Goal: Task Accomplishment & Management: Complete application form

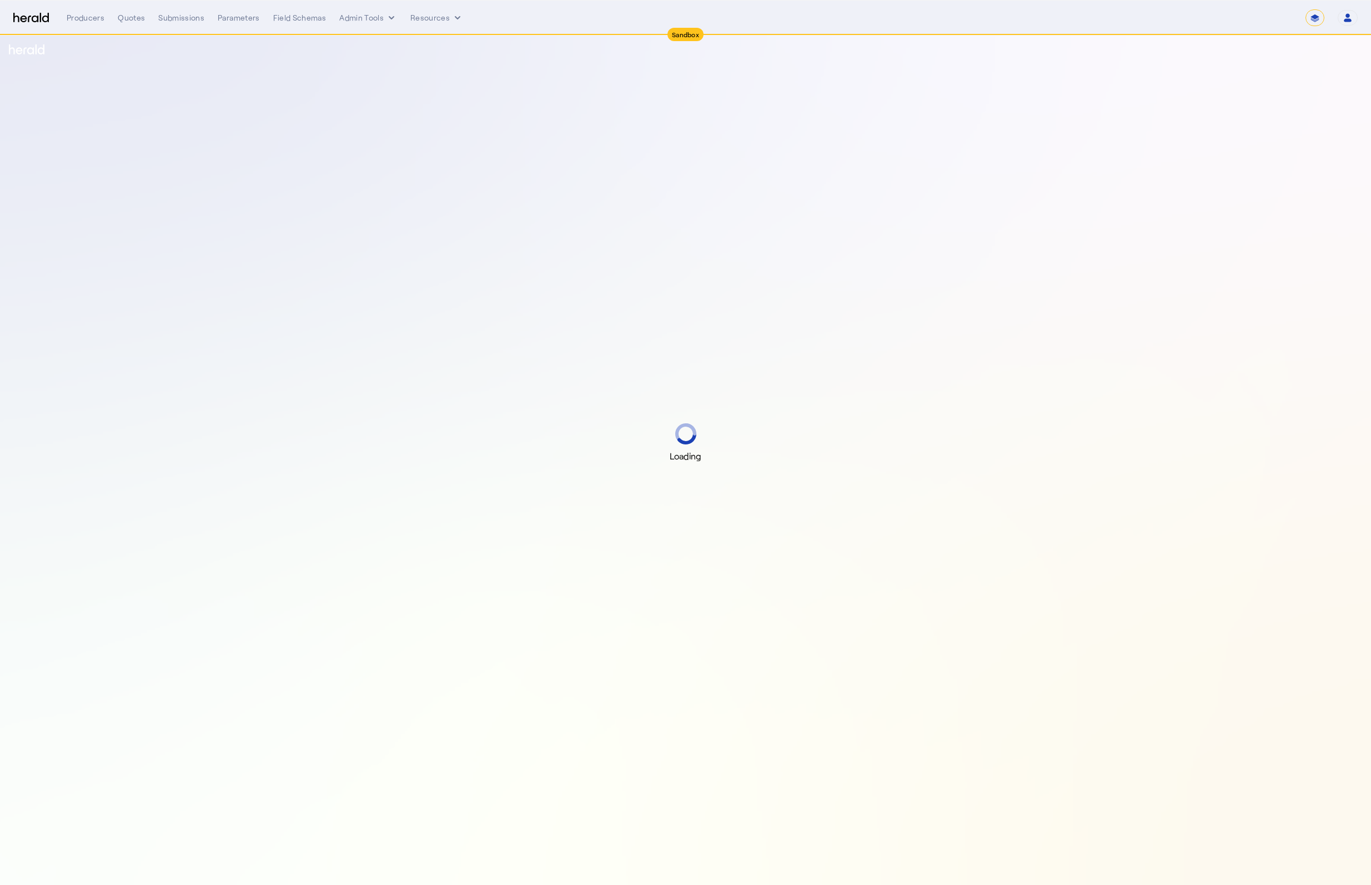
select select "*******"
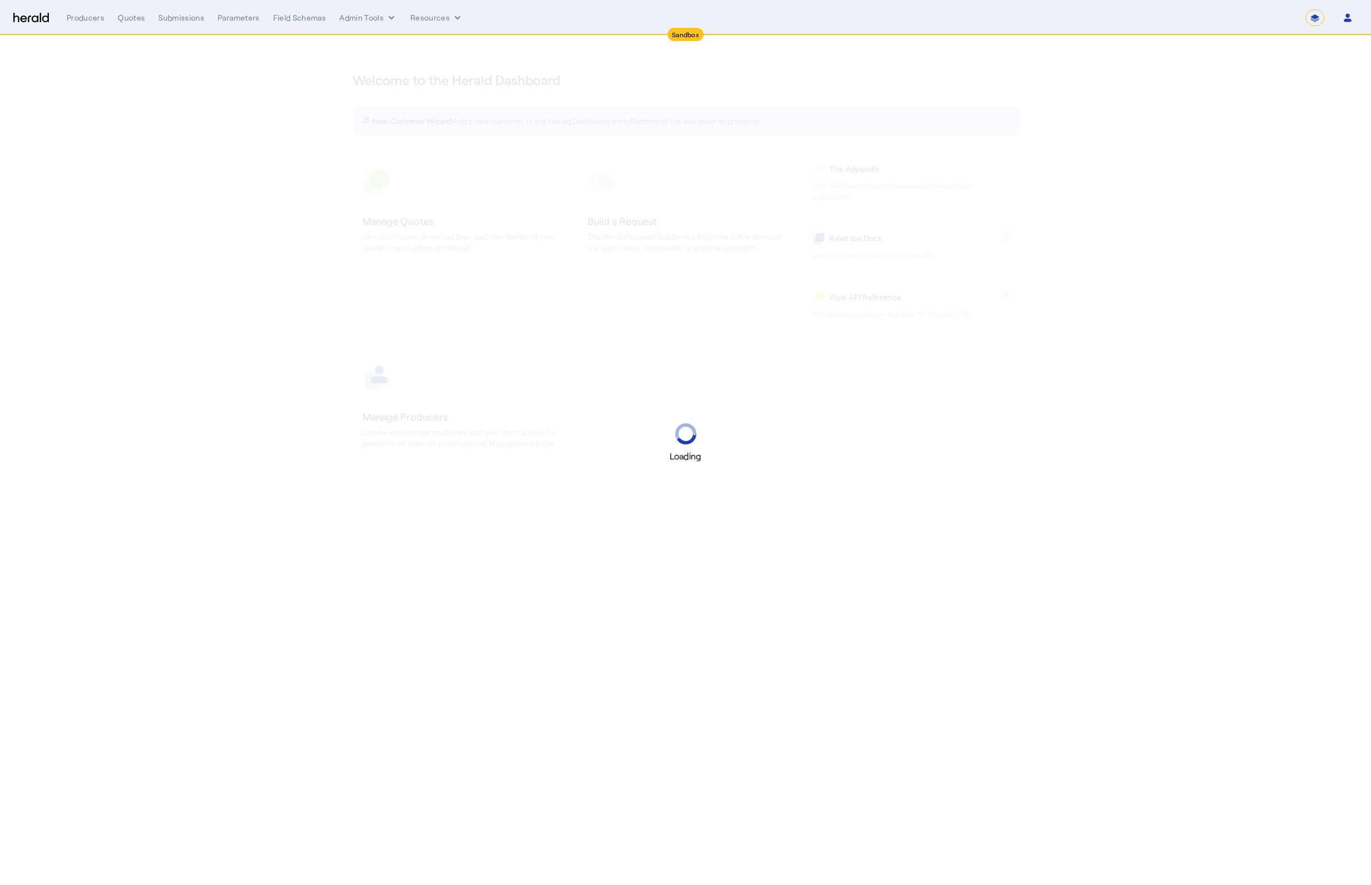
select select "*******"
select select "pfm_2v8p_herald_api"
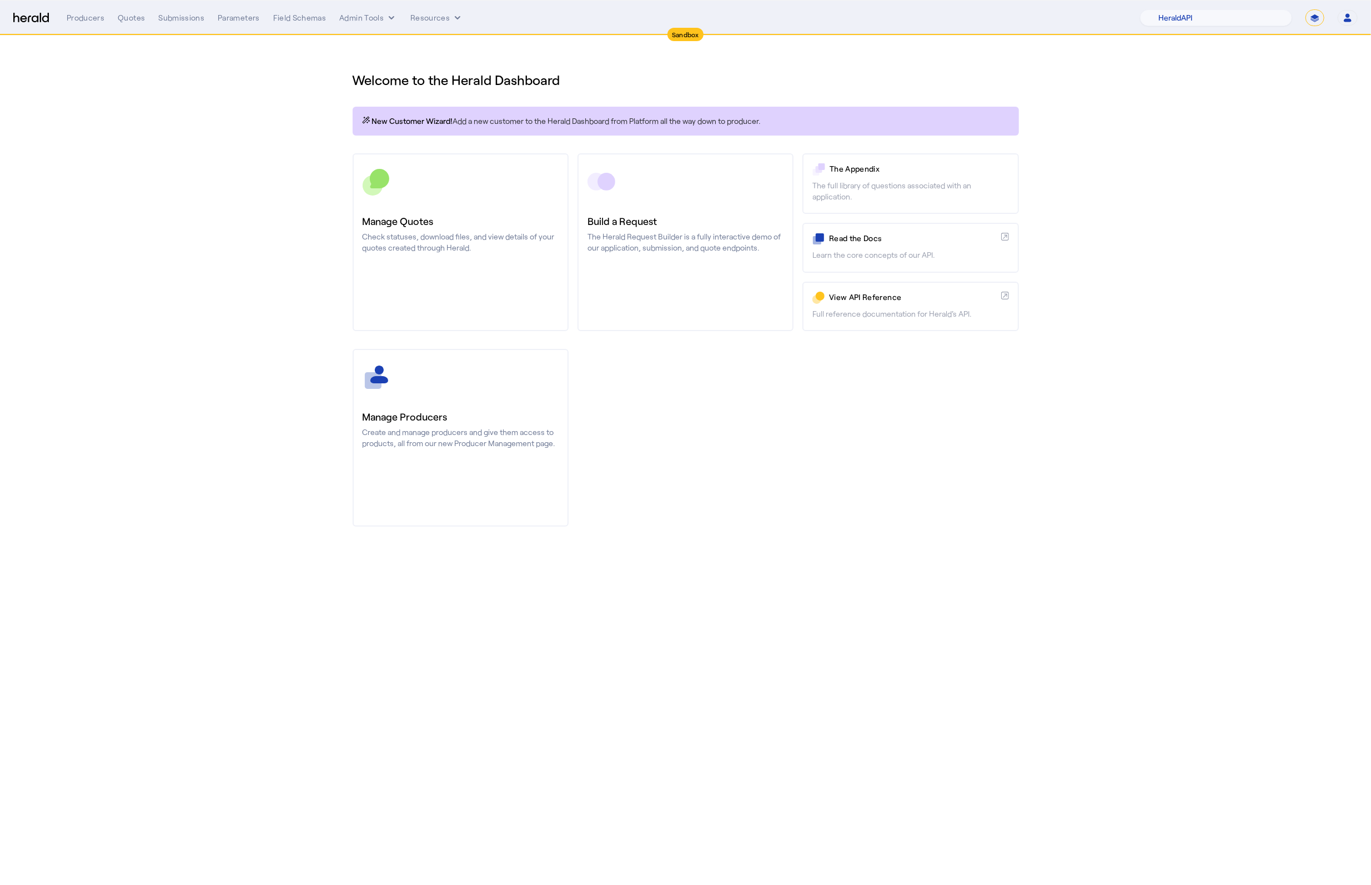
drag, startPoint x: 863, startPoint y: 414, endPoint x: 1123, endPoint y: 295, distance: 285.7
click at [880, 423] on div "Manage Producers Create and manage producers and give them access to products, …" at bounding box center [686, 438] width 666 height 178
click at [1310, 13] on select "**********" at bounding box center [1314, 17] width 19 height 17
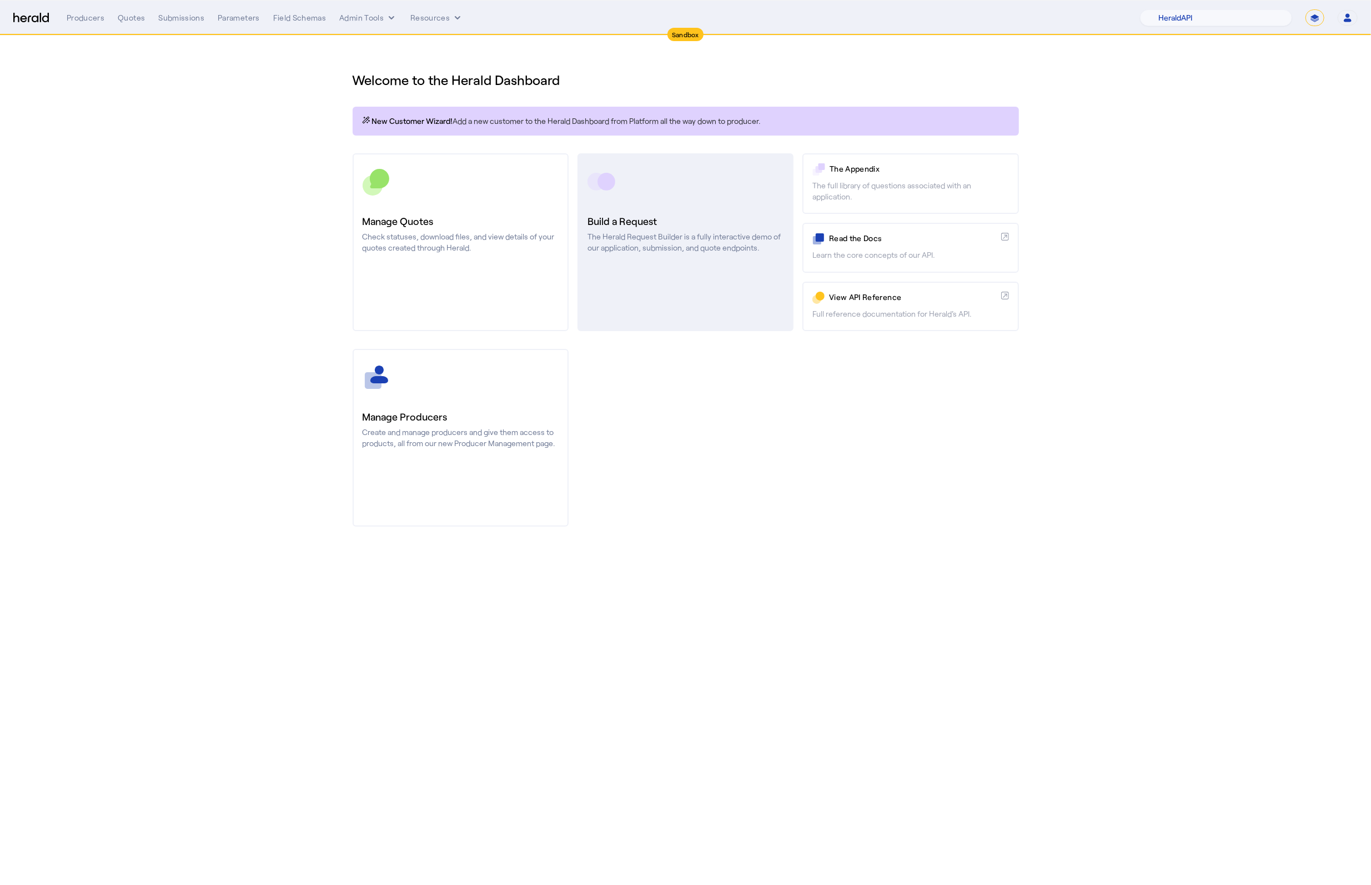
click at [652, 242] on p "The Herald Request Builder is a fully interactive demo of our application, subm…" at bounding box center [685, 242] width 196 height 22
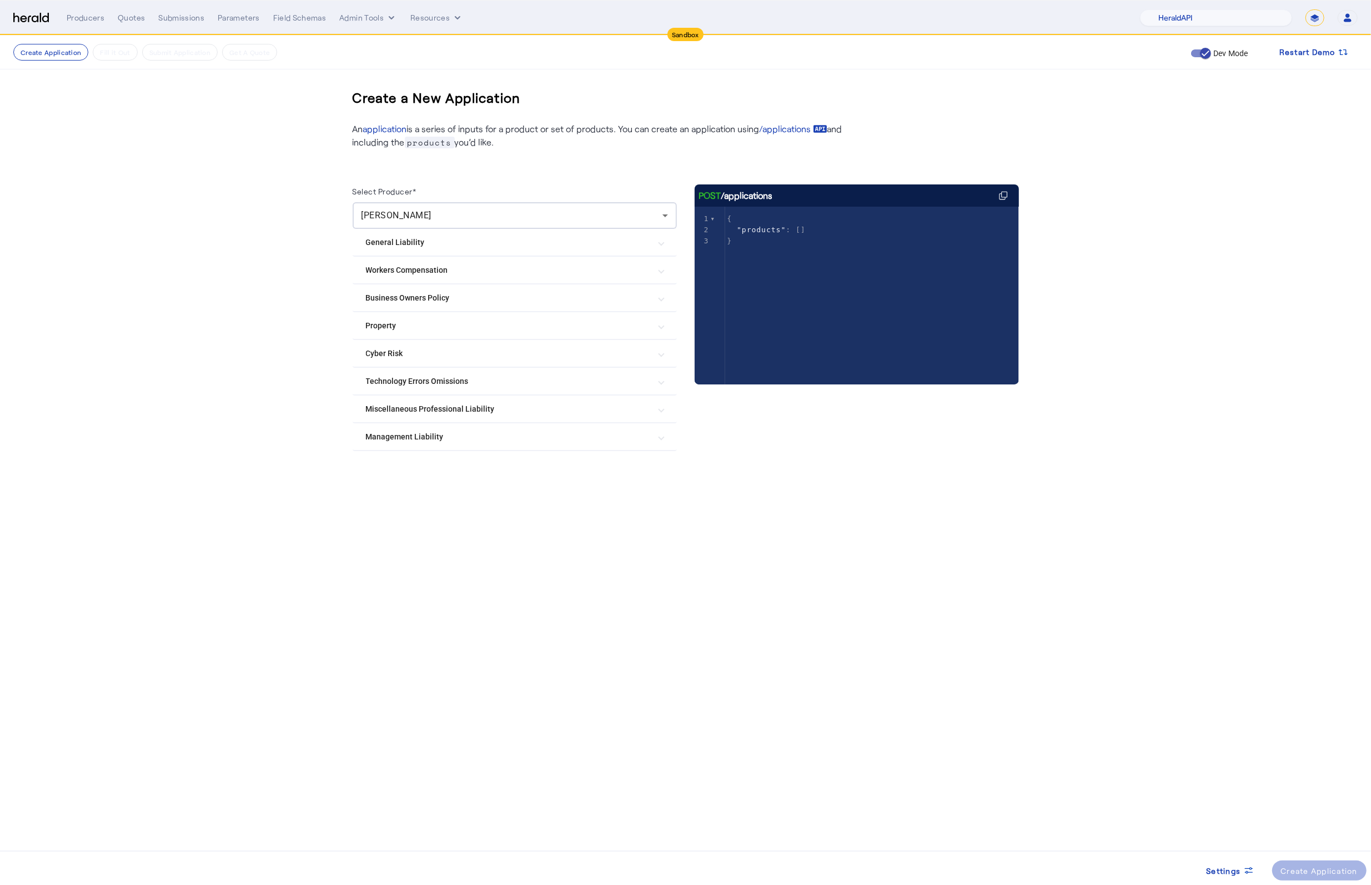
click at [507, 385] on Omissions "Technology Errors Omissions" at bounding box center [508, 381] width 284 height 12
click at [559, 387] on Omissions "Technology Errors Omissions" at bounding box center [508, 386] width 284 height 12
click at [537, 389] on mat-expansion-panel-header "Technology Errors Omissions" at bounding box center [515, 381] width 324 height 27
click at [1340, 877] on span at bounding box center [1319, 870] width 95 height 27
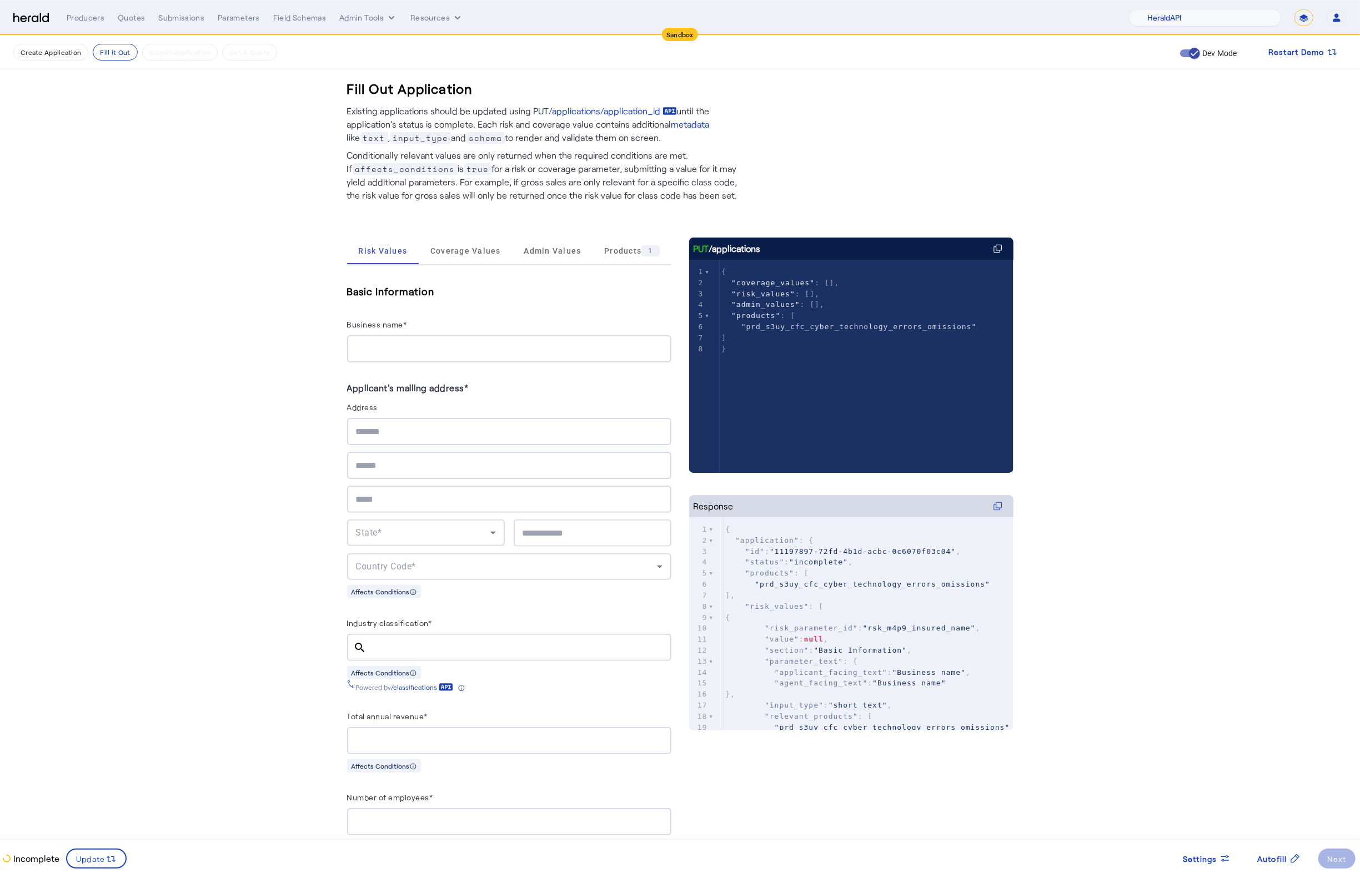
click at [461, 258] on span "Coverage Values" at bounding box center [465, 251] width 71 height 27
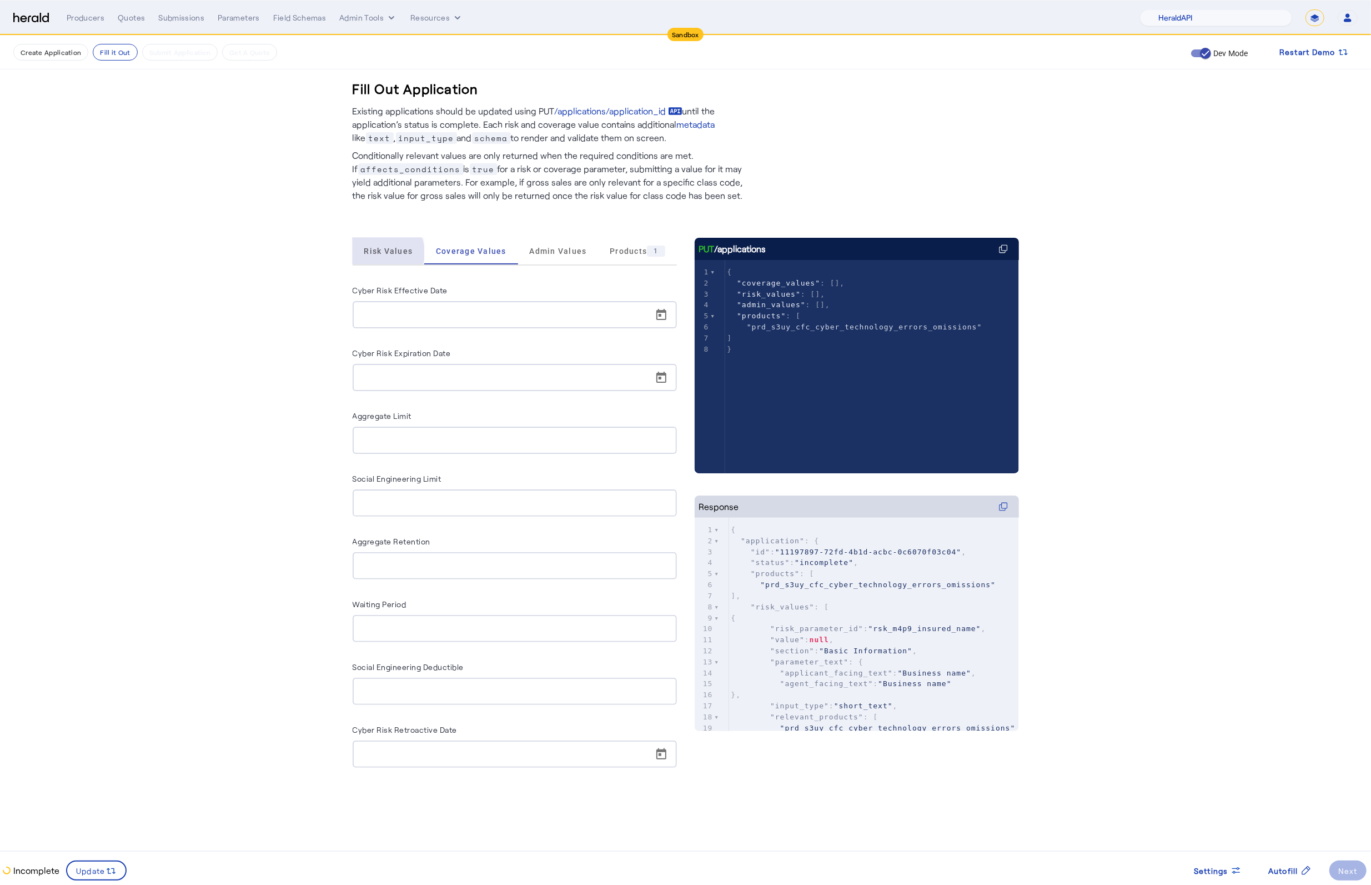
click at [381, 253] on span "Risk Values" at bounding box center [388, 251] width 49 height 8
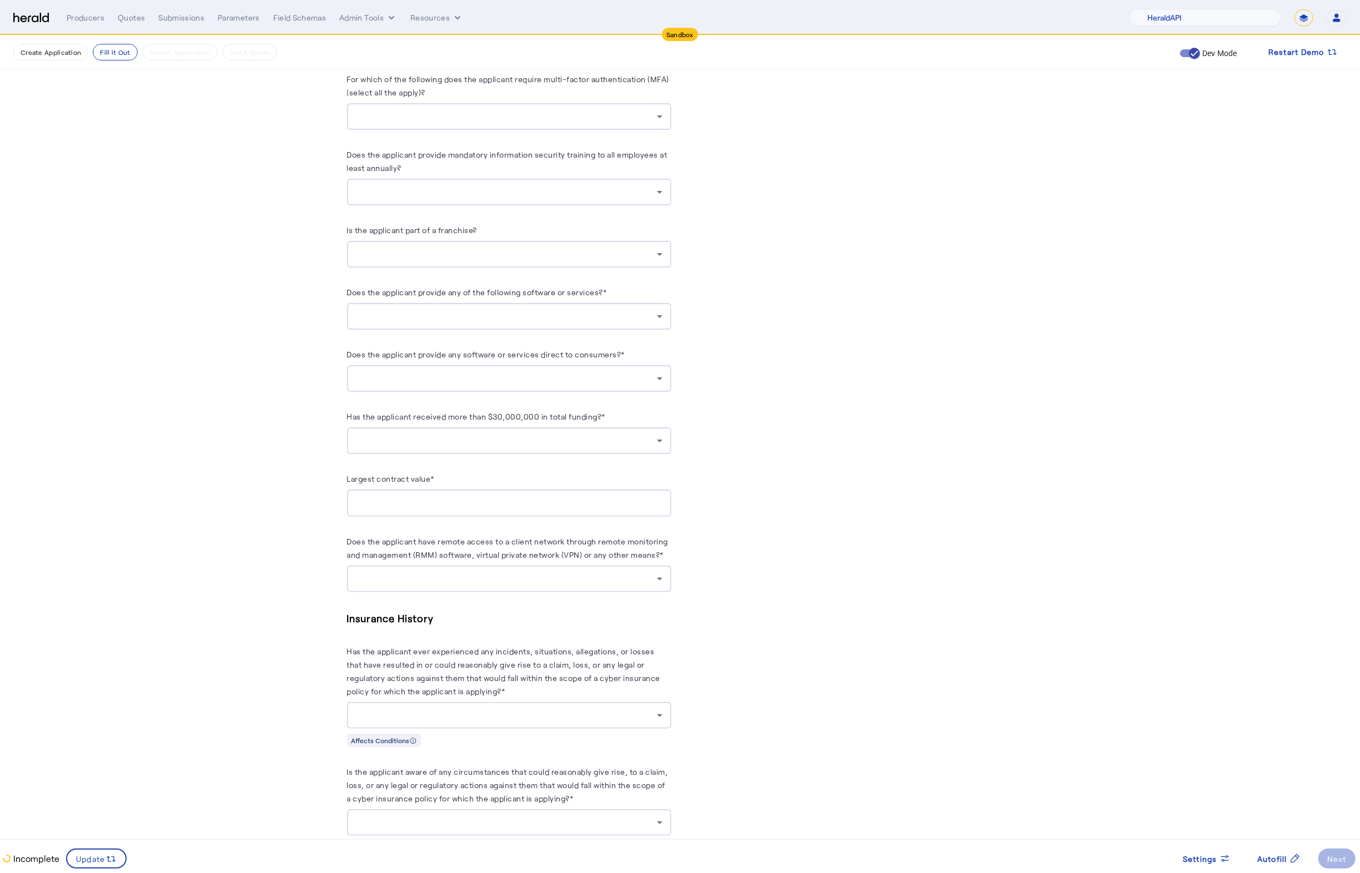
scroll to position [1313, 0]
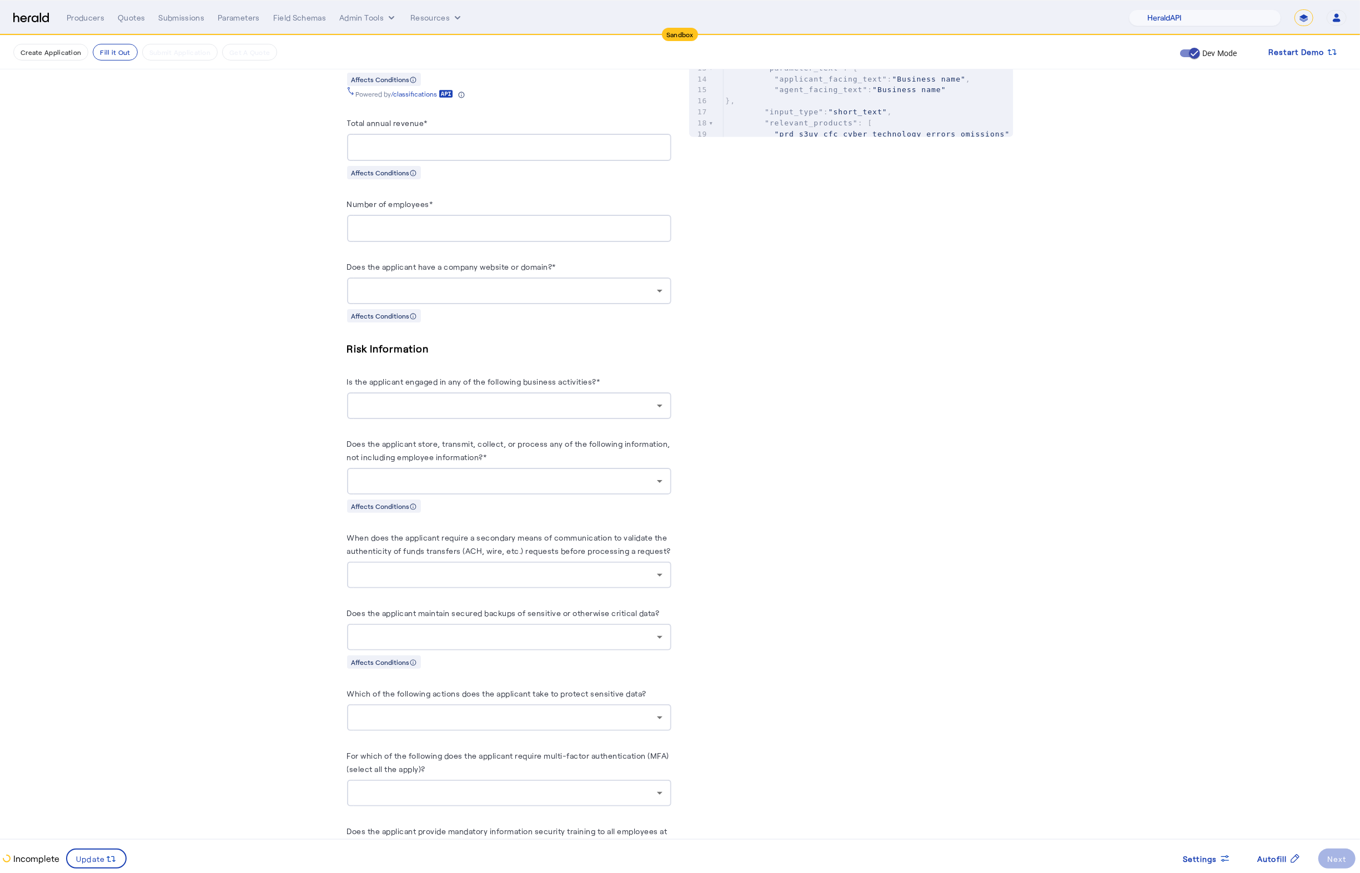
scroll to position [598, 0]
click at [588, 405] on div at bounding box center [506, 401] width 301 height 13
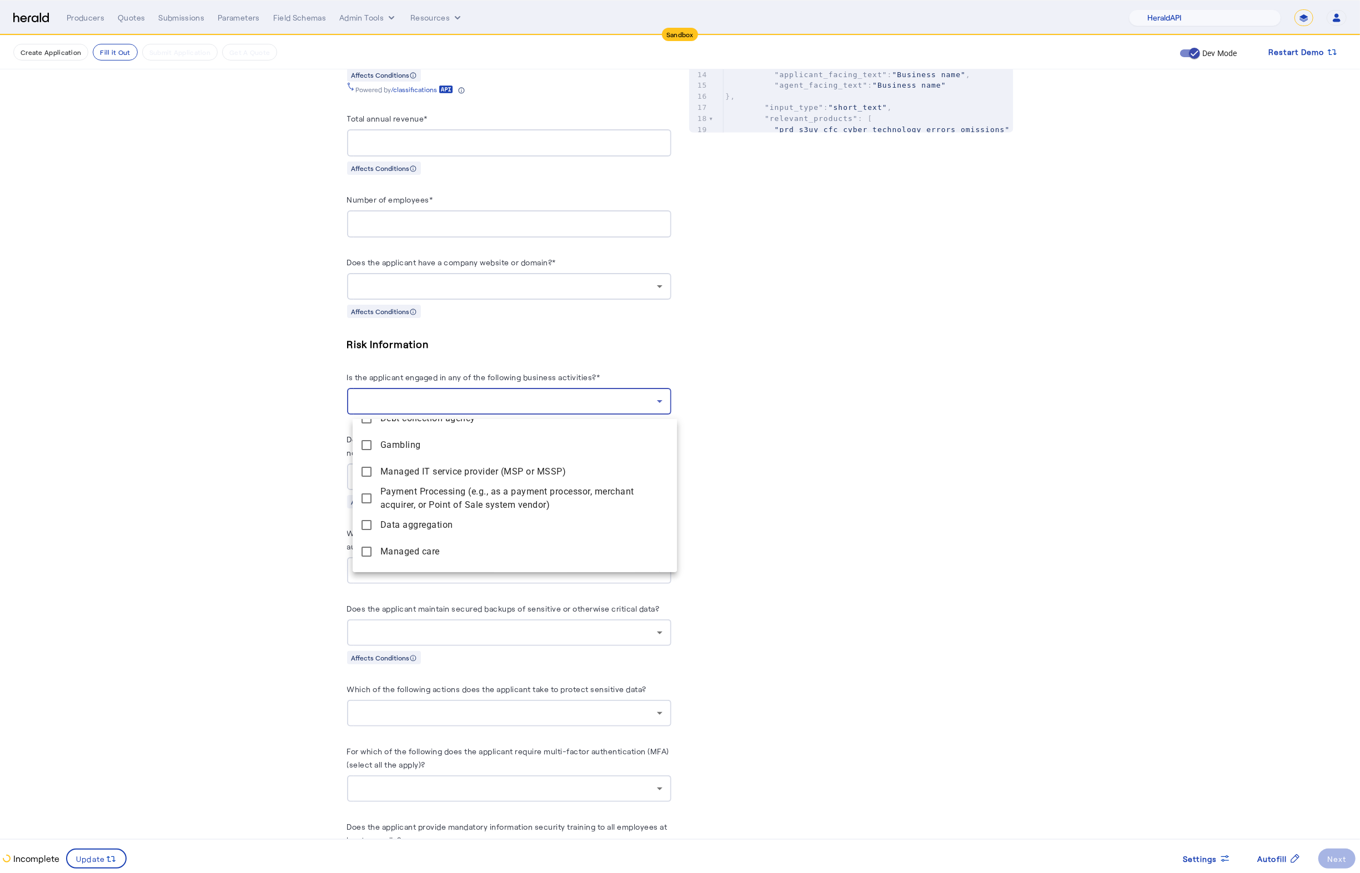
scroll to position [114, 0]
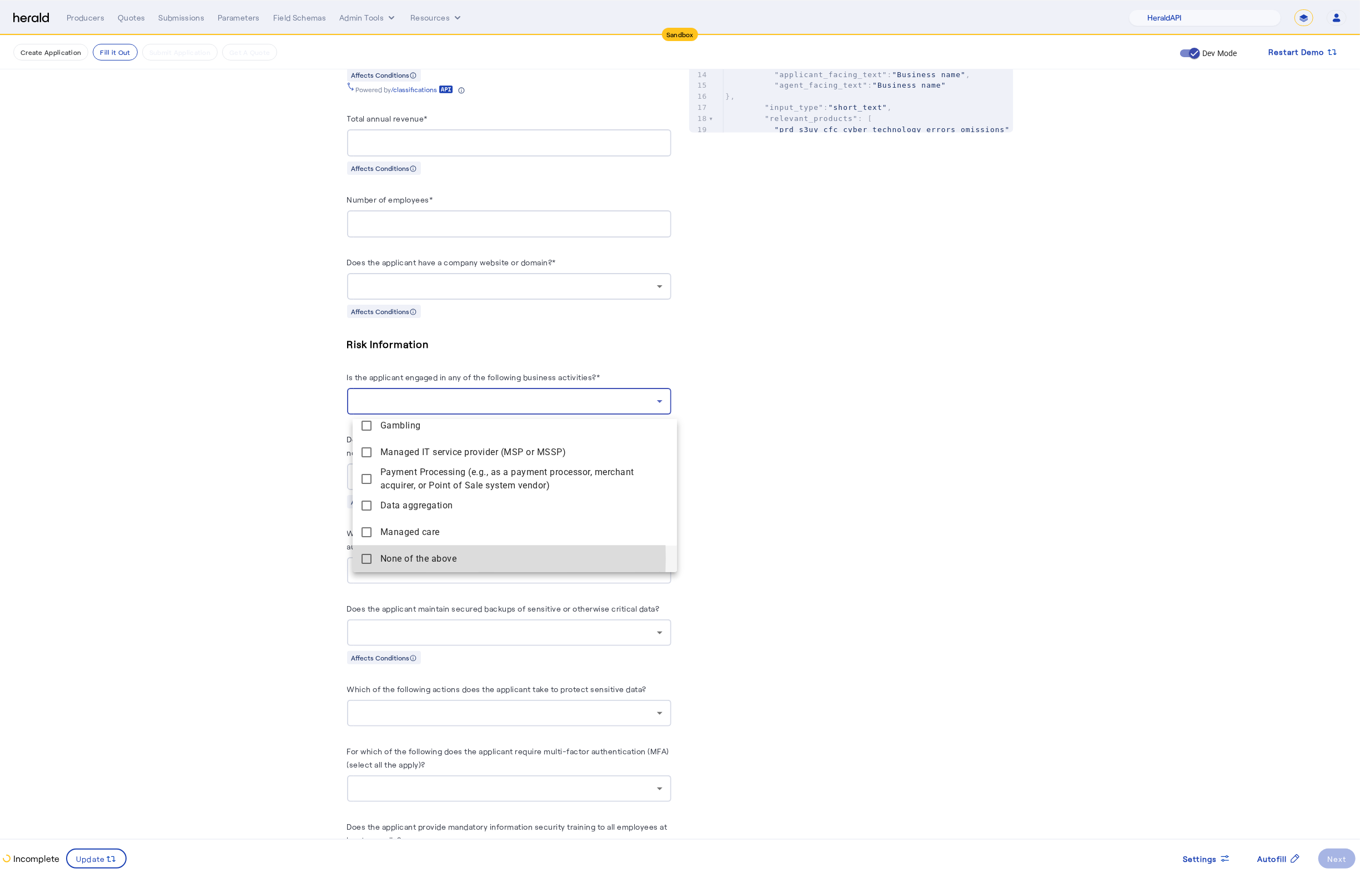
click at [360, 559] on above "None of the above" at bounding box center [515, 559] width 324 height 27
click at [243, 519] on div at bounding box center [680, 436] width 1360 height 873
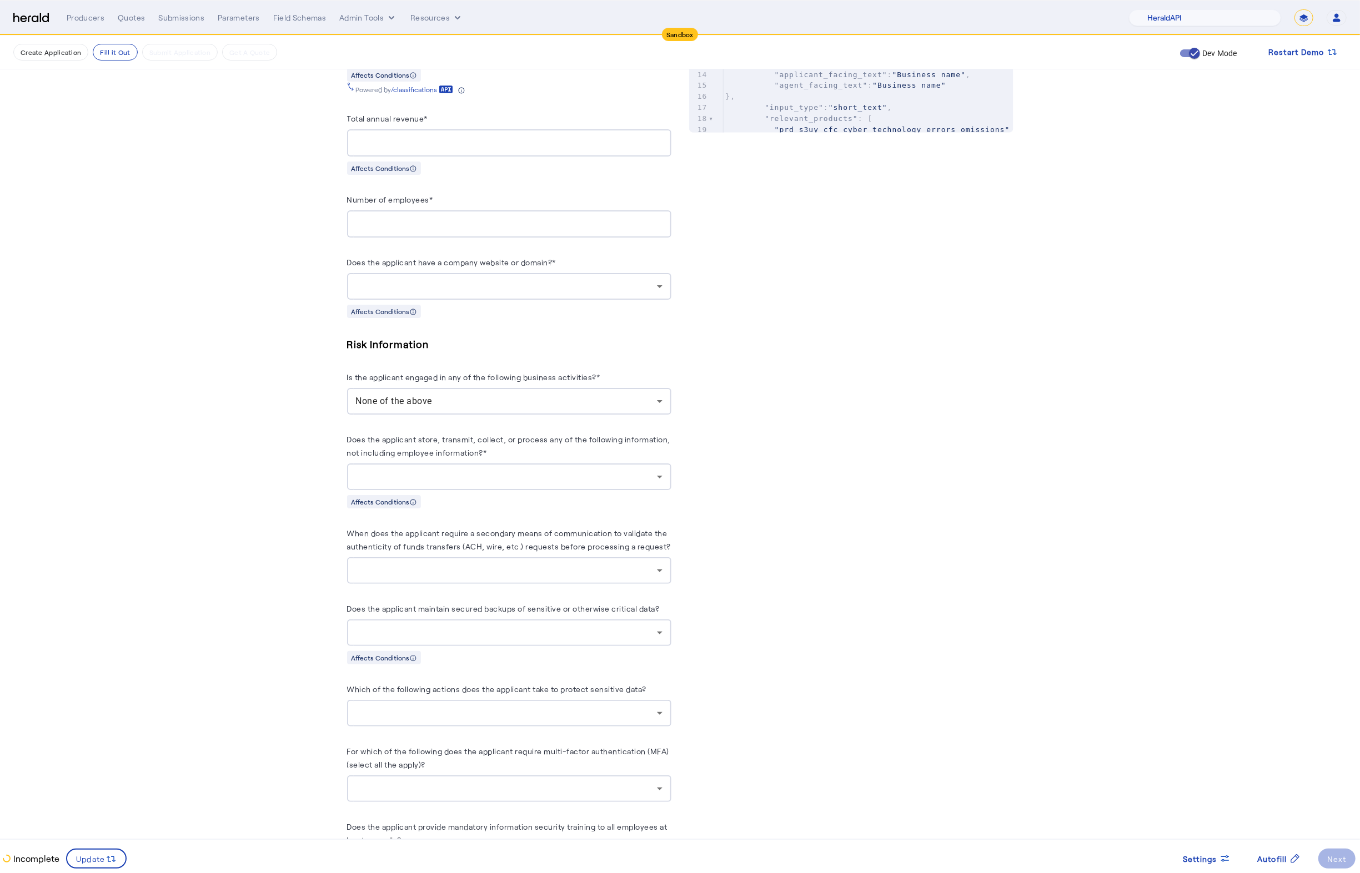
scroll to position [78, 0]
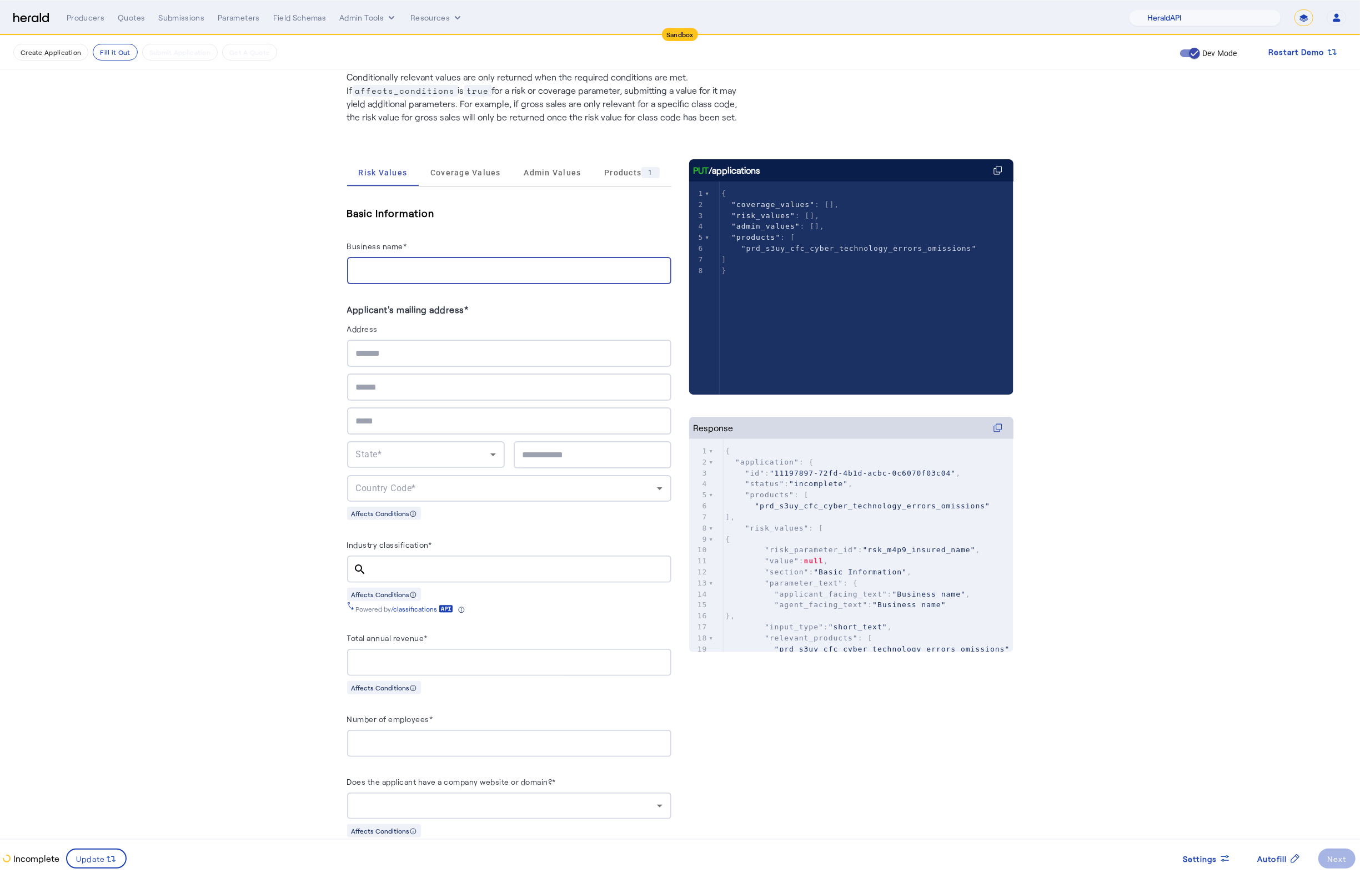
click at [430, 270] on input "Business name*" at bounding box center [509, 270] width 306 height 13
type input "**********"
type input "********"
type input "*****"
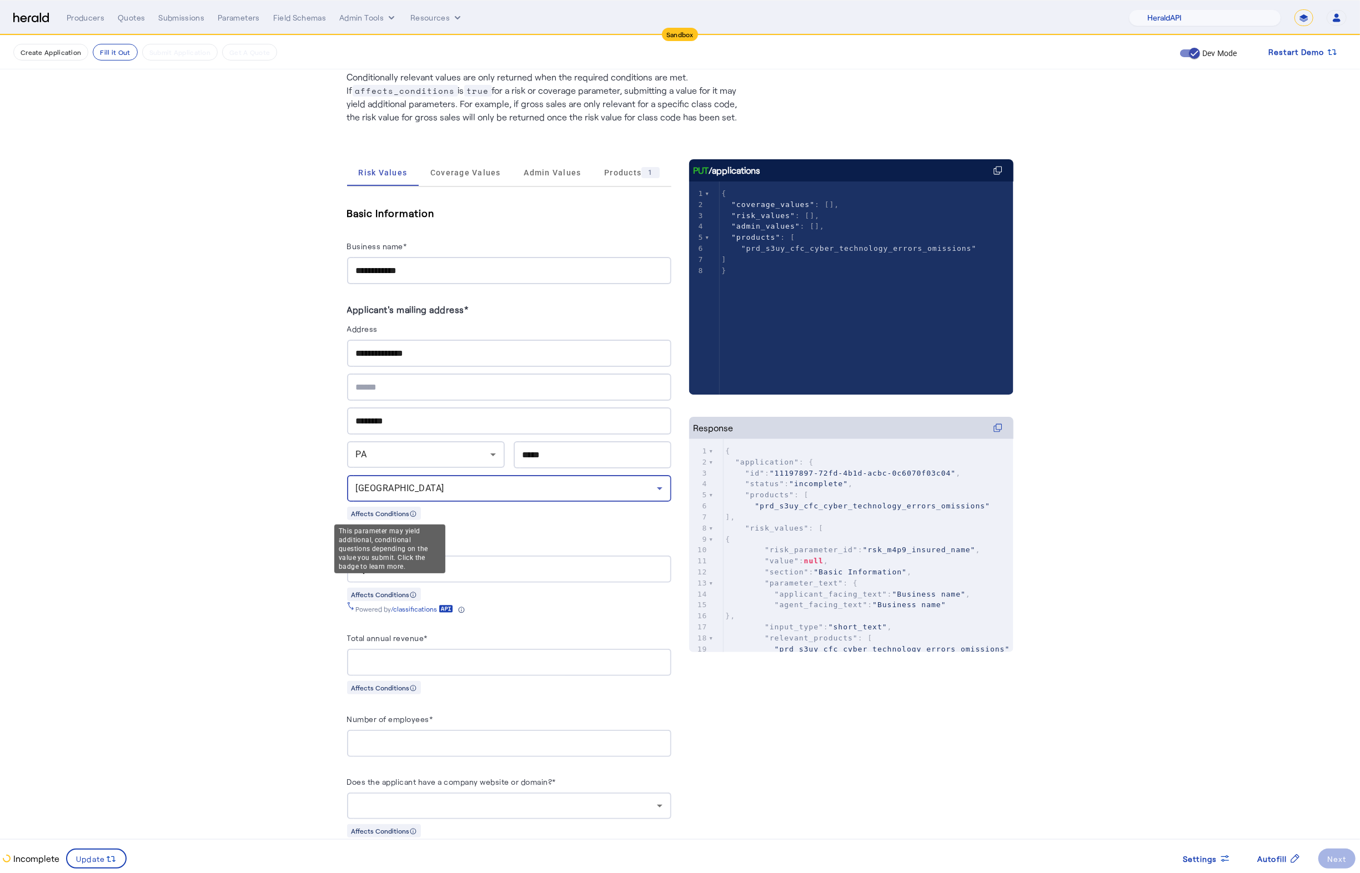
click at [449, 567] on input "Industry classification*" at bounding box center [519, 569] width 287 height 13
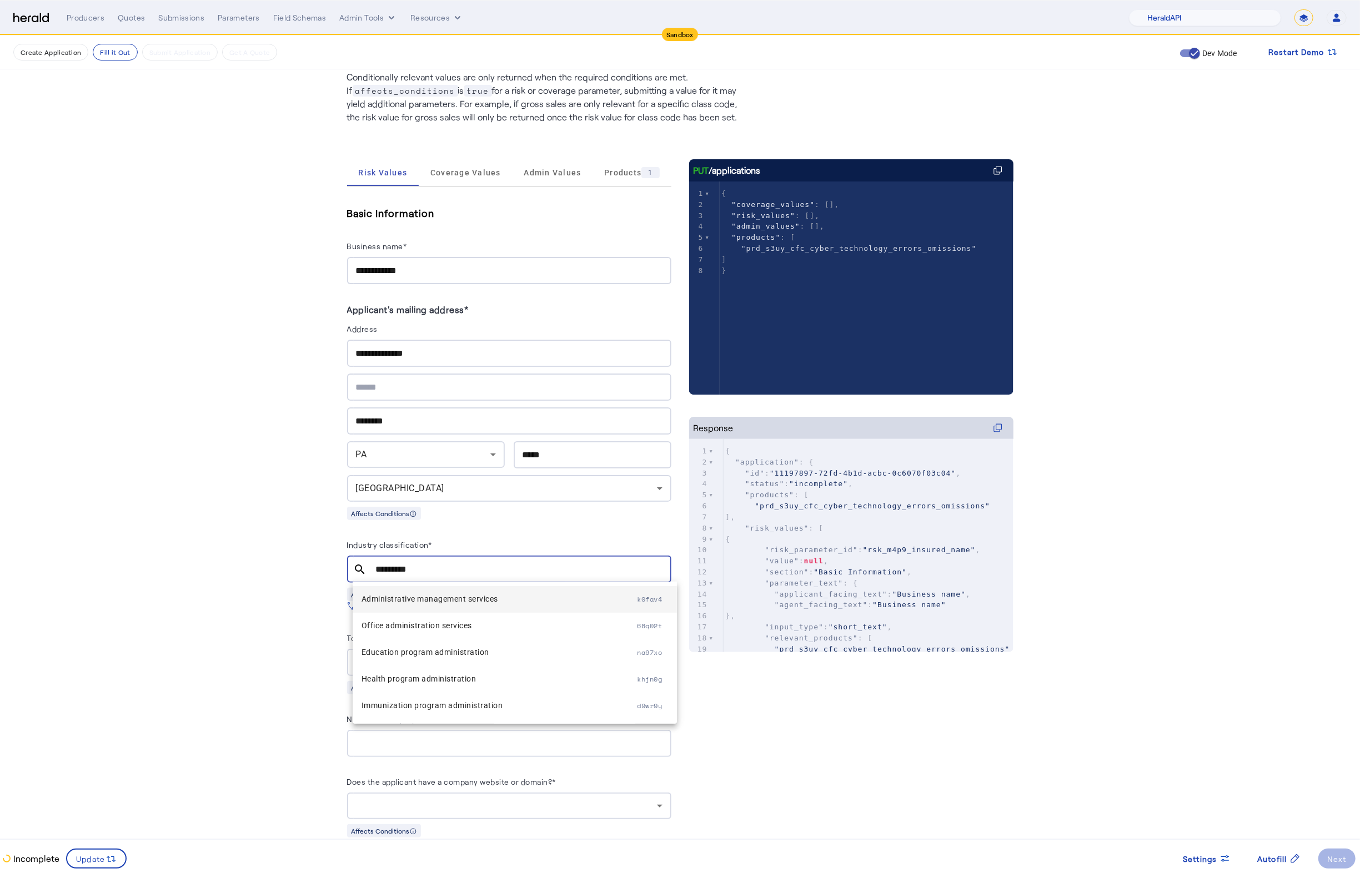
type input "*********"
click at [454, 600] on span "Administrative management services" at bounding box center [499, 598] width 276 height 13
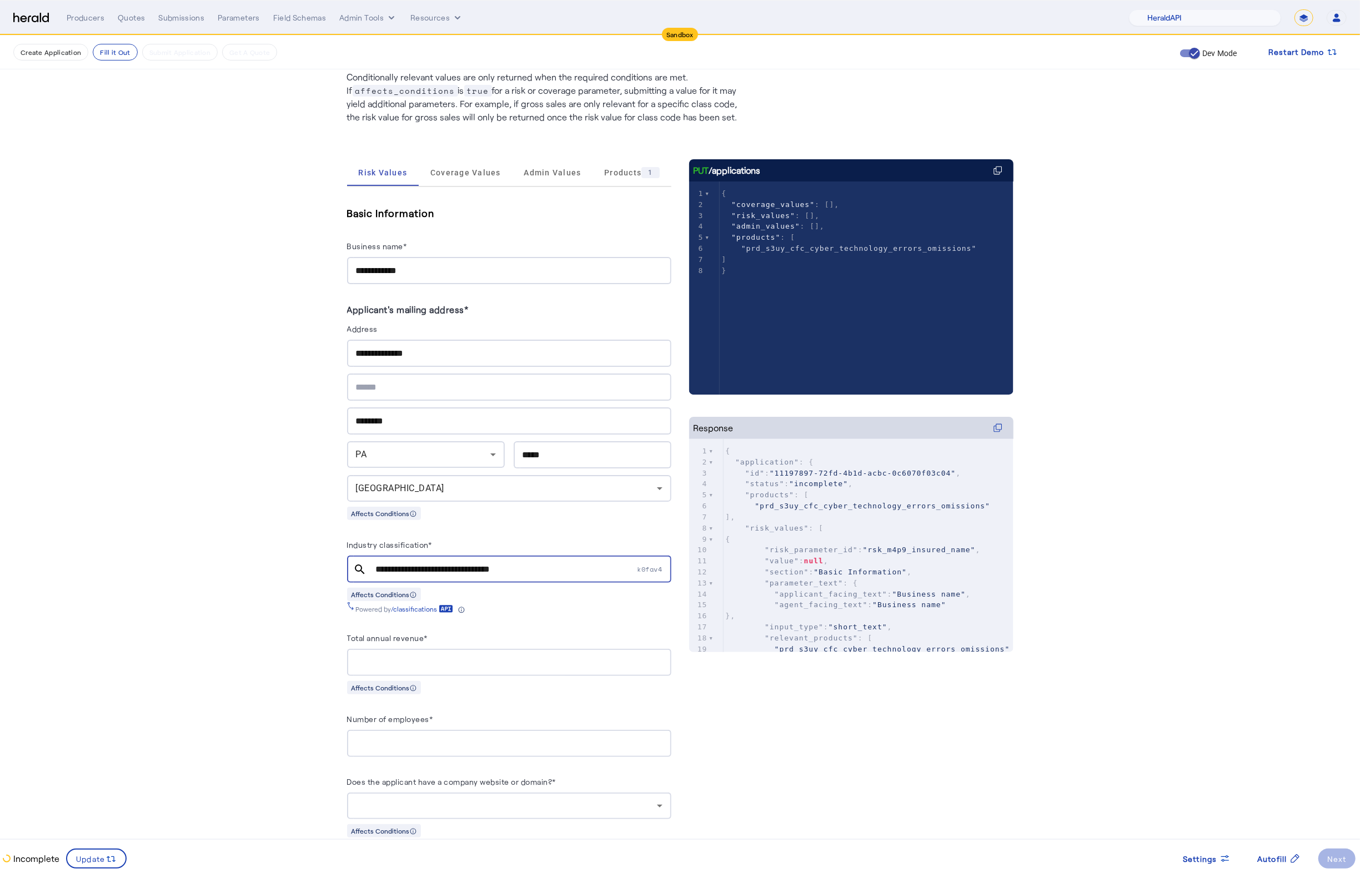
click at [422, 659] on input "Total annual revenue*" at bounding box center [509, 662] width 306 height 13
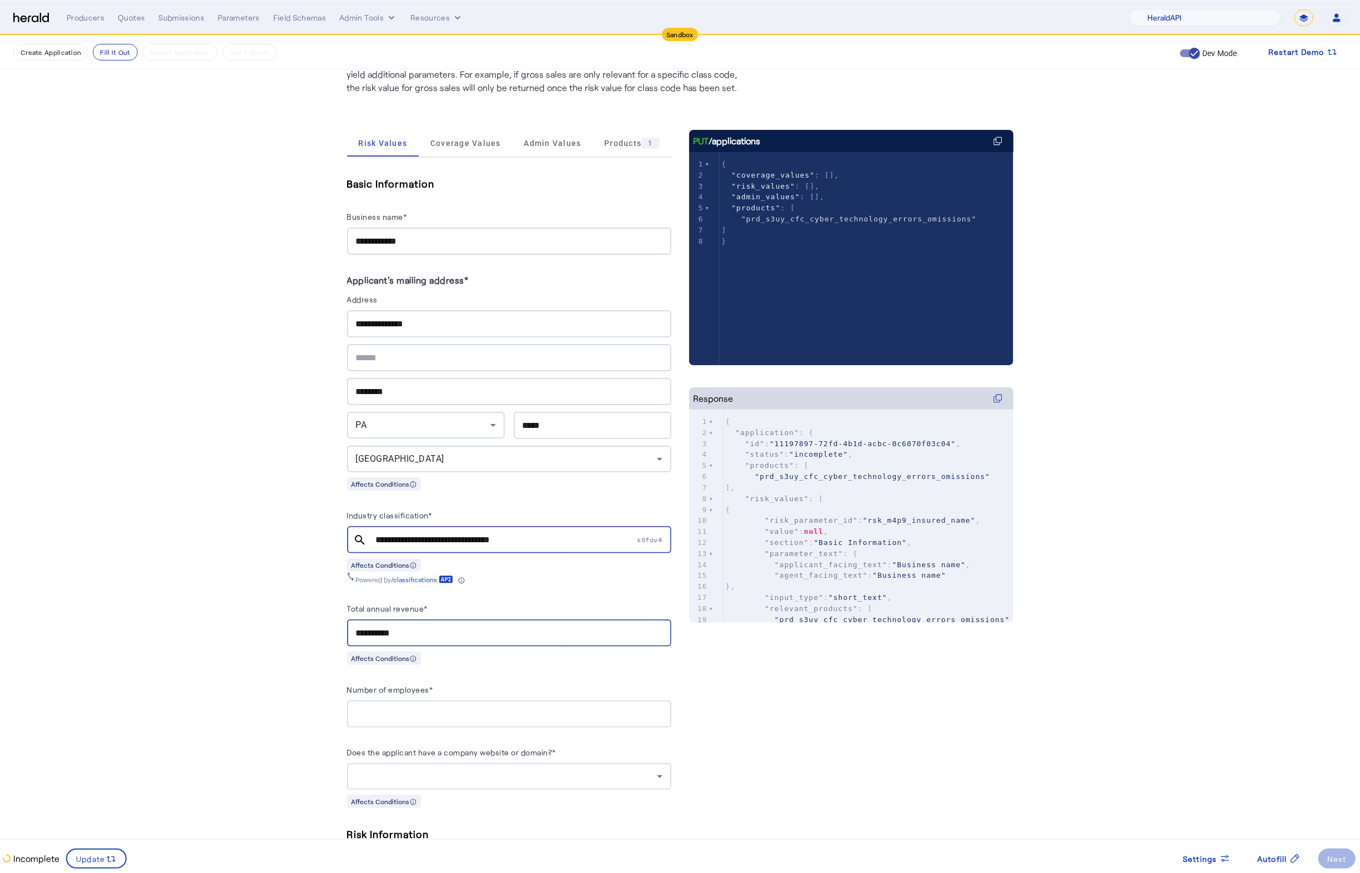
type input "**********"
click at [433, 711] on input "Number of employees*" at bounding box center [509, 714] width 306 height 13
type input "**"
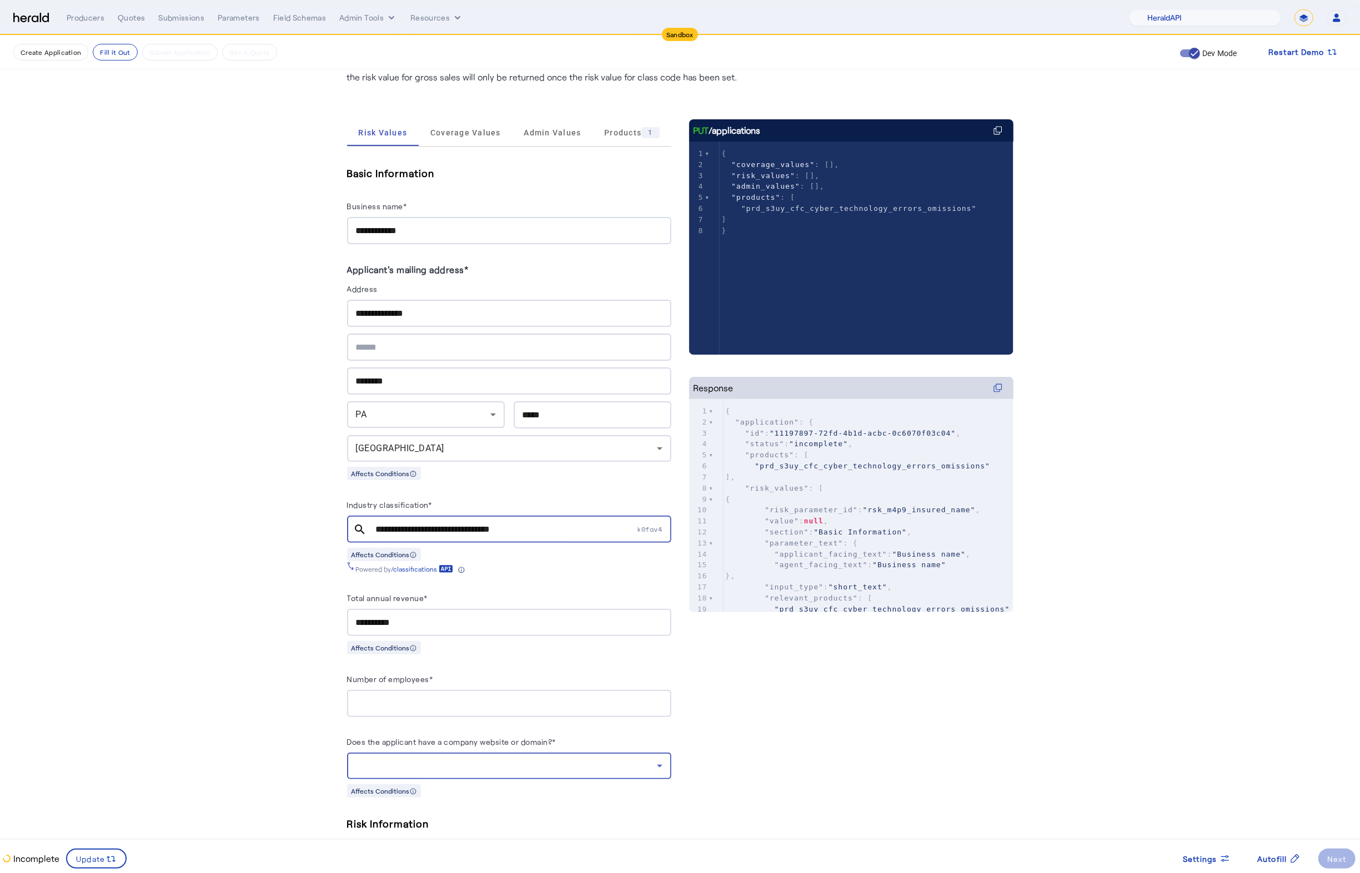
scroll to position [138, 0]
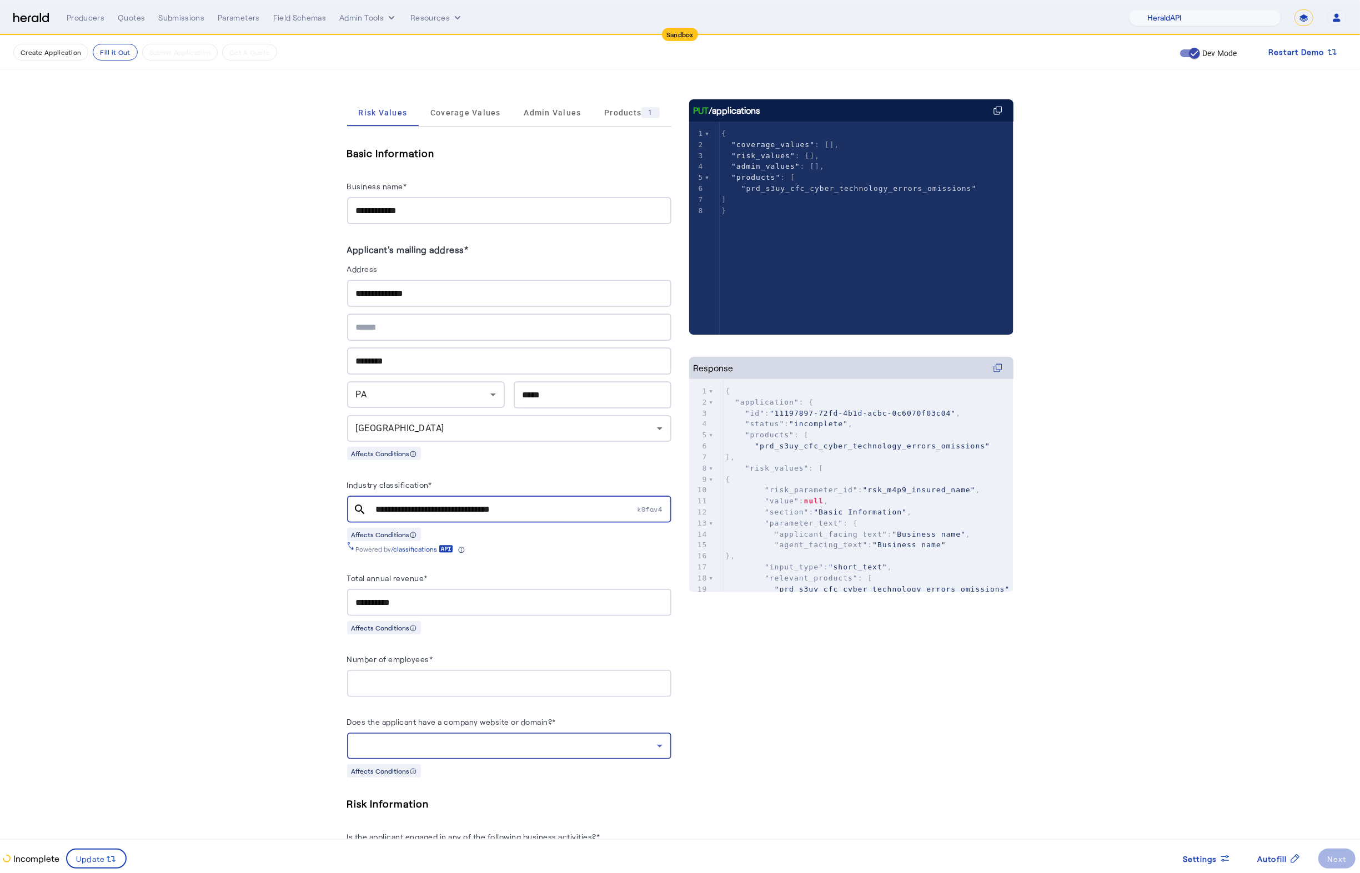
click at [570, 747] on div at bounding box center [506, 746] width 301 height 13
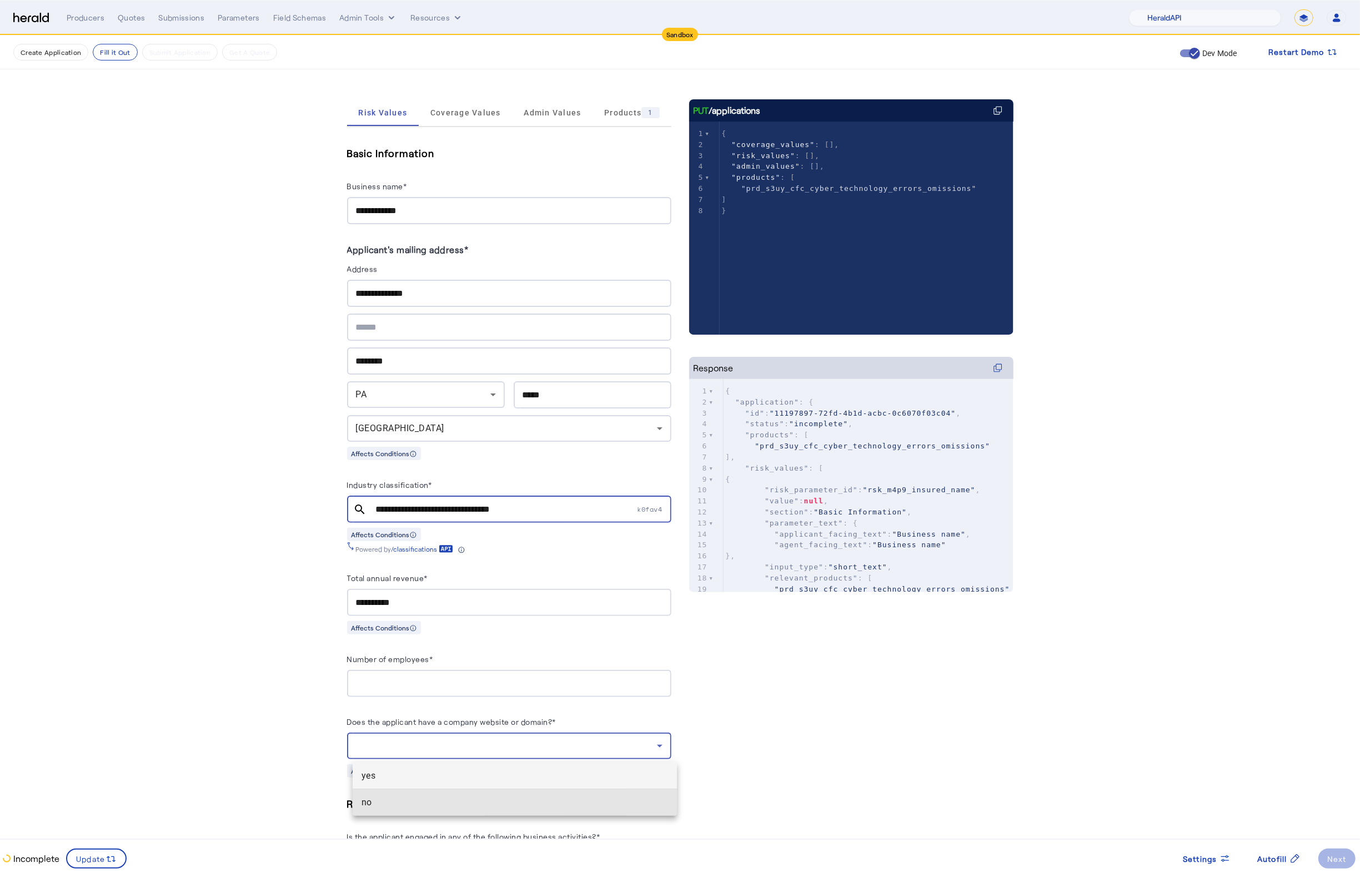
drag, startPoint x: 440, startPoint y: 794, endPoint x: 399, endPoint y: 788, distance: 41.5
click at [441, 794] on mat-option "no" at bounding box center [515, 803] width 324 height 27
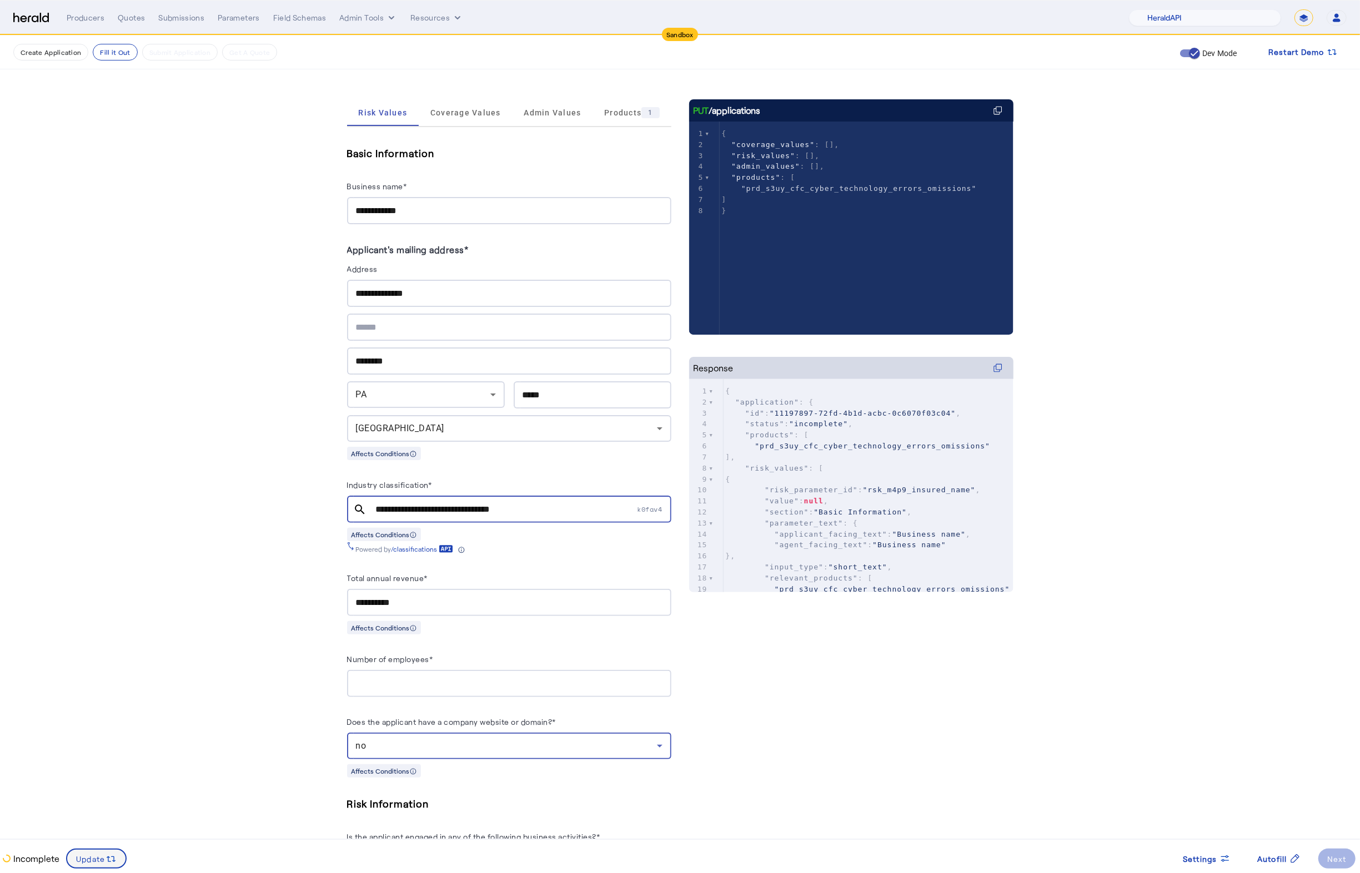
click at [112, 853] on svg-icon at bounding box center [110, 859] width 11 height 12
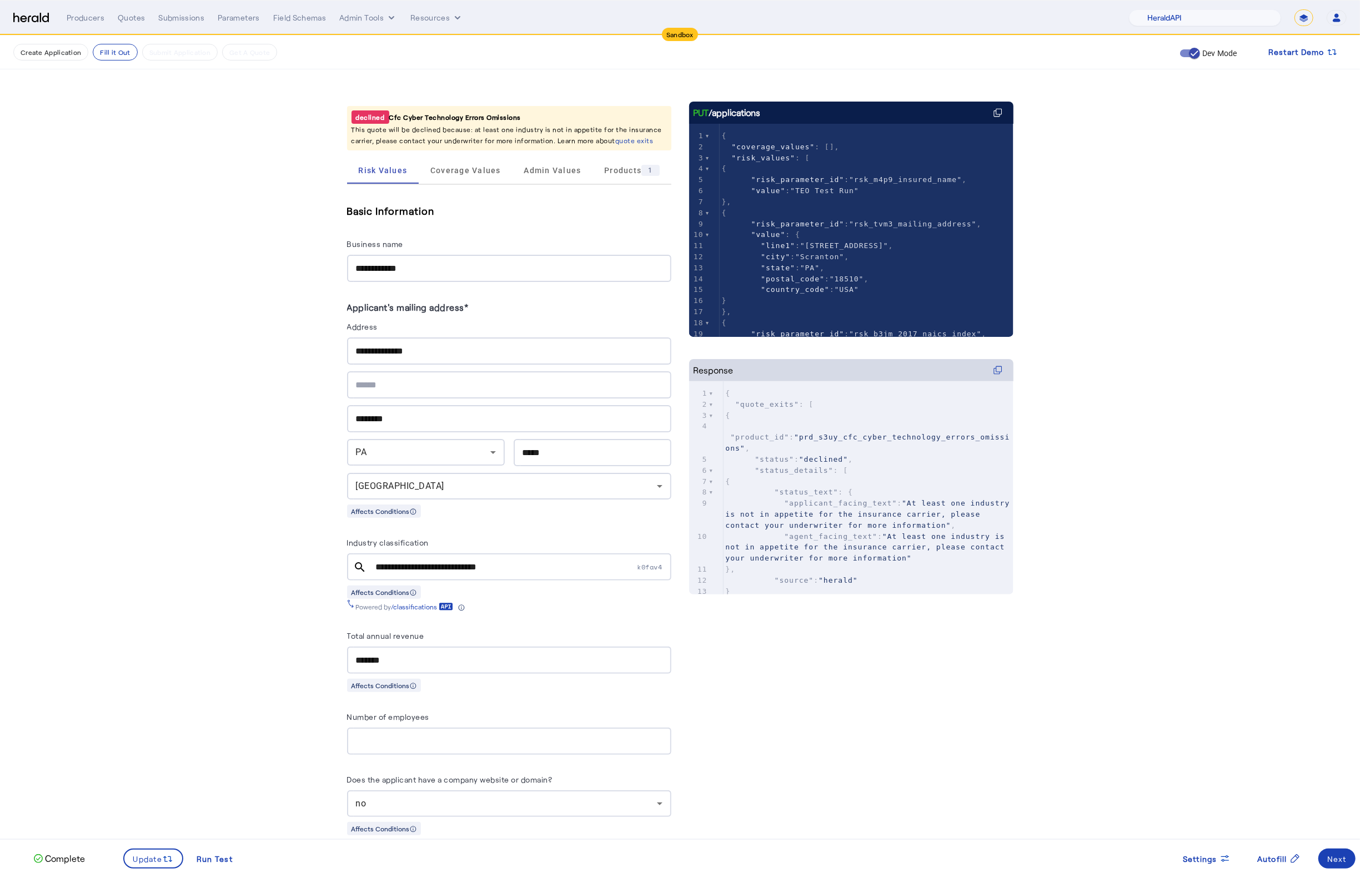
scroll to position [135, 0]
click at [450, 566] on input "**********" at bounding box center [505, 567] width 259 height 13
type input "*"
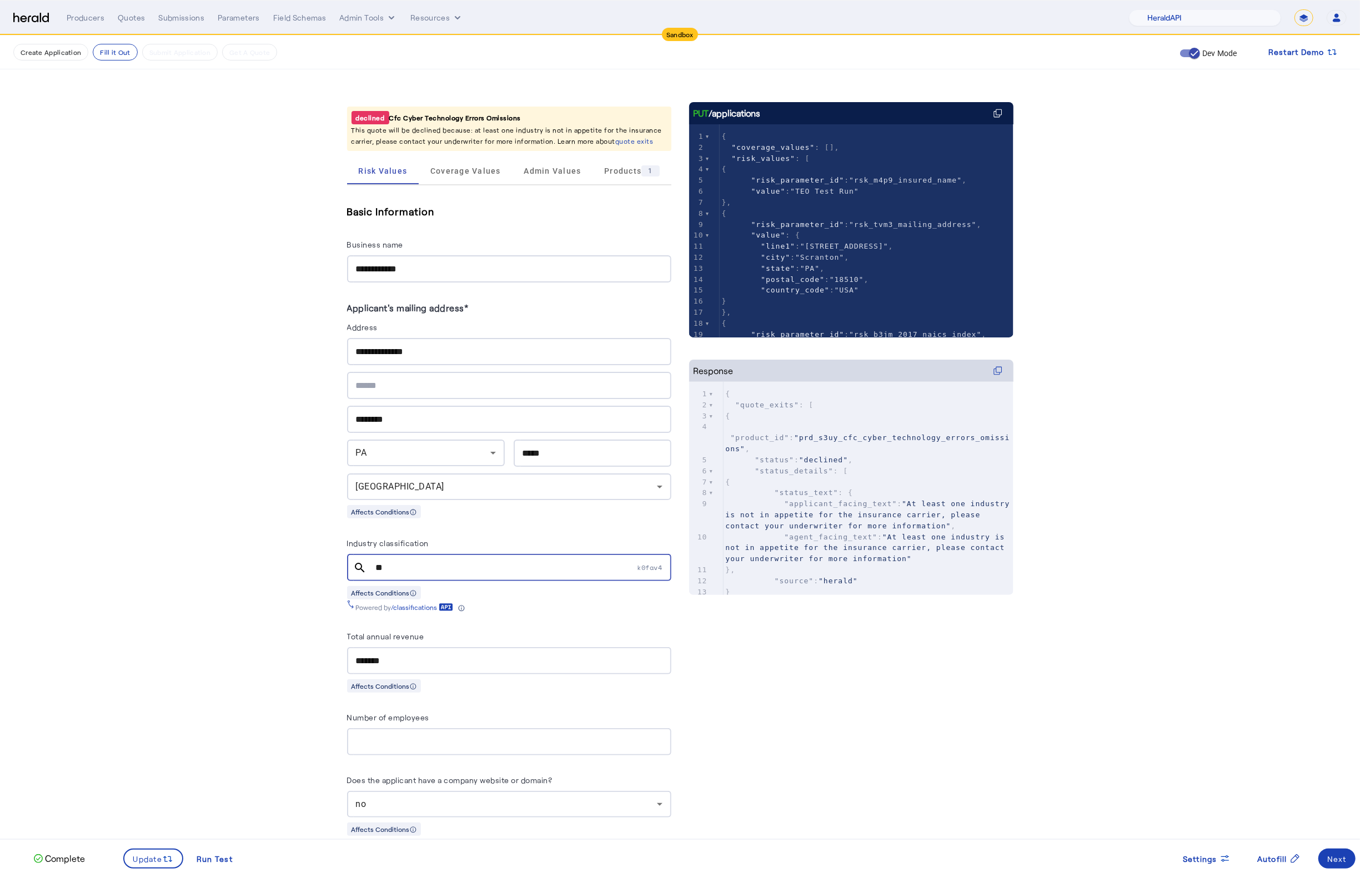
type input "*"
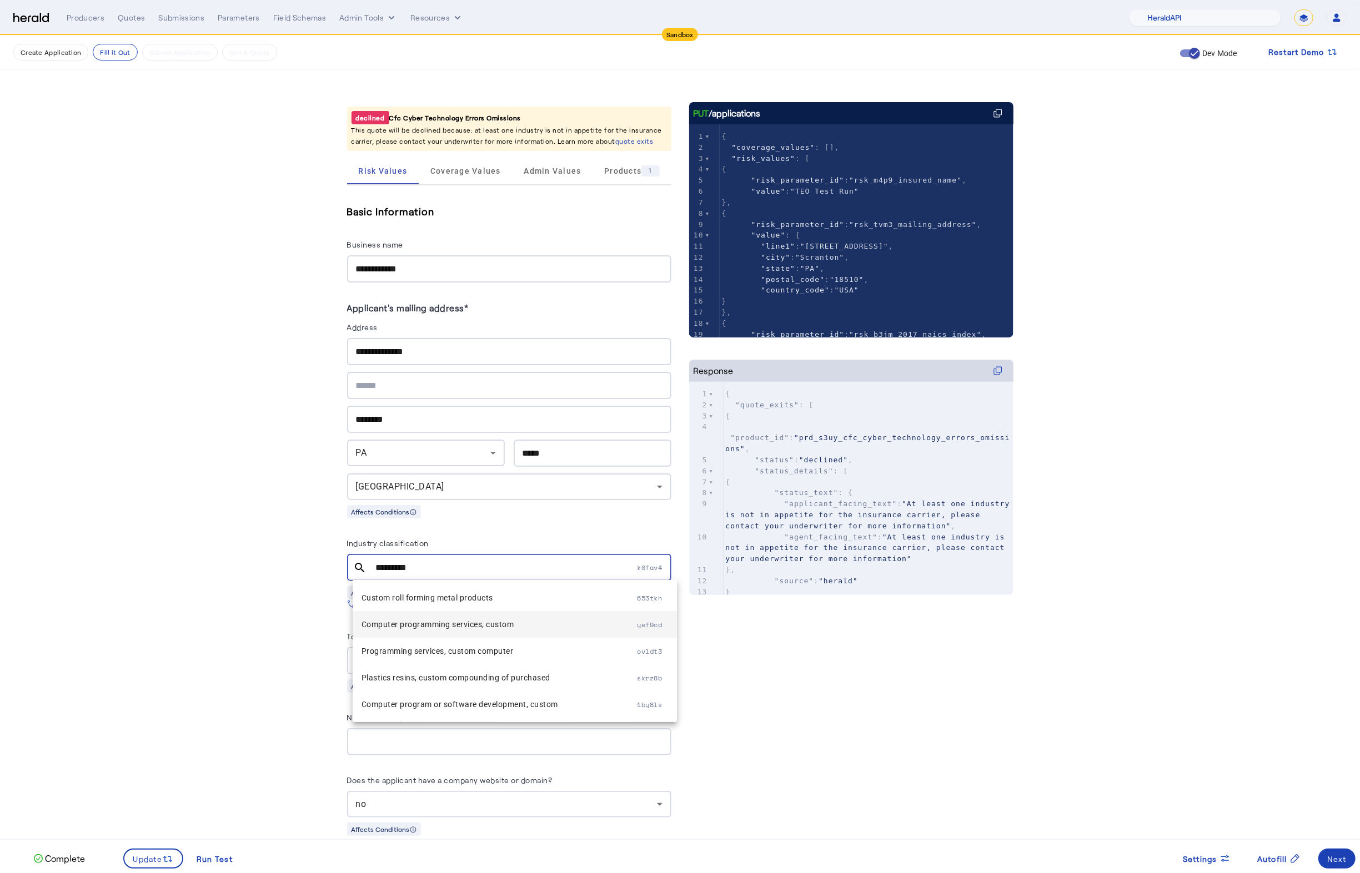
click at [489, 632] on mat-option "Computer programming services, custom yef9cd" at bounding box center [515, 624] width 324 height 27
type input "**********"
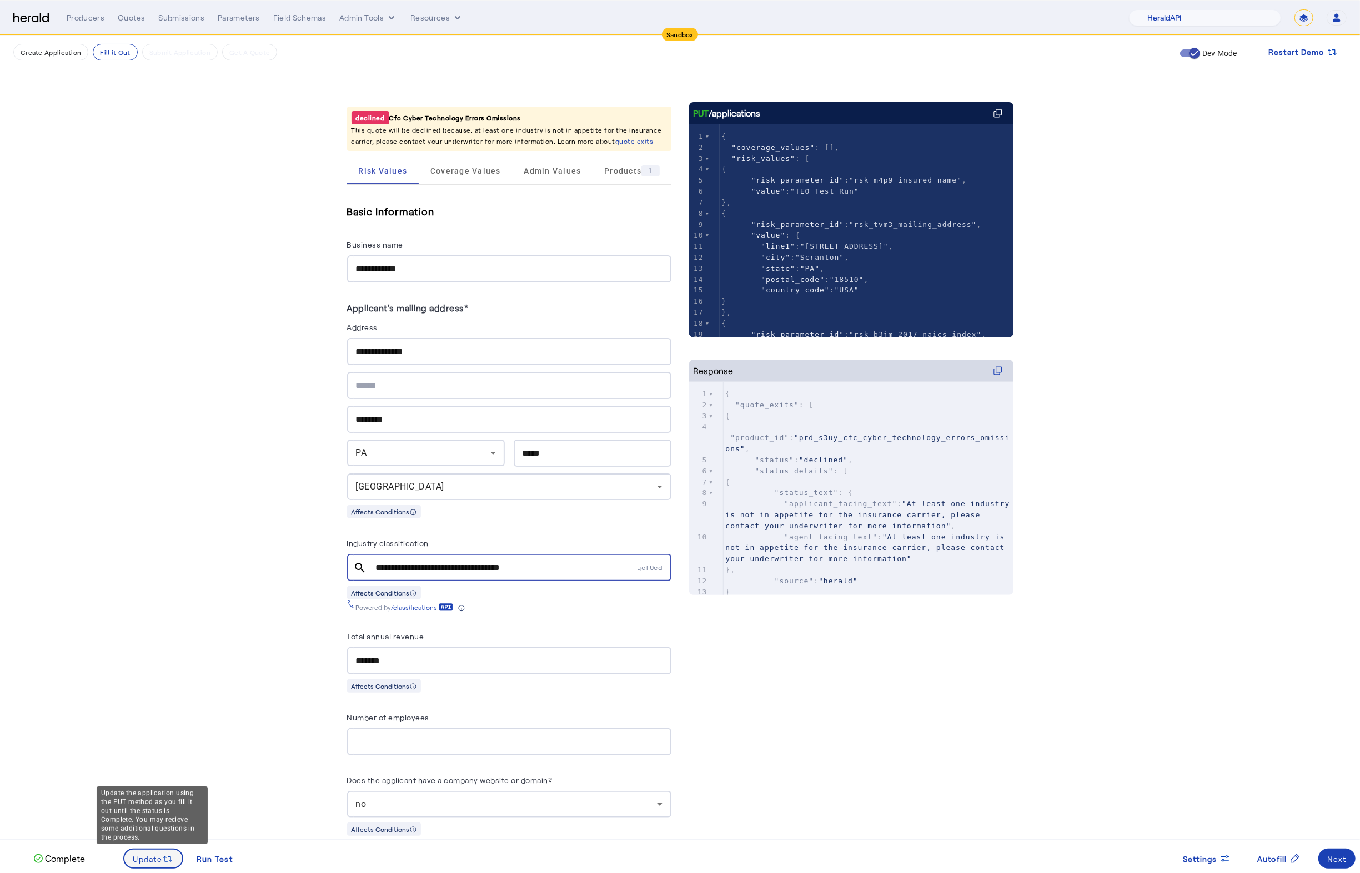
click at [142, 865] on span "Update" at bounding box center [147, 859] width 29 height 12
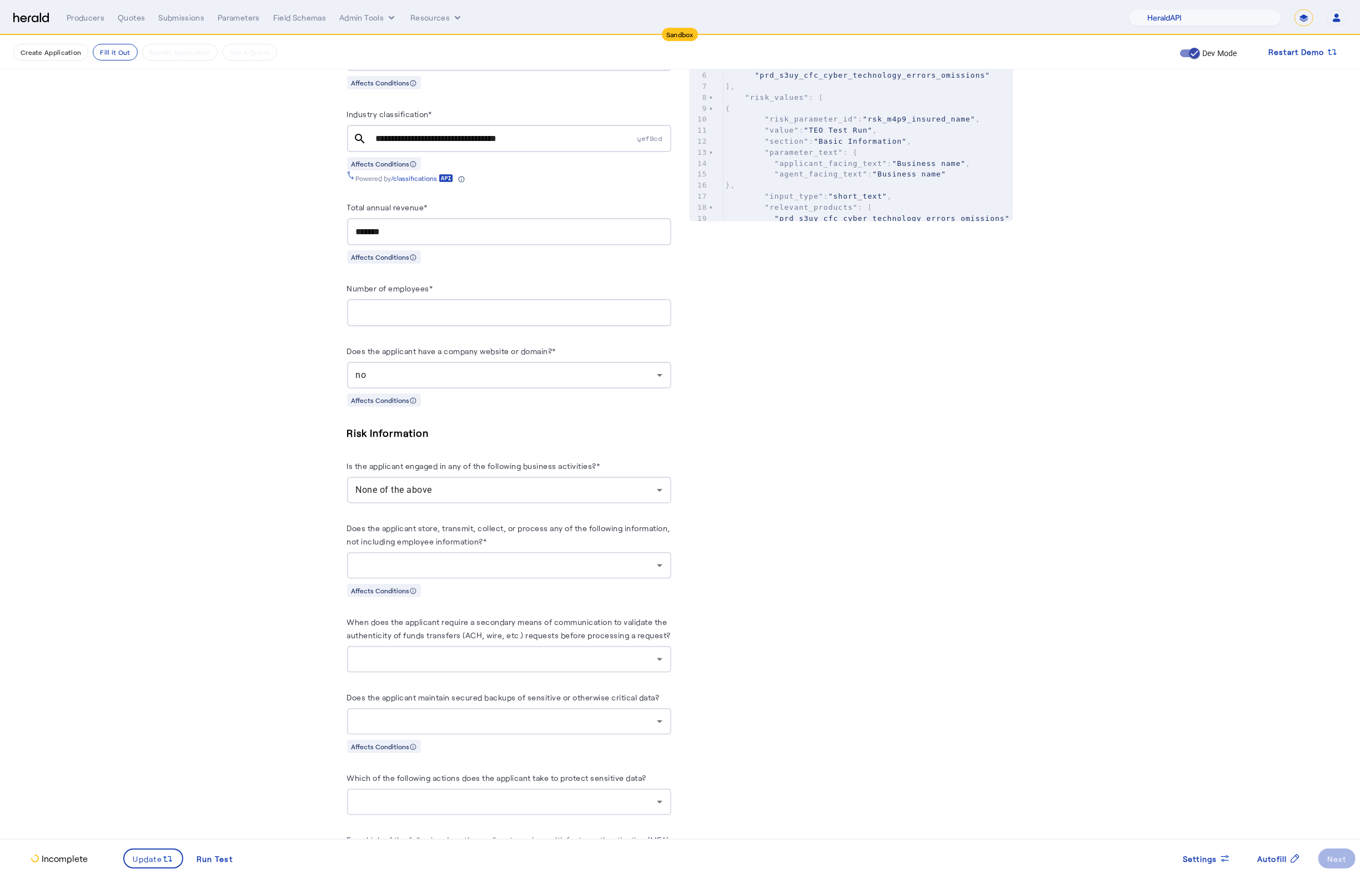
scroll to position [515, 0]
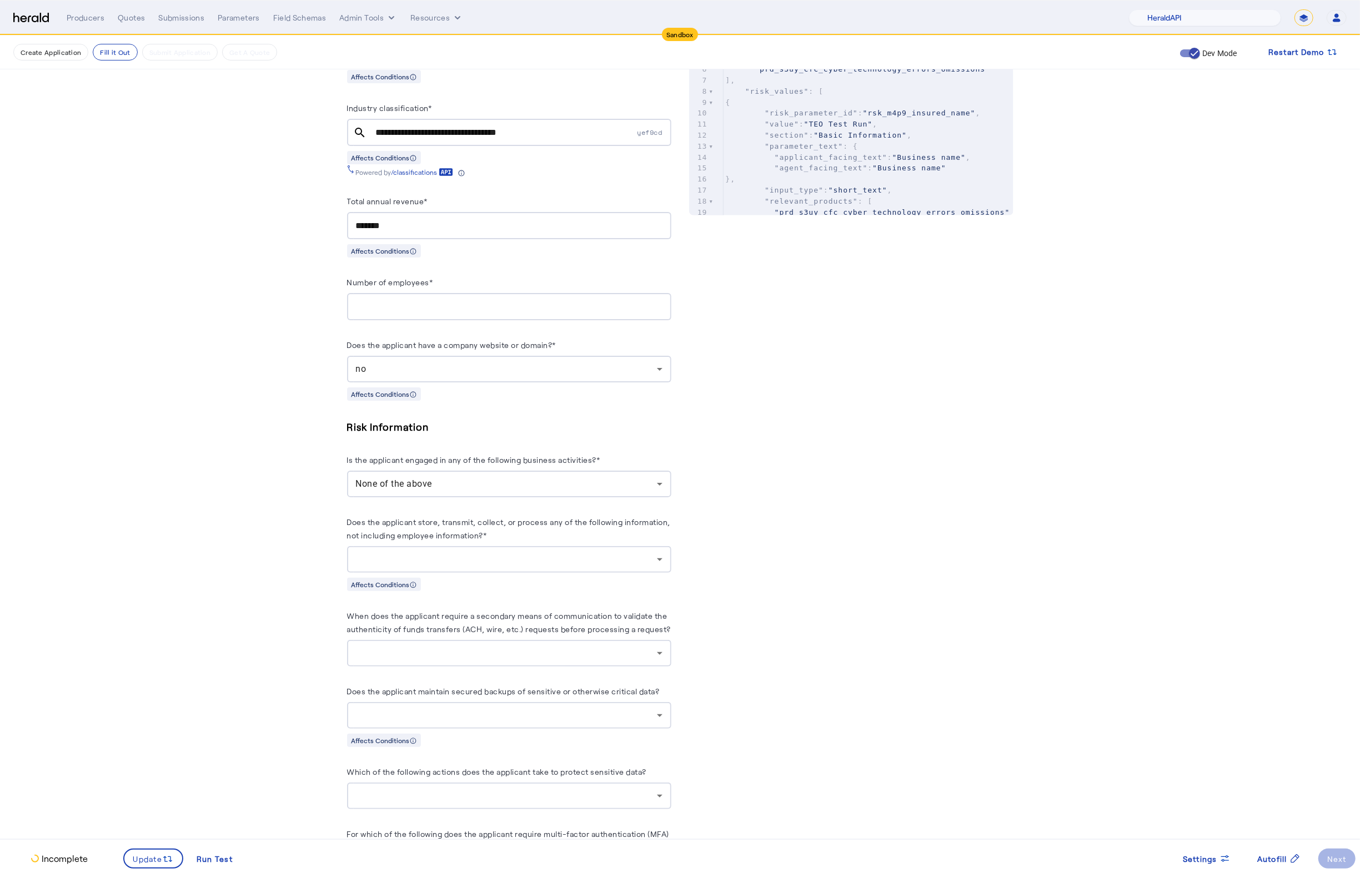
click at [530, 566] on div at bounding box center [506, 559] width 301 height 13
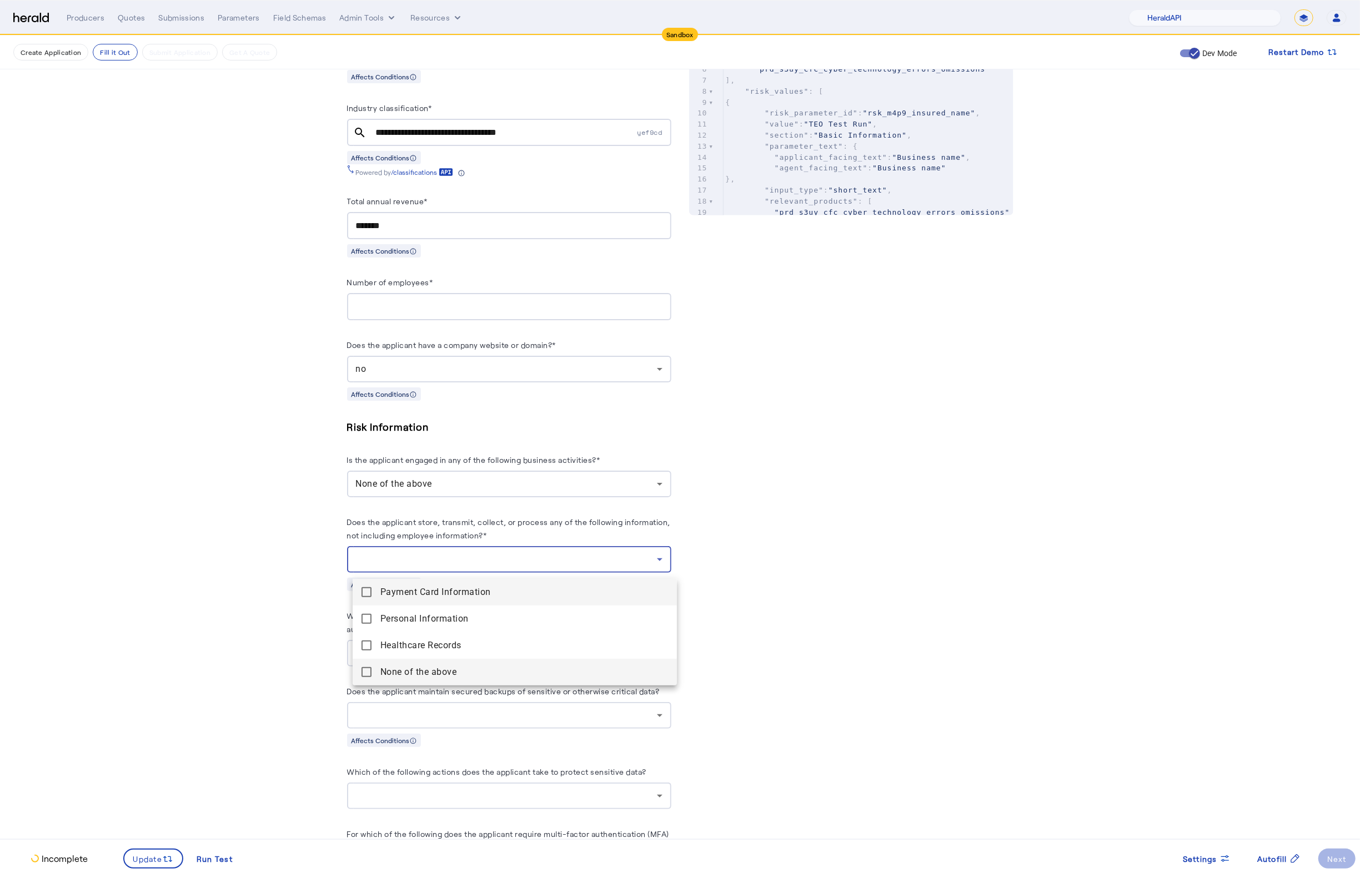
click at [368, 668] on mat-pseudo-checkbox at bounding box center [366, 672] width 10 height 10
click at [265, 657] on div at bounding box center [680, 436] width 1360 height 873
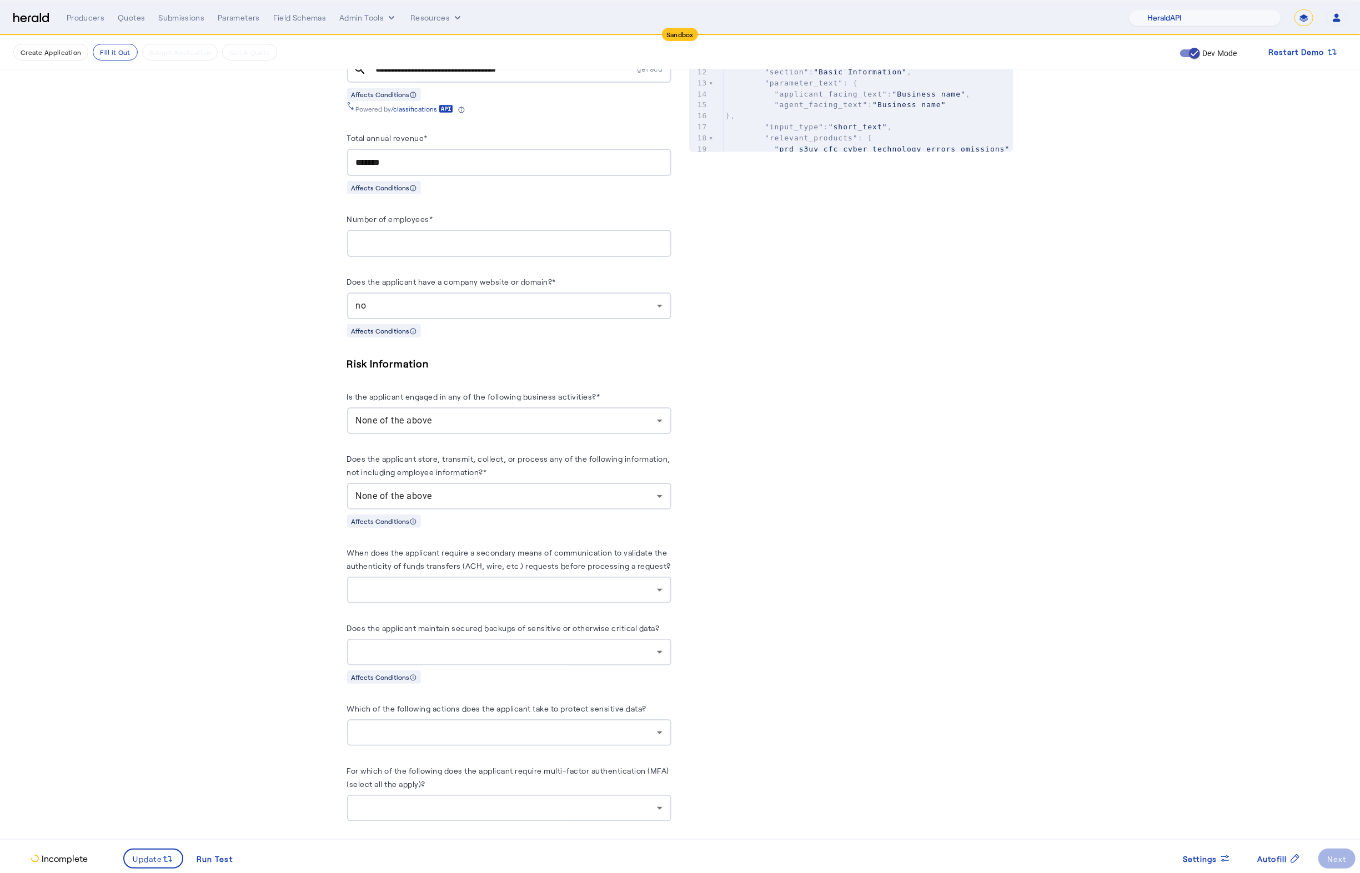
scroll to position [640, 0]
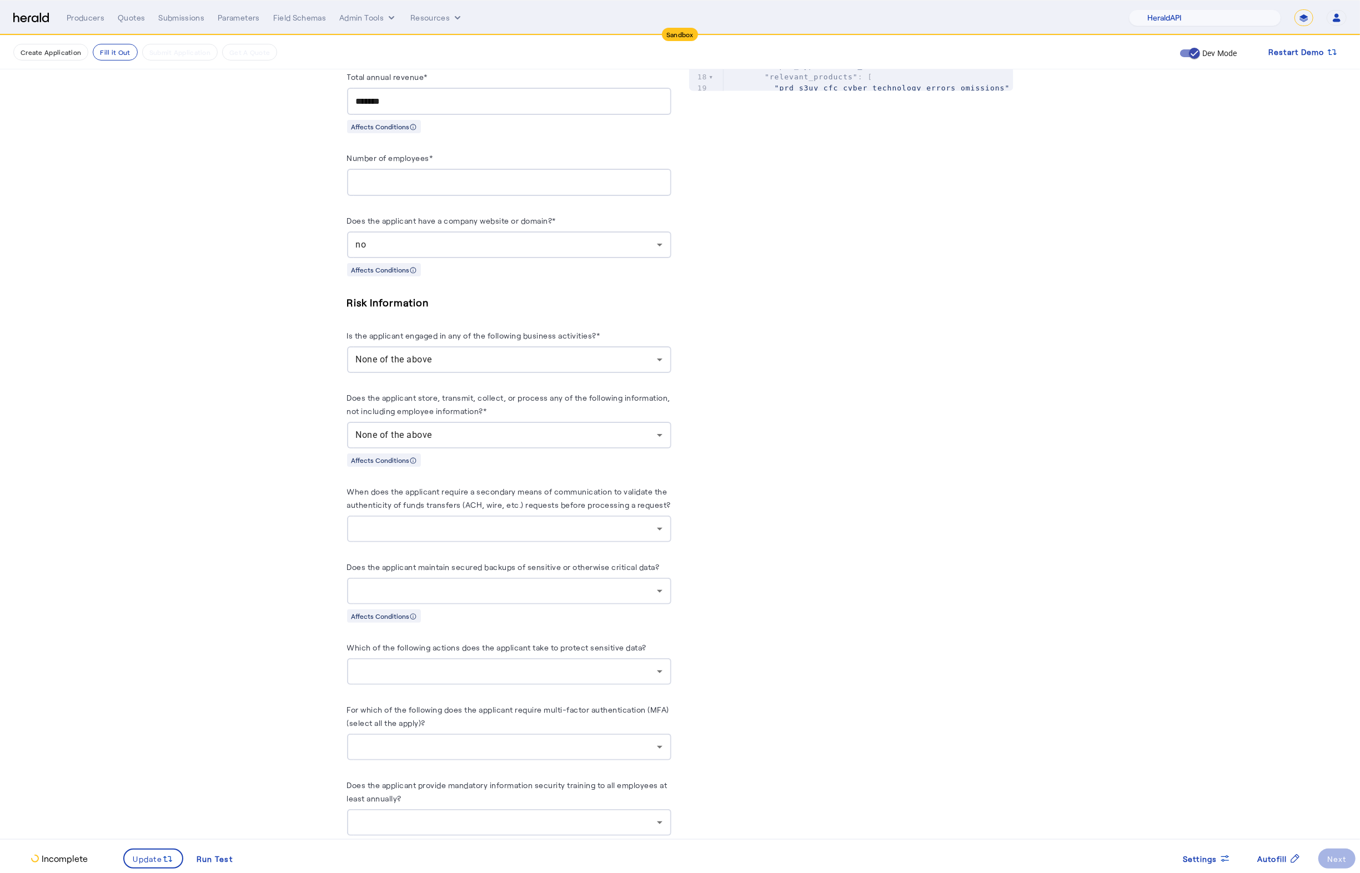
click at [534, 449] on div "None of the above" at bounding box center [509, 435] width 306 height 27
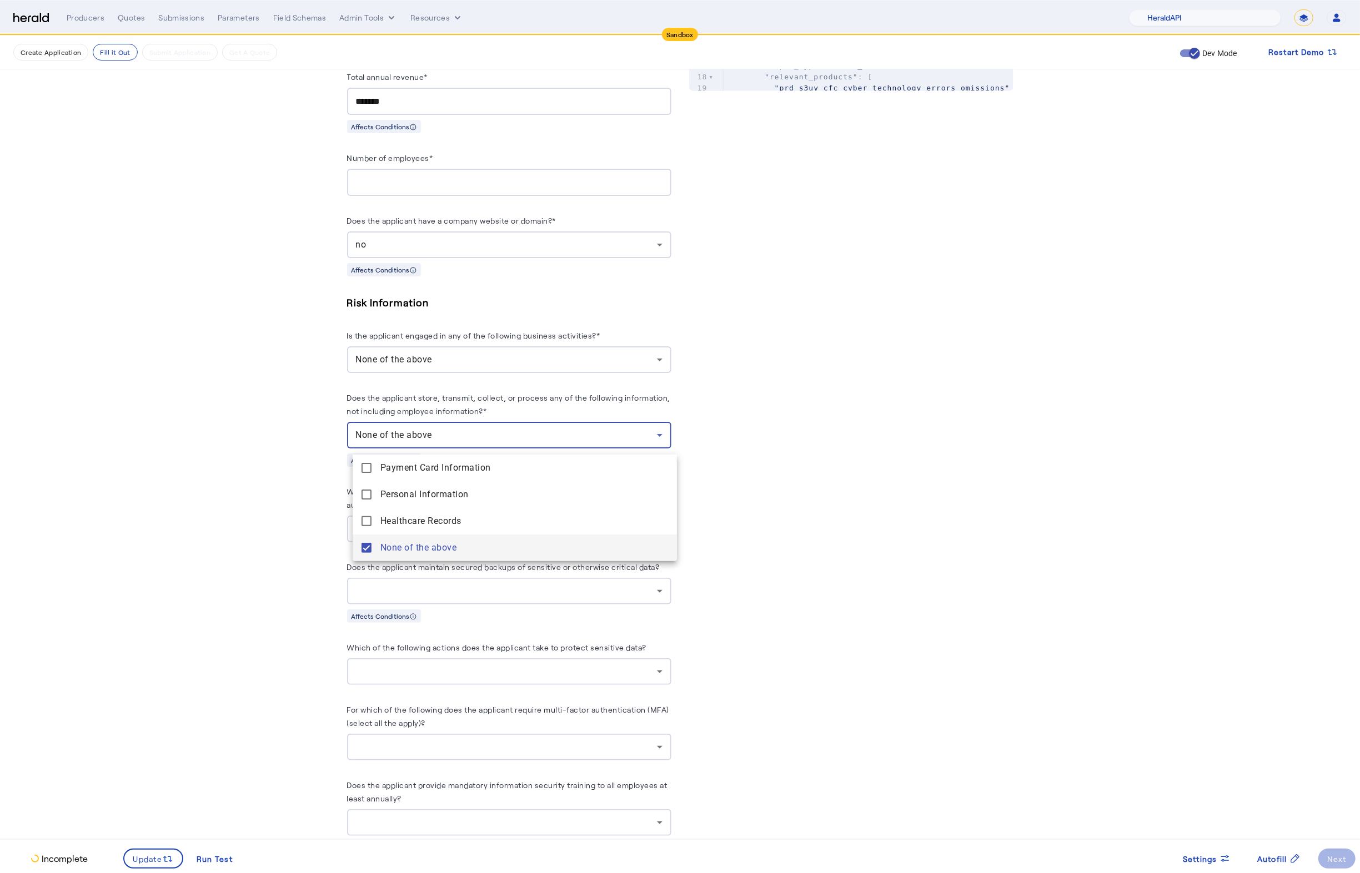
drag, startPoint x: 91, startPoint y: 506, endPoint x: 114, endPoint y: 504, distance: 23.4
click at [91, 506] on div at bounding box center [680, 436] width 1360 height 873
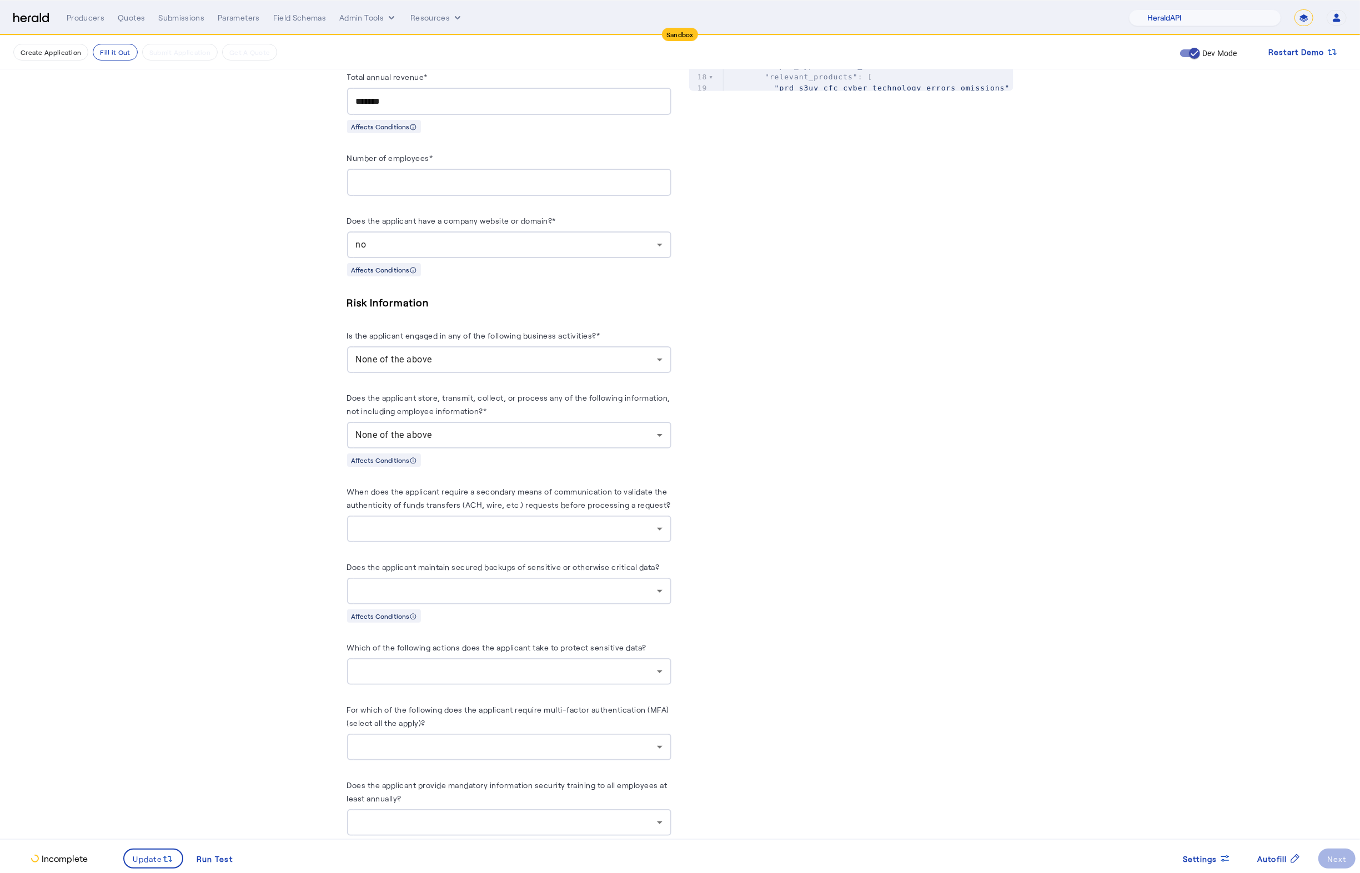
click at [554, 530] on div at bounding box center [506, 528] width 301 height 13
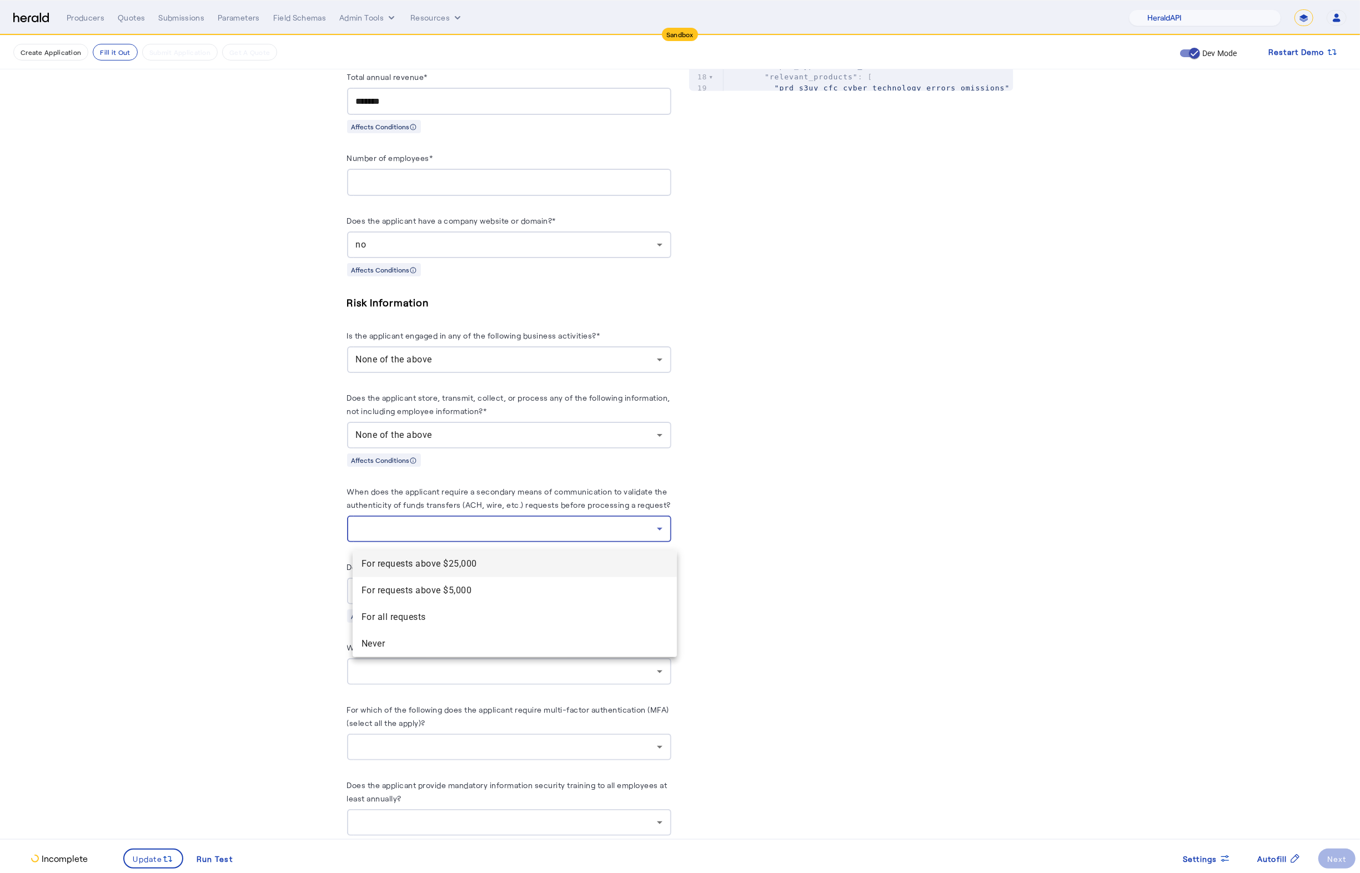
click at [110, 567] on div at bounding box center [680, 436] width 1360 height 873
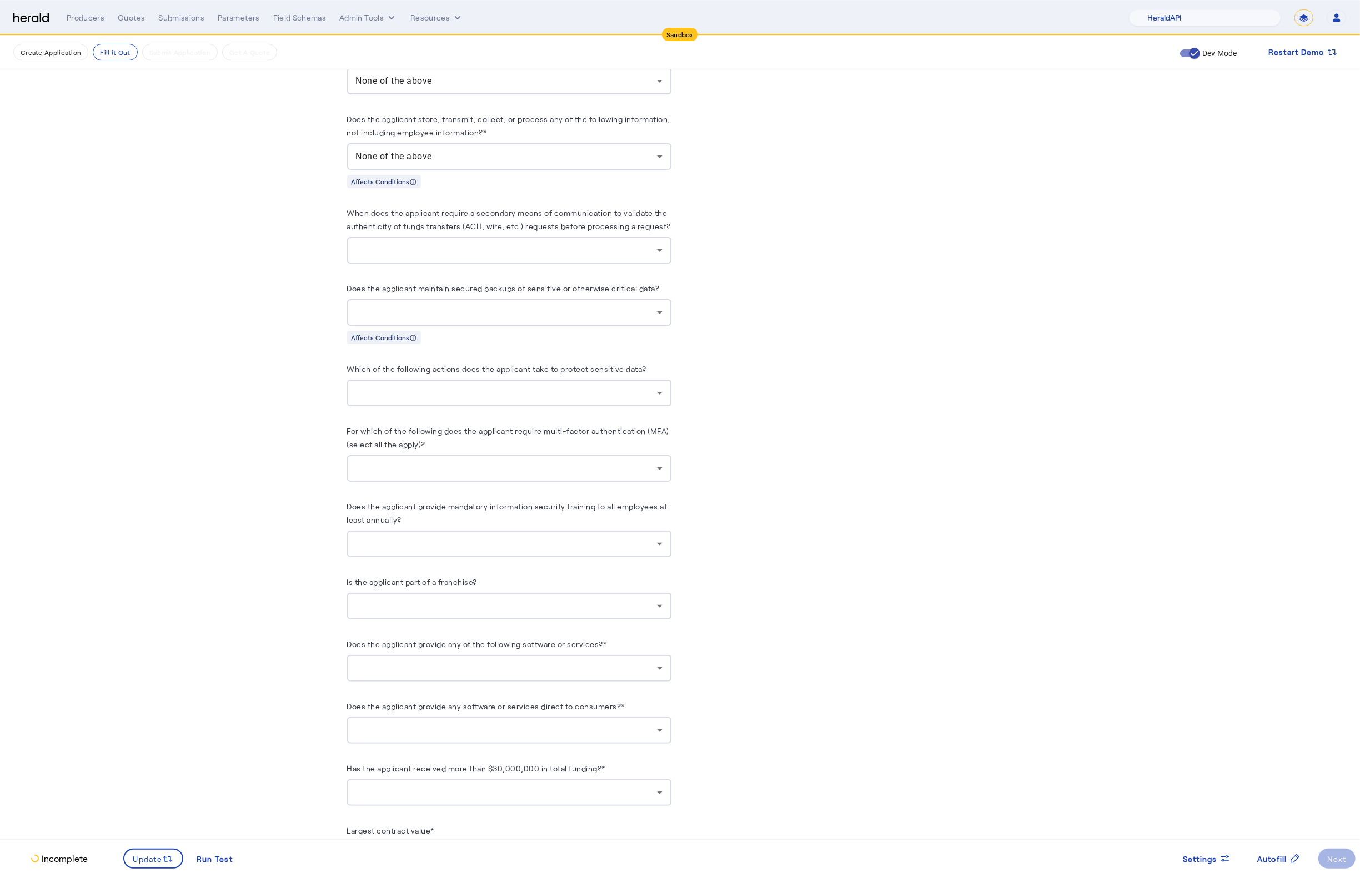
scroll to position [926, 0]
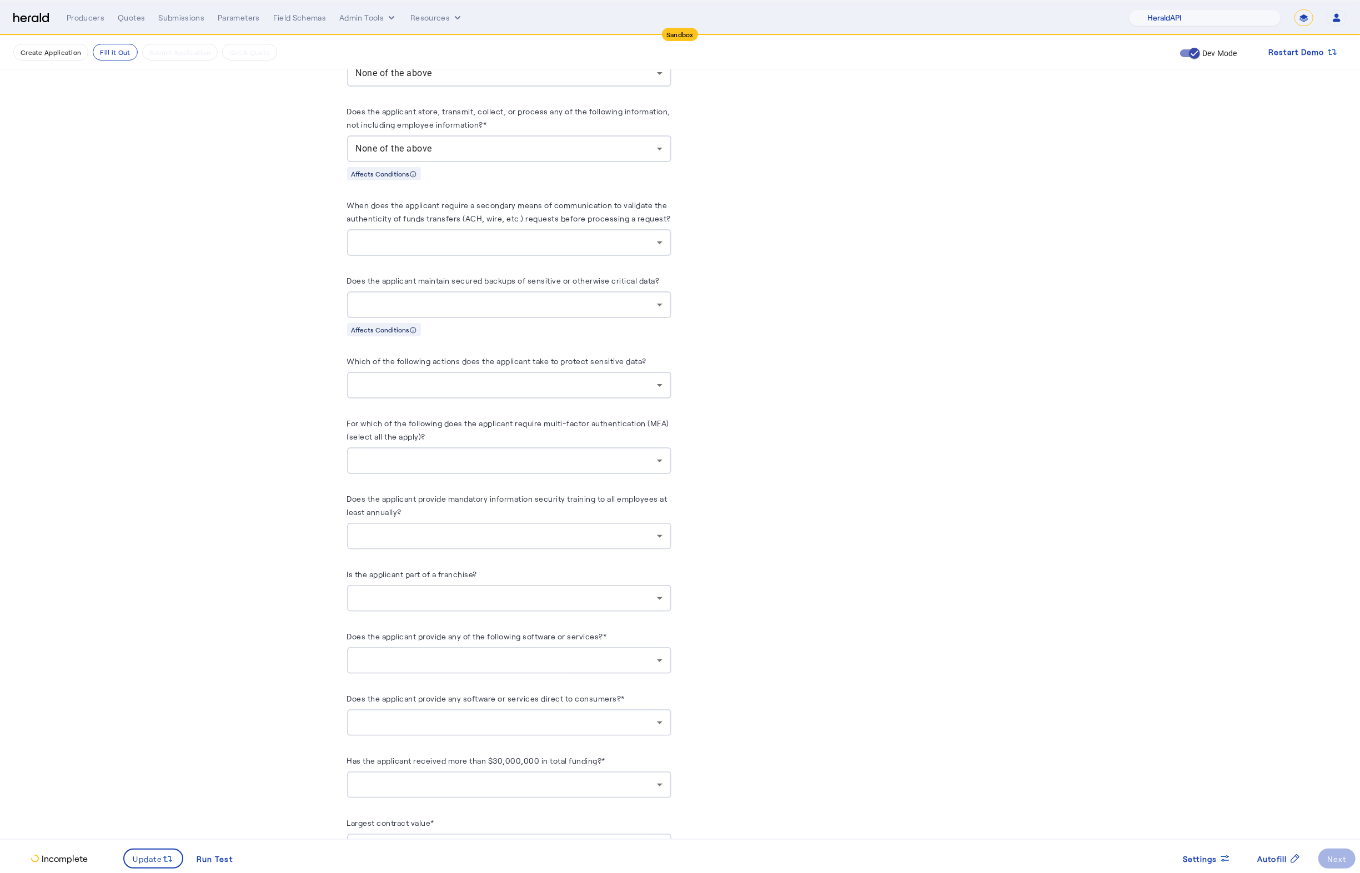
click at [638, 674] on div at bounding box center [509, 660] width 306 height 27
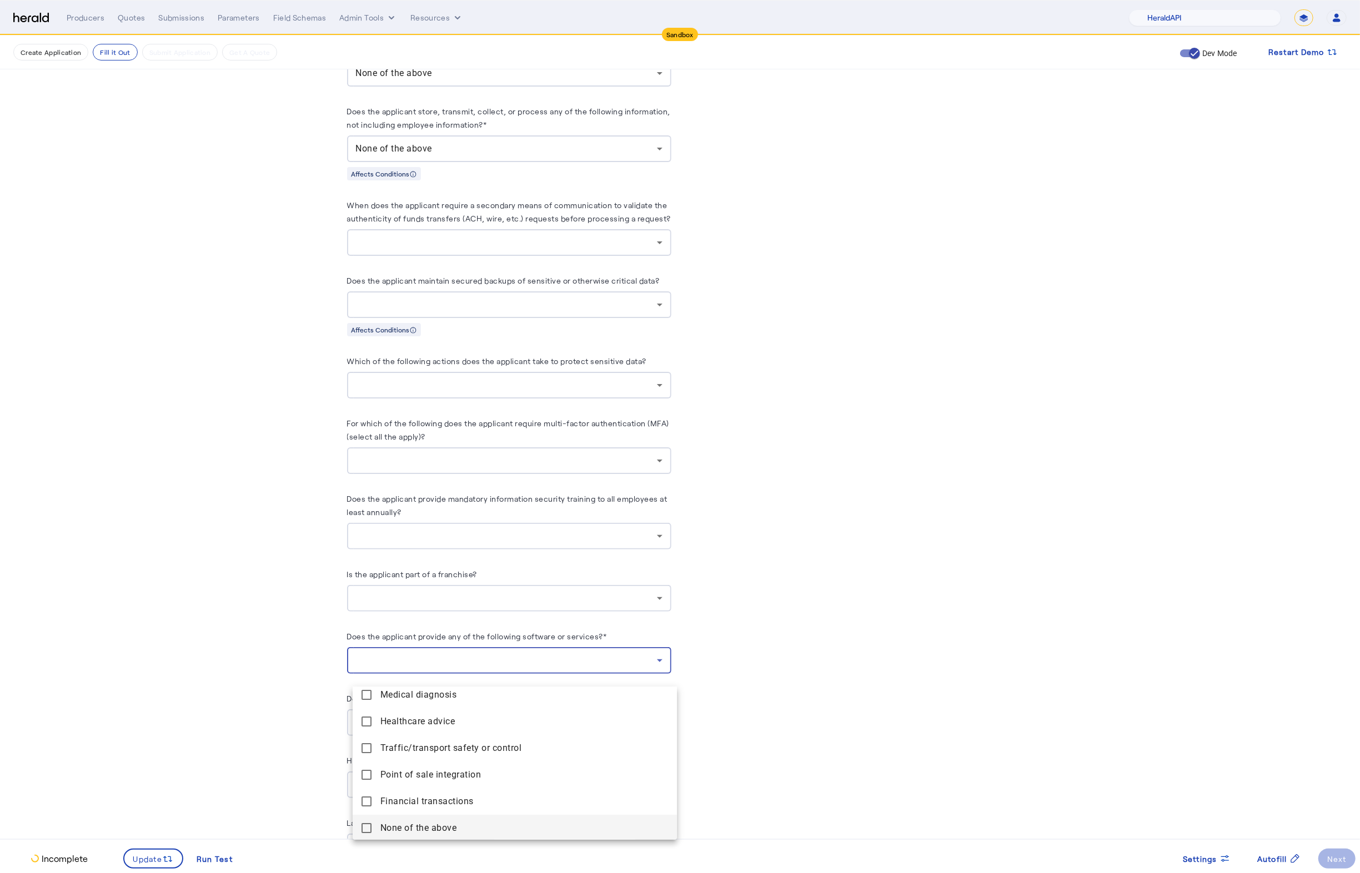
scroll to position [34, 0]
click at [365, 831] on mat-pseudo-checkbox at bounding box center [366, 827] width 10 height 10
click at [266, 790] on div at bounding box center [680, 436] width 1360 height 873
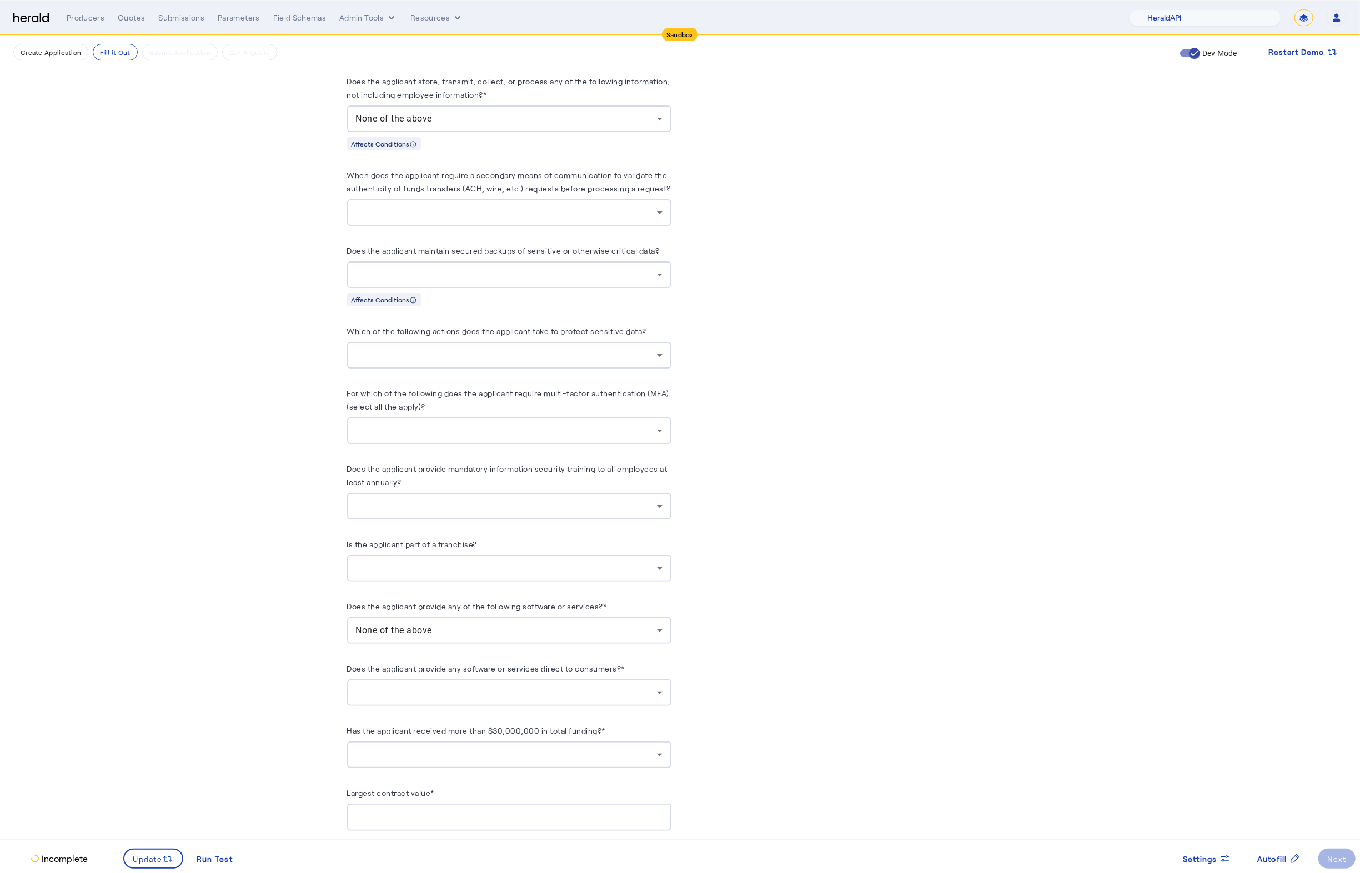
scroll to position [1212, 0]
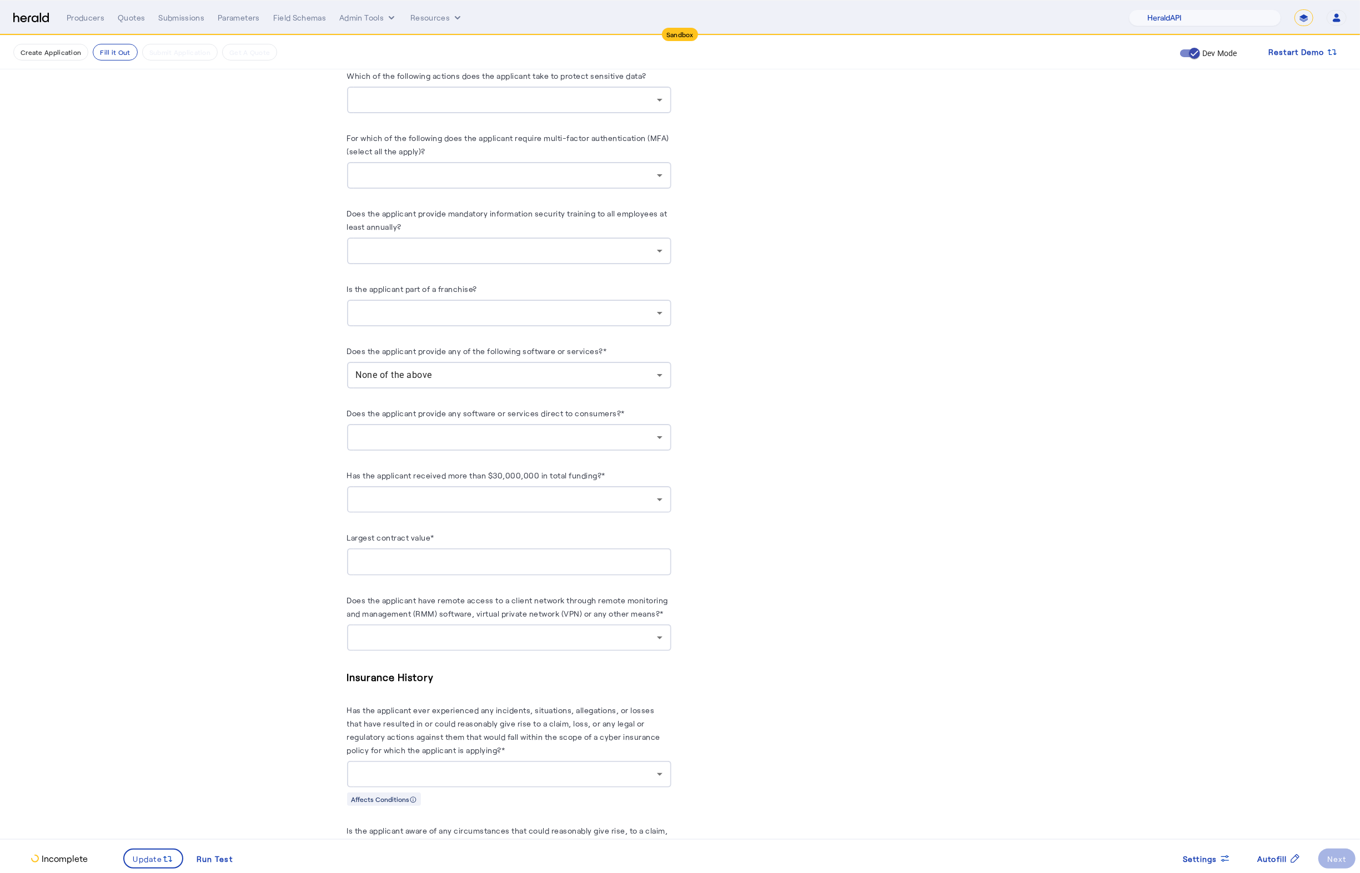
click at [622, 442] on div at bounding box center [506, 437] width 301 height 13
click at [385, 502] on span "no" at bounding box center [514, 504] width 306 height 13
click at [566, 506] on div at bounding box center [506, 499] width 301 height 13
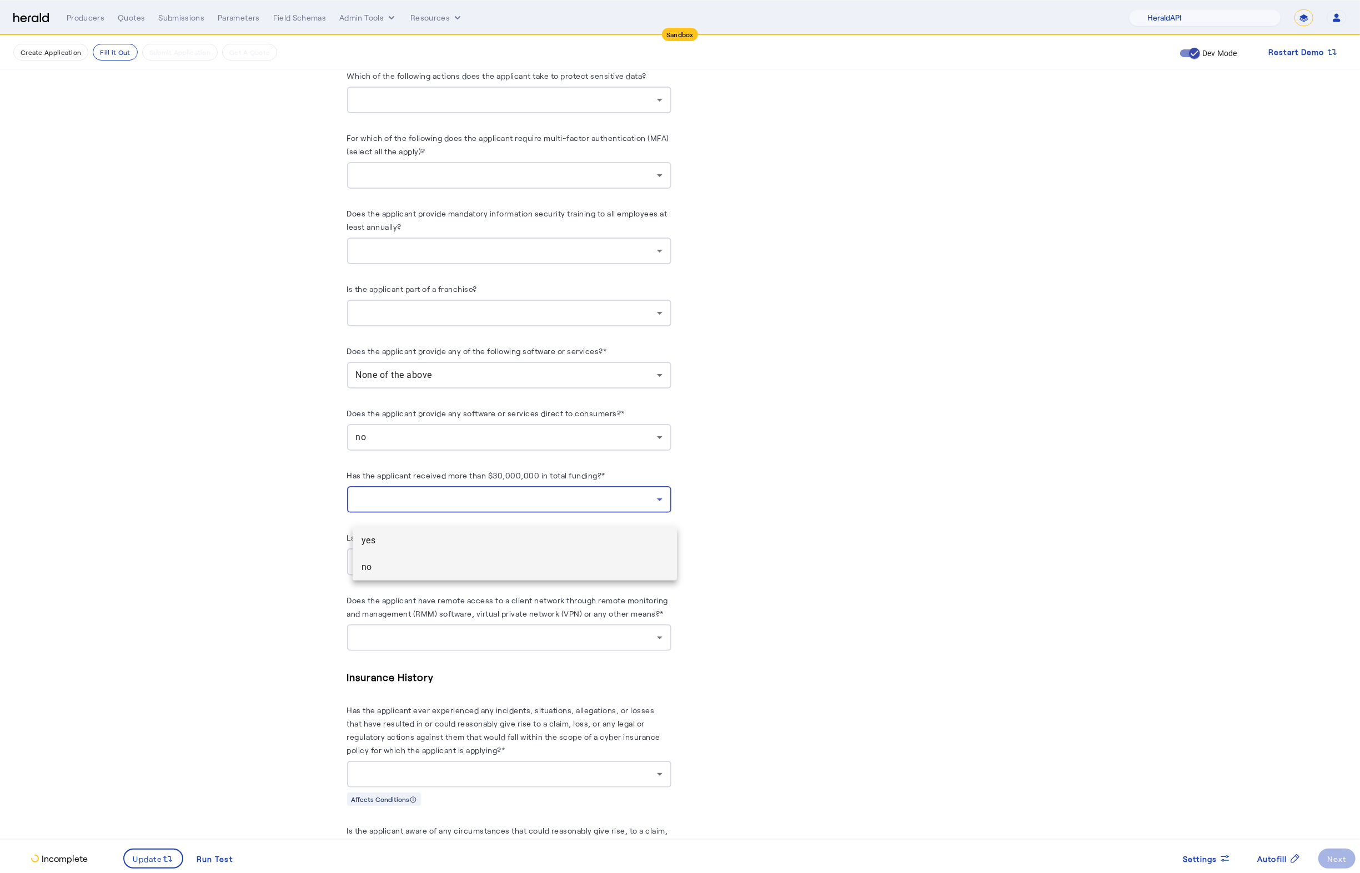
click at [447, 562] on span "no" at bounding box center [514, 567] width 306 height 13
click at [423, 569] on input "Largest contract value*" at bounding box center [509, 562] width 306 height 13
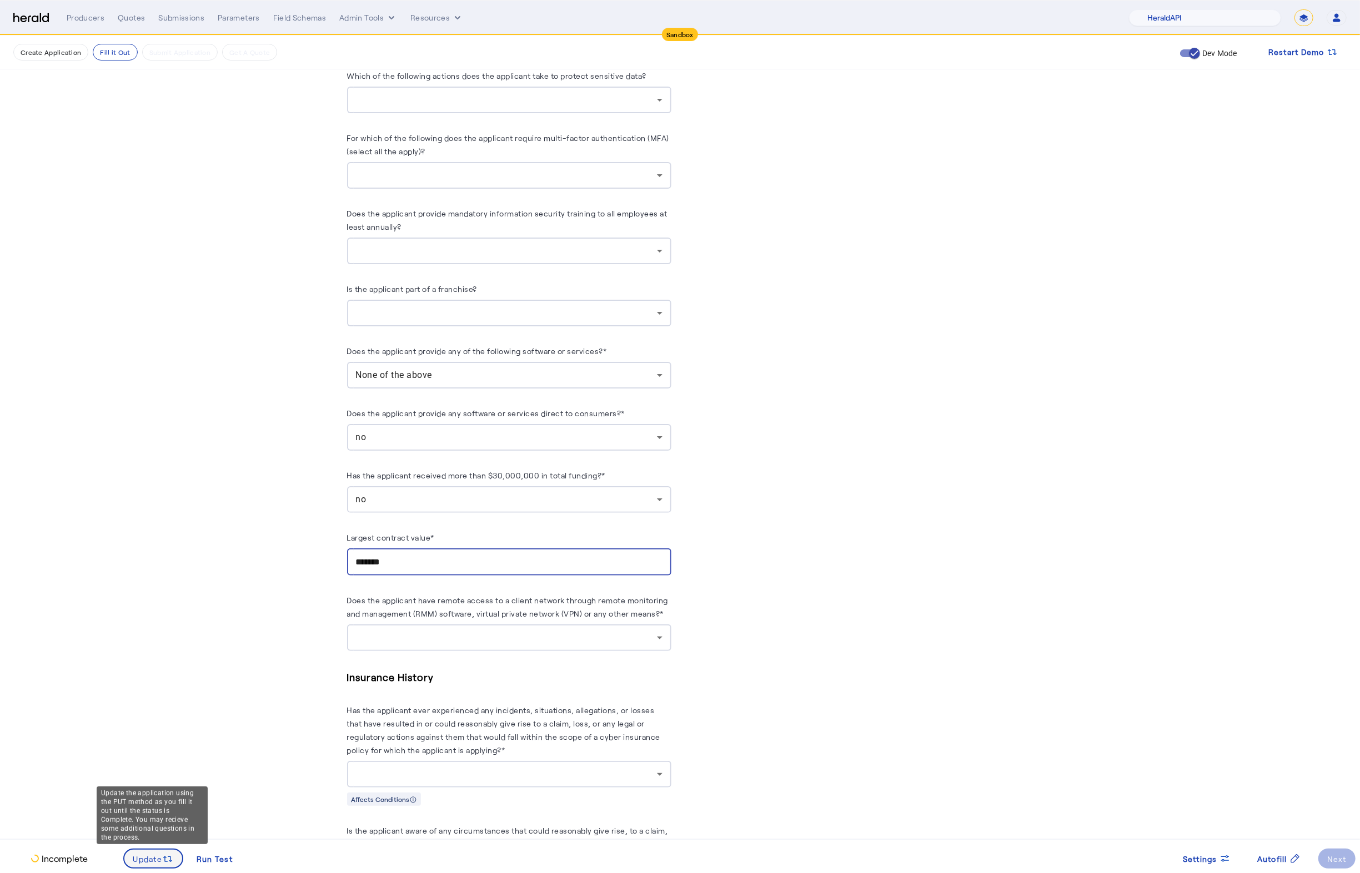
type input "*******"
click at [154, 861] on span "Update" at bounding box center [147, 859] width 29 height 12
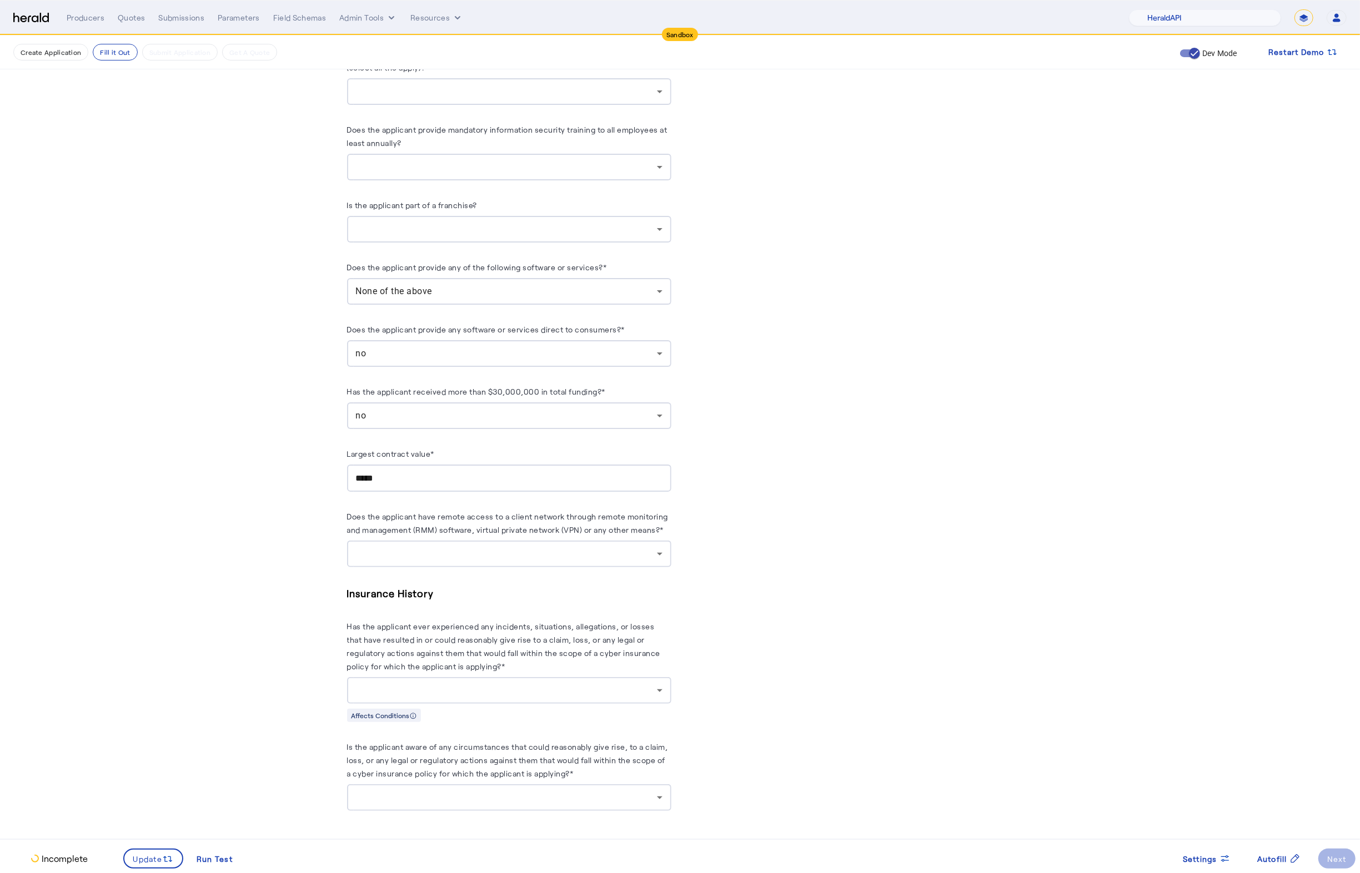
scroll to position [1313, 0]
click at [630, 562] on div at bounding box center [509, 554] width 306 height 27
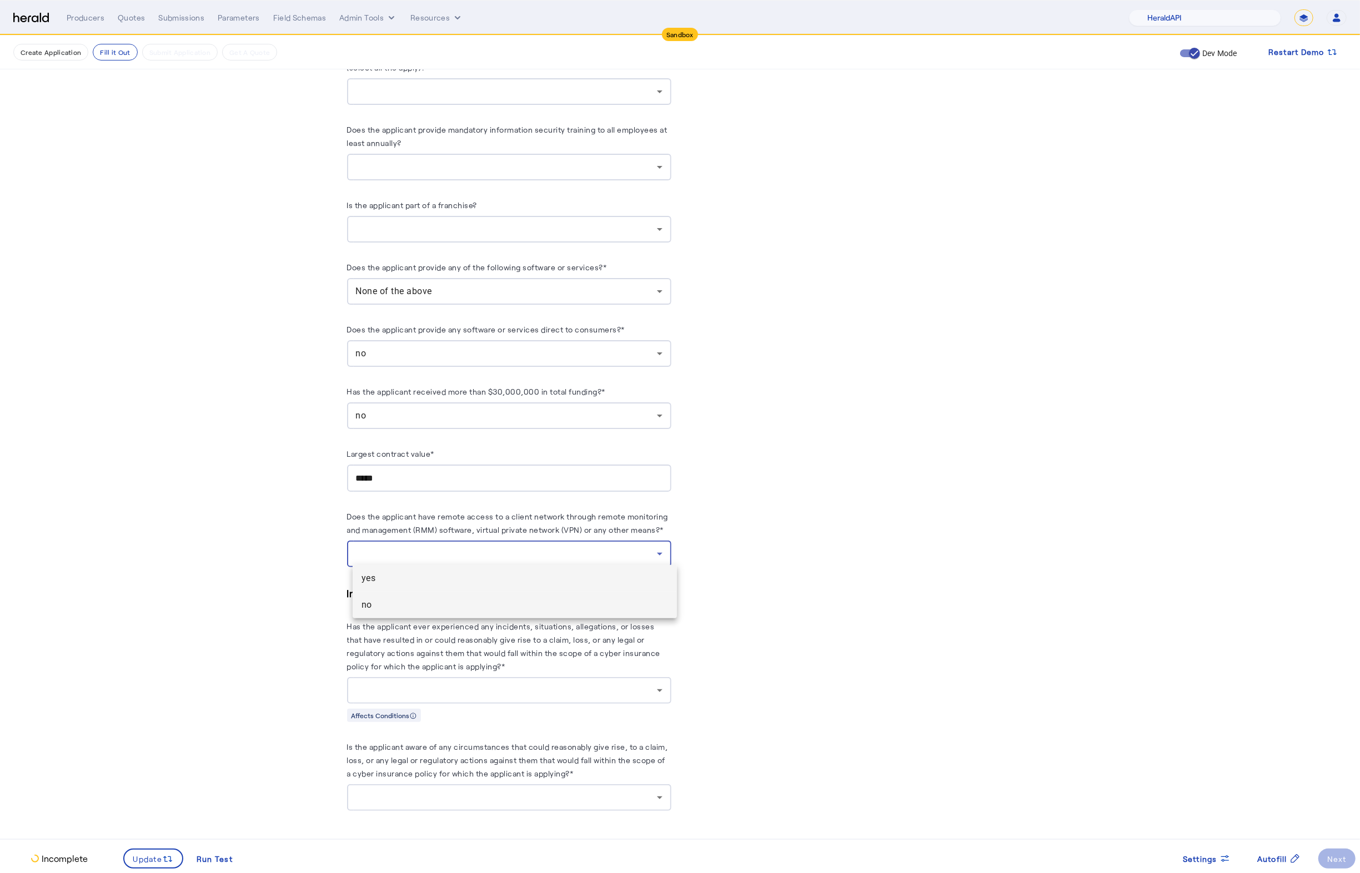
click at [419, 606] on span "no" at bounding box center [514, 605] width 306 height 13
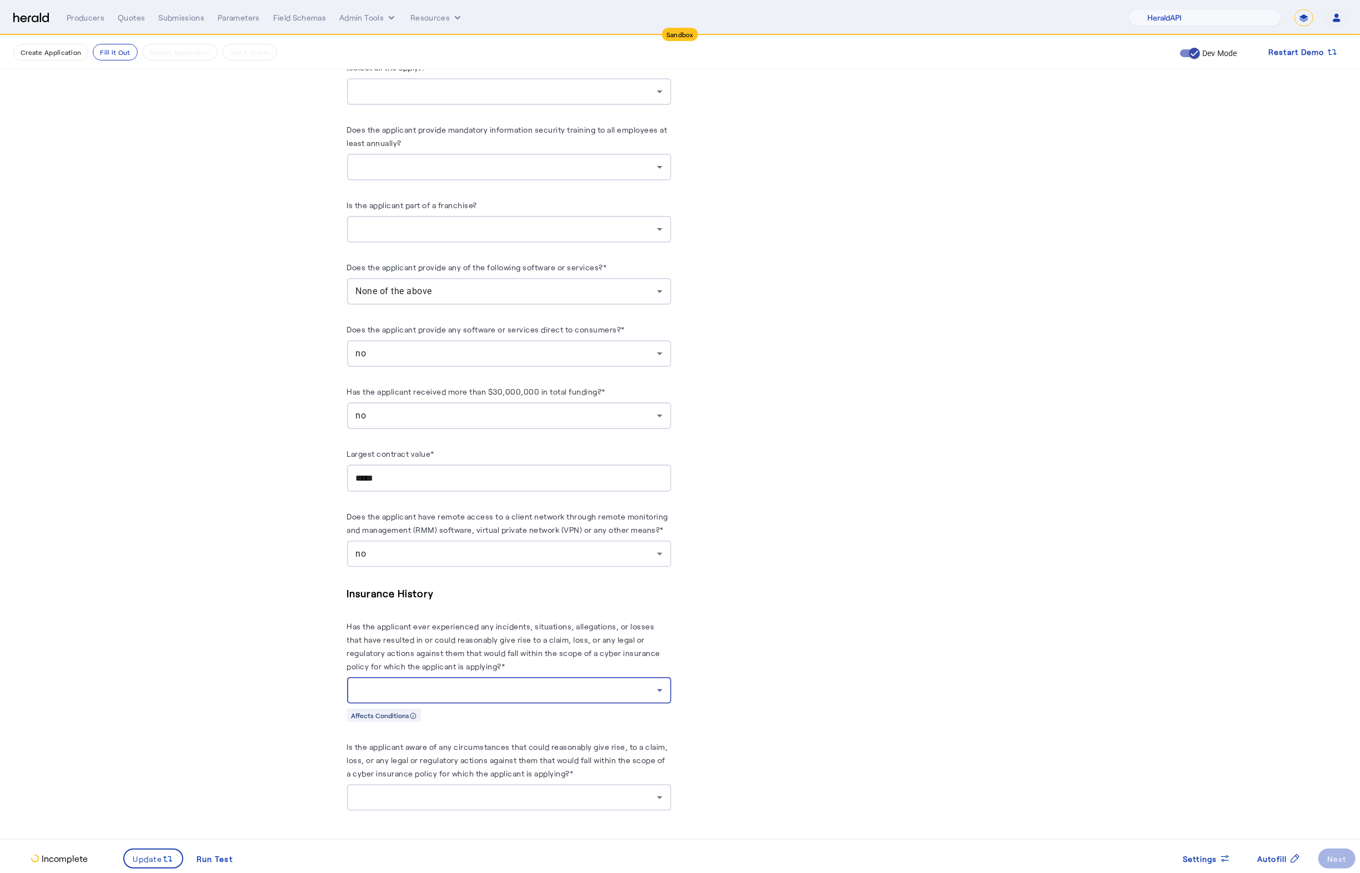
click at [542, 689] on div at bounding box center [506, 690] width 301 height 13
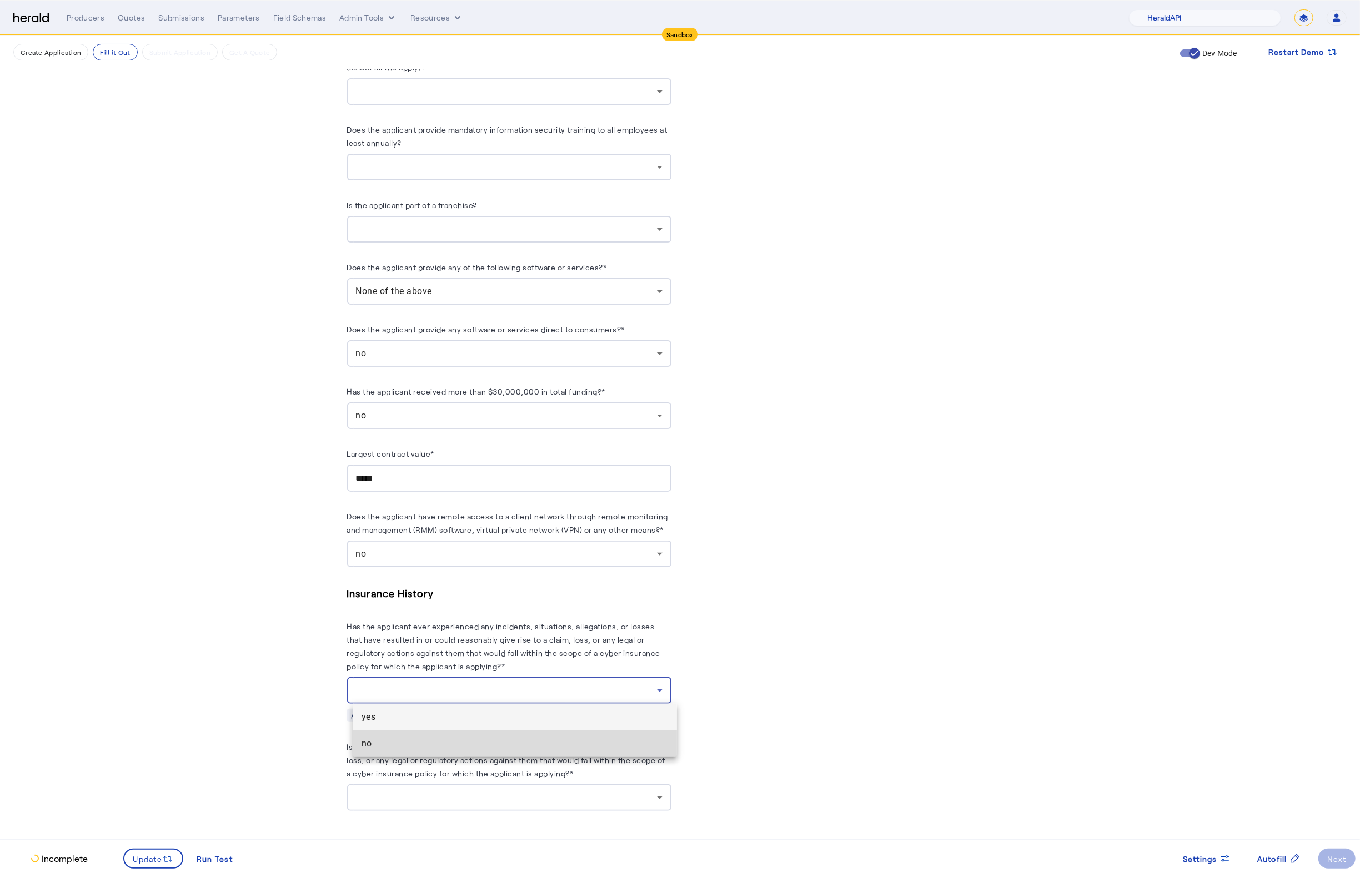
click at [429, 741] on span "no" at bounding box center [514, 743] width 306 height 13
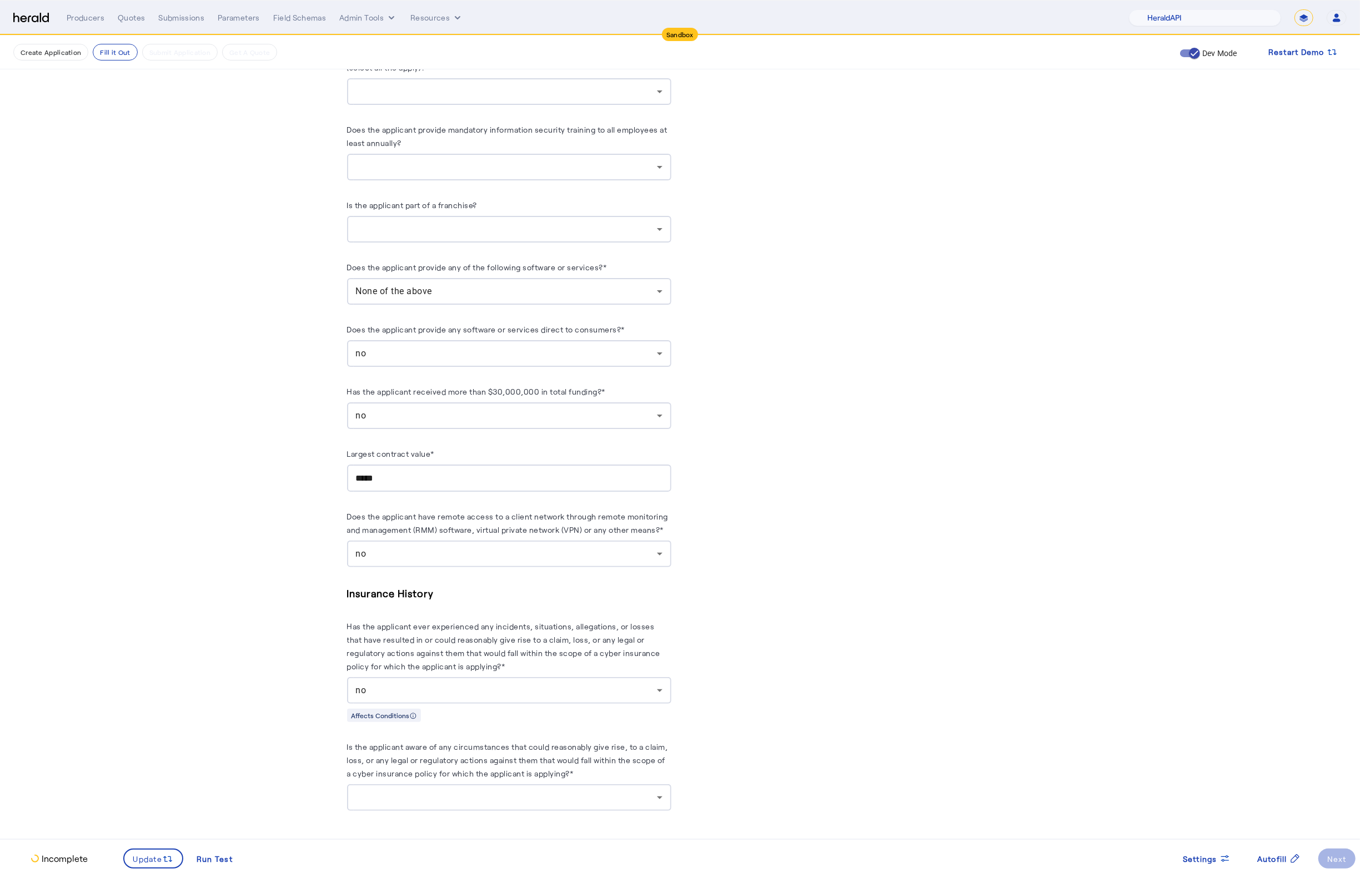
click at [521, 791] on div at bounding box center [506, 797] width 301 height 13
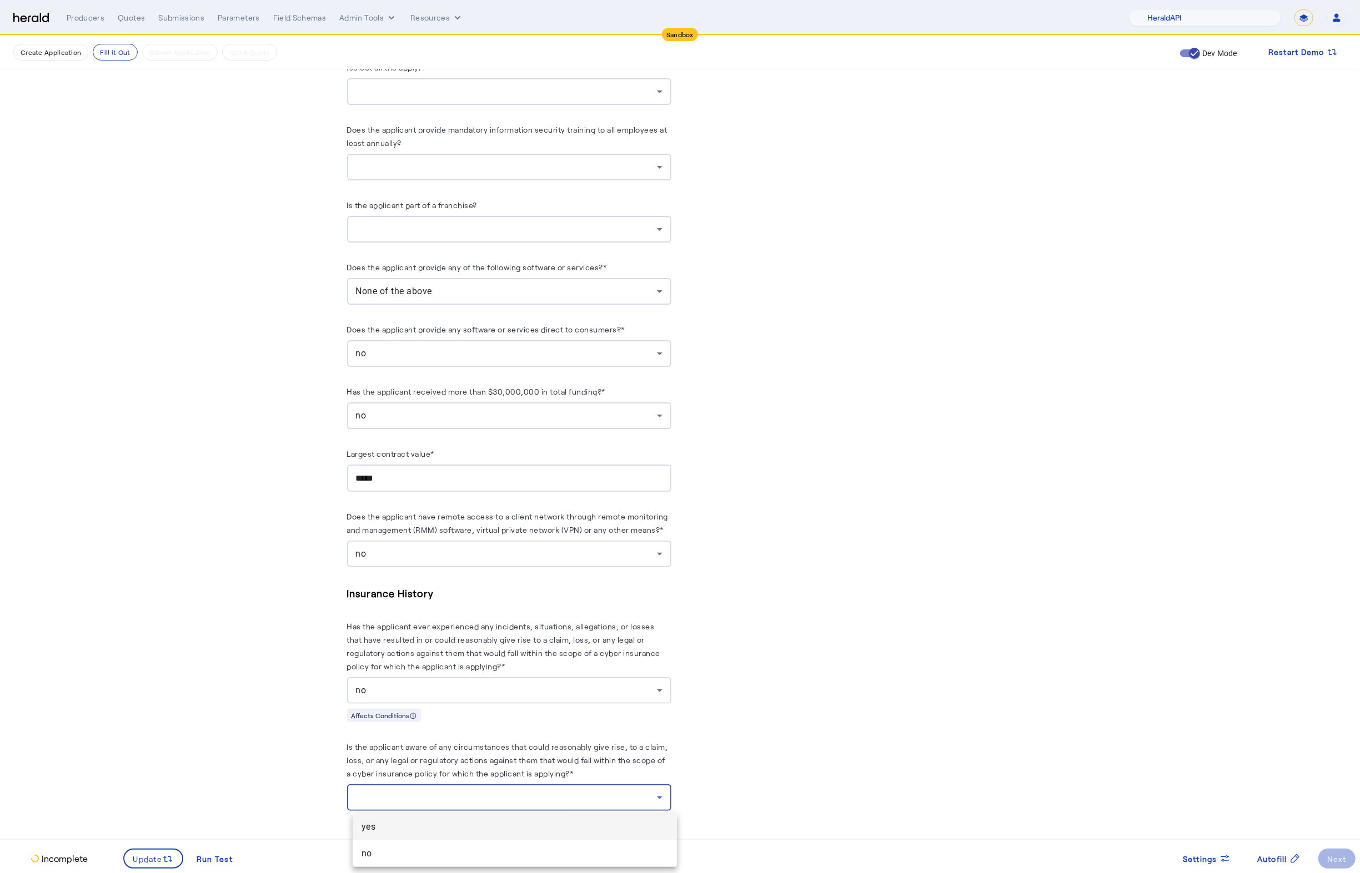
click at [451, 868] on div at bounding box center [680, 436] width 1360 height 873
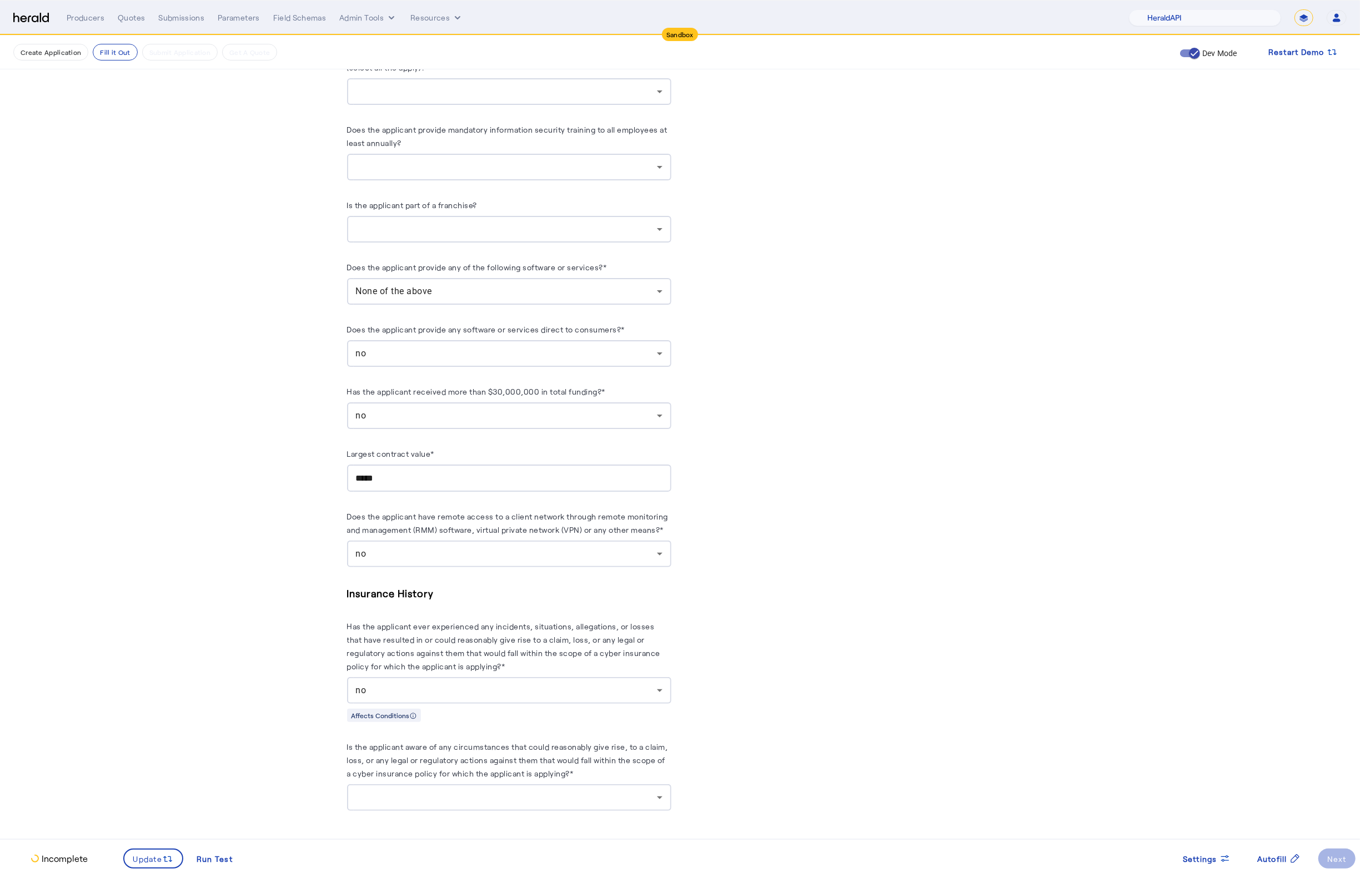
click at [433, 800] on div at bounding box center [506, 797] width 301 height 13
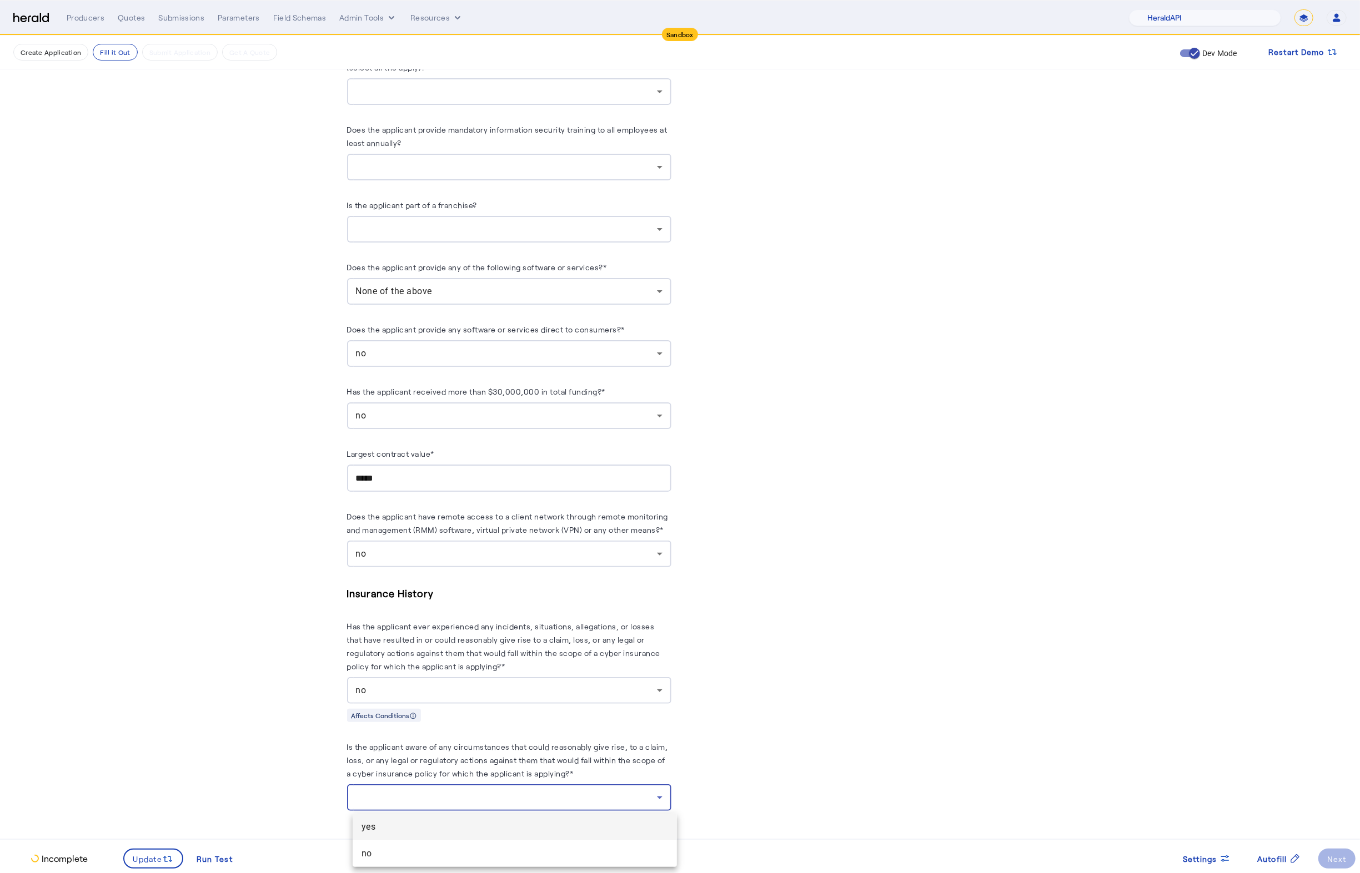
click at [391, 836] on mat-option "yes" at bounding box center [515, 827] width 324 height 27
click at [386, 803] on div "yes" at bounding box center [506, 797] width 301 height 13
click at [379, 850] on span "no" at bounding box center [514, 853] width 306 height 13
click at [145, 865] on span "Update" at bounding box center [147, 859] width 29 height 12
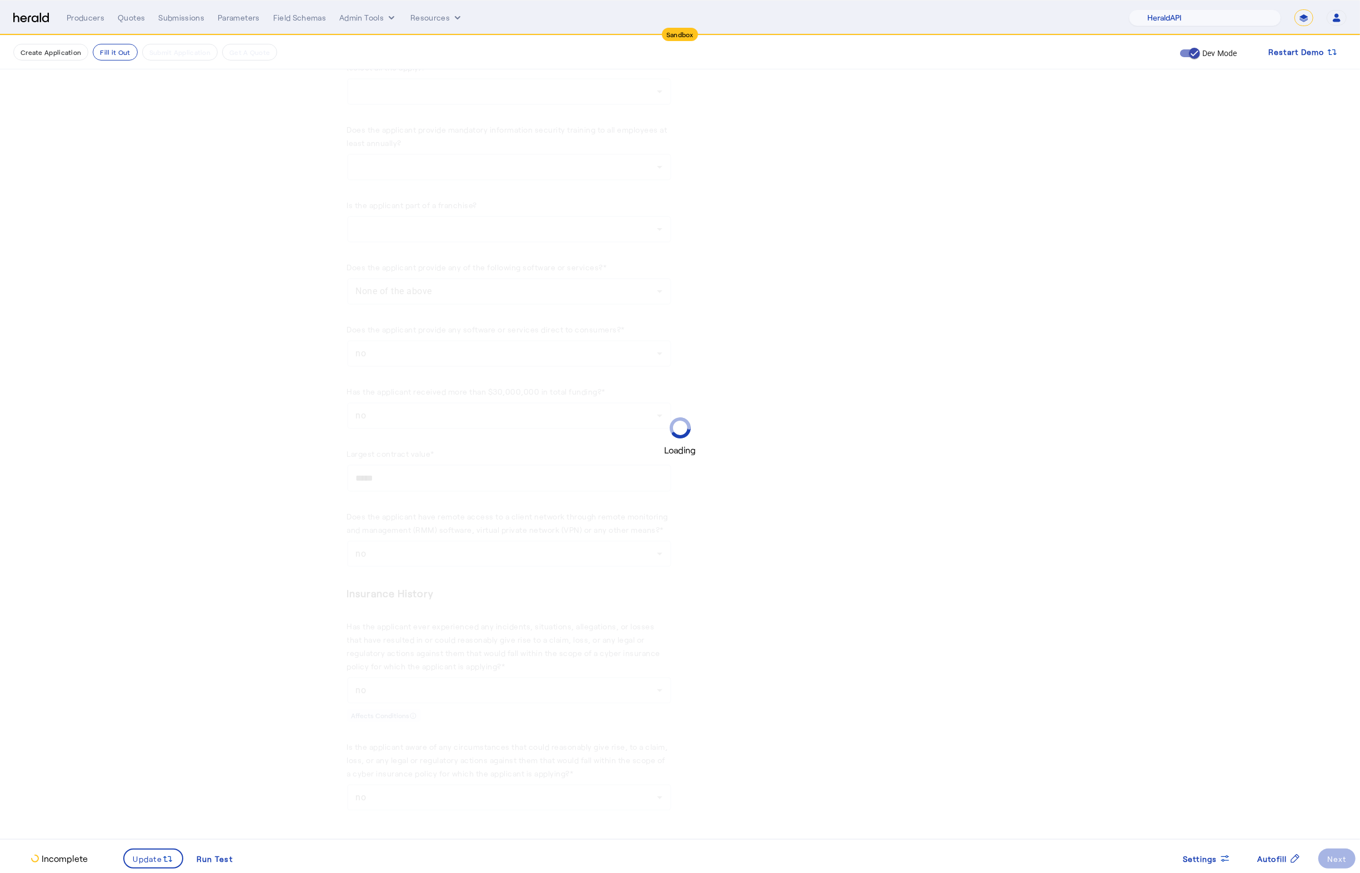
scroll to position [0, 0]
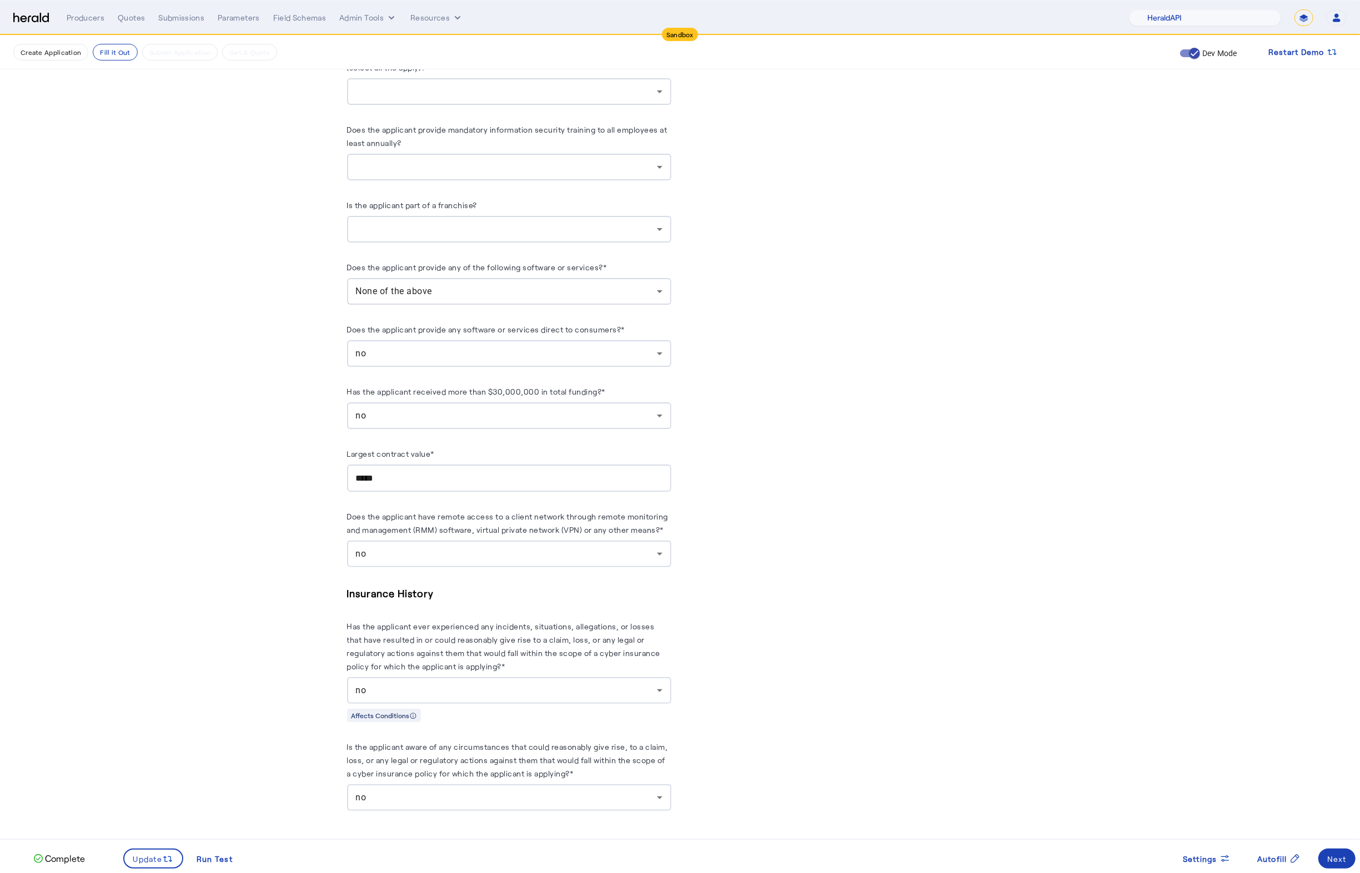
click at [1344, 869] on span at bounding box center [1336, 859] width 37 height 27
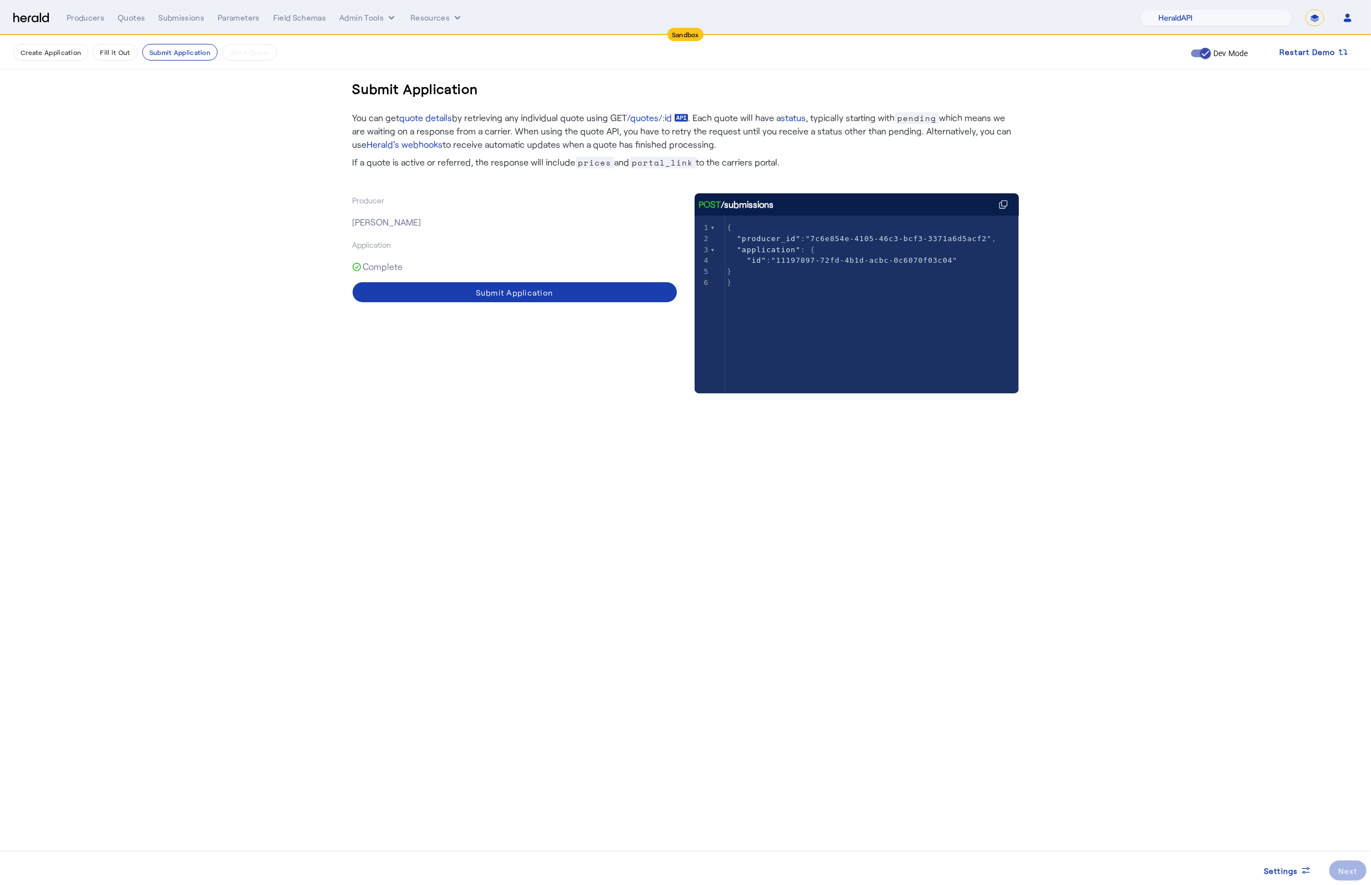
click at [491, 299] on span at bounding box center [515, 292] width 324 height 27
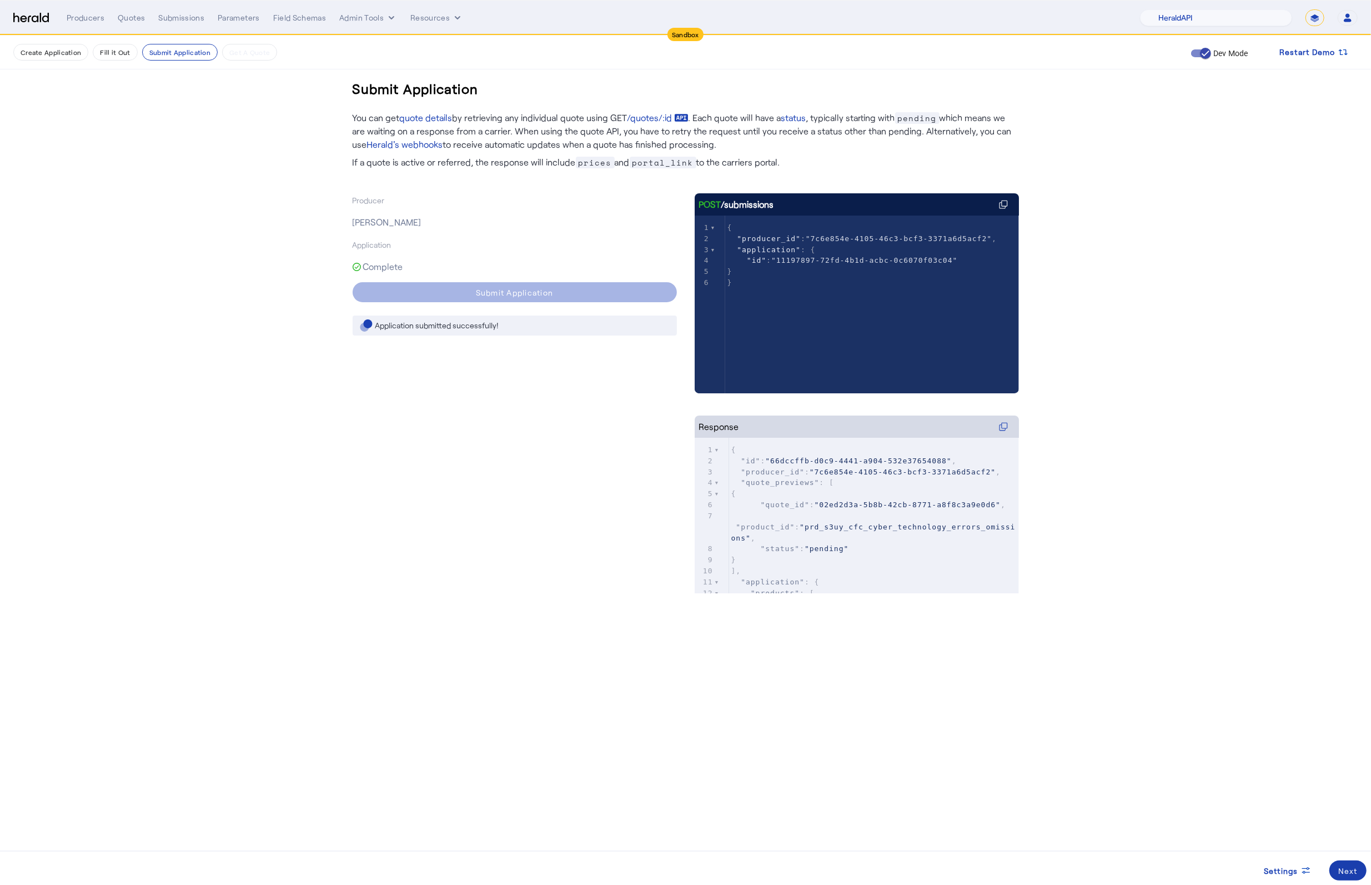
click at [1337, 872] on span at bounding box center [1347, 870] width 37 height 27
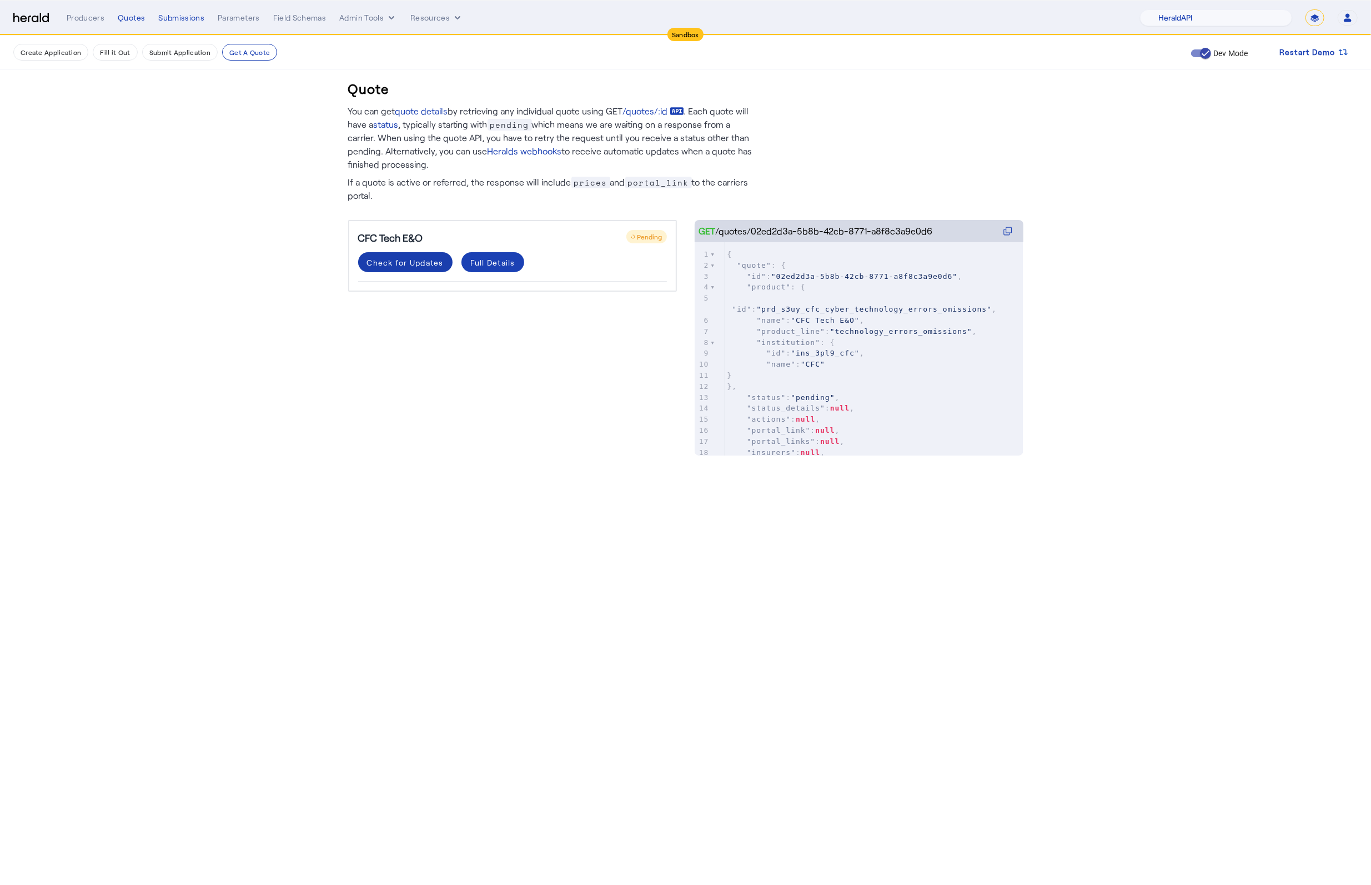
click at [411, 265] on div "Check for Updates" at bounding box center [405, 263] width 77 height 12
click at [391, 258] on div "Check for Updates" at bounding box center [405, 263] width 77 height 12
click at [609, 339] on mat-expansion-panel-header "Coverage Details" at bounding box center [512, 330] width 309 height 27
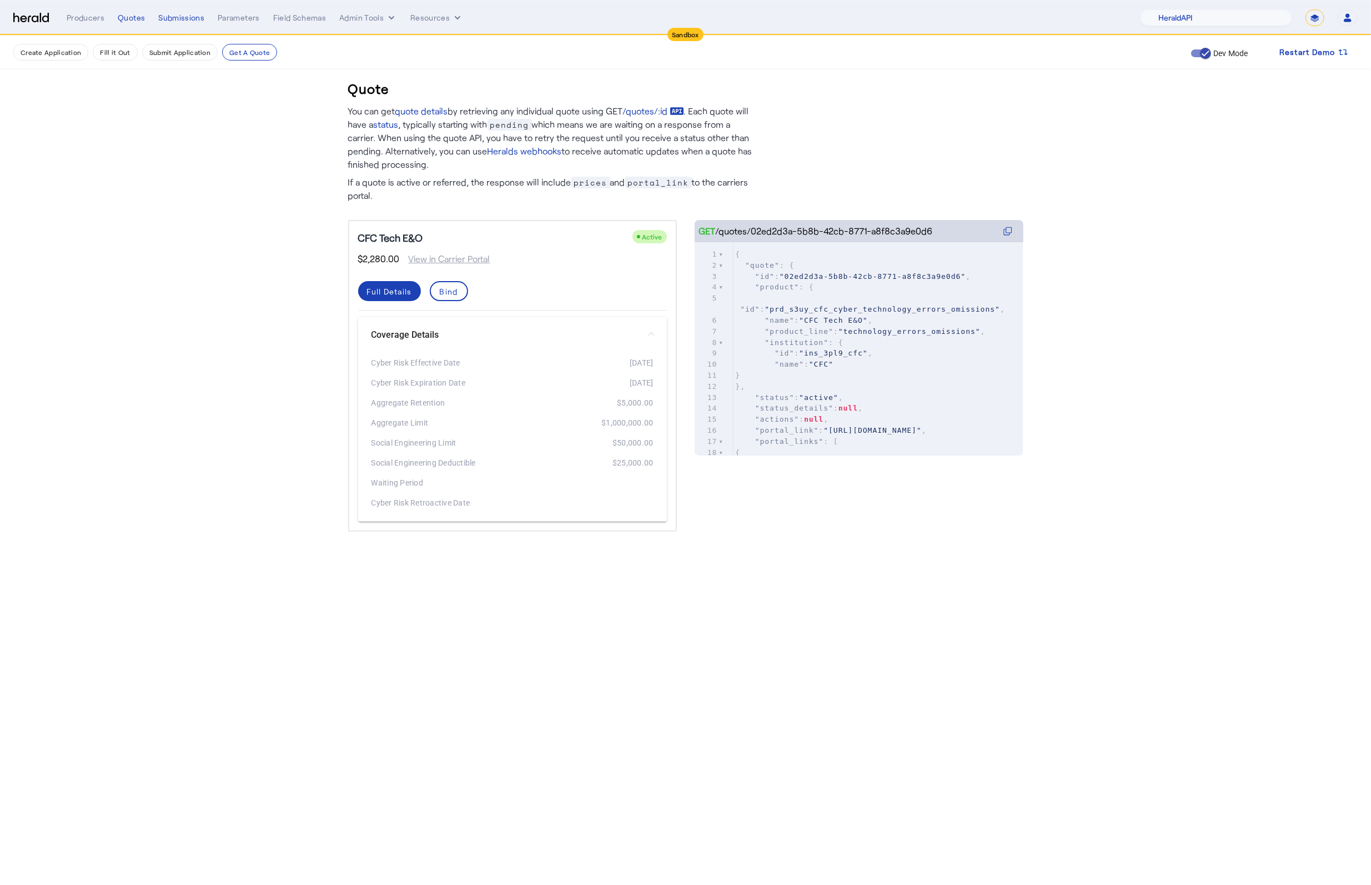
click at [623, 341] on mat-expansion-panel-header "Coverage Details" at bounding box center [512, 335] width 309 height 36
click at [633, 340] on mat-expansion-panel-header "Coverage Details" at bounding box center [512, 330] width 309 height 27
click at [633, 340] on mat-panel-title "Coverage Details" at bounding box center [505, 334] width 269 height 13
click at [37, 15] on img at bounding box center [31, 18] width 36 height 11
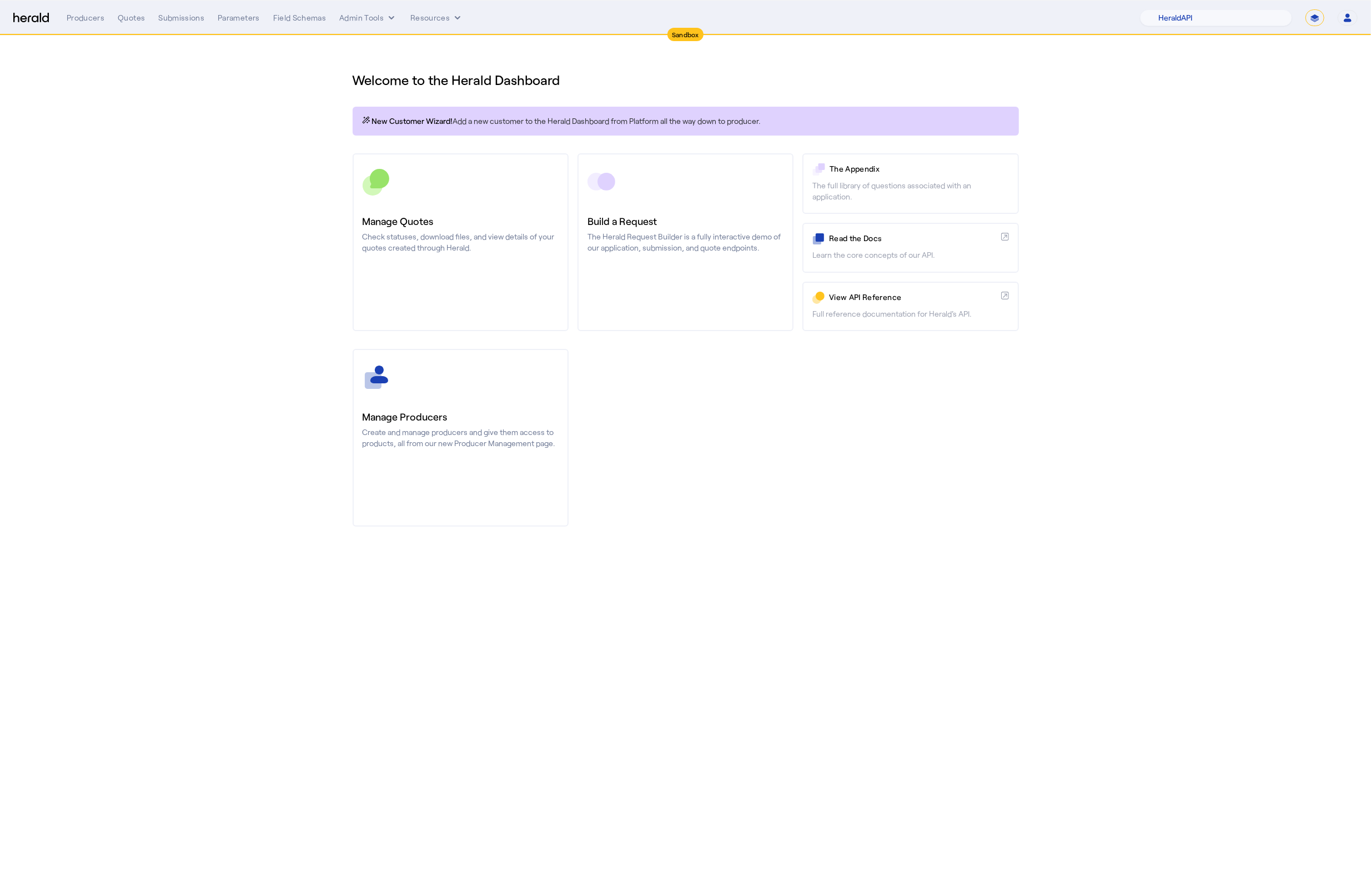
click at [244, 281] on section "Welcome to the Herald Dashboard New Customer Wizard! Add a new customer to the …" at bounding box center [685, 292] width 1371 height 513
click at [1273, 179] on section "Welcome to the Herald Dashboard New Customer Wizard! Add a new customer to the …" at bounding box center [685, 292] width 1371 height 513
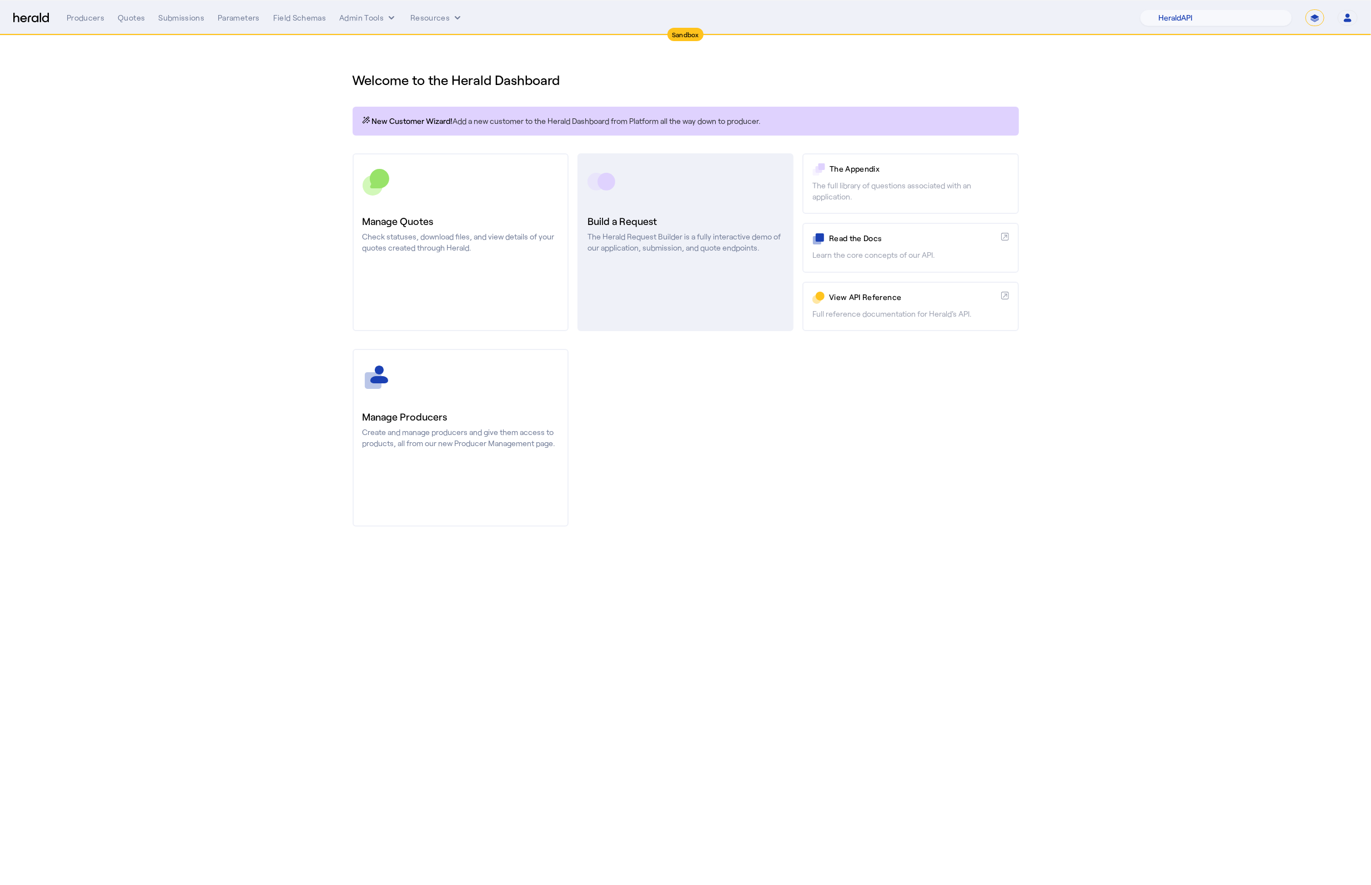
click at [717, 208] on link "Build a Request The Herald Request Builder is a fully interactive demo of our a…" at bounding box center [685, 242] width 216 height 178
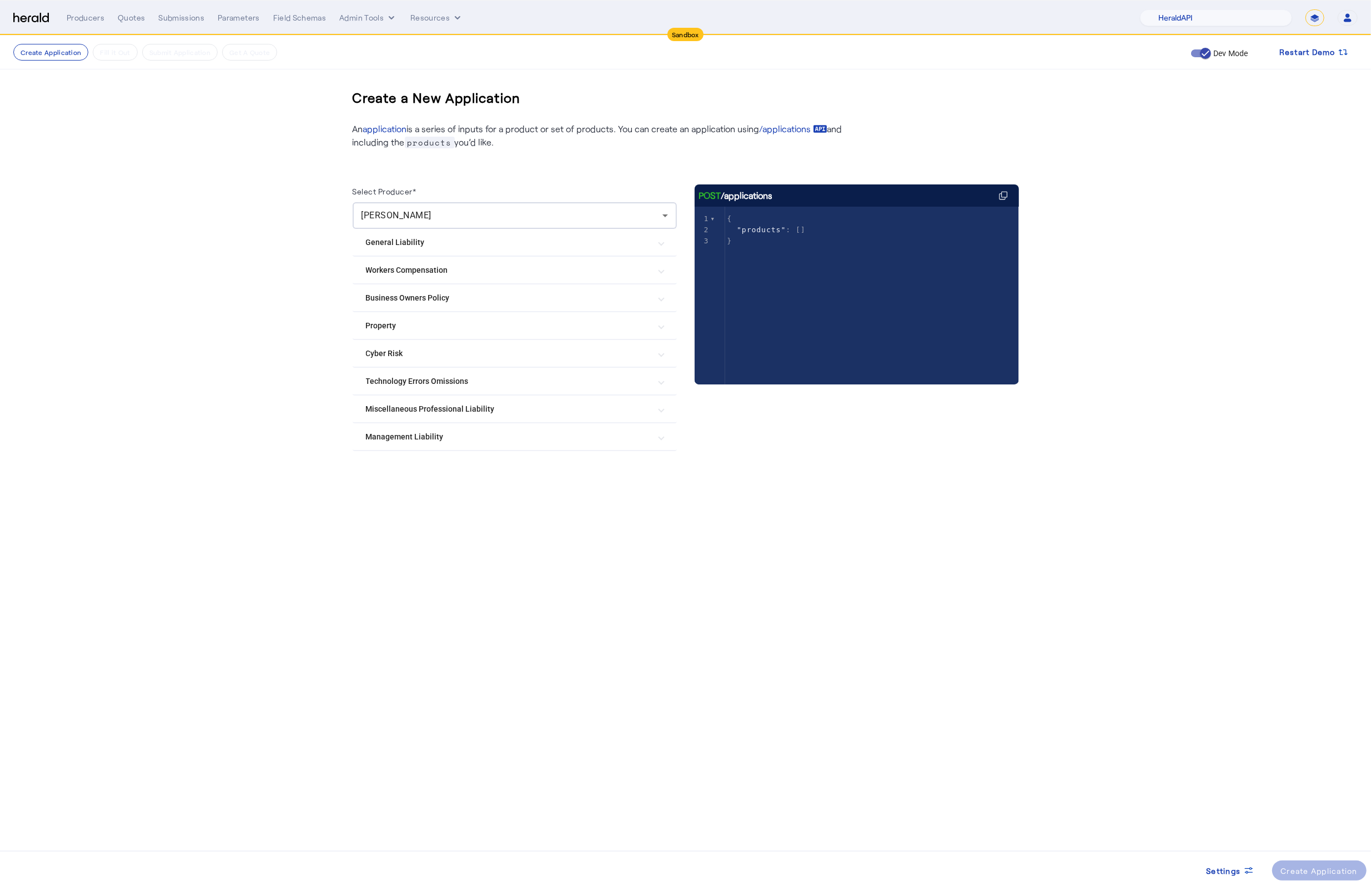
click at [441, 442] on mat-expansion-panel-header "Management Liability" at bounding box center [515, 436] width 324 height 27
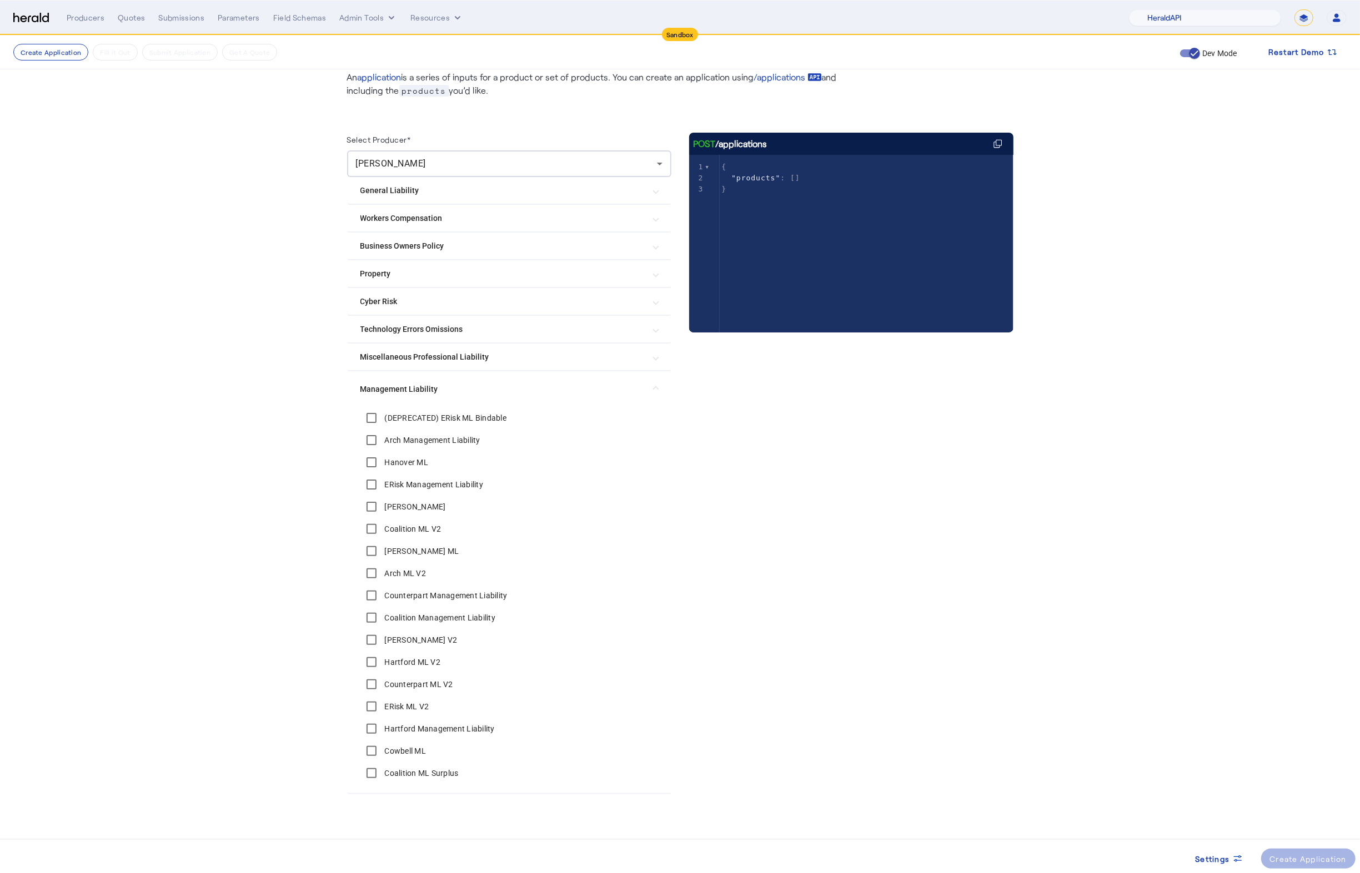
scroll to position [54, 0]
click at [511, 381] on Liability "Management Liability" at bounding box center [502, 387] width 284 height 12
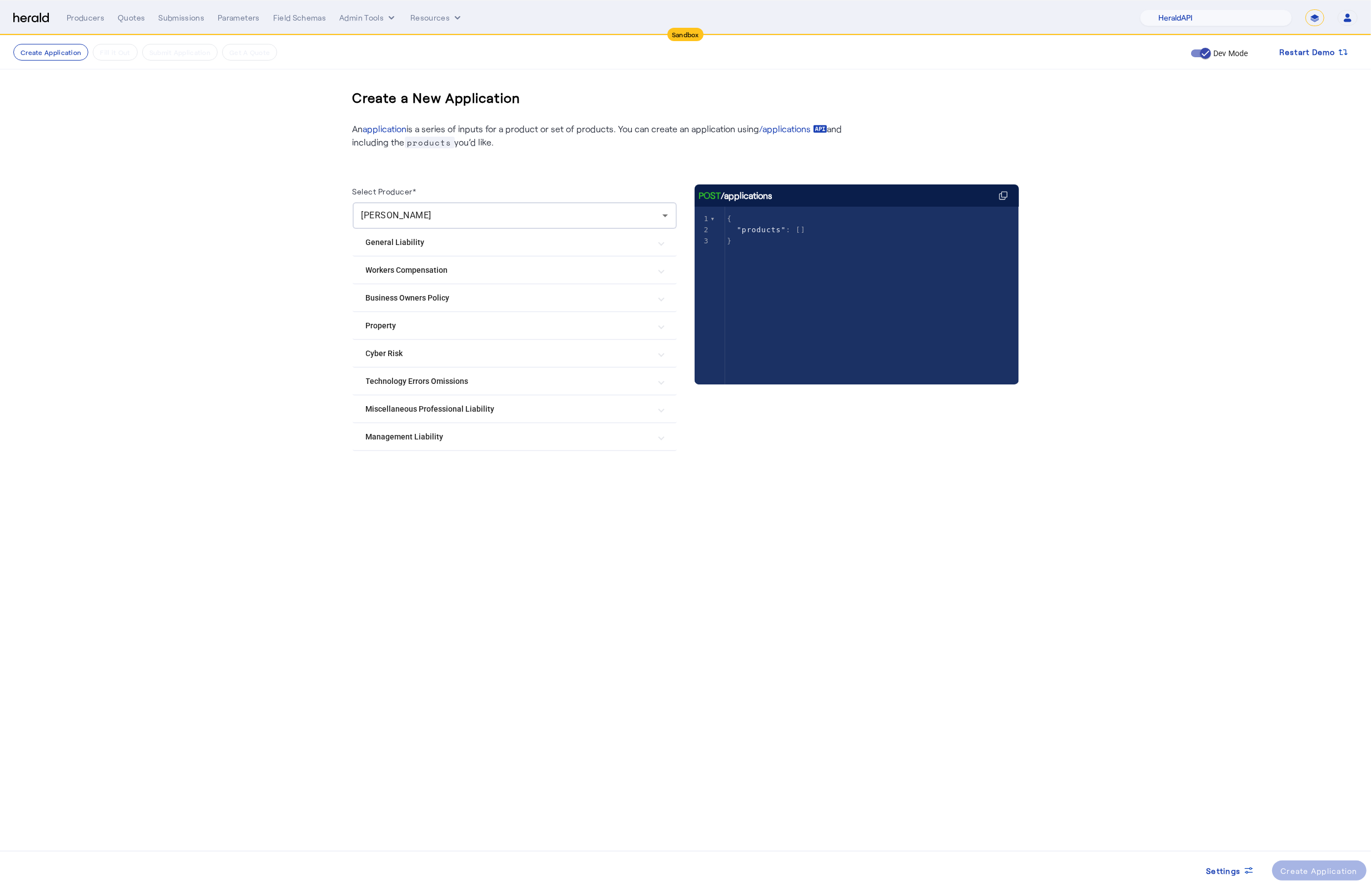
click at [505, 363] on mat-expansion-panel-header "Cyber Risk" at bounding box center [515, 353] width 324 height 27
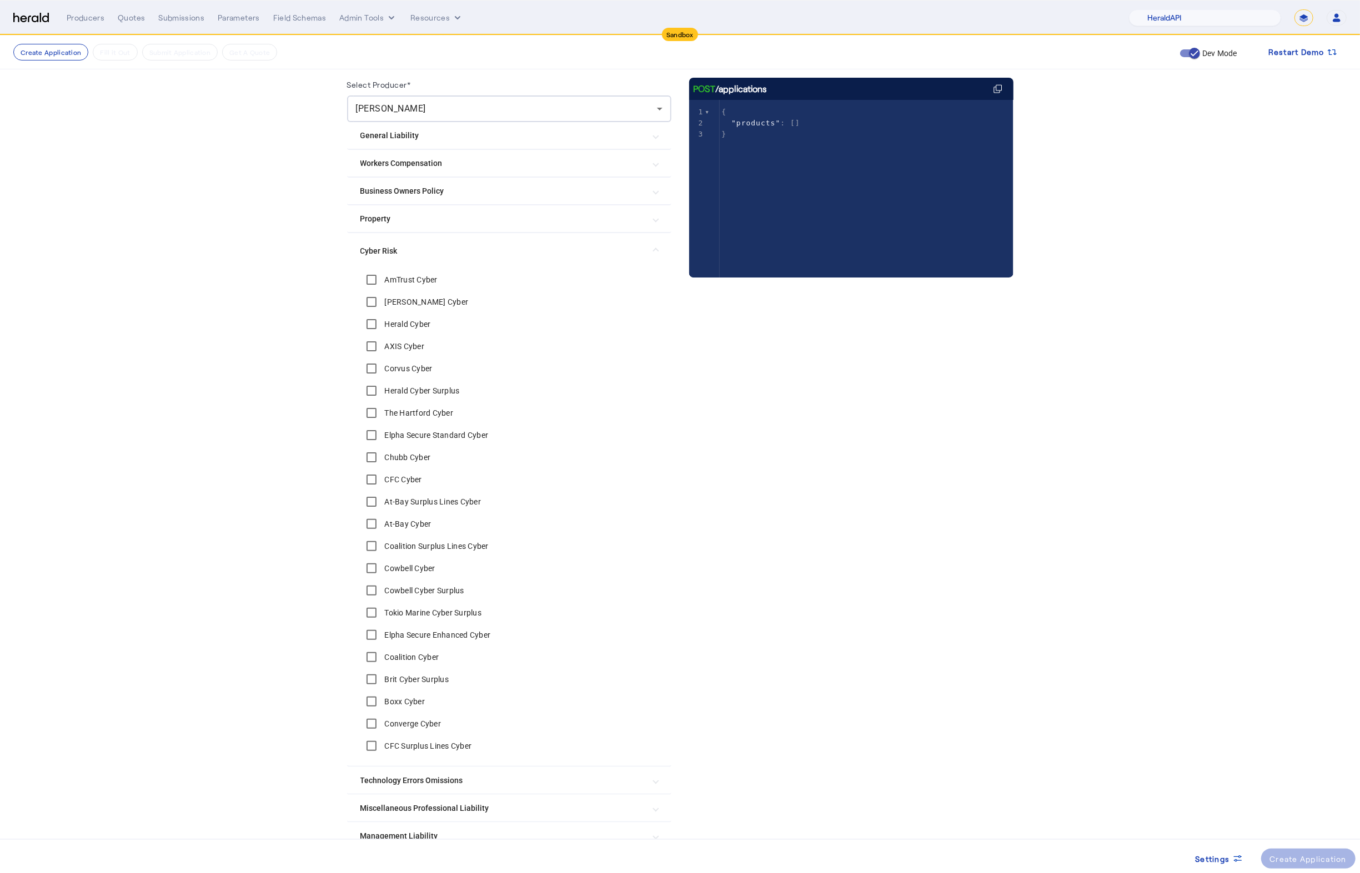
scroll to position [165, 0]
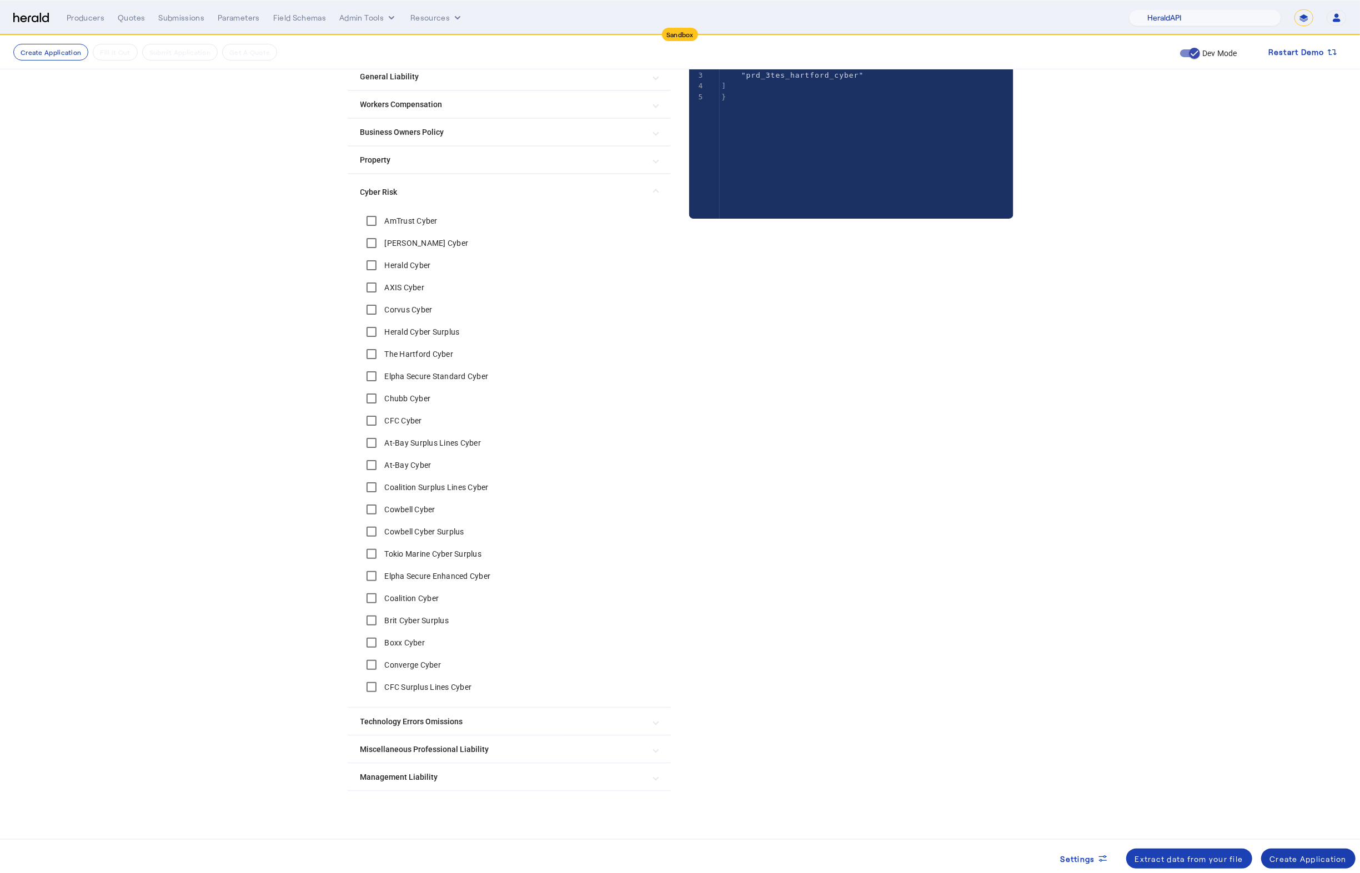
click at [1330, 856] on div "Create Application" at bounding box center [1308, 859] width 77 height 12
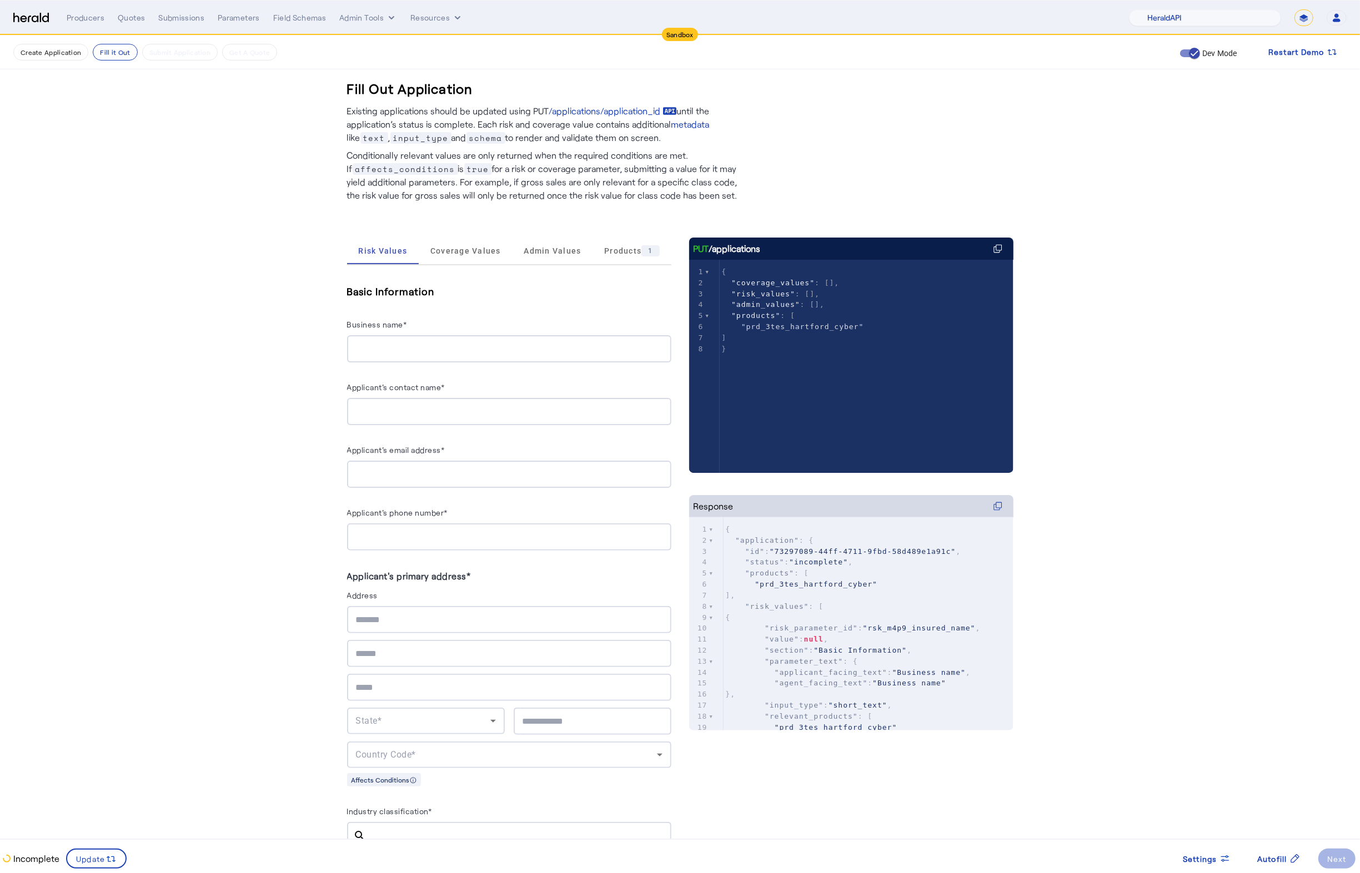
click at [415, 344] on input "Business name*" at bounding box center [509, 349] width 306 height 13
type input "**********"
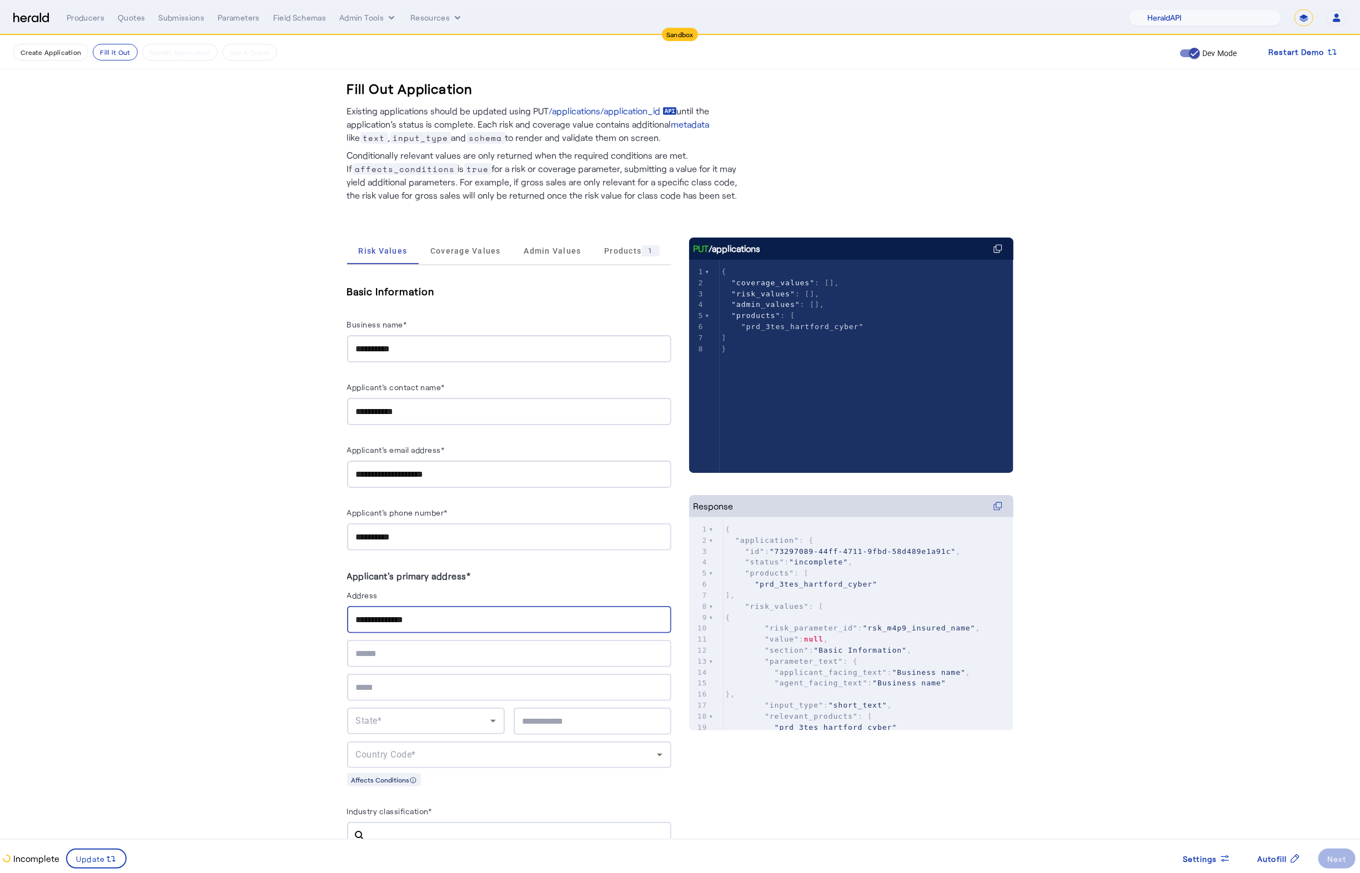
type input "**********"
type input "********"
type input "*****"
click at [473, 255] on span "Coverage Values" at bounding box center [465, 251] width 71 height 27
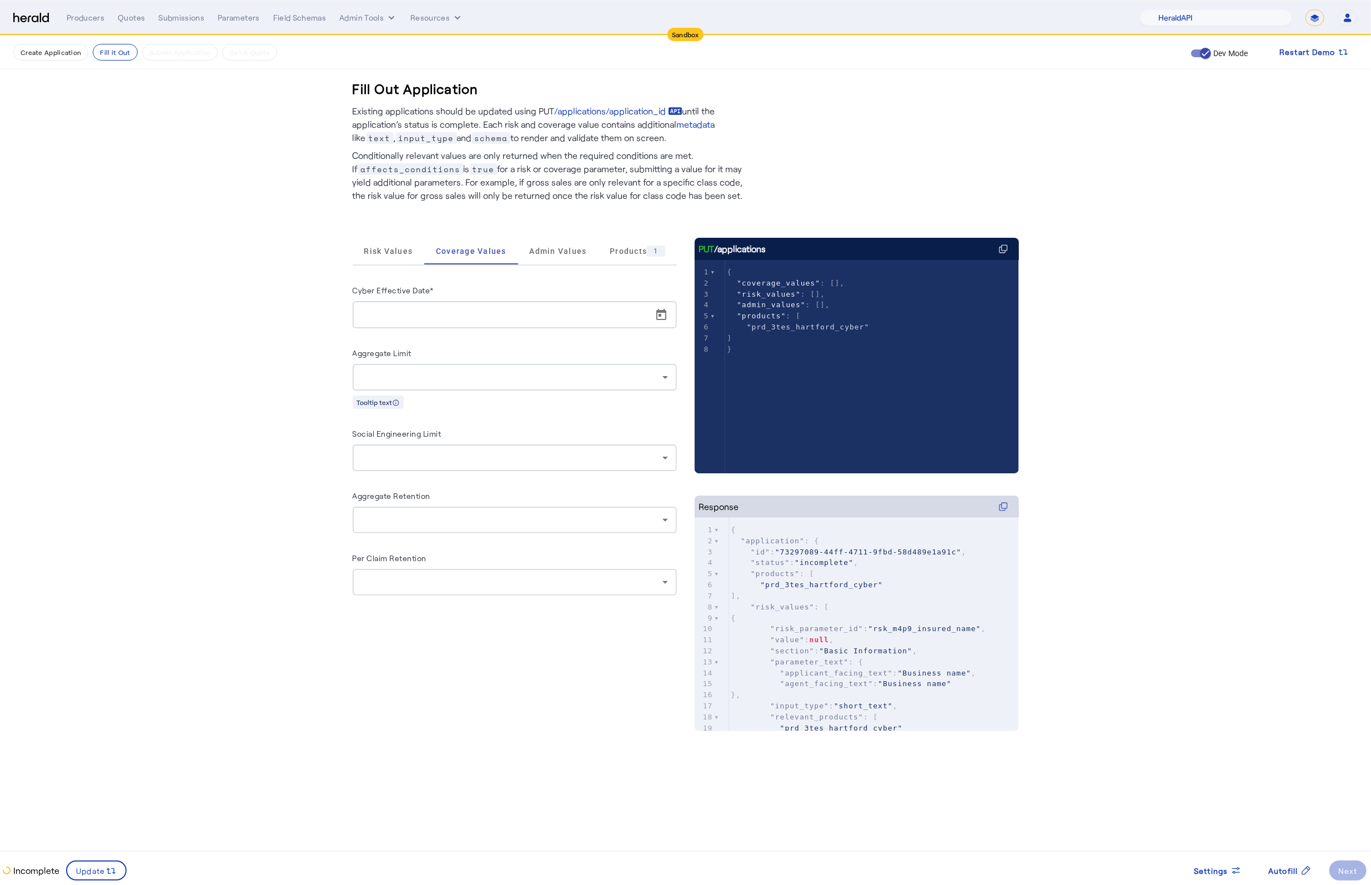
click at [490, 304] on div at bounding box center [517, 314] width 313 height 27
click at [657, 318] on span "Open calendar" at bounding box center [661, 315] width 27 height 27
click at [486, 423] on span "5" at bounding box center [479, 419] width 20 height 20
type input "**********"
click at [288, 453] on fill-application-step "**********" at bounding box center [685, 417] width 1371 height 762
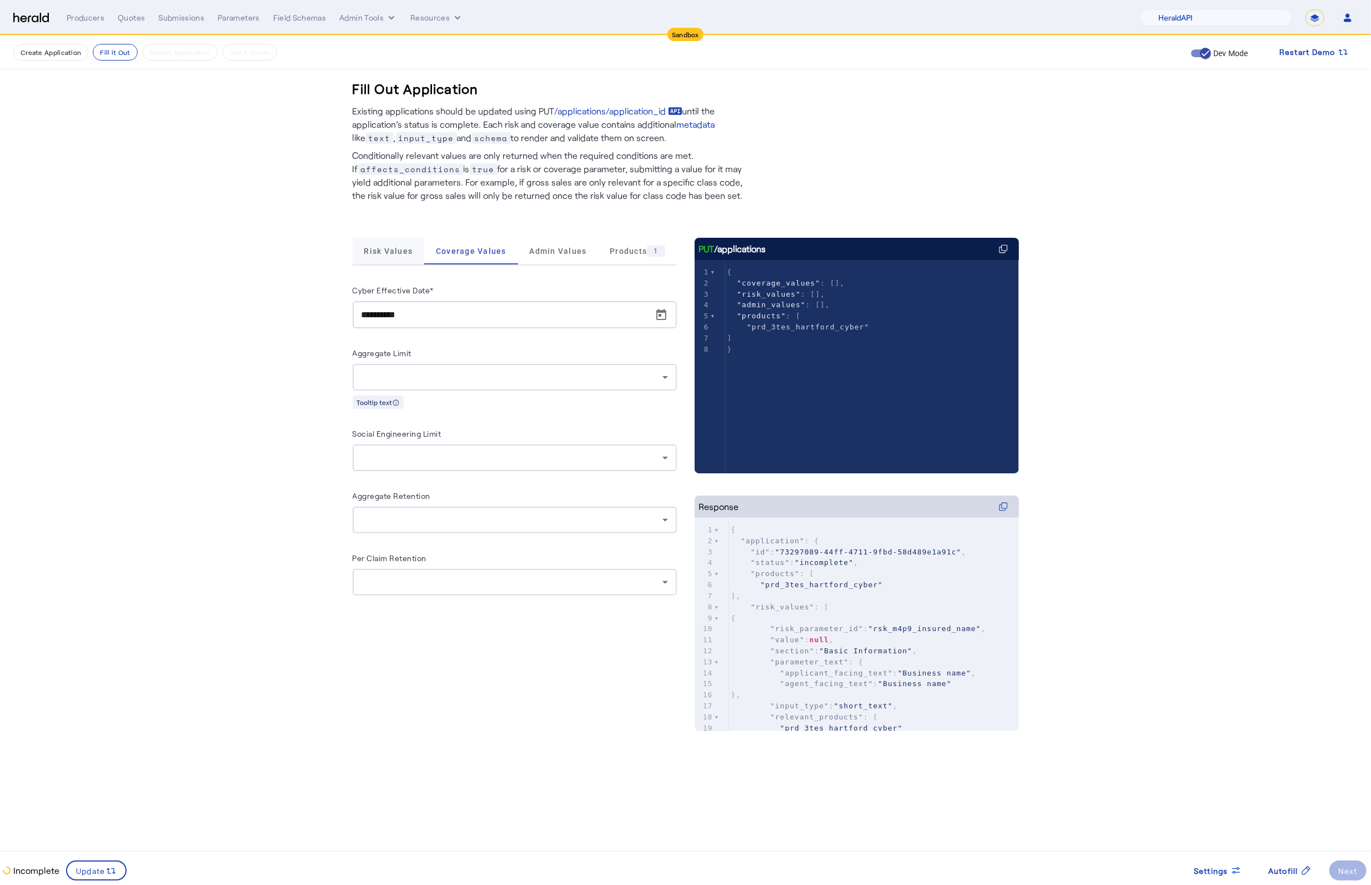
click at [398, 253] on span "Risk Values" at bounding box center [388, 251] width 49 height 8
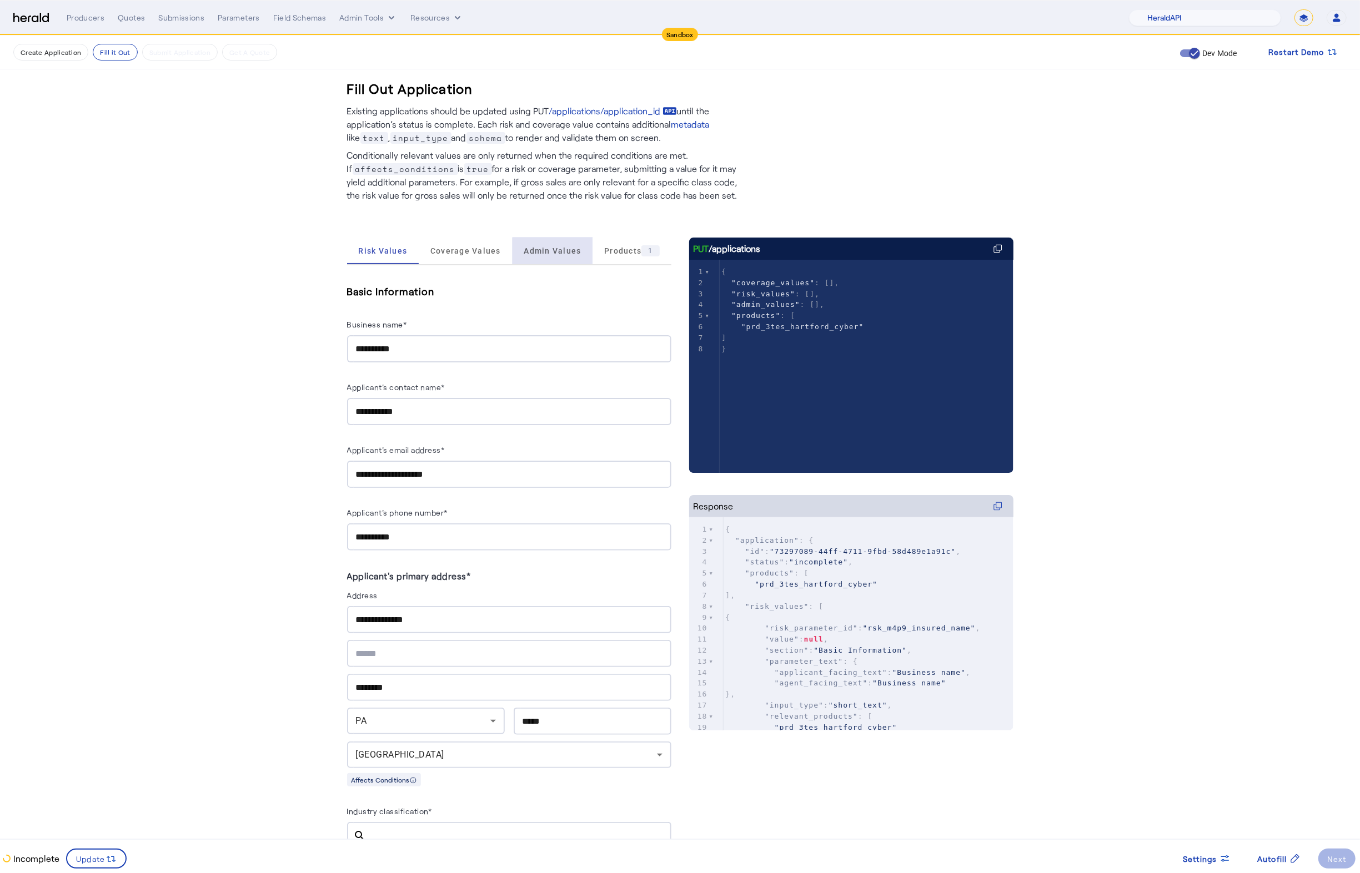
click at [568, 258] on span "Admin Values" at bounding box center [552, 251] width 57 height 27
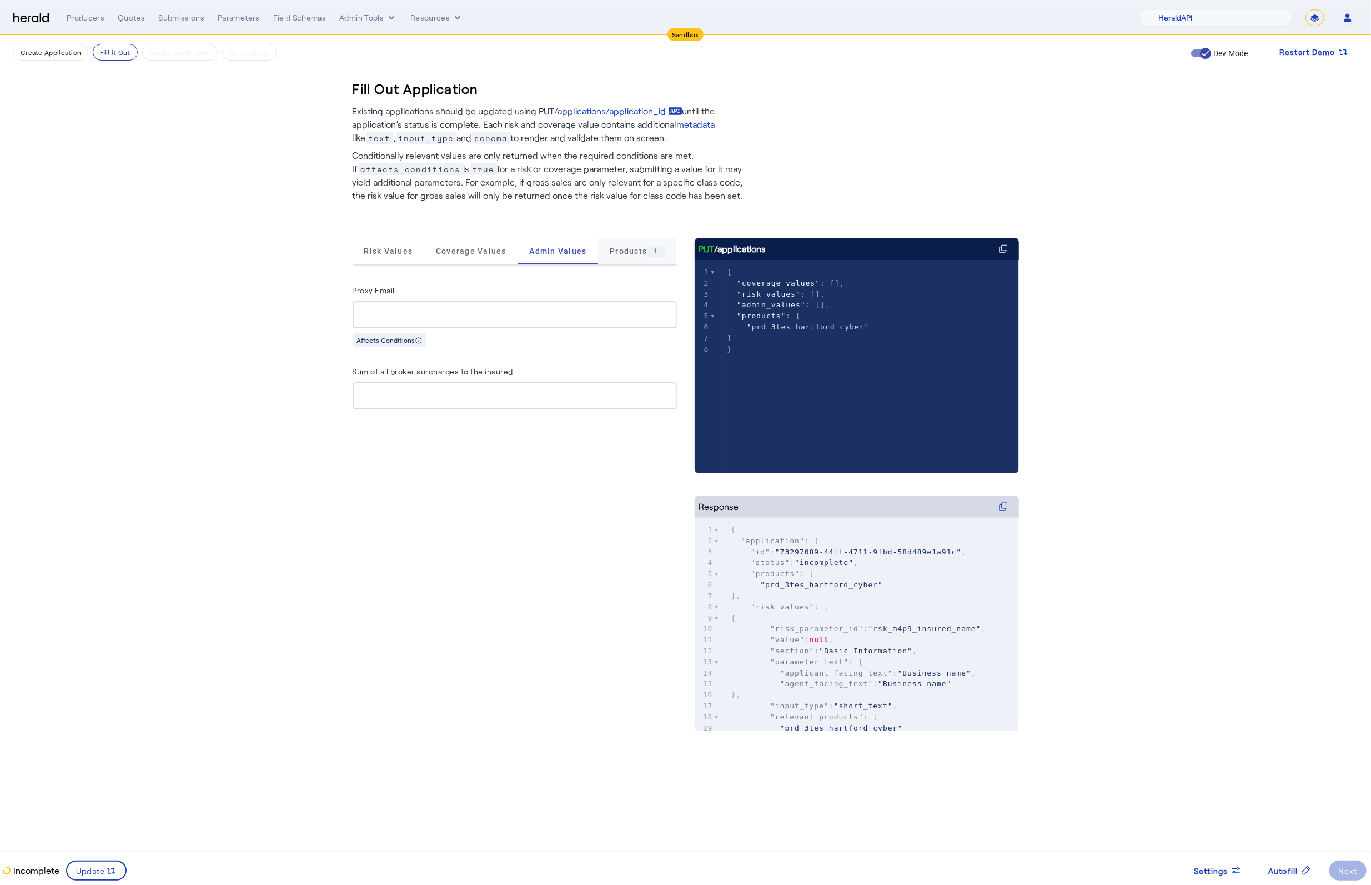
click at [612, 252] on span "Products 1" at bounding box center [637, 250] width 55 height 11
click at [387, 247] on span "Risk Values" at bounding box center [388, 251] width 49 height 8
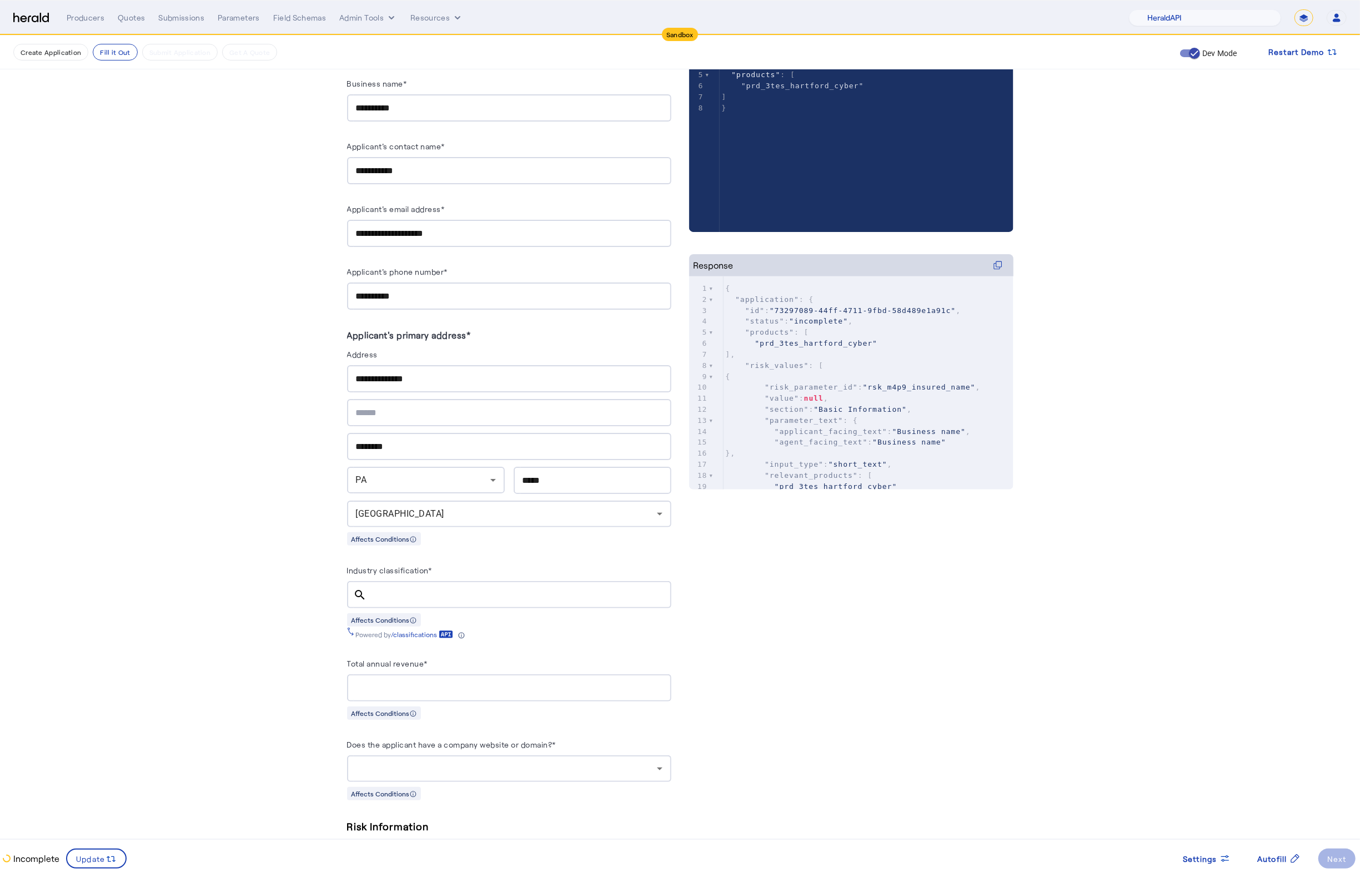
scroll to position [483, 0]
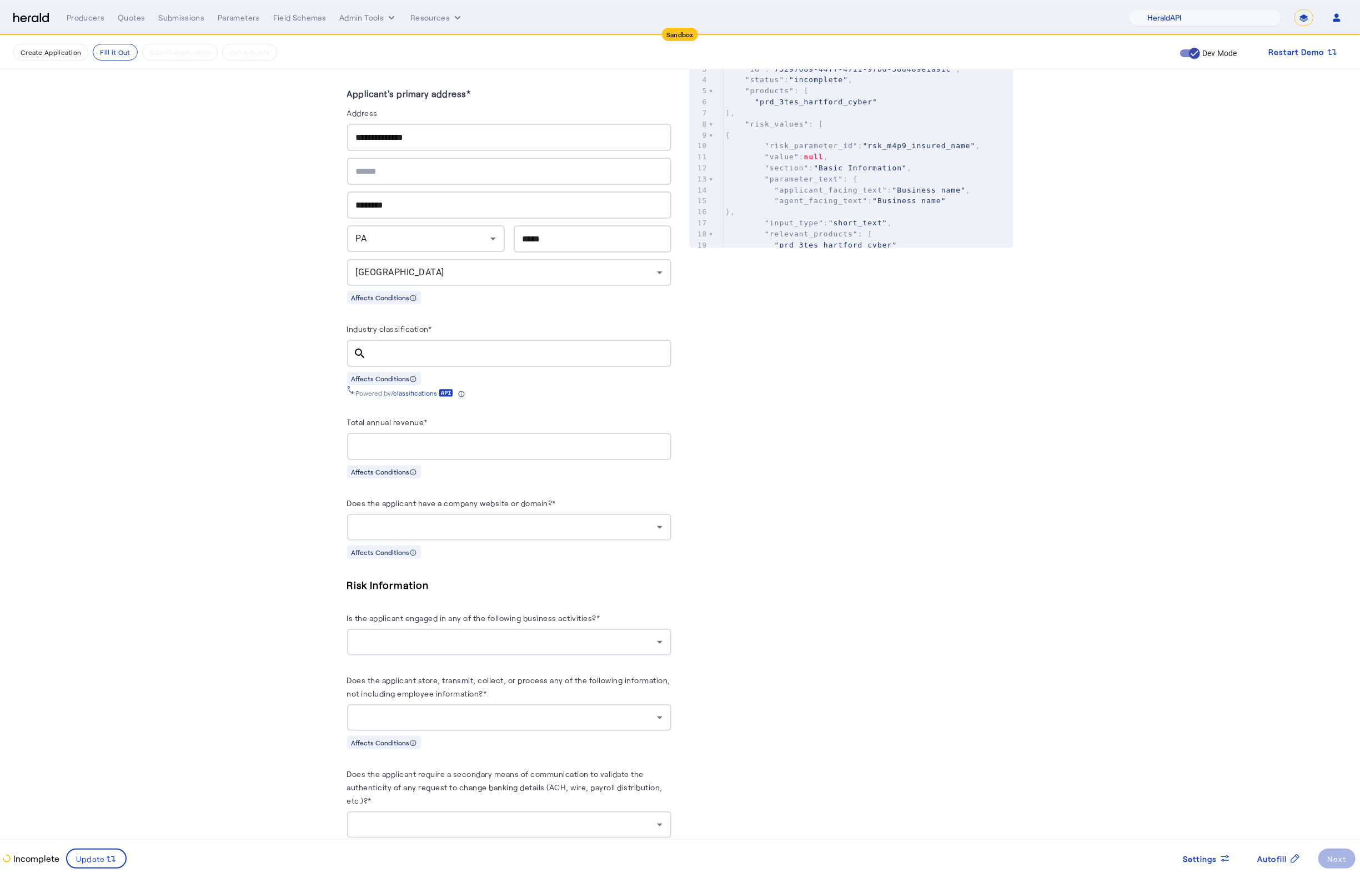
click at [565, 521] on div at bounding box center [509, 527] width 306 height 27
click at [418, 562] on span "yes" at bounding box center [514, 557] width 306 height 13
click at [424, 348] on input "Industry classification*" at bounding box center [519, 353] width 287 height 13
type input "**********"
click at [439, 449] on input "Total annual revenue*" at bounding box center [509, 446] width 306 height 13
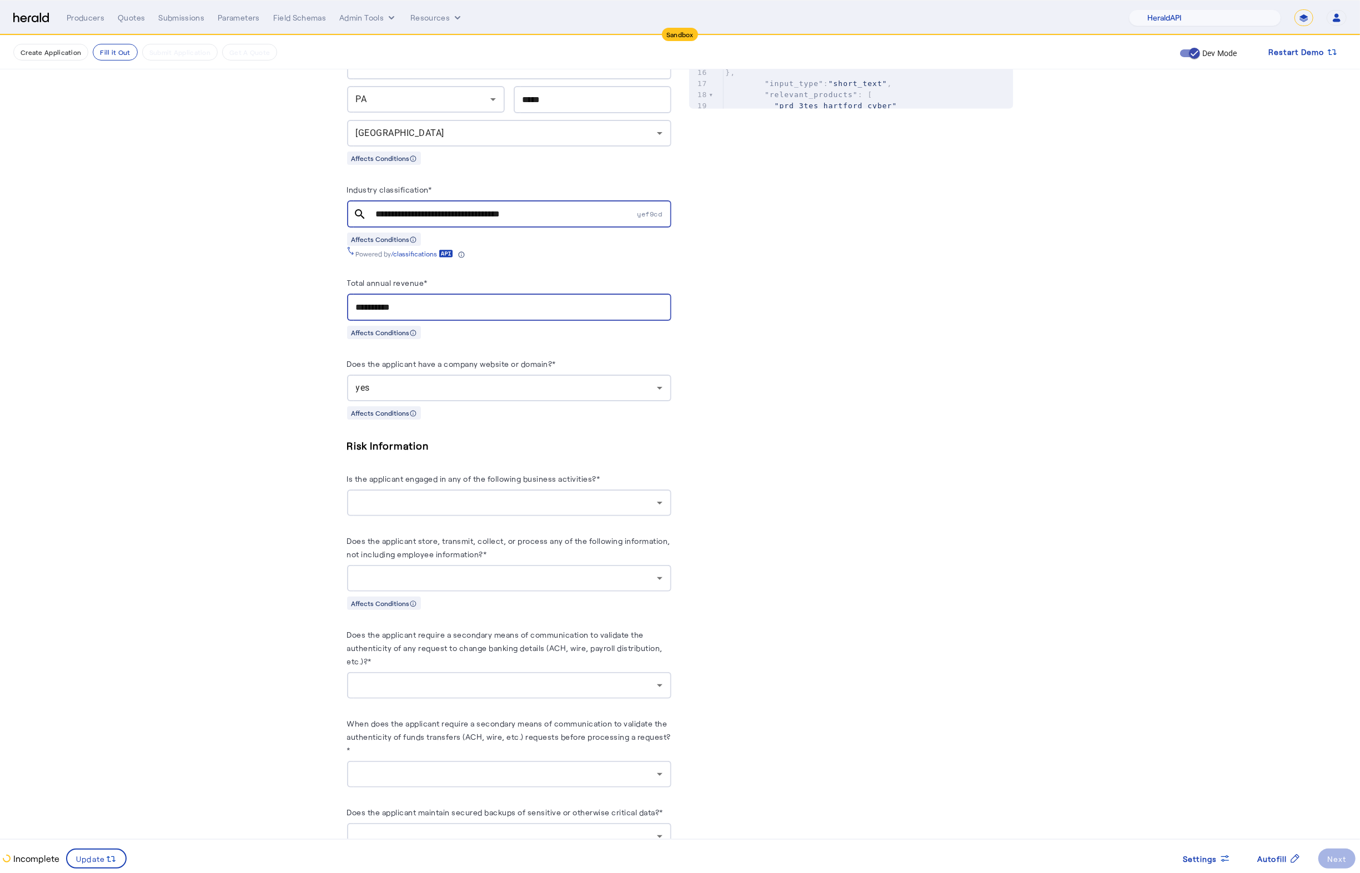
scroll to position [625, 0]
type input "**********"
click at [554, 500] on div at bounding box center [506, 500] width 301 height 13
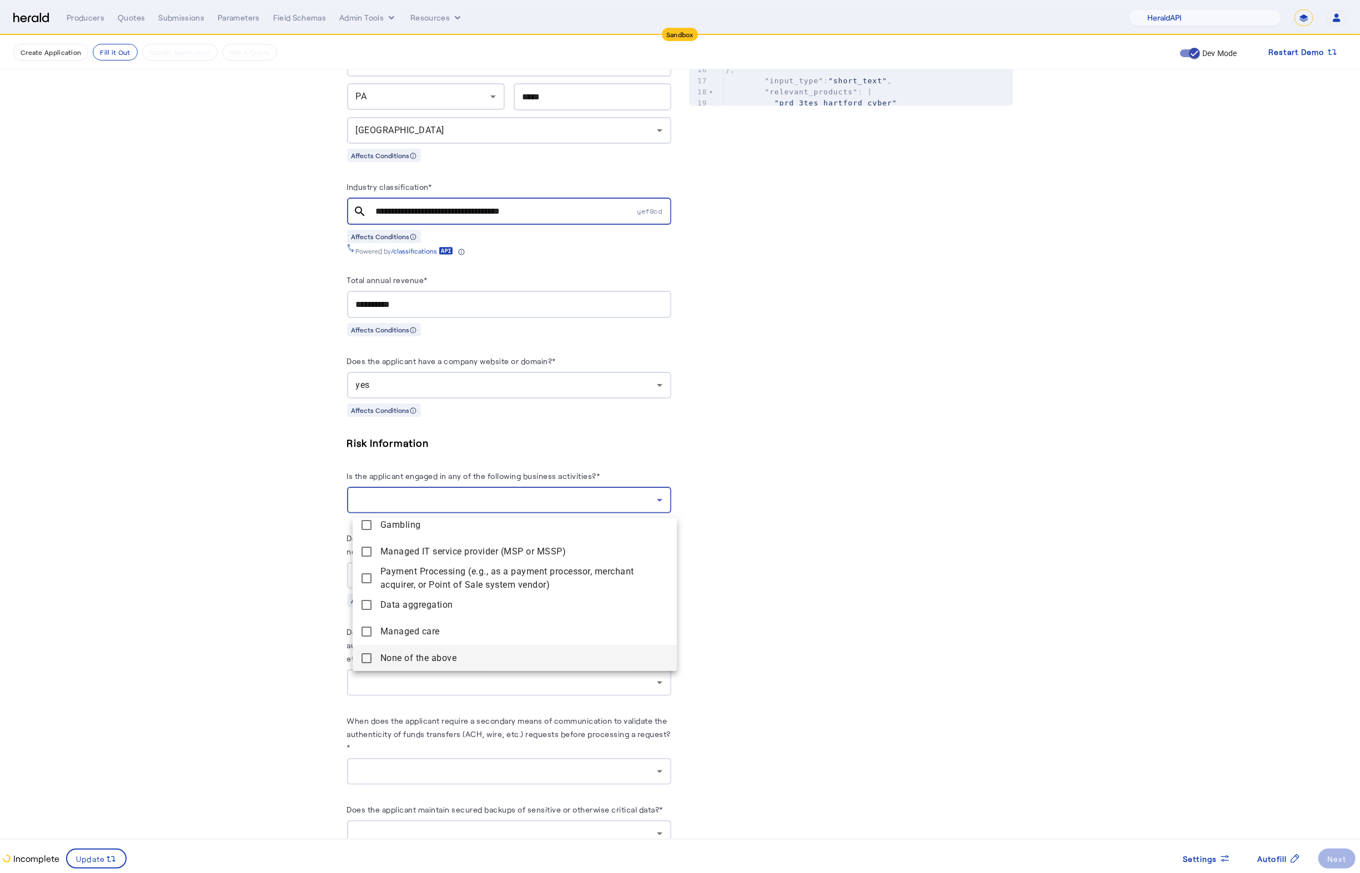
click at [365, 656] on mat-pseudo-checkbox at bounding box center [366, 659] width 10 height 10
drag, startPoint x: 234, startPoint y: 606, endPoint x: 238, endPoint y: 598, distance: 8.7
click at [234, 605] on div at bounding box center [680, 436] width 1360 height 873
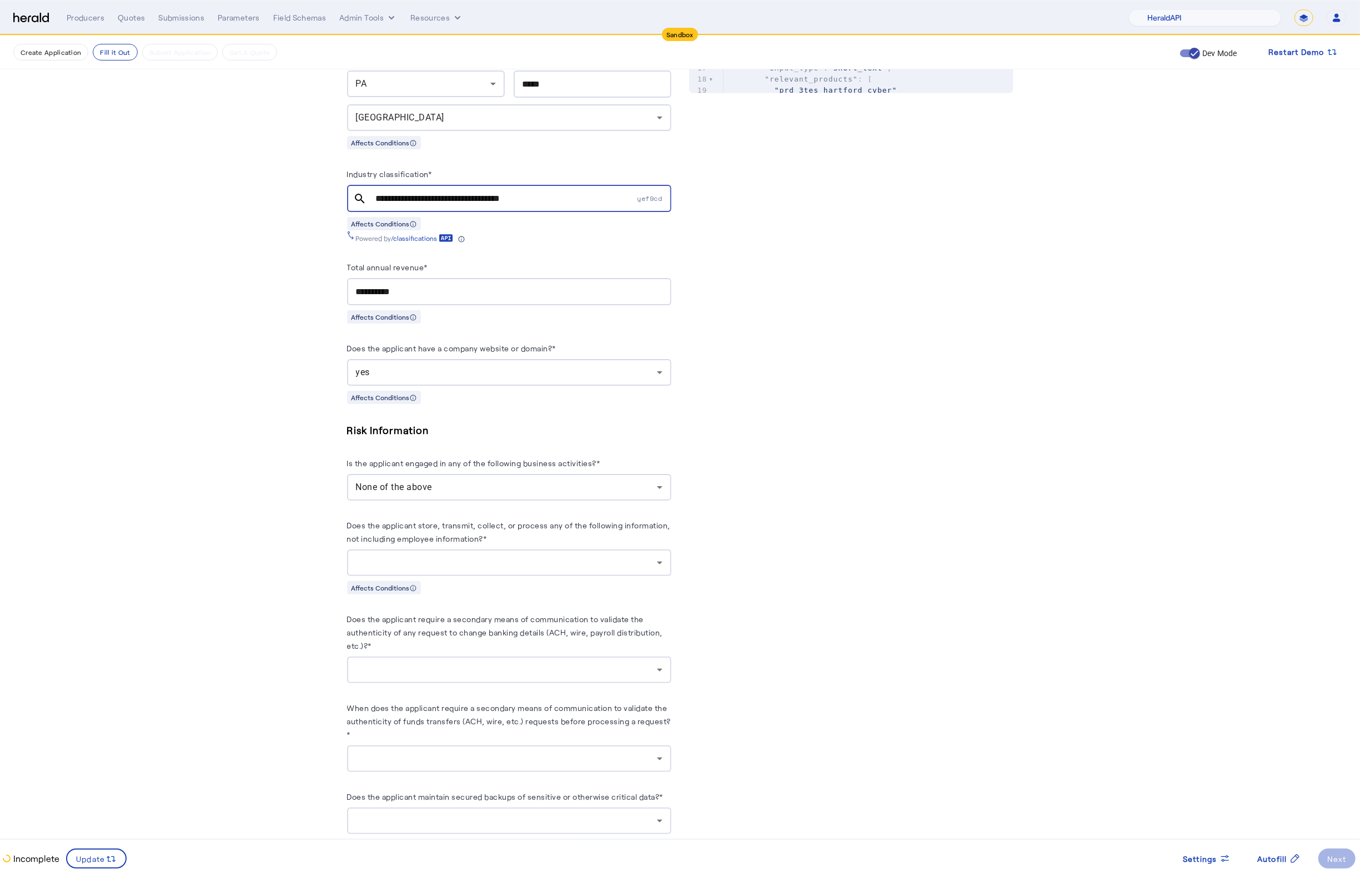
scroll to position [652, 0]
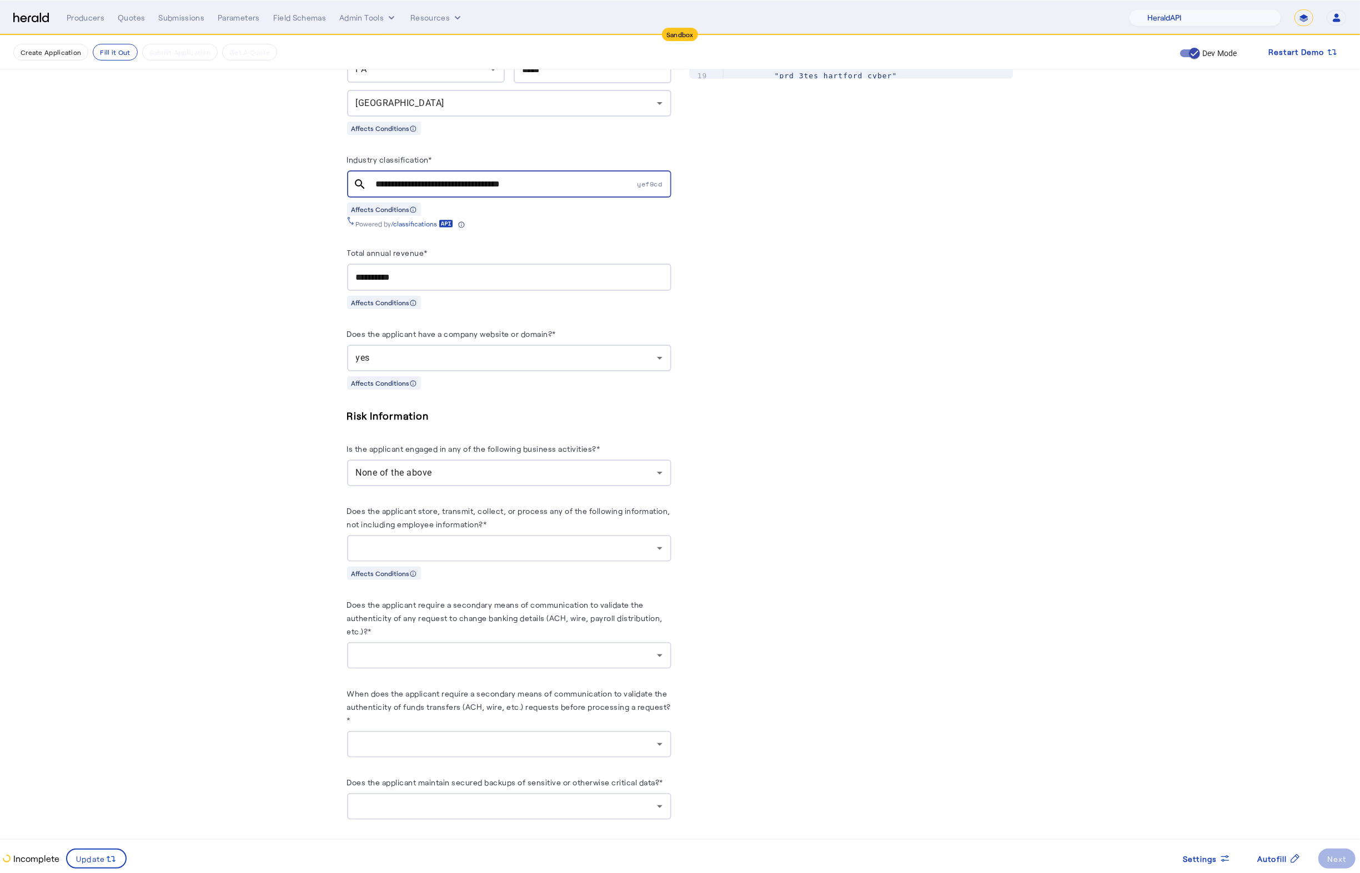
click at [555, 546] on div at bounding box center [506, 548] width 301 height 13
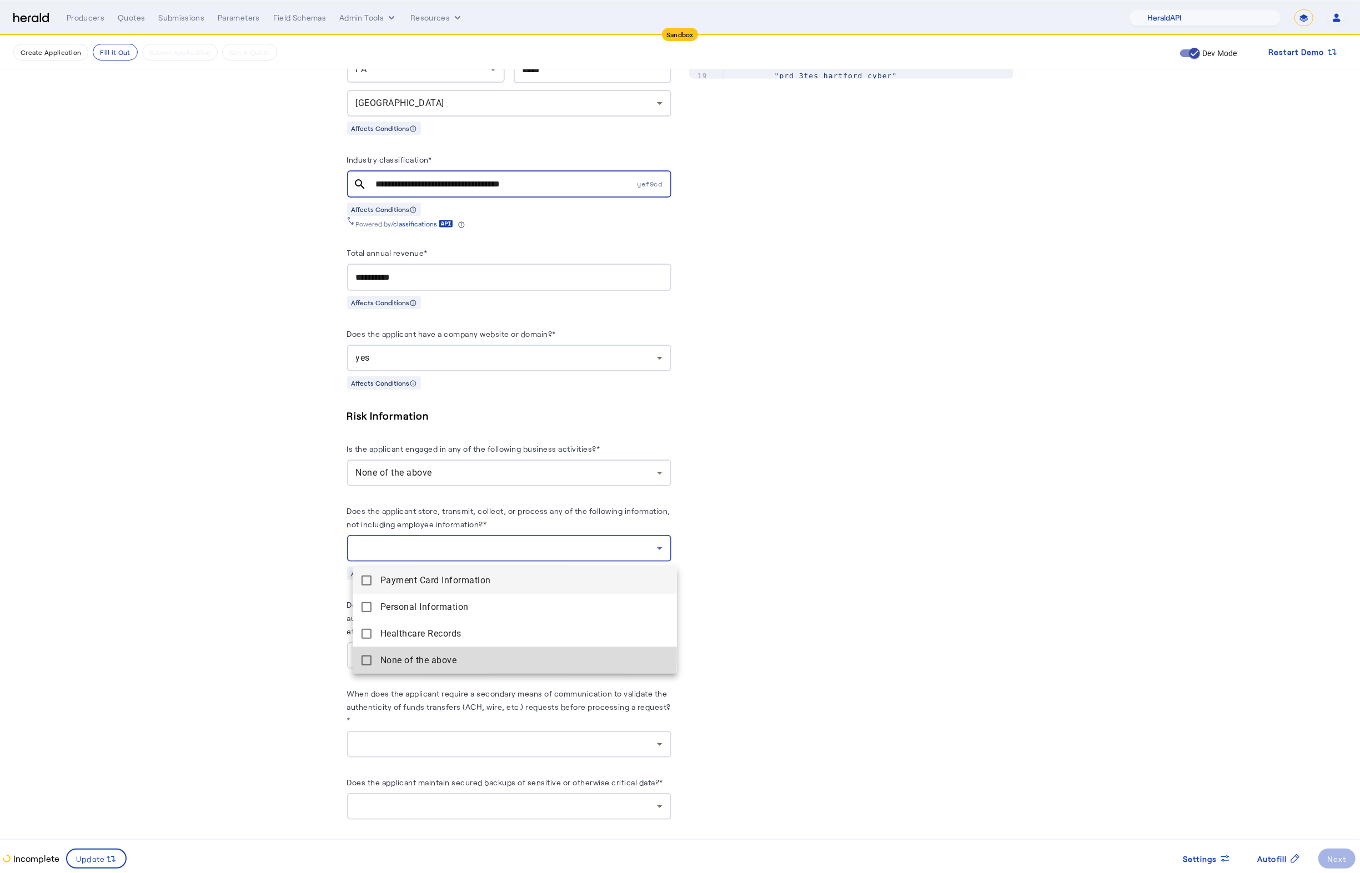
click at [371, 658] on above "None of the above" at bounding box center [515, 660] width 324 height 27
click at [261, 626] on div at bounding box center [680, 436] width 1360 height 873
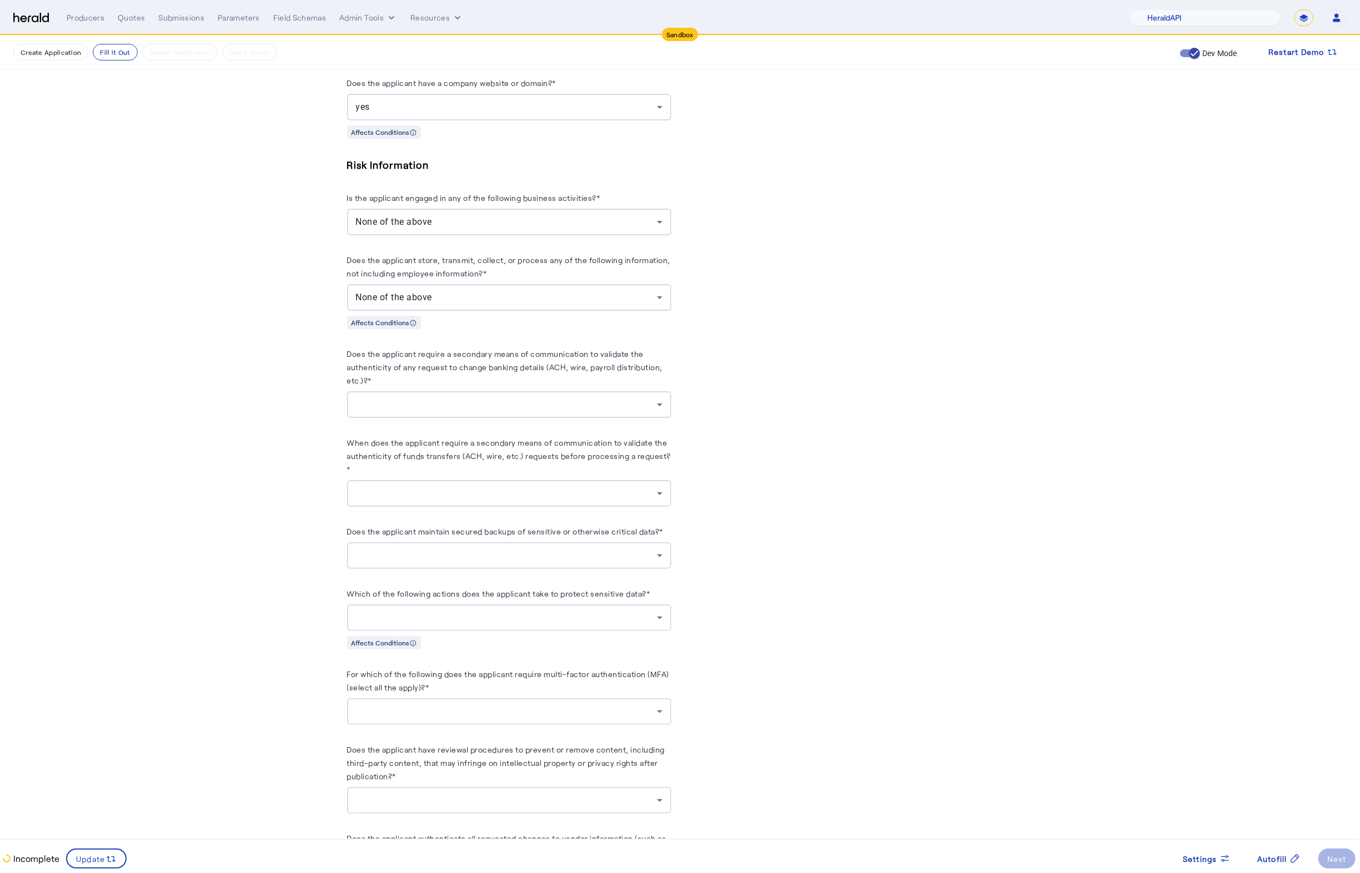
scroll to position [918, 0]
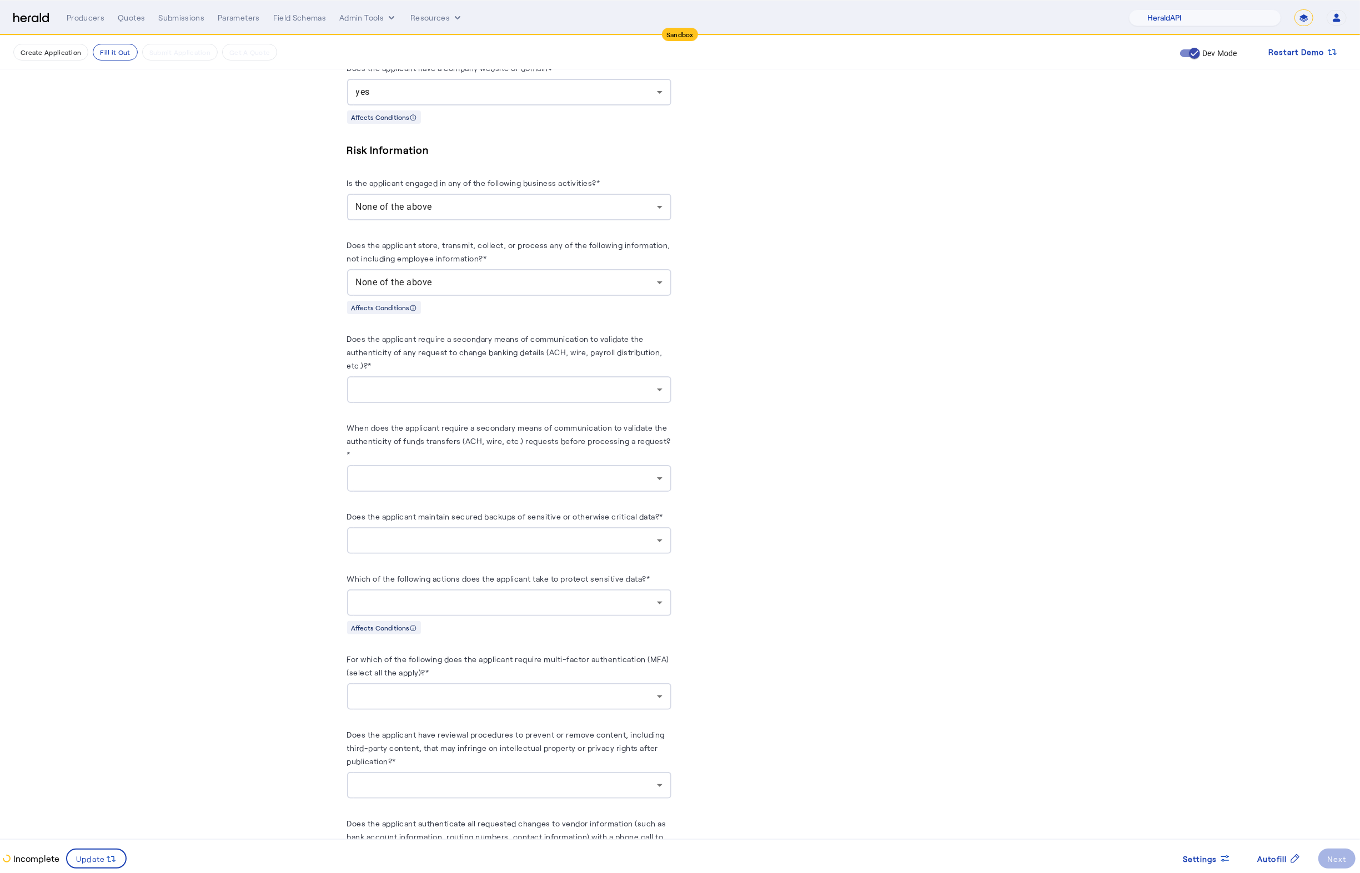
click at [505, 390] on div at bounding box center [506, 389] width 301 height 13
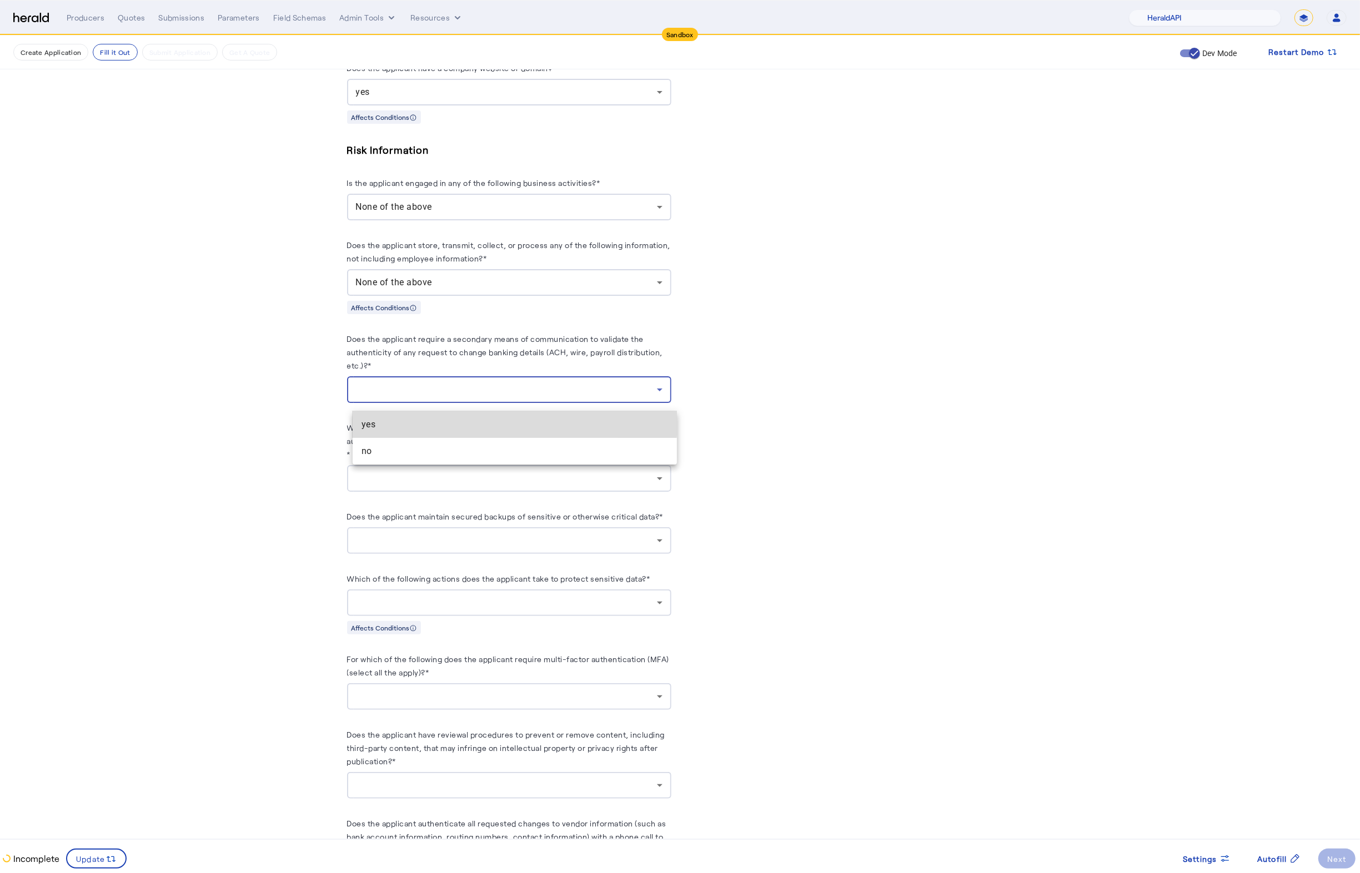
click at [436, 420] on span "yes" at bounding box center [514, 424] width 306 height 13
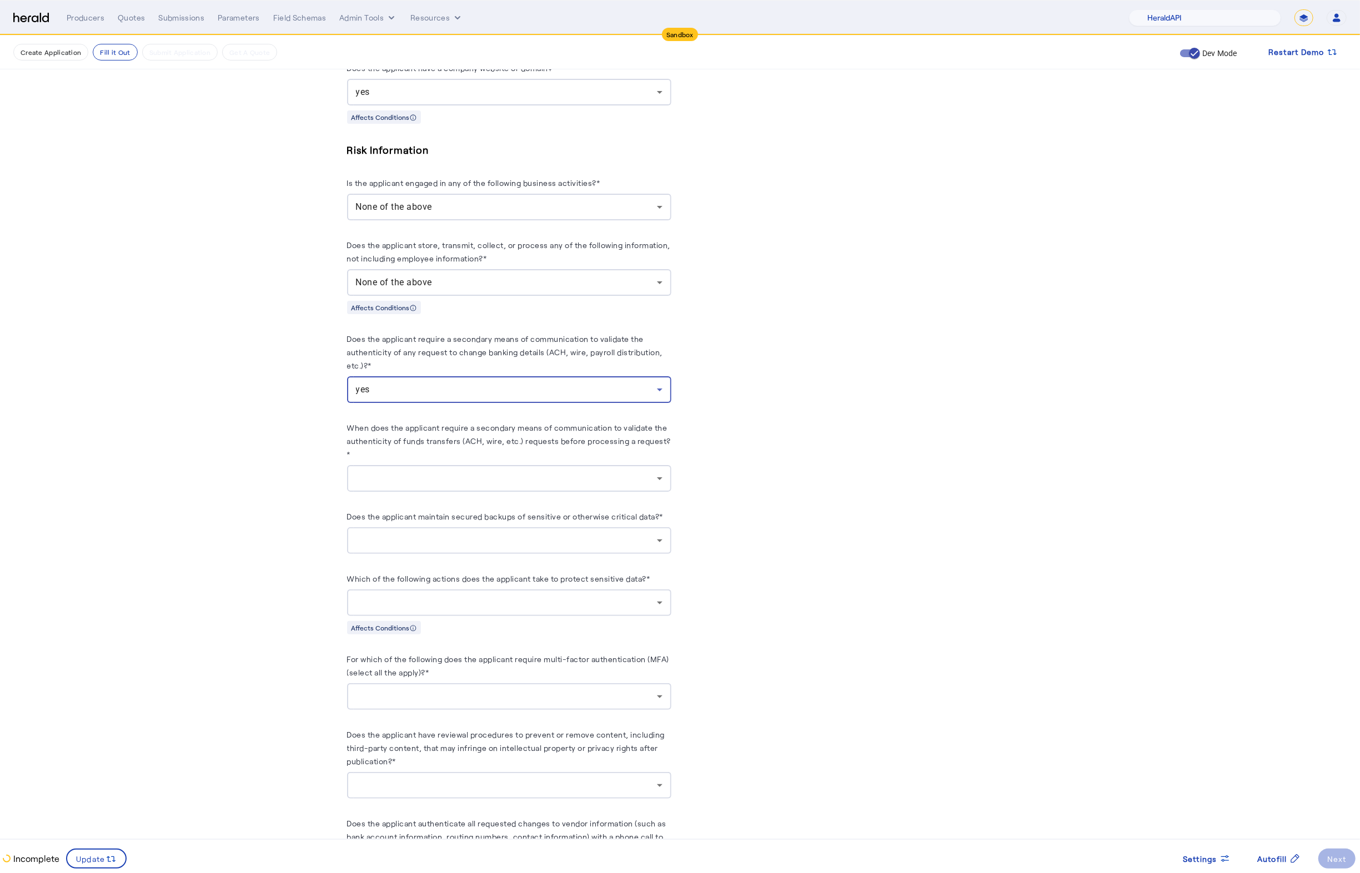
click at [150, 419] on fill-application-step "**********" at bounding box center [680, 198] width 1360 height 2160
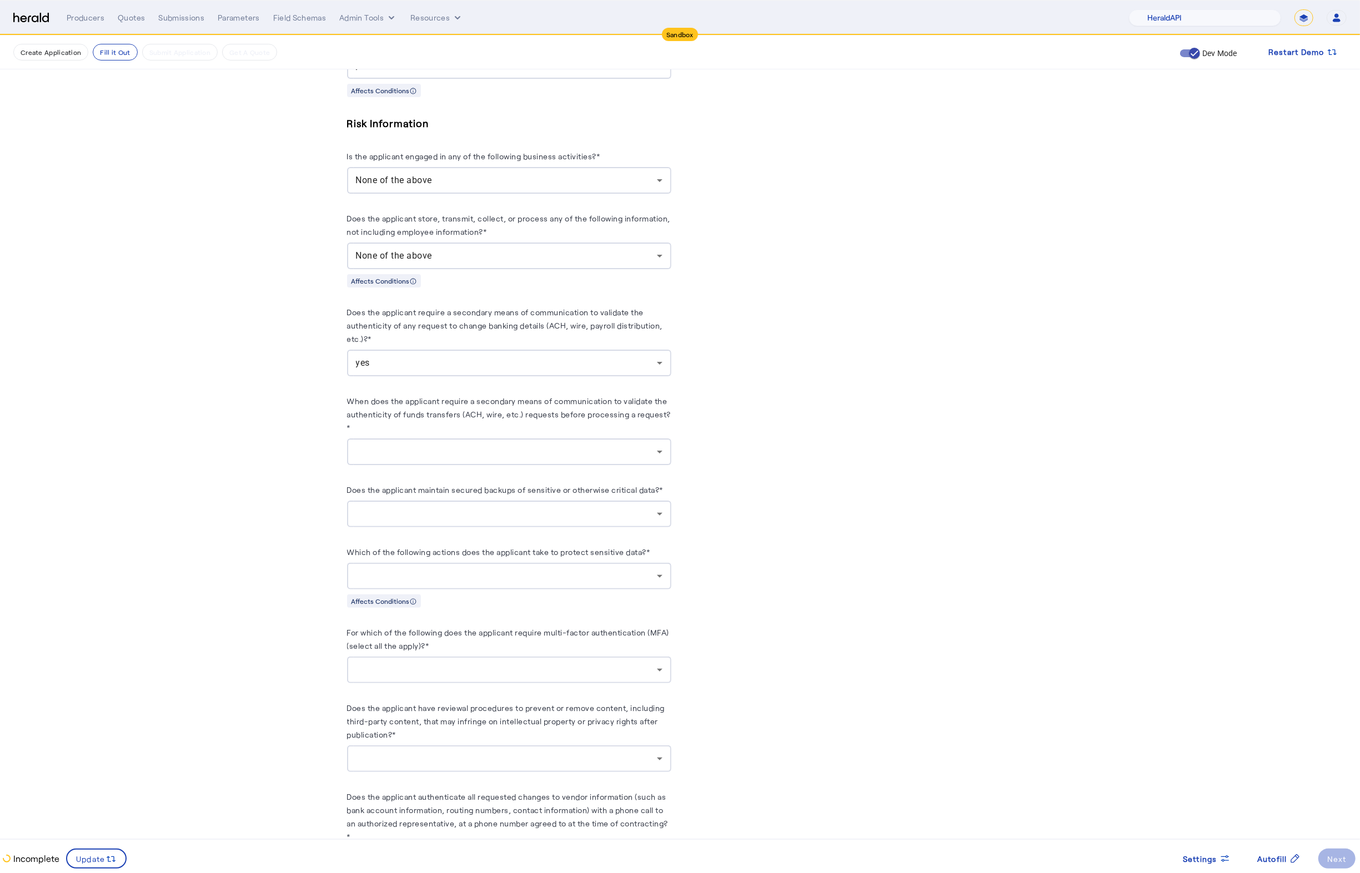
click at [572, 450] on div at bounding box center [509, 452] width 306 height 27
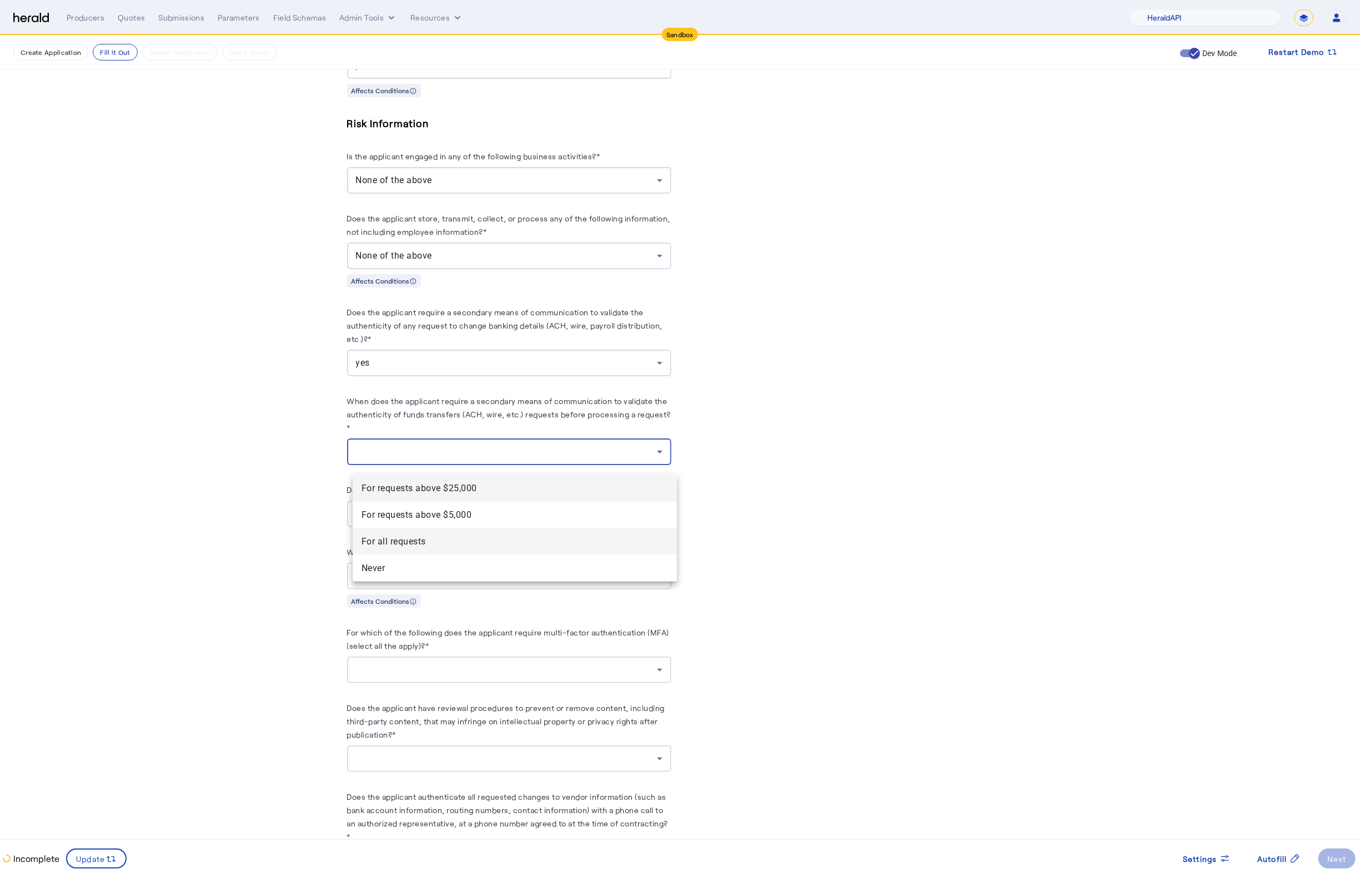
click at [442, 549] on requests "For all requests" at bounding box center [515, 542] width 324 height 27
click at [230, 491] on fill-application-step "**********" at bounding box center [680, 171] width 1360 height 2160
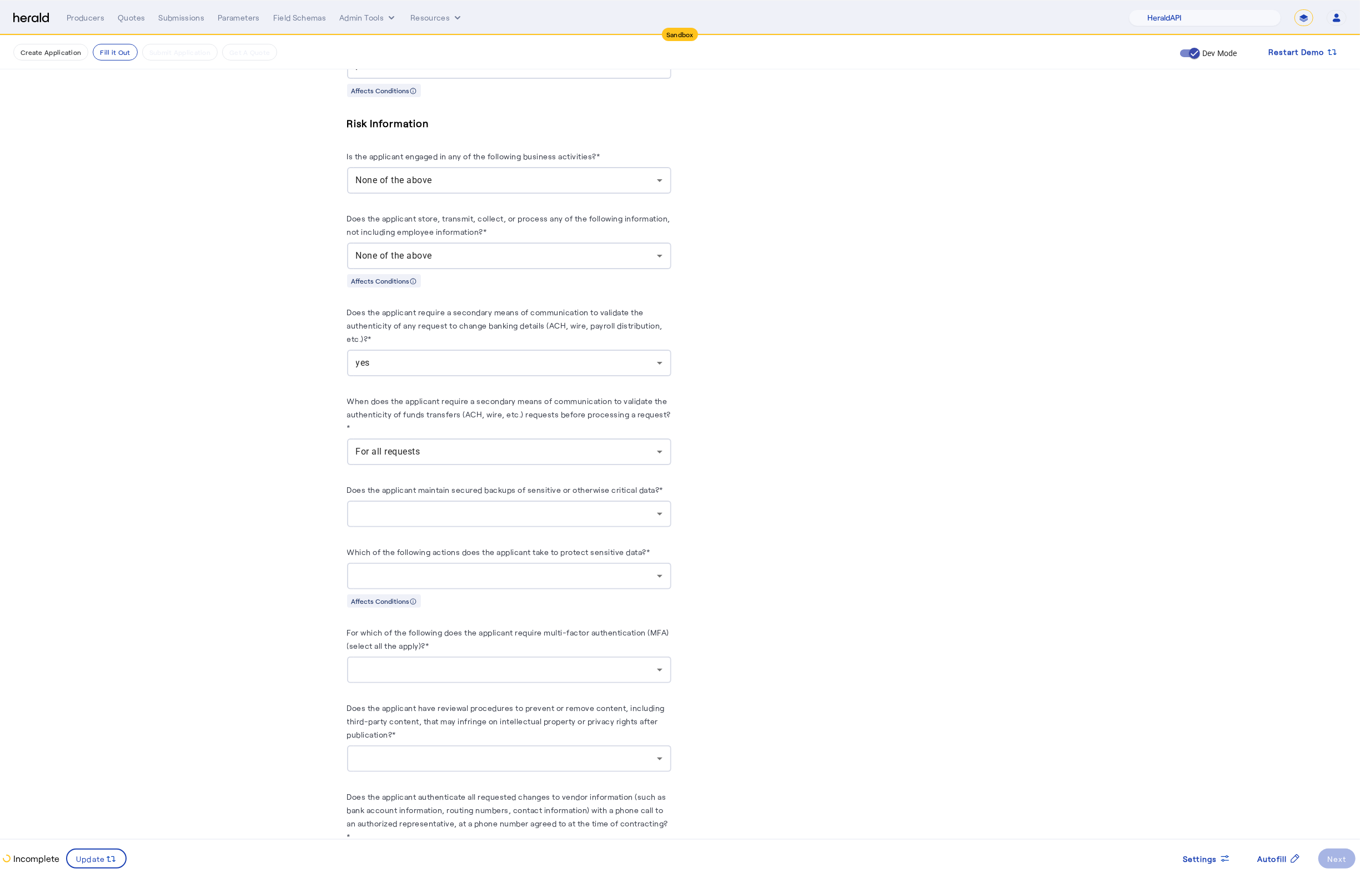
click at [505, 501] on herald-label "Does the applicant maintain secured backups of sensitive or otherwise critical …" at bounding box center [505, 492] width 316 height 18
click at [505, 517] on div at bounding box center [506, 514] width 301 height 13
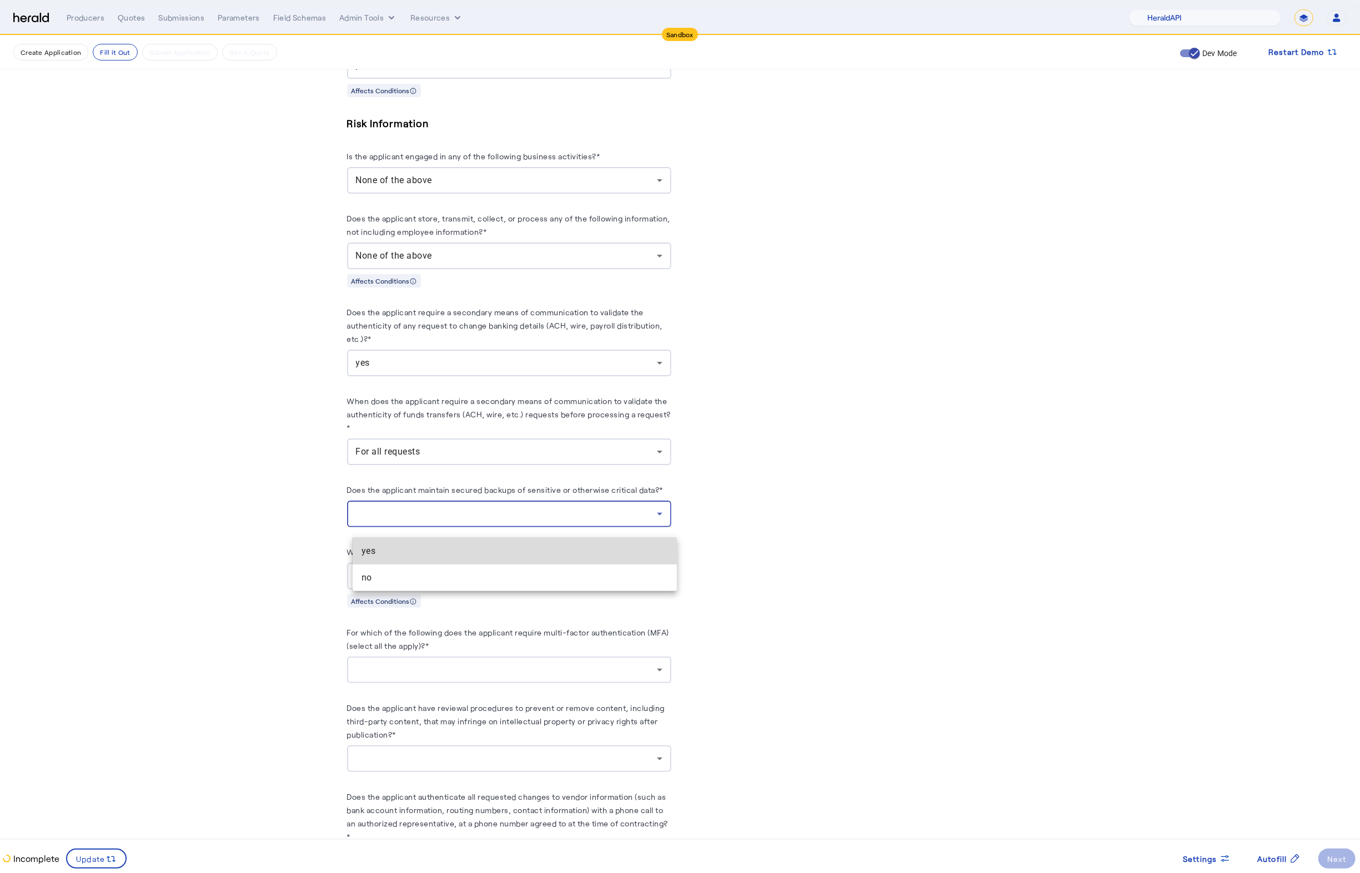
click at [399, 558] on mat-option "yes" at bounding box center [515, 551] width 324 height 27
click at [222, 559] on fill-application-step "**********" at bounding box center [680, 171] width 1360 height 2160
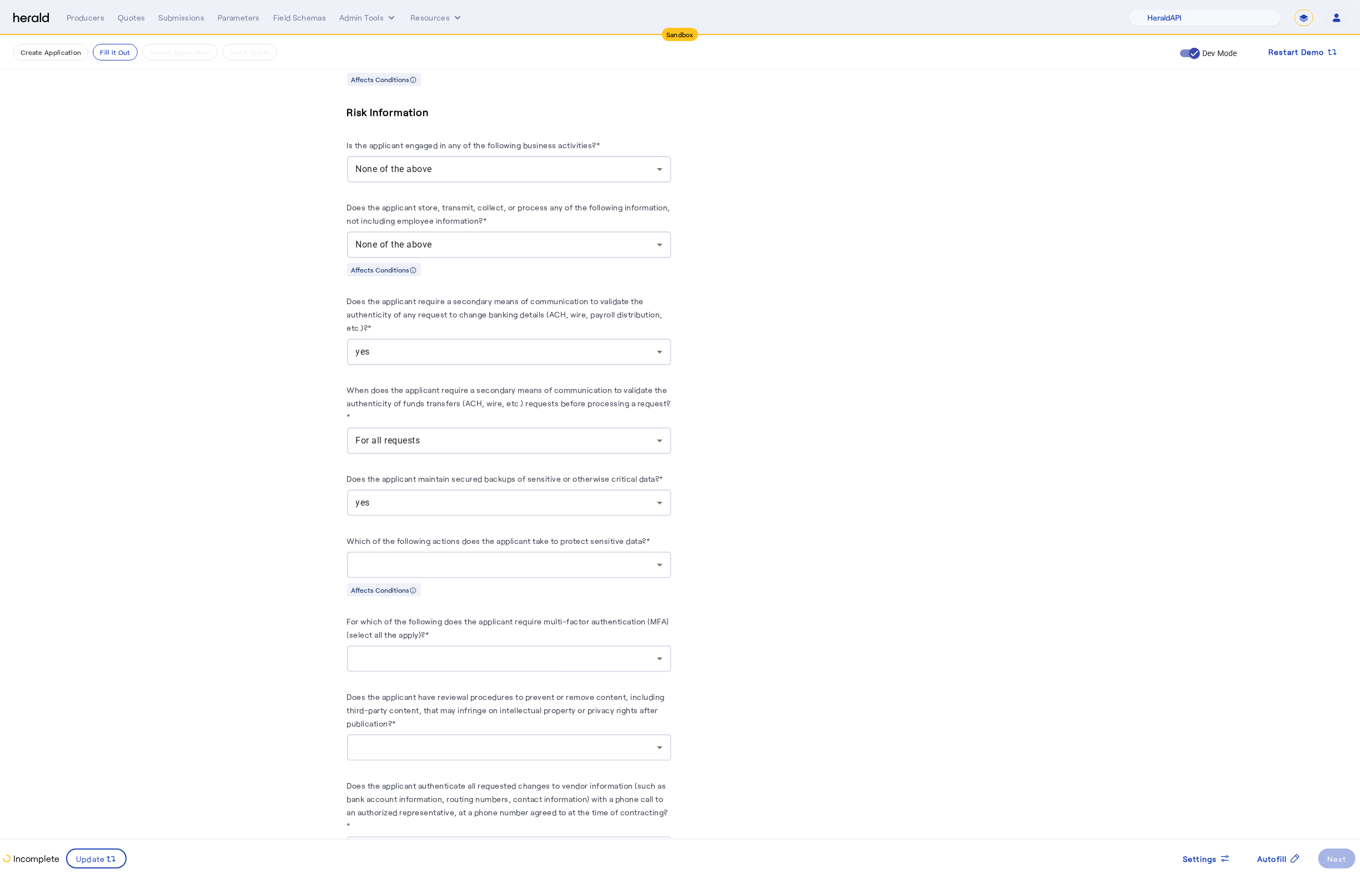
scroll to position [973, 0]
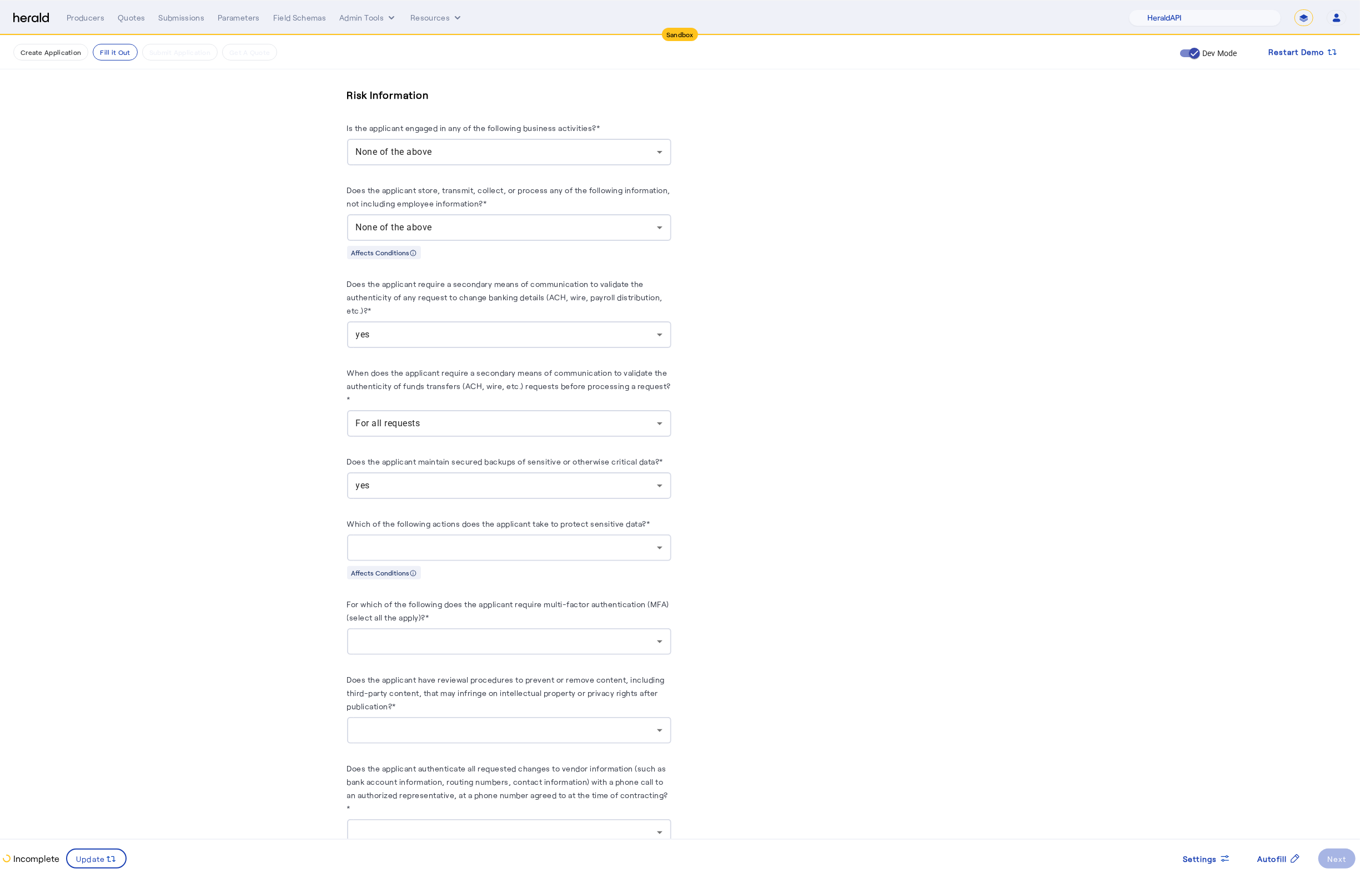
click at [626, 561] on div at bounding box center [509, 548] width 306 height 27
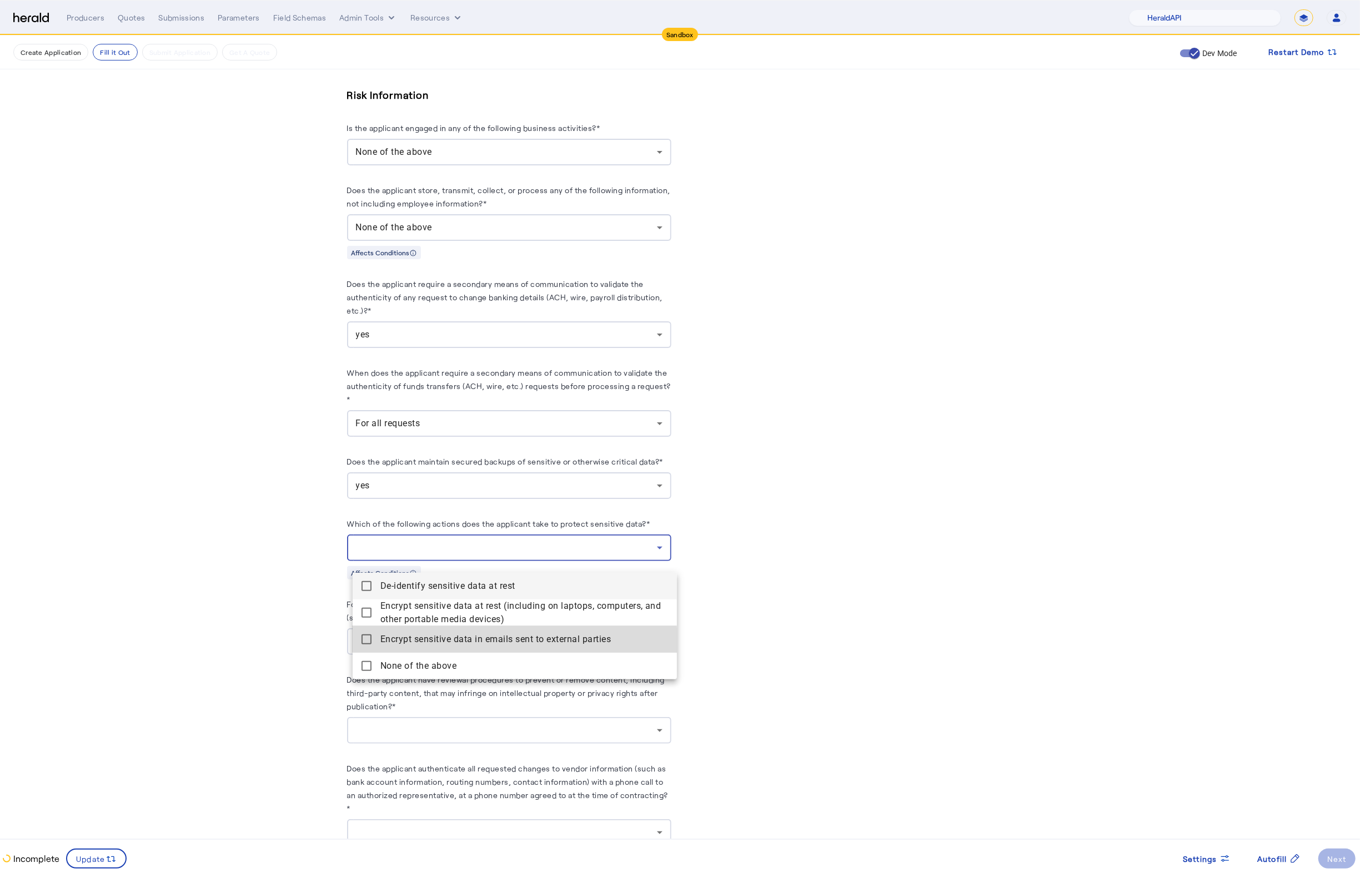
click at [364, 646] on parties "Encrypt sensitive data in emails sent to external parties" at bounding box center [515, 639] width 324 height 27
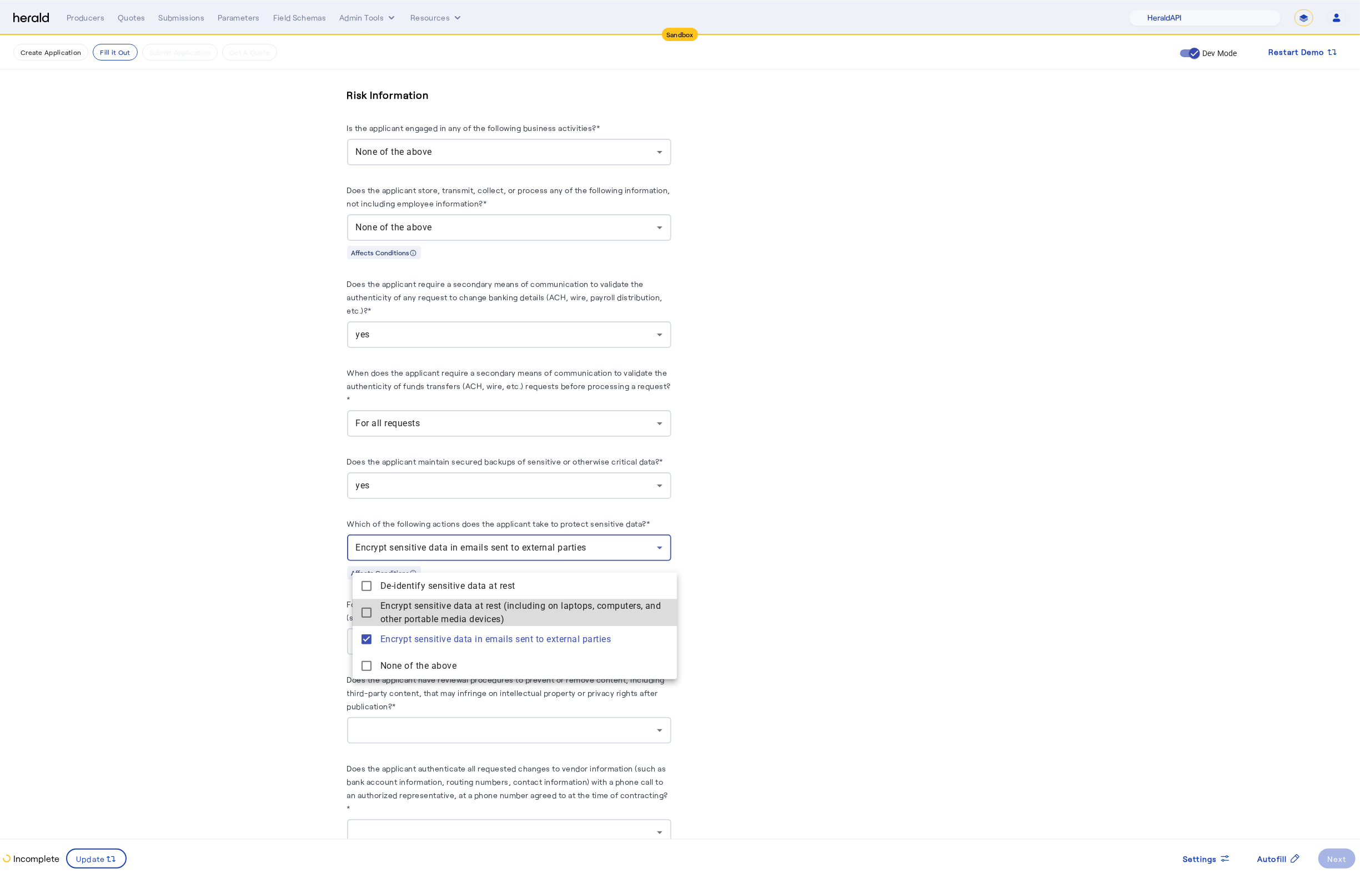
click at [363, 606] on devices\) "Encrypt sensitive data at rest (including on laptops, computers, and other port…" at bounding box center [515, 613] width 324 height 27
click at [355, 571] on div "De-identify sensitive data at rest Encrypt sensitive data at rest (including on…" at bounding box center [515, 625] width 324 height 109
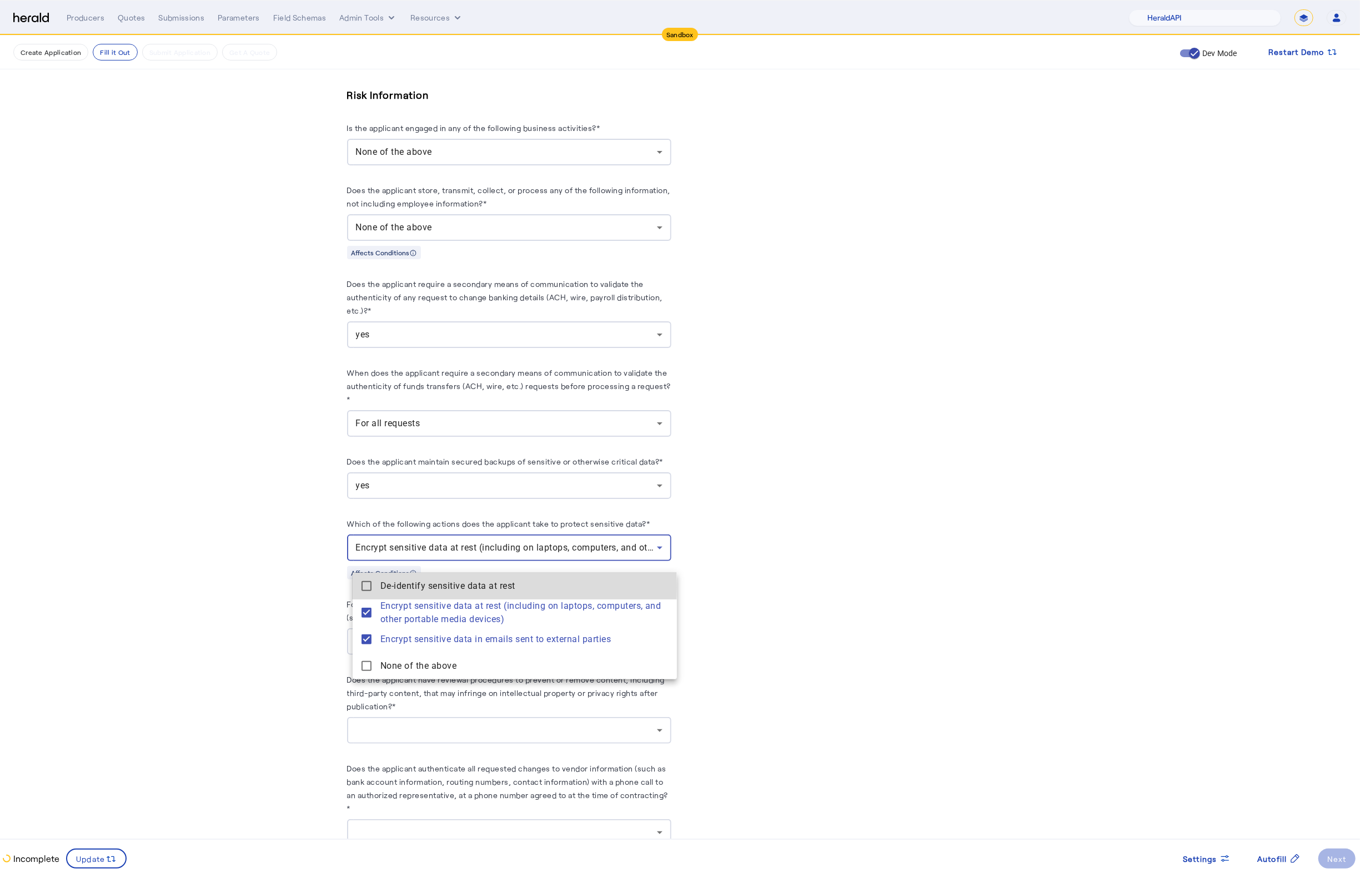
click at [361, 587] on mat-pseudo-checkbox at bounding box center [366, 586] width 10 height 10
click at [253, 582] on div at bounding box center [680, 436] width 1360 height 873
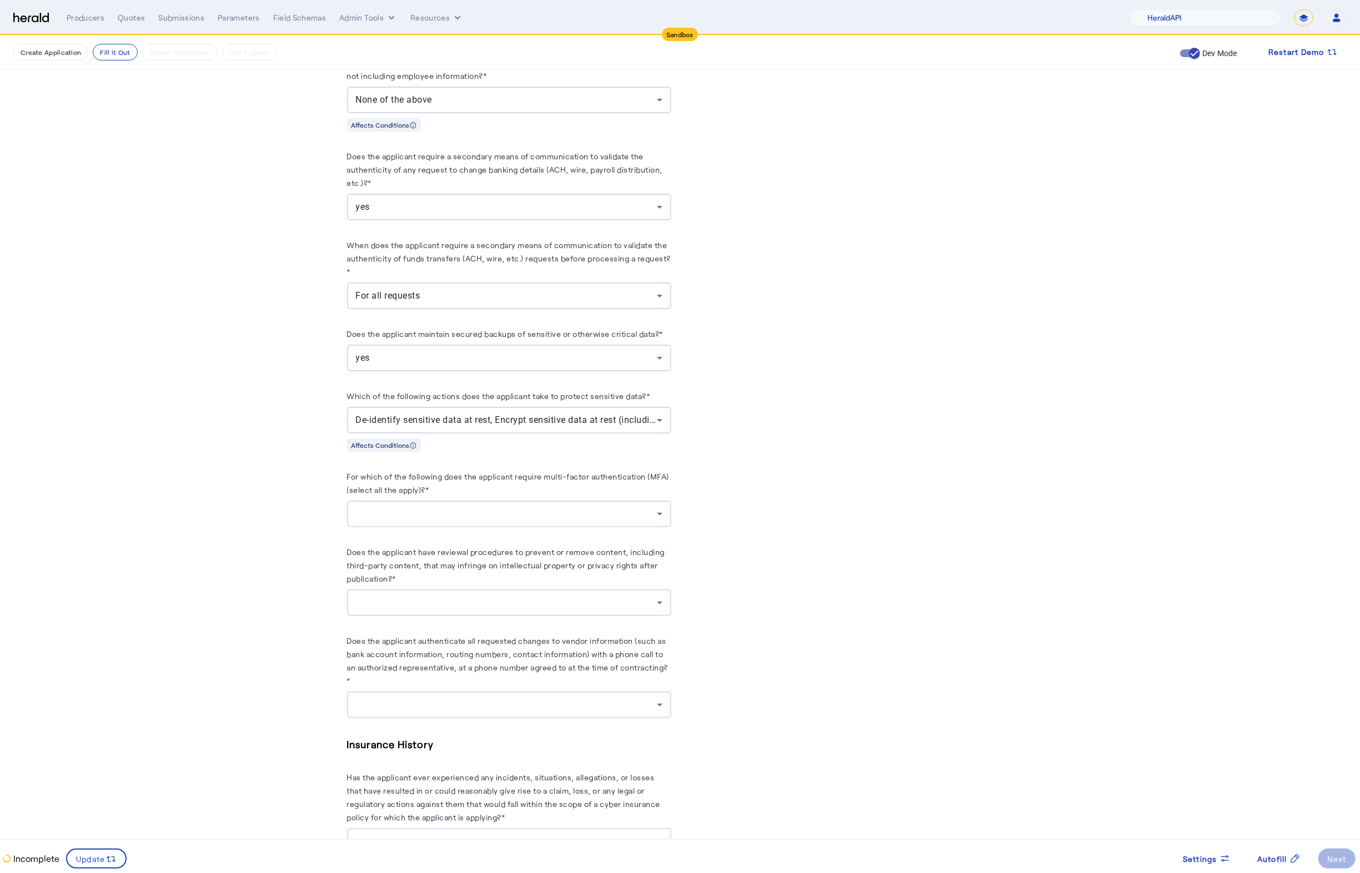
scroll to position [1127, 0]
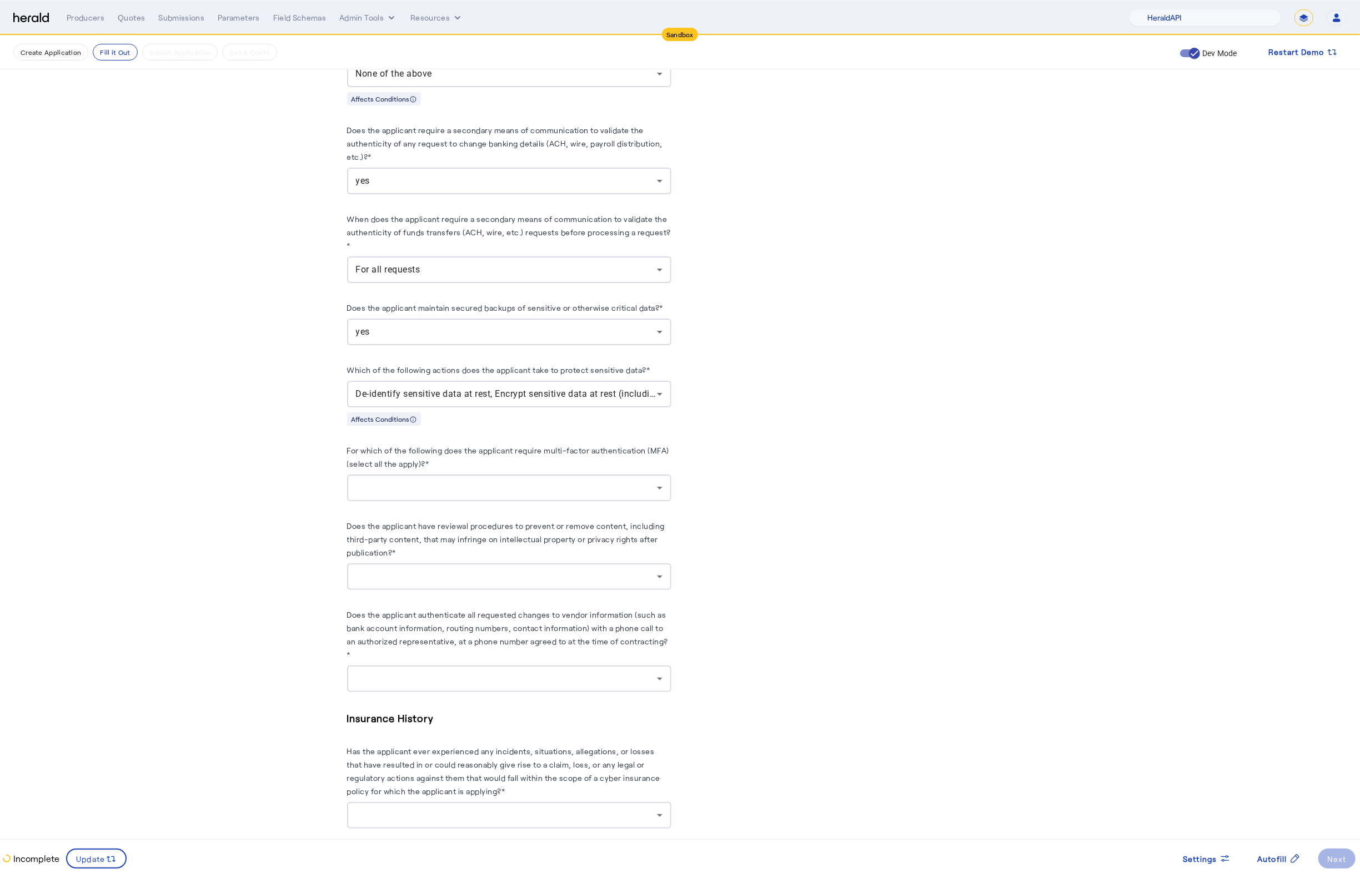
click at [590, 490] on div at bounding box center [509, 488] width 306 height 27
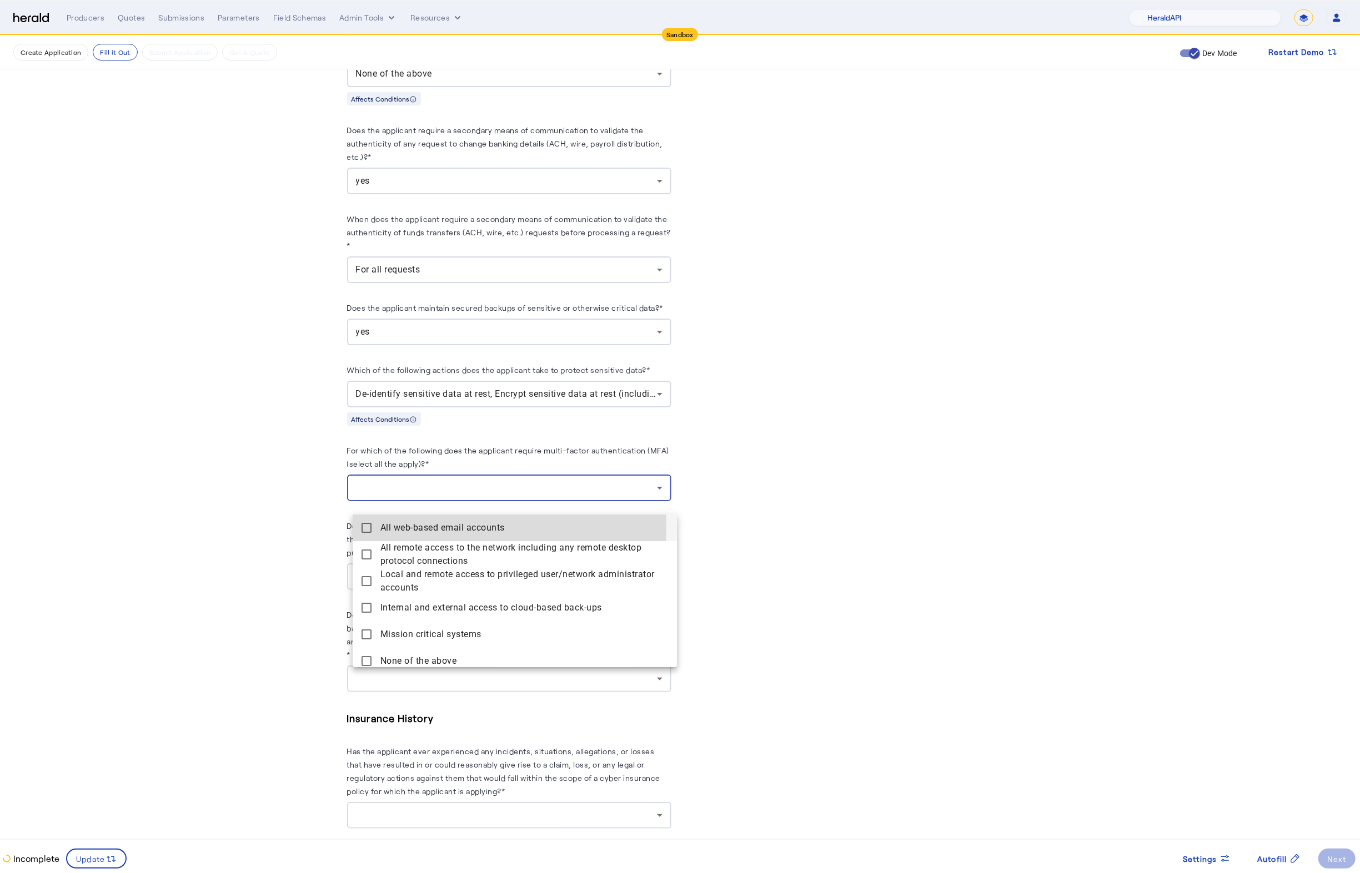
click at [359, 524] on accounts "All web-based email accounts" at bounding box center [515, 528] width 324 height 27
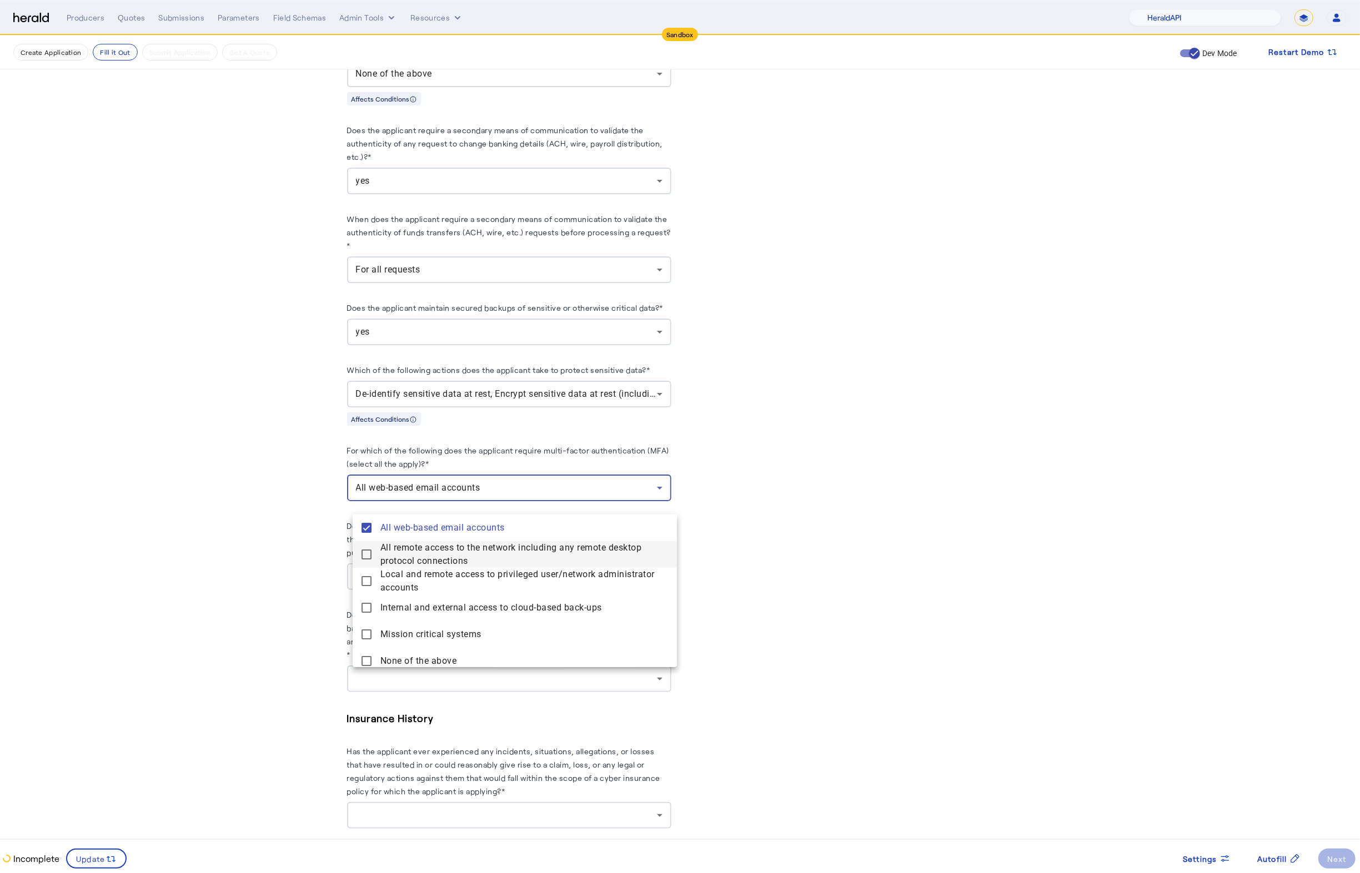
click at [357, 557] on connections "All remote access to the network including any remote desktop protocol connecti…" at bounding box center [515, 554] width 324 height 27
click at [364, 590] on accounts "Local and remote access to privileged user/network administrator accounts" at bounding box center [515, 581] width 324 height 27
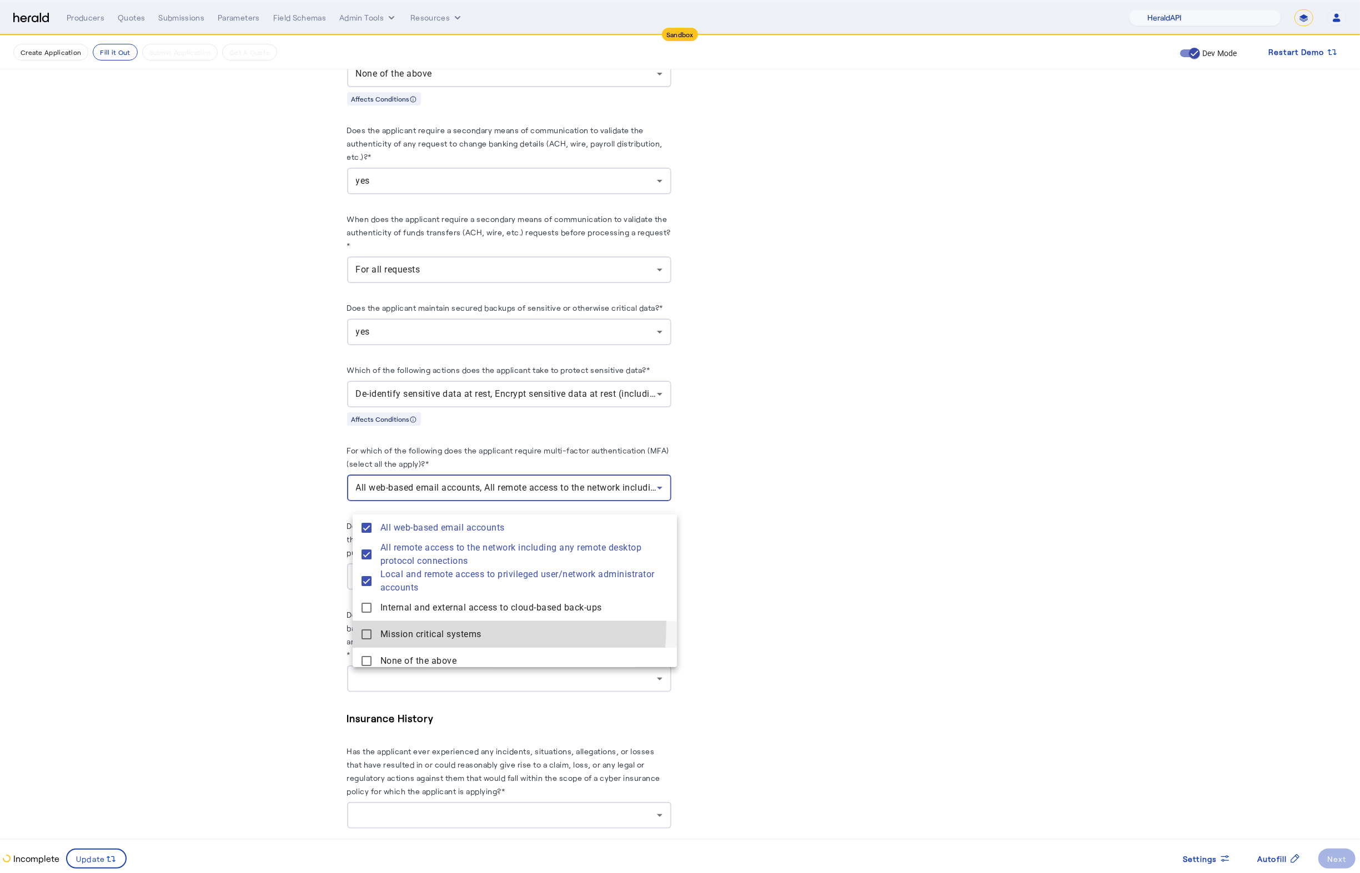
click at [368, 624] on systems "Mission critical systems" at bounding box center [515, 634] width 324 height 27
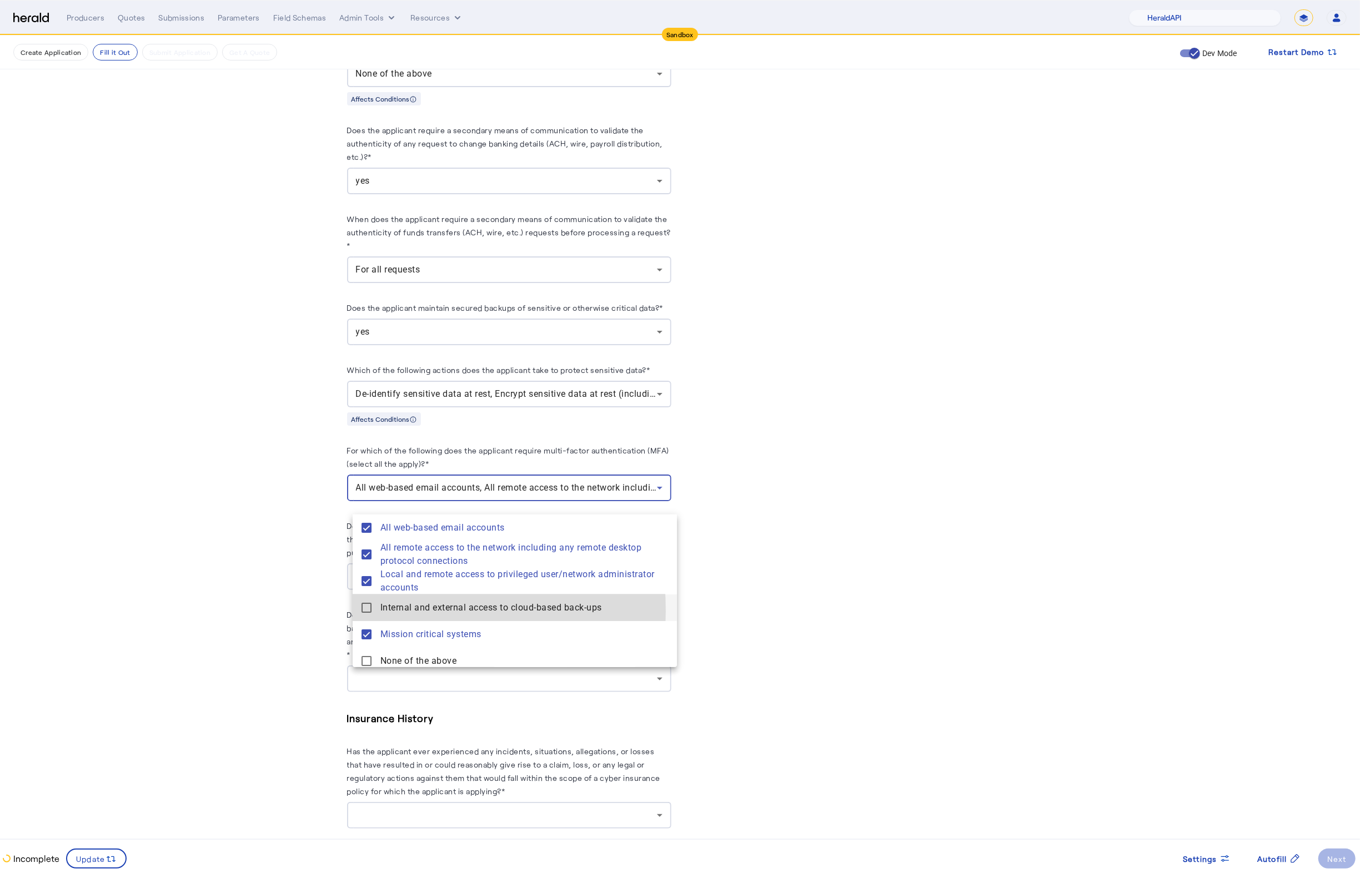
click at [358, 611] on back-ups "Internal and external access to cloud-based back-ups" at bounding box center [515, 608] width 324 height 27
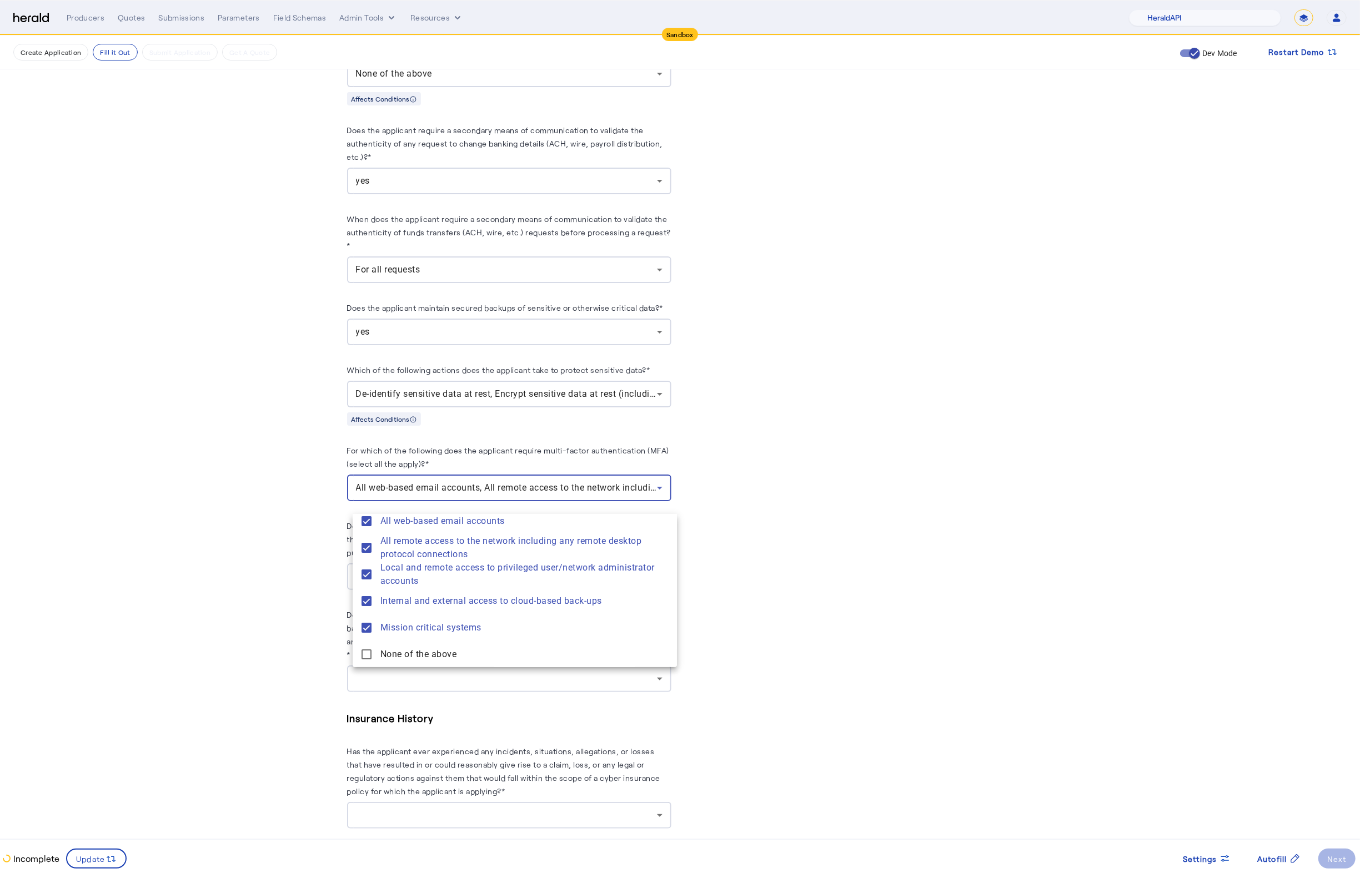
click at [271, 620] on div at bounding box center [680, 436] width 1360 height 873
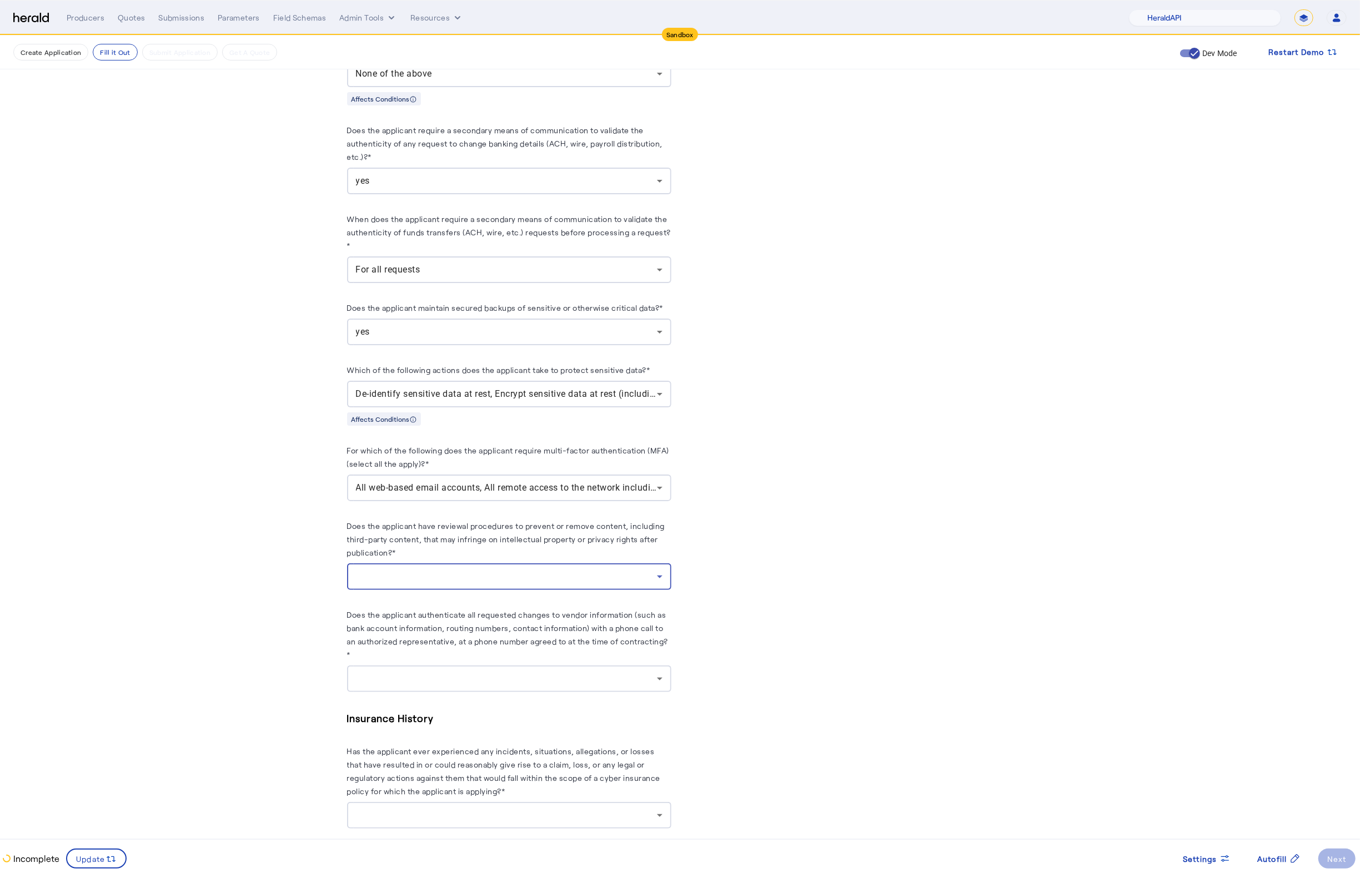
click at [555, 584] on div at bounding box center [506, 576] width 301 height 13
click at [419, 612] on span "yes" at bounding box center [514, 618] width 306 height 13
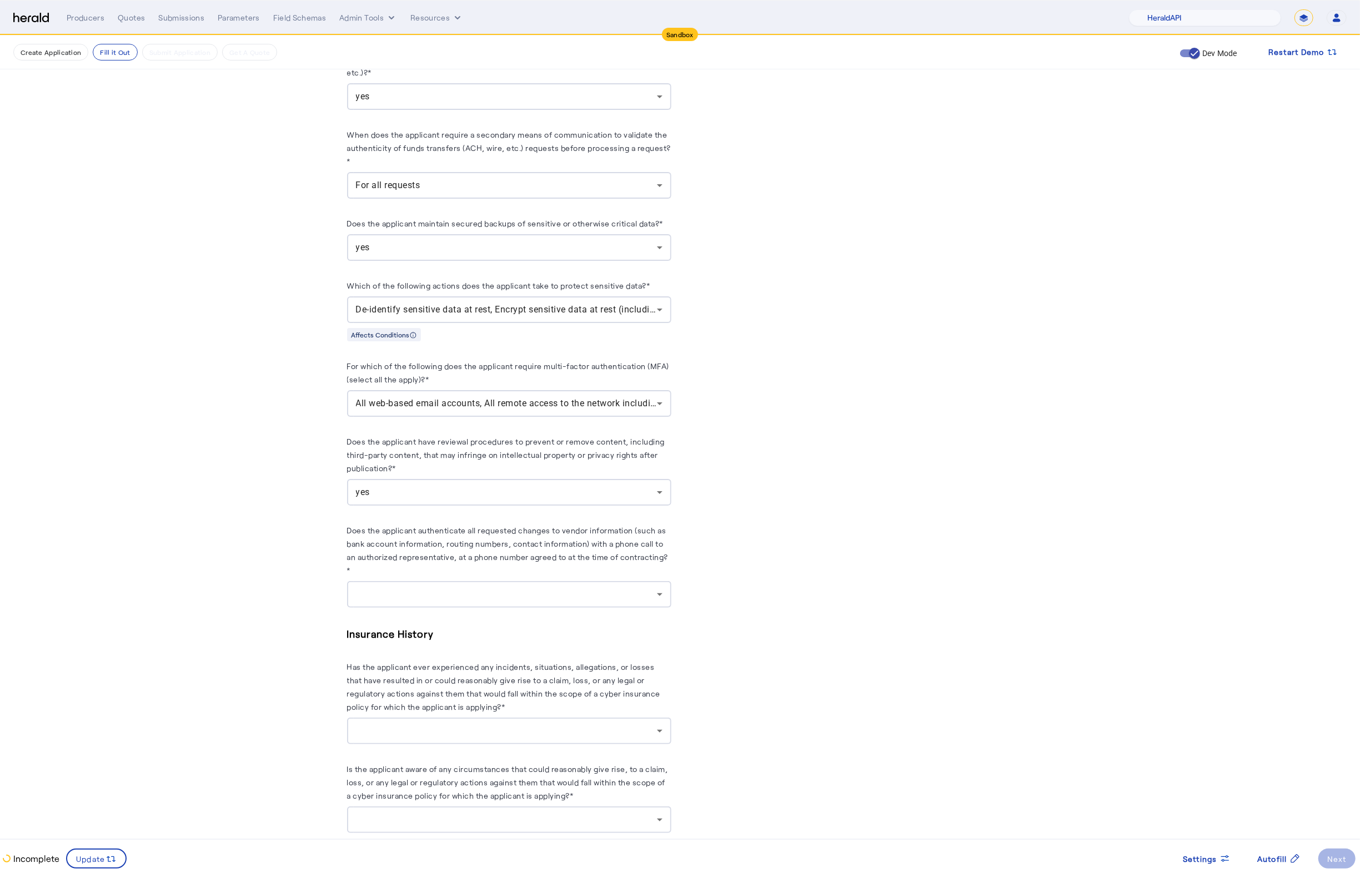
scroll to position [1248, 0]
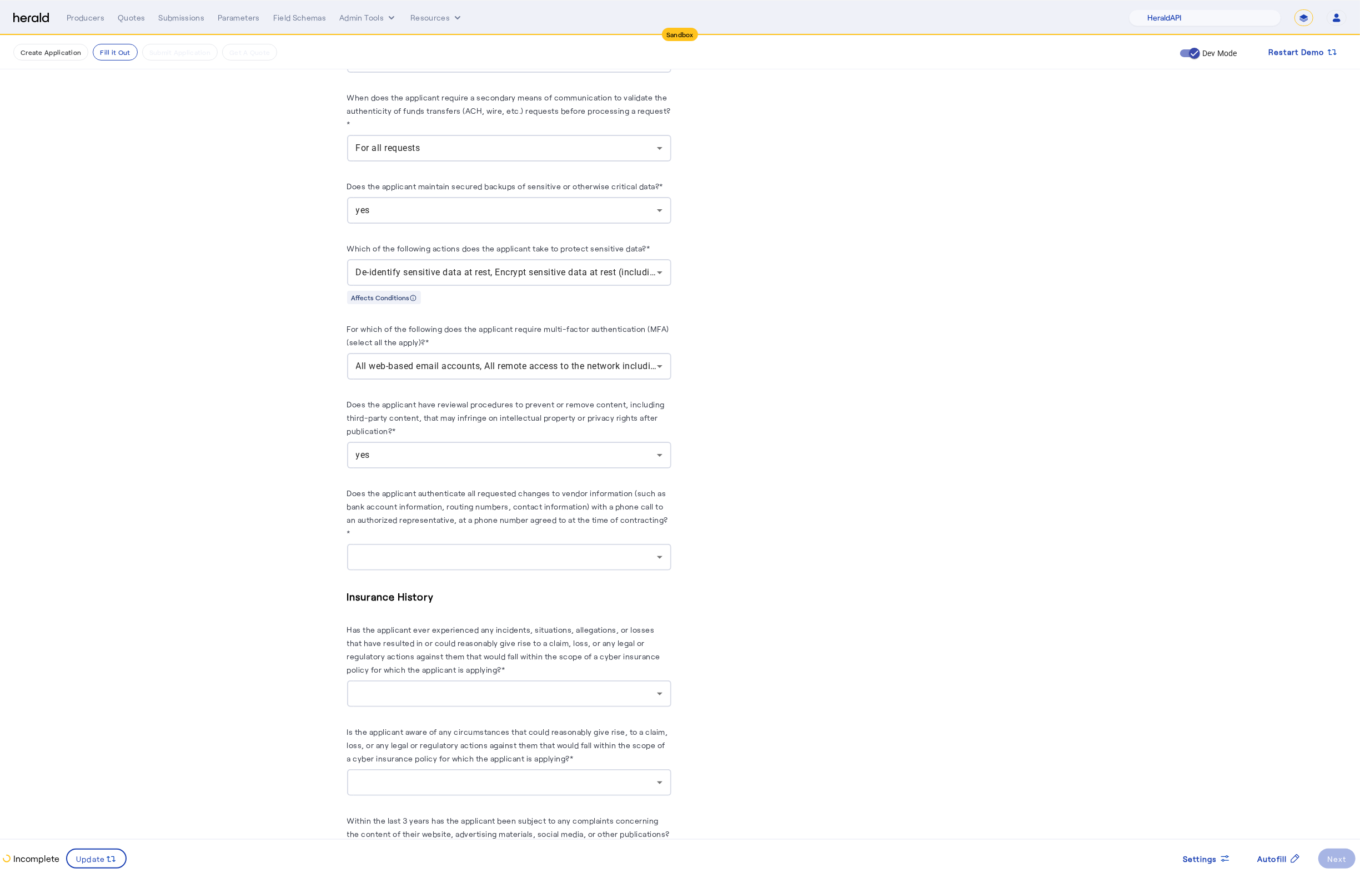
click at [476, 564] on div at bounding box center [506, 557] width 301 height 13
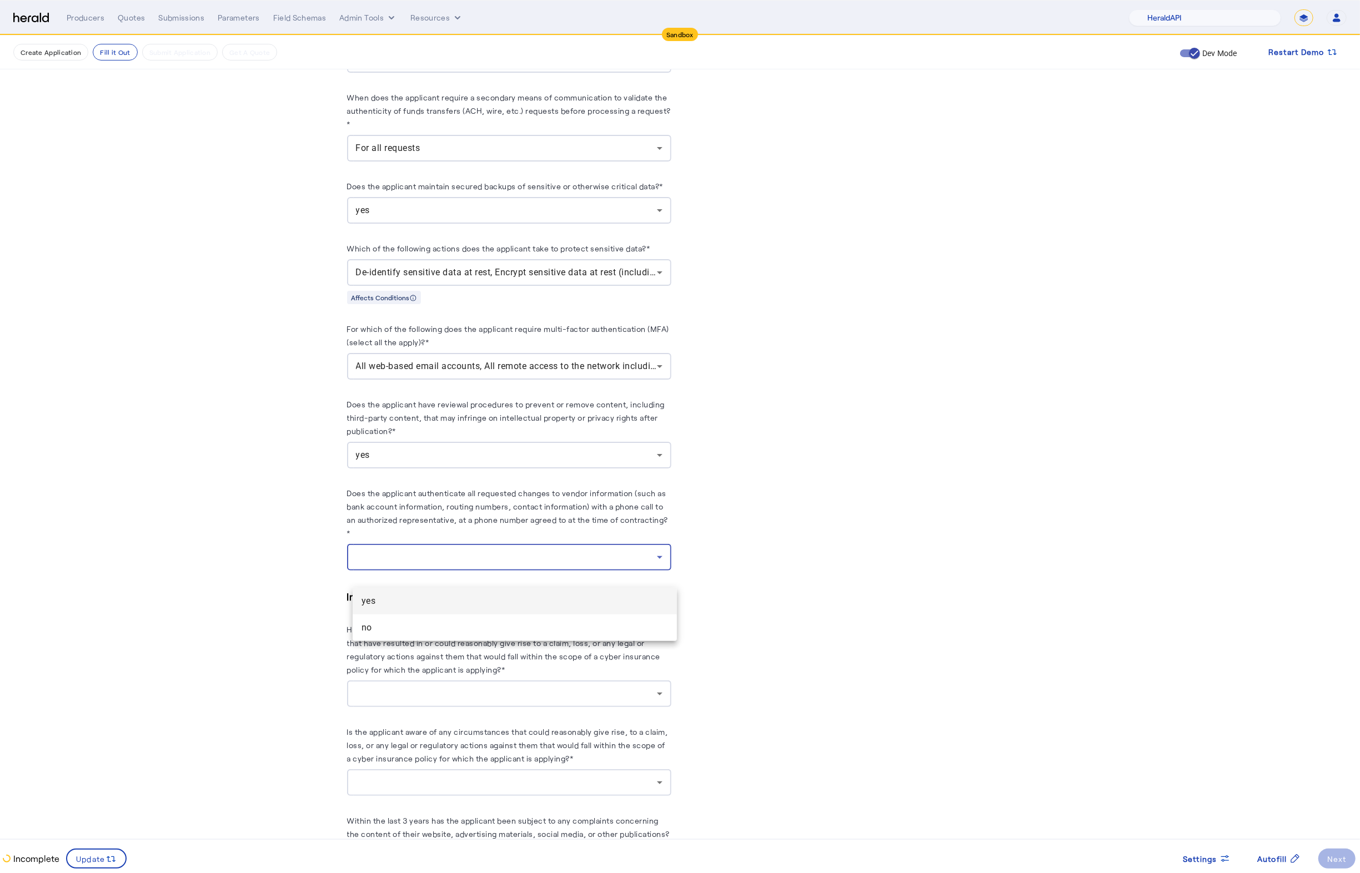
click at [436, 603] on span "yes" at bounding box center [514, 601] width 306 height 13
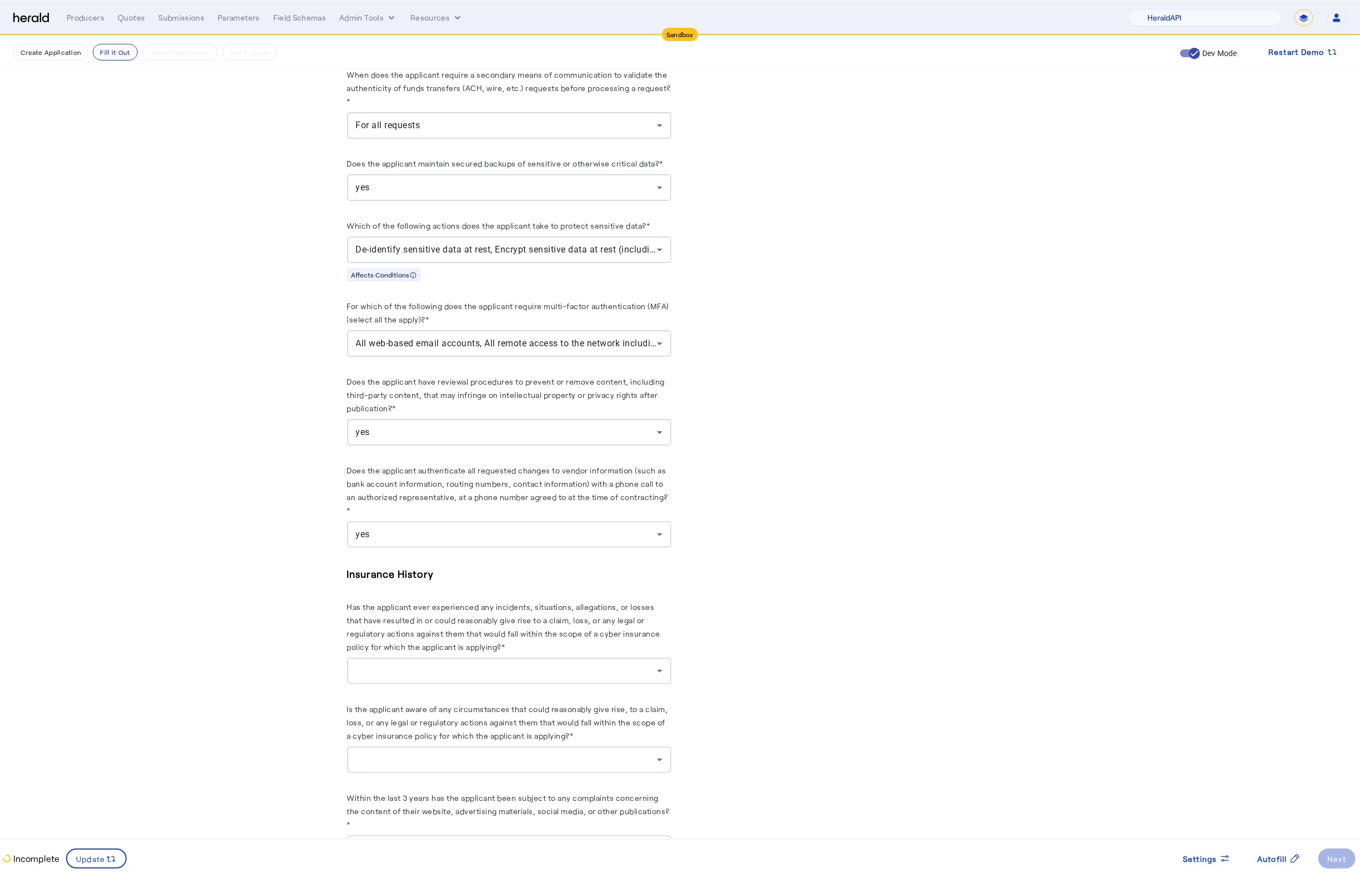
scroll to position [1343, 0]
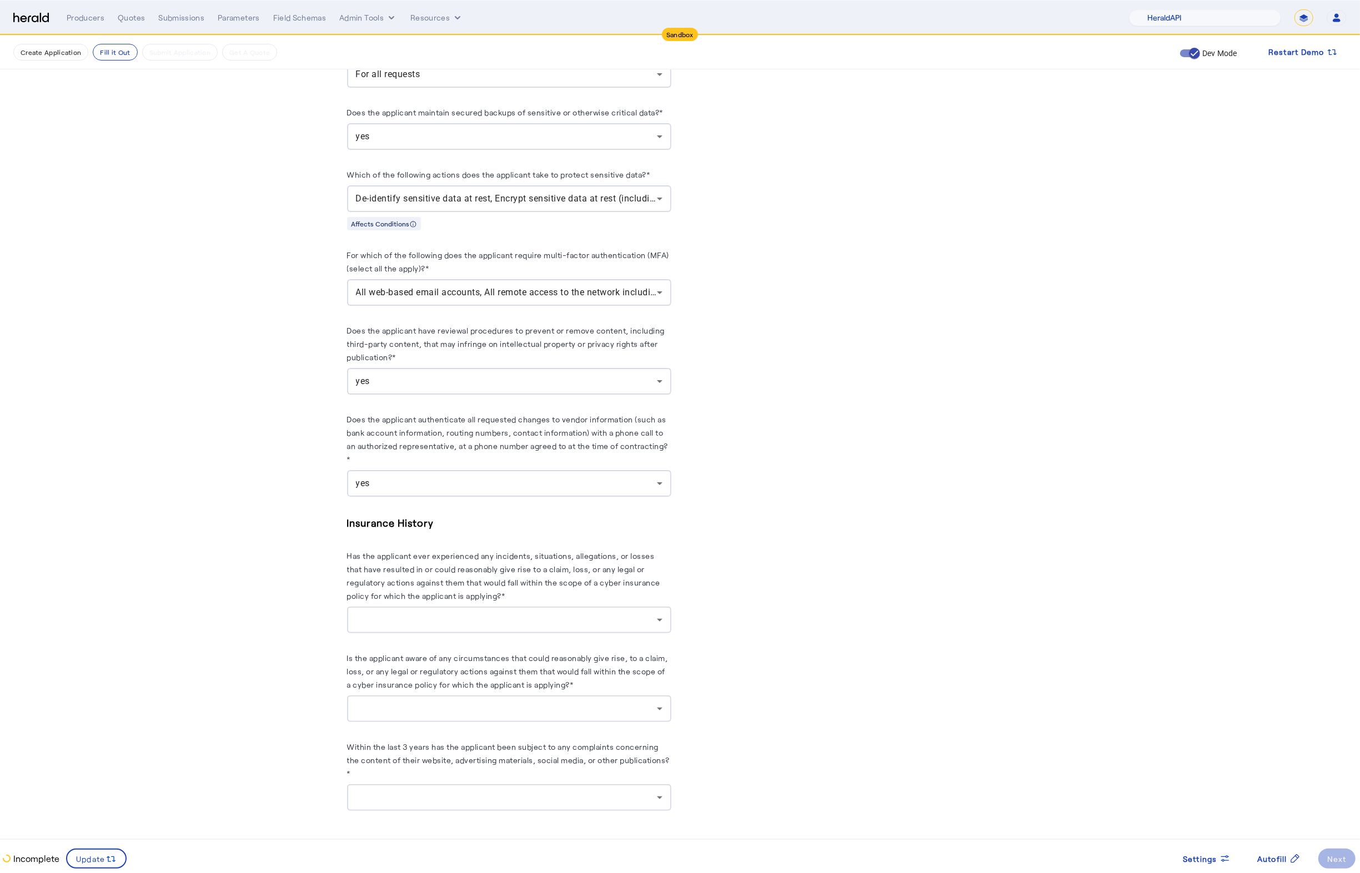
click at [494, 630] on div at bounding box center [509, 620] width 306 height 27
click at [410, 681] on mat-option "no" at bounding box center [515, 672] width 324 height 27
click at [437, 702] on div at bounding box center [506, 708] width 301 height 13
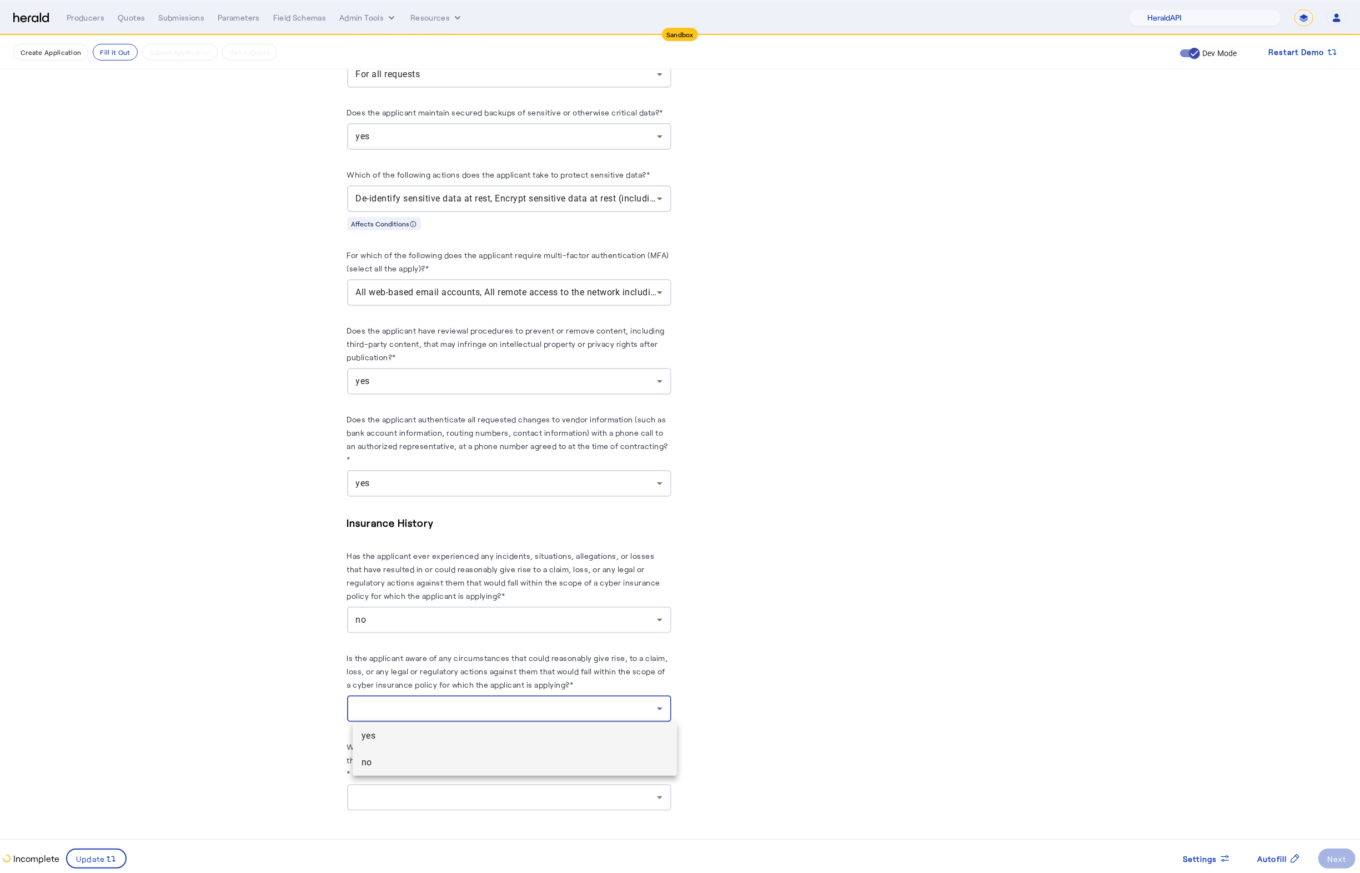
click at [439, 762] on span "no" at bounding box center [514, 762] width 306 height 13
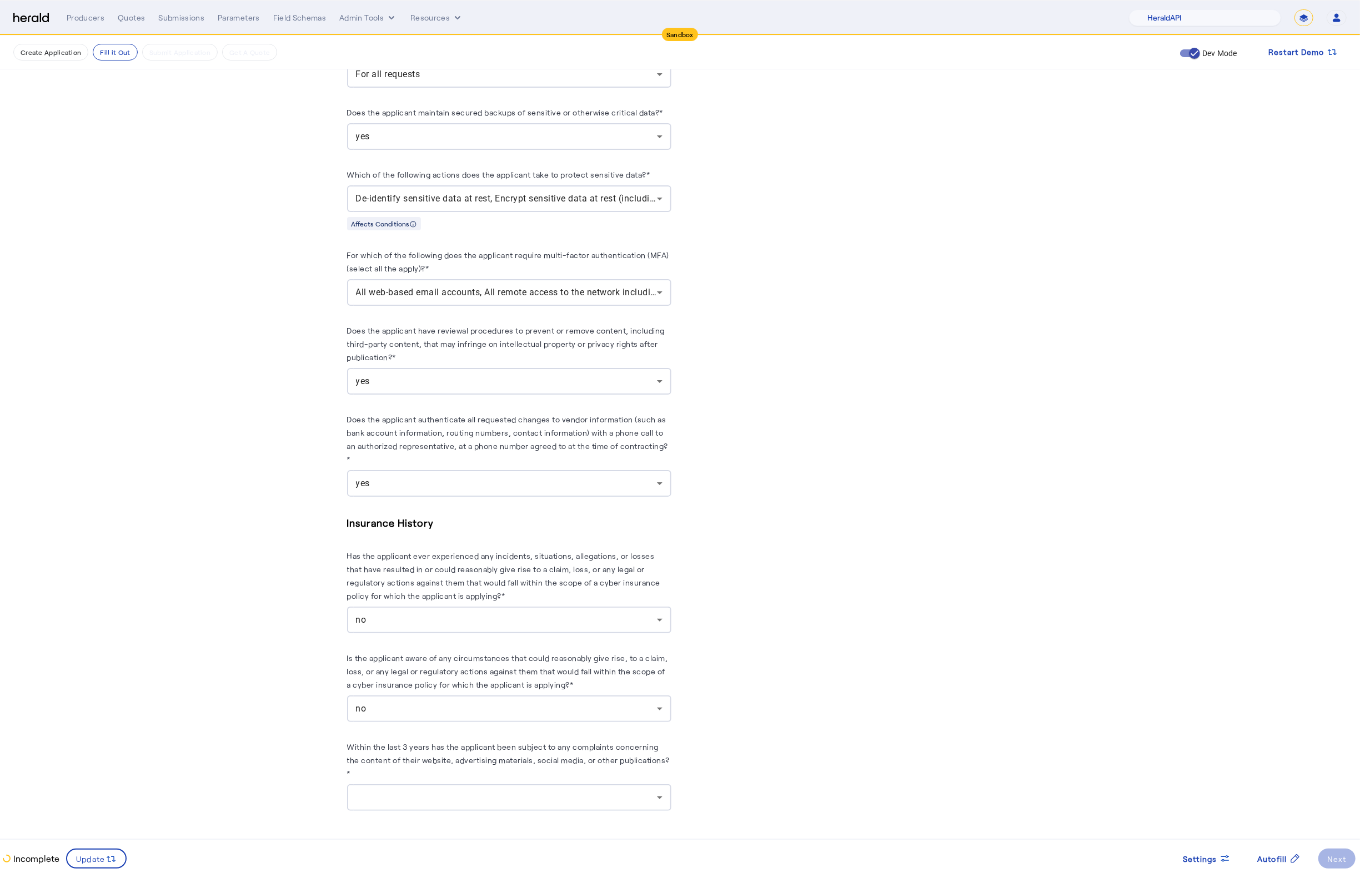
click at [505, 790] on div at bounding box center [509, 798] width 306 height 27
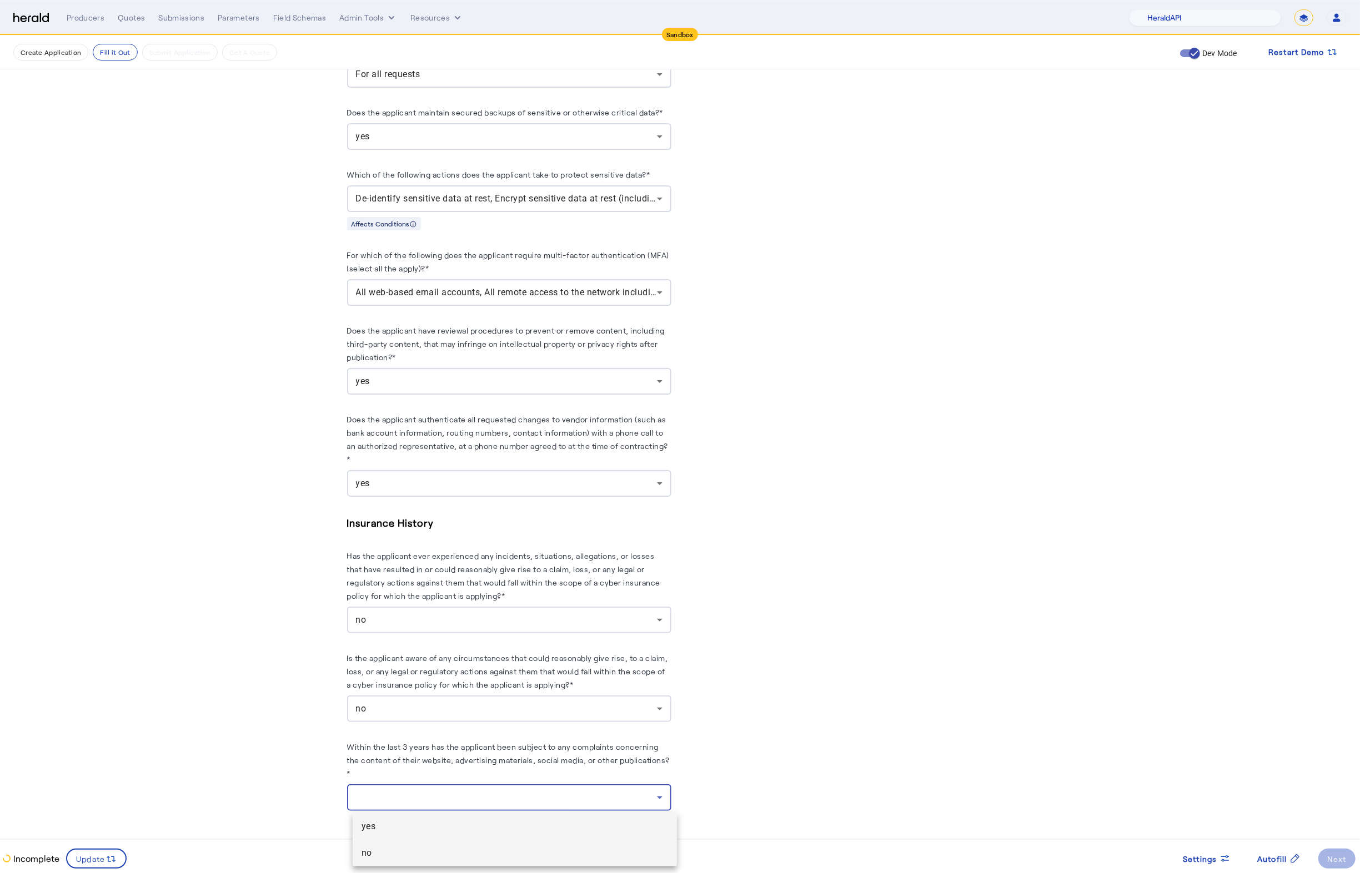
click at [426, 850] on span "no" at bounding box center [514, 853] width 306 height 13
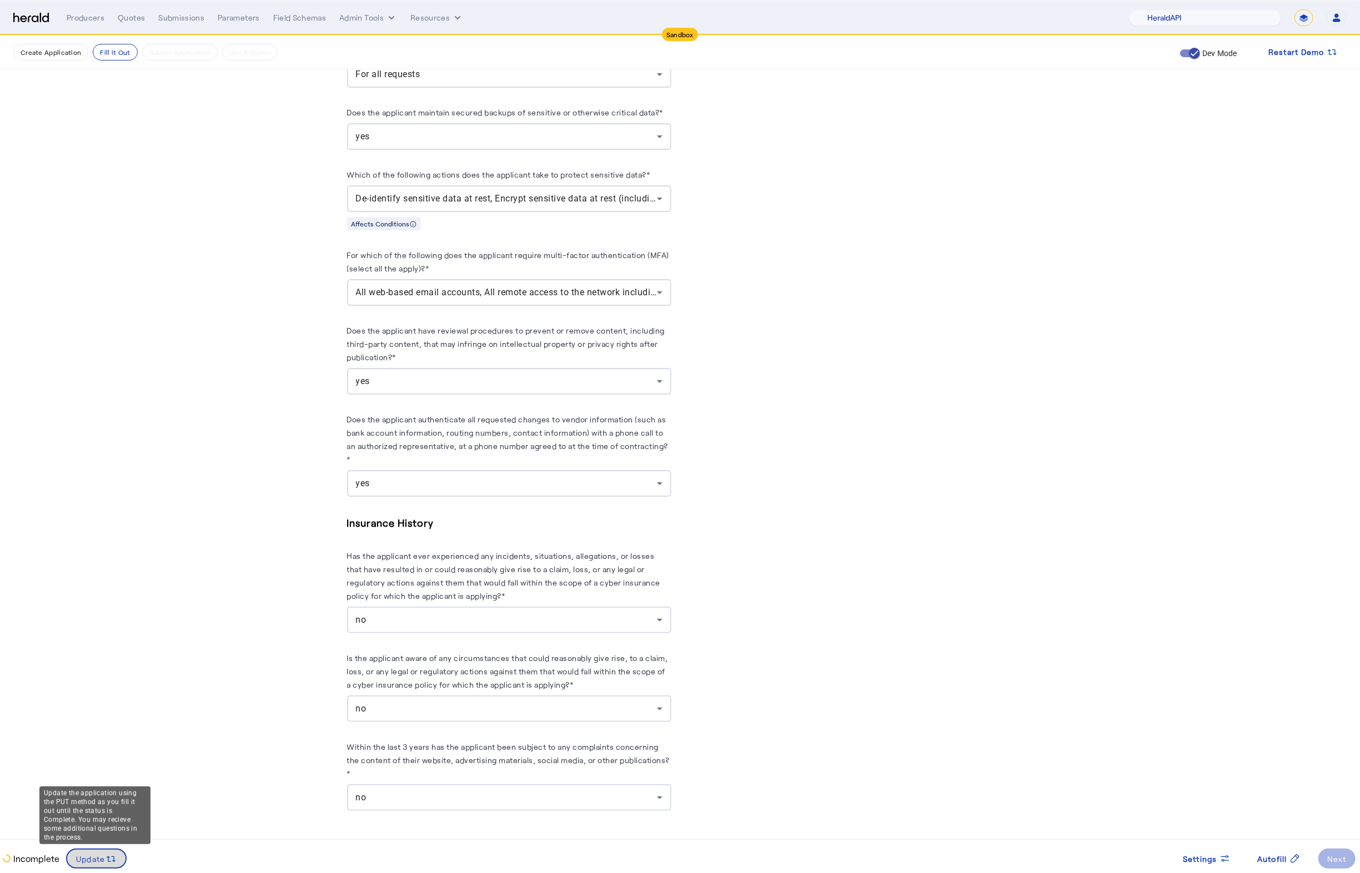
click at [103, 853] on span "Update" at bounding box center [90, 859] width 29 height 12
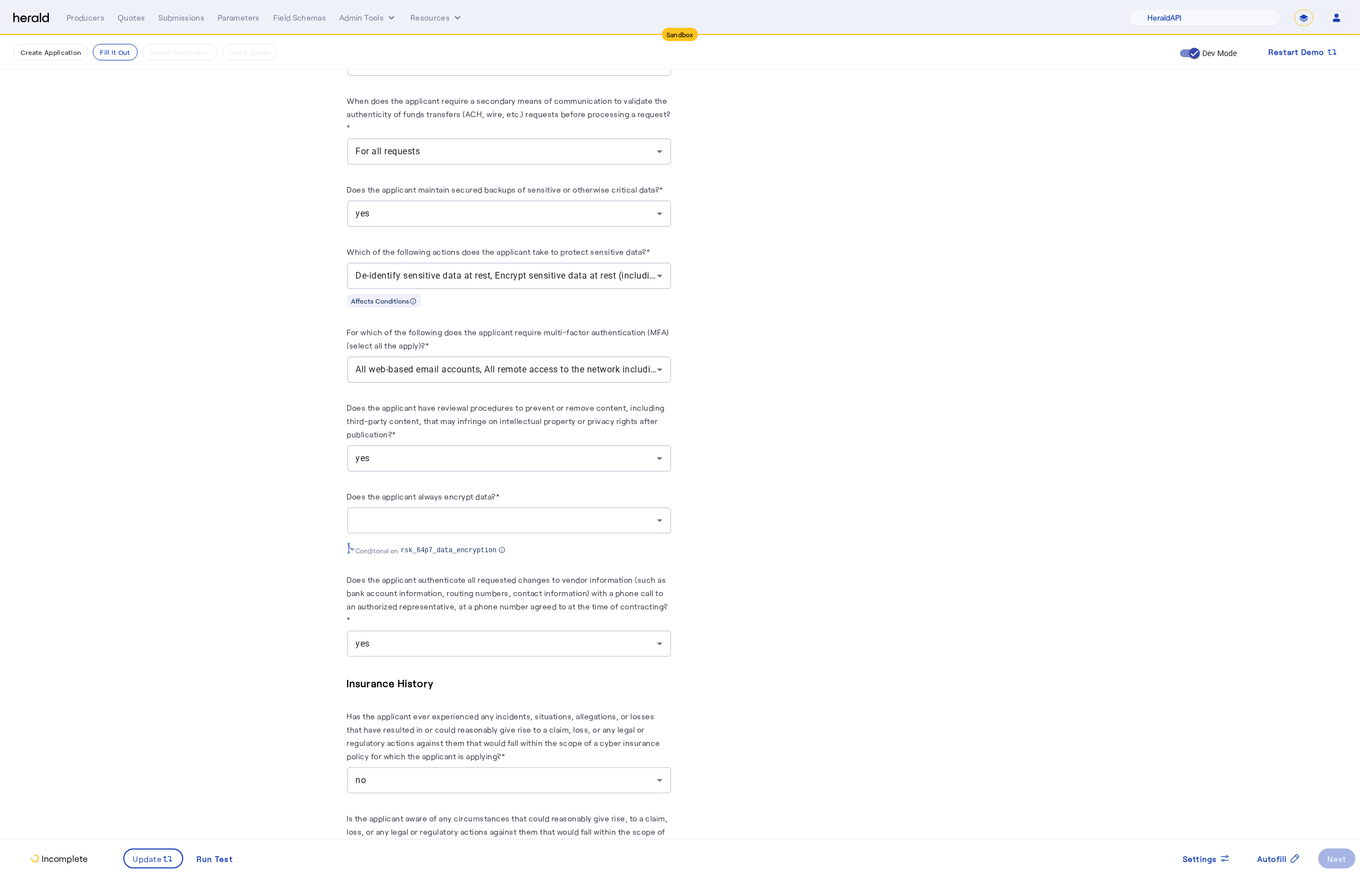
click at [538, 531] on div at bounding box center [509, 517] width 306 height 27
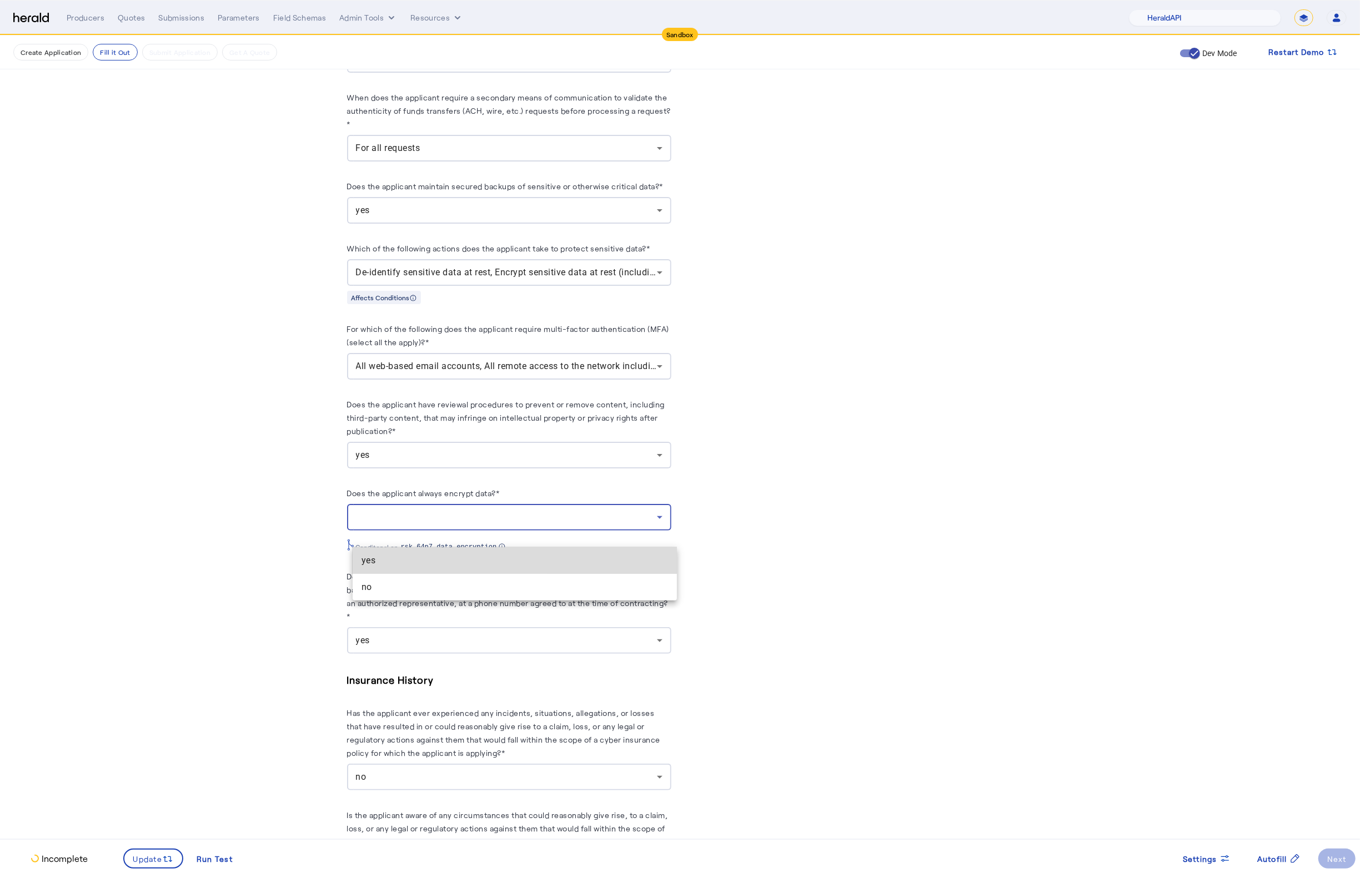
click at [400, 557] on span "yes" at bounding box center [514, 560] width 306 height 13
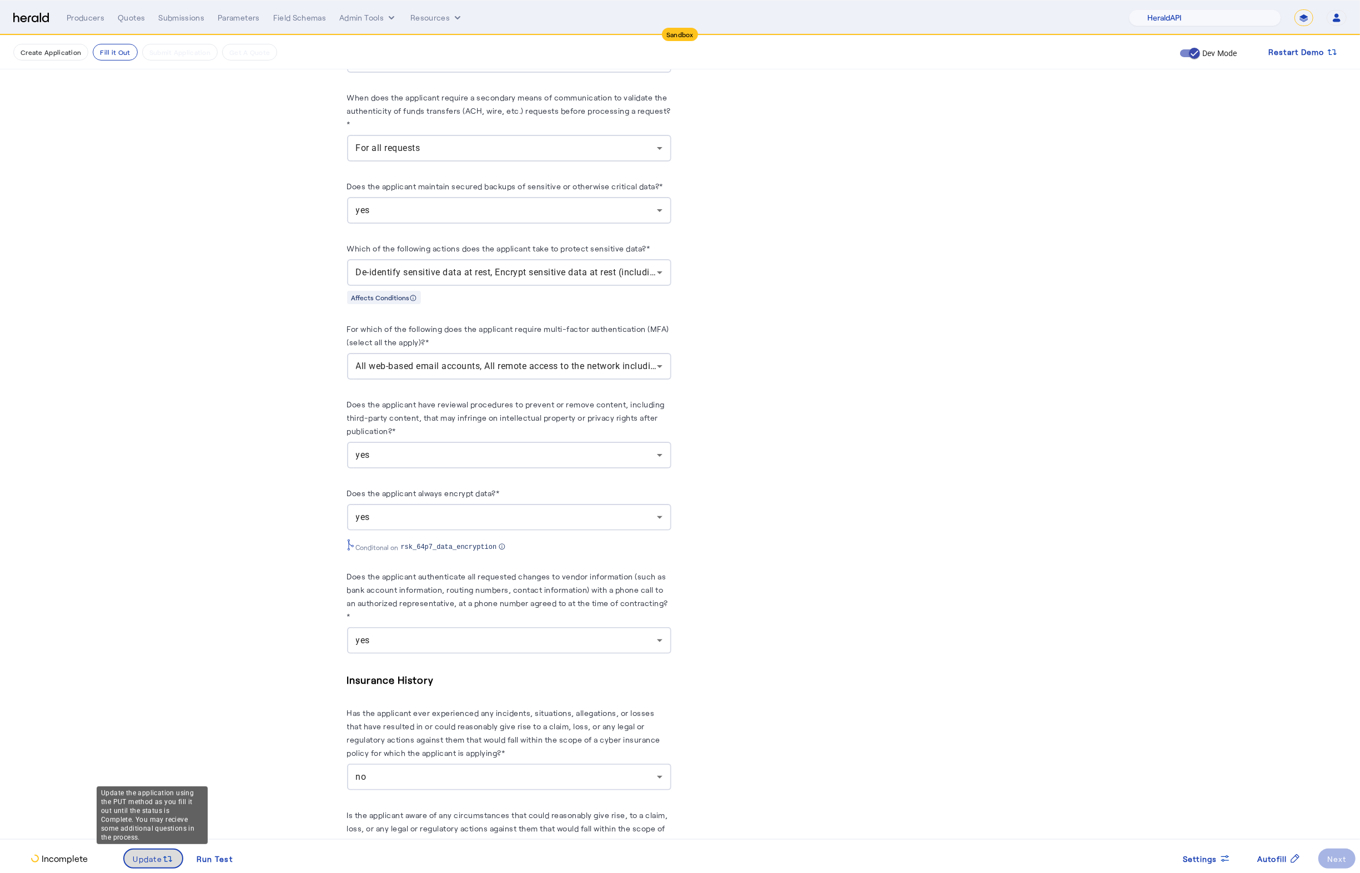
click at [158, 853] on span "Update" at bounding box center [147, 859] width 29 height 12
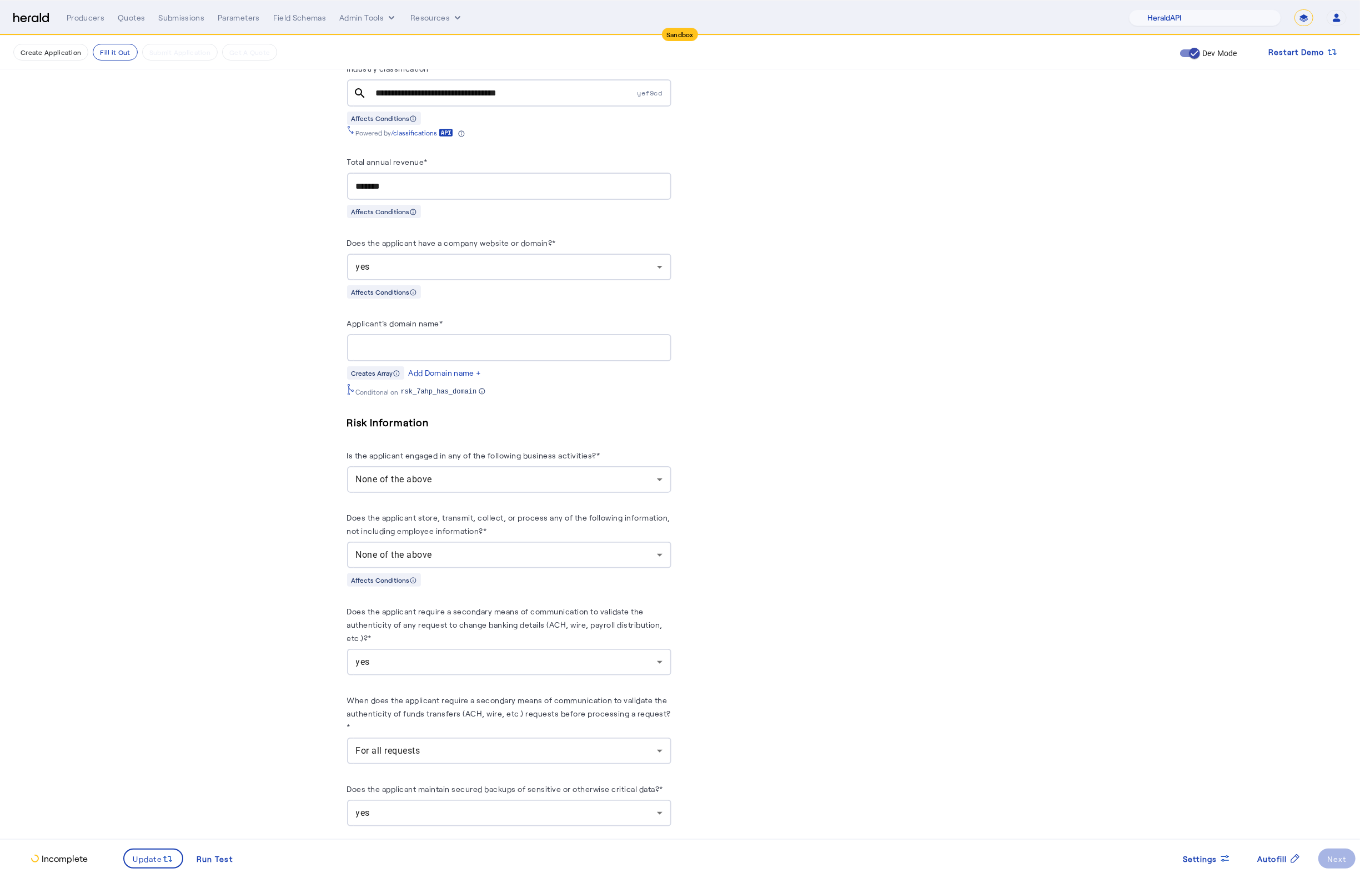
scroll to position [742, 0]
click at [380, 355] on input "Applicant's domain name*" at bounding box center [509, 349] width 306 height 13
type input "**********"
click at [157, 871] on span at bounding box center [153, 859] width 58 height 27
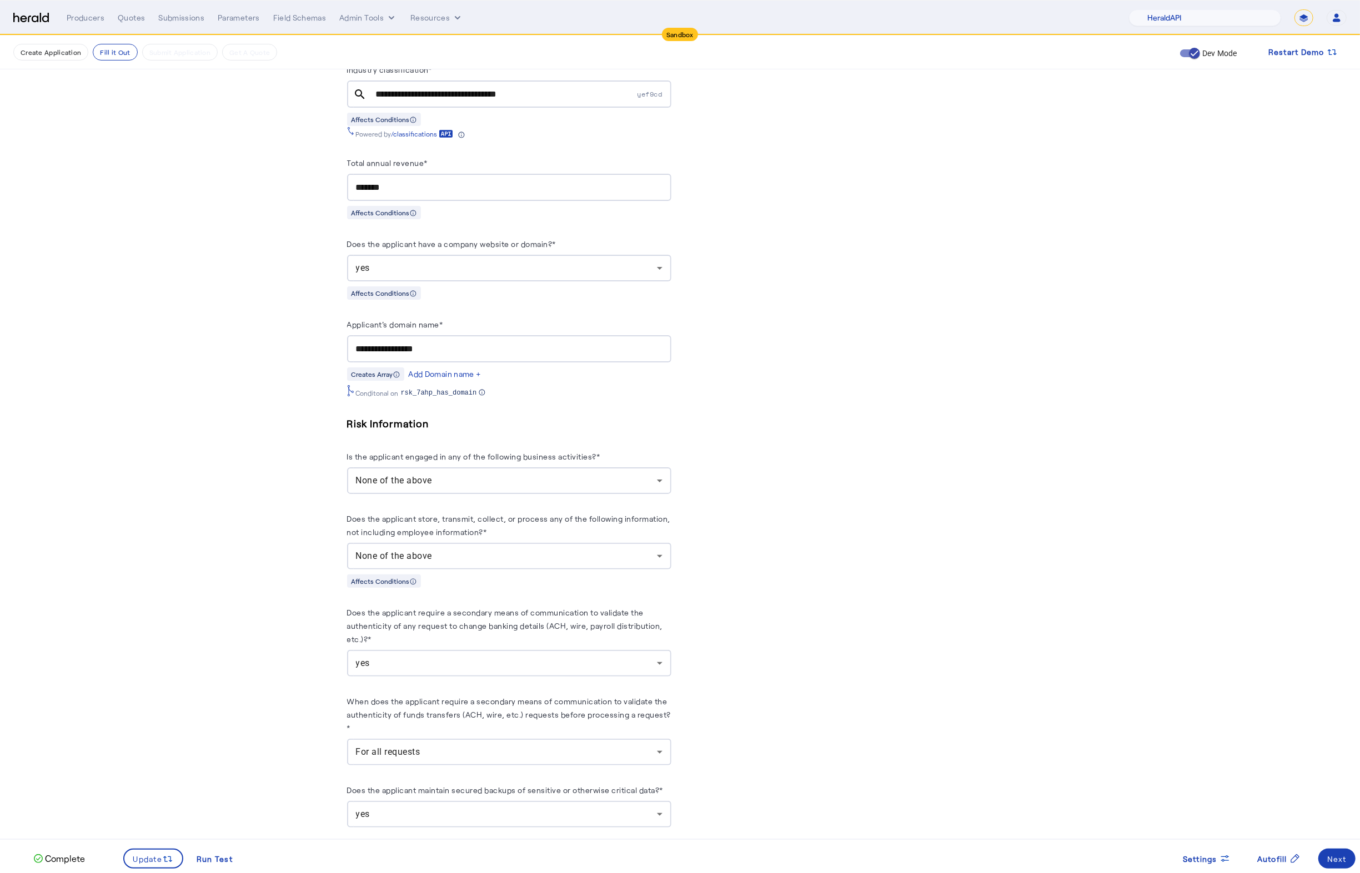
click at [204, 490] on fill-application-step "**********" at bounding box center [680, 464] width 1360 height 2341
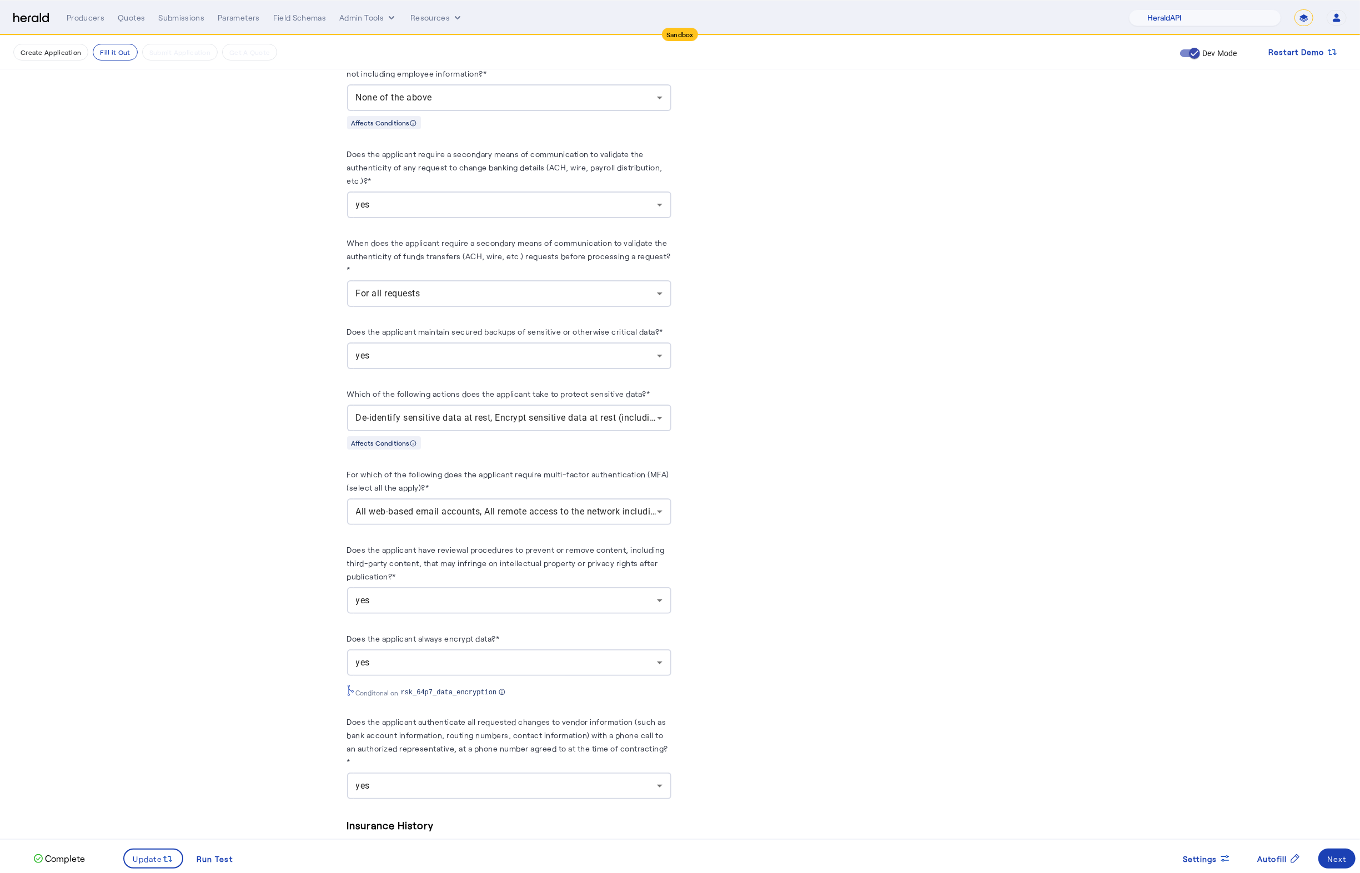
scroll to position [1525, 0]
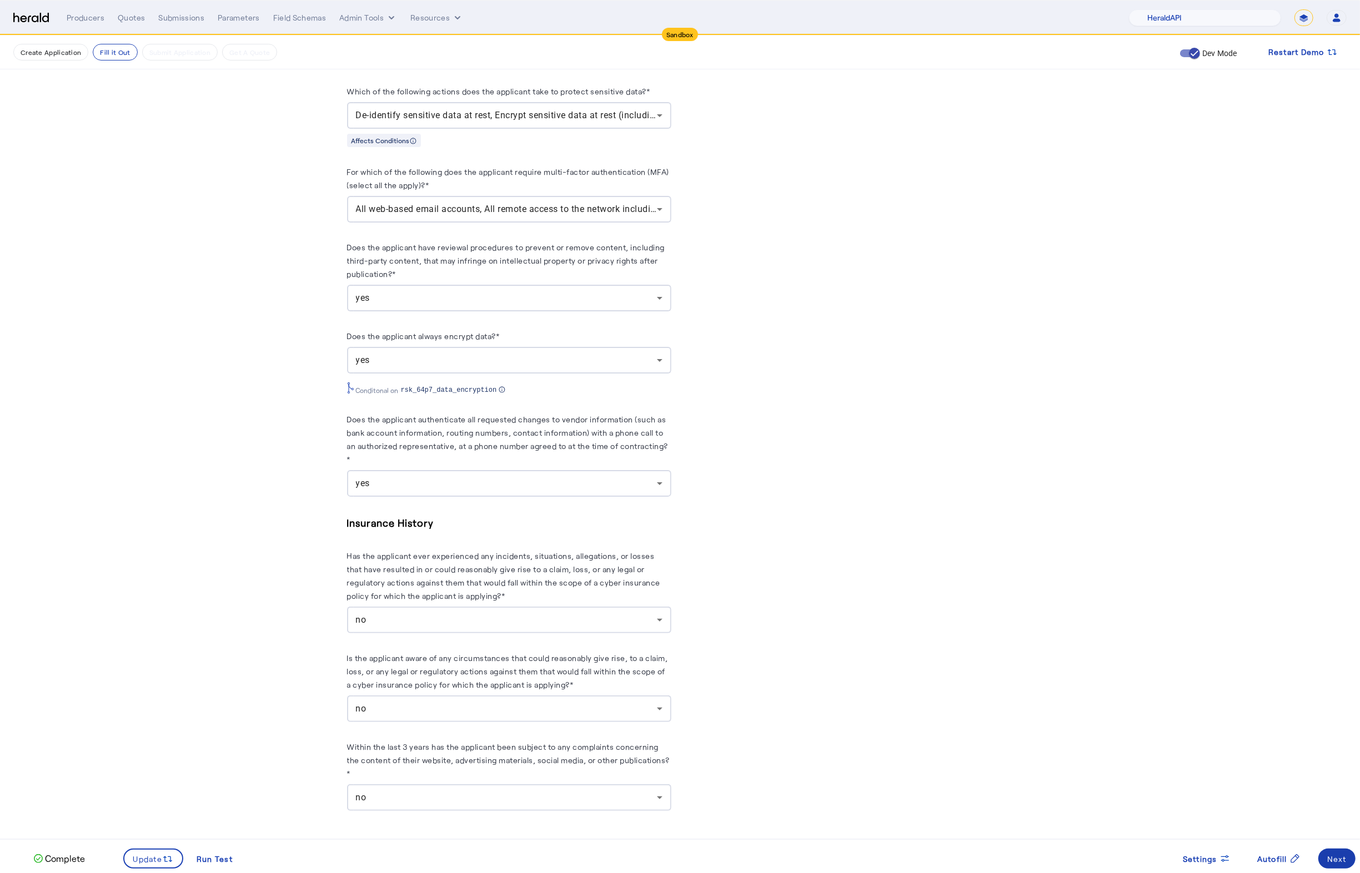
click at [1346, 862] on span at bounding box center [1336, 859] width 37 height 27
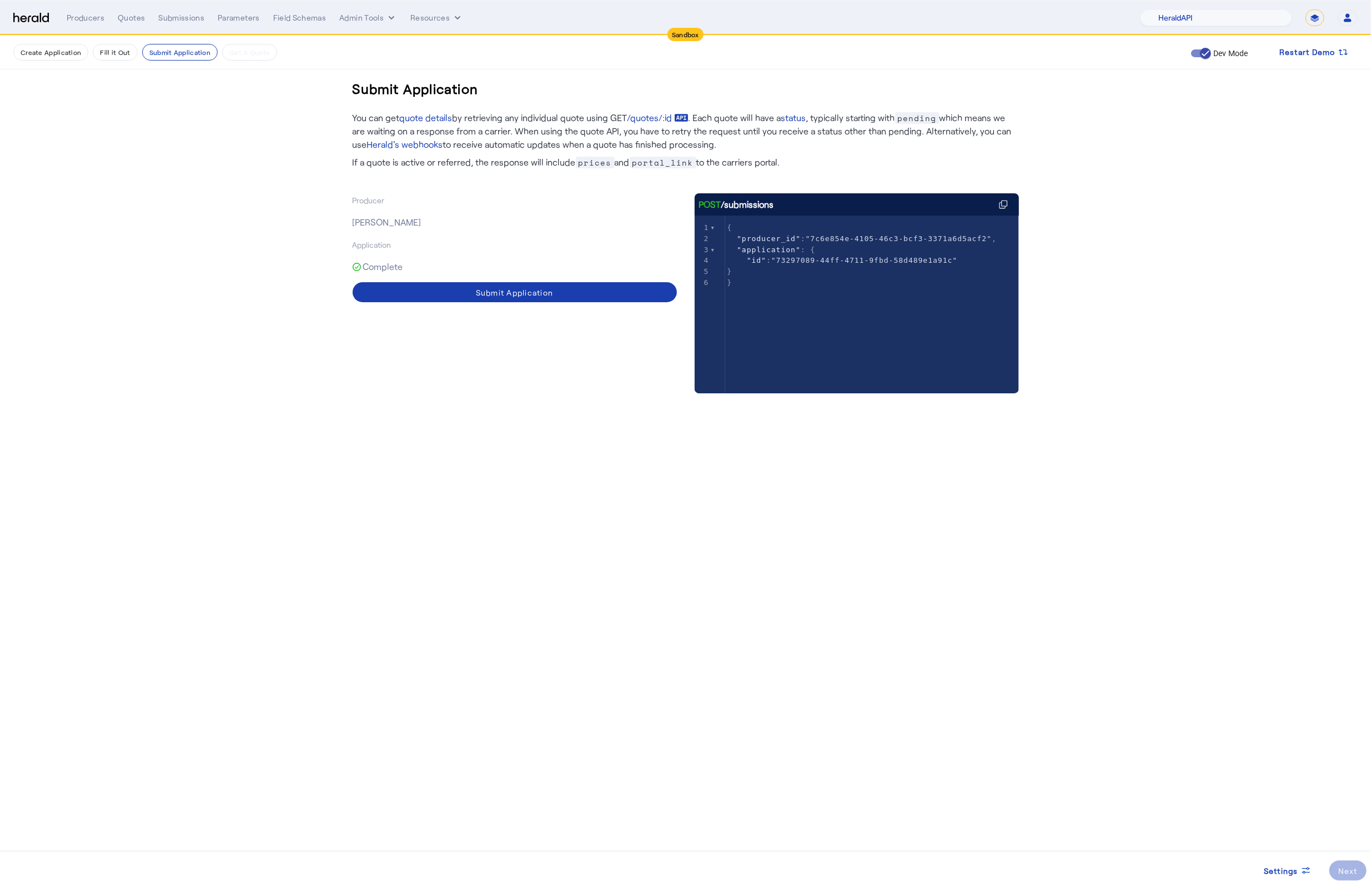
click at [546, 301] on span at bounding box center [515, 292] width 324 height 27
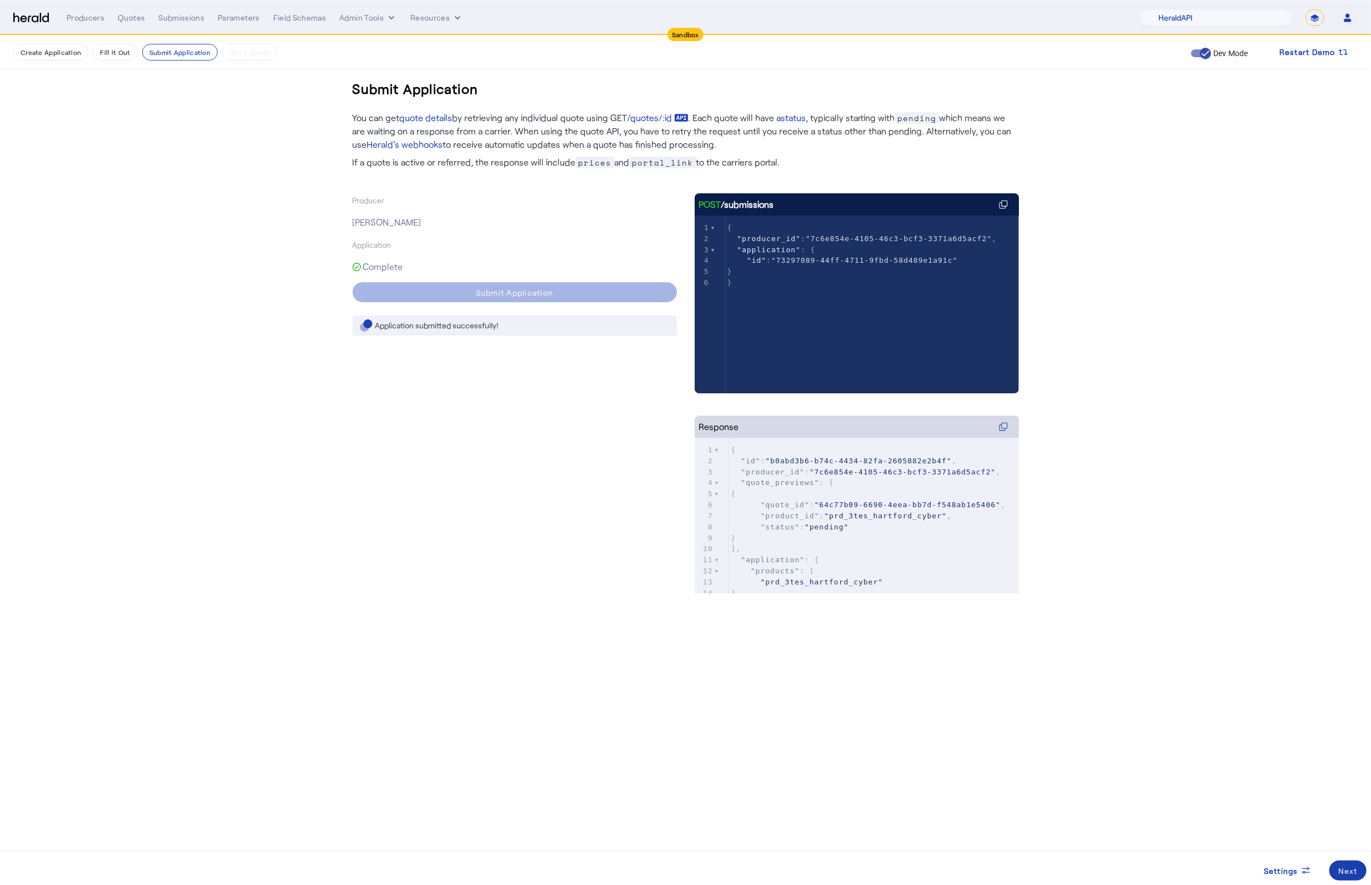
click at [1353, 865] on div "Next" at bounding box center [1347, 871] width 19 height 12
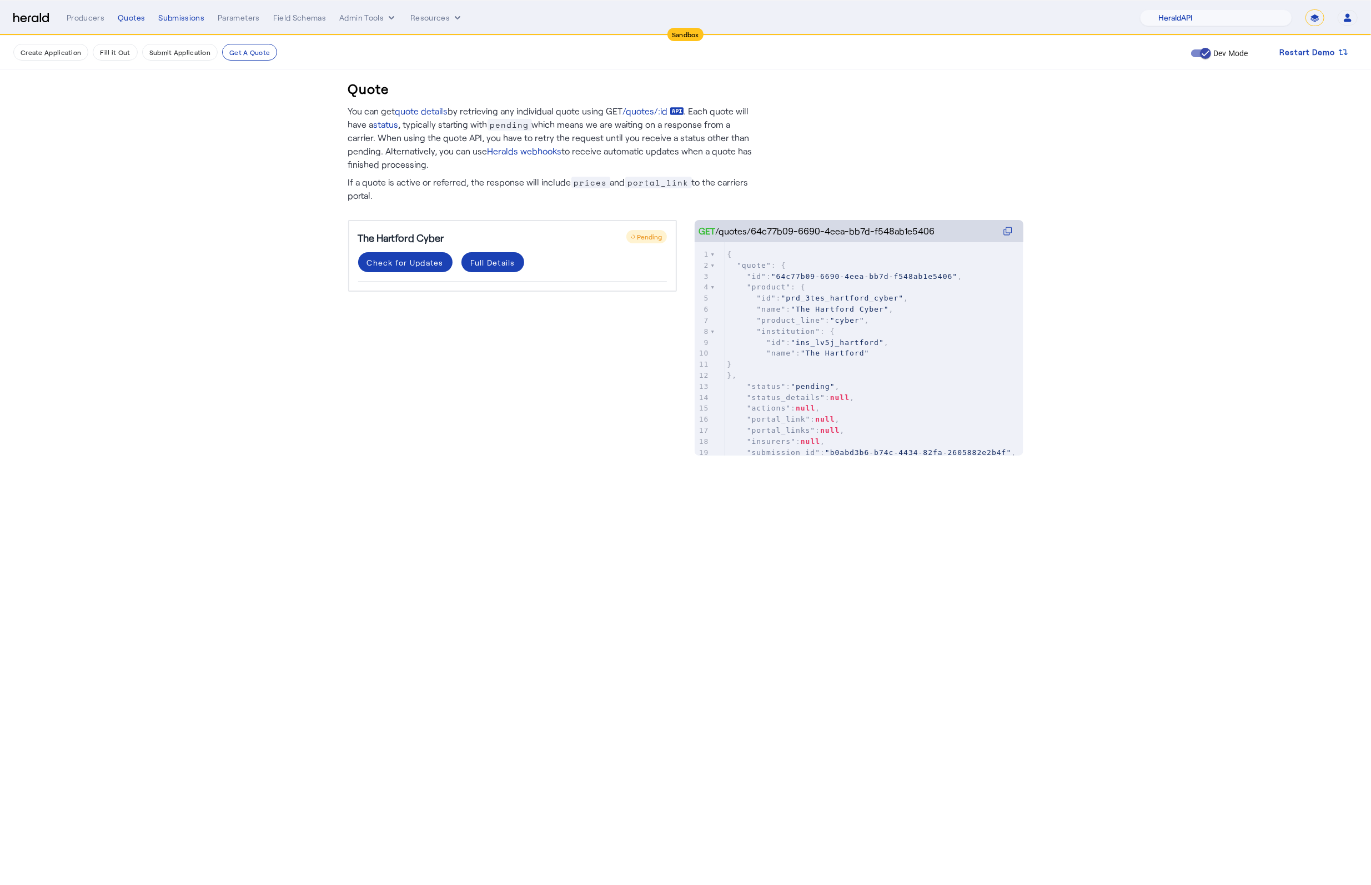
click at [407, 275] on div "Check for Updates Full Details" at bounding box center [512, 266] width 309 height 29
click at [407, 268] on span at bounding box center [405, 262] width 94 height 27
click at [308, 413] on get-api-page "Quote You can get quote details by retrieving any individual quote using GET /q…" at bounding box center [685, 257] width 1371 height 442
click at [412, 264] on div "Check for Updates" at bounding box center [405, 263] width 77 height 12
click at [621, 334] on mat-panel-title "Coverage Details" at bounding box center [505, 330] width 269 height 13
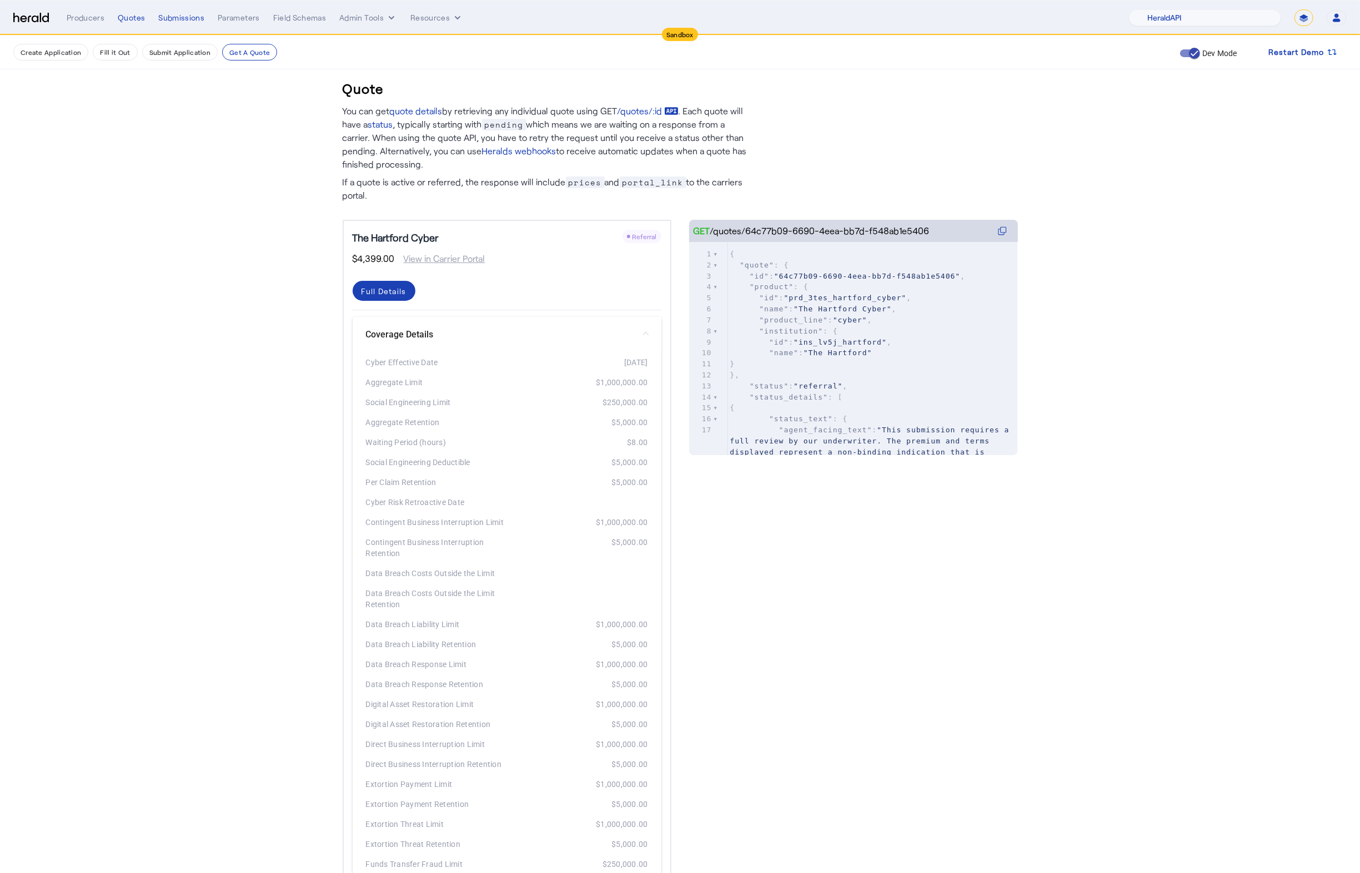
click at [621, 333] on mat-panel-title "Coverage Details" at bounding box center [500, 334] width 269 height 13
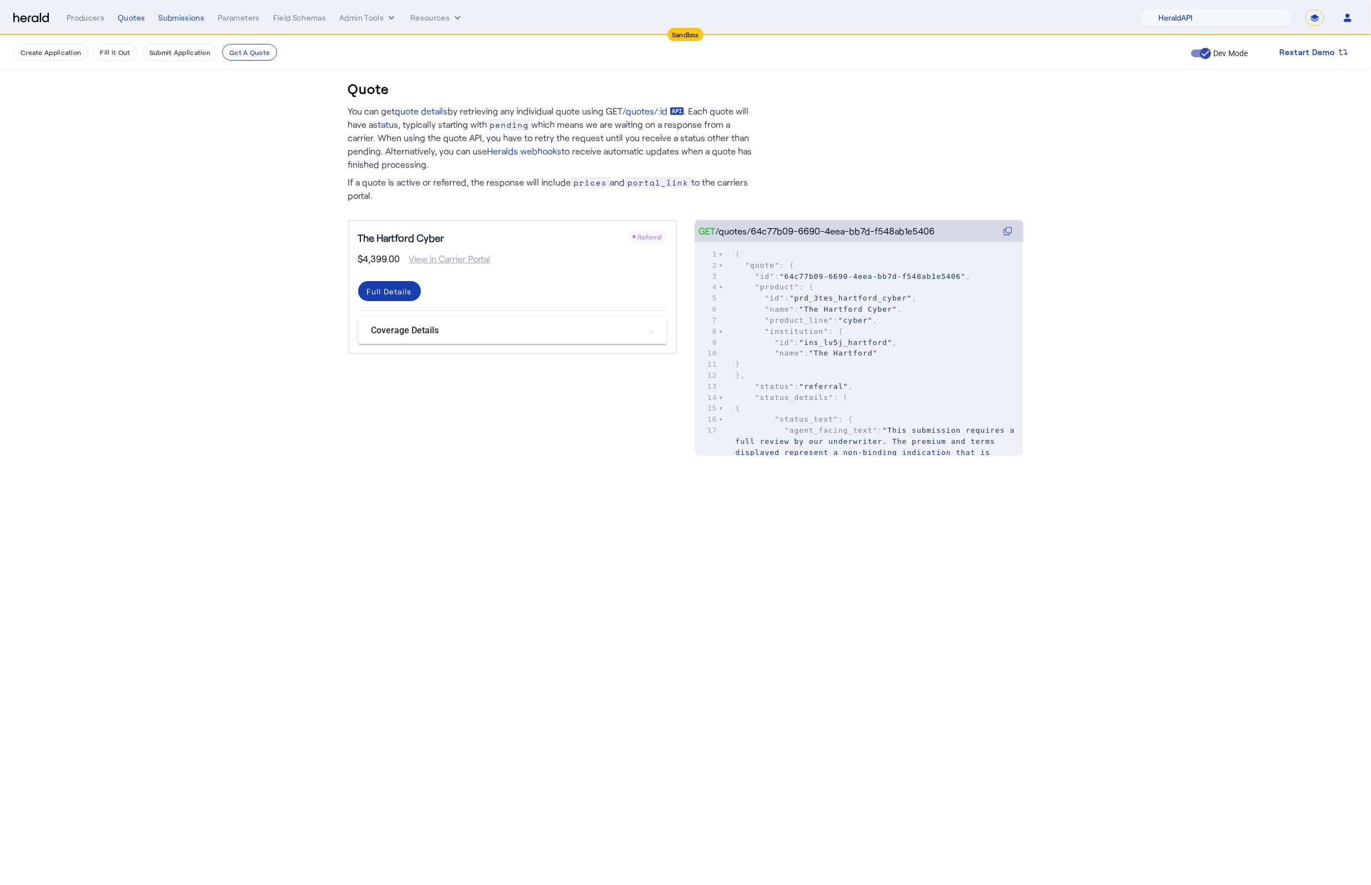
click at [374, 285] on div "Full Details" at bounding box center [389, 291] width 45 height 12
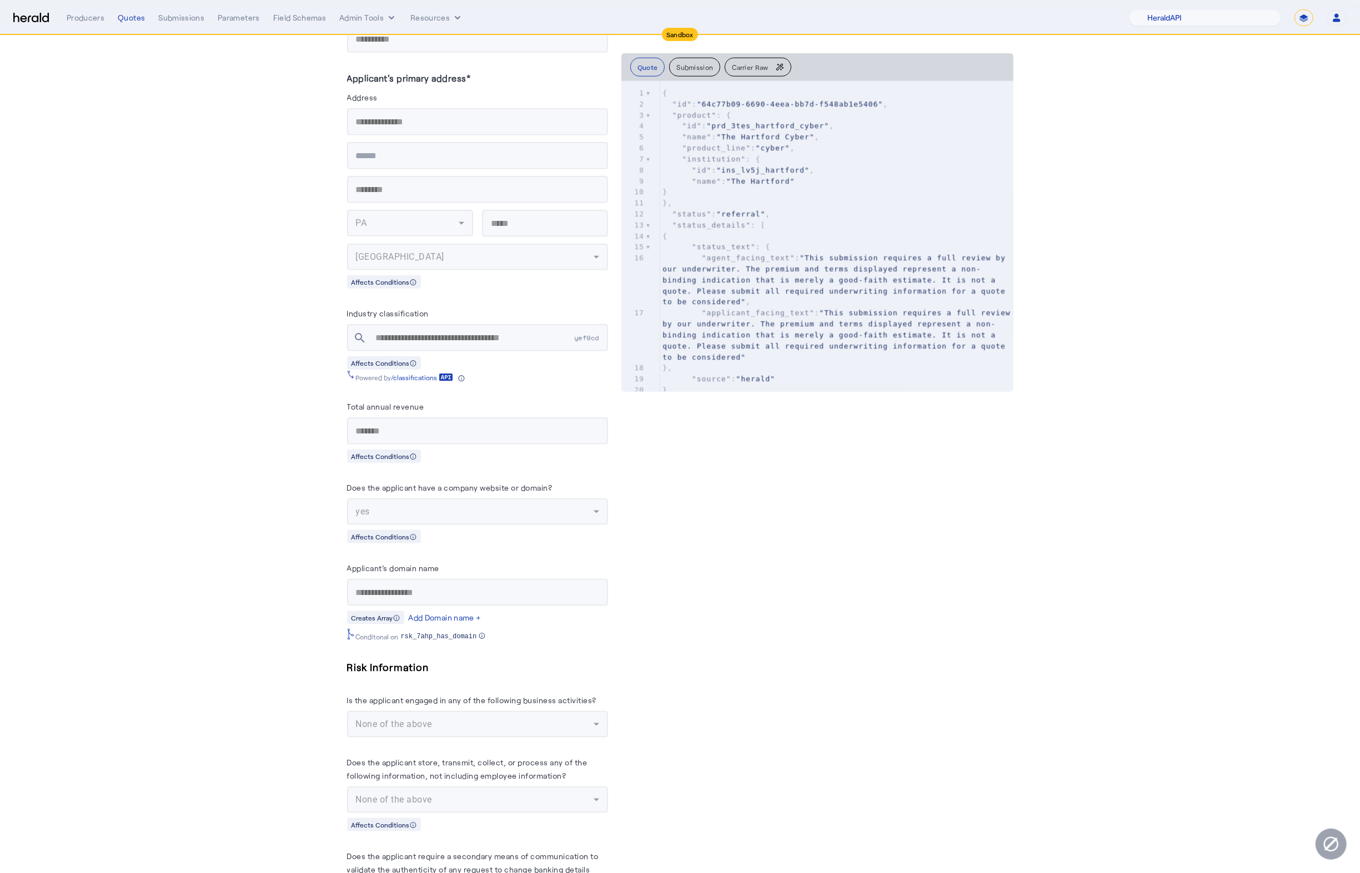
scroll to position [1058, 0]
click at [979, 607] on div "Quote Submission Carrier Raw xxxxxxxxxx 1 2242 1 { 2 "id" : "64c77b09-6690-4eea…" at bounding box center [817, 474] width 392 height 2850
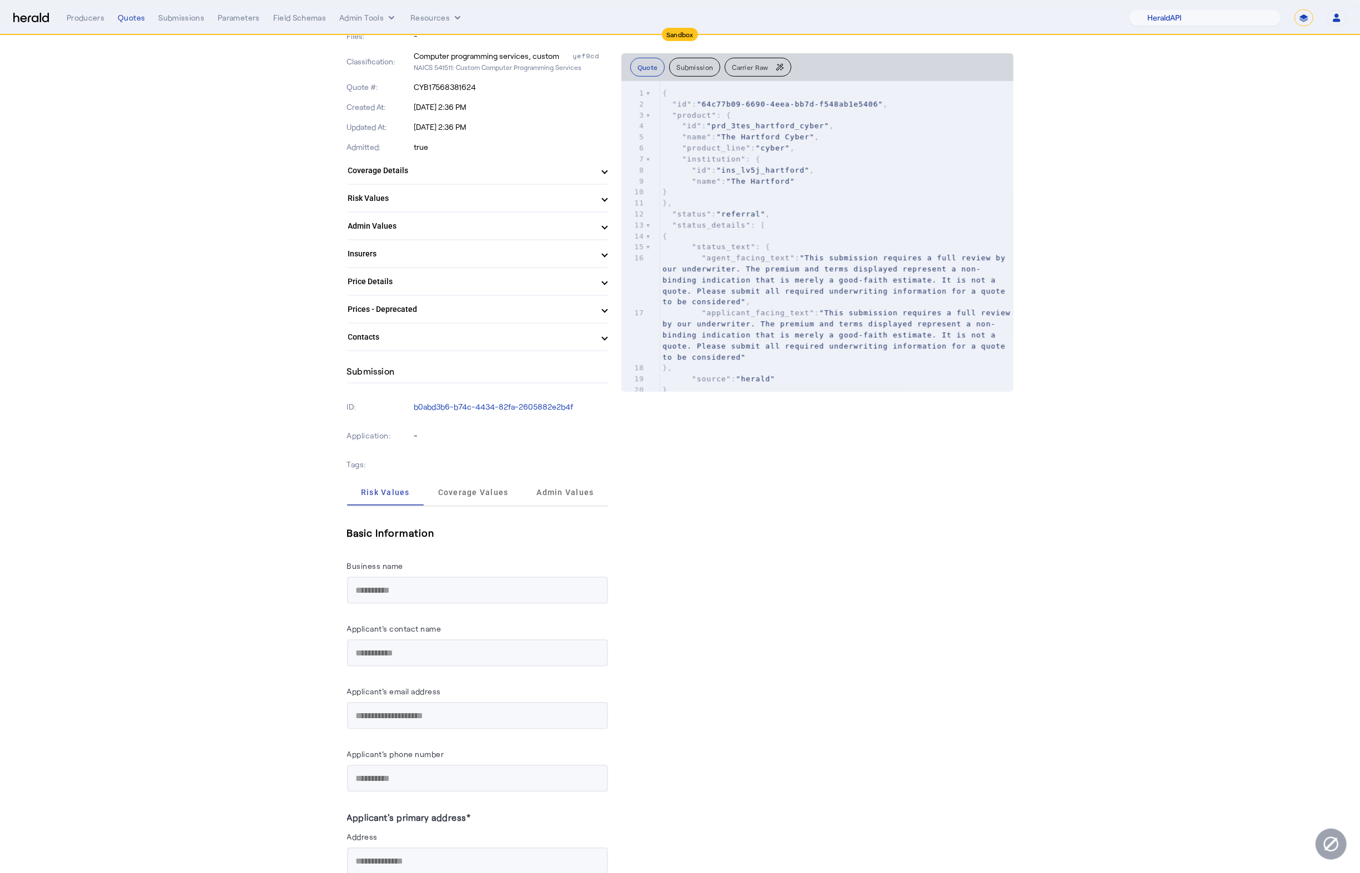
scroll to position [311, 0]
click at [592, 163] on mat-expansion-panel-header "Coverage Details" at bounding box center [477, 175] width 261 height 27
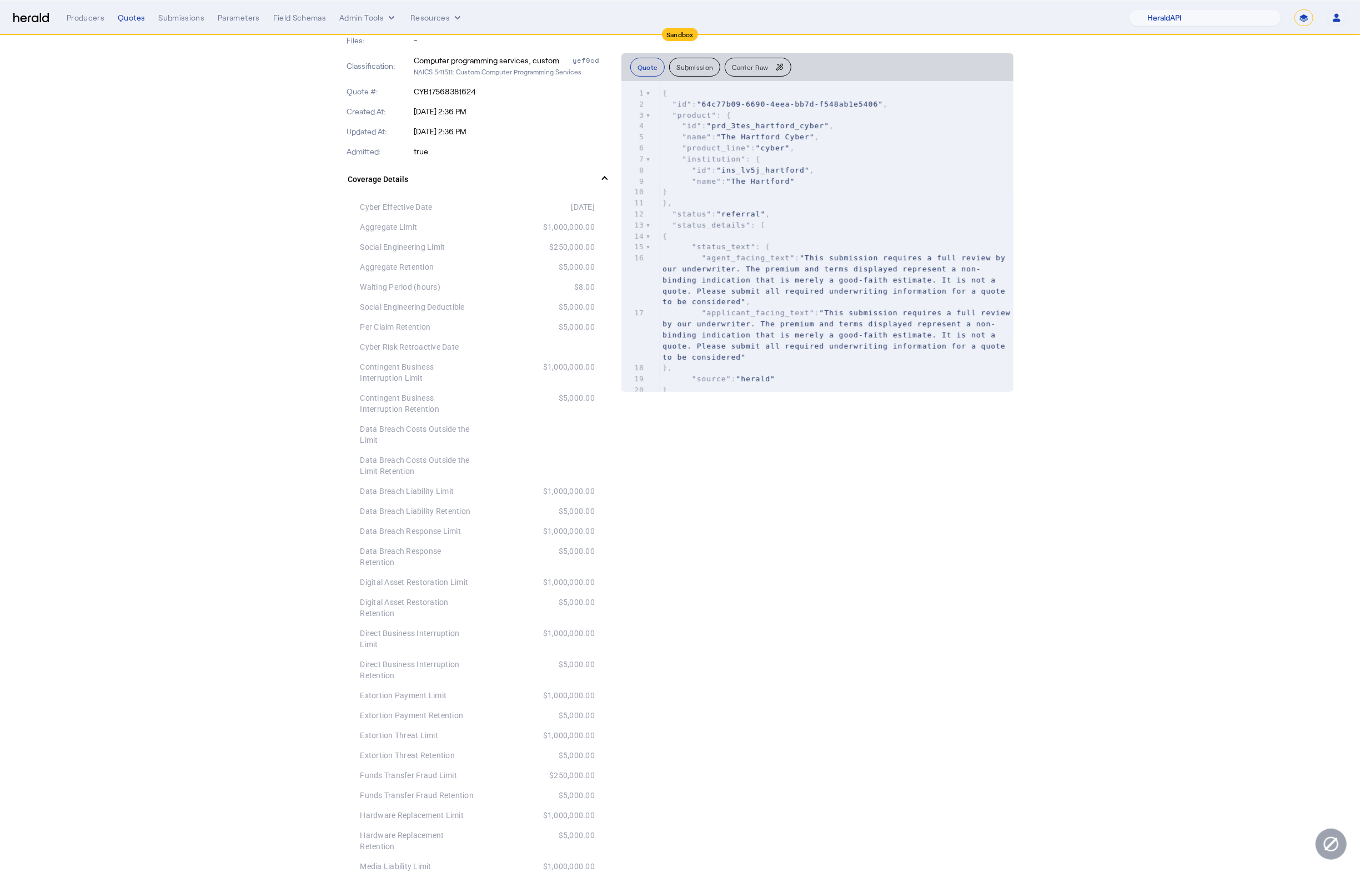
click at [593, 168] on mat-expansion-panel-header "Coverage Details" at bounding box center [477, 180] width 261 height 36
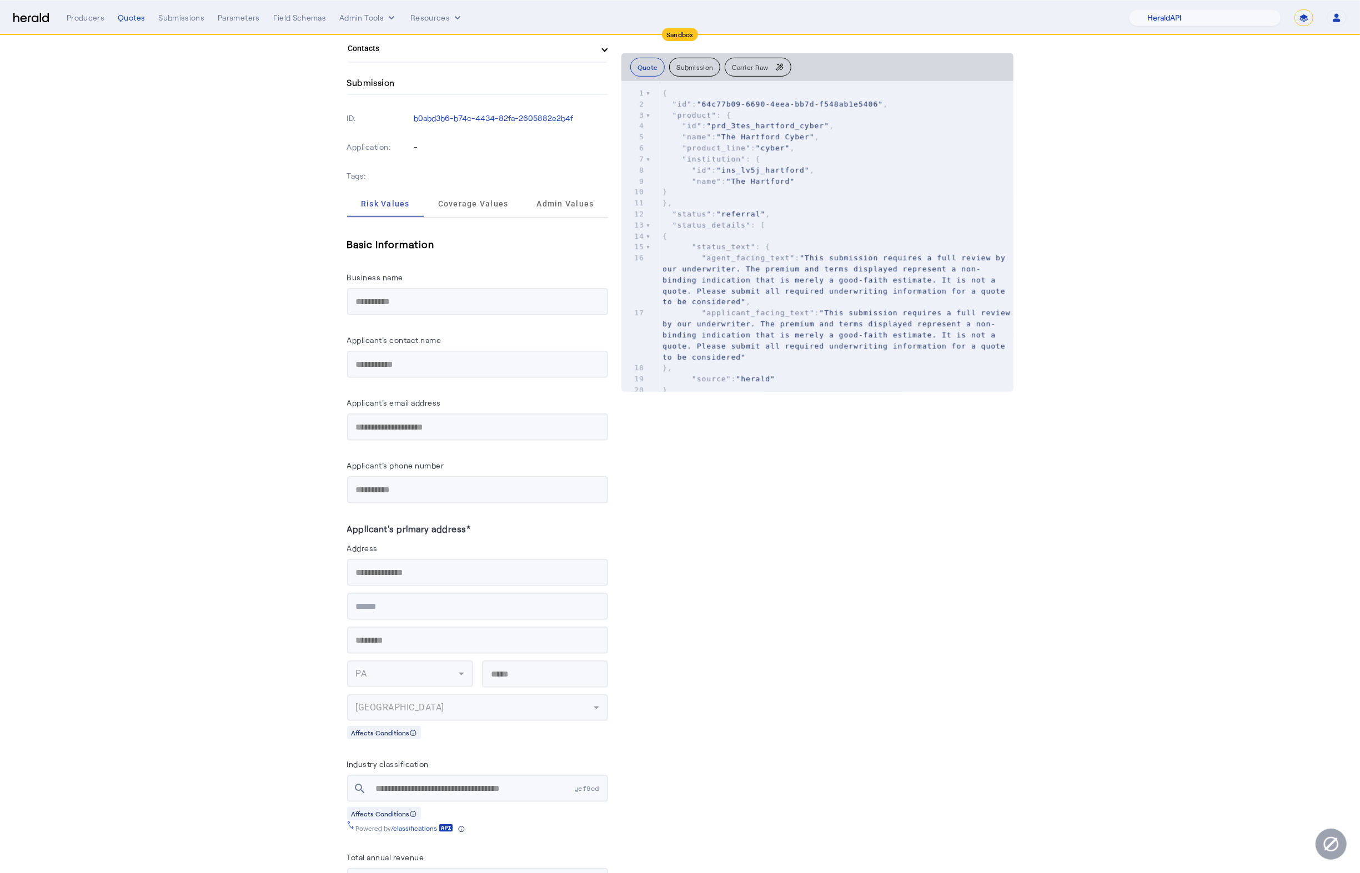
scroll to position [833, 0]
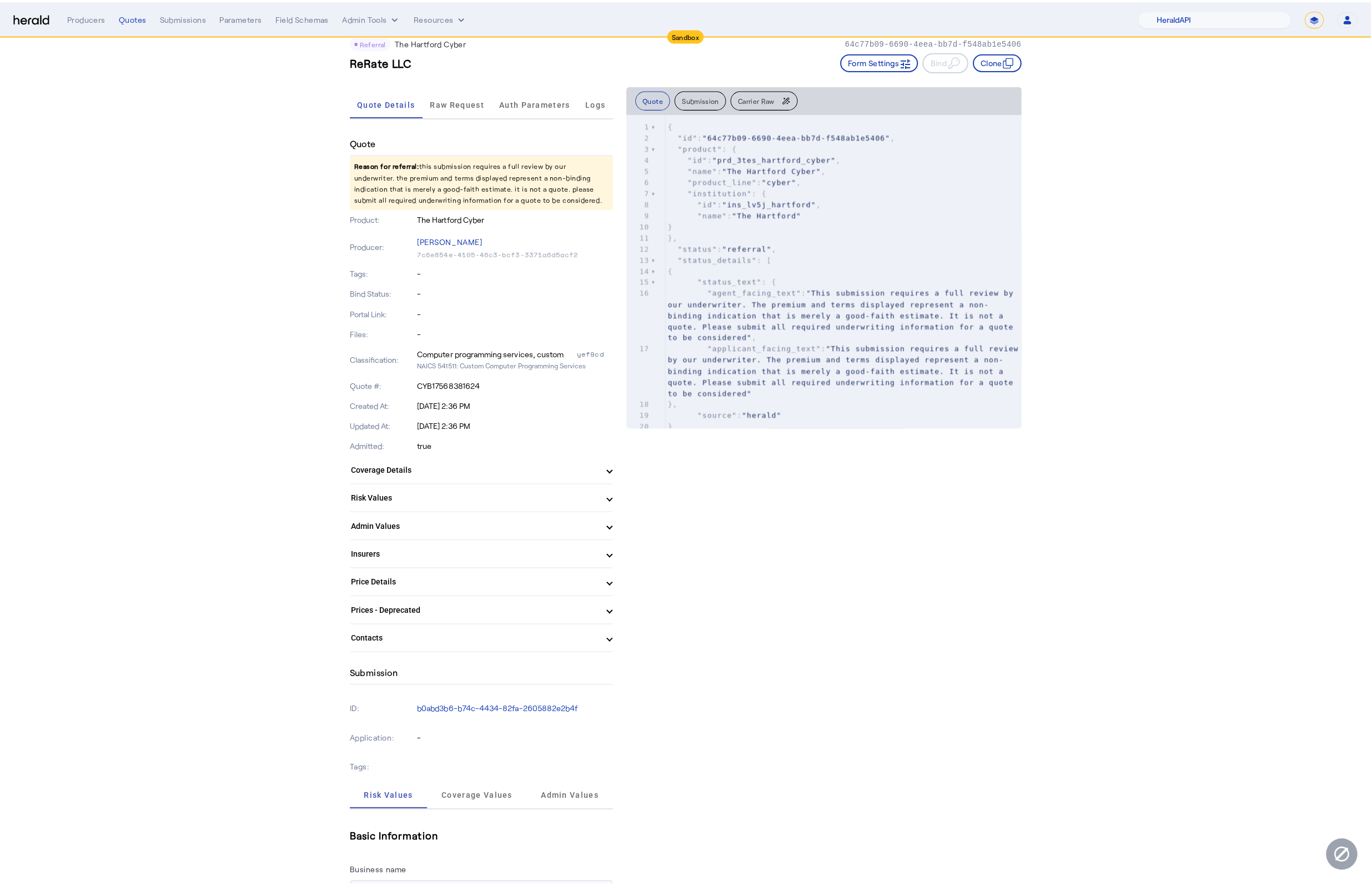
scroll to position [0, 0]
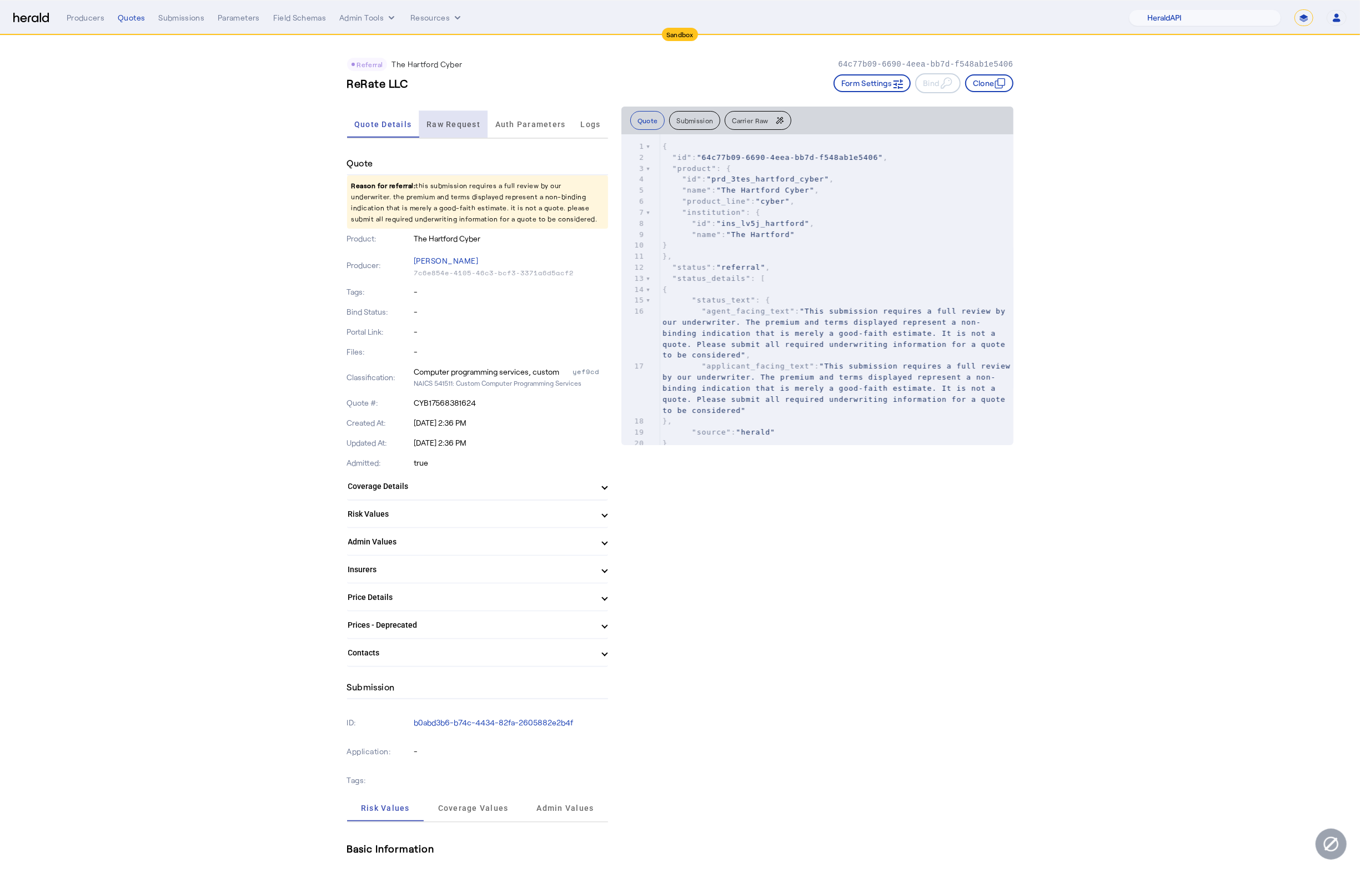
click at [453, 123] on span "Raw Request" at bounding box center [453, 124] width 54 height 8
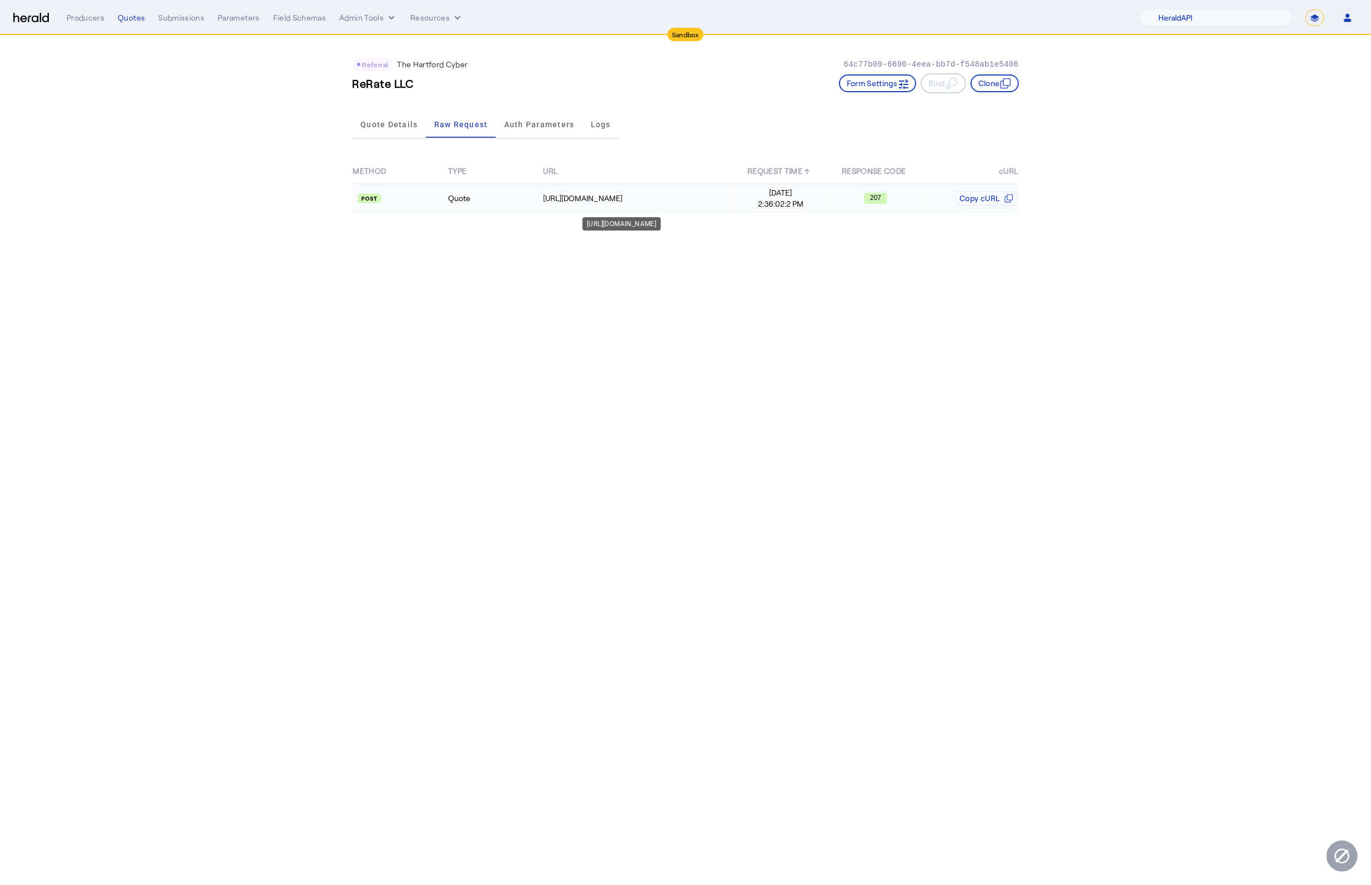
click at [712, 193] on div "https://qa-apis.thehartford.com/global-specialty/financial-lines/v3.0/quote" at bounding box center [637, 198] width 189 height 11
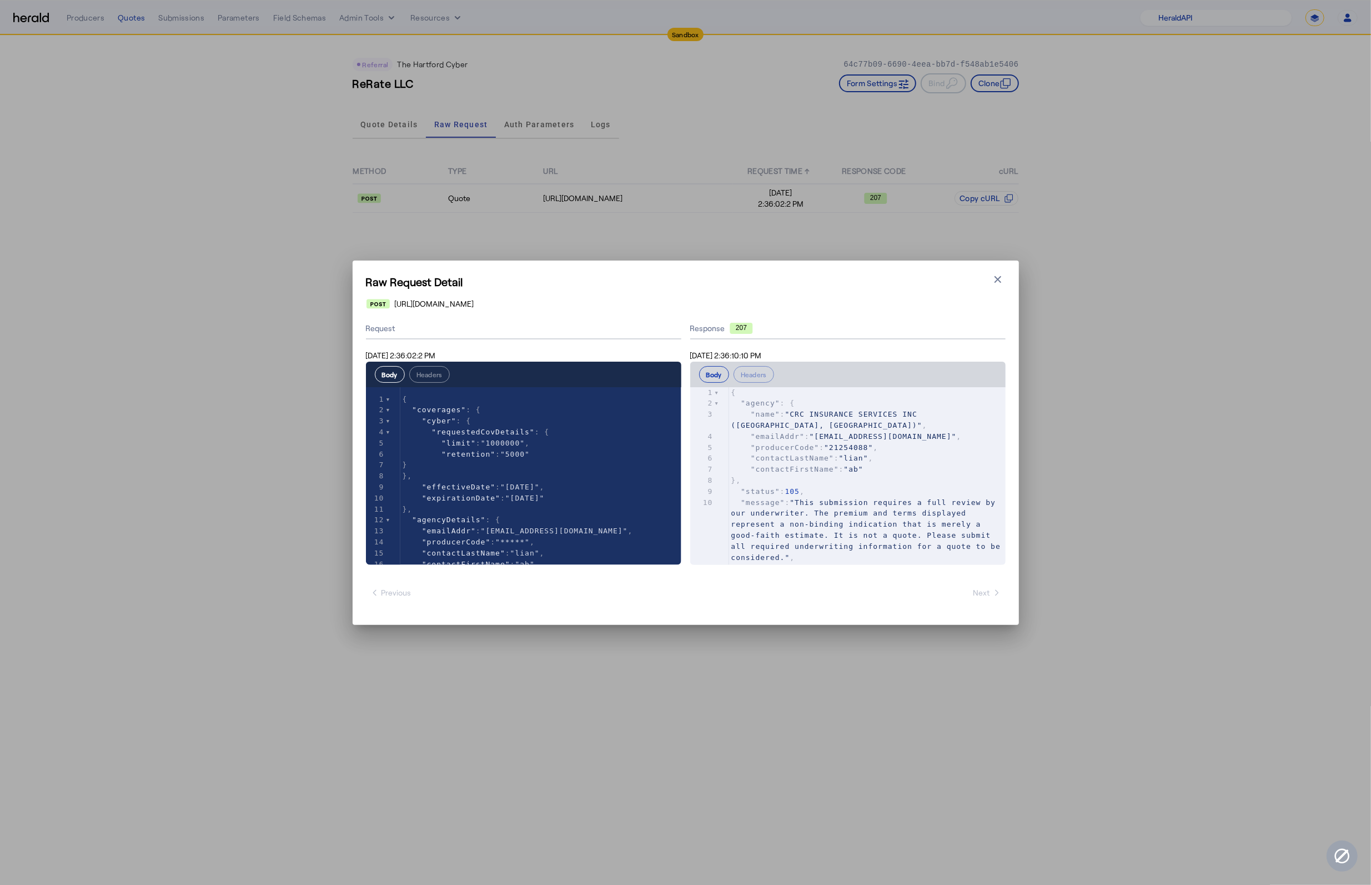
scroll to position [1, 0]
click at [918, 458] on pre ""producerCode" : "21254088" ," at bounding box center [867, 454] width 277 height 11
click at [918, 471] on pre ""contactFirstName" : "ab"" at bounding box center [867, 475] width 277 height 11
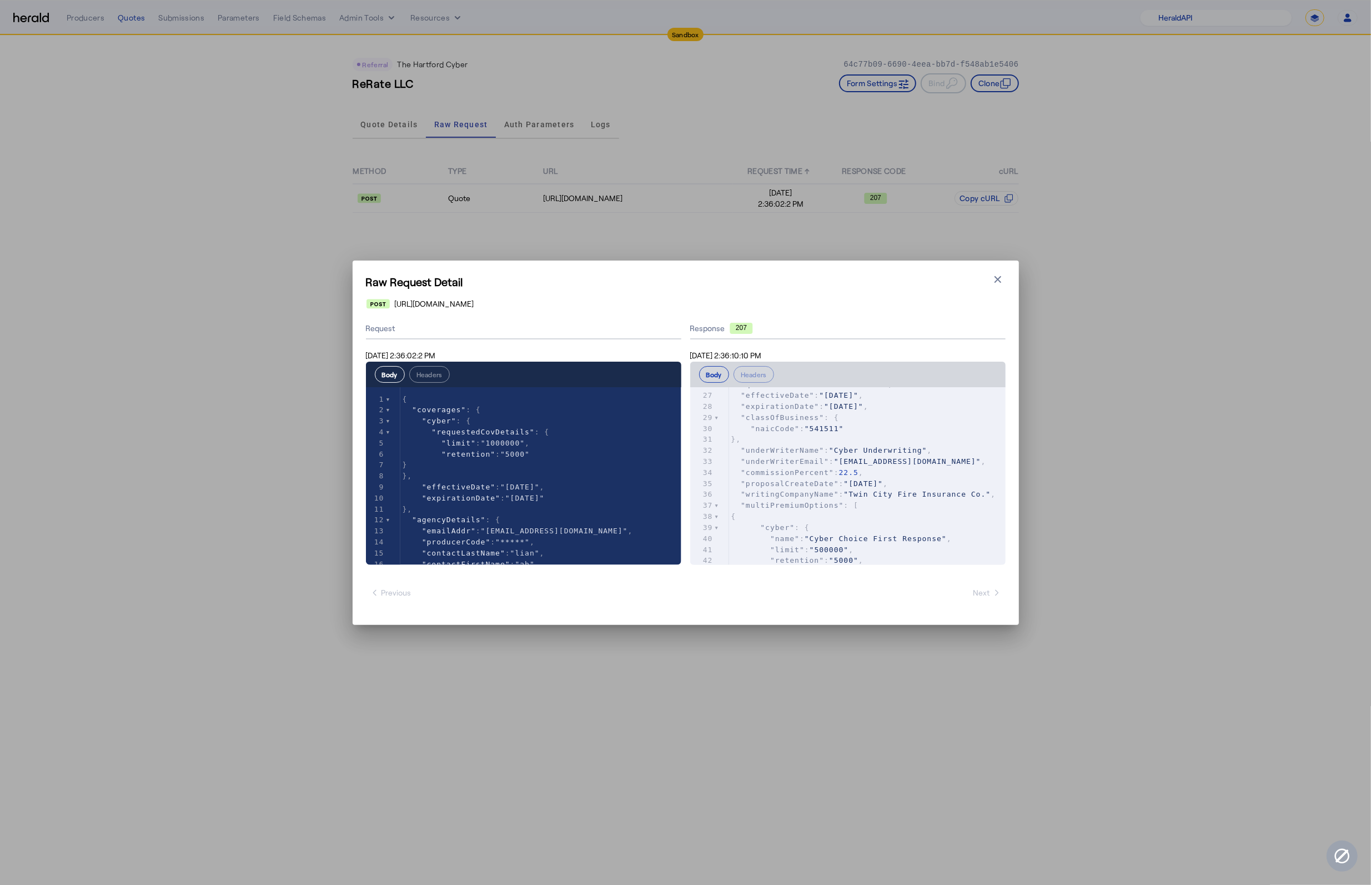
scroll to position [0, 0]
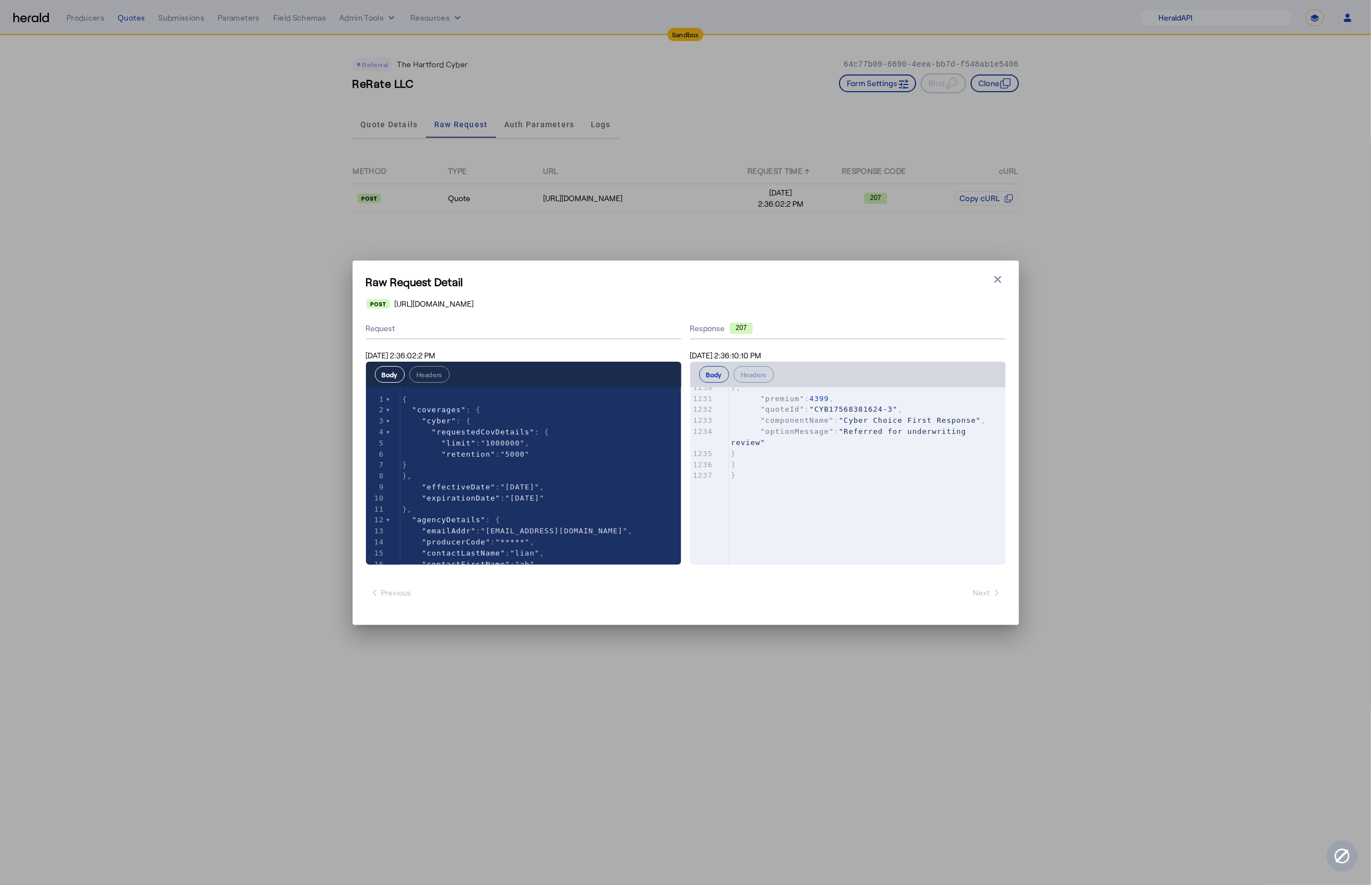
click at [896, 446] on span ""Referred for underwriting review"" at bounding box center [851, 436] width 240 height 19
click at [896, 424] on span ""Cyber Choice First Response"" at bounding box center [910, 420] width 142 height 8
click at [897, 446] on span ""Referred for underwriting review"" at bounding box center [851, 436] width 240 height 19
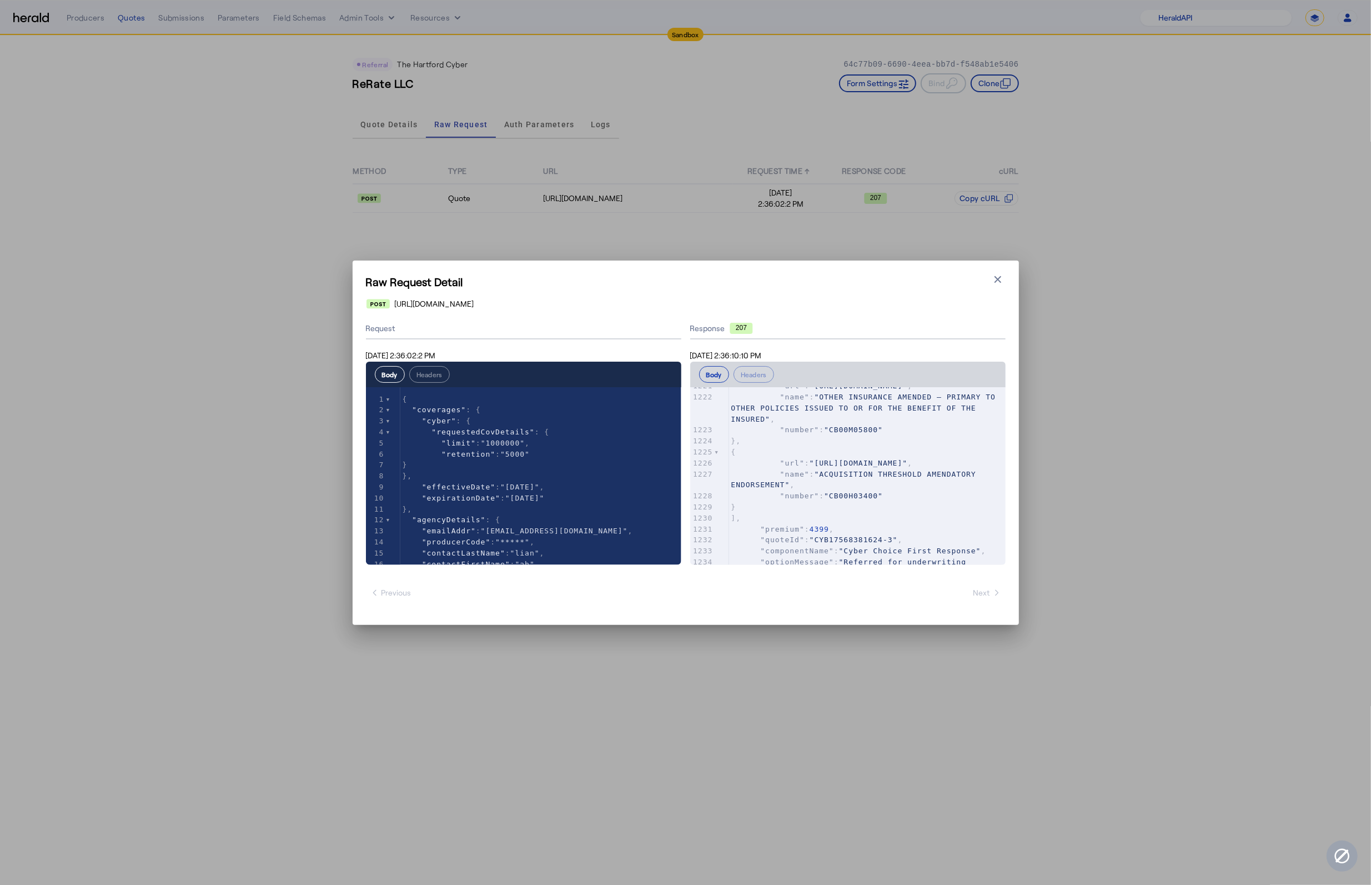
click at [897, 446] on pre "}," at bounding box center [867, 440] width 277 height 11
type input "**********"
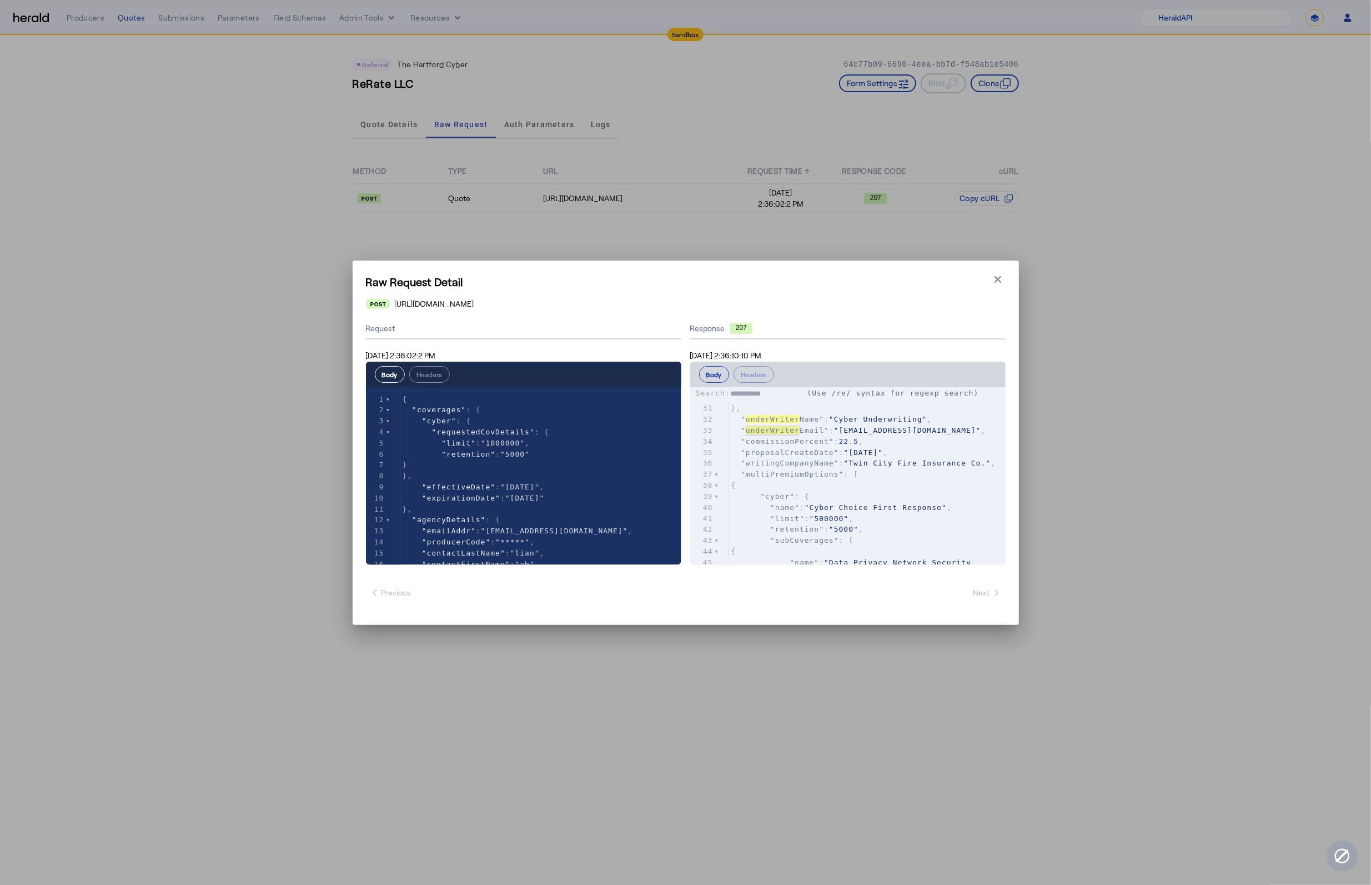
type textarea "**********"
click at [992, 283] on icon "button" at bounding box center [997, 279] width 11 height 11
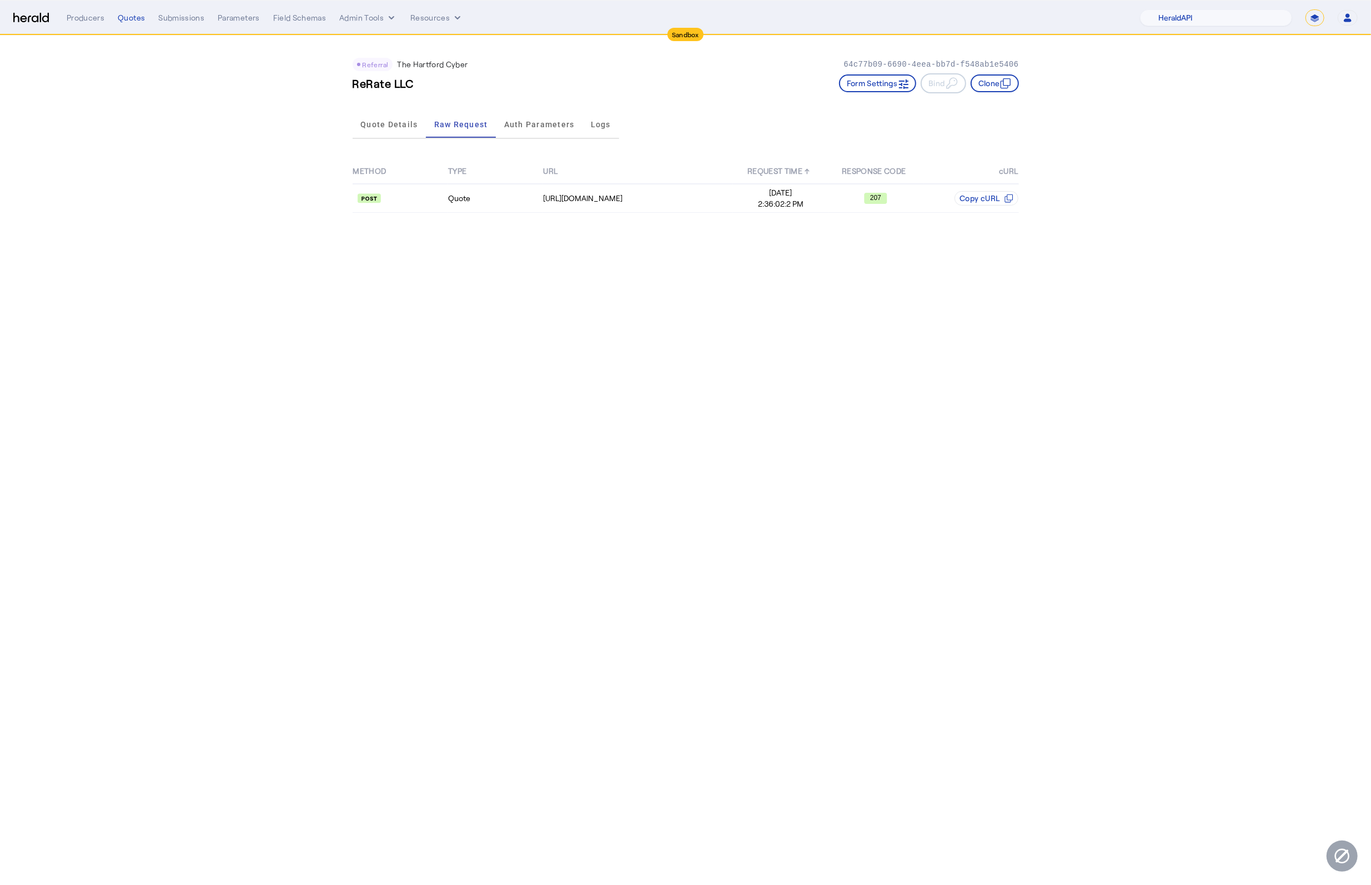
click at [705, 419] on body "Sandbox Menu Producers Quotes Submissions Parameters Field Schemas Admin Tools …" at bounding box center [685, 442] width 1371 height 885
click at [401, 120] on span "Quote Details" at bounding box center [388, 124] width 57 height 8
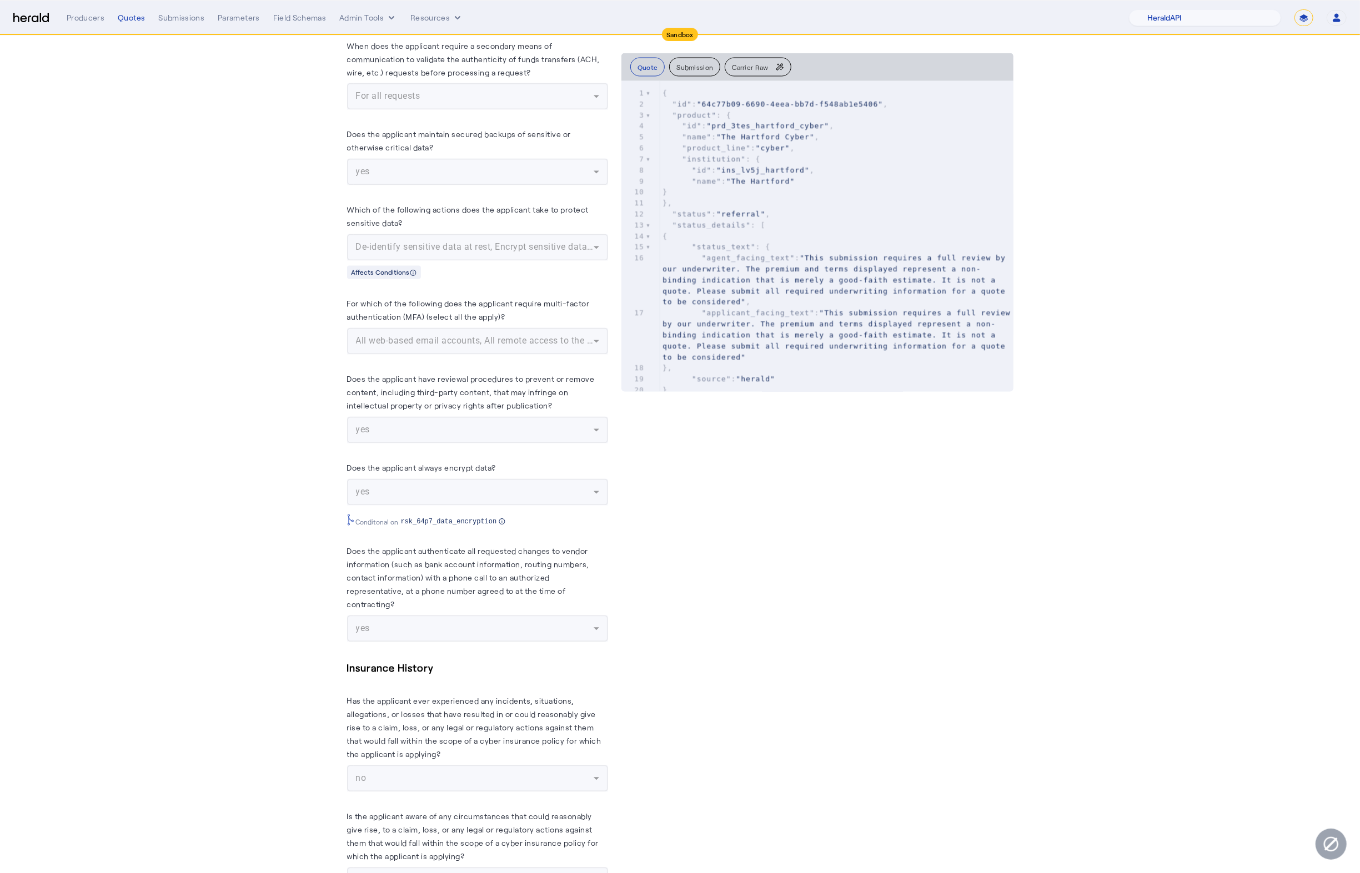
scroll to position [1954, 0]
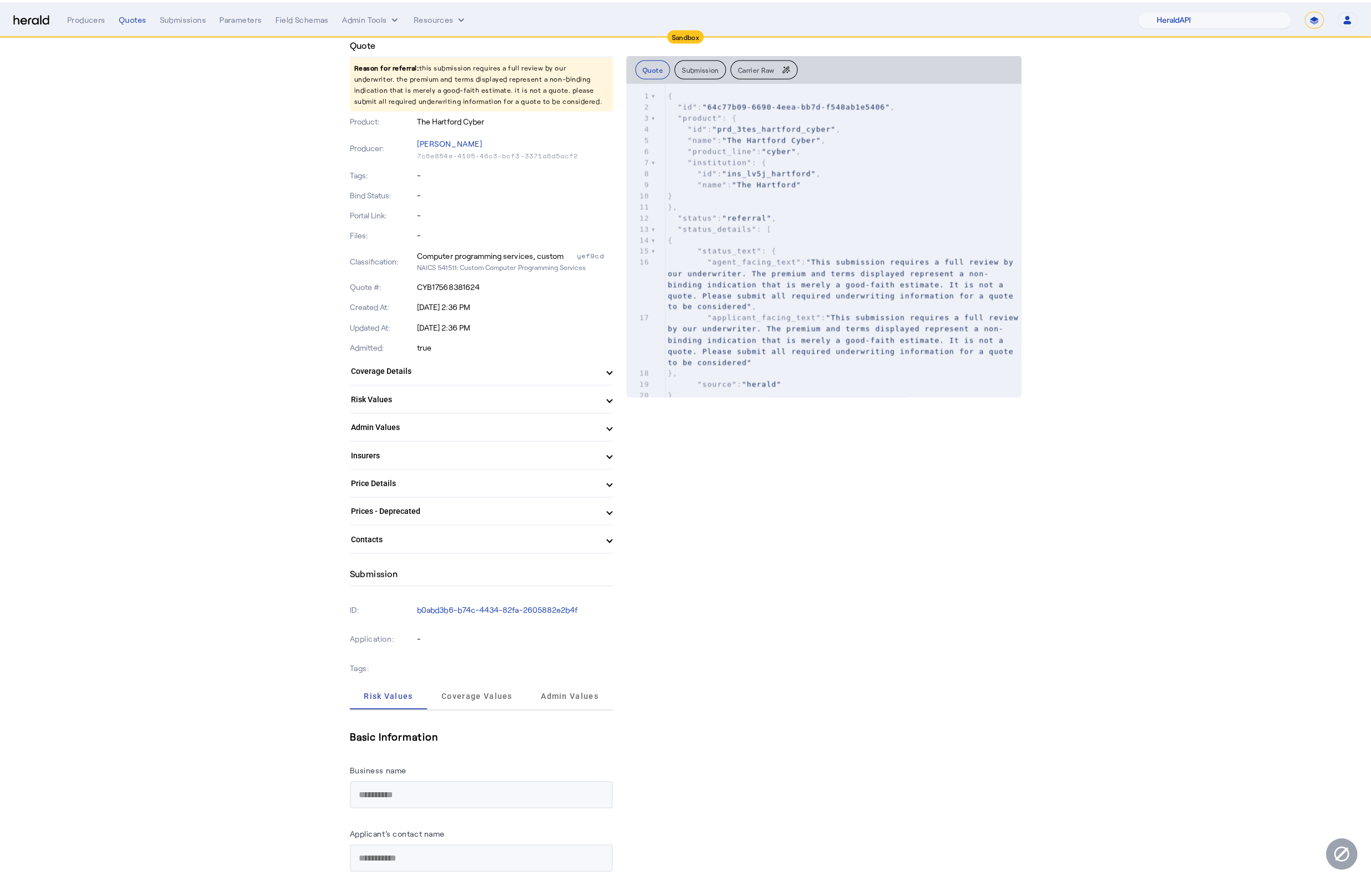
scroll to position [0, 0]
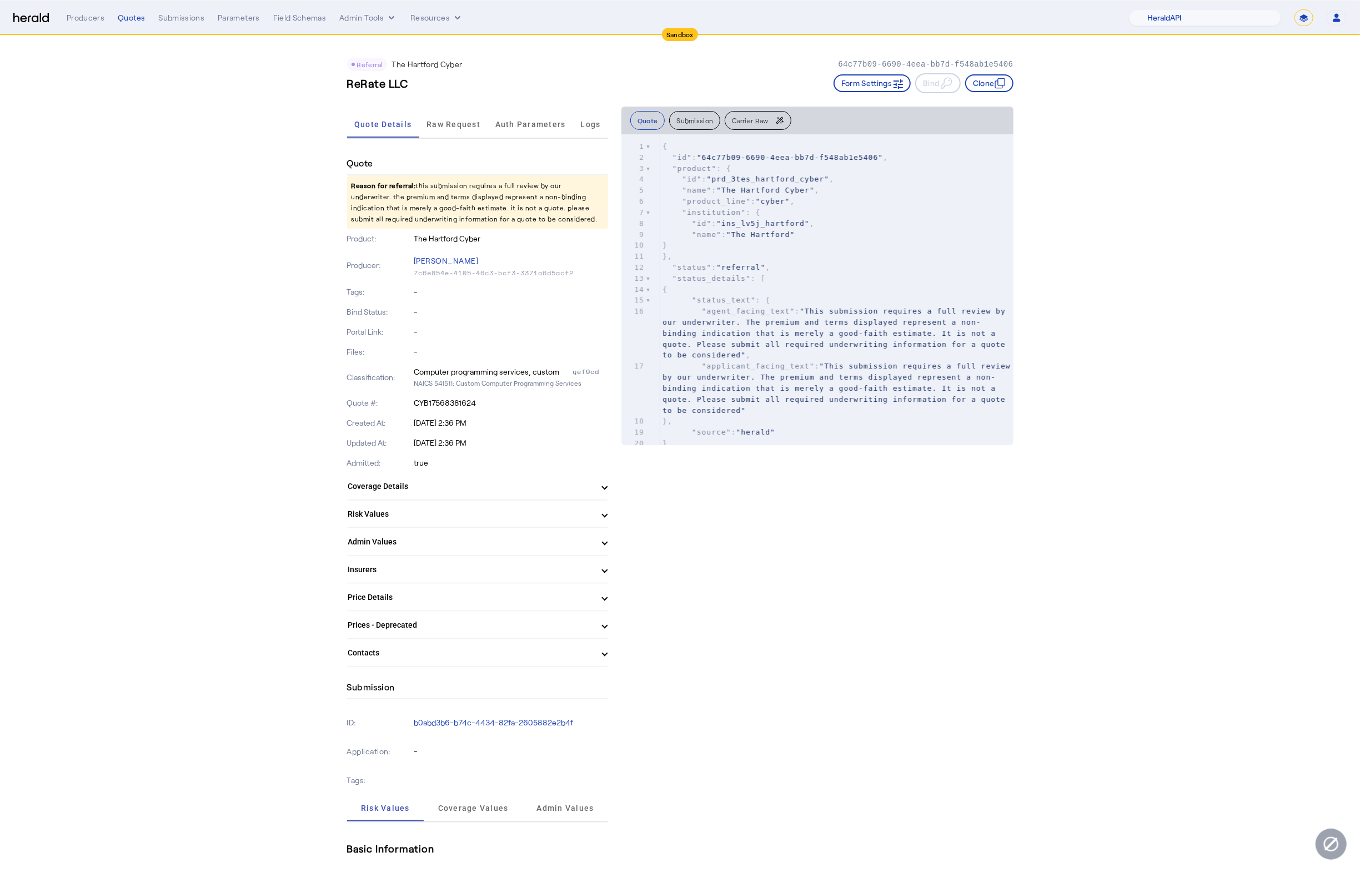
click at [32, 17] on img at bounding box center [31, 18] width 36 height 11
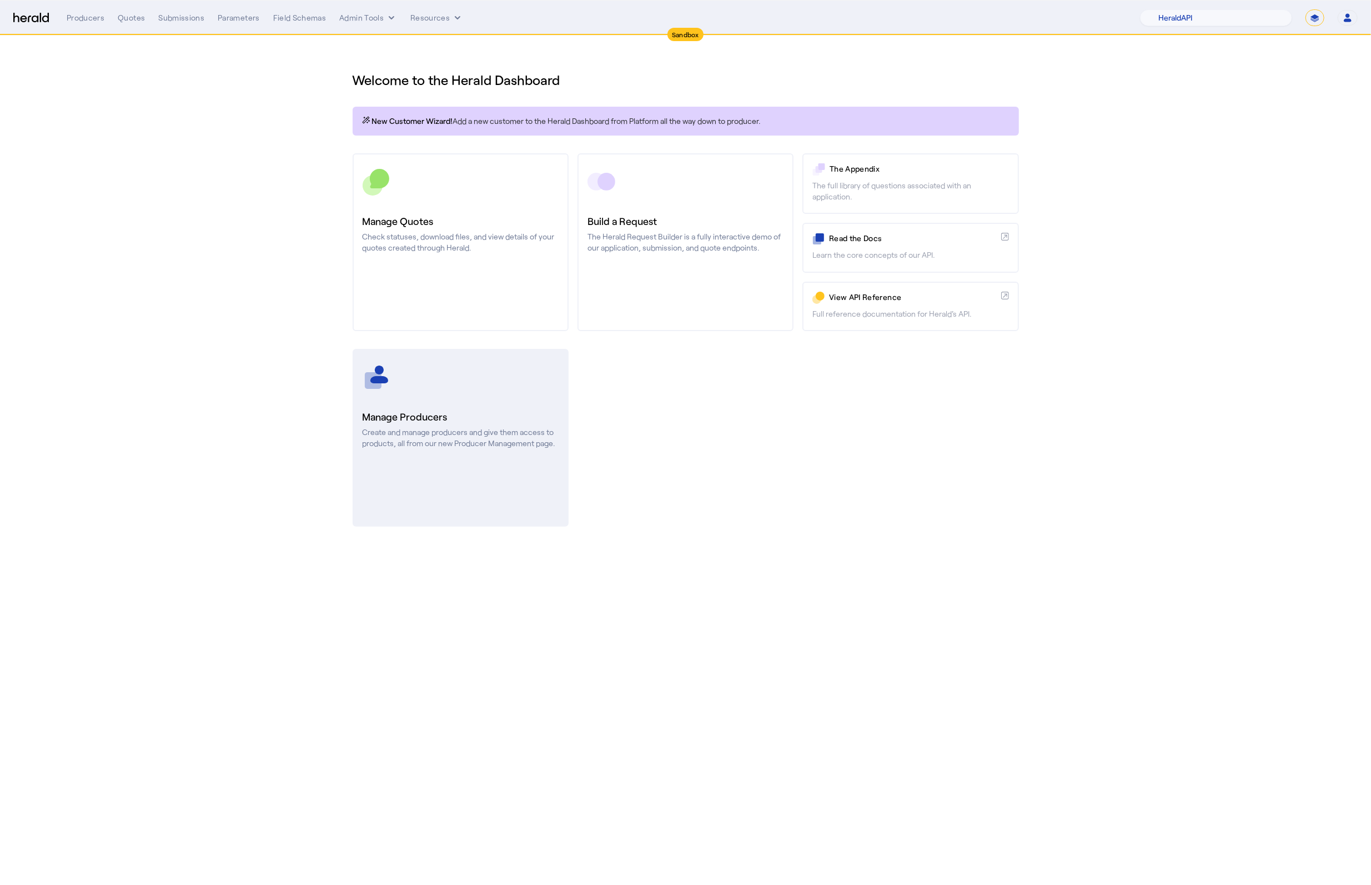
click at [408, 356] on link "Manage Producers Create and manage producers and give them access to products, …" at bounding box center [461, 438] width 216 height 178
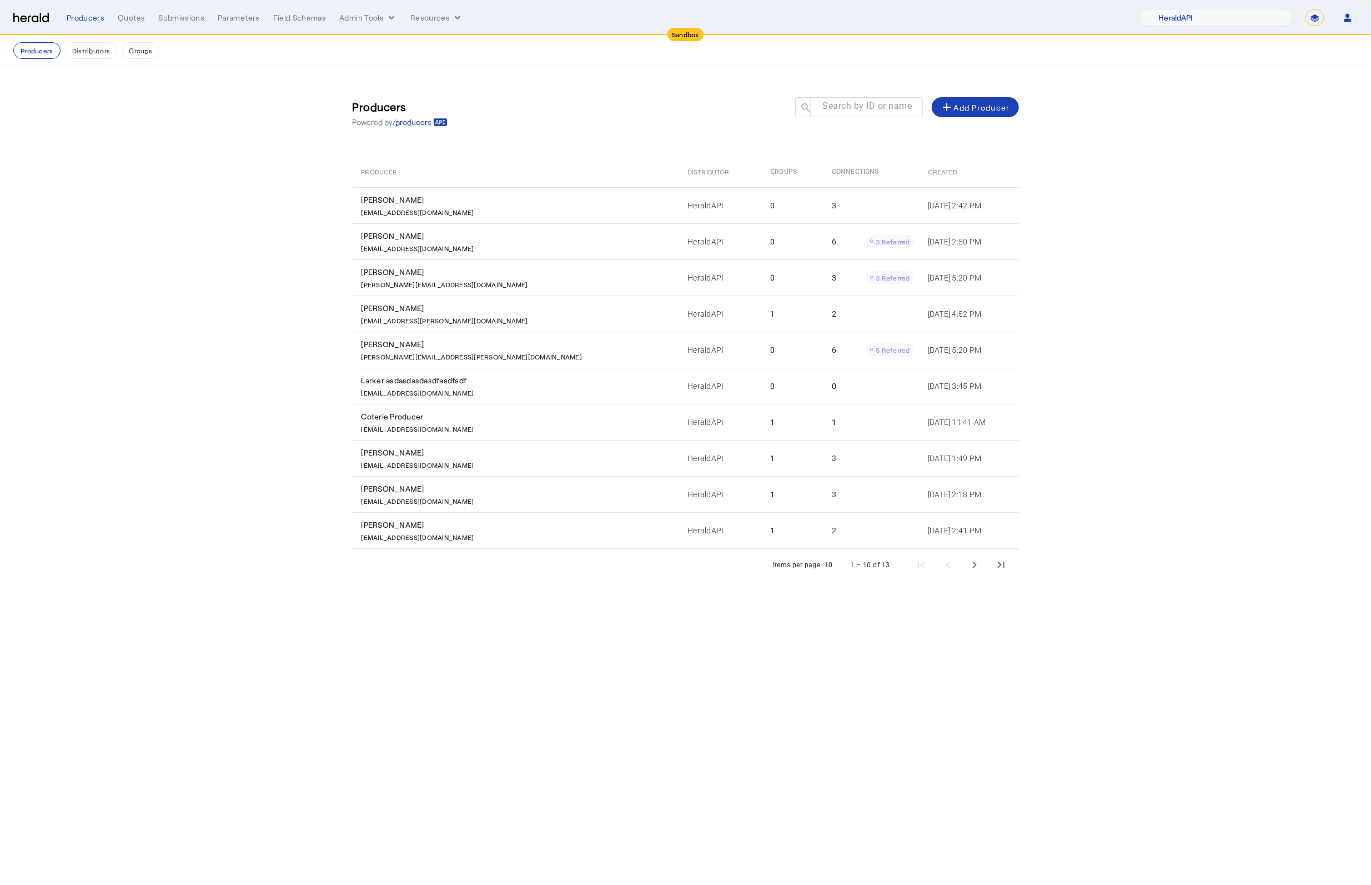
click at [19, 13] on img at bounding box center [31, 18] width 36 height 11
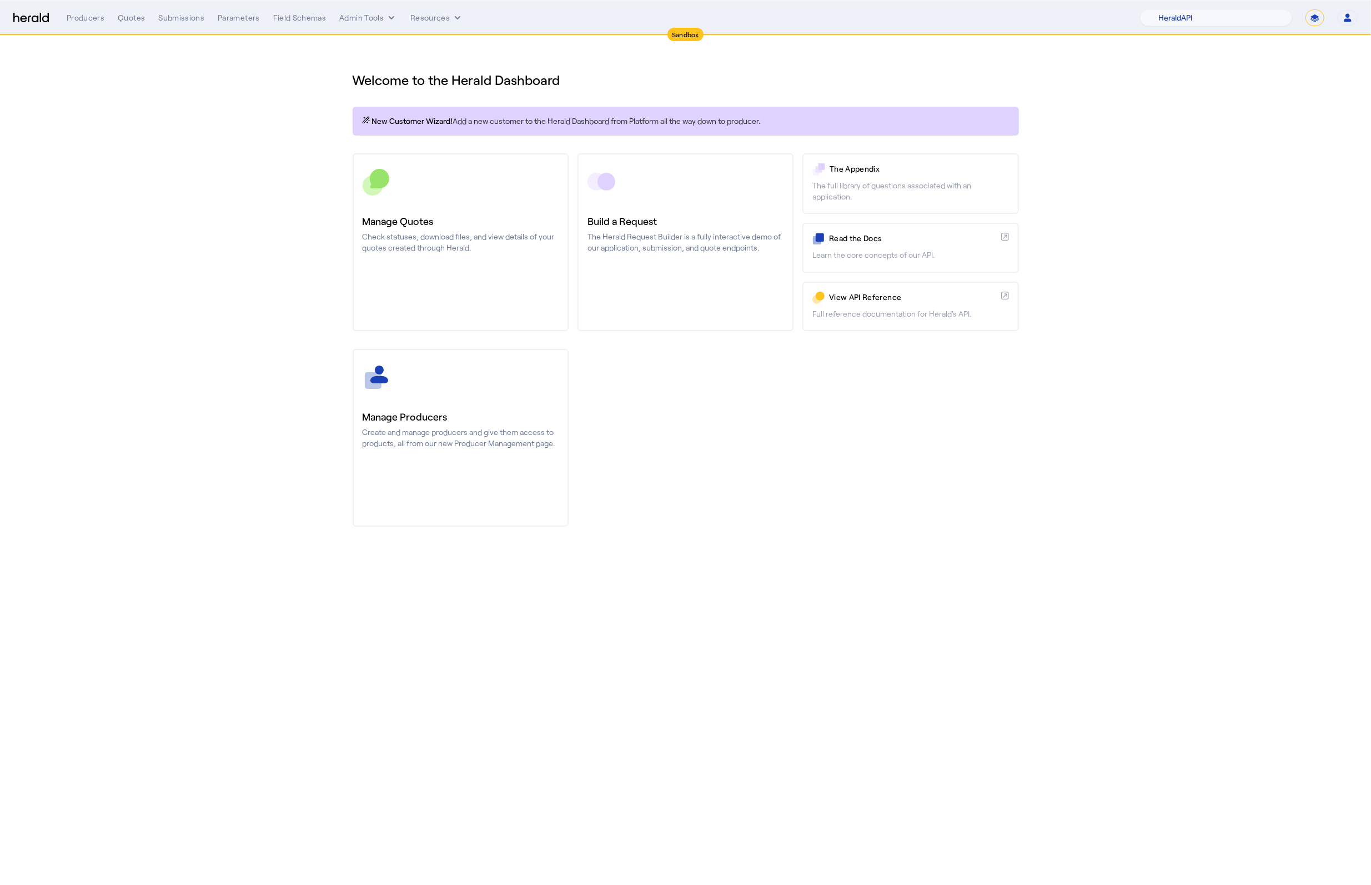
click at [295, 353] on section "Welcome to the Herald Dashboard New Customer Wizard! Add a new customer to the …" at bounding box center [685, 292] width 1371 height 513
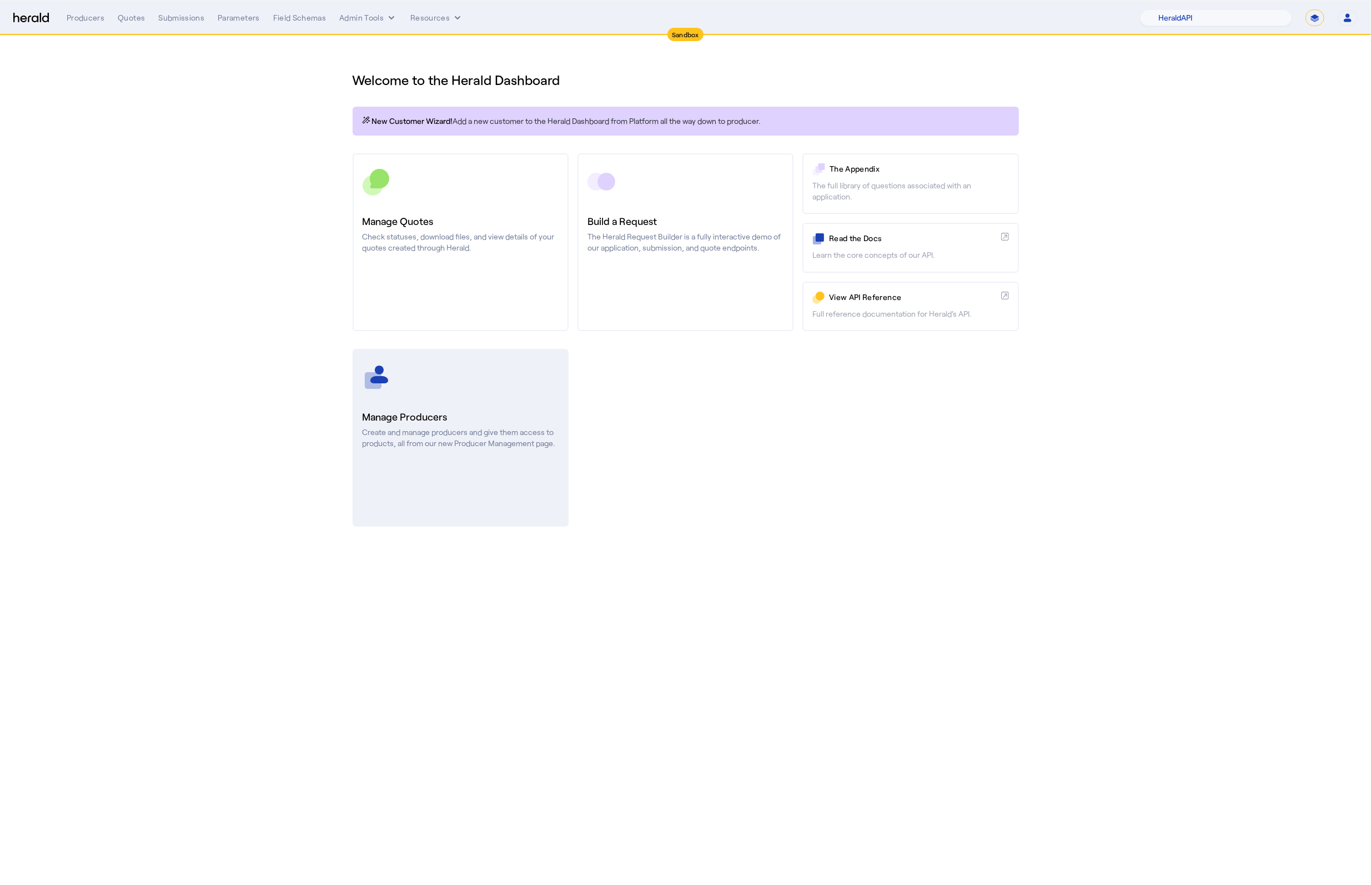
click at [386, 406] on link "Manage Producers Create and manage producers and give them access to products, …" at bounding box center [461, 438] width 216 height 178
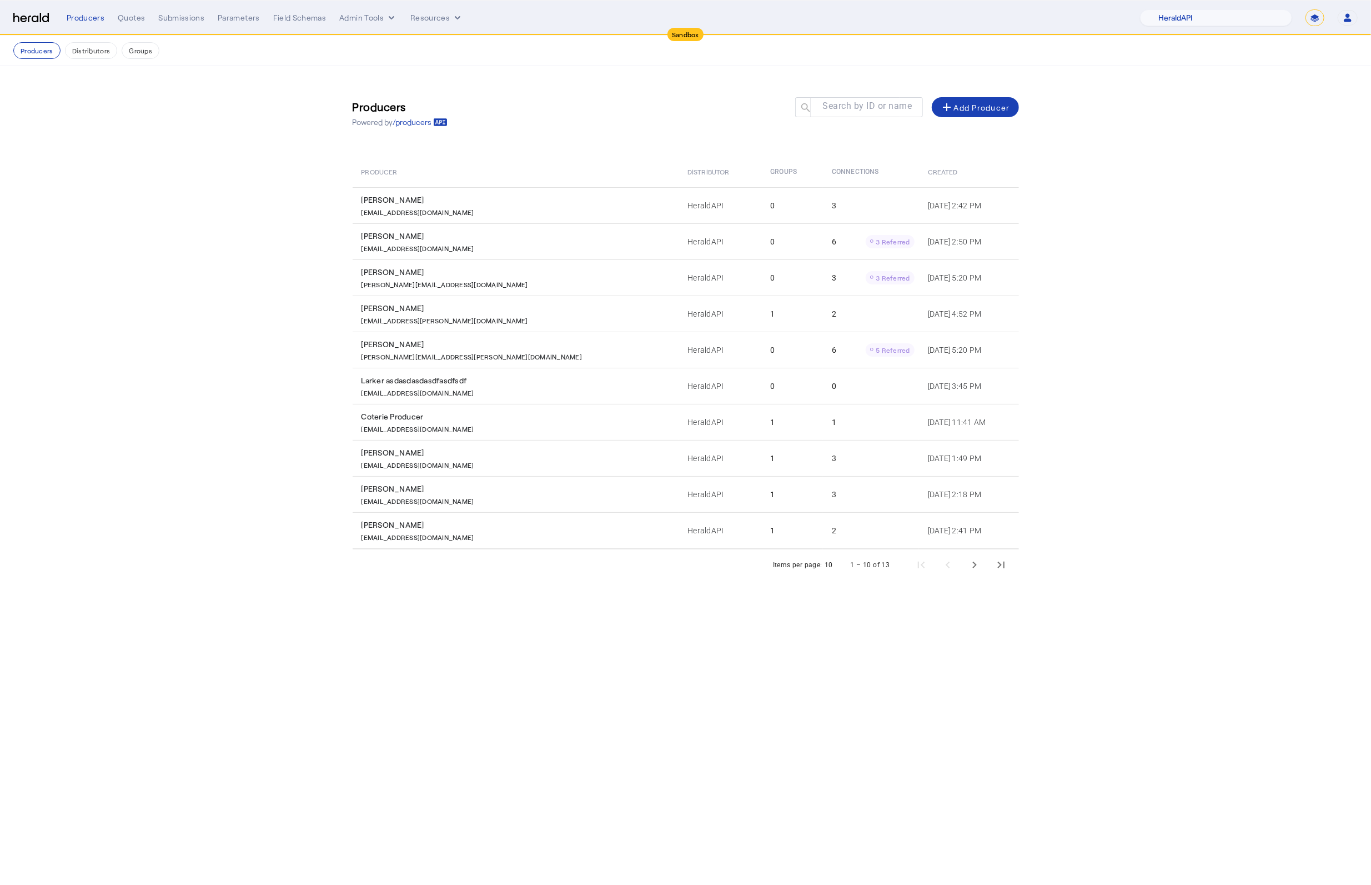
click at [16, 11] on div "Menu Producers Quotes Submissions Parameters Field Schemas Admin Tools Resource…" at bounding box center [685, 17] width 1344 height 17
click at [19, 18] on img at bounding box center [31, 18] width 36 height 11
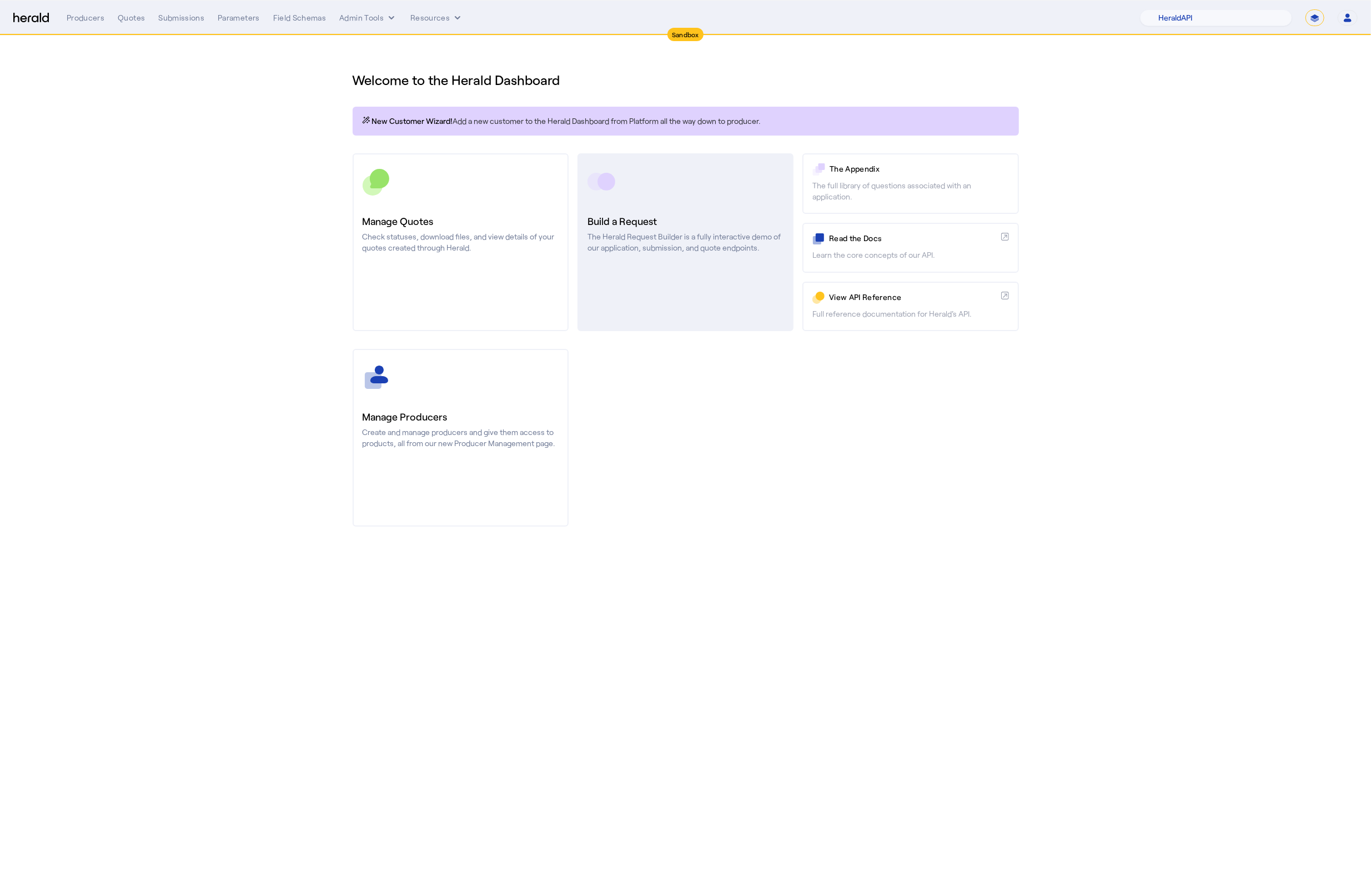
click at [651, 303] on link "Build a Request The Herald Request Builder is a fully interactive demo of our a…" at bounding box center [685, 242] width 216 height 178
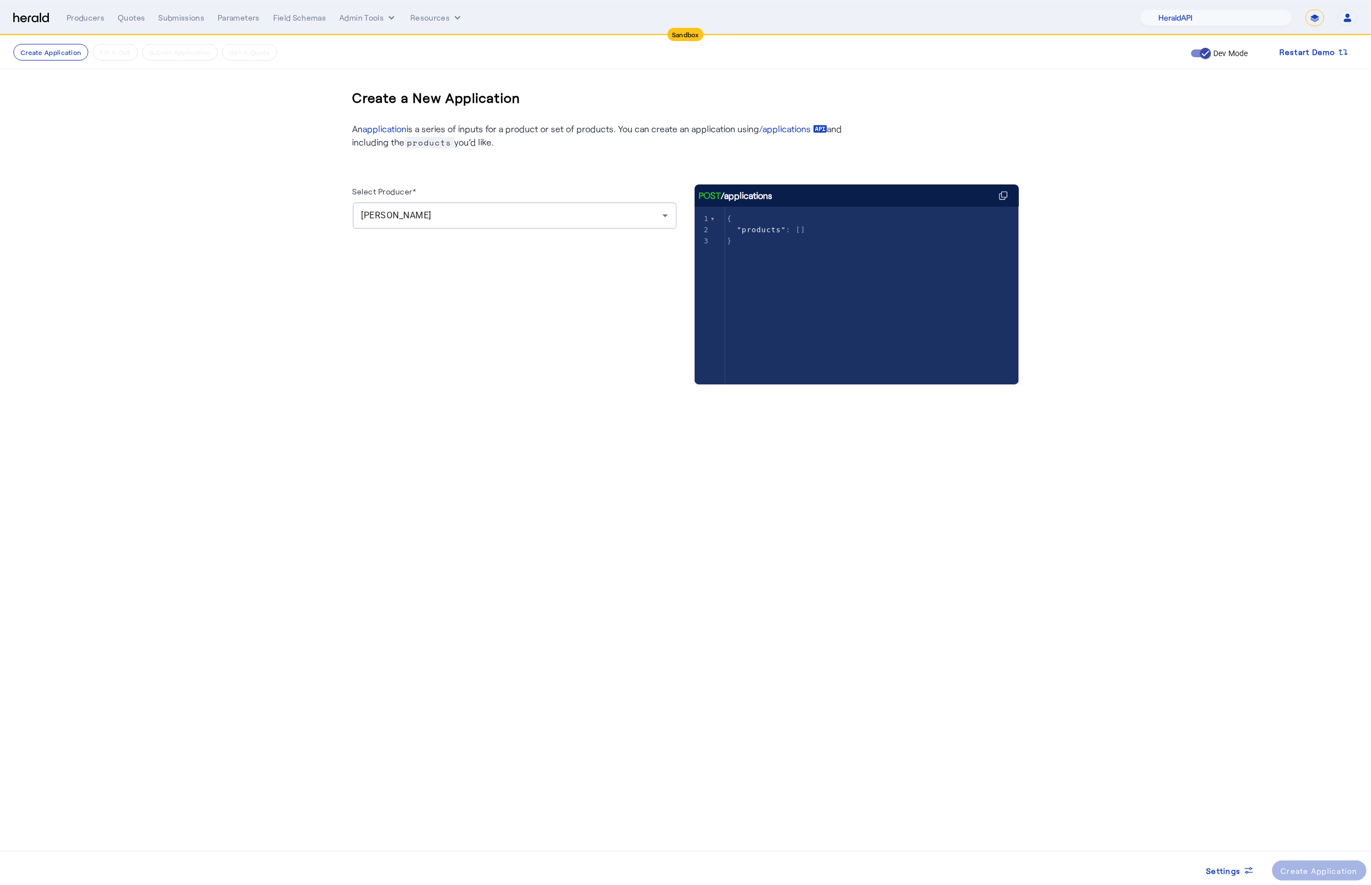
click at [22, 13] on img at bounding box center [31, 18] width 36 height 11
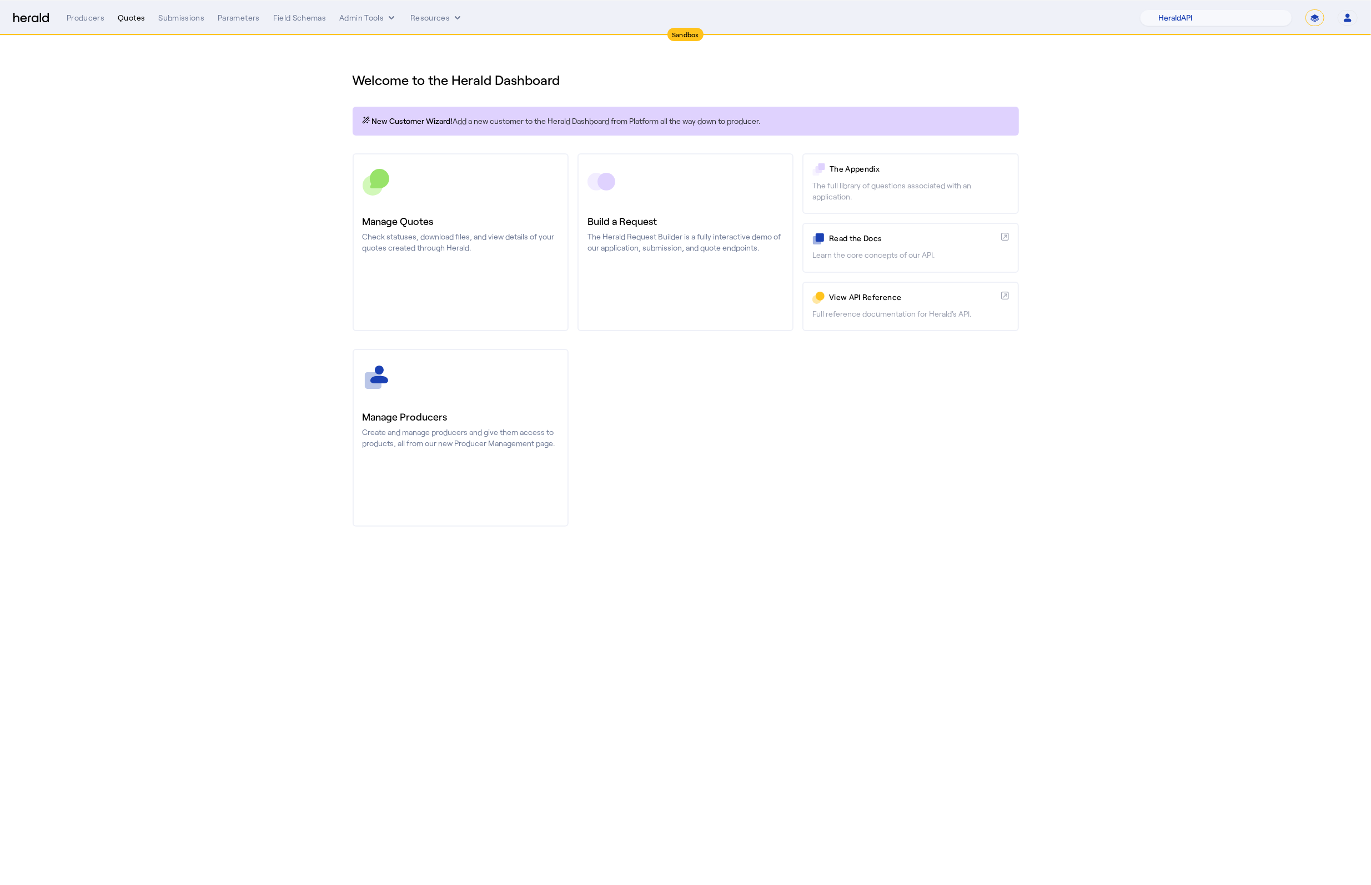
click at [142, 17] on div "Quotes" at bounding box center [131, 17] width 27 height 11
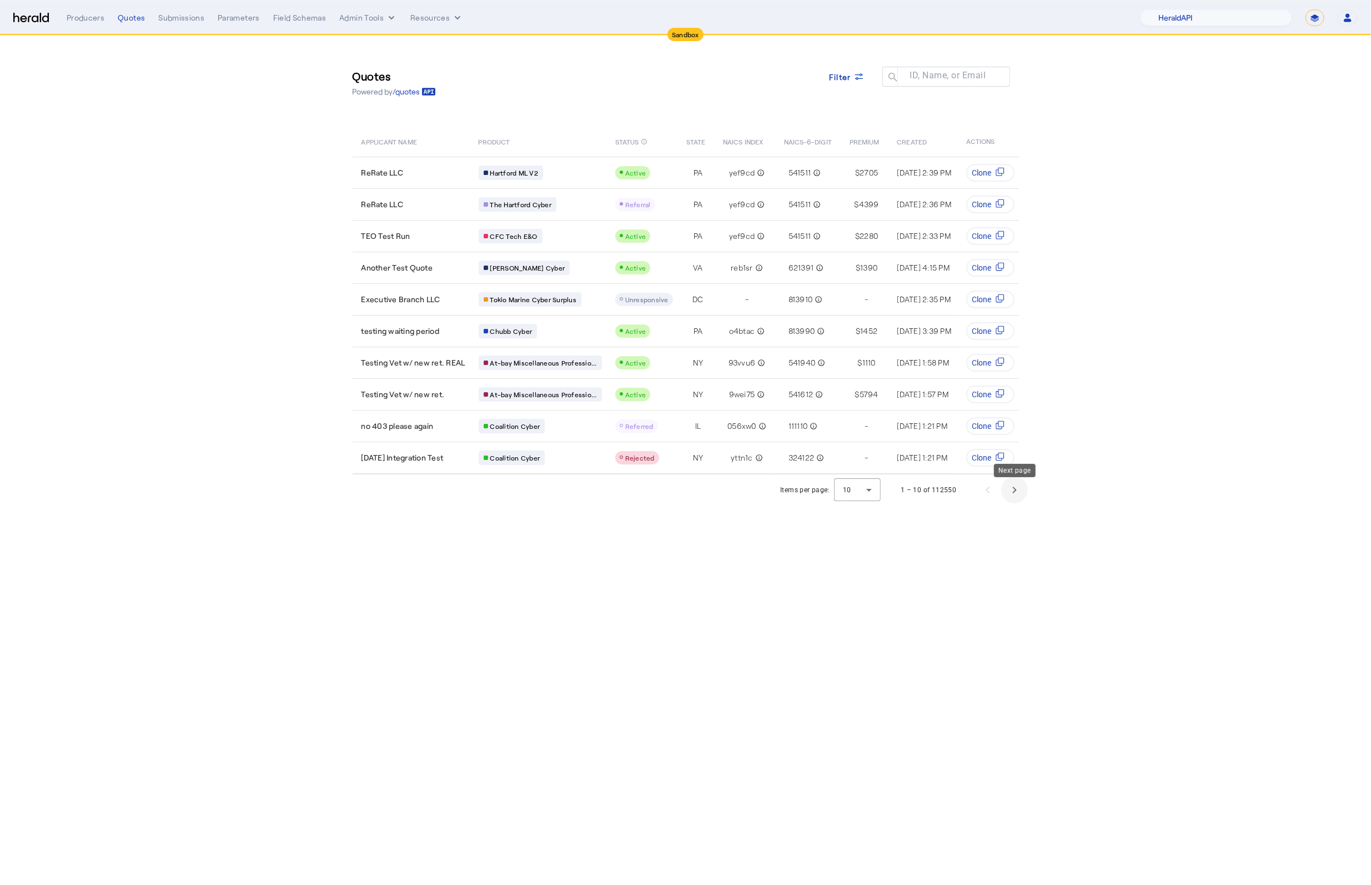
click at [1013, 500] on span "Next page" at bounding box center [1014, 489] width 27 height 27
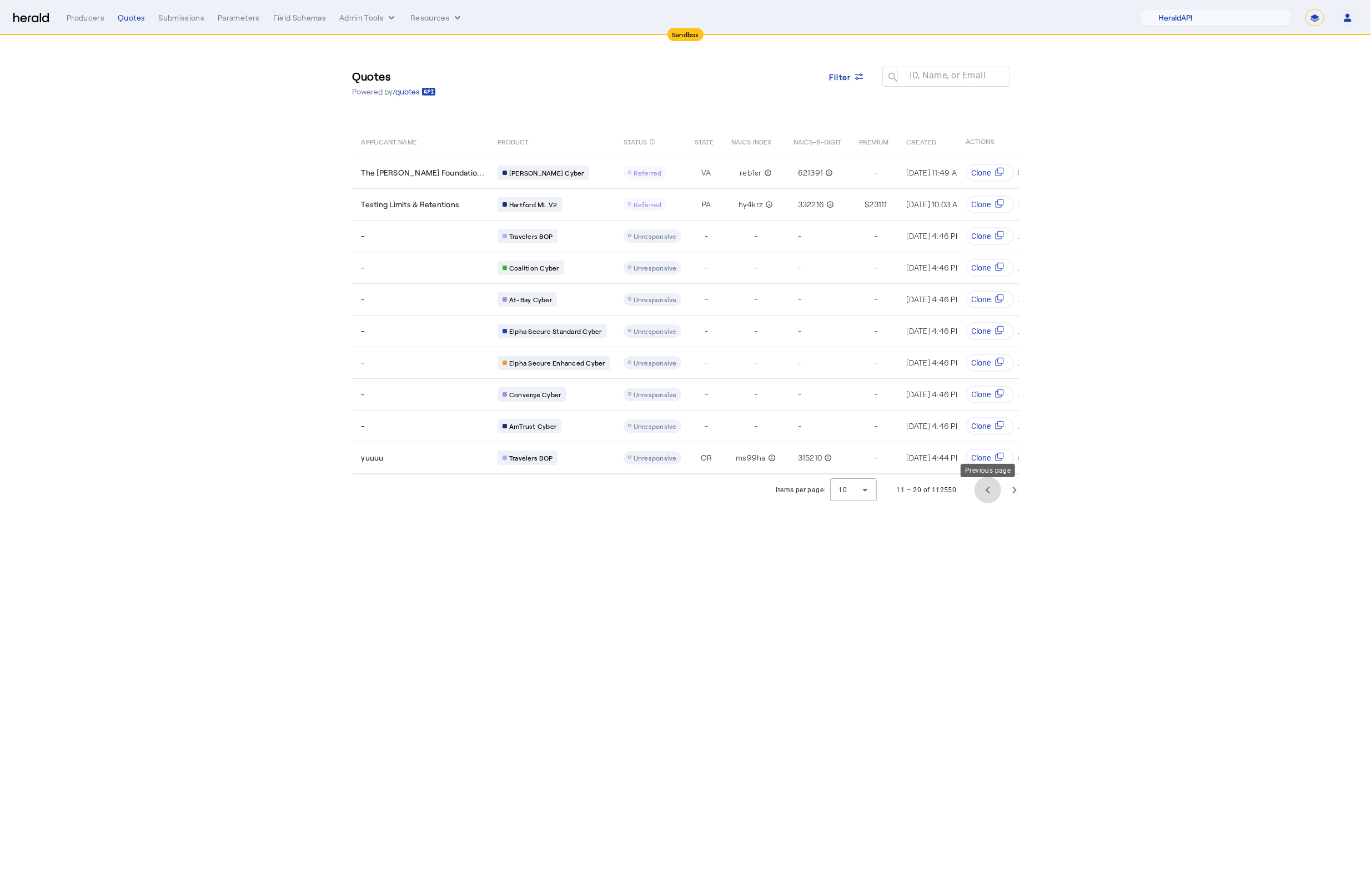
click at [992, 499] on span "Previous page" at bounding box center [987, 489] width 27 height 27
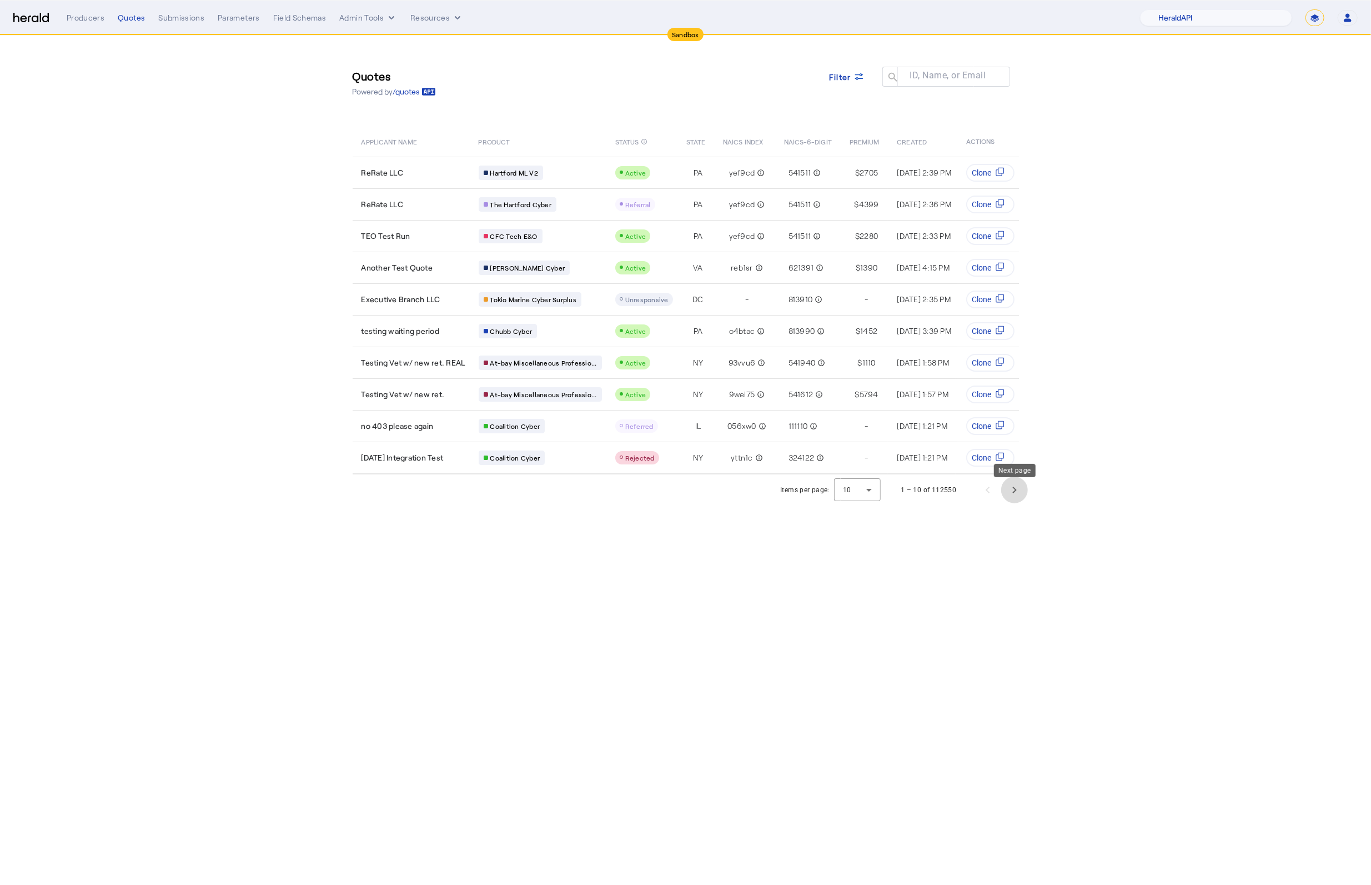
click at [1020, 499] on span "Next page" at bounding box center [1014, 489] width 27 height 27
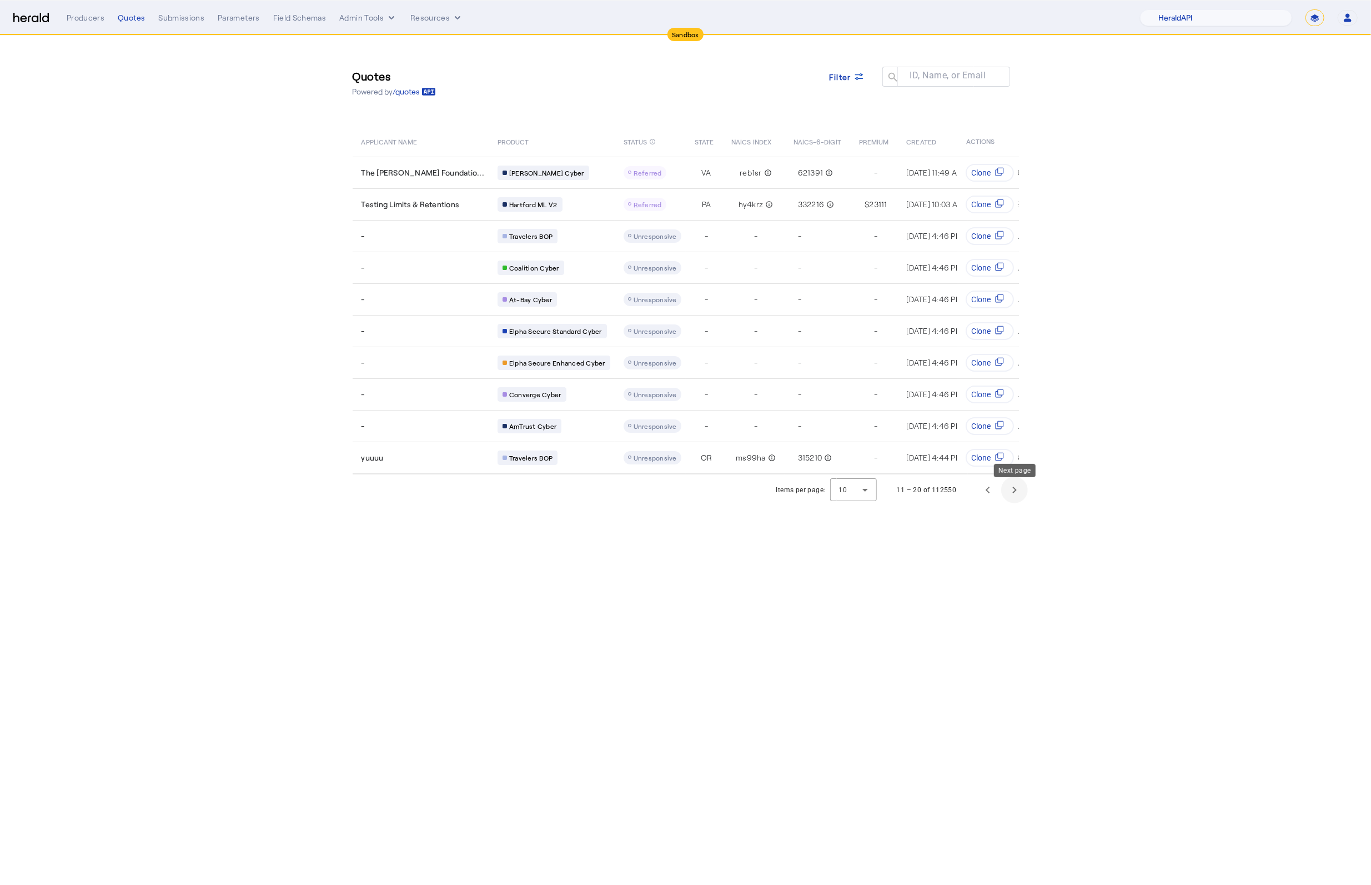
click at [1020, 499] on span "Next page" at bounding box center [1014, 489] width 27 height 27
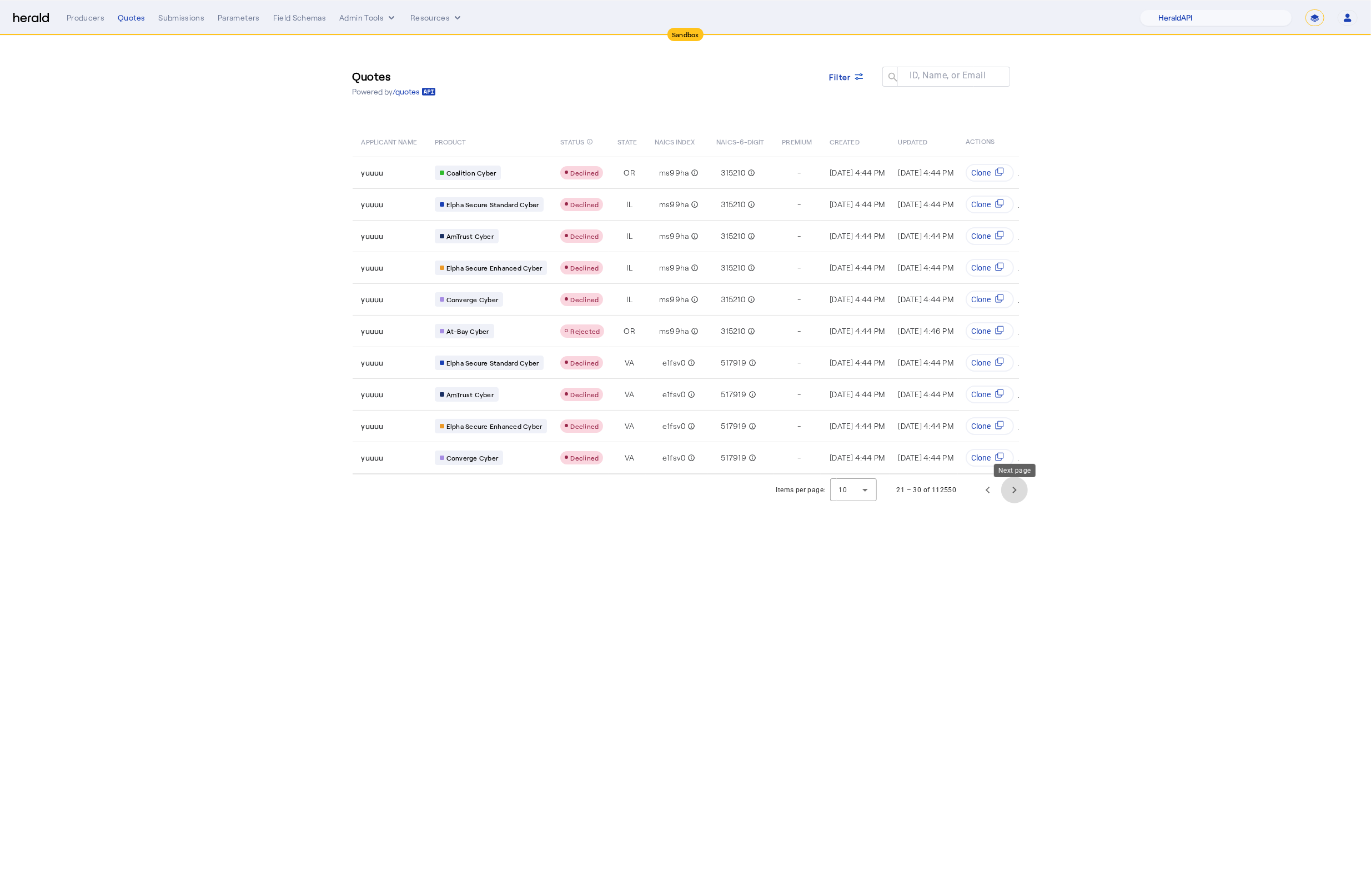
click at [1020, 499] on span "Next page" at bounding box center [1014, 489] width 27 height 27
click at [842, 76] on span "Filter" at bounding box center [840, 77] width 22 height 12
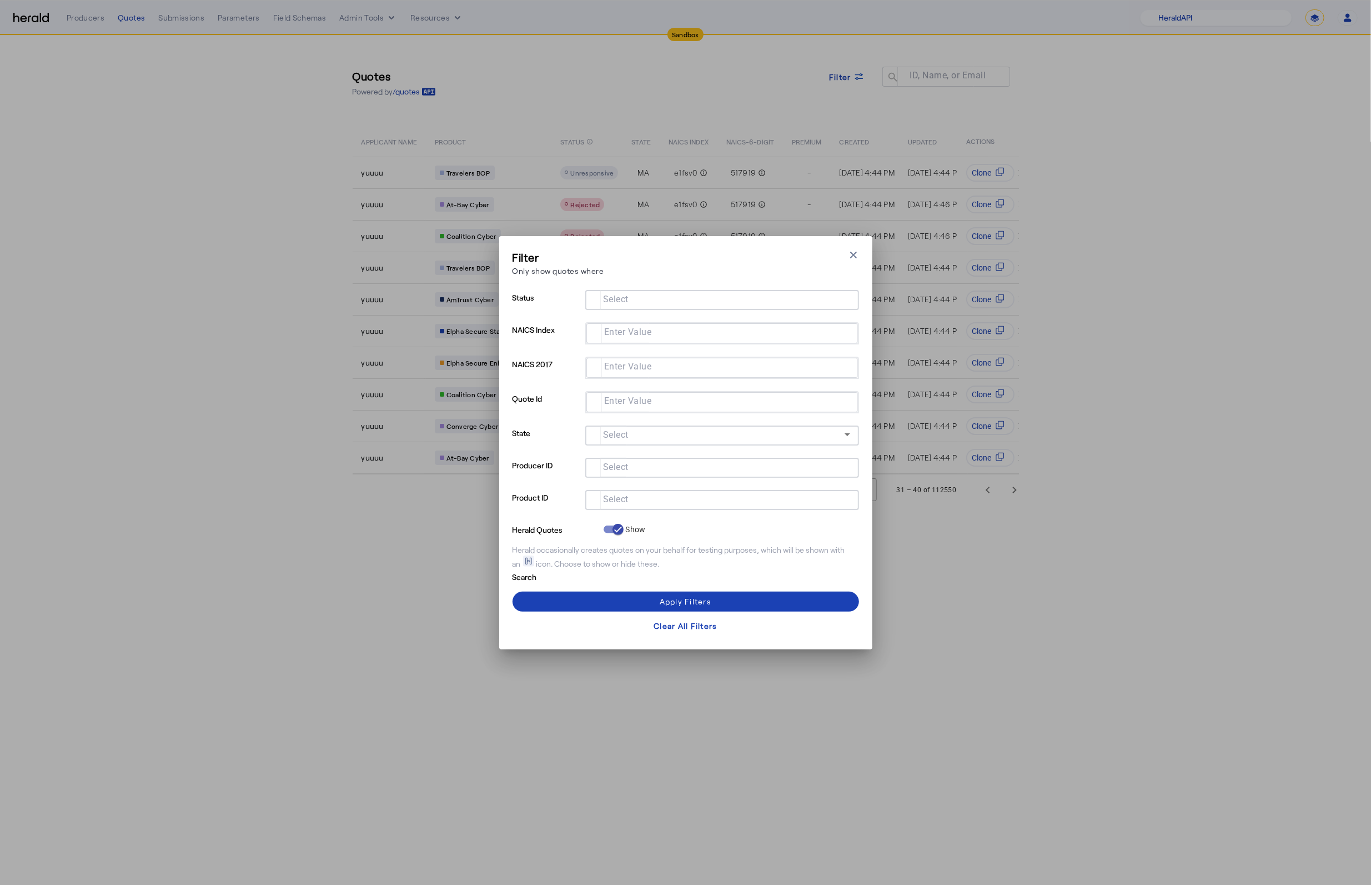
click at [616, 505] on div at bounding box center [722, 500] width 256 height 20
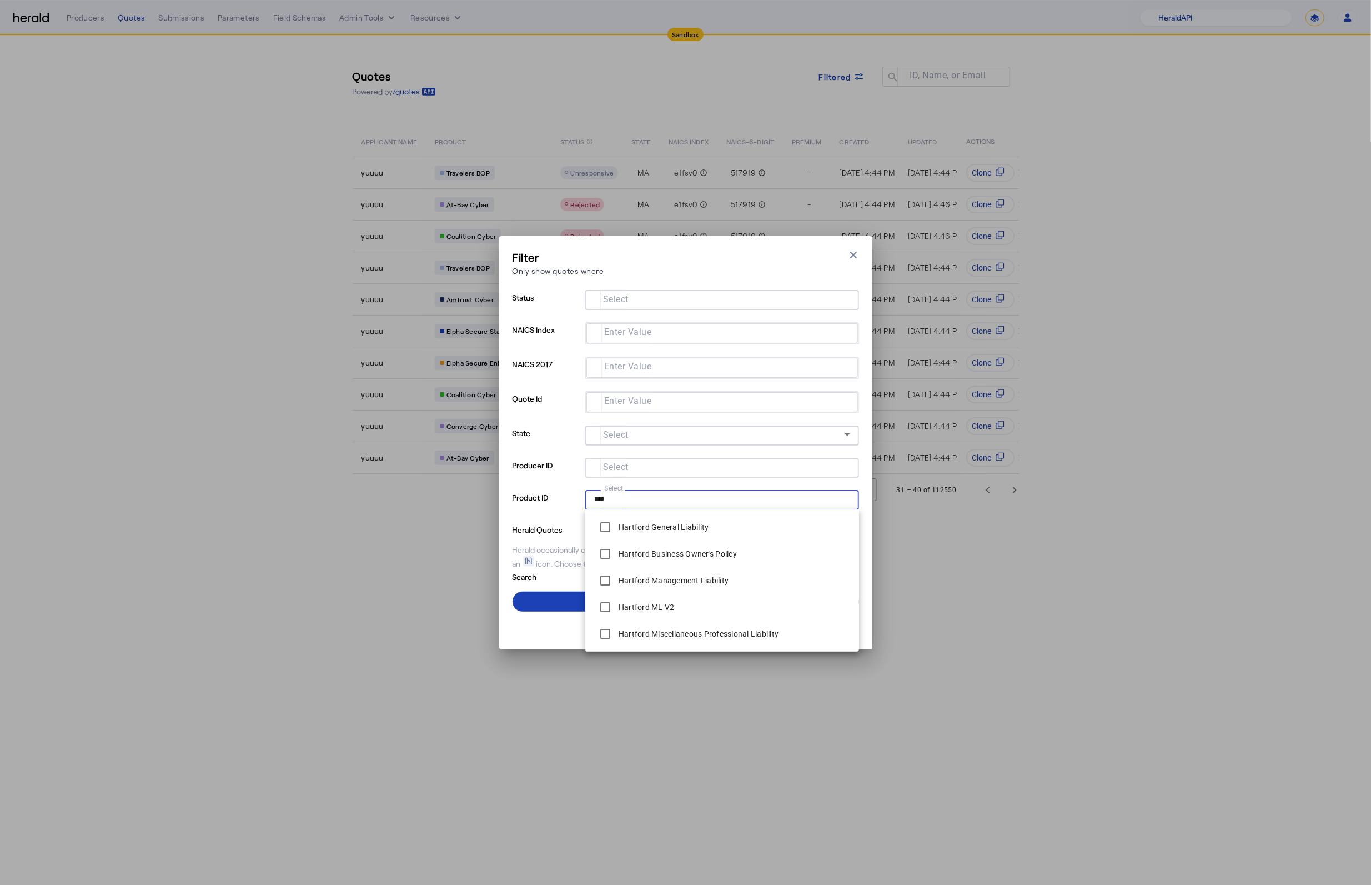
type input "****"
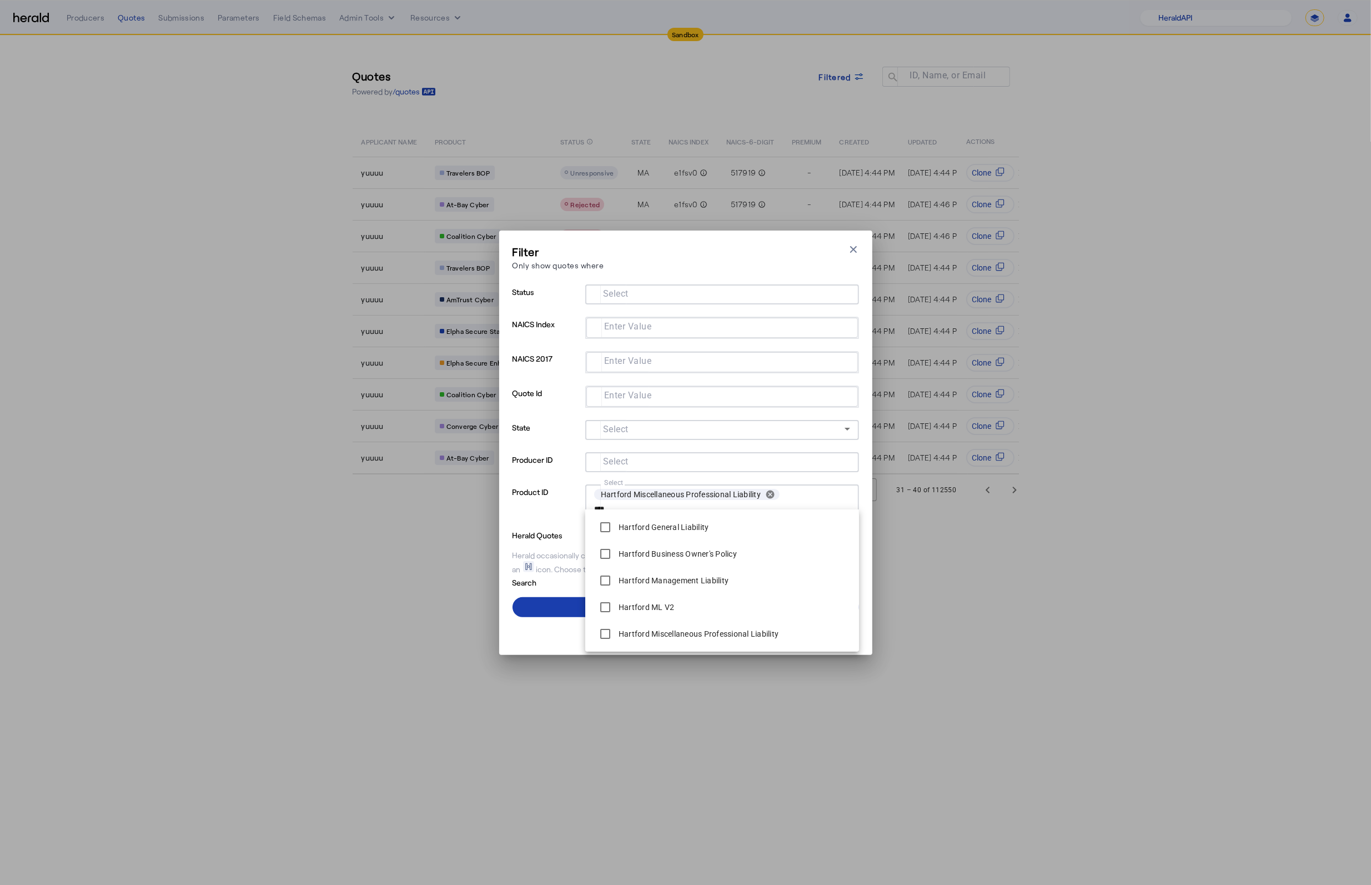
click at [558, 597] on span at bounding box center [685, 607] width 346 height 27
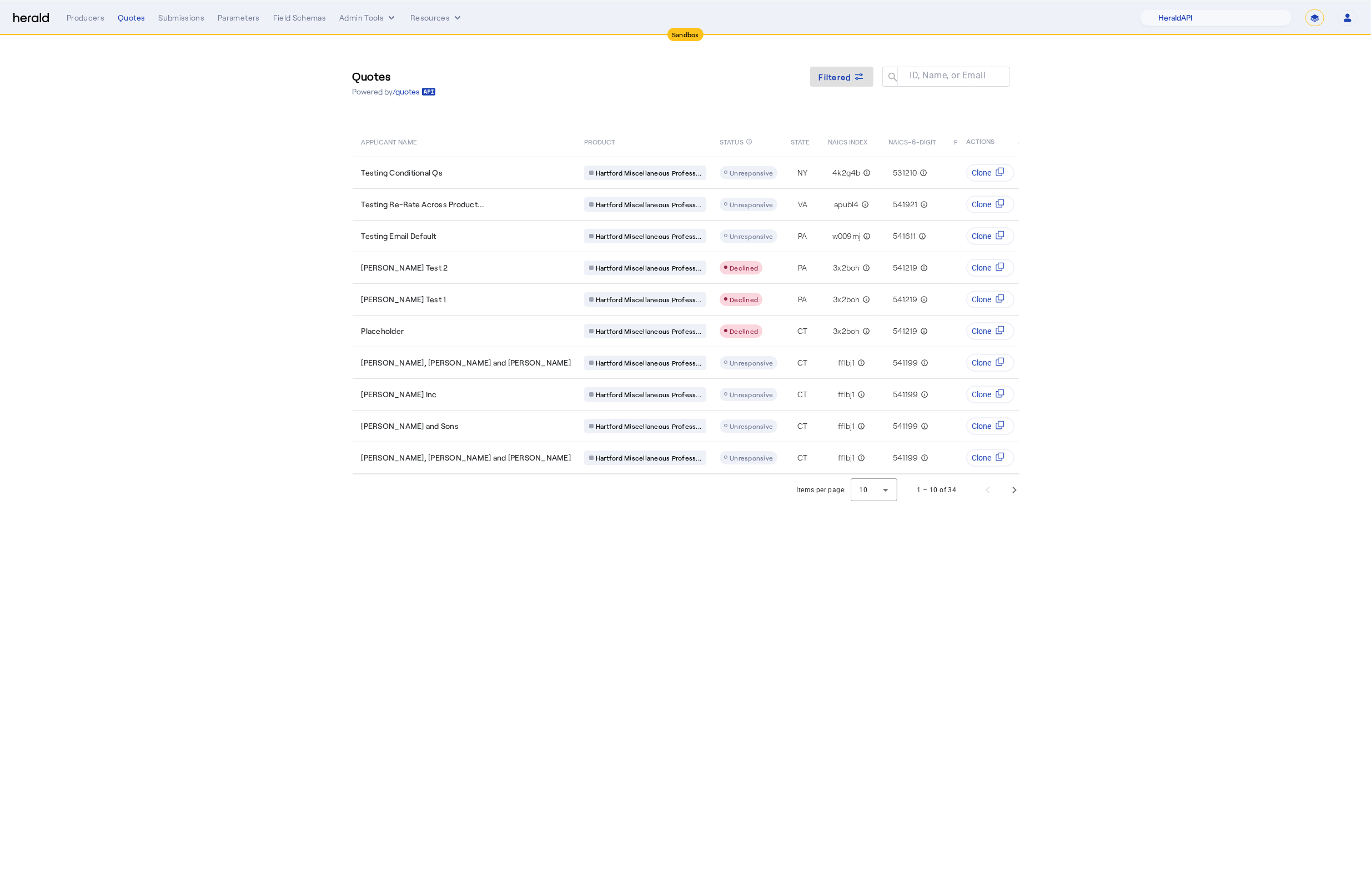
click at [666, 687] on body "Sandbox Menu Producers Quotes Submissions Parameters Field Schemas Admin Tools …" at bounding box center [685, 442] width 1371 height 885
click at [1007, 500] on span "Next page" at bounding box center [1014, 489] width 27 height 27
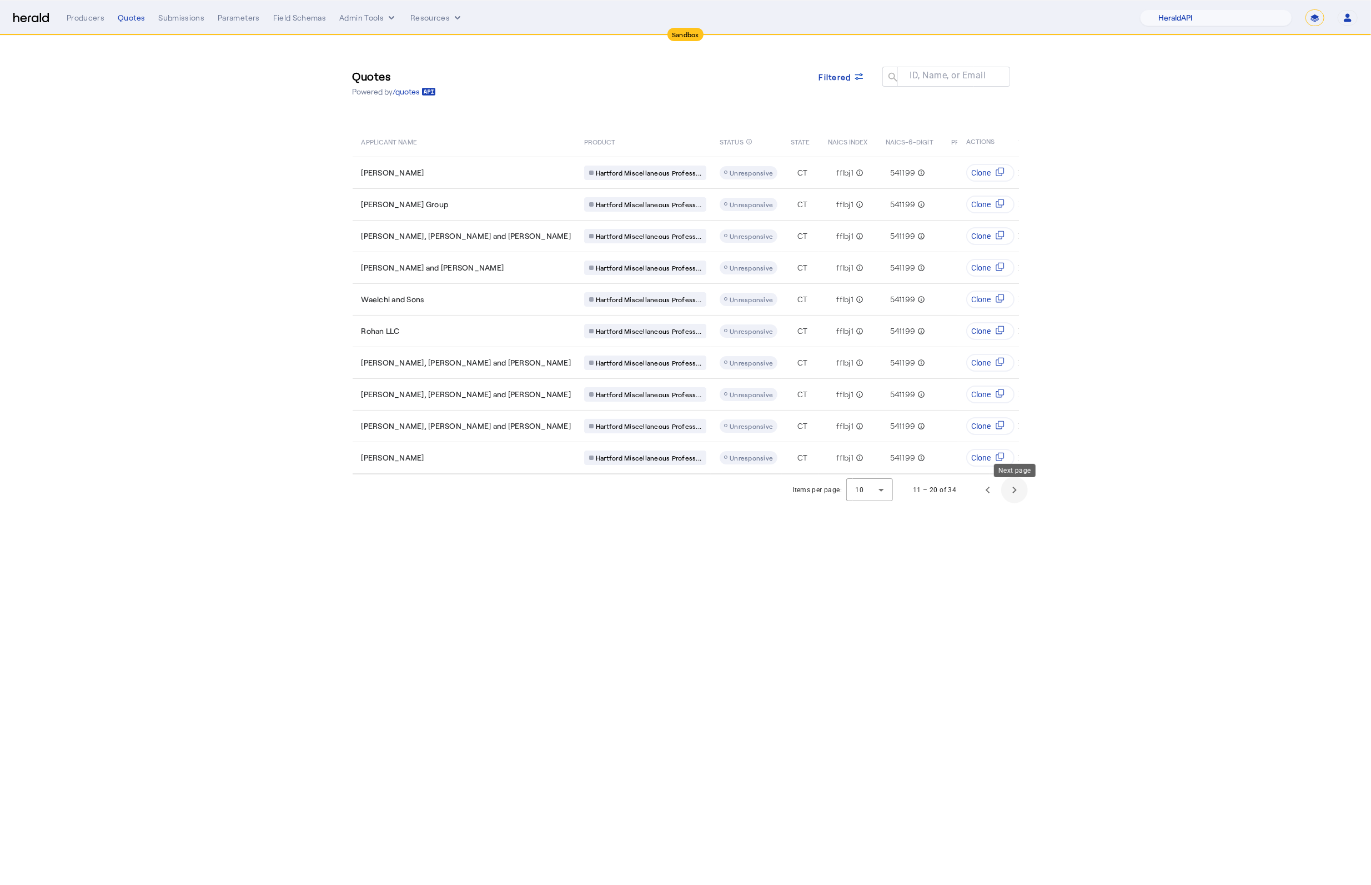
click at [1006, 498] on span "Next page" at bounding box center [1014, 489] width 27 height 27
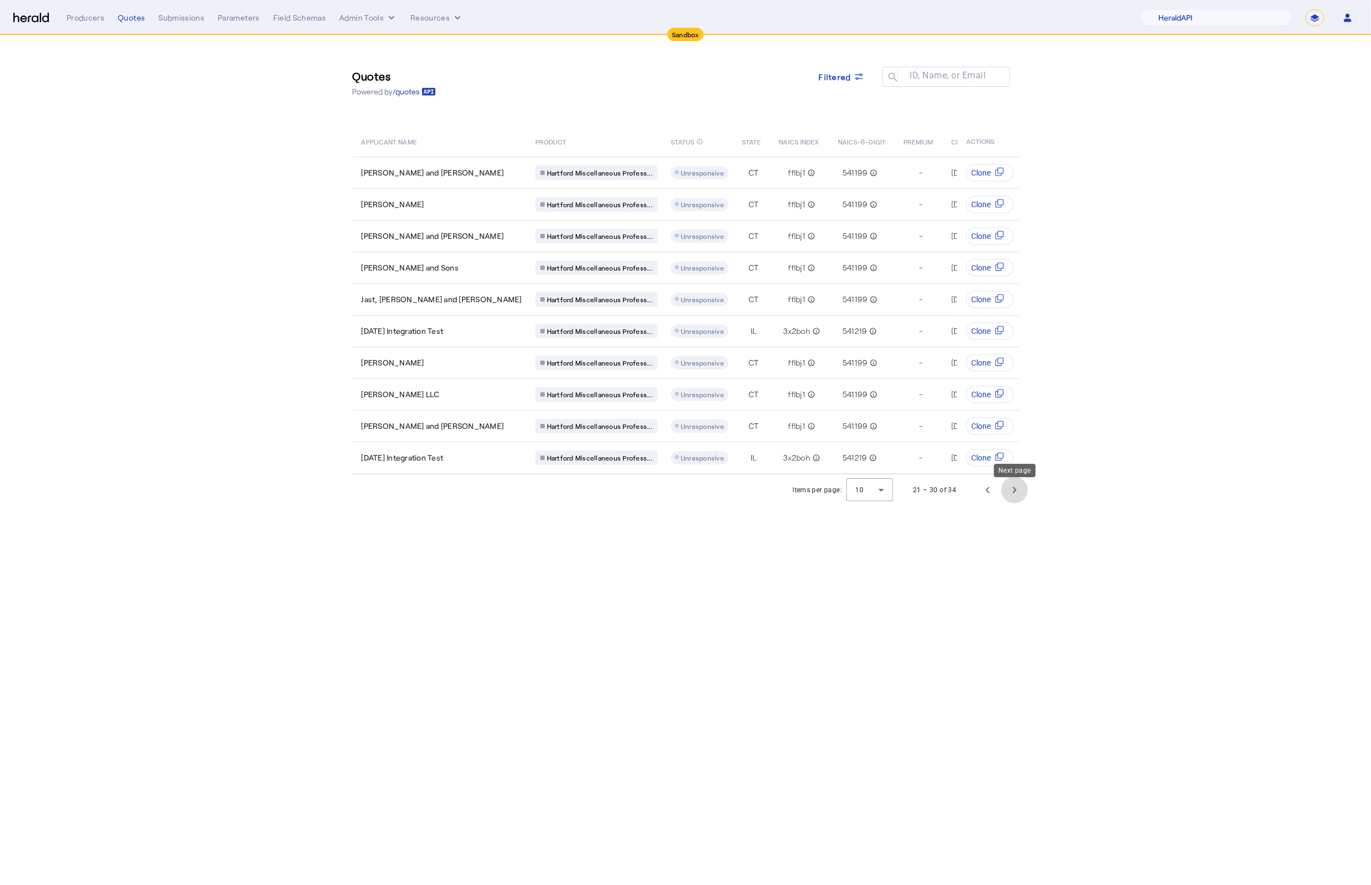
click at [1006, 498] on span "Next page" at bounding box center [1014, 489] width 27 height 27
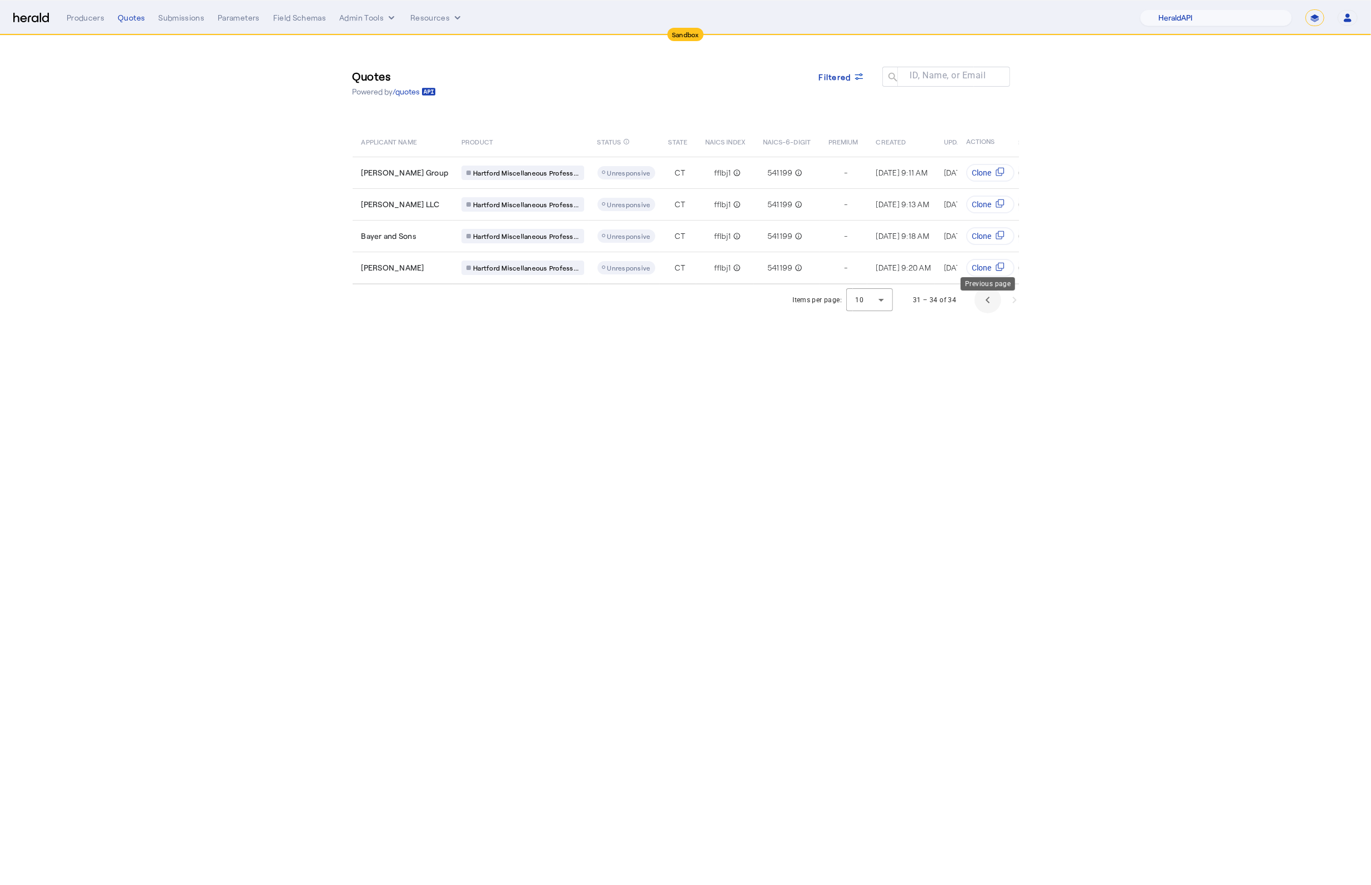
click at [987, 311] on span "Previous page" at bounding box center [987, 300] width 27 height 27
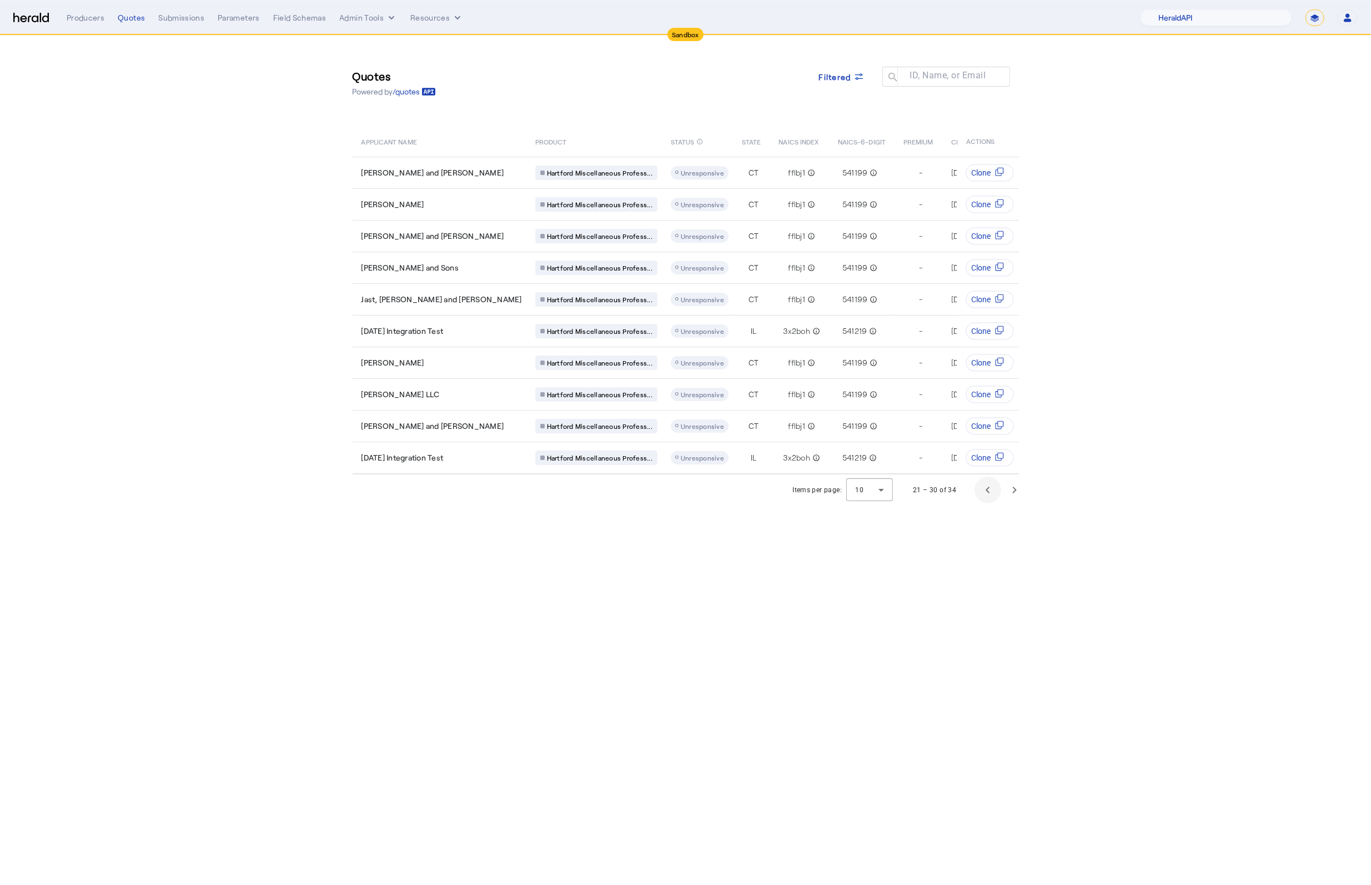
click at [987, 315] on td "Clone" at bounding box center [988, 331] width 62 height 32
click at [988, 505] on div "Items per page: 10 21 – 30 of 34" at bounding box center [909, 489] width 246 height 31
click at [989, 502] on span "Previous page" at bounding box center [987, 489] width 27 height 27
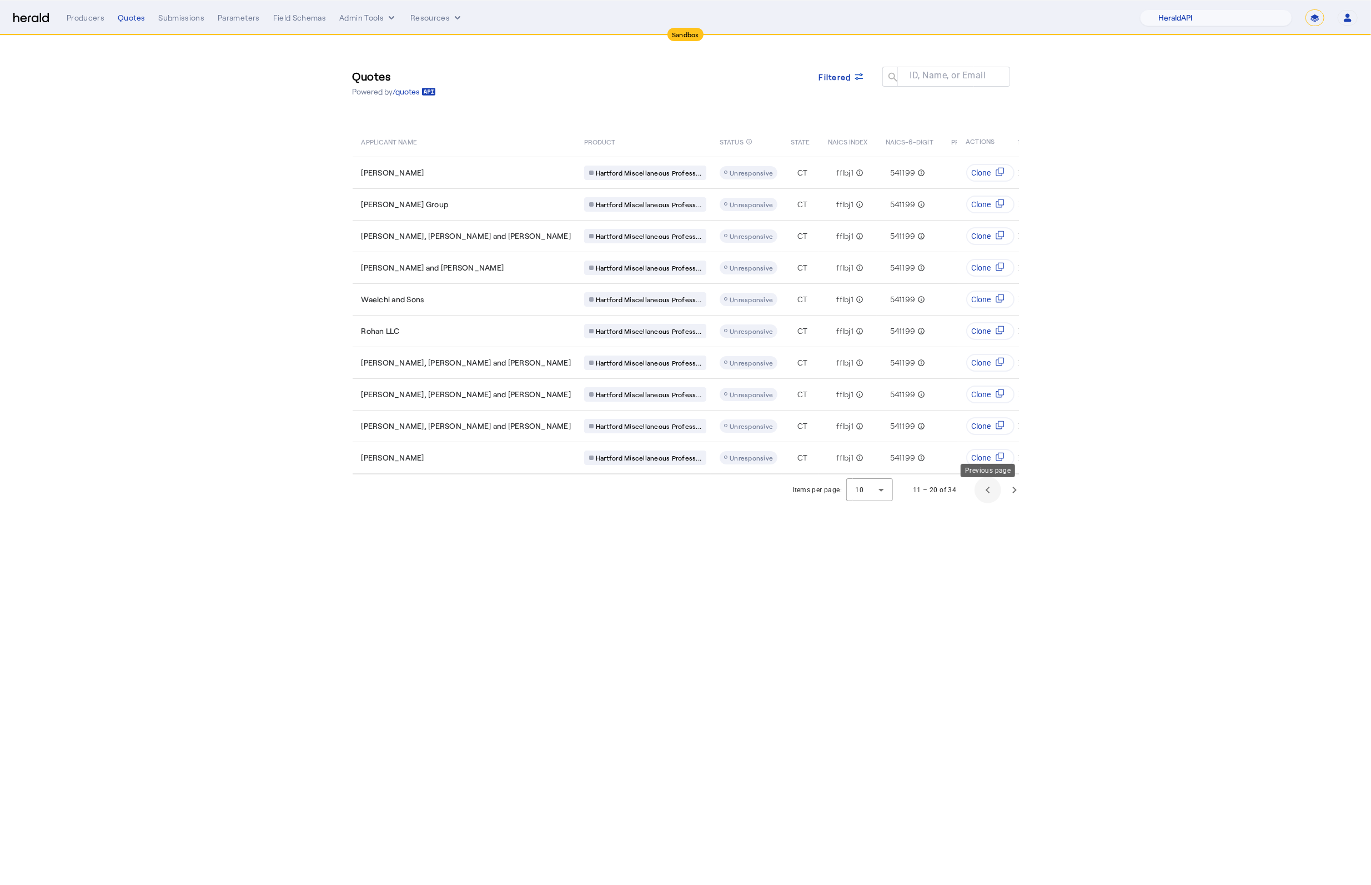
click at [989, 502] on span "Previous page" at bounding box center [987, 489] width 27 height 27
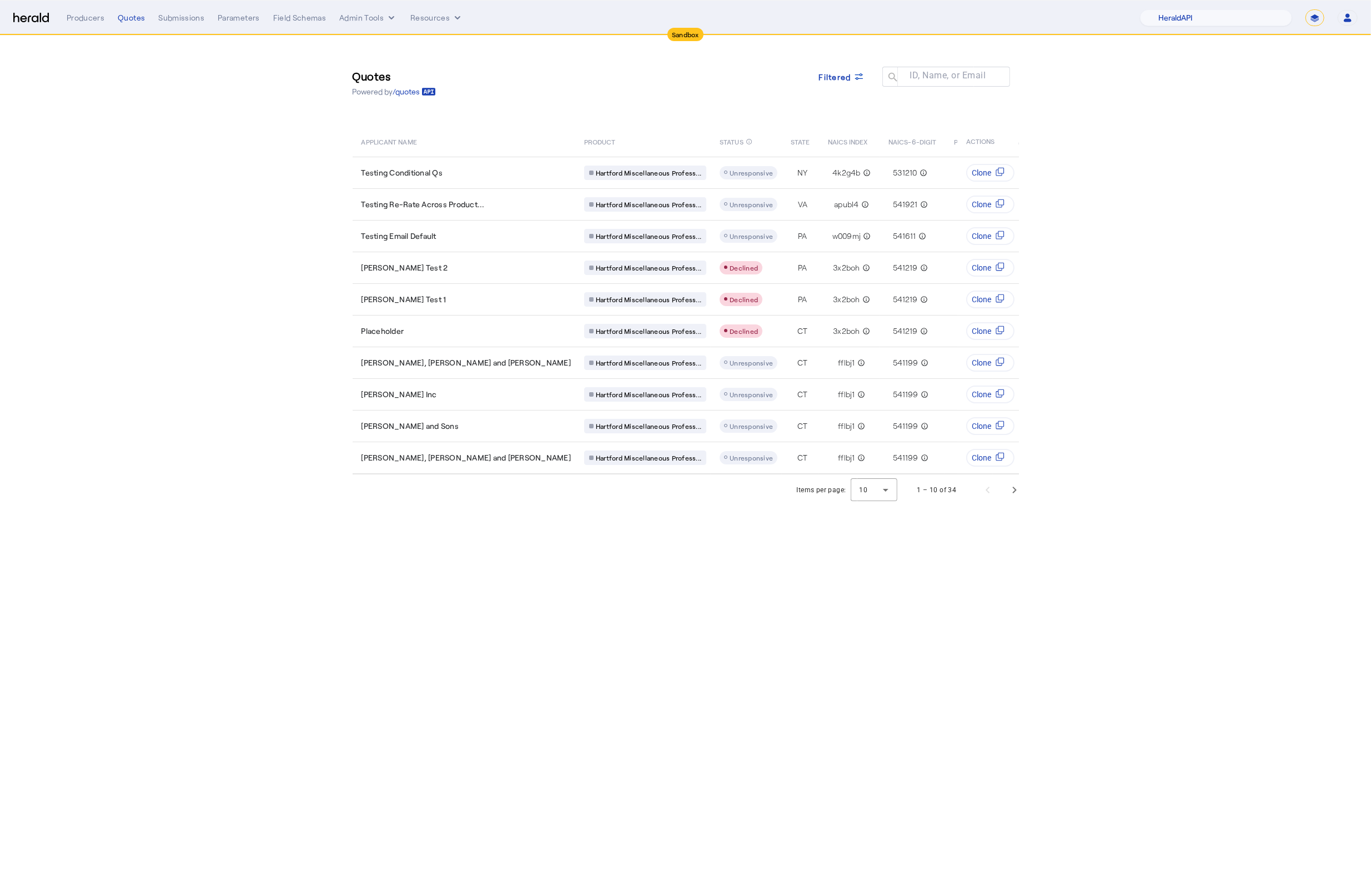
click at [989, 500] on div "1 – 10 of 34" at bounding box center [966, 489] width 124 height 27
click at [1206, 19] on select "1Fort Acrisure Acturis Affinity Advisors Affinity Risk Agentero AmWins Anzen Ao…" at bounding box center [1216, 17] width 152 height 17
click at [1307, 7] on nav "Sandbox Menu Producers Quotes Submissions Parameters Field Schemas Admin Tools …" at bounding box center [685, 18] width 1371 height 34
click at [1310, 11] on select "**********" at bounding box center [1314, 17] width 19 height 17
select select "**********"
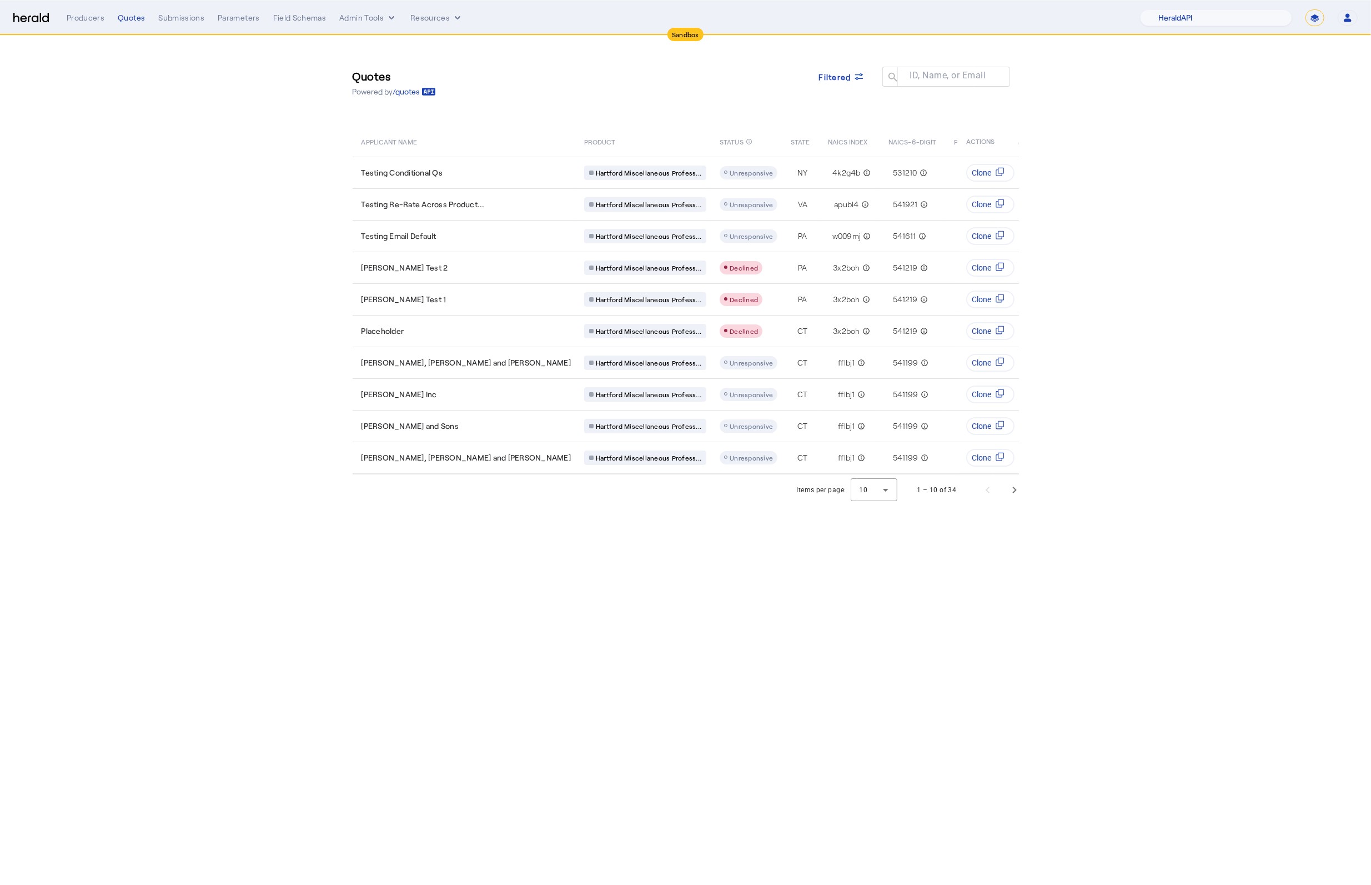
click at [1305, 9] on select "**********" at bounding box center [1314, 17] width 19 height 17
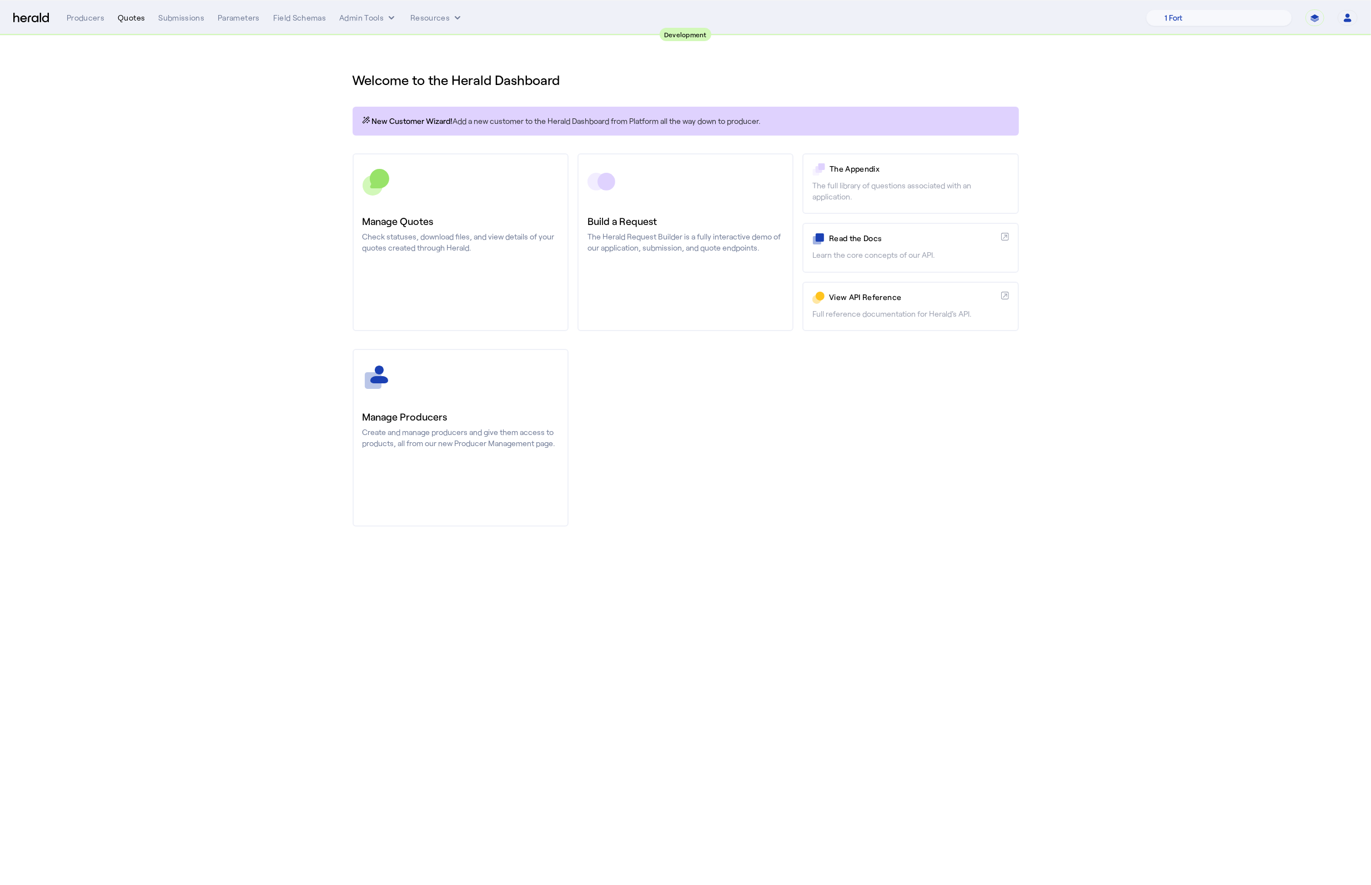
click at [137, 16] on div "Quotes" at bounding box center [131, 17] width 27 height 11
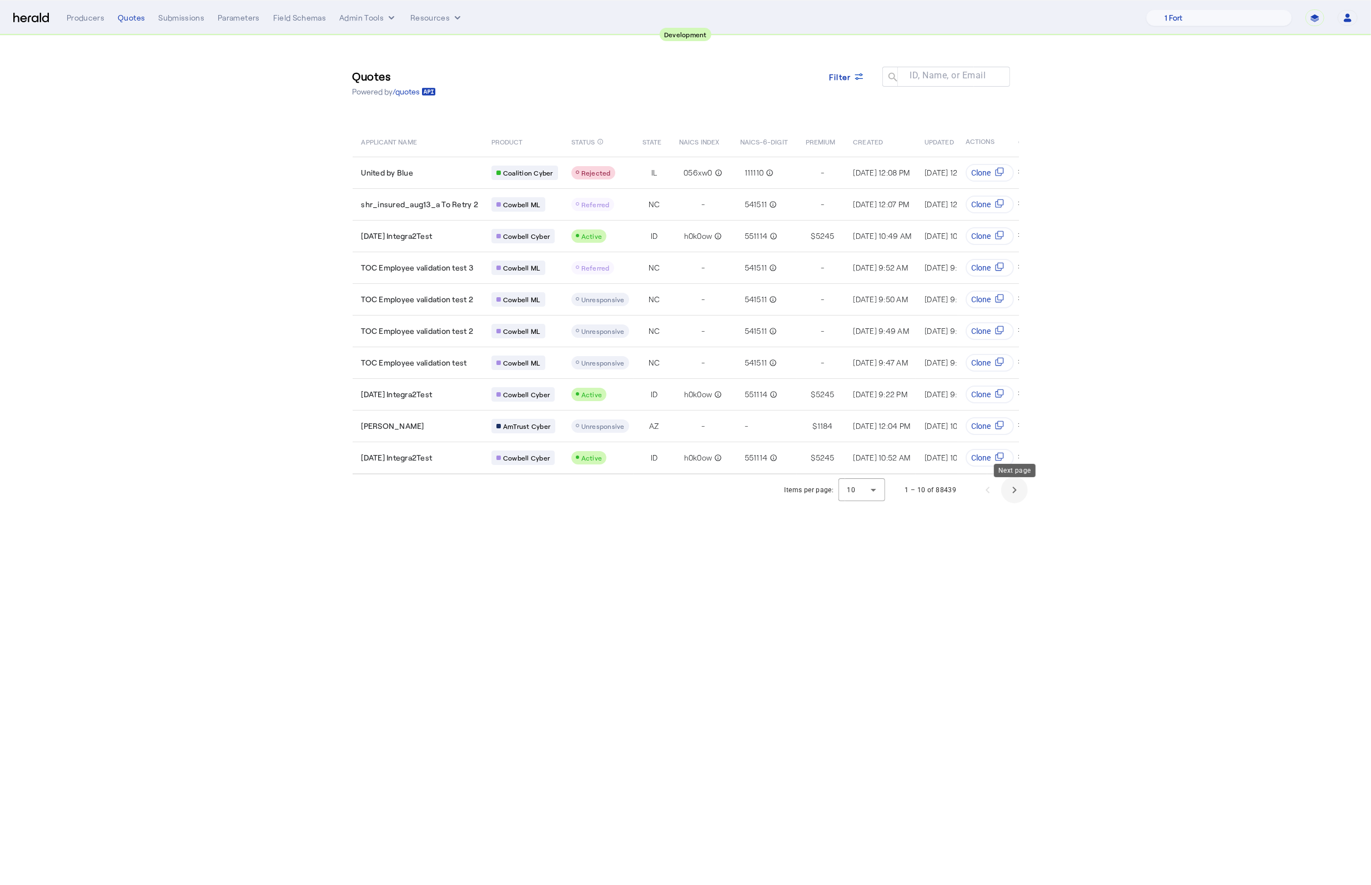
click at [1022, 503] on span "Next page" at bounding box center [1014, 489] width 27 height 27
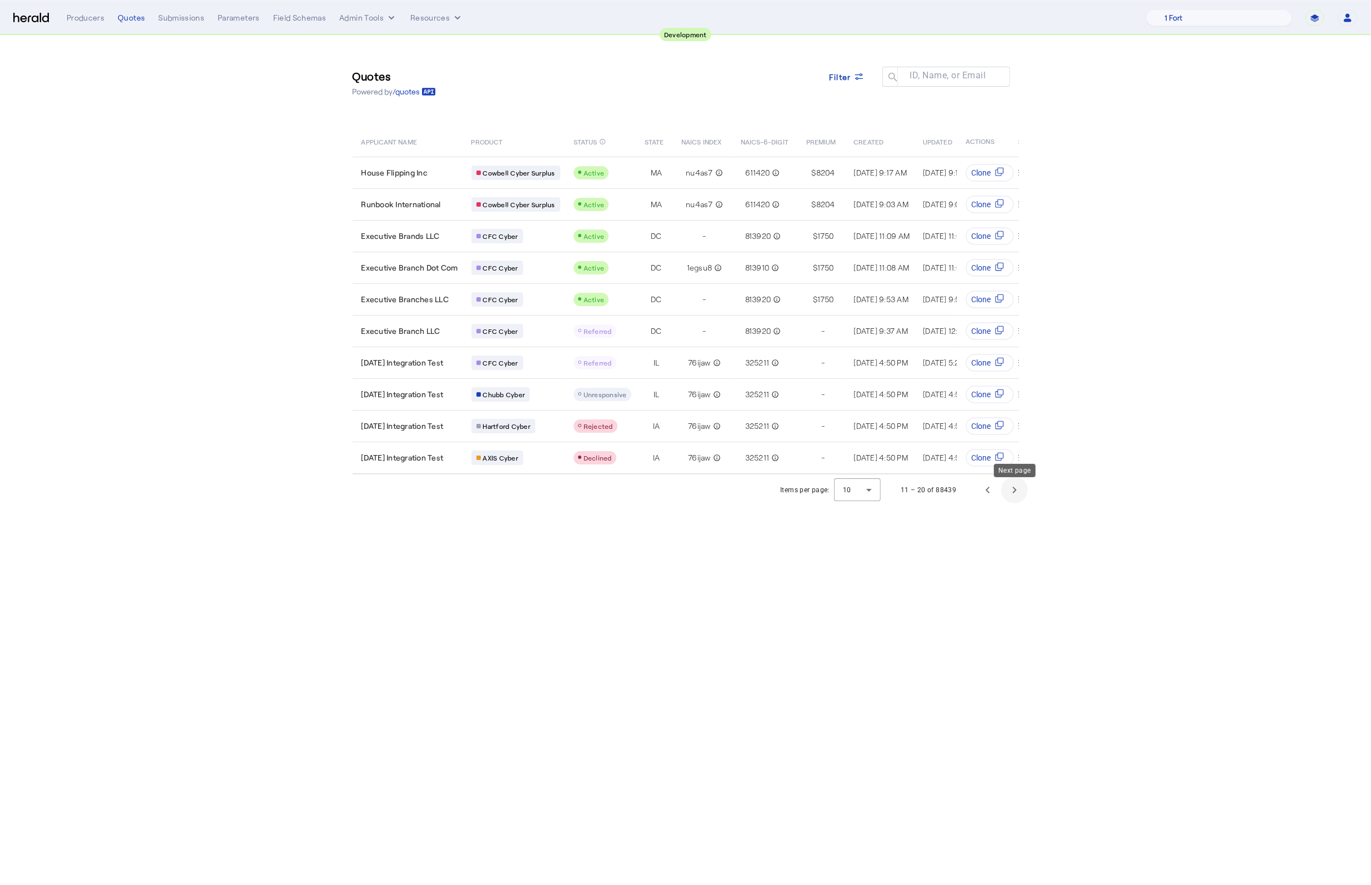
click at [1022, 503] on span "Next page" at bounding box center [1014, 489] width 27 height 27
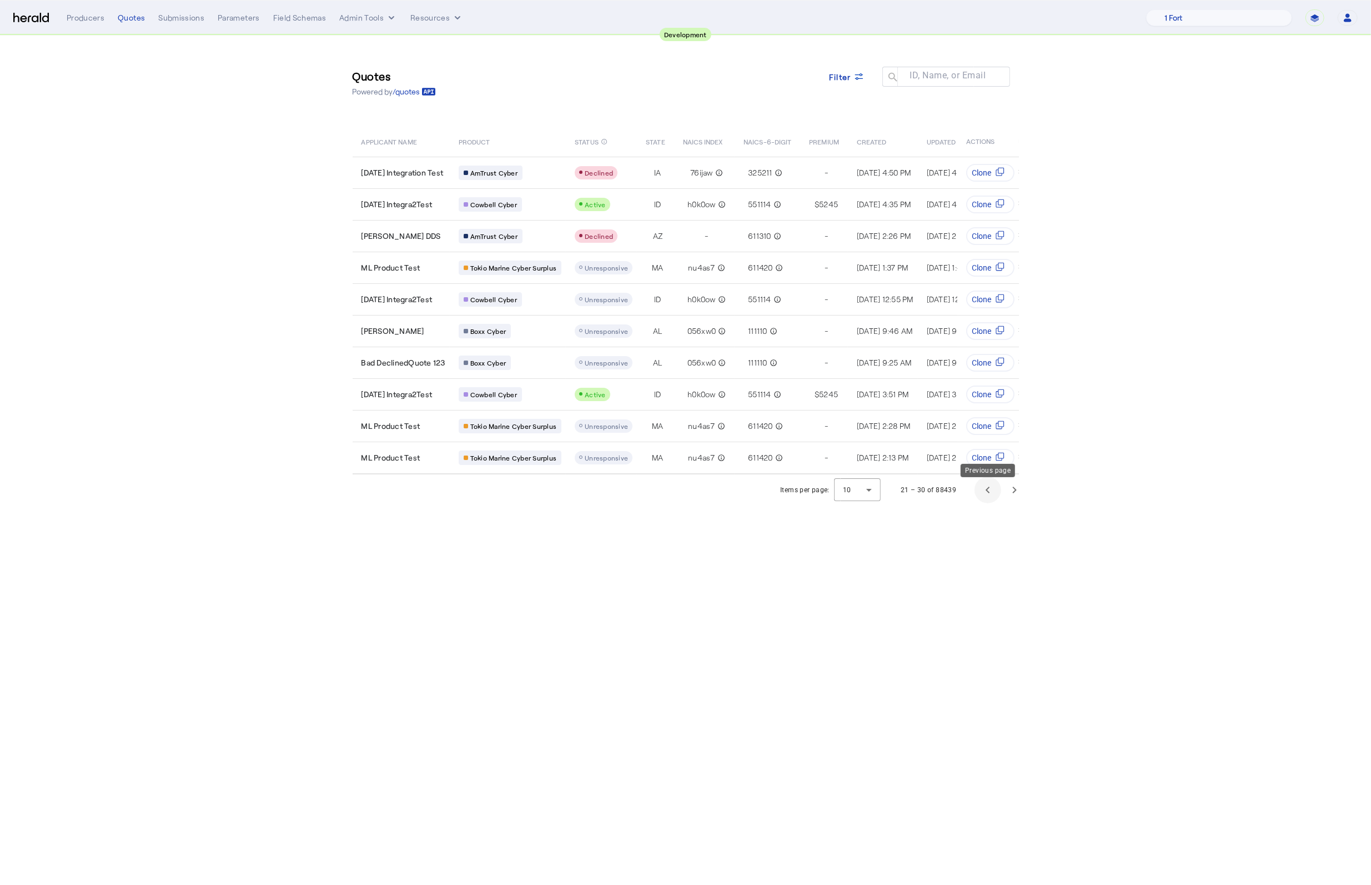
click at [981, 503] on span "Previous page" at bounding box center [987, 489] width 27 height 27
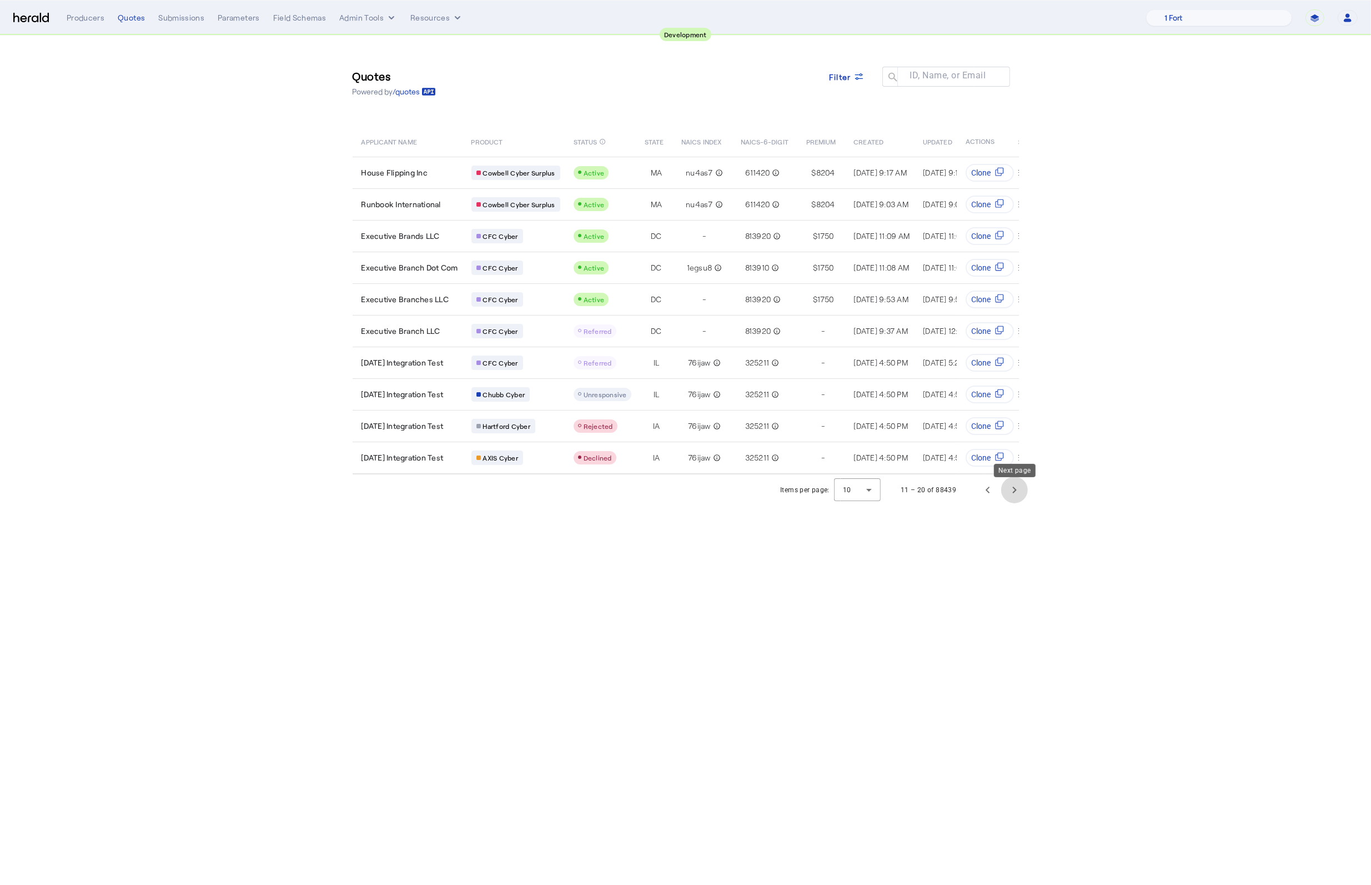
click at [1021, 496] on span "Next page" at bounding box center [1014, 489] width 27 height 27
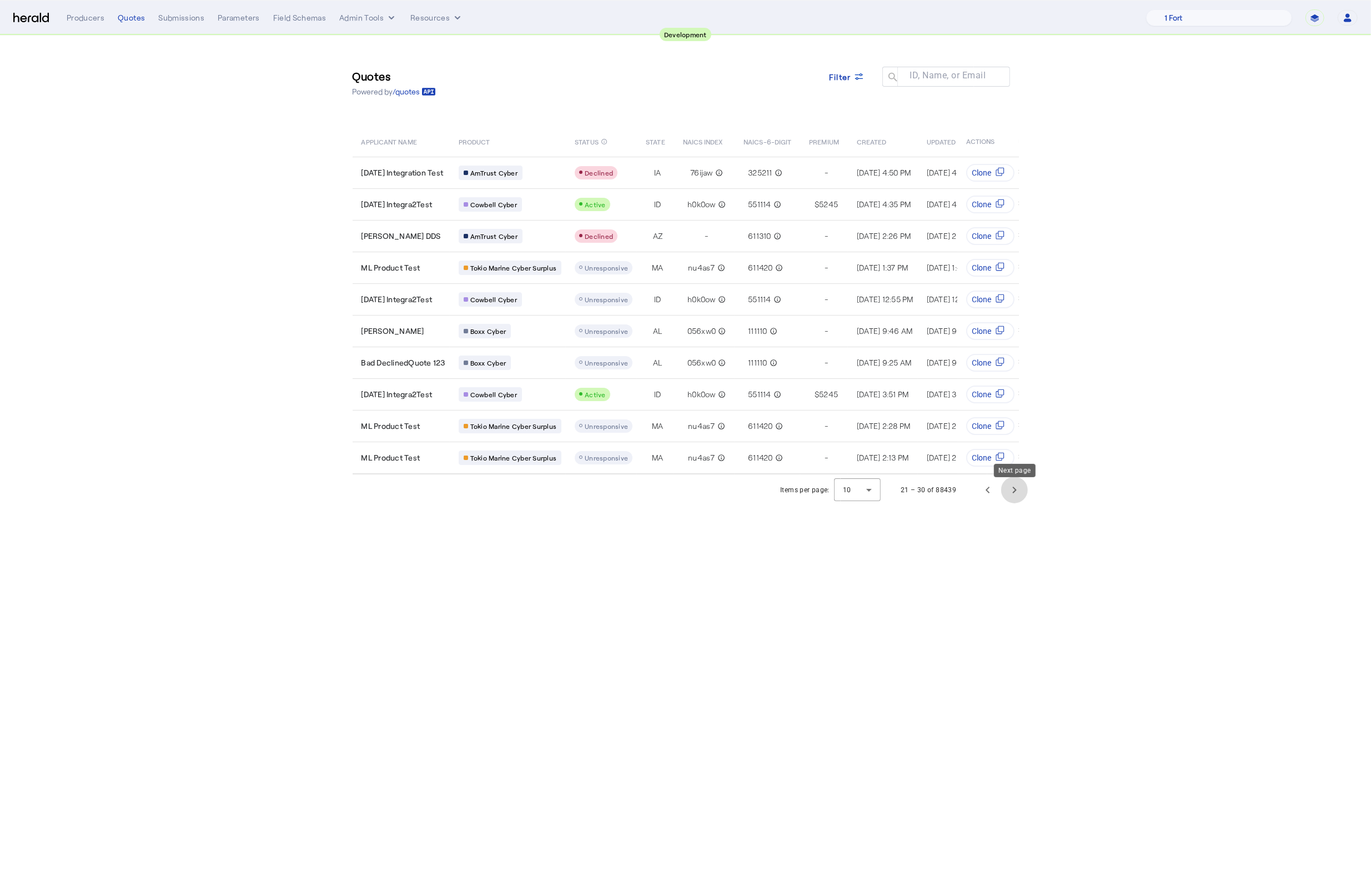
click at [1021, 496] on span "Next page" at bounding box center [1014, 489] width 27 height 27
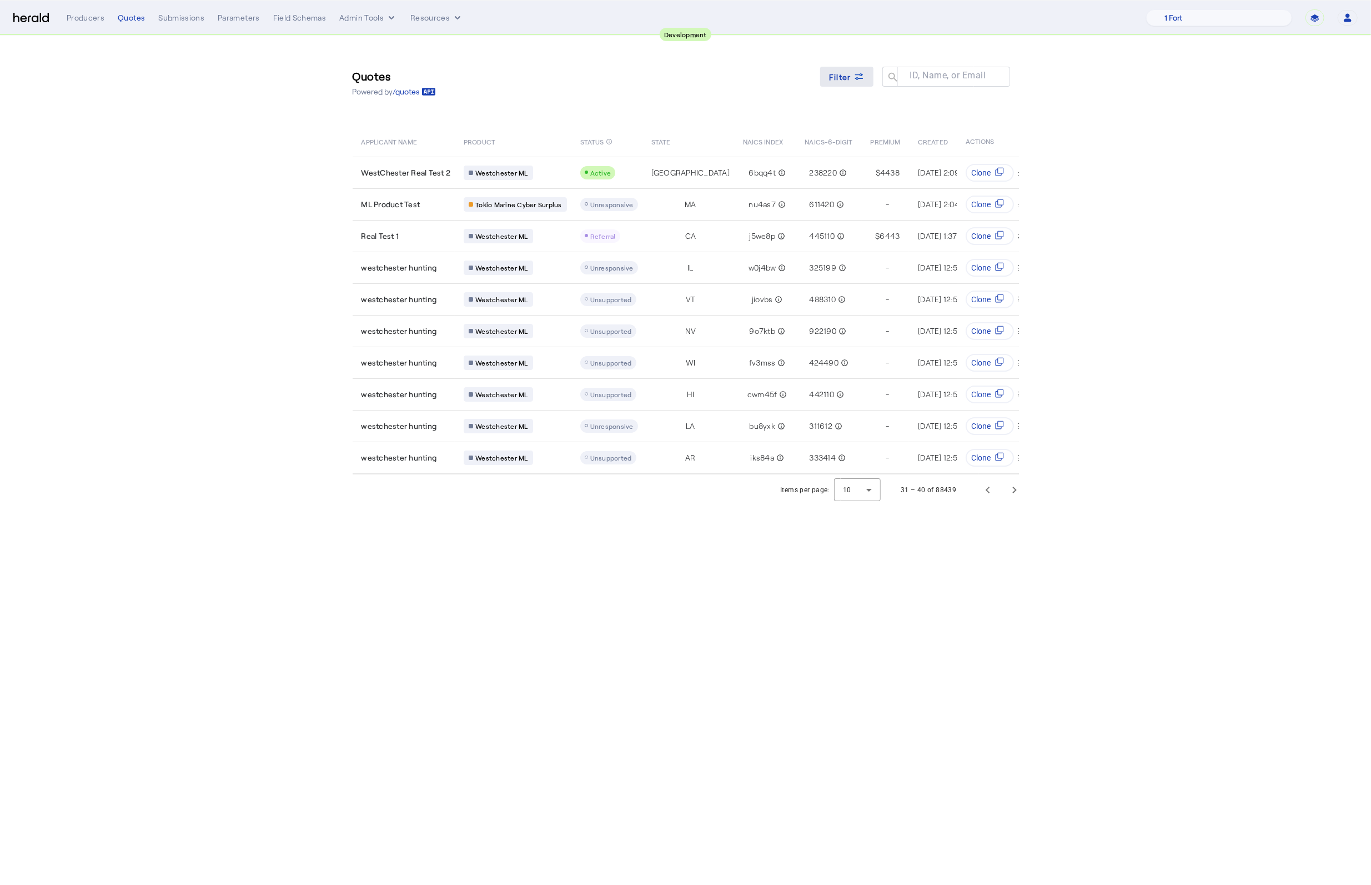
click at [838, 75] on span "Filter" at bounding box center [840, 77] width 22 height 12
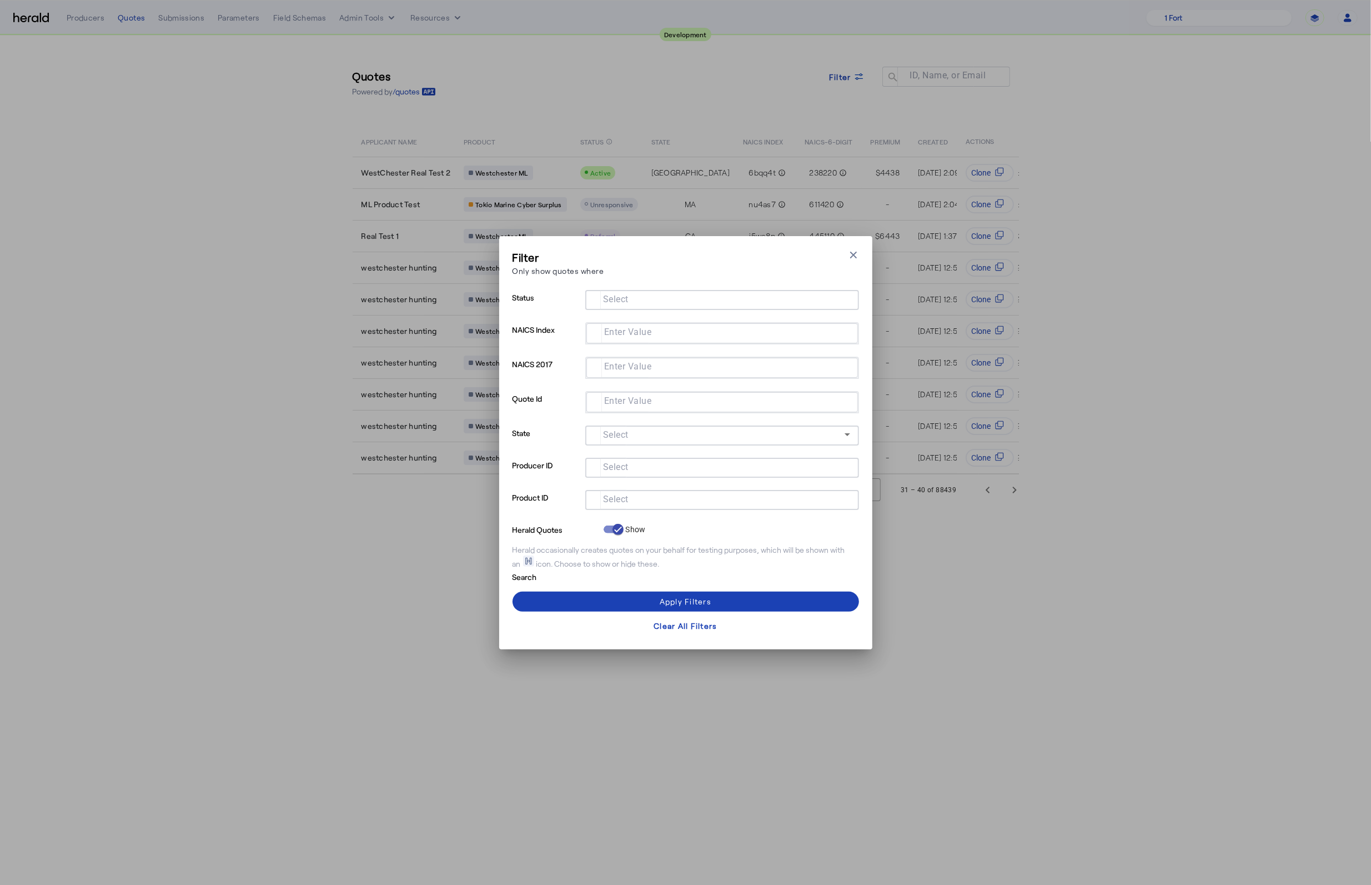
click at [617, 507] on div at bounding box center [722, 500] width 256 height 20
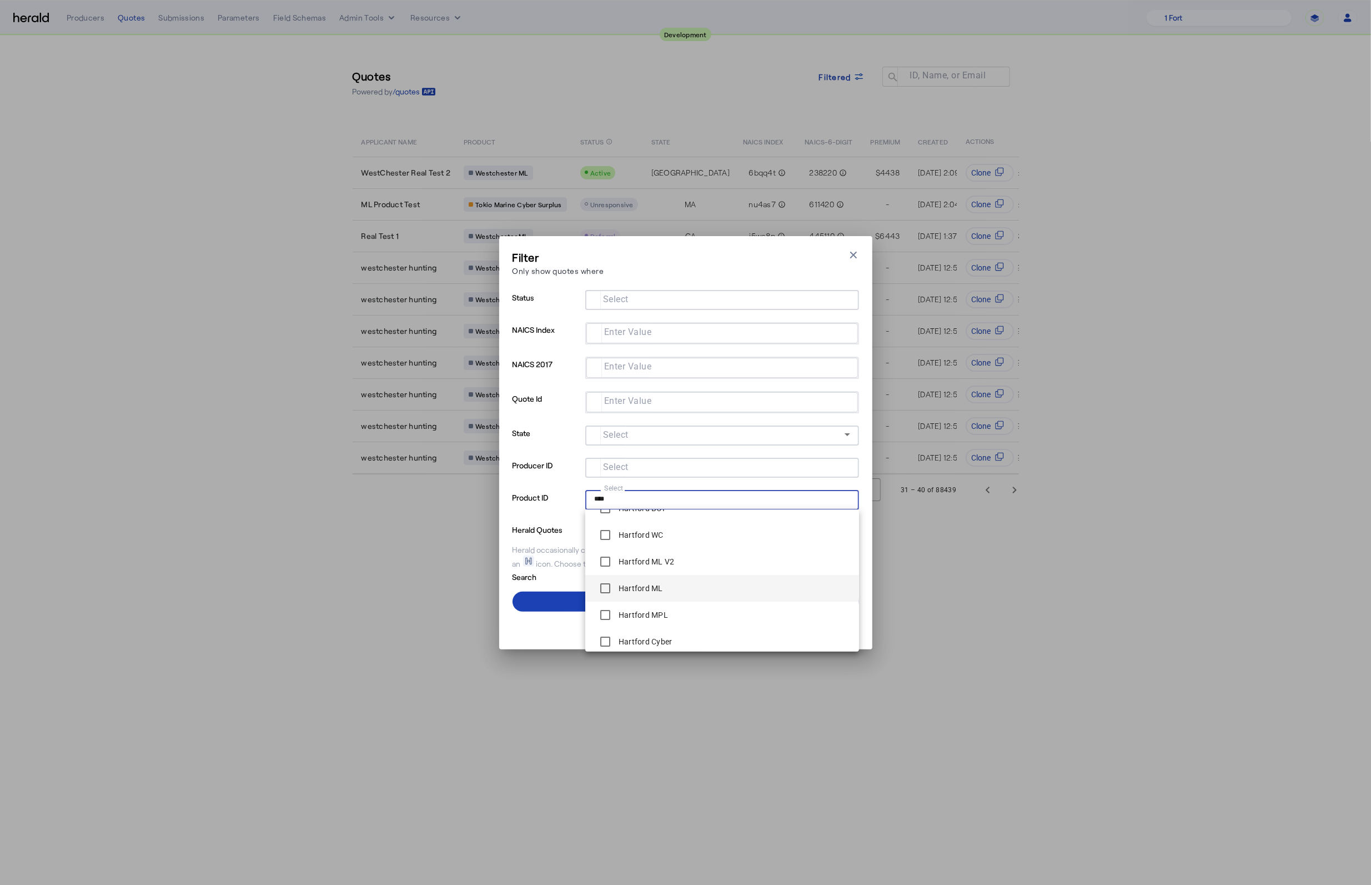
scroll to position [53, 0]
type input "****"
click at [559, 601] on span at bounding box center [685, 601] width 346 height 27
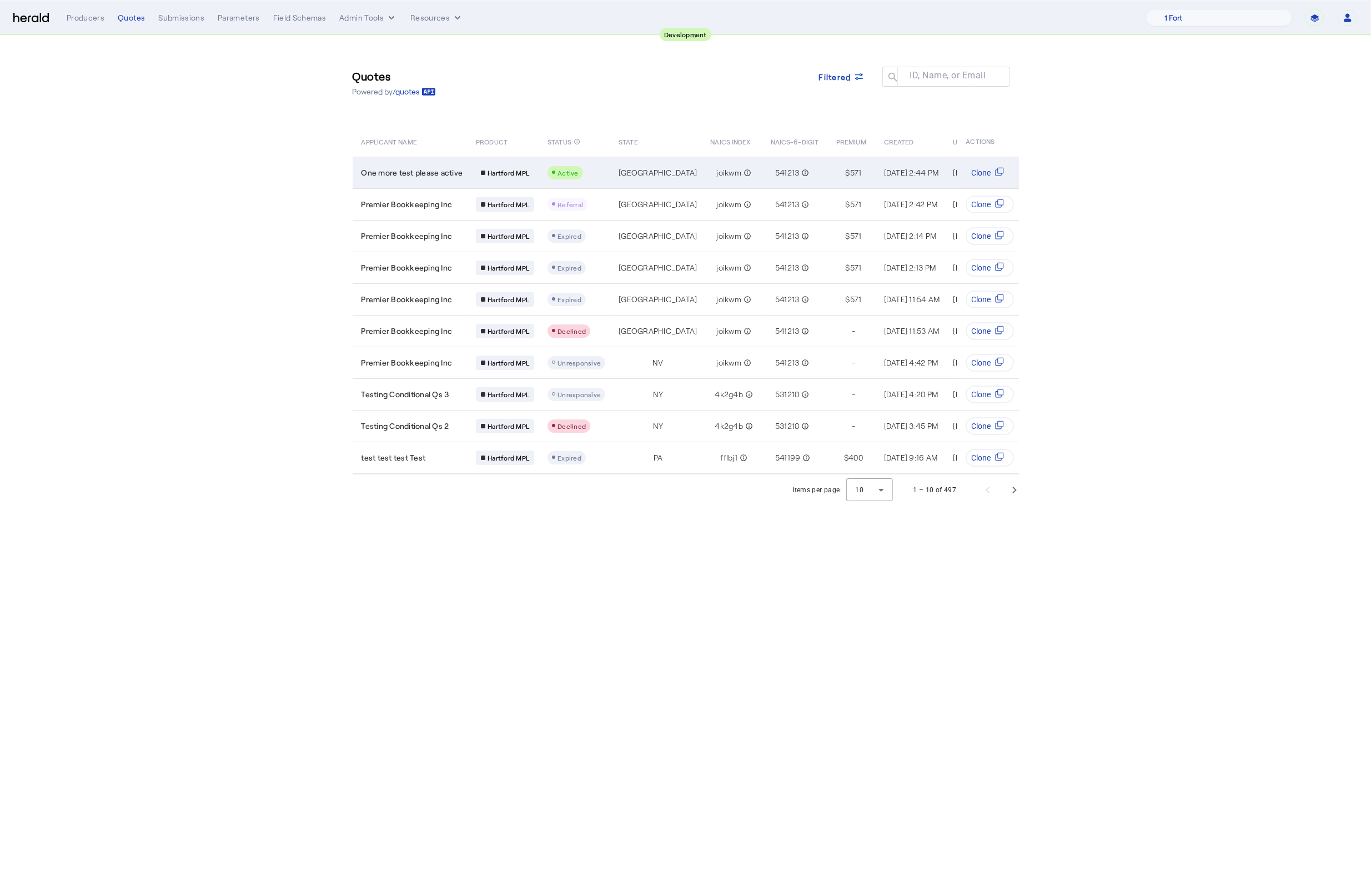
click at [601, 175] on div "Active" at bounding box center [576, 172] width 58 height 13
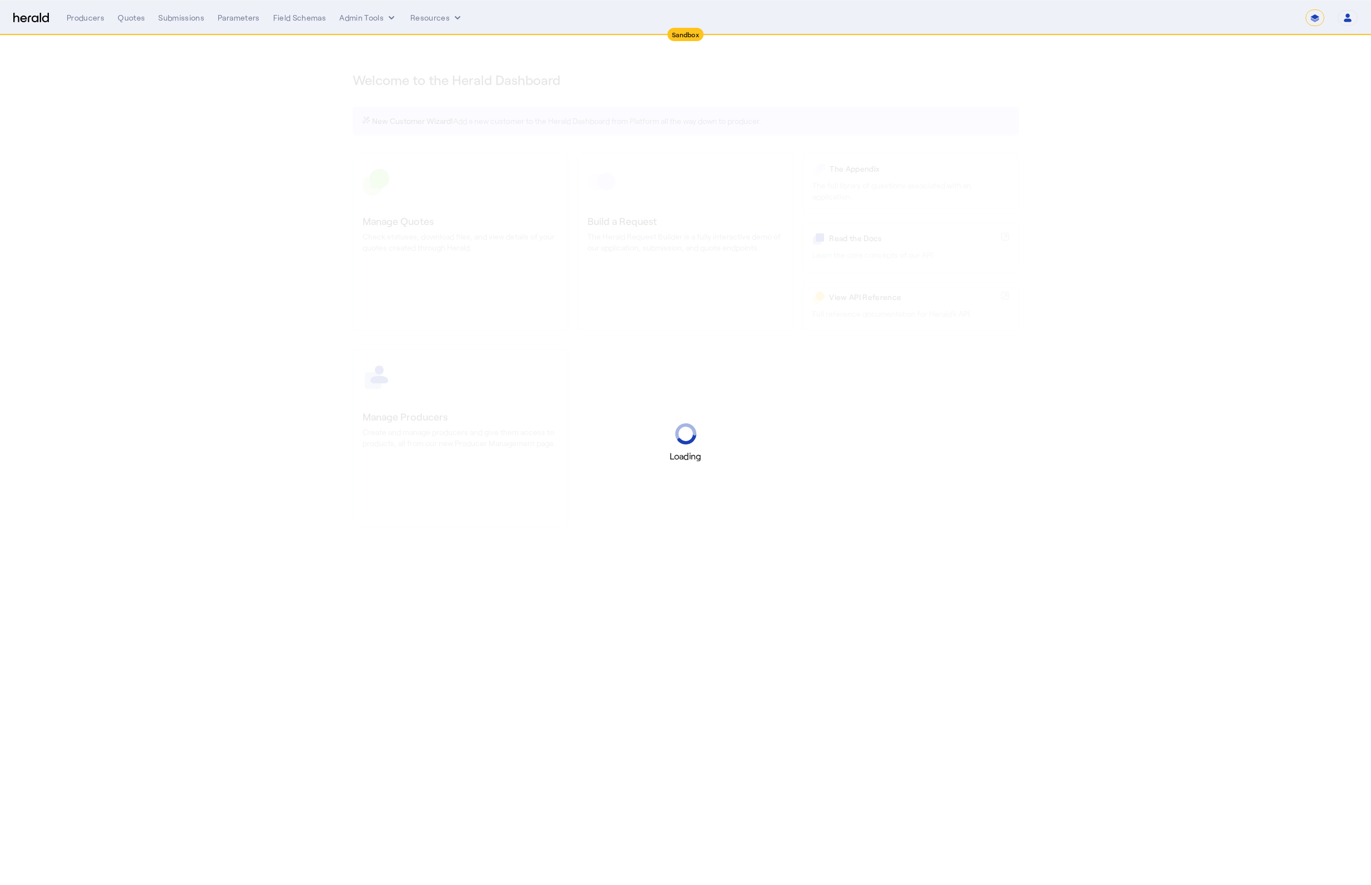
select select "*******"
select select "pfm_2v8p_herald_api"
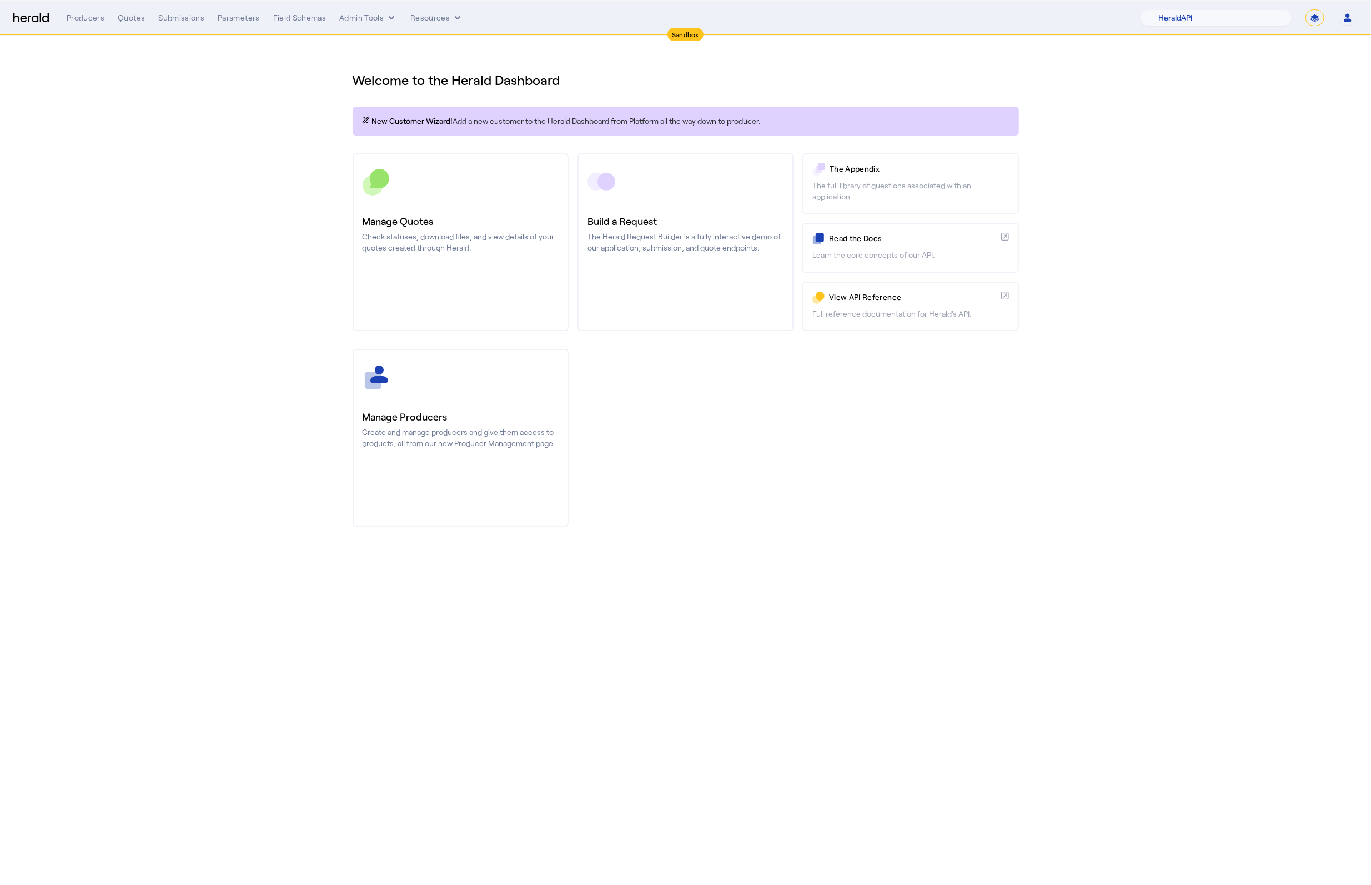
drag, startPoint x: 691, startPoint y: 419, endPoint x: 655, endPoint y: 246, distance: 176.3
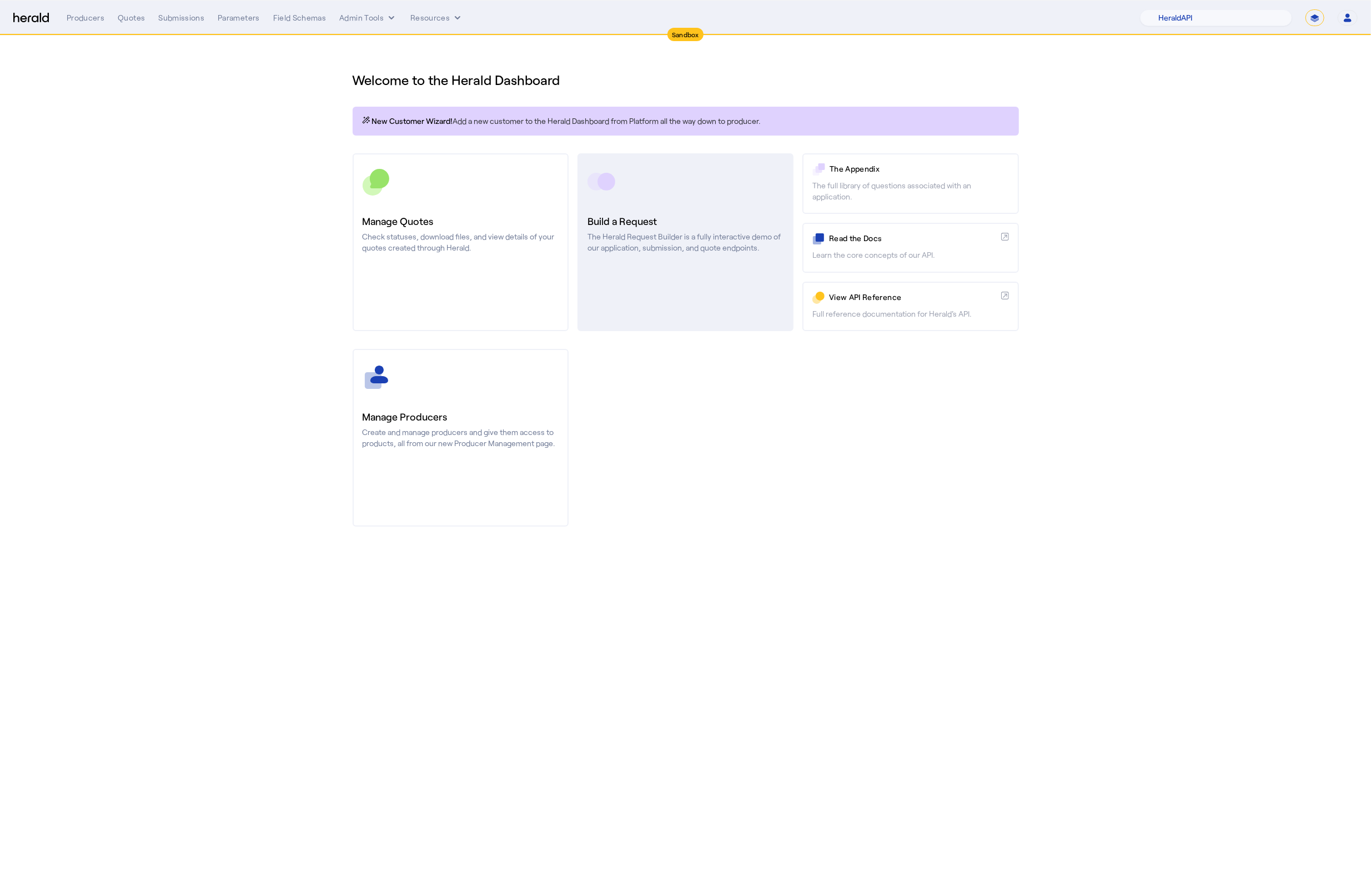
click at [690, 419] on div "Manage Producers Create and manage producers and give them access to products, …" at bounding box center [686, 438] width 666 height 178
click at [656, 240] on p "The Herald Request Builder is a fully interactive demo of our application, subm…" at bounding box center [685, 242] width 196 height 22
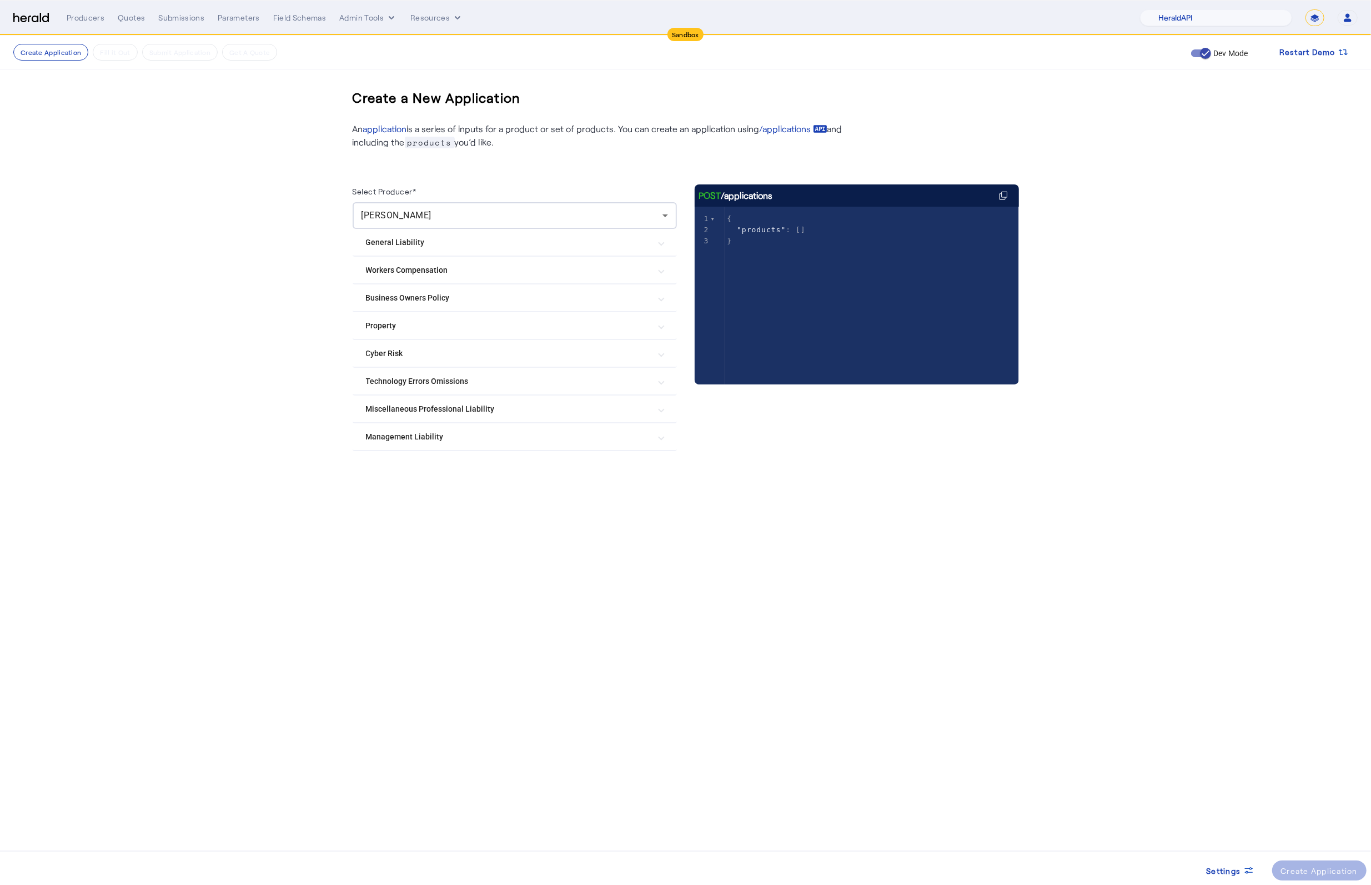
click at [473, 440] on mat-expansion-panel-header "Management Liability" at bounding box center [515, 436] width 324 height 27
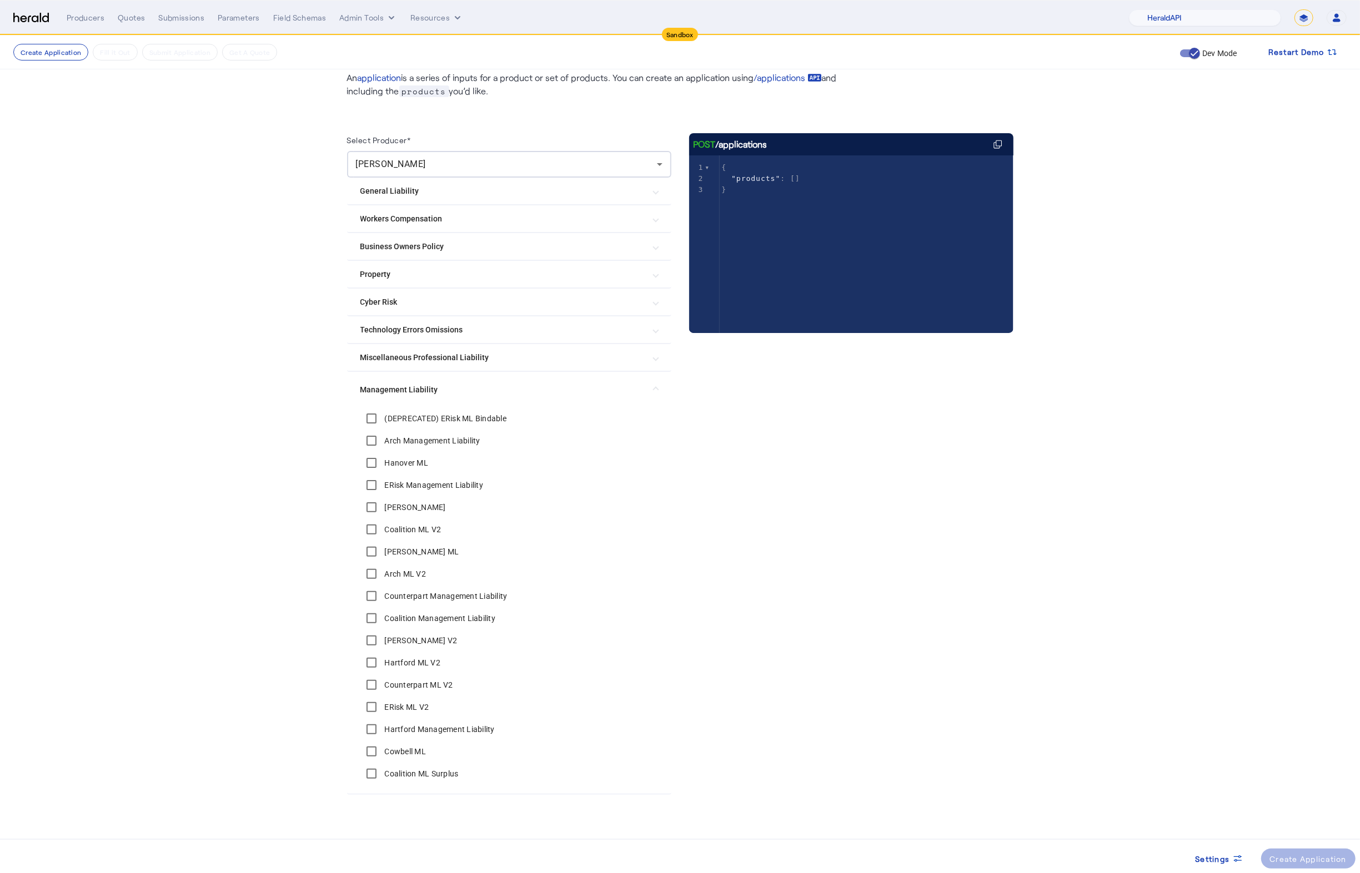
scroll to position [54, 0]
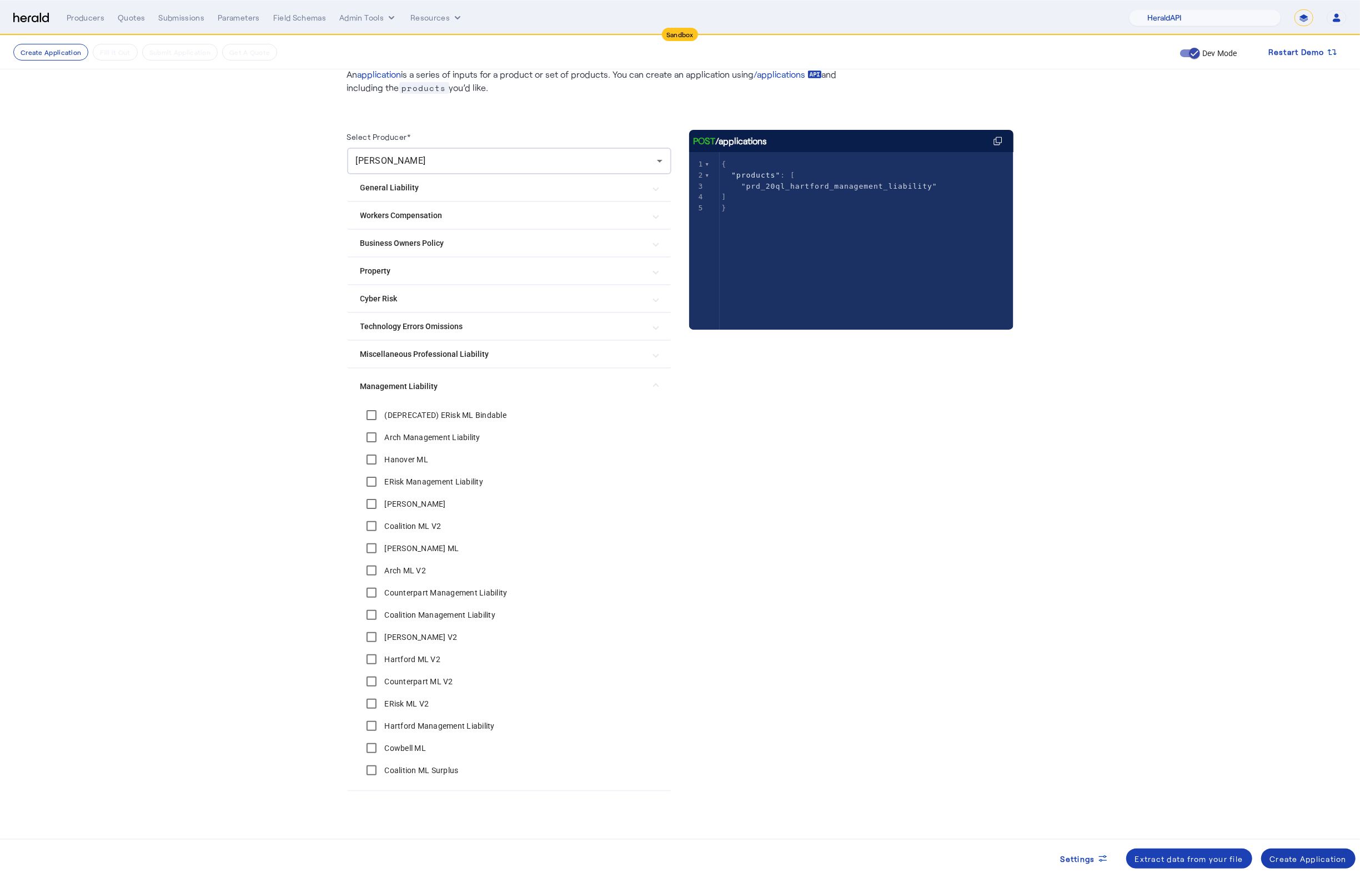
click at [1335, 865] on span at bounding box center [1308, 859] width 95 height 27
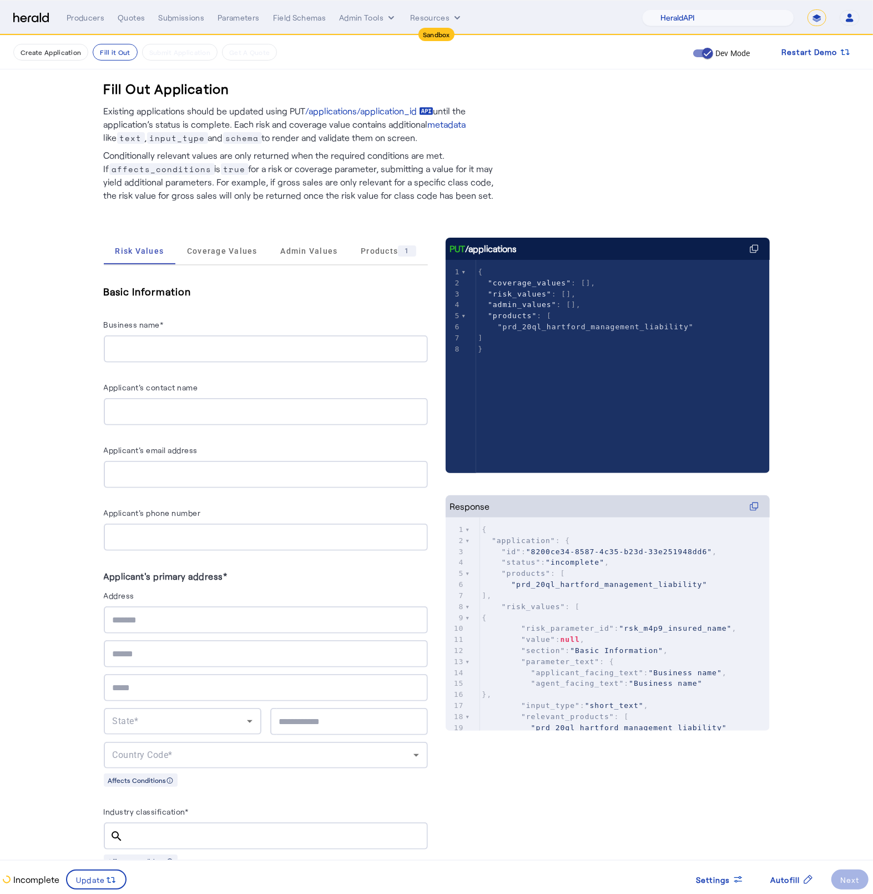
click at [142, 336] on div at bounding box center [266, 348] width 306 height 27
type input "**********"
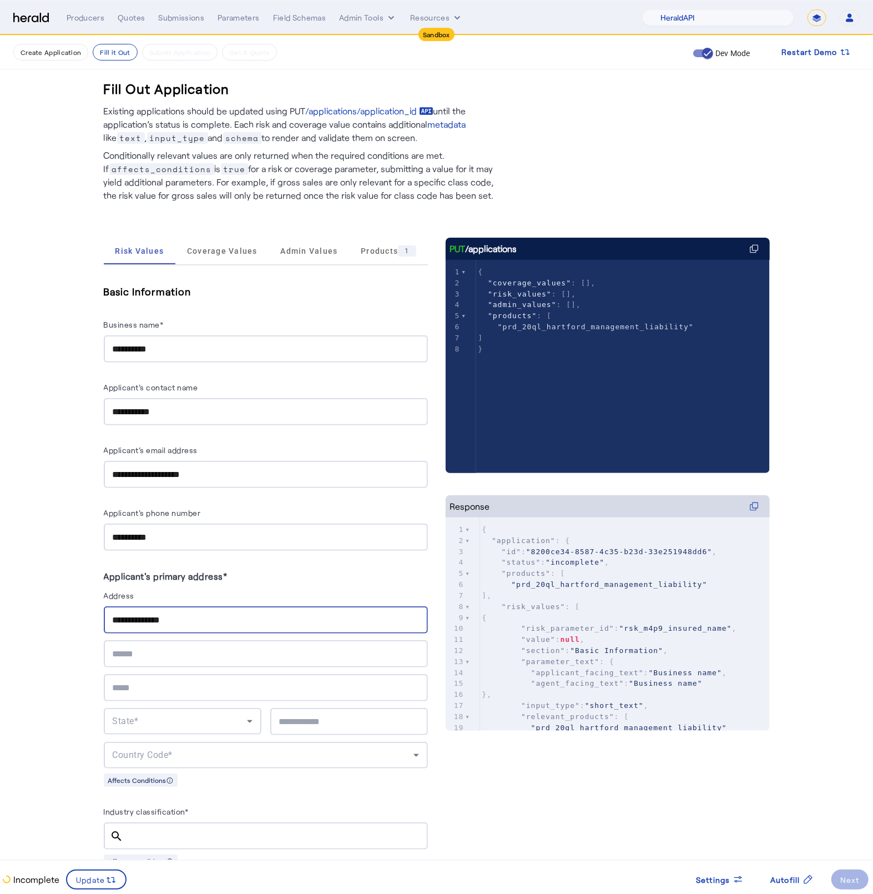
type input "**********"
type input "********"
type input "*****"
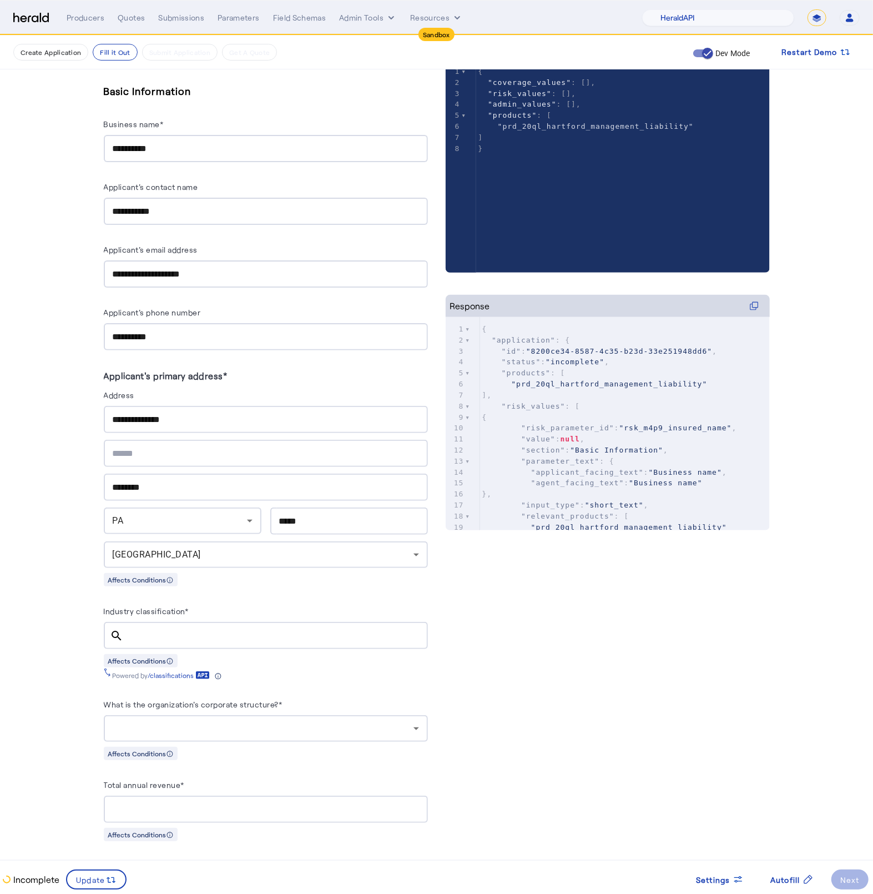
scroll to position [249, 0]
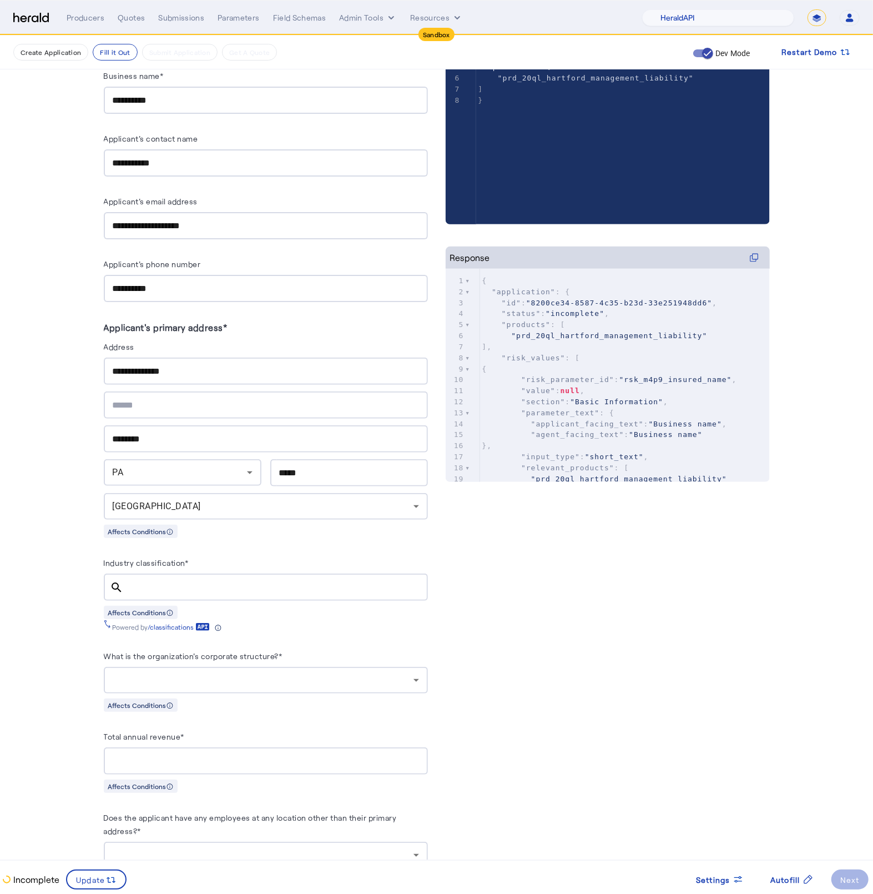
click at [152, 587] on input "Industry classification*" at bounding box center [276, 587] width 287 height 13
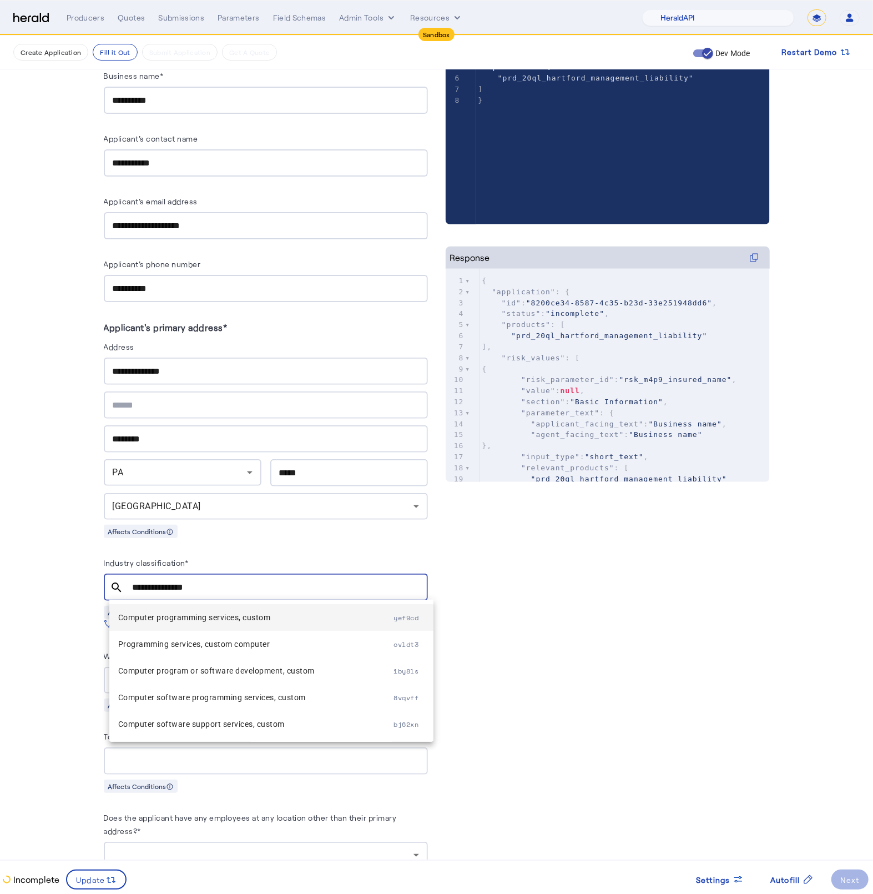
type input "**********"
click at [227, 616] on span "Computer programming services, custom" at bounding box center [256, 617] width 276 height 13
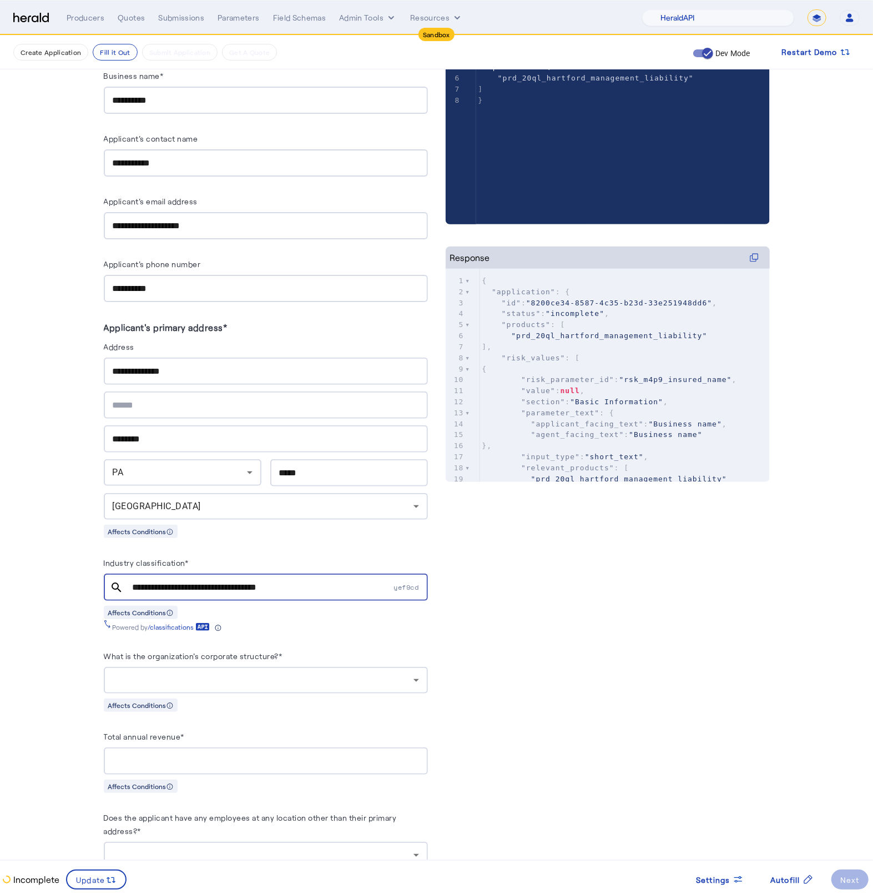
click at [67, 610] on fill-application-step "**********" at bounding box center [436, 734] width 873 height 1895
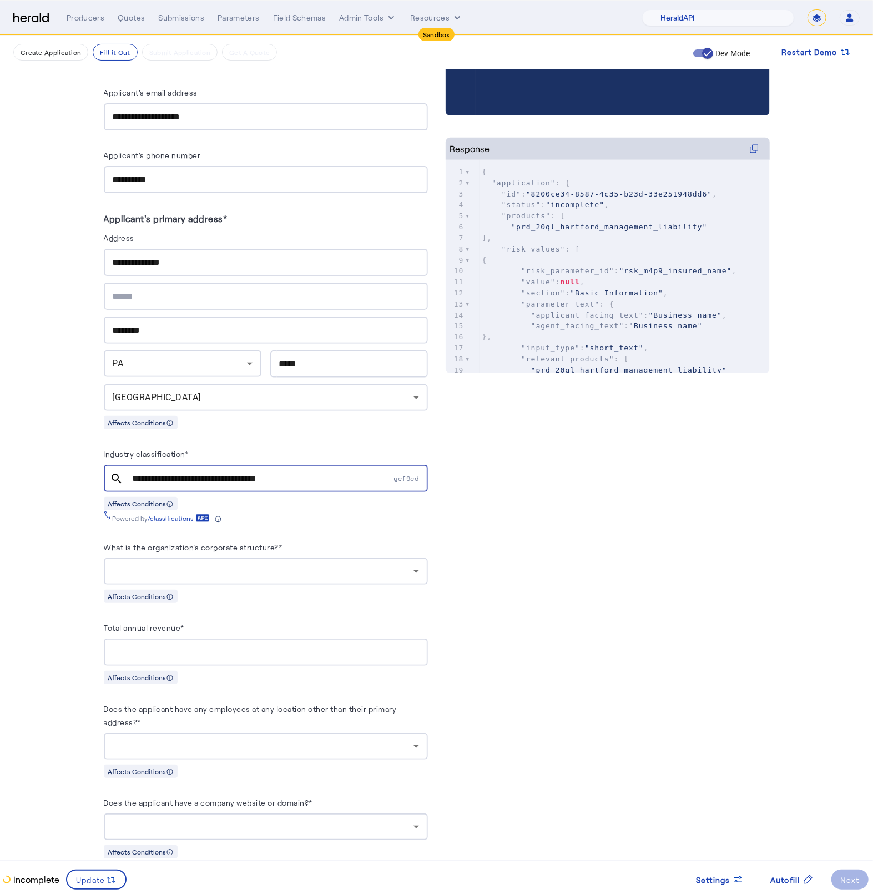
scroll to position [383, 0]
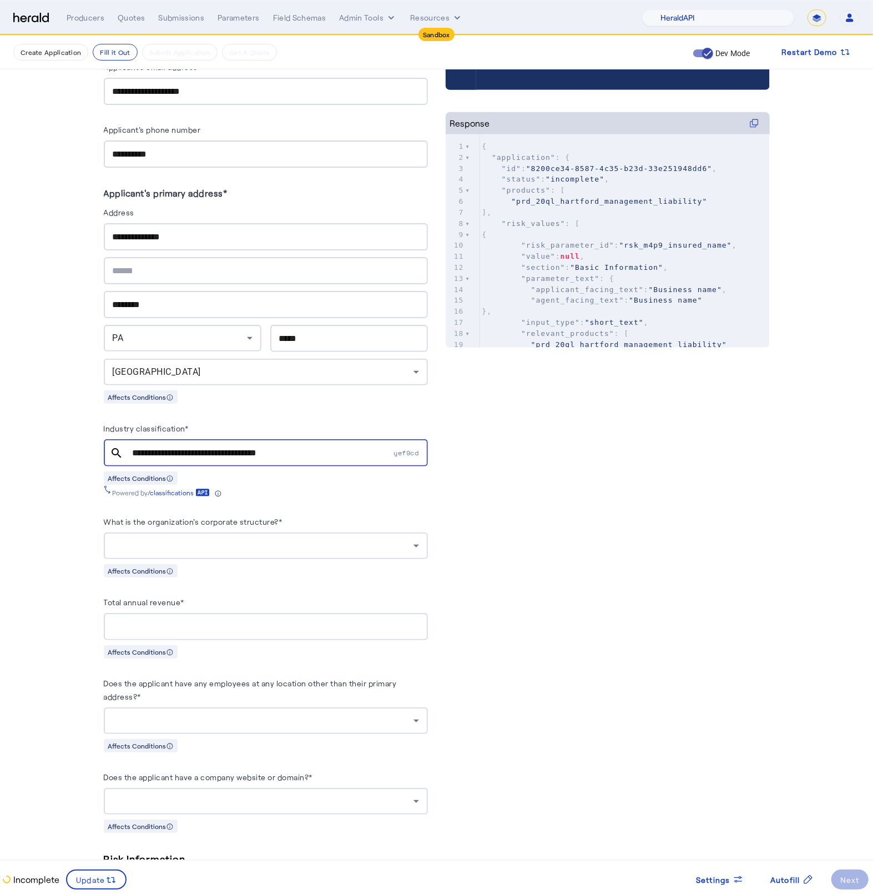
click at [255, 552] on div at bounding box center [263, 545] width 301 height 13
click at [213, 549] on div at bounding box center [263, 545] width 301 height 13
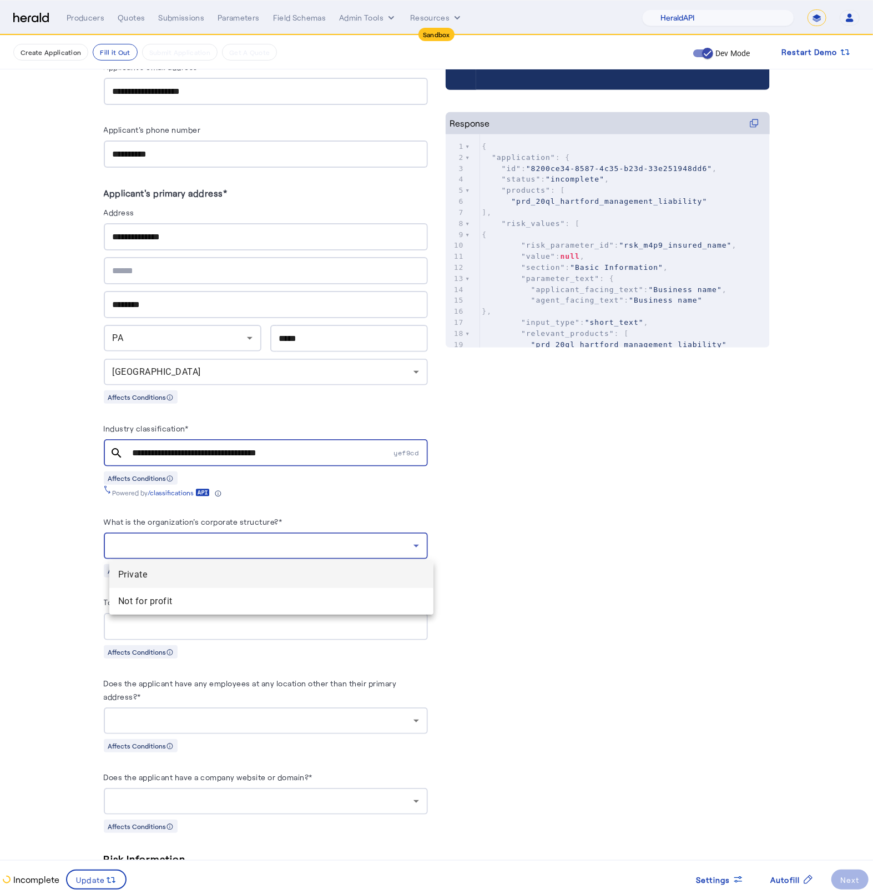
click at [187, 579] on span "Private" at bounding box center [271, 574] width 306 height 13
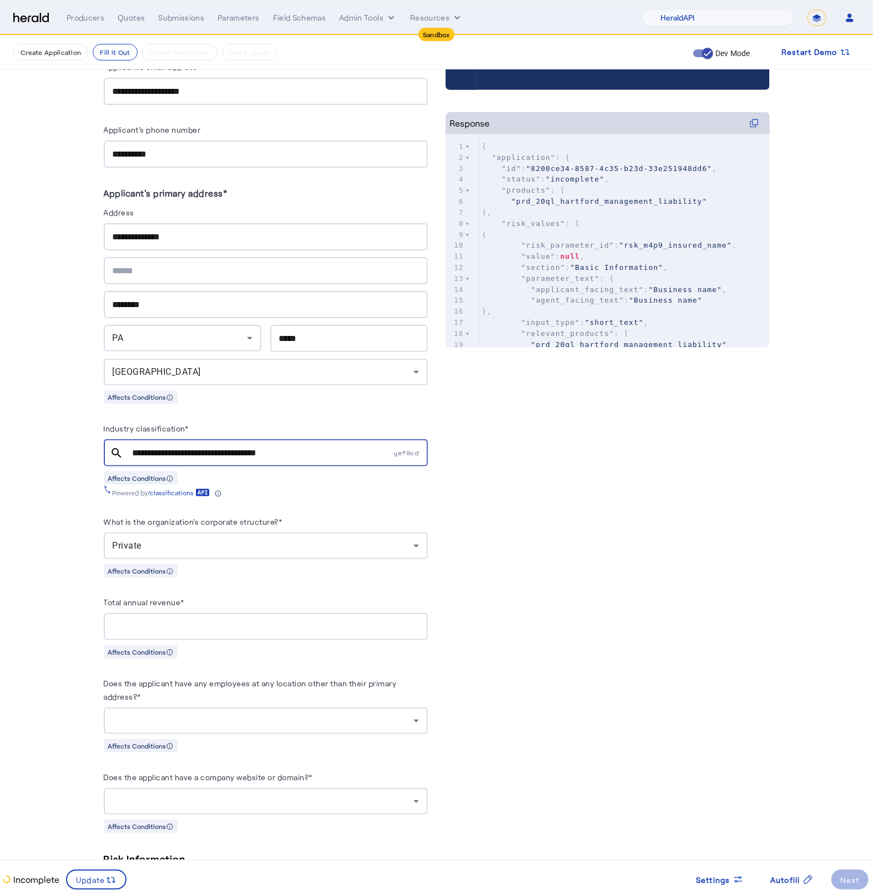
click at [171, 635] on div at bounding box center [266, 626] width 306 height 27
paste input "**********"
type input "**********"
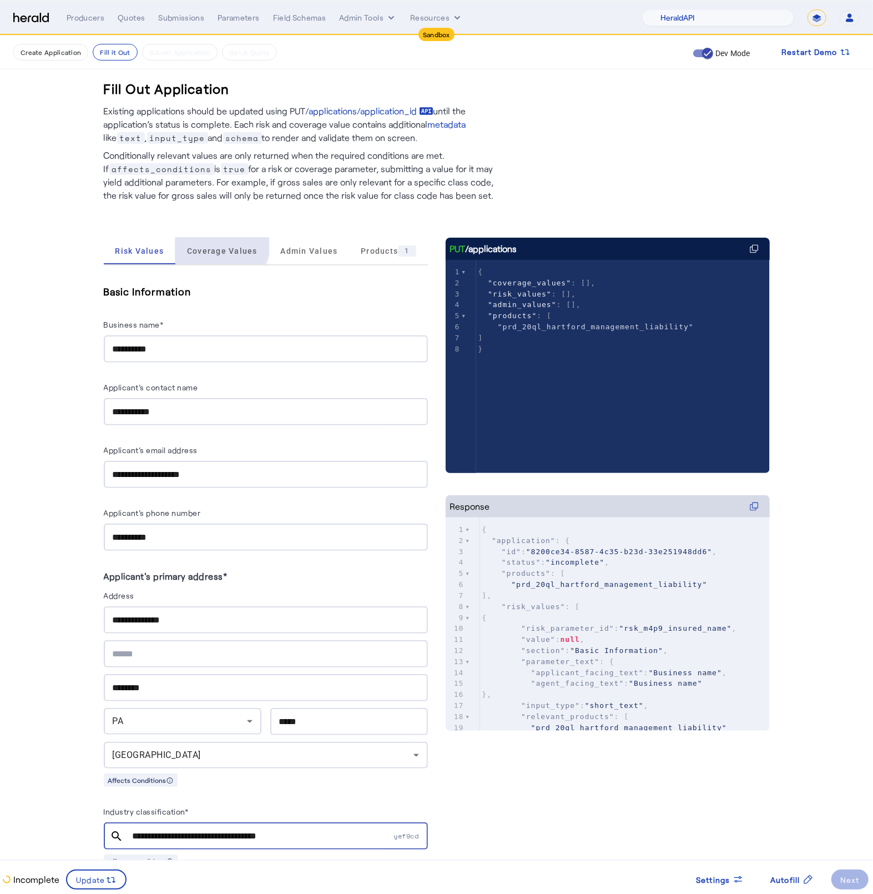
click at [221, 242] on span "Coverage Values" at bounding box center [222, 251] width 71 height 27
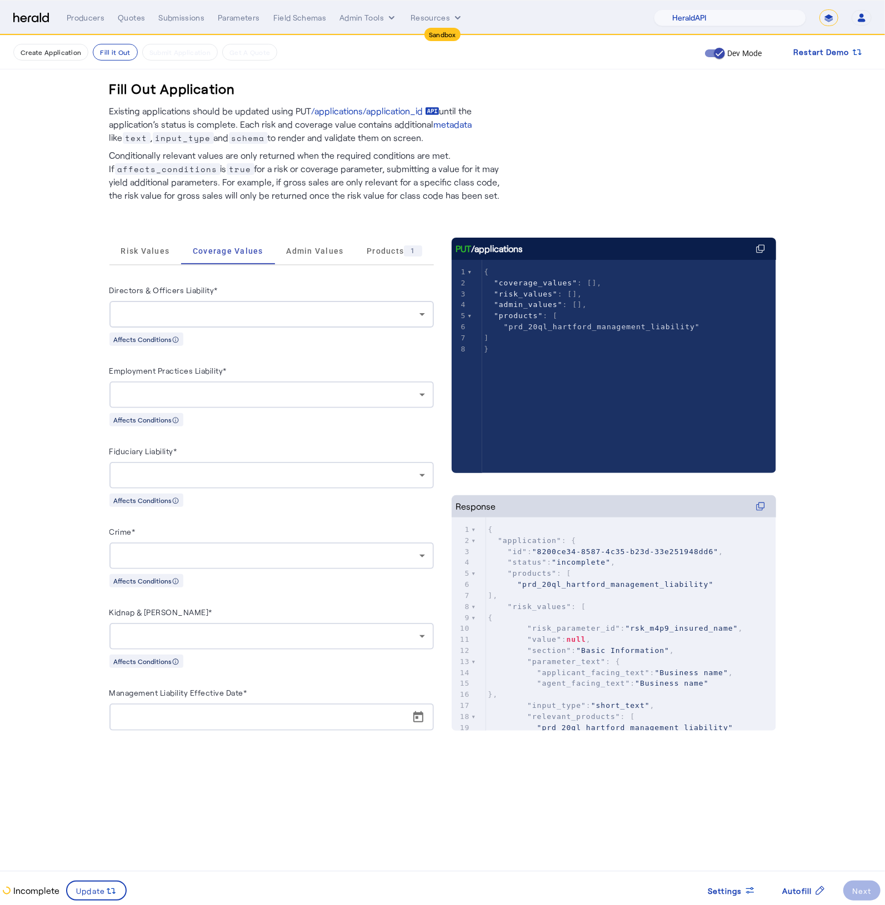
click at [272, 314] on div at bounding box center [268, 314] width 301 height 13
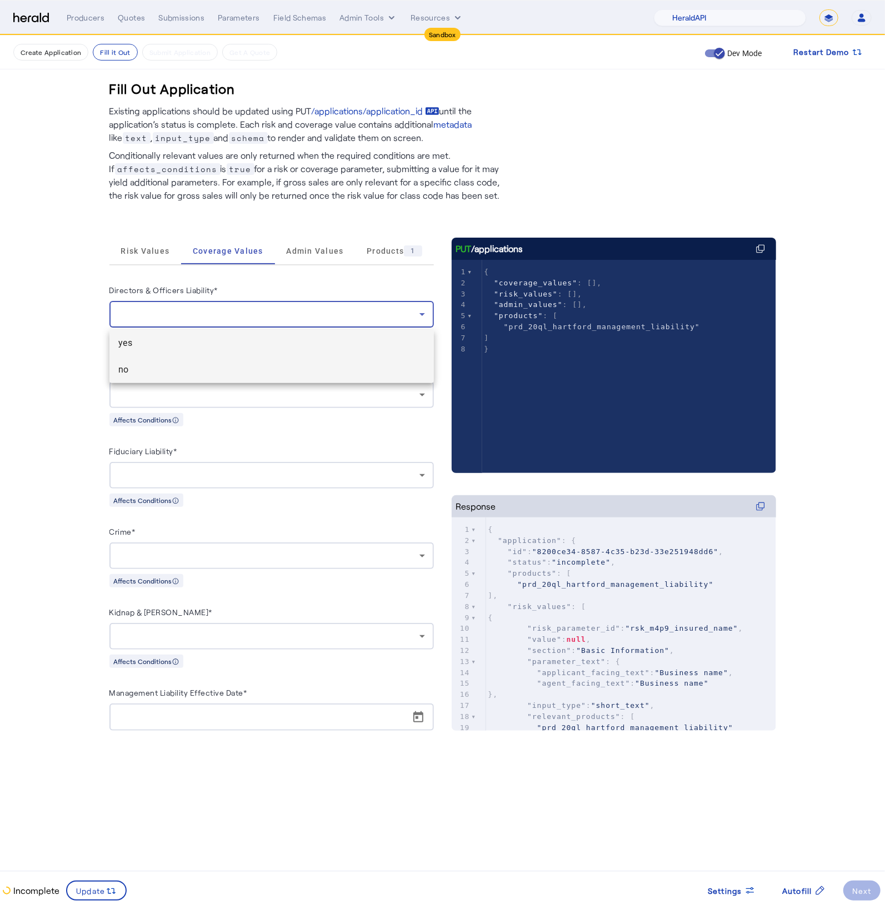
click at [203, 368] on span "no" at bounding box center [271, 369] width 306 height 13
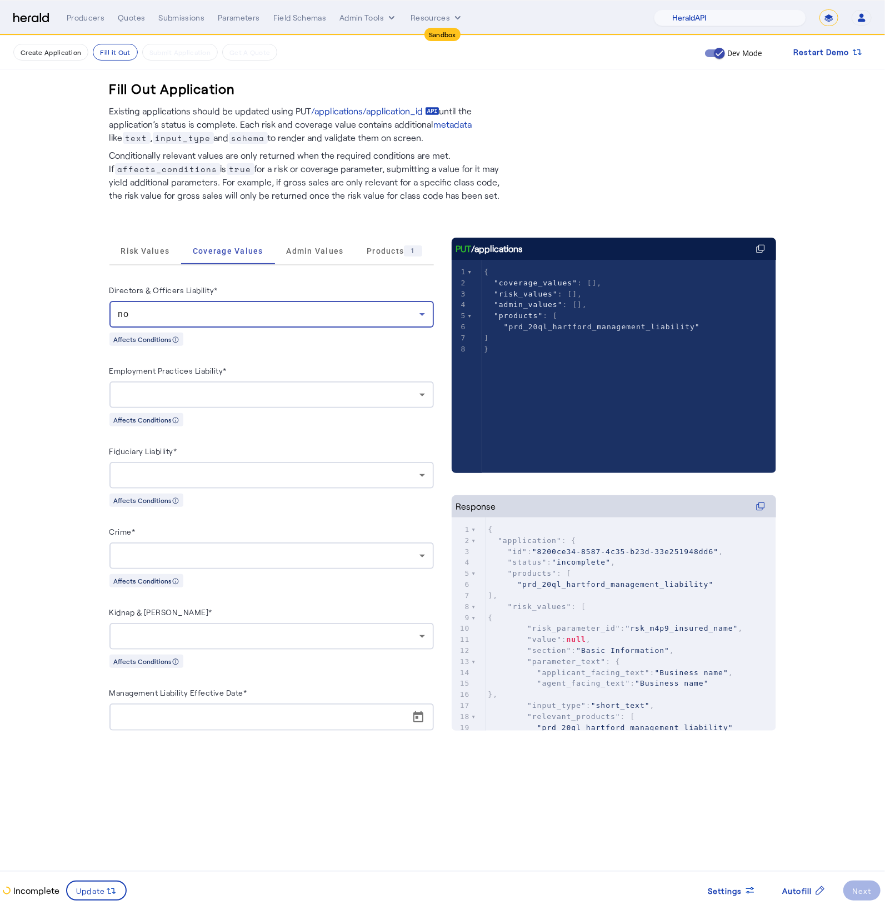
click at [220, 388] on div at bounding box center [271, 394] width 306 height 27
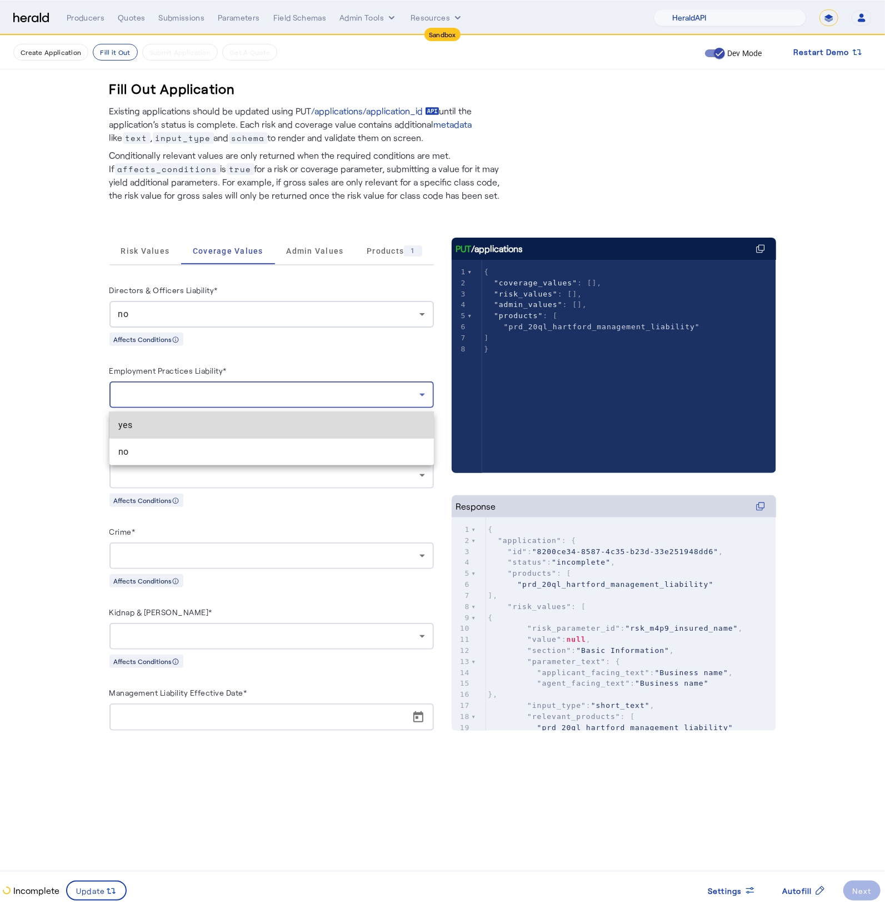
click at [185, 422] on span "yes" at bounding box center [271, 425] width 306 height 13
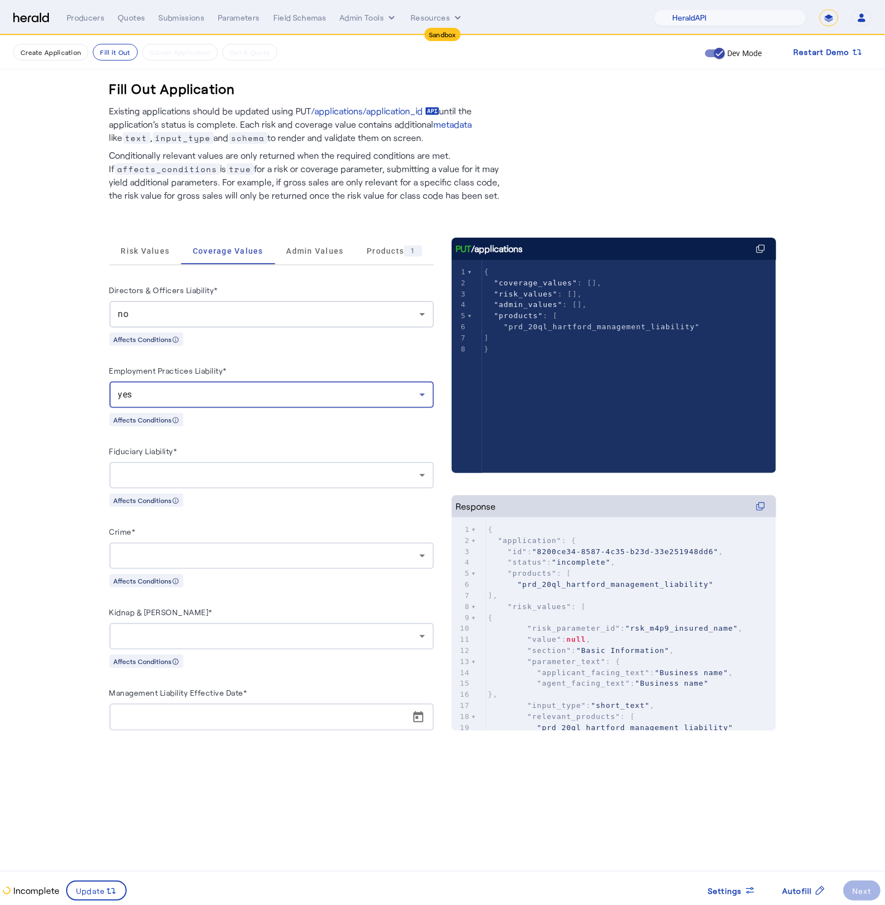
click at [215, 477] on div at bounding box center [268, 475] width 301 height 13
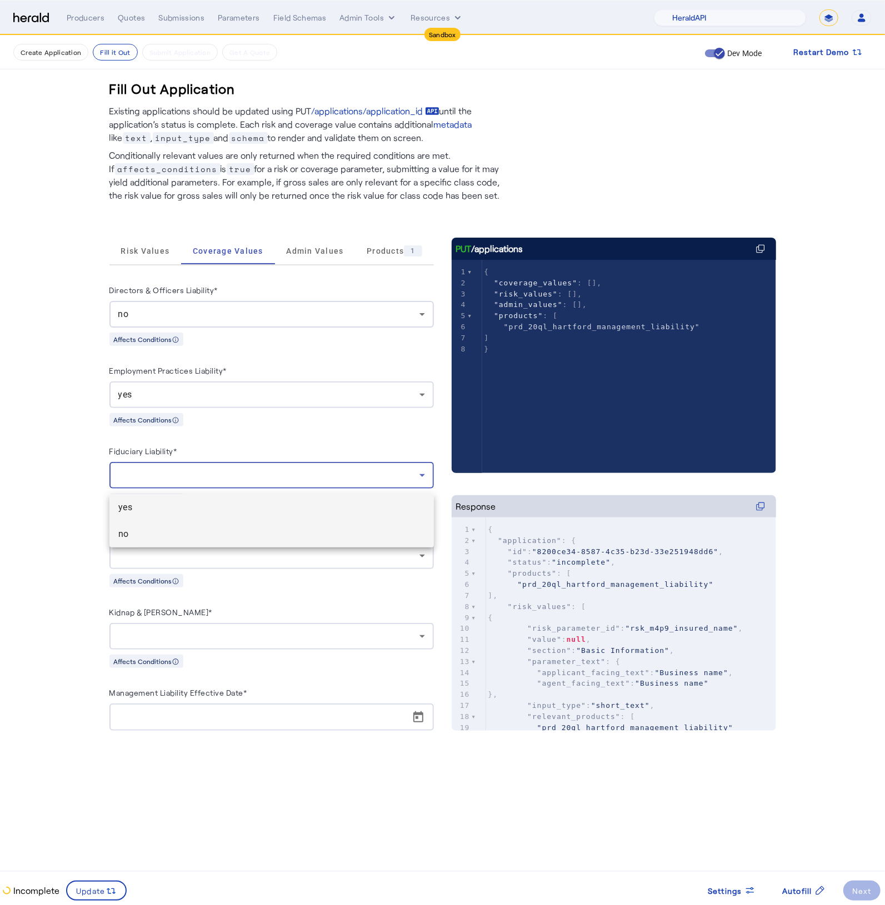
click at [182, 533] on span "no" at bounding box center [271, 533] width 306 height 13
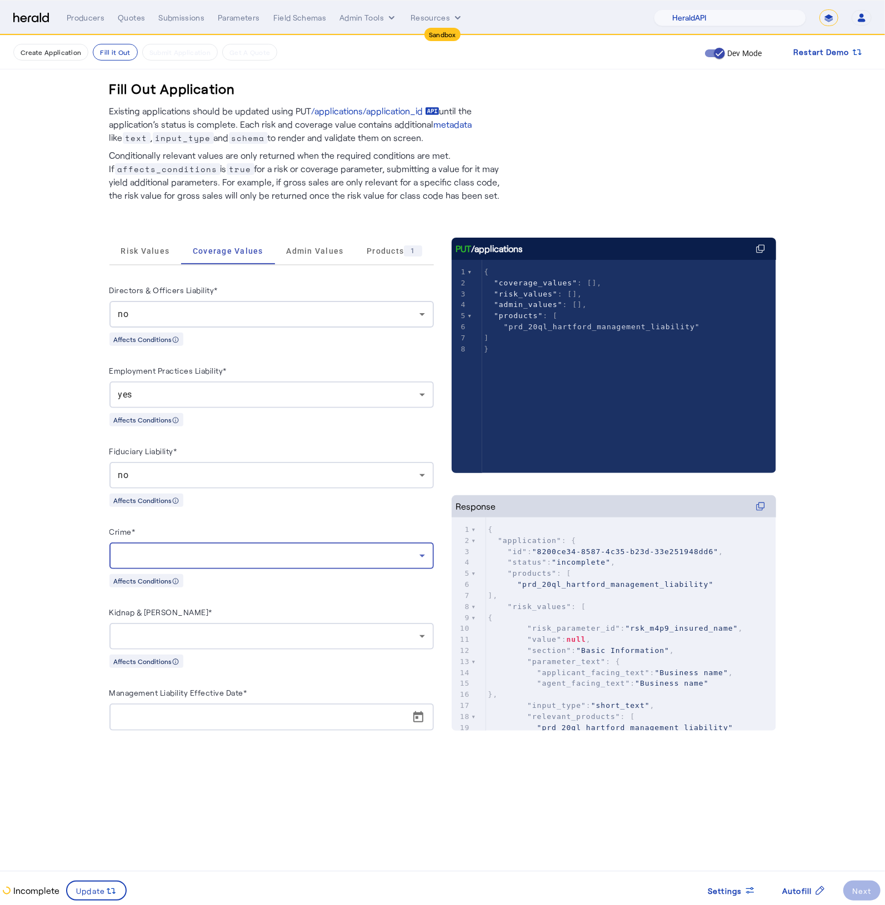
click at [208, 556] on div at bounding box center [268, 555] width 301 height 13
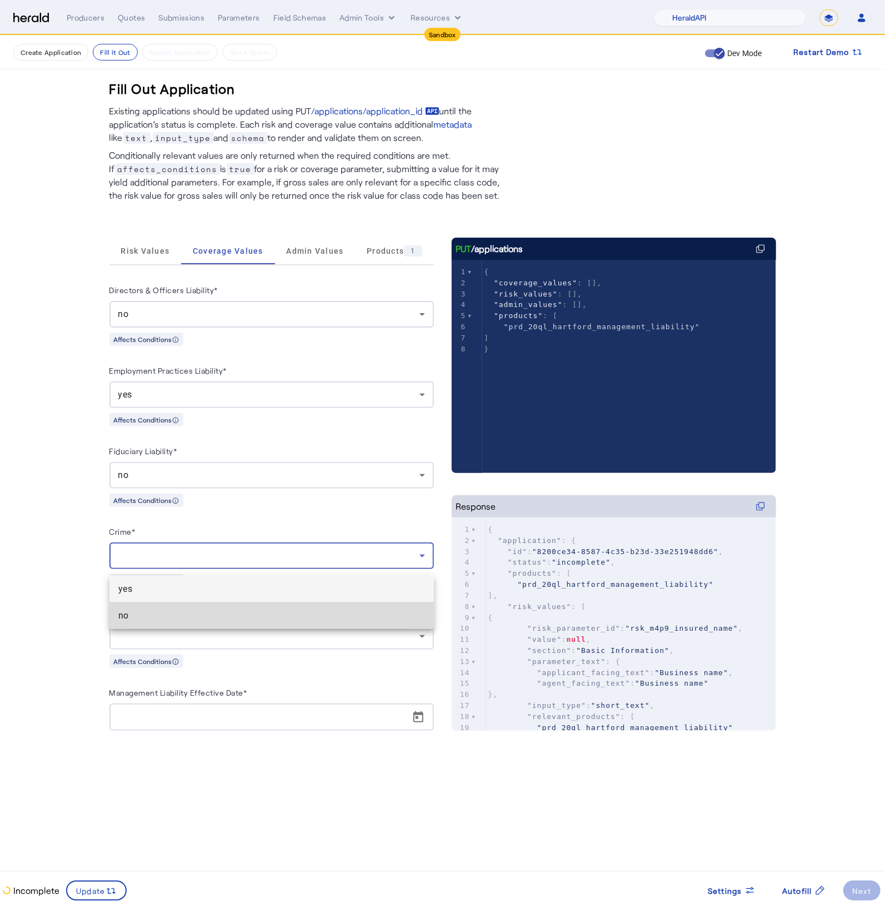
click at [210, 614] on span "no" at bounding box center [271, 615] width 306 height 13
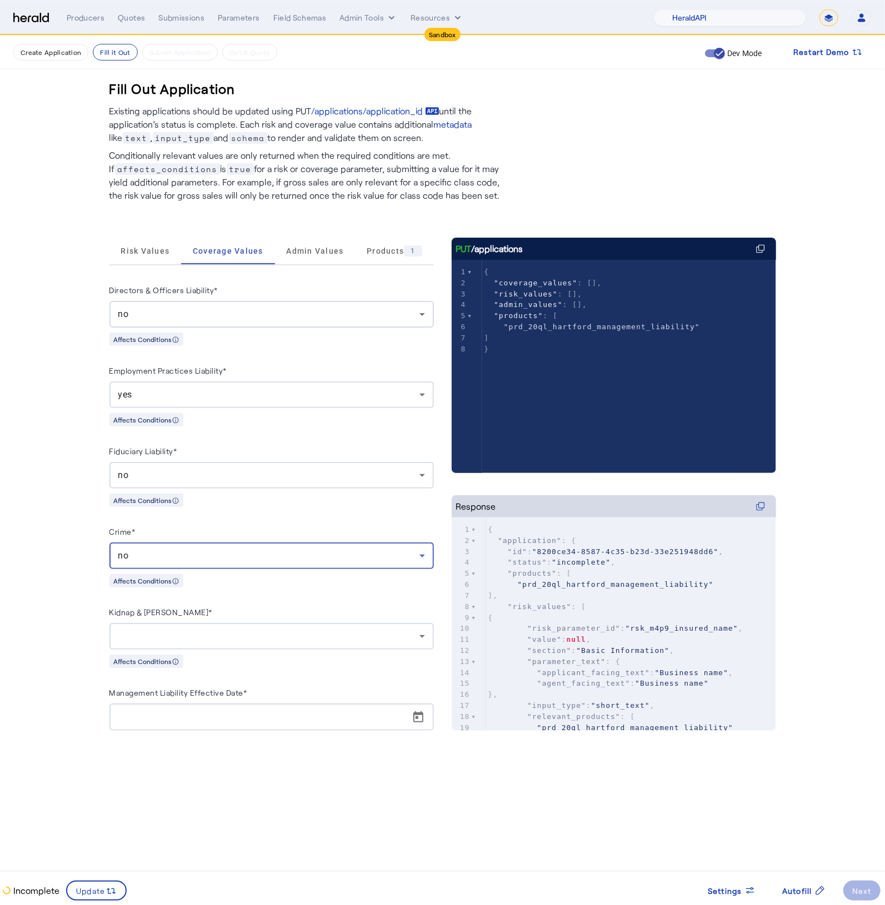
click at [269, 650] on div at bounding box center [271, 636] width 306 height 27
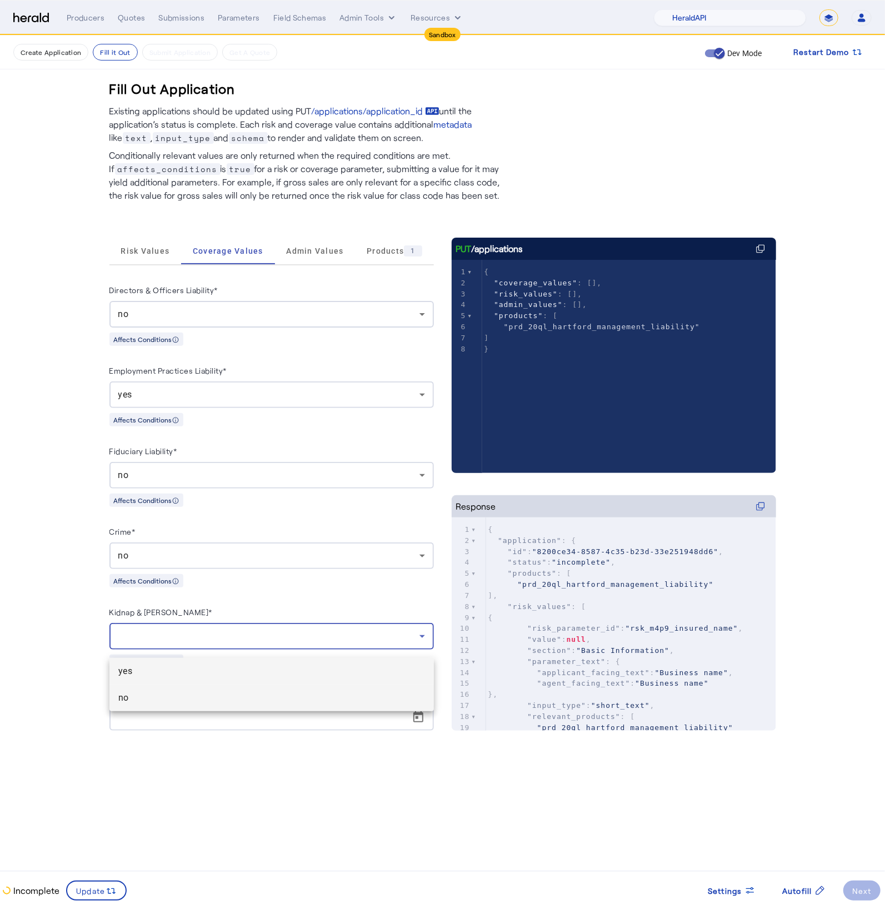
click at [259, 705] on mat-option "no" at bounding box center [271, 698] width 324 height 27
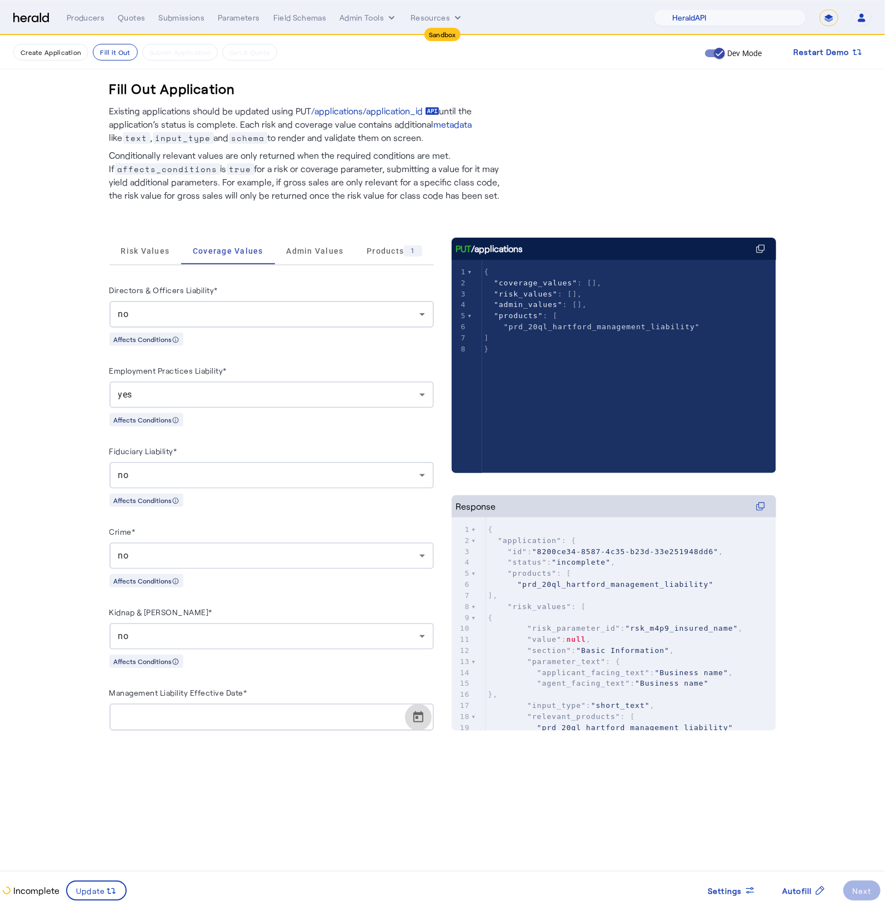
click at [423, 726] on span "Open calendar" at bounding box center [418, 717] width 27 height 27
click at [239, 610] on span "5" at bounding box center [236, 606] width 20 height 20
type input "**********"
click at [94, 884] on span at bounding box center [96, 890] width 58 height 27
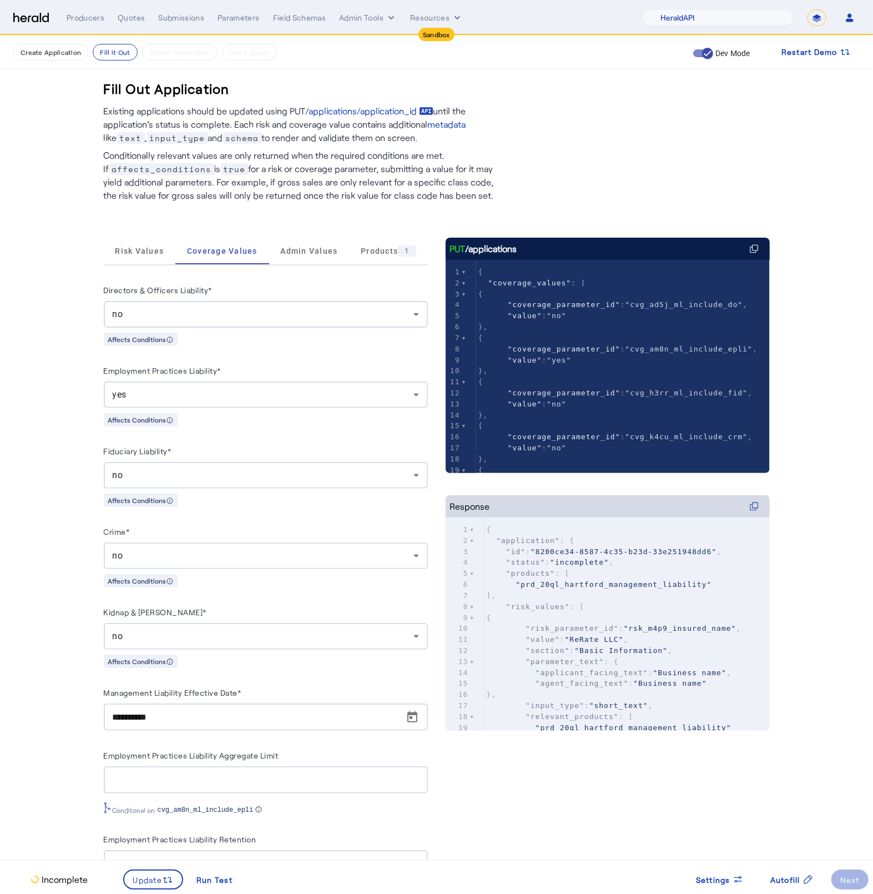
click at [61, 785] on fill-application-step "Create Application Fill it Out Submit Application Get A Quote Dev Mode Restart …" at bounding box center [436, 498] width 873 height 925
click at [164, 248] on span "Risk Values" at bounding box center [139, 251] width 49 height 8
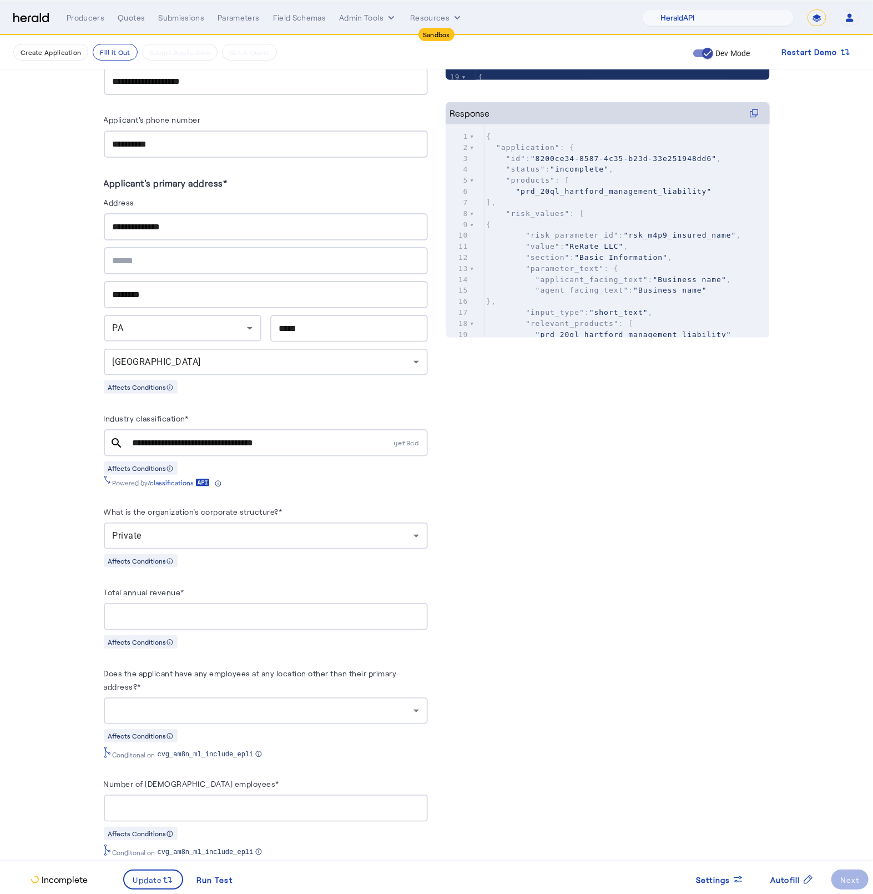
scroll to position [611, 0]
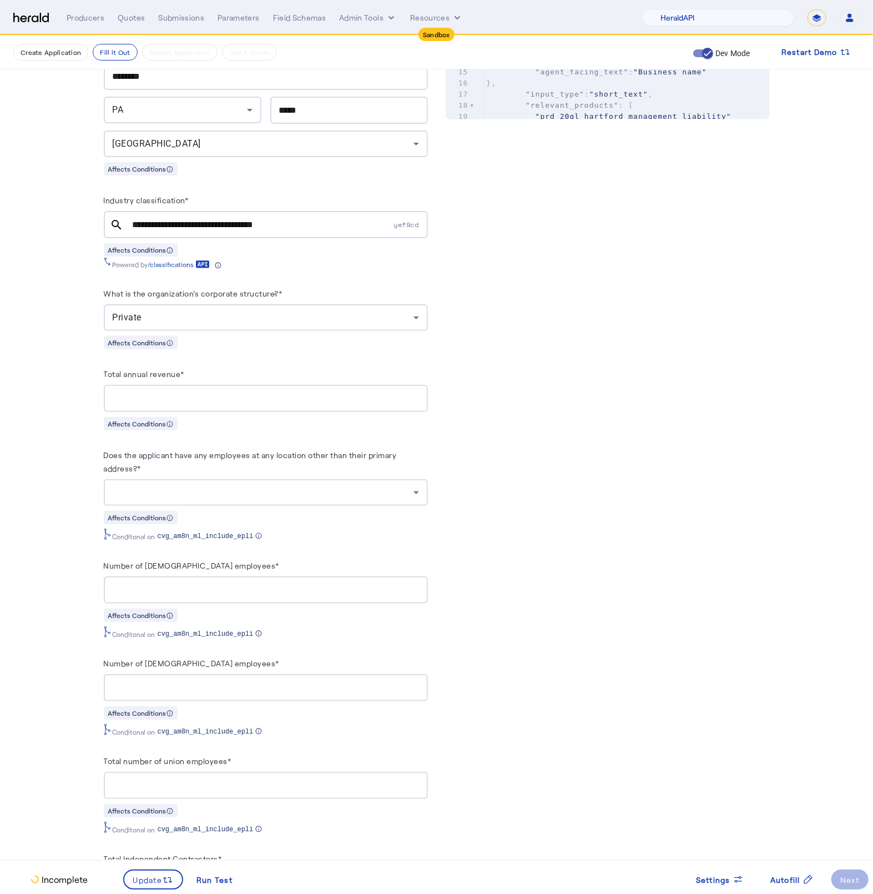
click at [158, 399] on input "Total annual revenue*" at bounding box center [266, 398] width 306 height 13
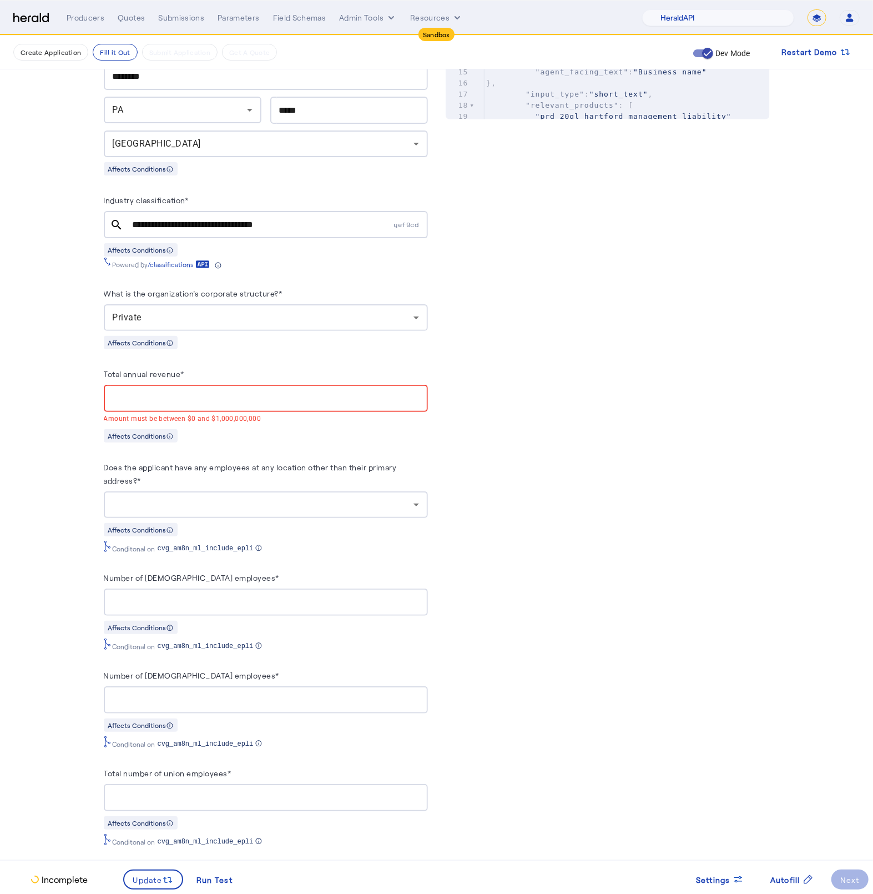
paste input "**********"
type input "**********"
click at [187, 480] on herald-label "Does the applicant have any employees at any location other than their primary …" at bounding box center [266, 475] width 324 height 31
click at [157, 394] on input "**********" at bounding box center [266, 398] width 306 height 13
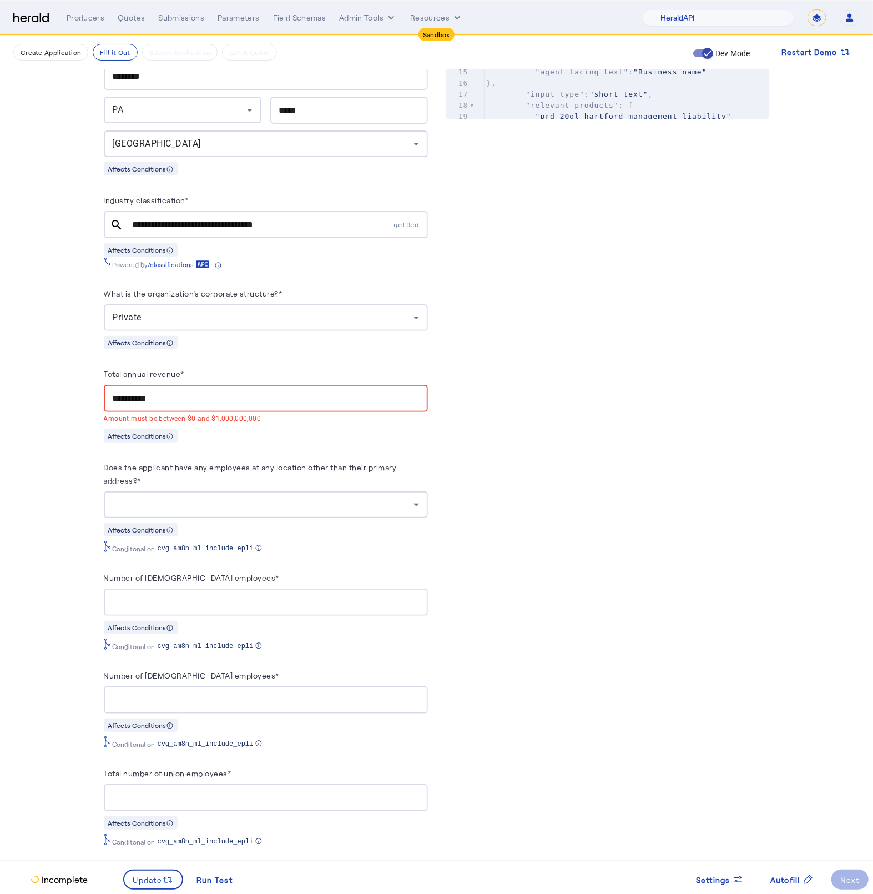
click at [157, 394] on input "**********" at bounding box center [266, 398] width 306 height 13
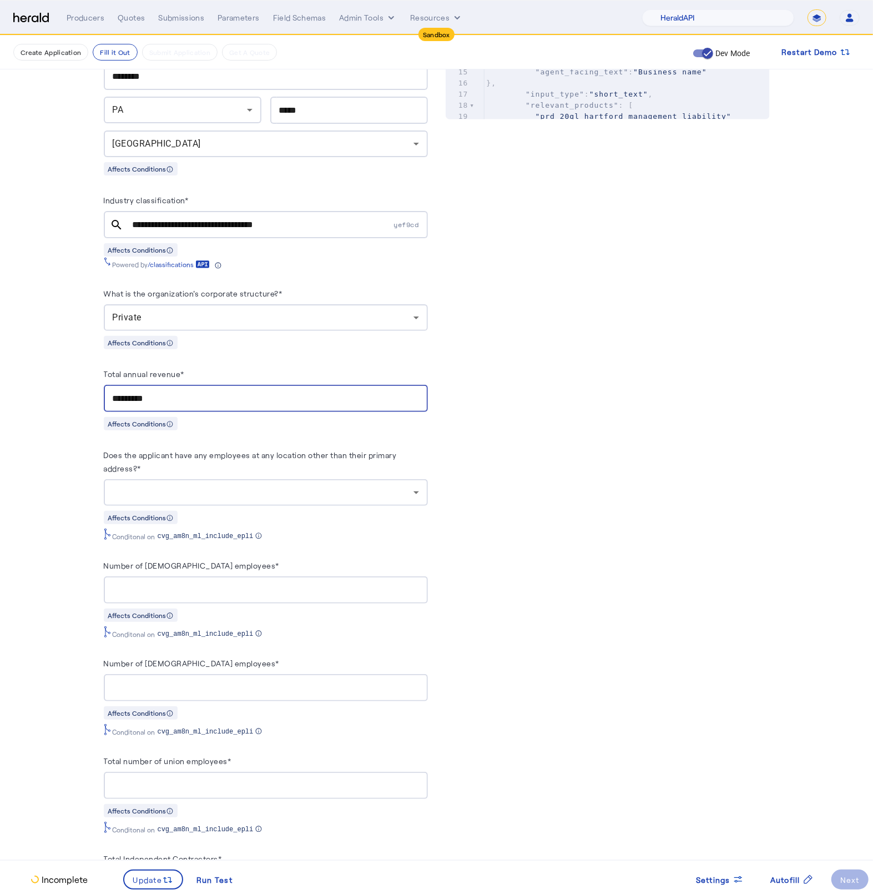
type input "**********"
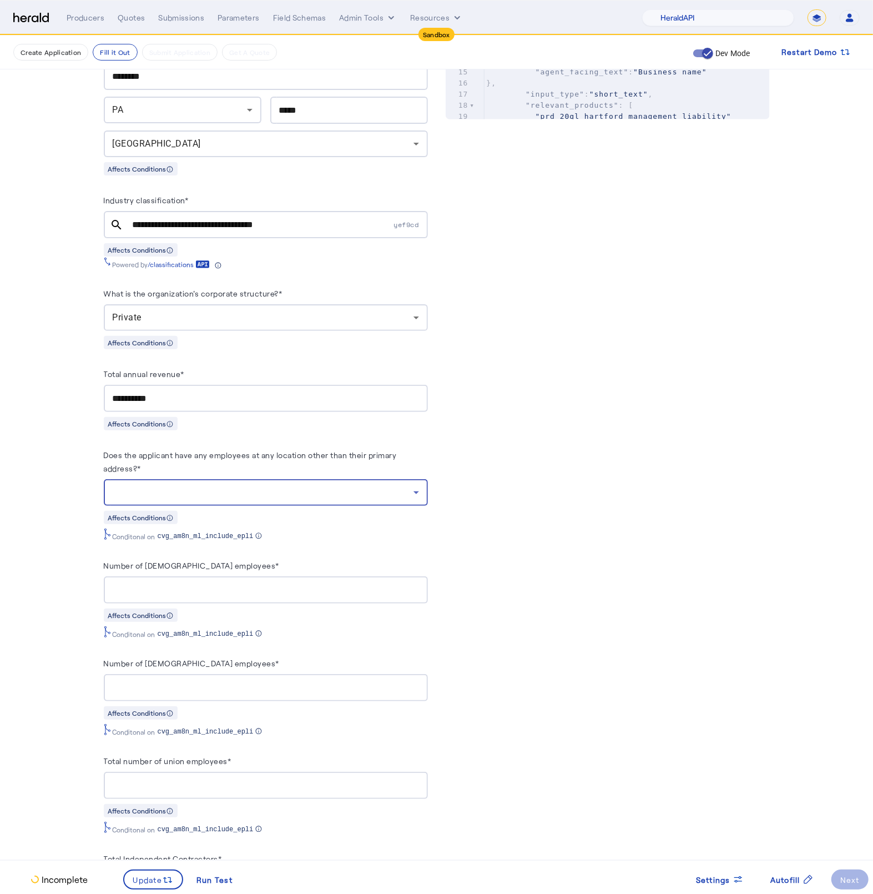
click at [229, 493] on div at bounding box center [263, 492] width 301 height 13
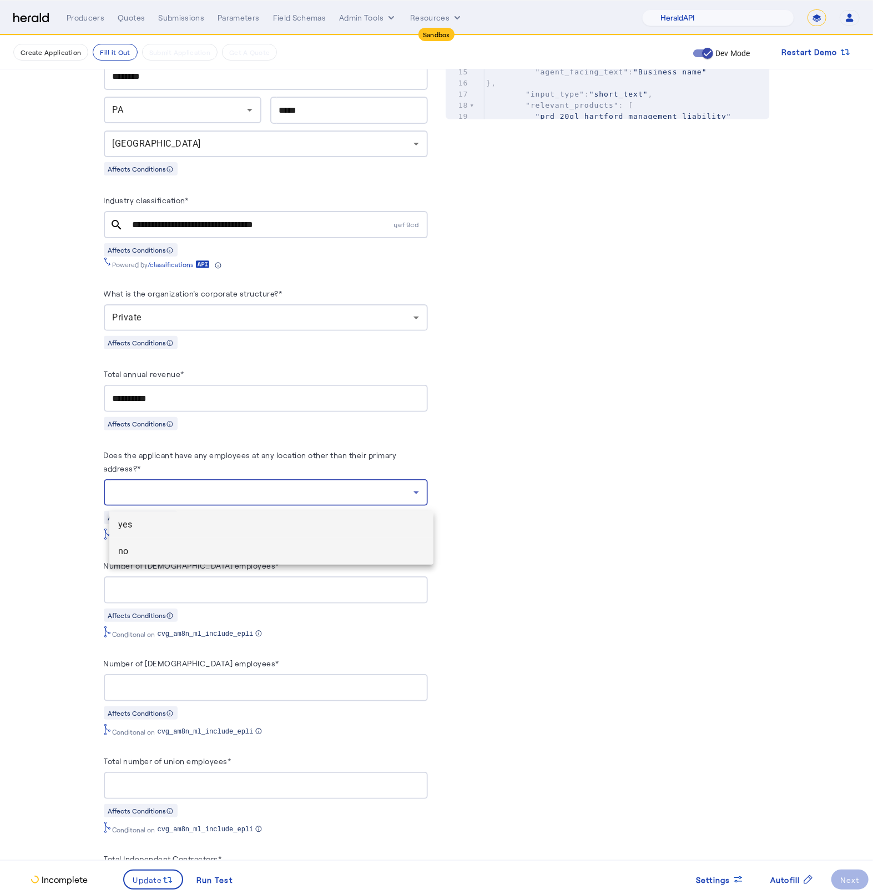
click at [162, 552] on span "no" at bounding box center [271, 551] width 306 height 13
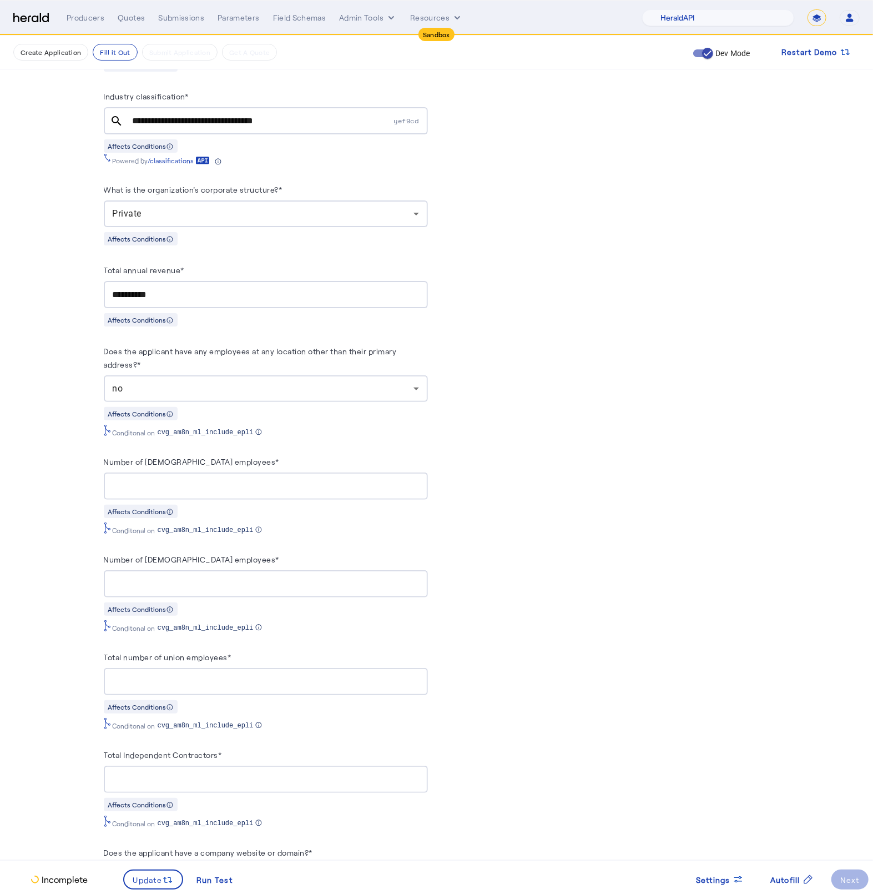
scroll to position [726, 0]
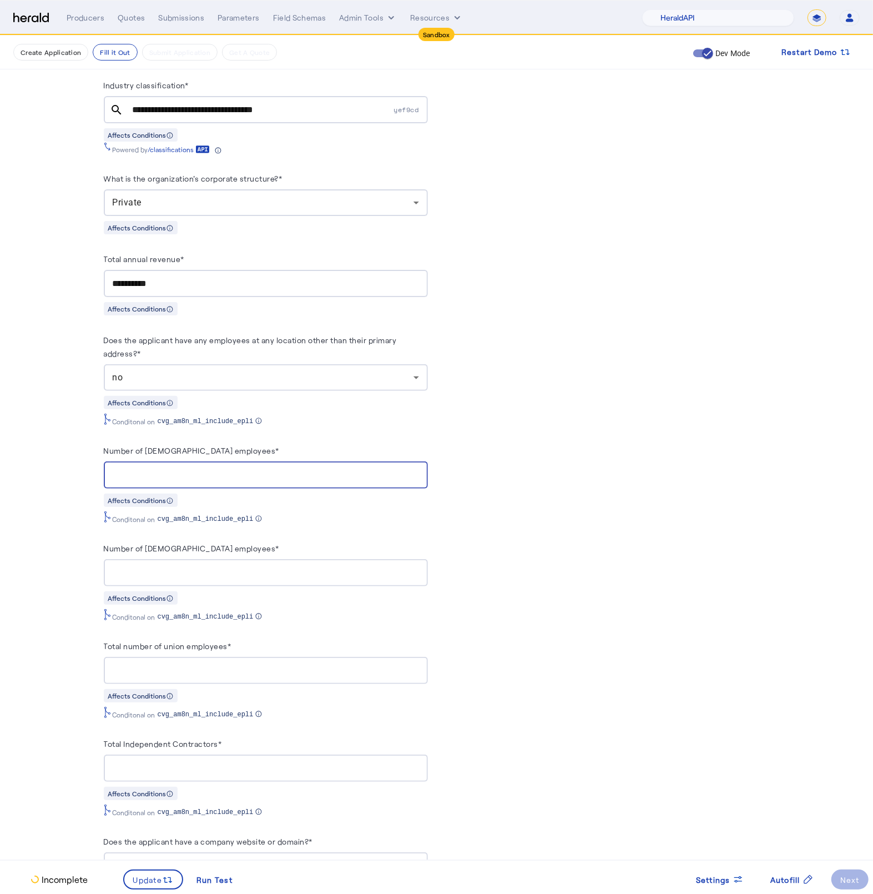
click at [190, 480] on input "Number of full-time employees*" at bounding box center [266, 475] width 306 height 13
type input "**"
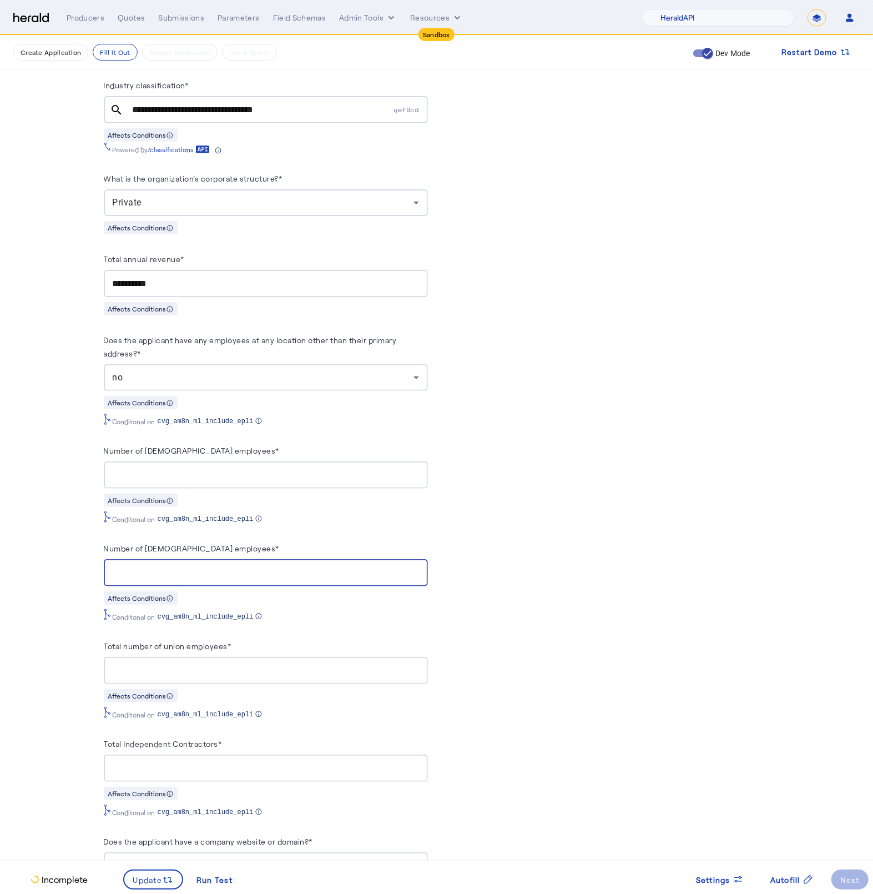
type input "*"
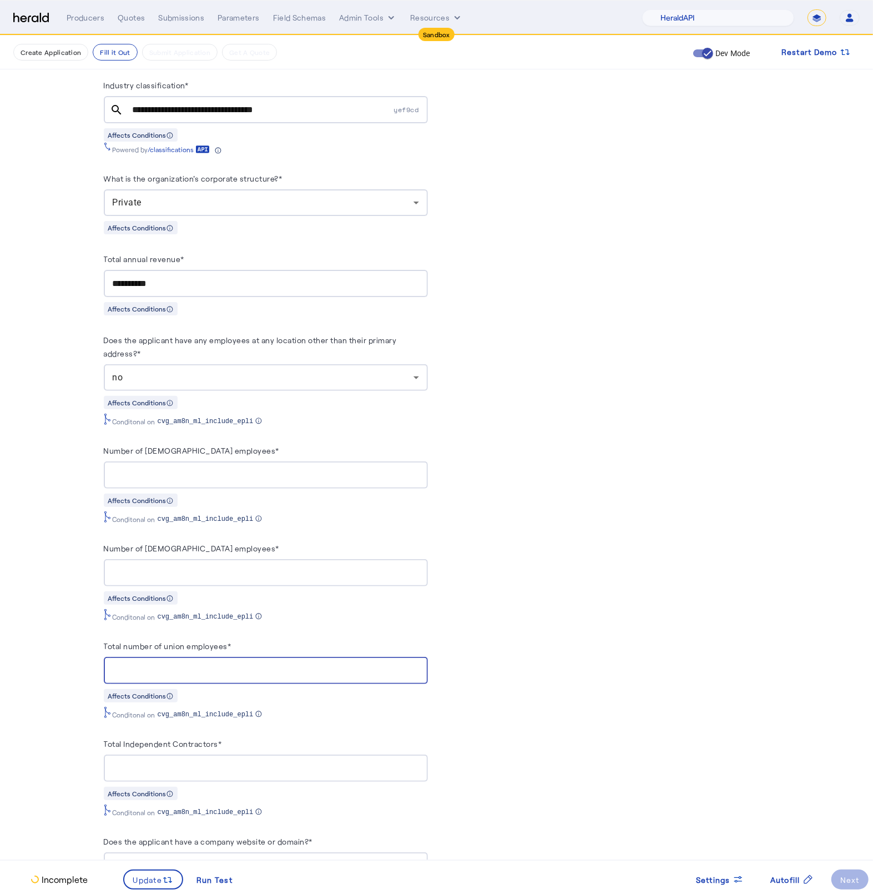
type input "*"
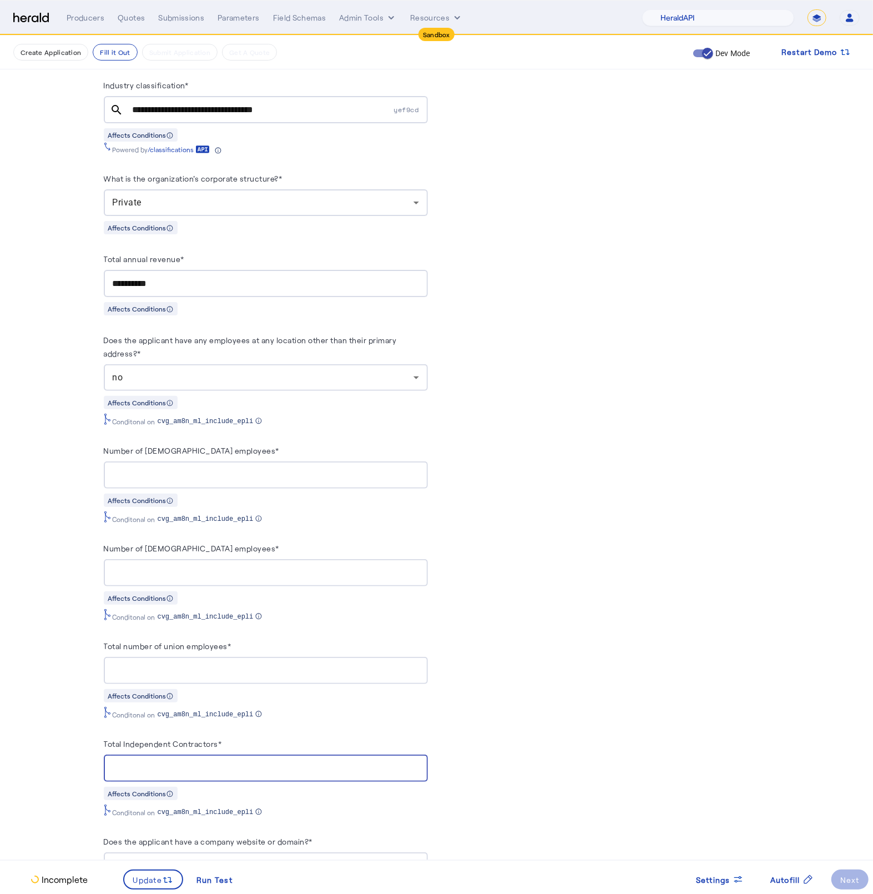
type input "*"
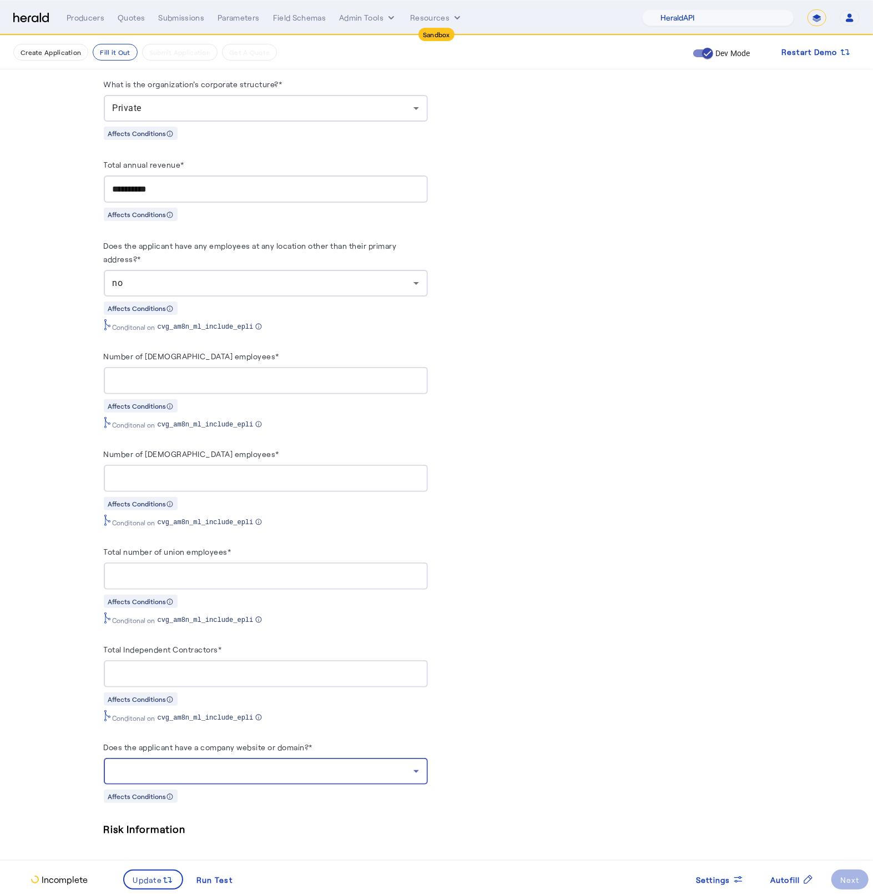
scroll to position [1033, 0]
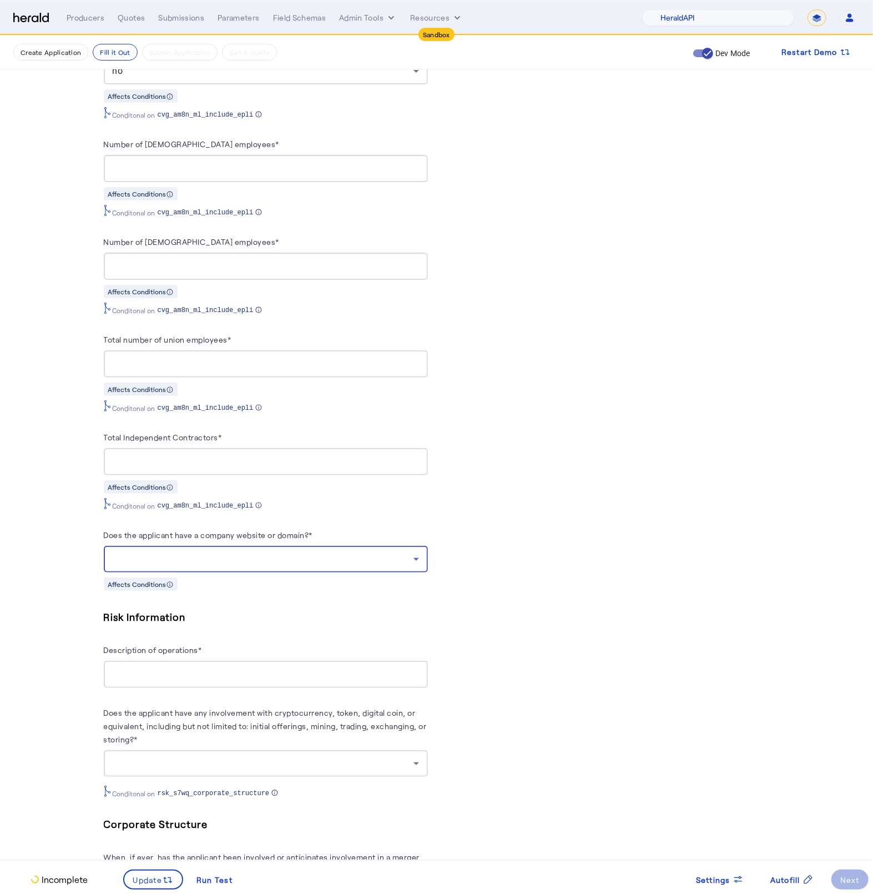
click at [275, 566] on div at bounding box center [263, 558] width 301 height 13
click at [234, 597] on span "yes" at bounding box center [271, 596] width 306 height 13
click at [159, 884] on span "Update" at bounding box center [147, 880] width 29 height 12
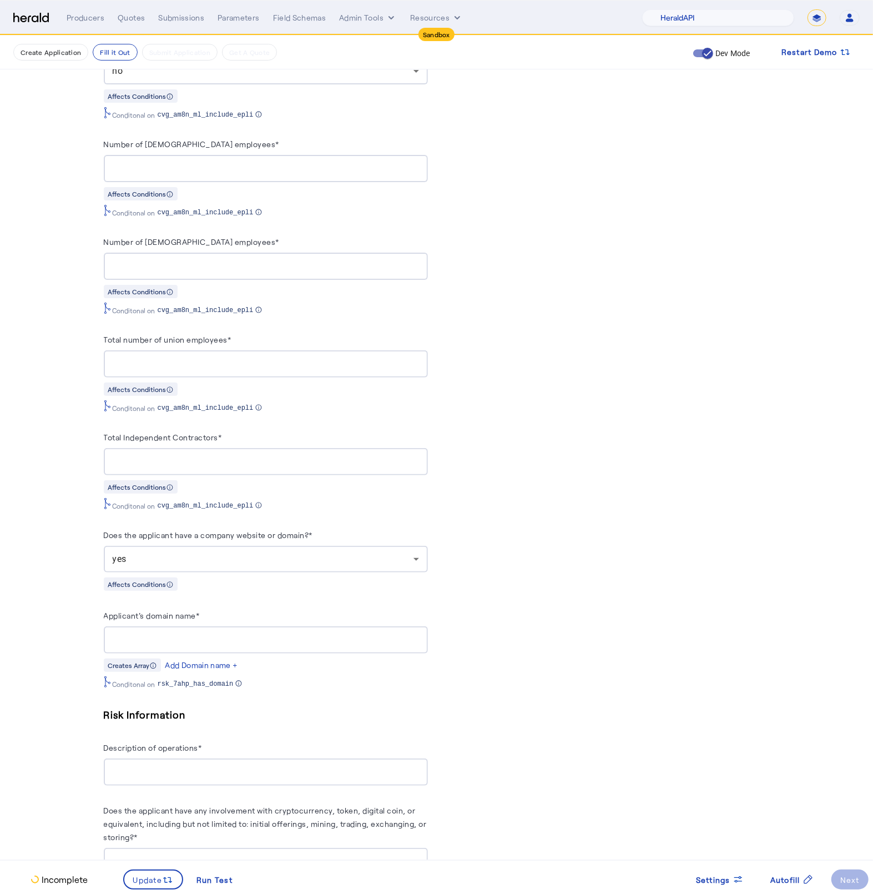
scroll to position [0, 0]
click at [186, 647] on input "Applicant's domain name*" at bounding box center [266, 640] width 306 height 13
type input "**********"
type input "****"
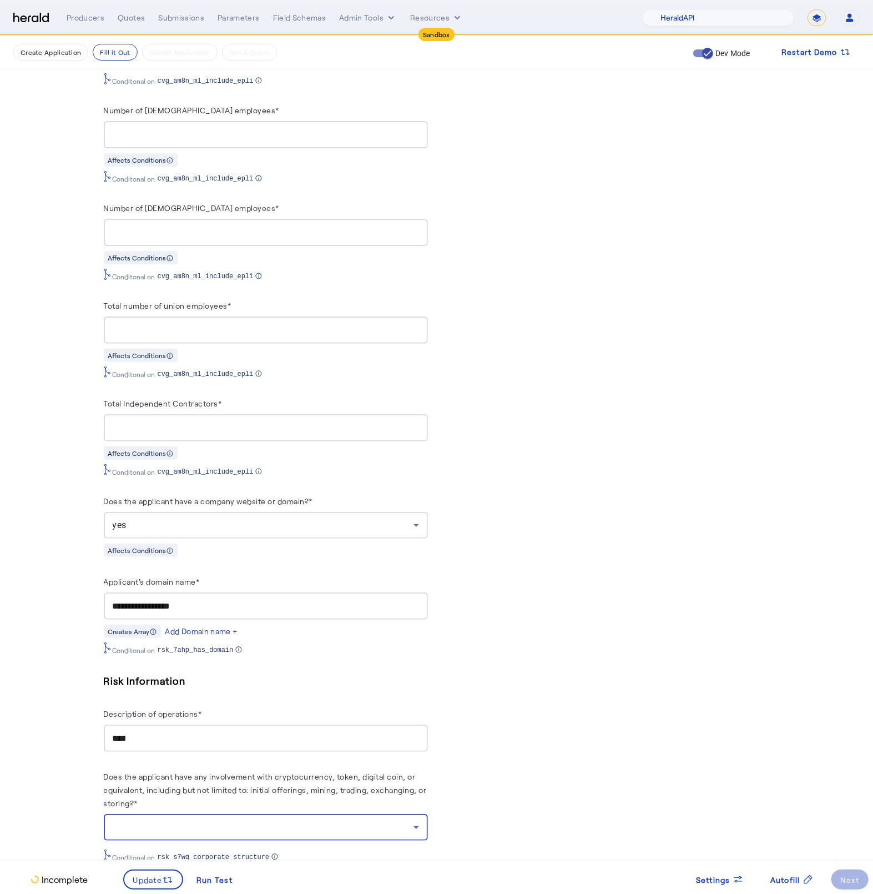
scroll to position [1320, 0]
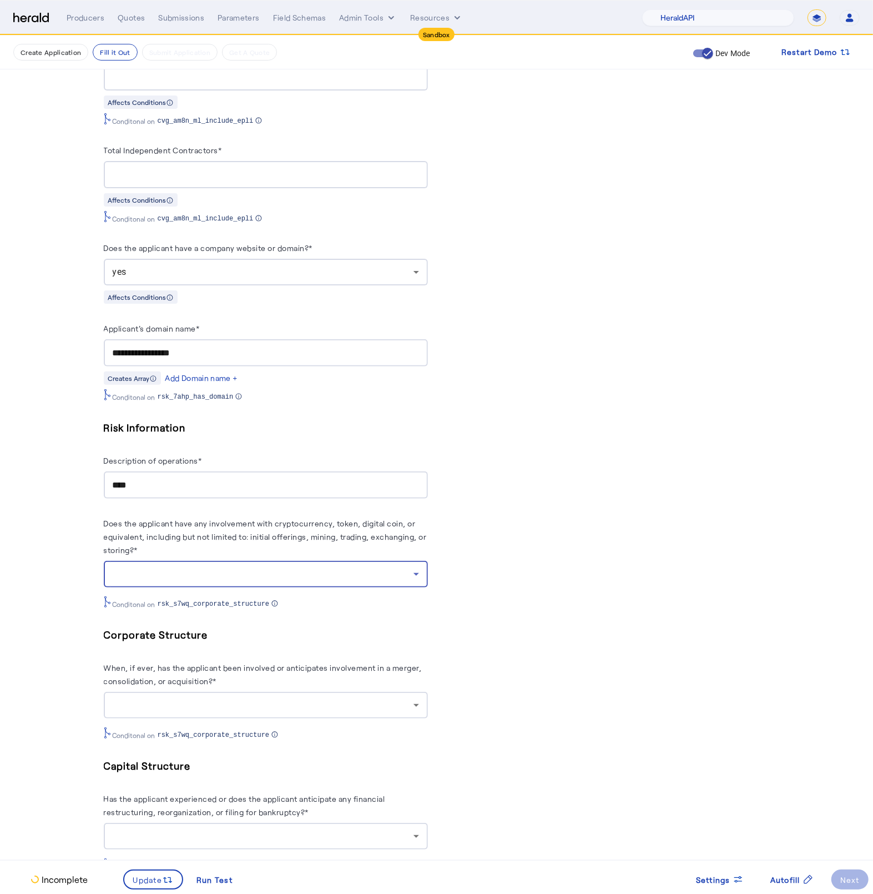
click at [211, 581] on div at bounding box center [263, 573] width 301 height 13
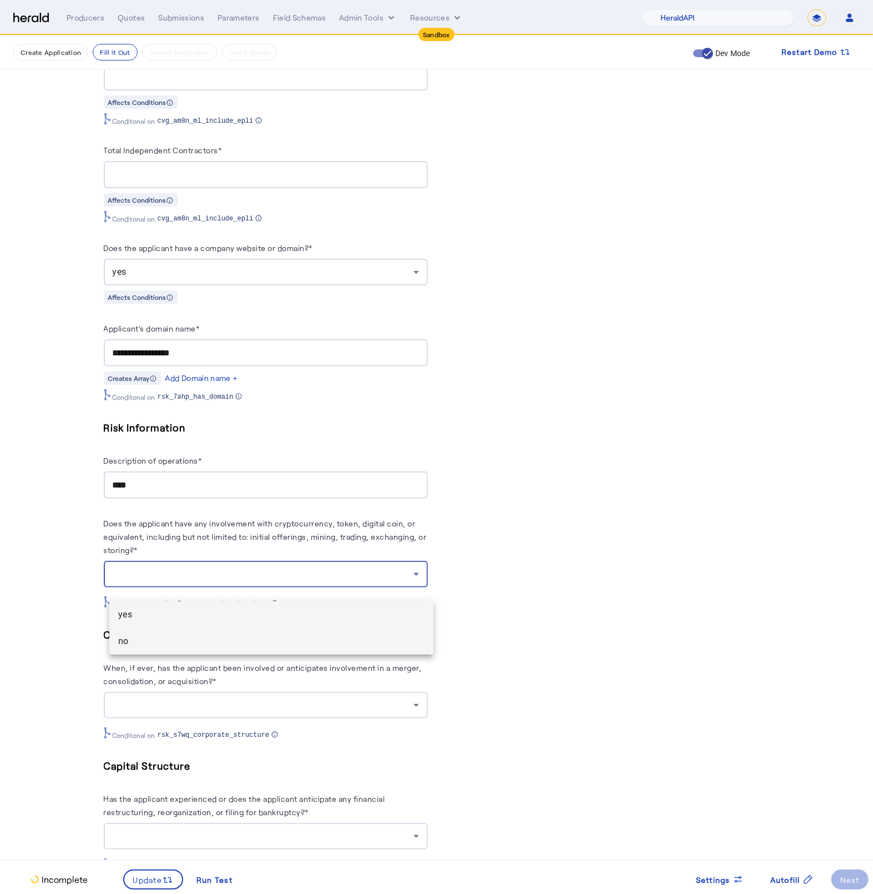
click at [142, 640] on span "no" at bounding box center [271, 641] width 306 height 13
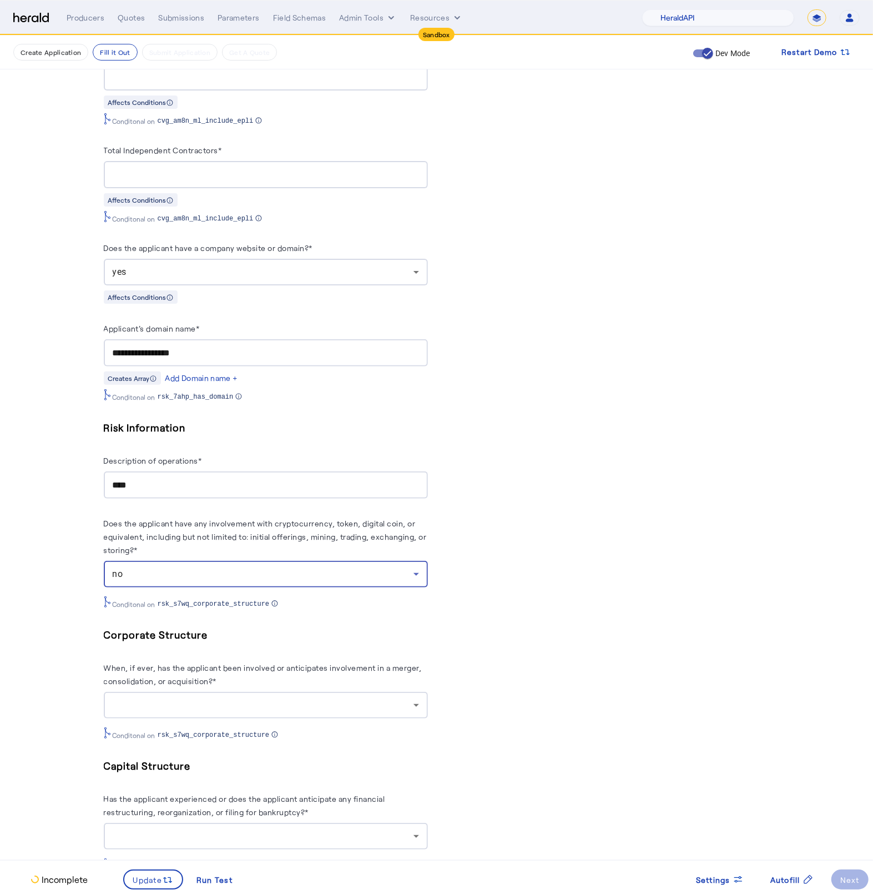
click at [22, 631] on fill-application-step "**********" at bounding box center [436, 330] width 873 height 3229
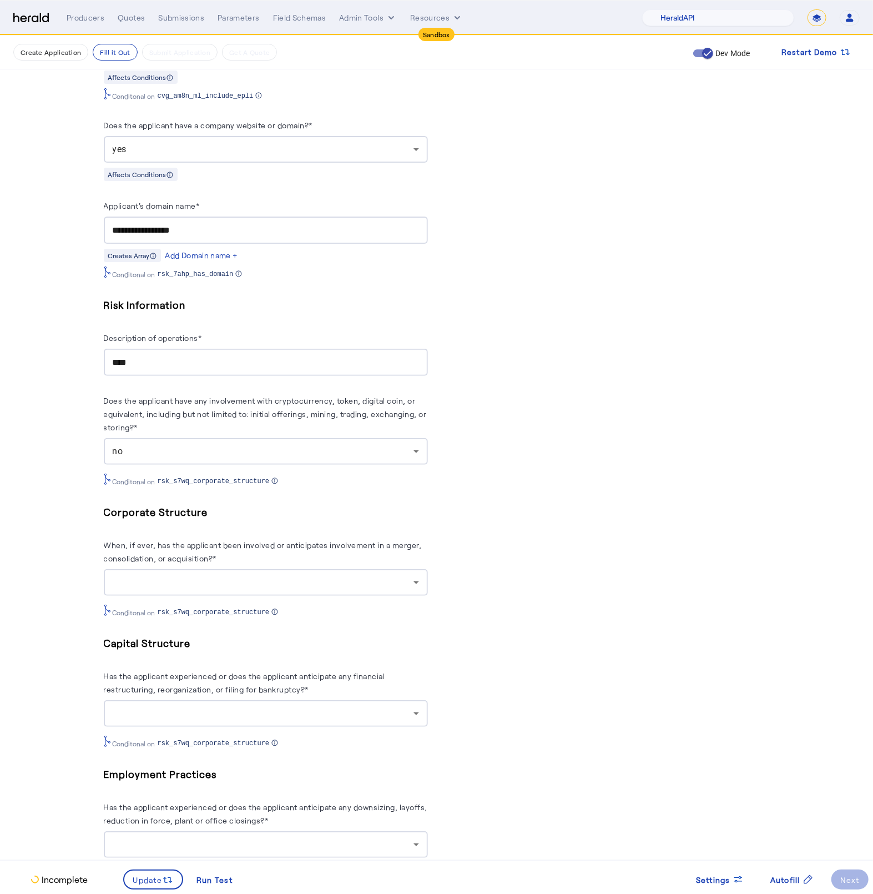
scroll to position [1450, 0]
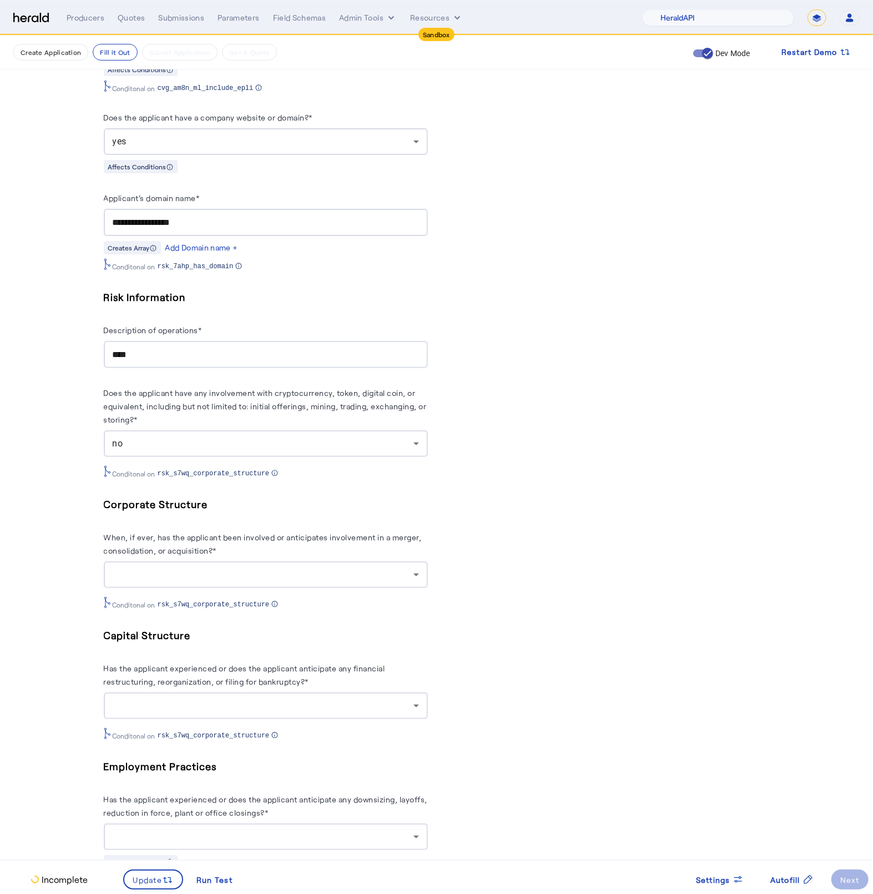
click at [309, 581] on div at bounding box center [263, 574] width 301 height 13
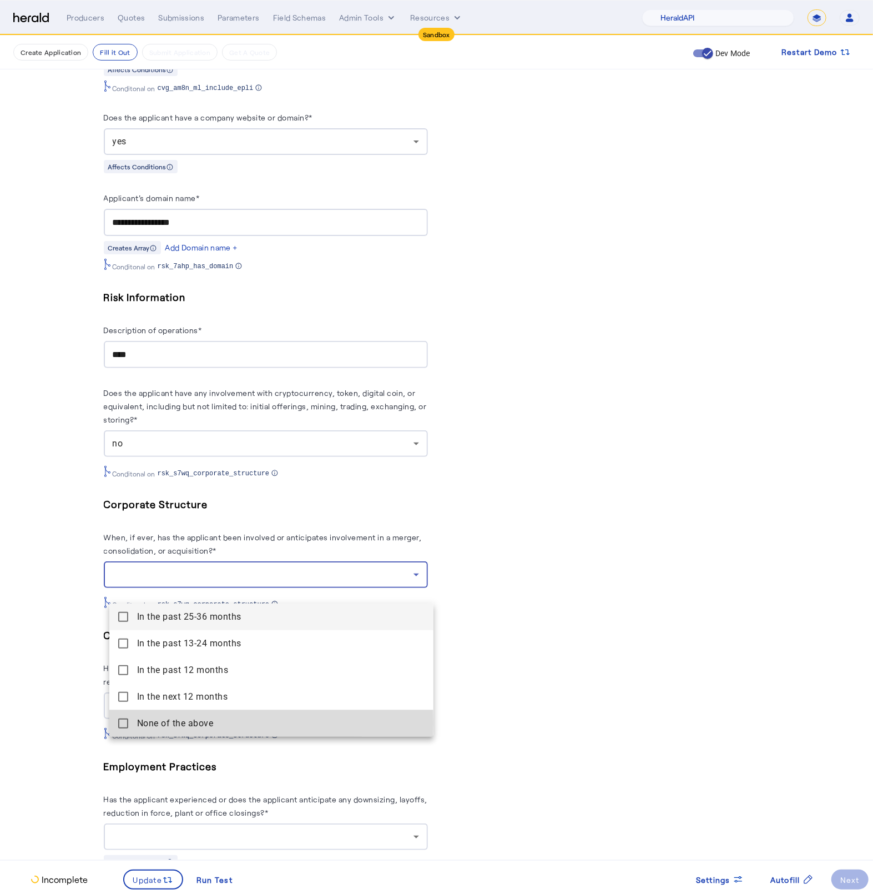
click at [115, 723] on above "None of the above" at bounding box center [271, 723] width 324 height 27
click at [53, 686] on div at bounding box center [436, 447] width 873 height 894
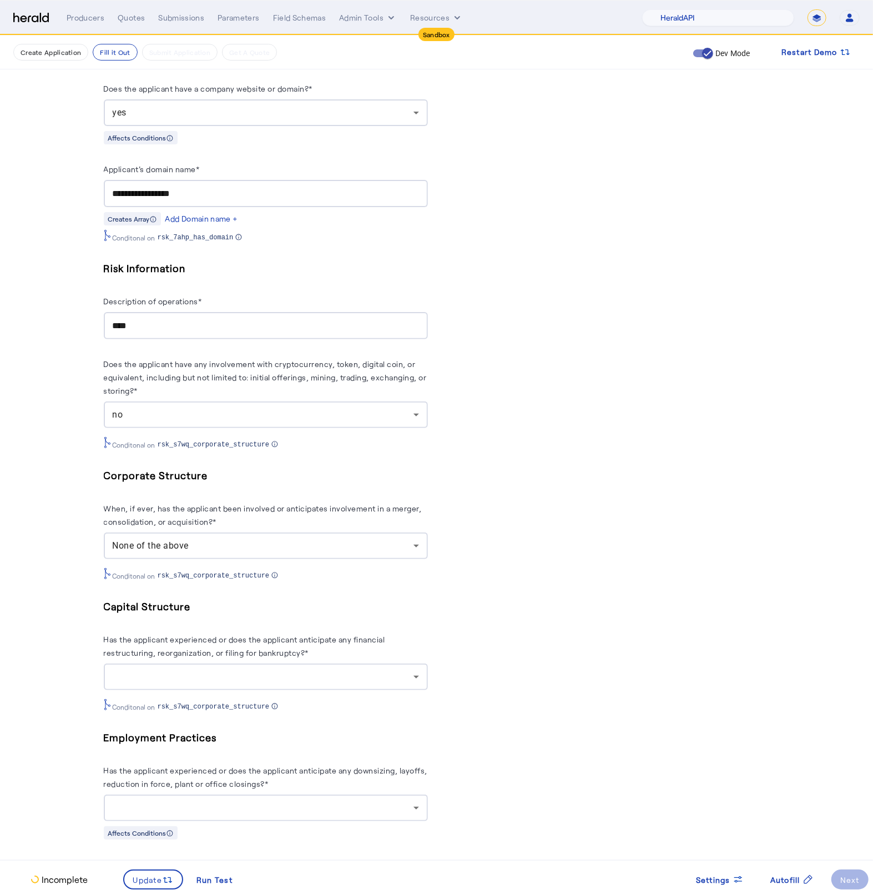
scroll to position [1480, 0]
click at [267, 678] on div at bounding box center [266, 675] width 306 height 27
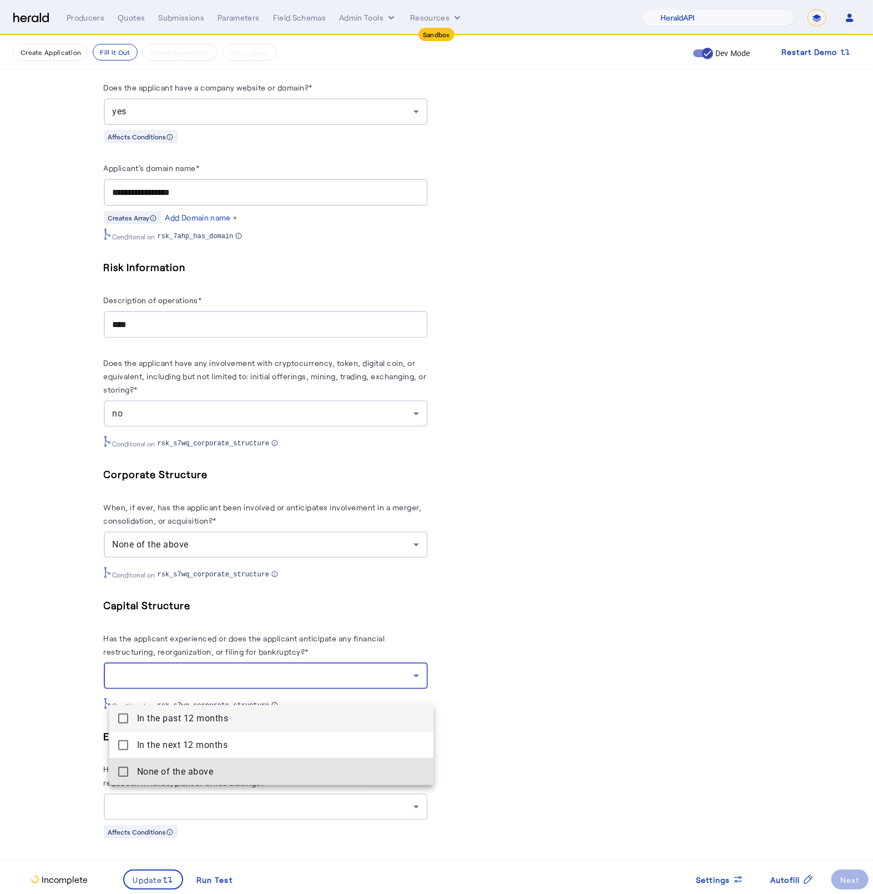
drag, startPoint x: 118, startPoint y: 767, endPoint x: 68, endPoint y: 733, distance: 61.1
click at [118, 767] on mat-pseudo-checkbox at bounding box center [123, 772] width 10 height 10
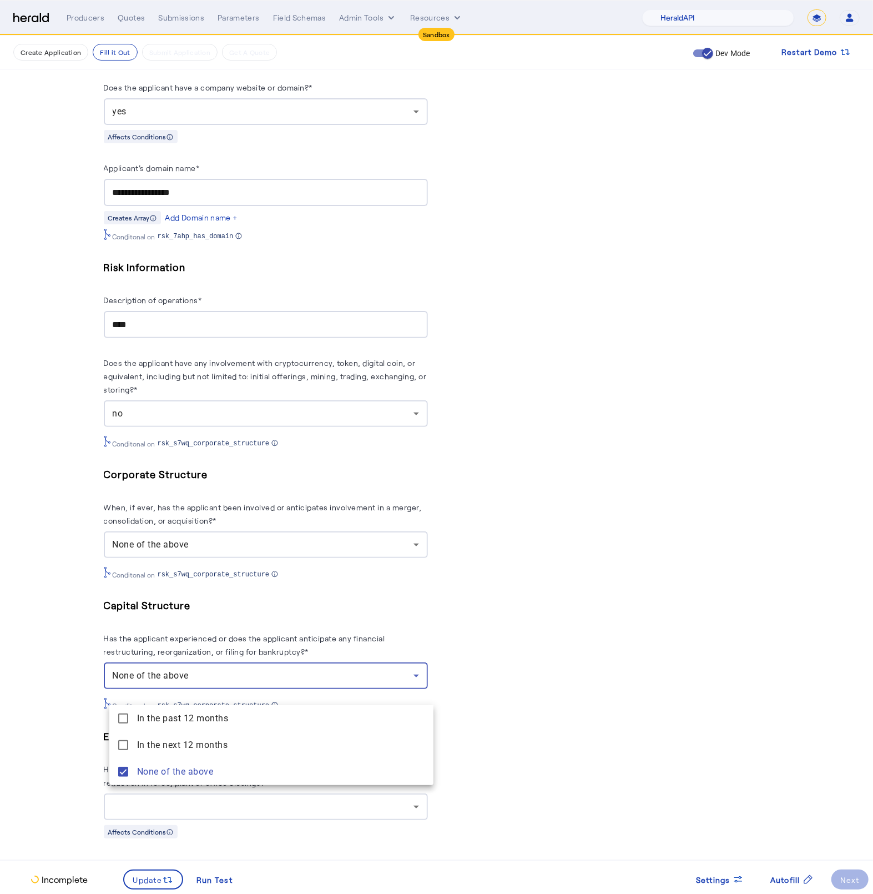
click at [63, 728] on div at bounding box center [436, 447] width 873 height 894
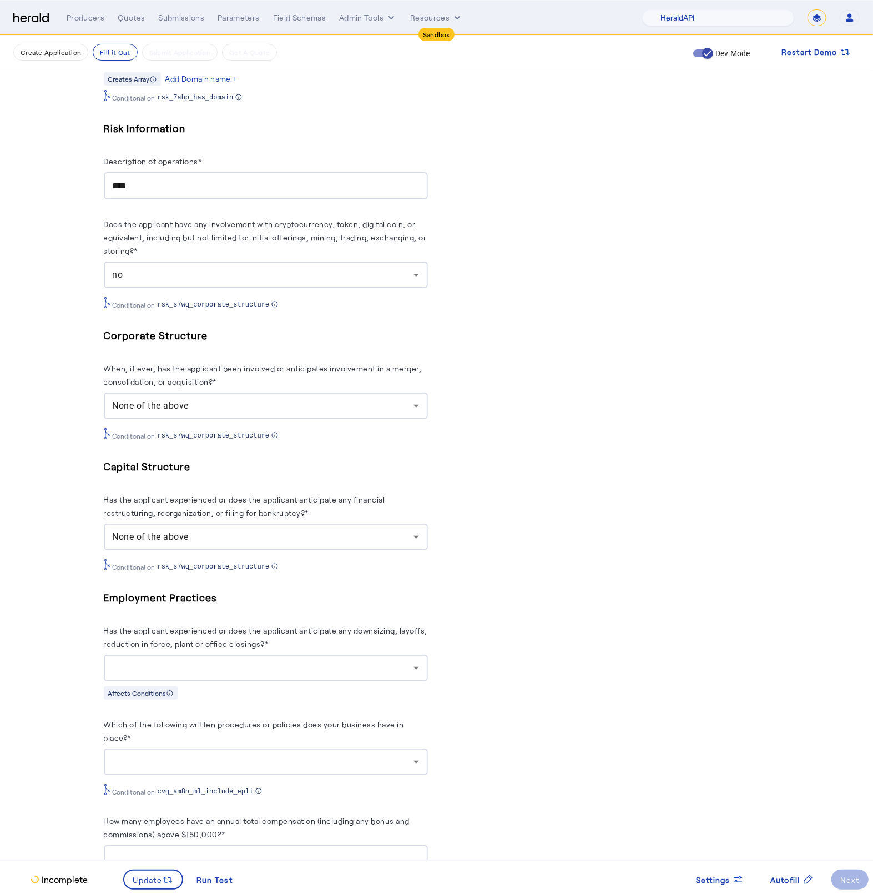
scroll to position [1626, 0]
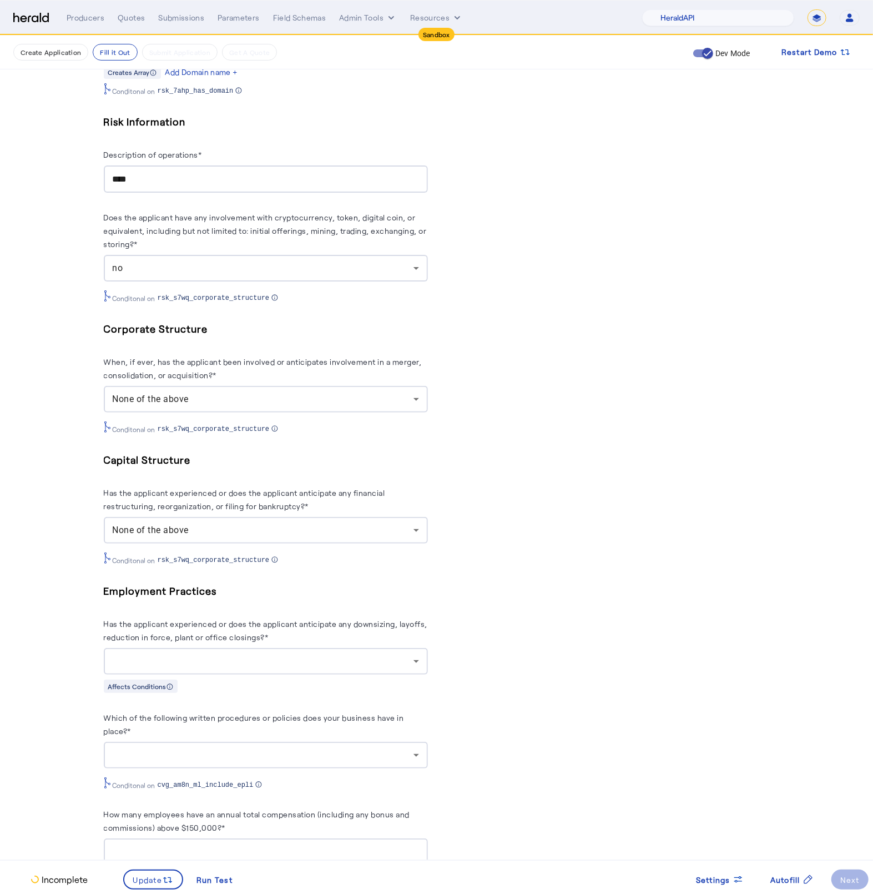
click at [318, 668] on div at bounding box center [263, 661] width 301 height 13
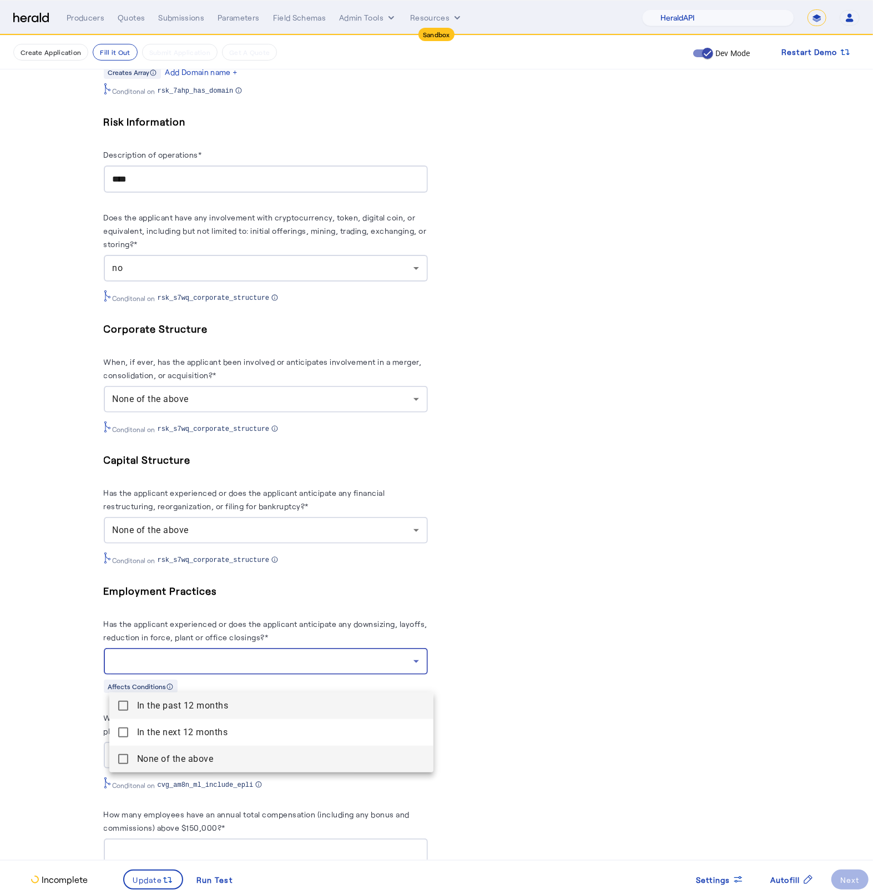
click at [123, 763] on mat-pseudo-checkbox at bounding box center [123, 759] width 10 height 10
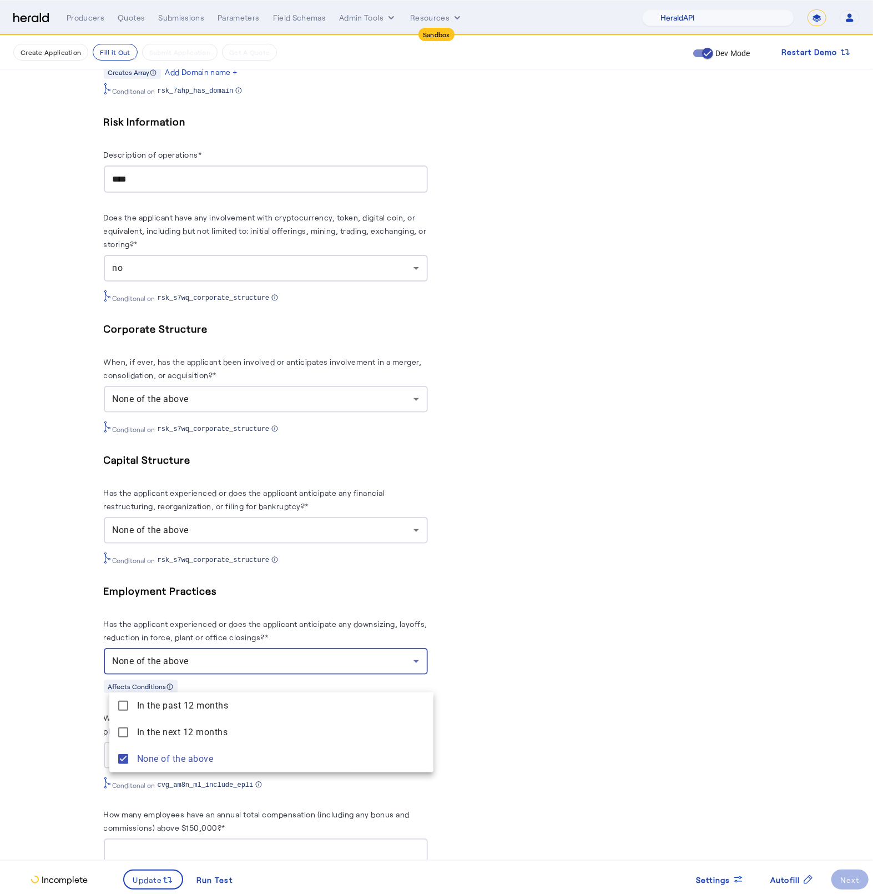
drag, startPoint x: 22, startPoint y: 728, endPoint x: 17, endPoint y: 704, distance: 24.9
click at [22, 728] on div at bounding box center [436, 447] width 873 height 894
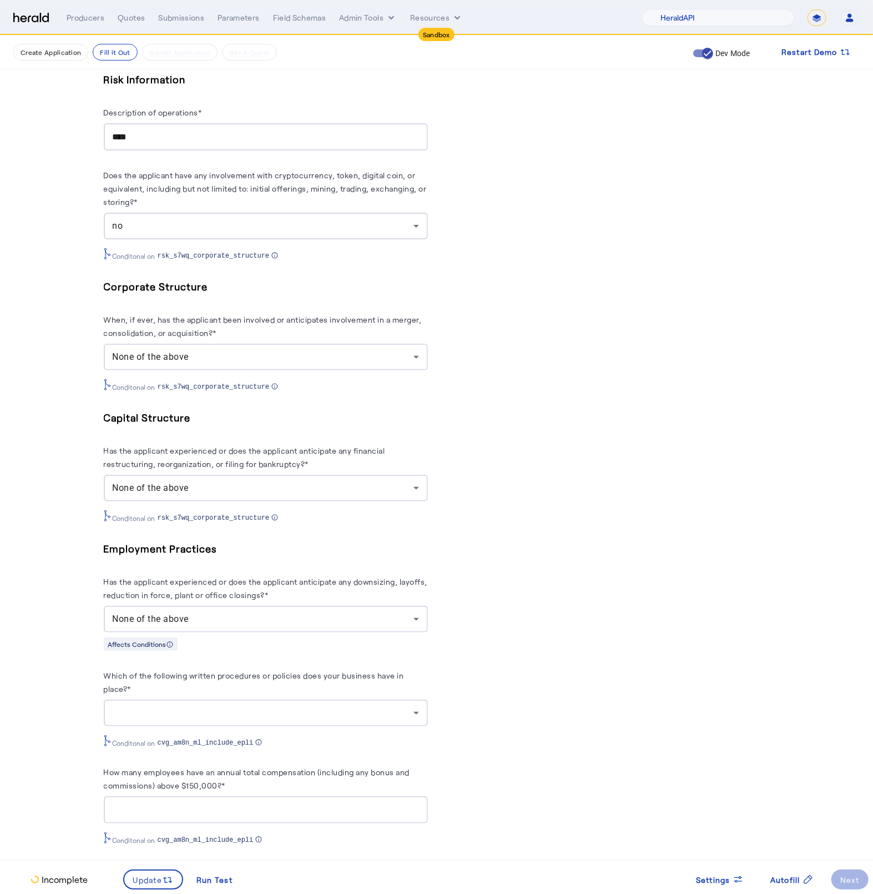
scroll to position [1884, 0]
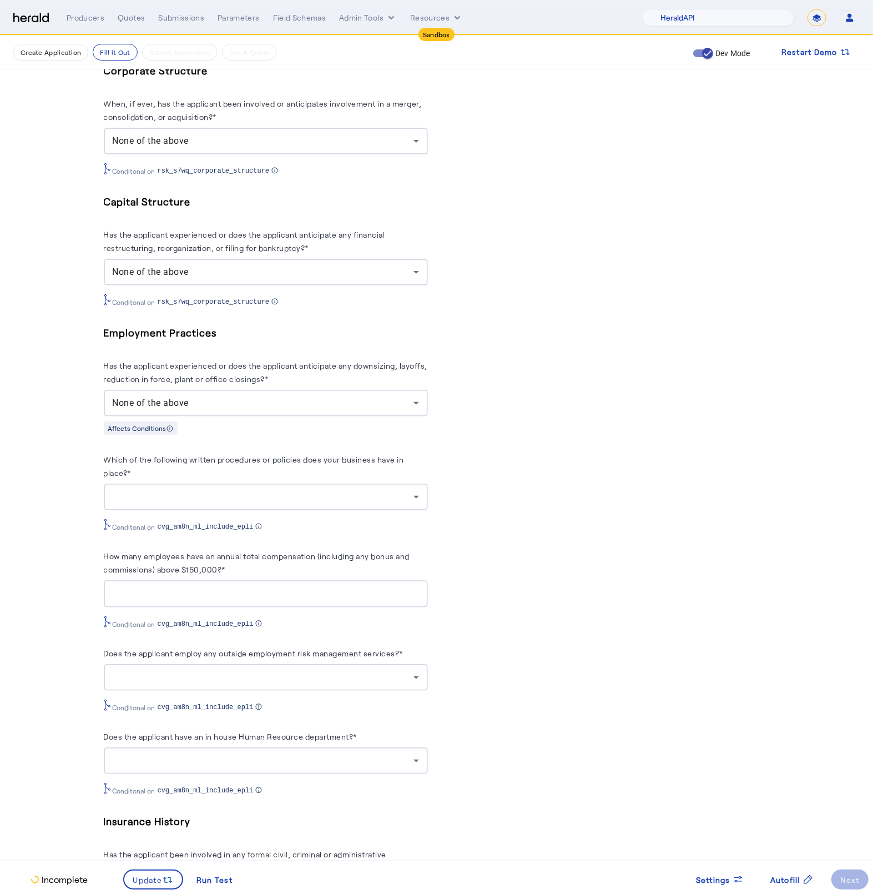
click at [357, 504] on div at bounding box center [263, 496] width 301 height 13
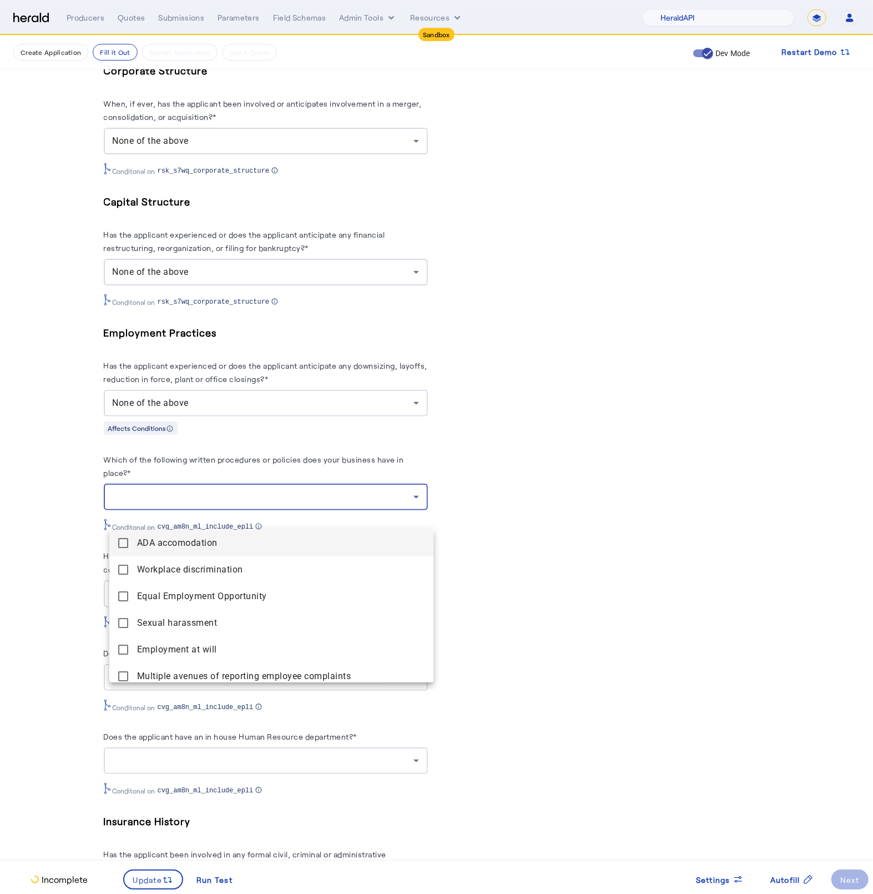
click at [130, 548] on accomodation "ADA accomodation" at bounding box center [271, 543] width 324 height 27
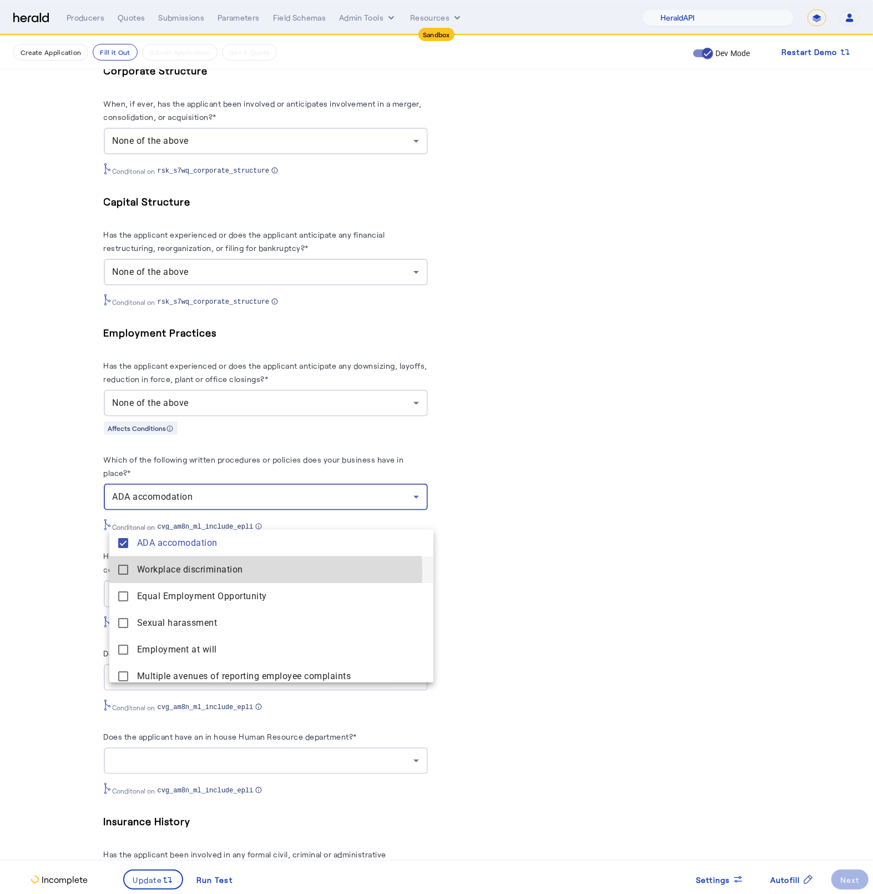
click at [119, 572] on mat-pseudo-checkbox at bounding box center [123, 570] width 10 height 10
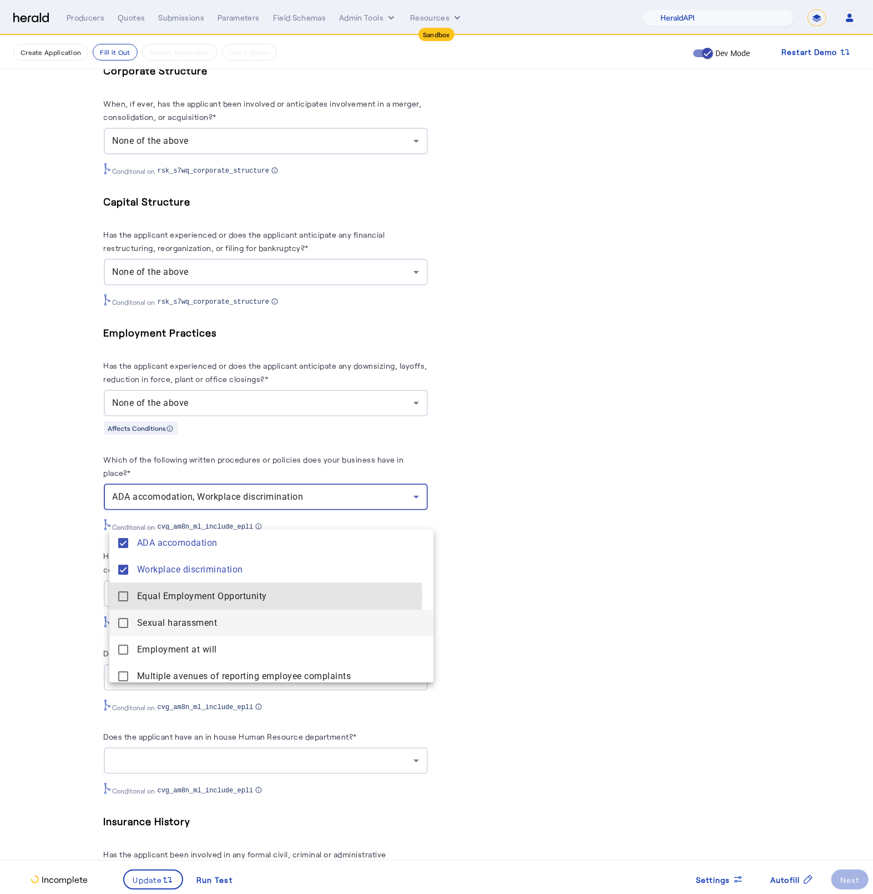
drag, startPoint x: 126, startPoint y: 597, endPoint x: 127, endPoint y: 613, distance: 15.6
click at [126, 599] on mat-pseudo-checkbox at bounding box center [123, 596] width 10 height 10
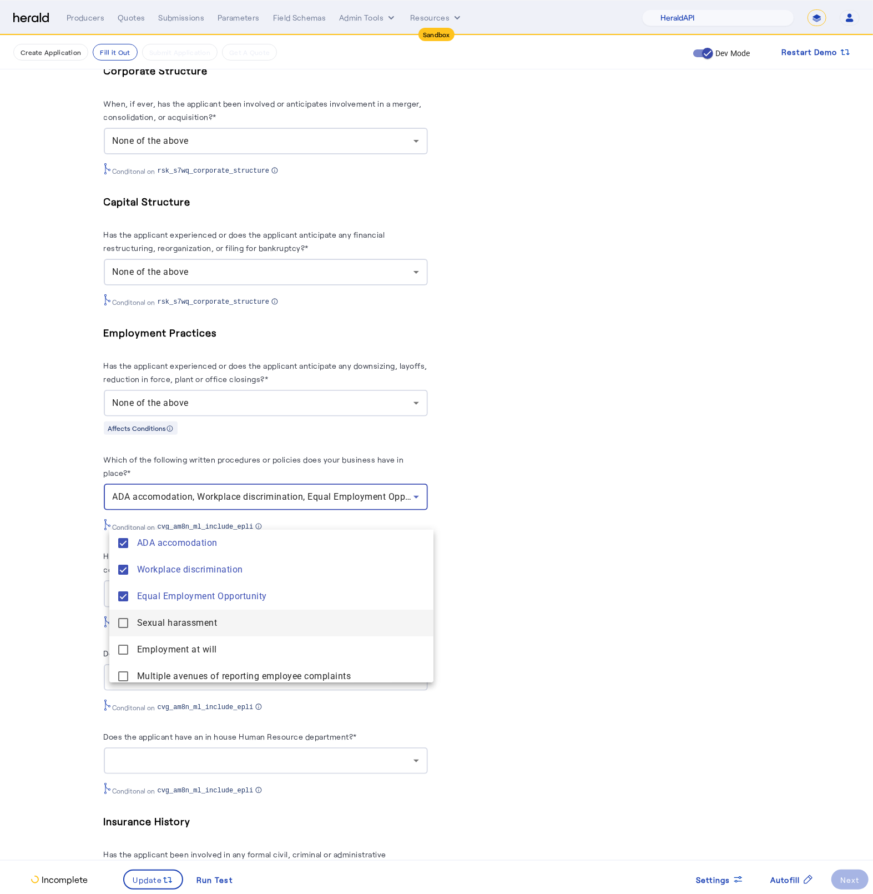
click at [125, 625] on mat-pseudo-checkbox at bounding box center [123, 623] width 10 height 10
click at [127, 657] on will "Employment at will" at bounding box center [271, 649] width 324 height 27
click at [130, 690] on div at bounding box center [436, 447] width 873 height 894
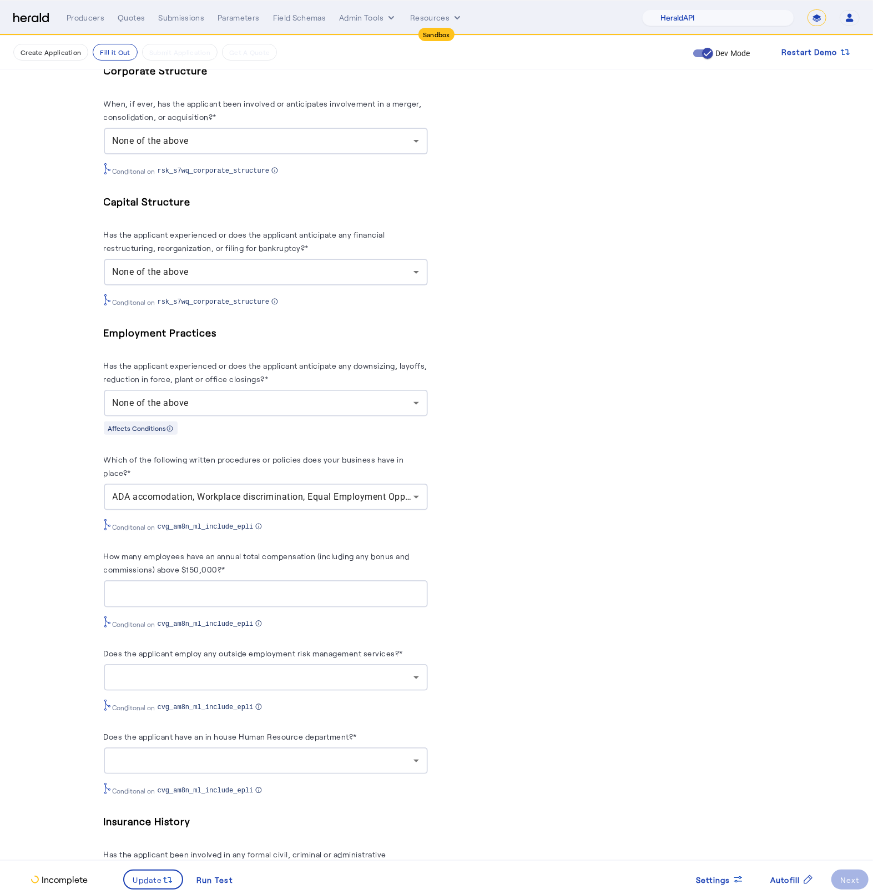
click at [388, 510] on div "ADA accomodation, Workplace discrimination, Equal Employment Opportunity, Sexua…" at bounding box center [266, 497] width 306 height 27
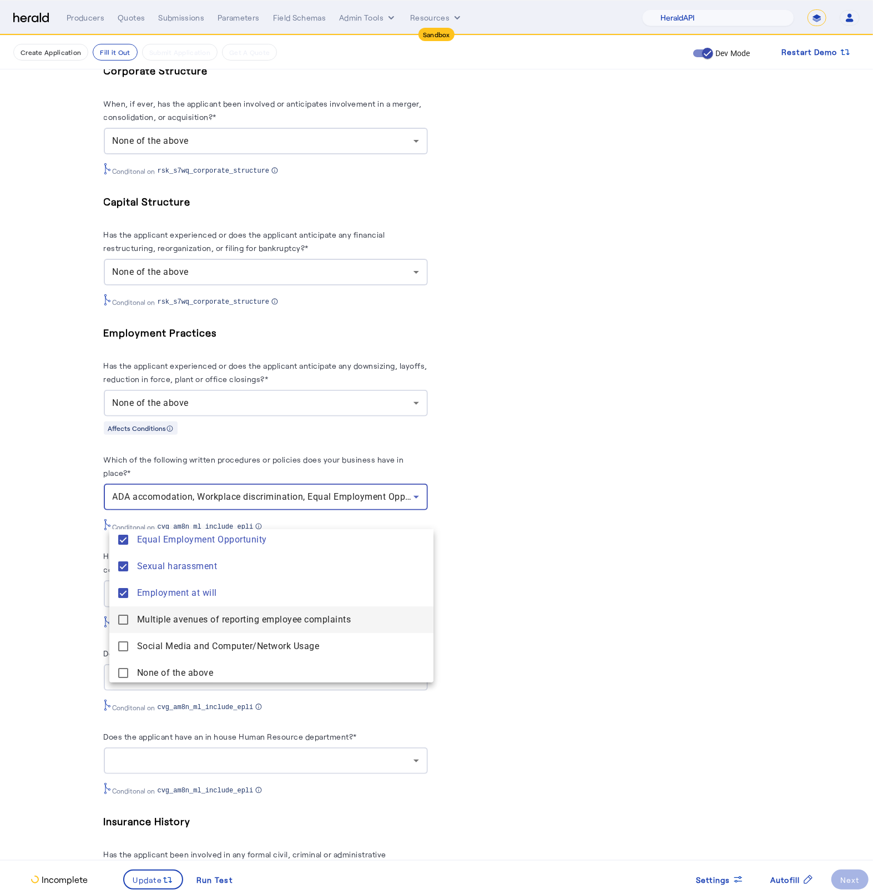
scroll to position [61, 0]
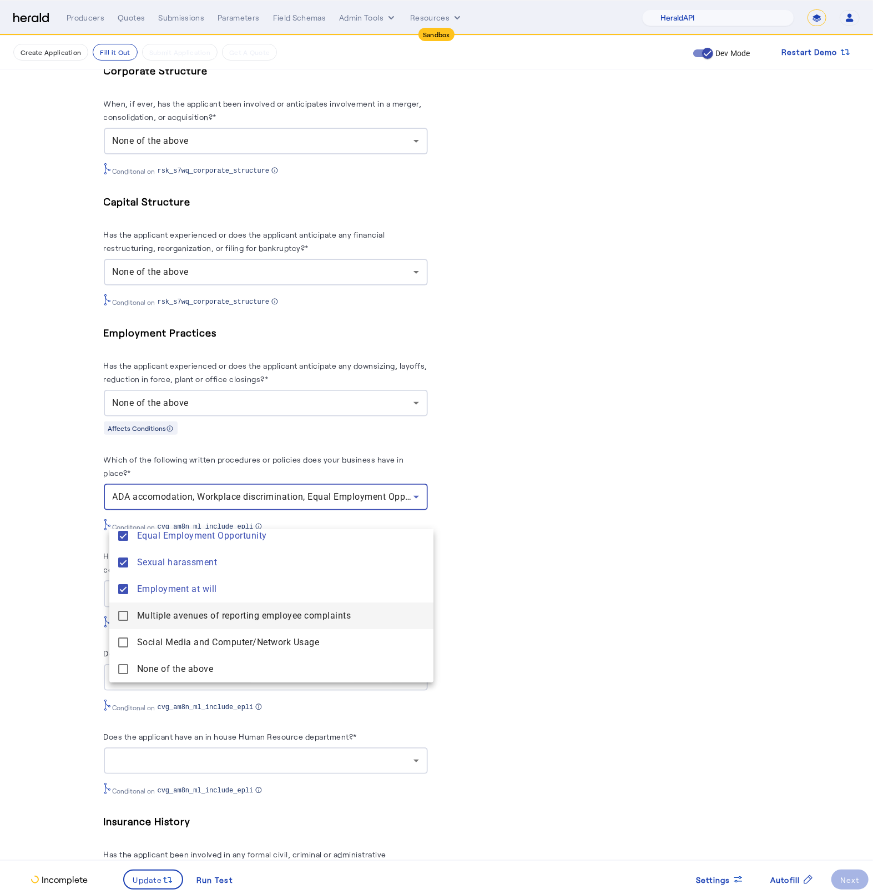
click at [121, 619] on mat-pseudo-checkbox at bounding box center [123, 616] width 10 height 10
click at [130, 644] on Usage "Social Media and Computer/Network Usage" at bounding box center [271, 642] width 324 height 27
click at [49, 632] on div at bounding box center [436, 447] width 873 height 894
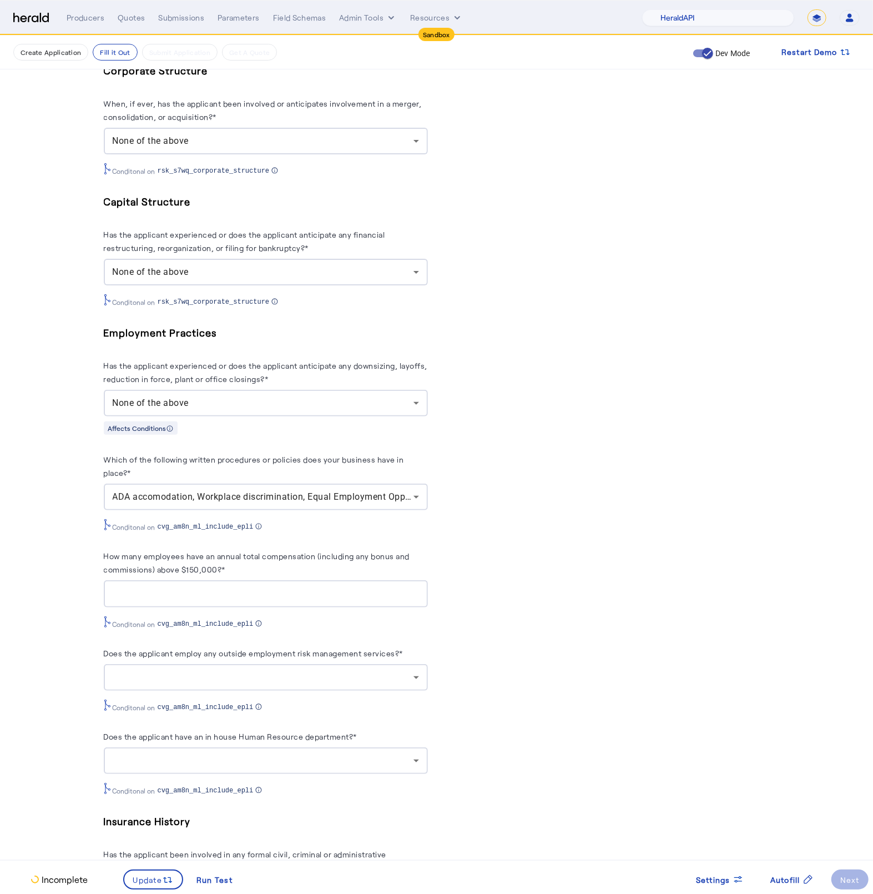
click at [189, 601] on input "How many employees have an annual total compensation (including any bonus and c…" at bounding box center [266, 593] width 306 height 13
type input "*"
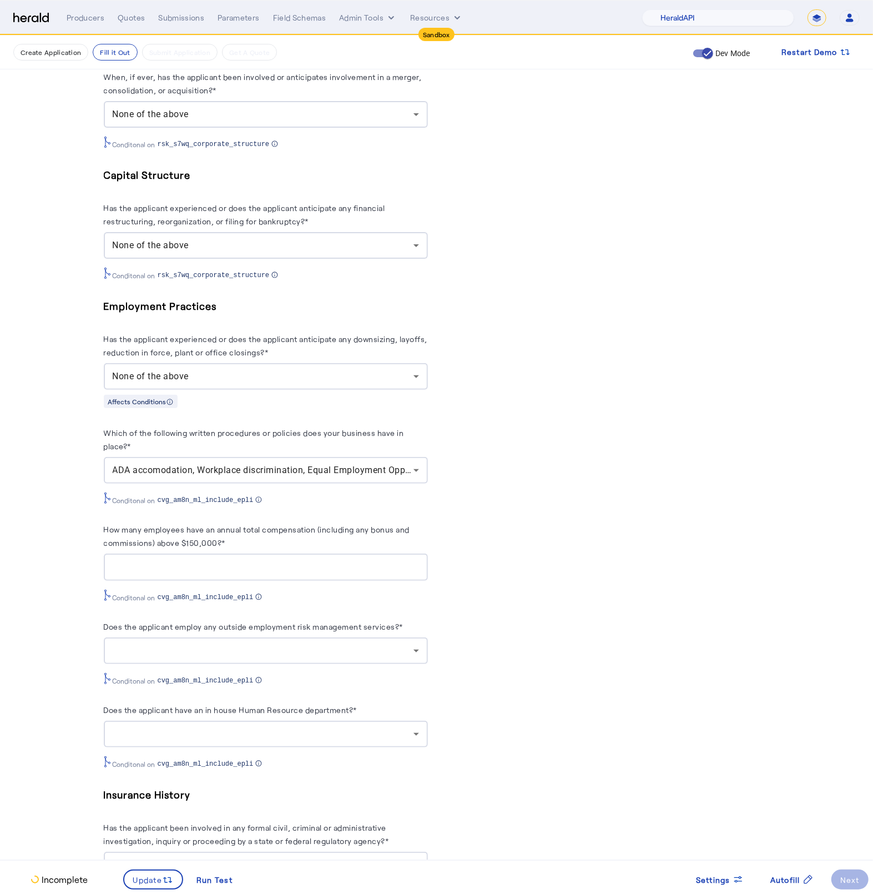
scroll to position [1912, 0]
click at [347, 656] on div at bounding box center [263, 648] width 301 height 13
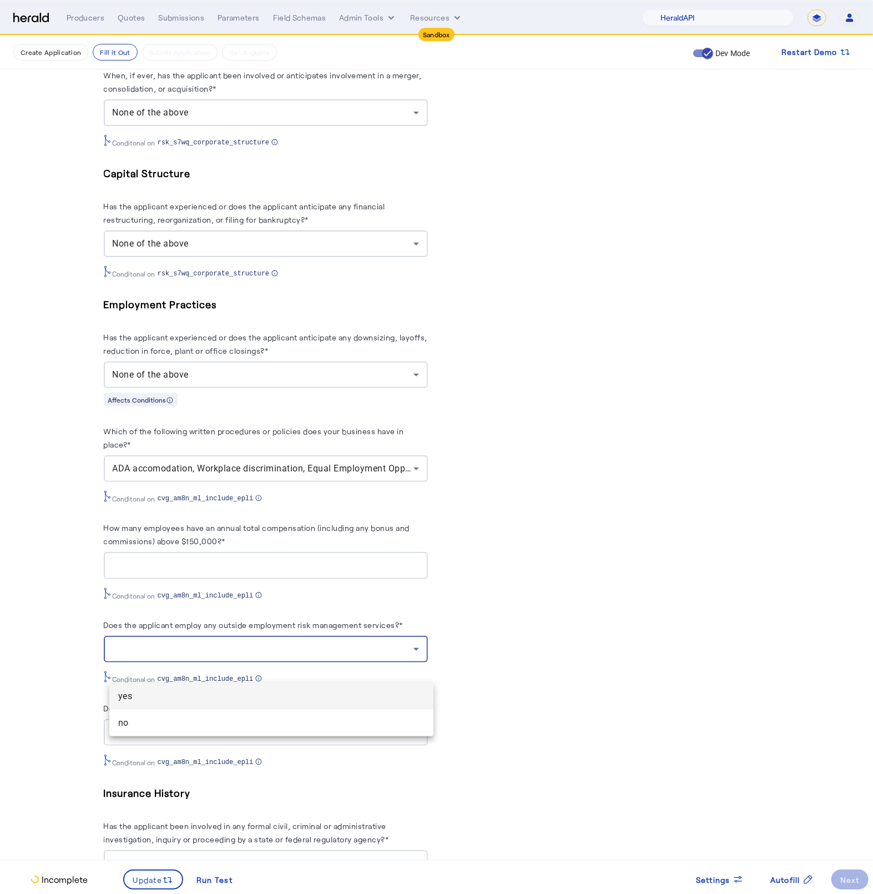
click at [192, 700] on span "yes" at bounding box center [271, 696] width 306 height 13
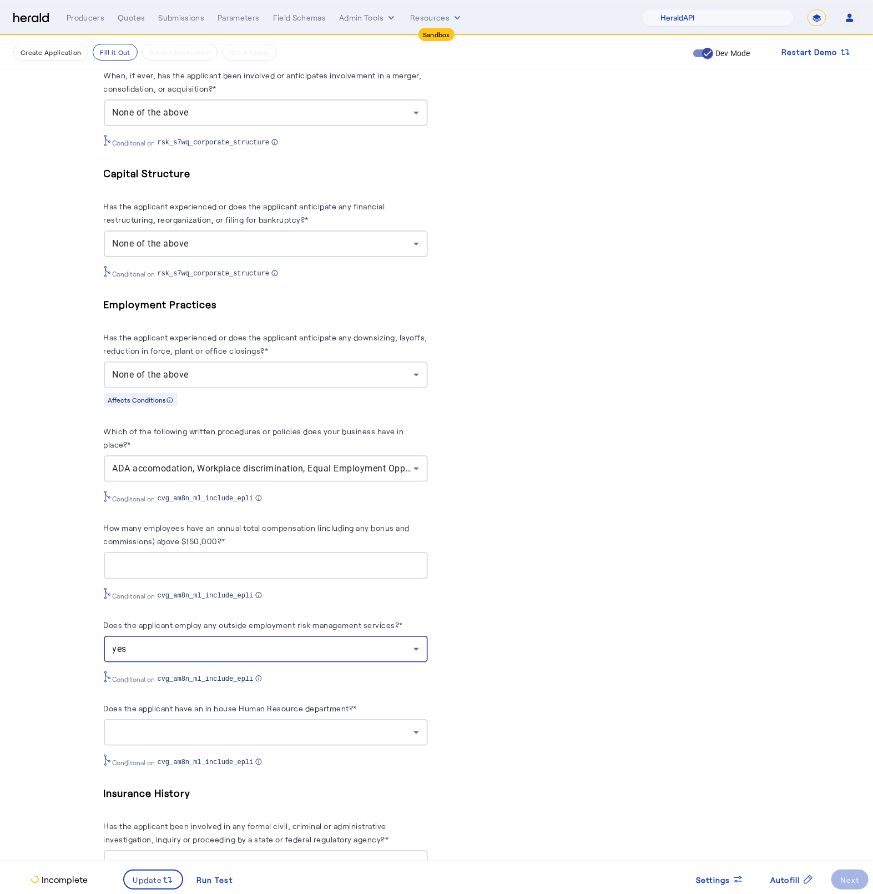
click at [288, 739] on div at bounding box center [263, 732] width 301 height 13
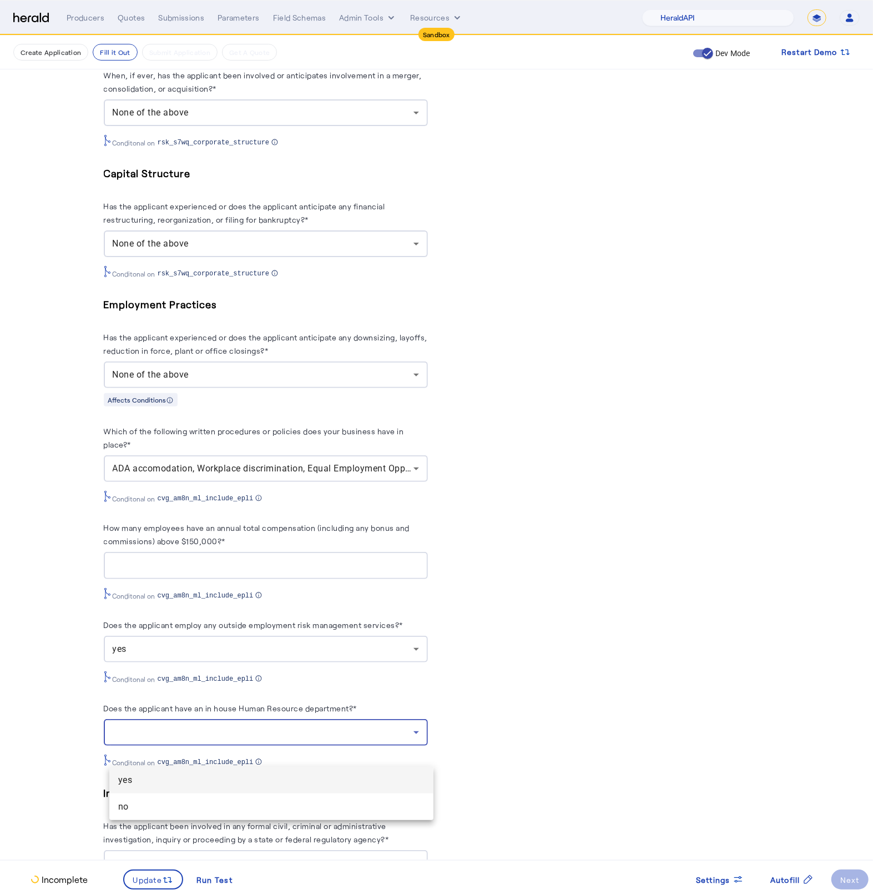
click at [257, 773] on span "yes" at bounding box center [271, 779] width 306 height 13
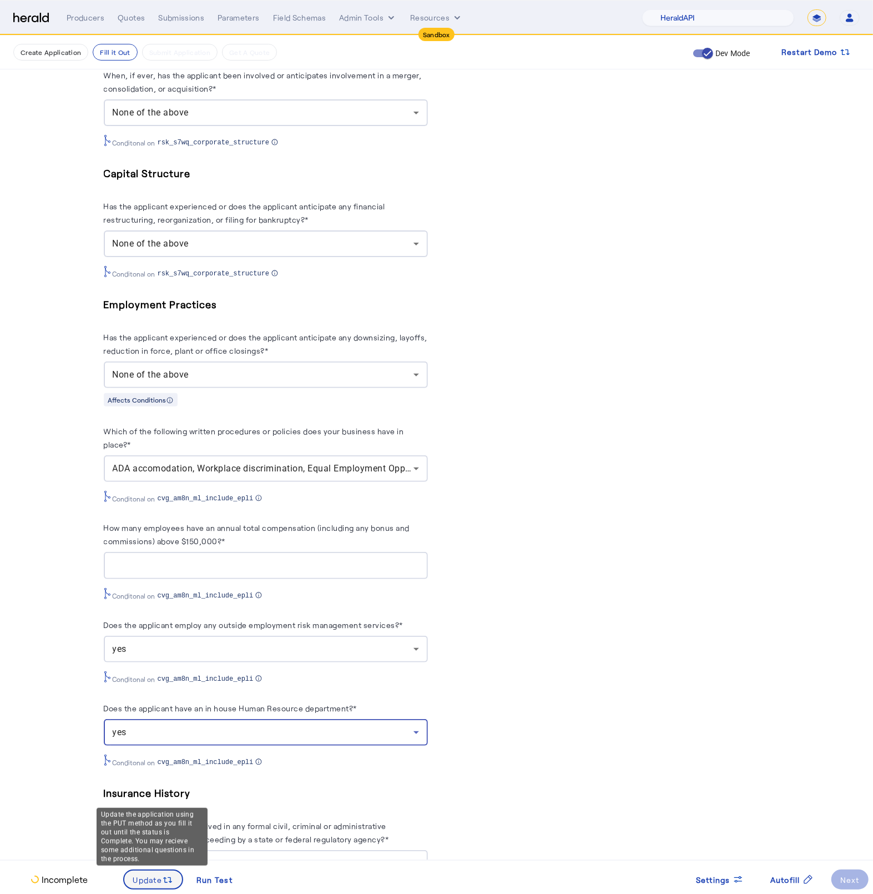
click at [163, 884] on span at bounding box center [153, 879] width 58 height 27
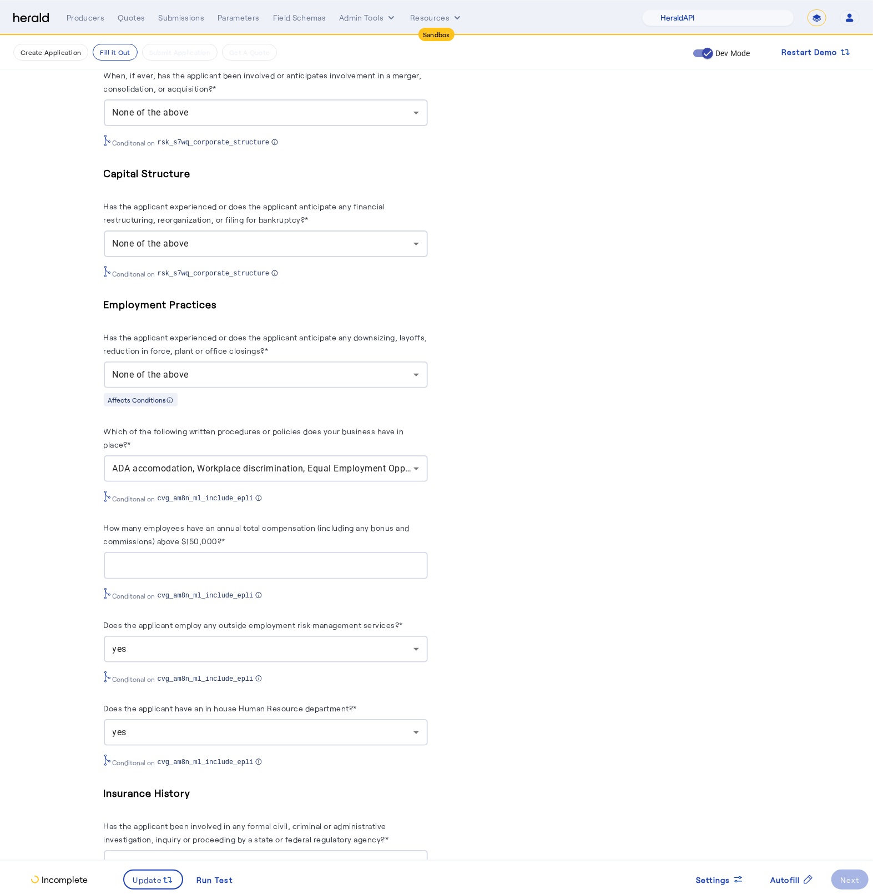
scroll to position [0, 0]
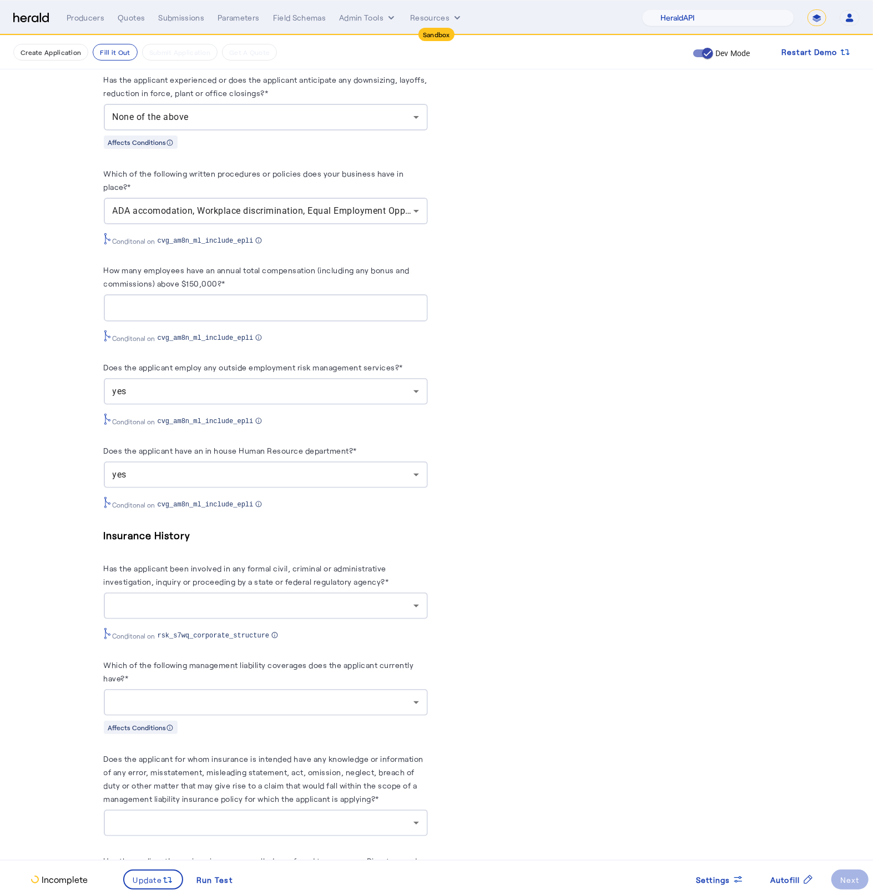
scroll to position [2188, 0]
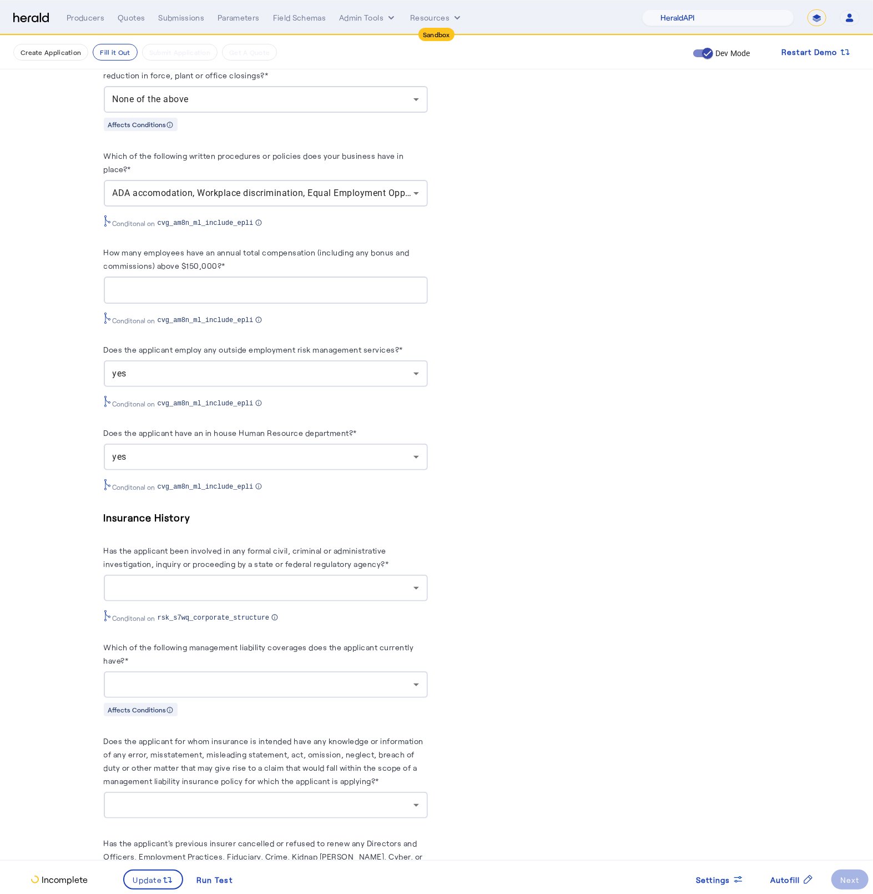
click at [267, 595] on div at bounding box center [263, 587] width 301 height 13
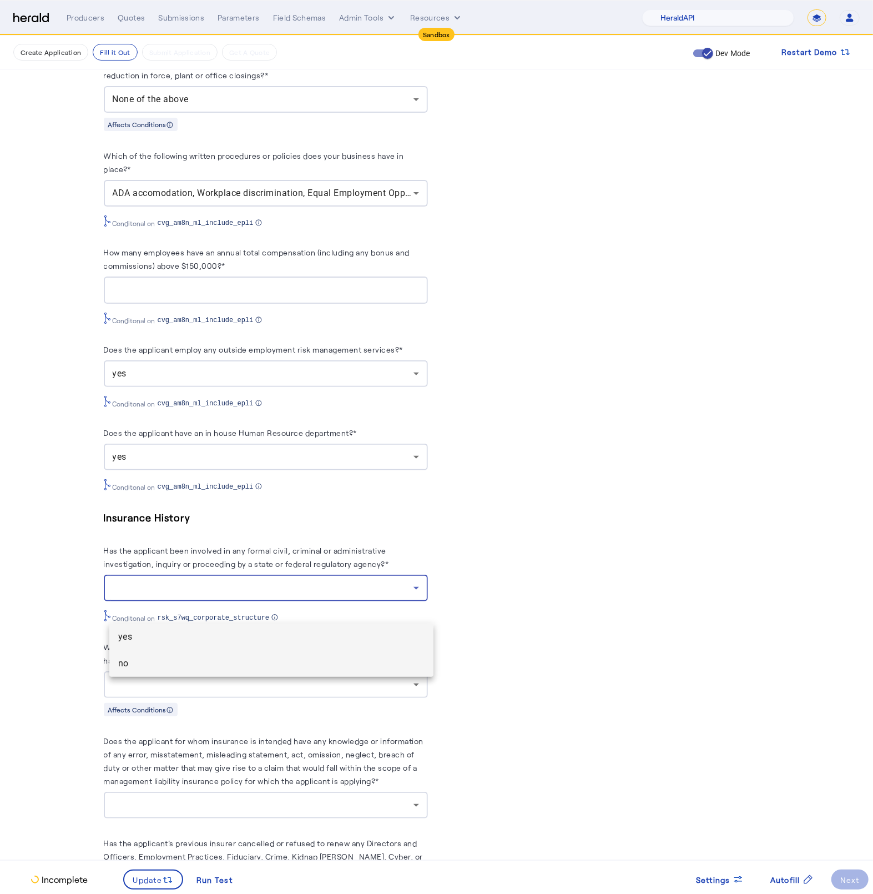
click at [135, 660] on span "no" at bounding box center [271, 663] width 306 height 13
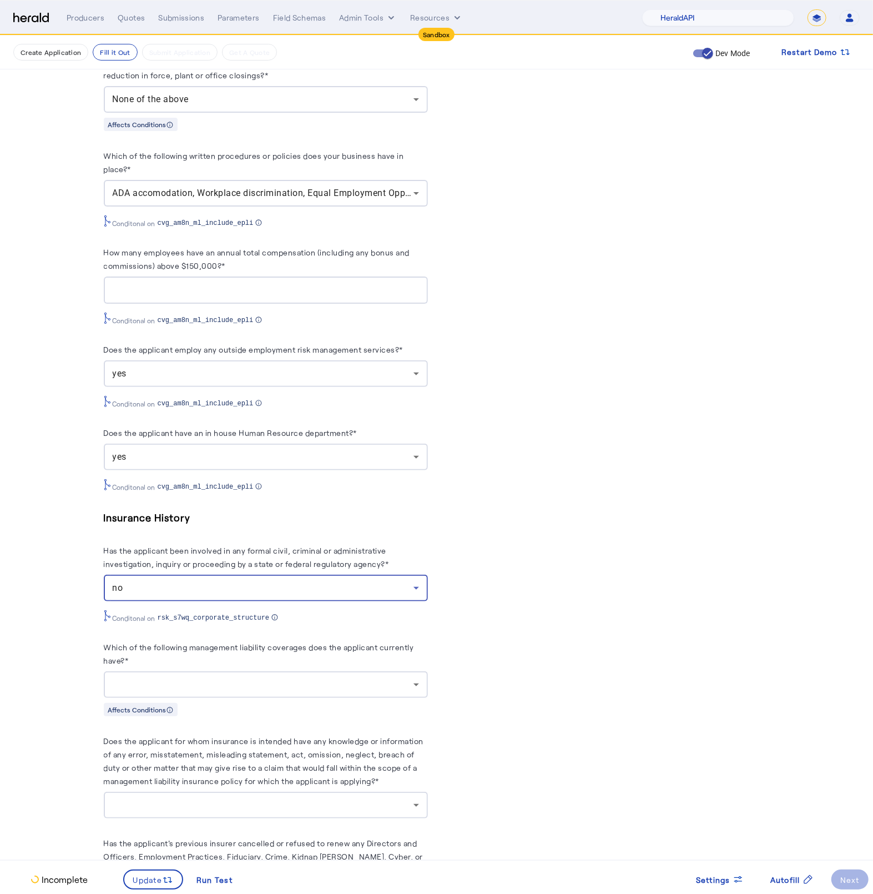
click at [232, 698] on div at bounding box center [266, 684] width 306 height 27
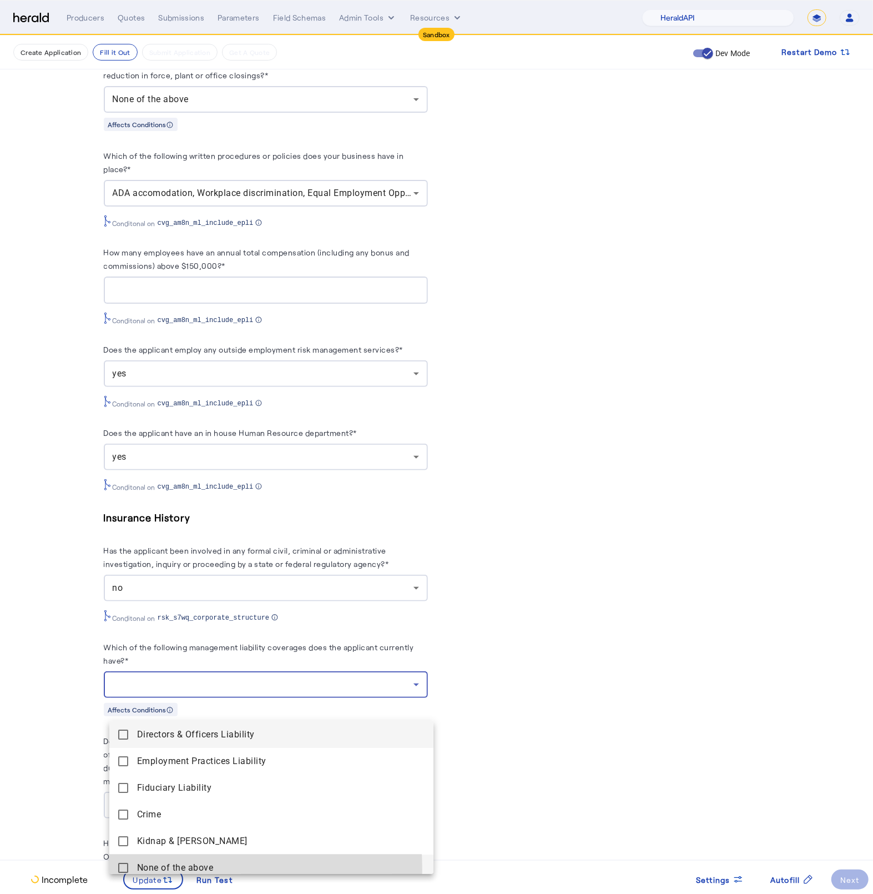
click at [120, 870] on mat-pseudo-checkbox at bounding box center [123, 868] width 10 height 10
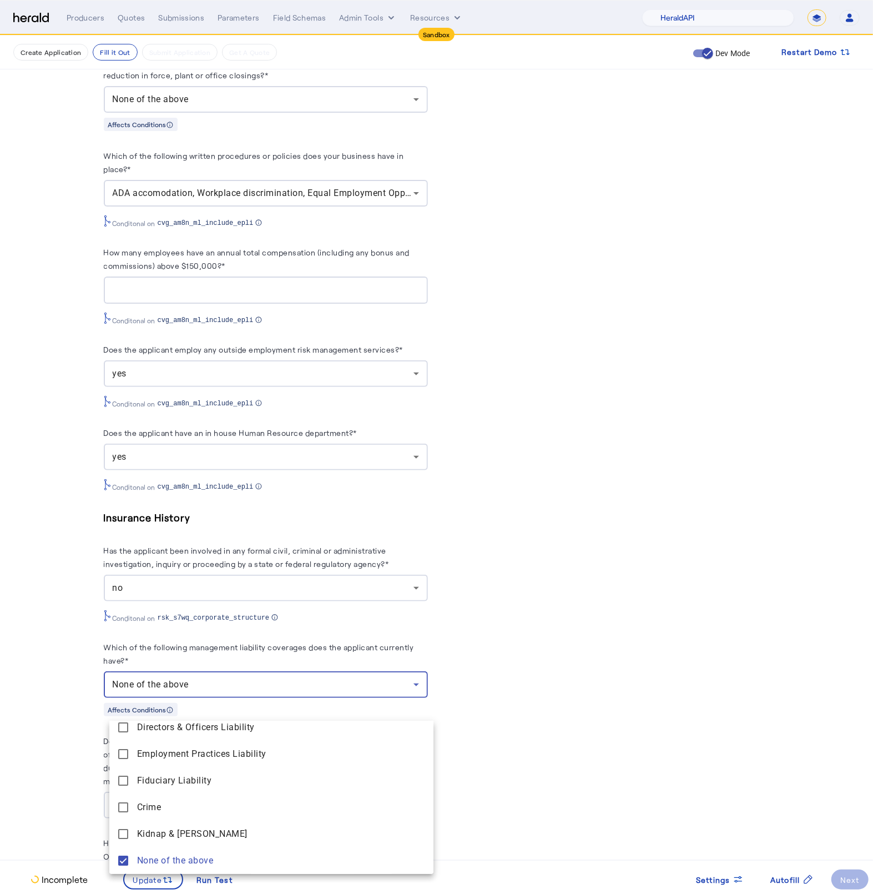
click at [83, 829] on div at bounding box center [436, 447] width 873 height 894
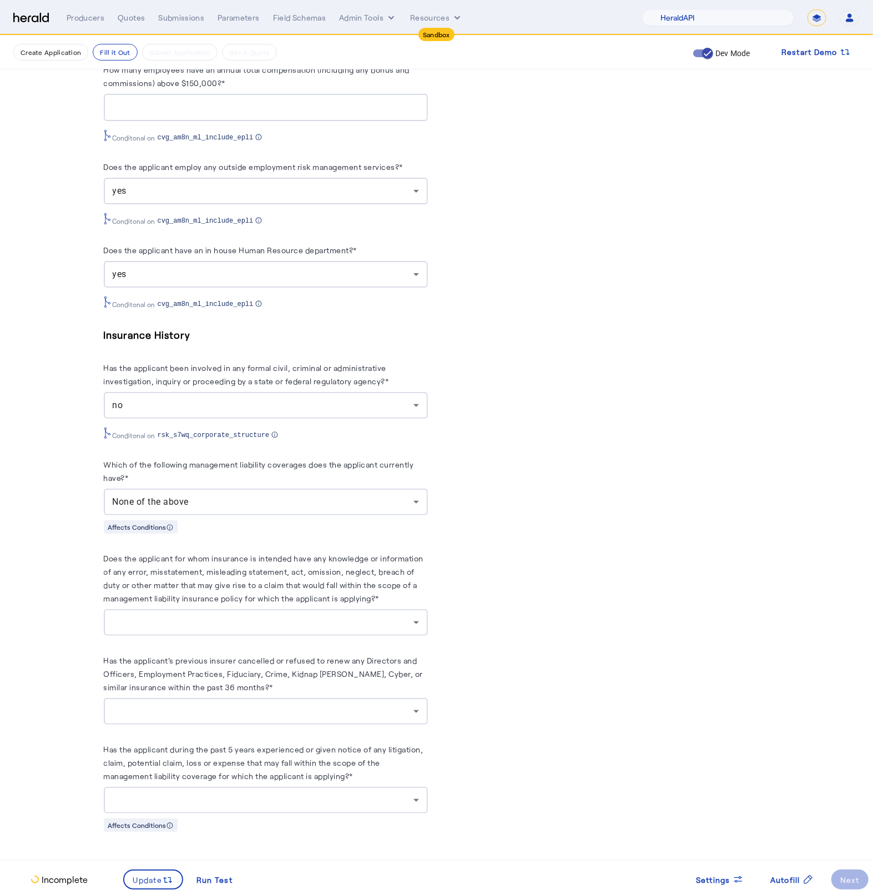
scroll to position [2399, 0]
click at [247, 616] on div at bounding box center [263, 622] width 301 height 13
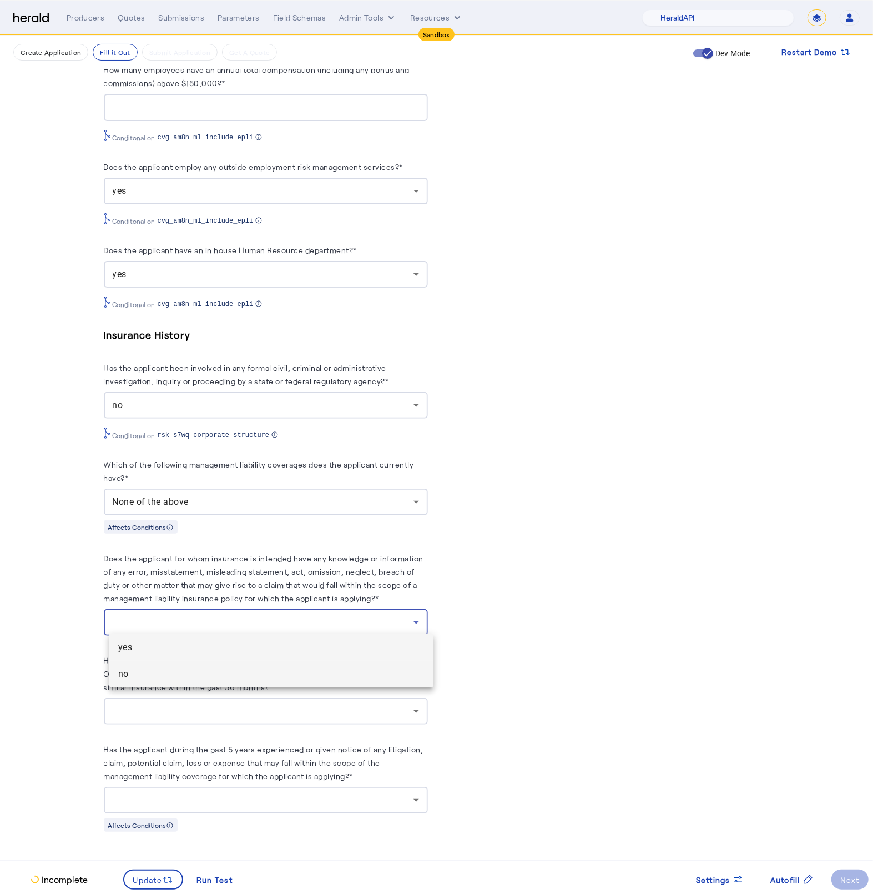
click at [144, 679] on span "no" at bounding box center [271, 673] width 306 height 13
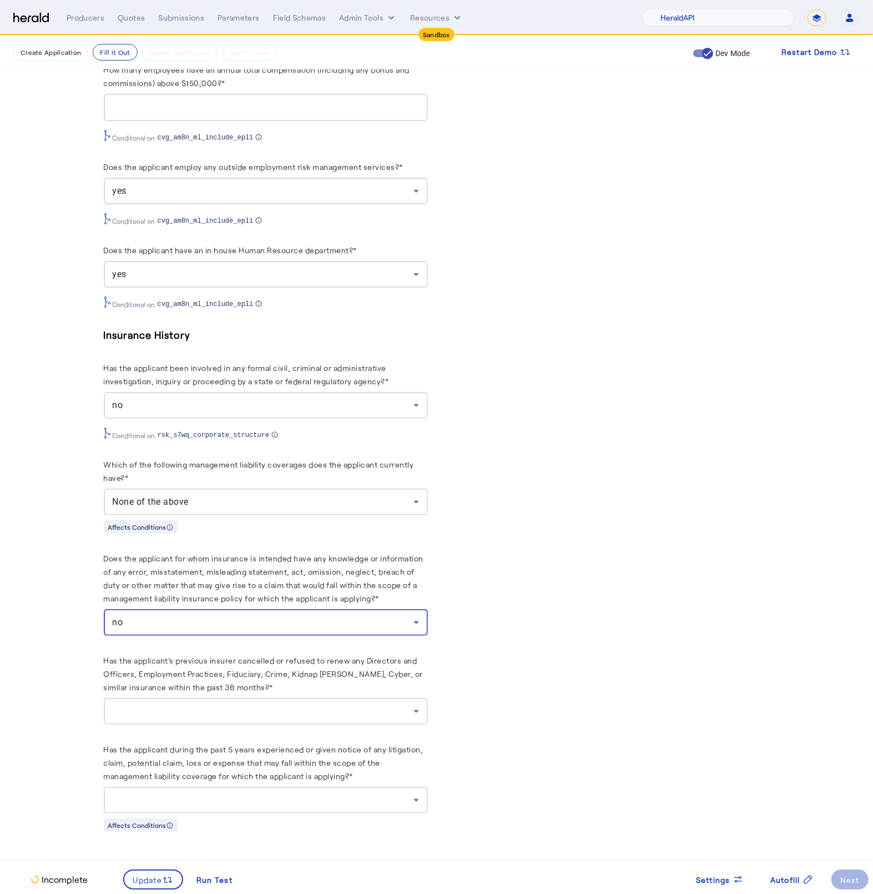
click at [238, 718] on div at bounding box center [266, 711] width 306 height 27
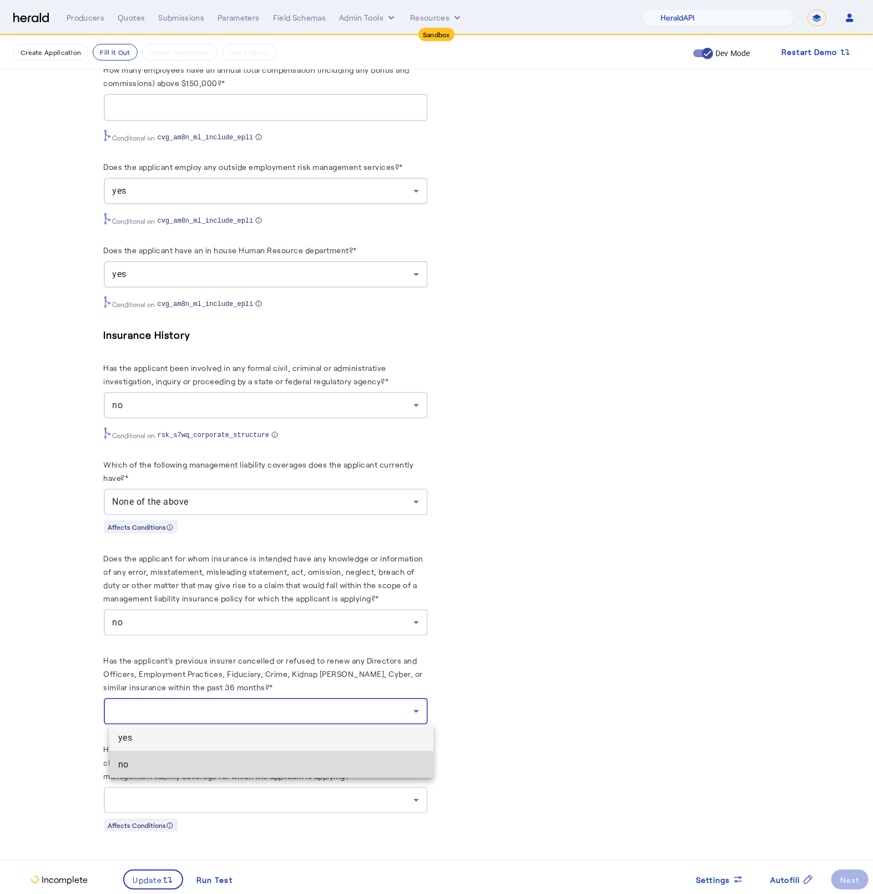
click at [212, 776] on mat-option "no" at bounding box center [271, 764] width 324 height 27
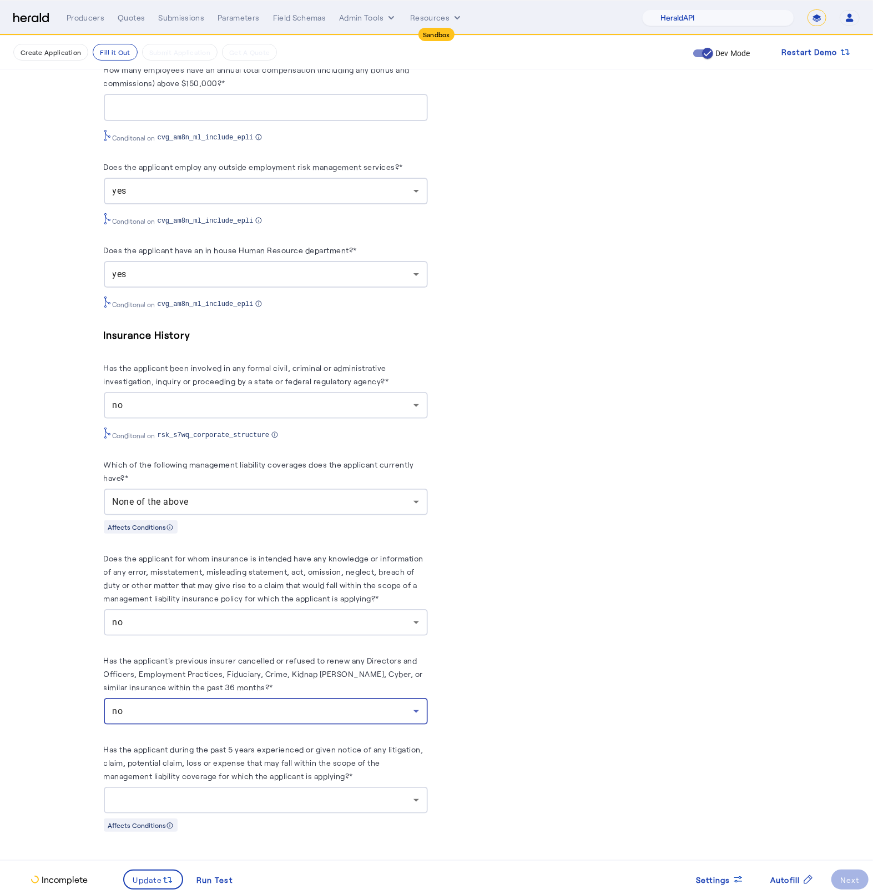
click at [344, 806] on div at bounding box center [266, 800] width 306 height 27
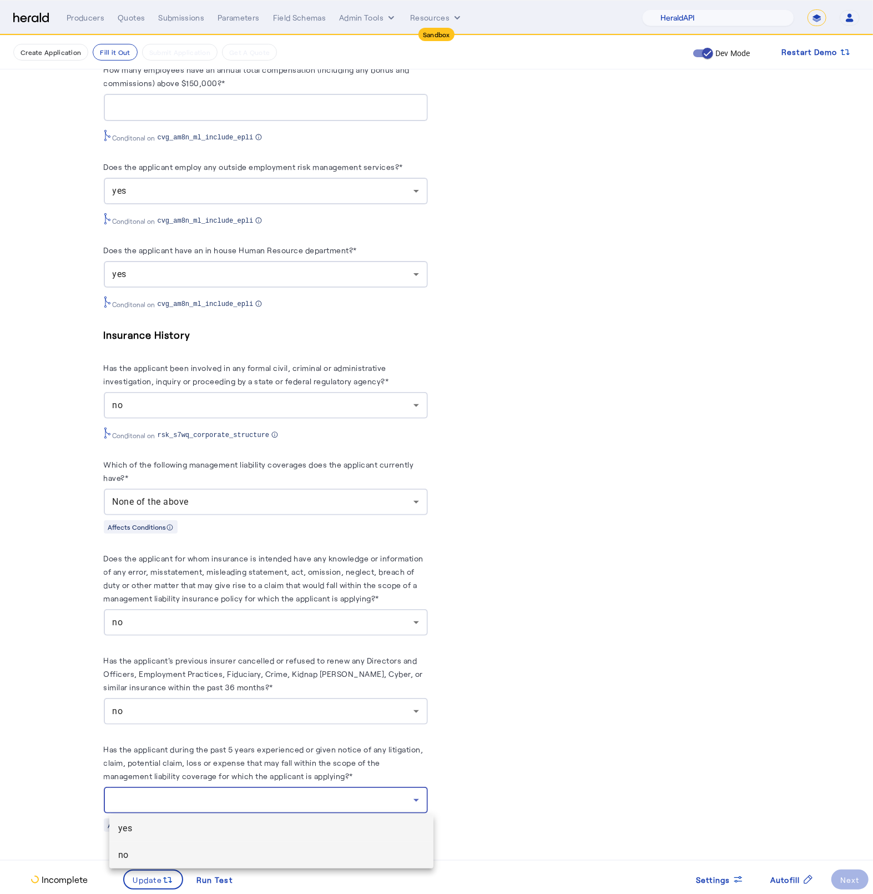
click at [218, 843] on mat-option "no" at bounding box center [271, 855] width 324 height 27
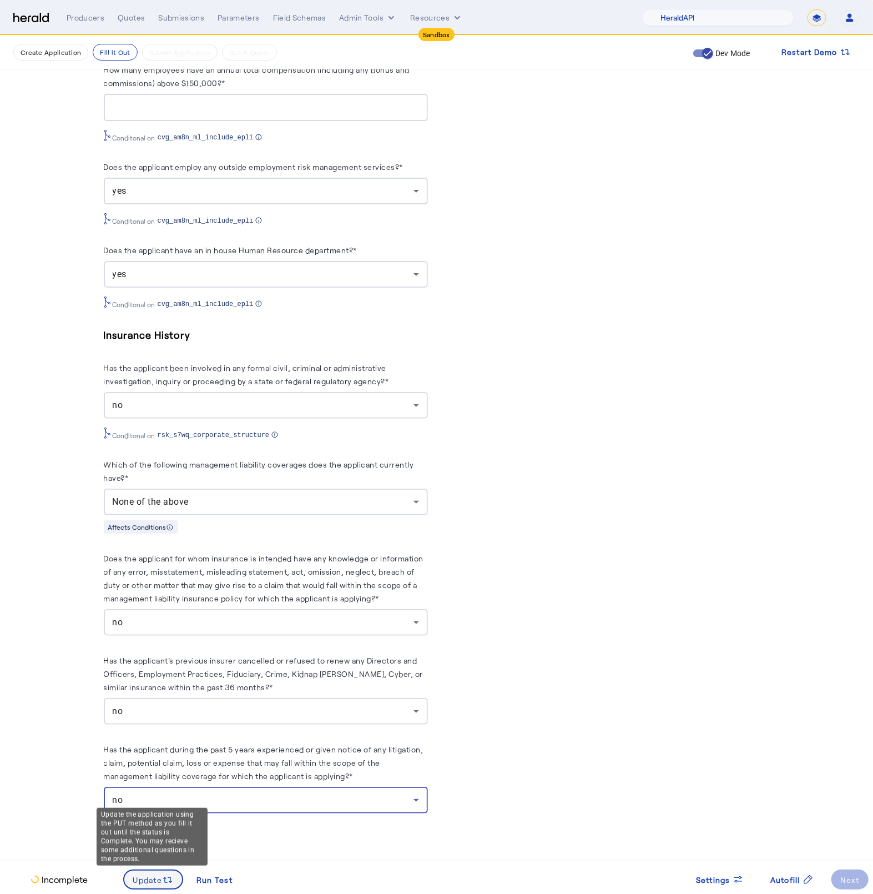
click at [139, 884] on span "Update" at bounding box center [147, 880] width 29 height 12
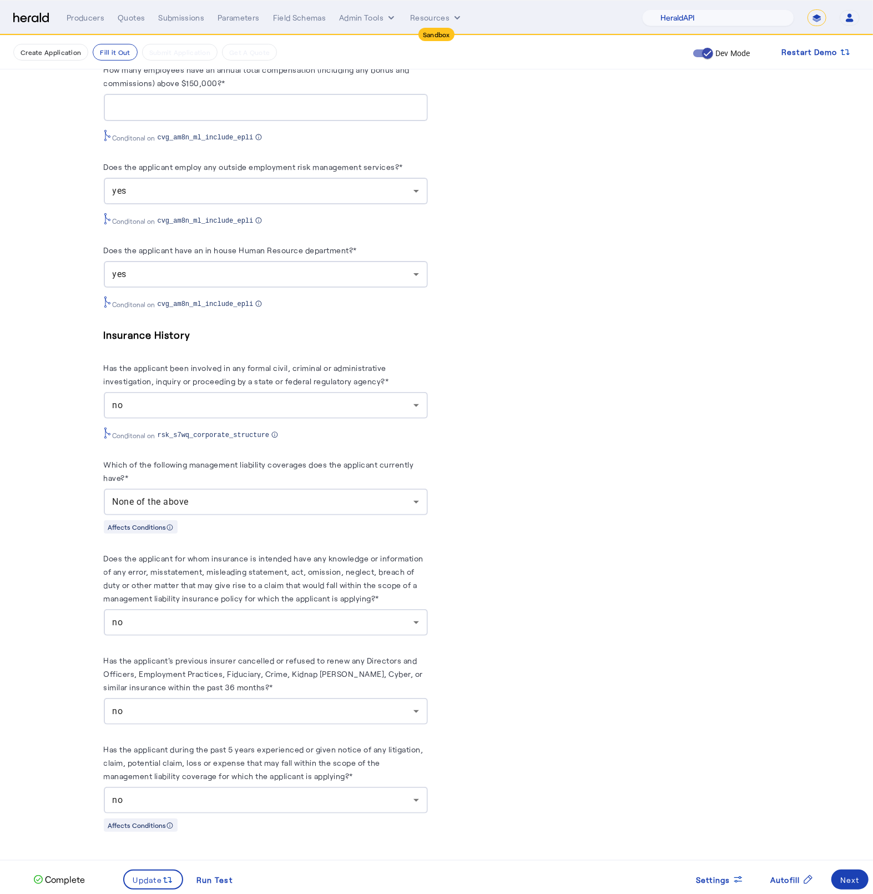
scroll to position [0, 0]
click at [856, 876] on div "Next" at bounding box center [850, 880] width 19 height 12
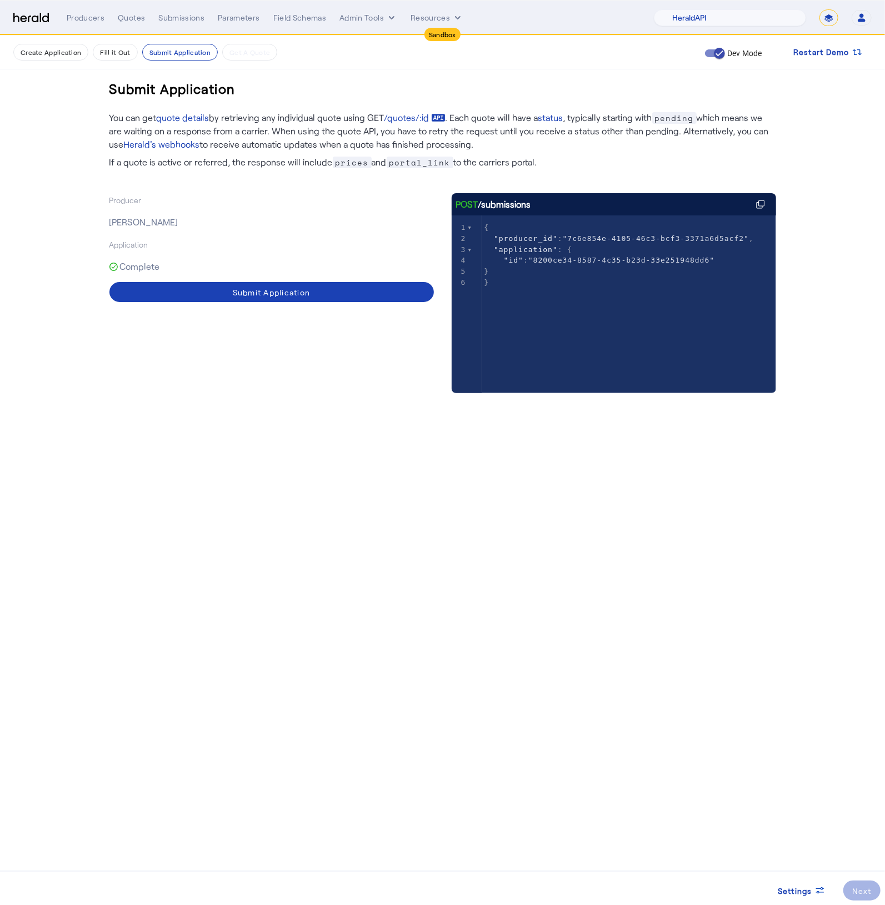
click at [252, 284] on span at bounding box center [271, 292] width 324 height 27
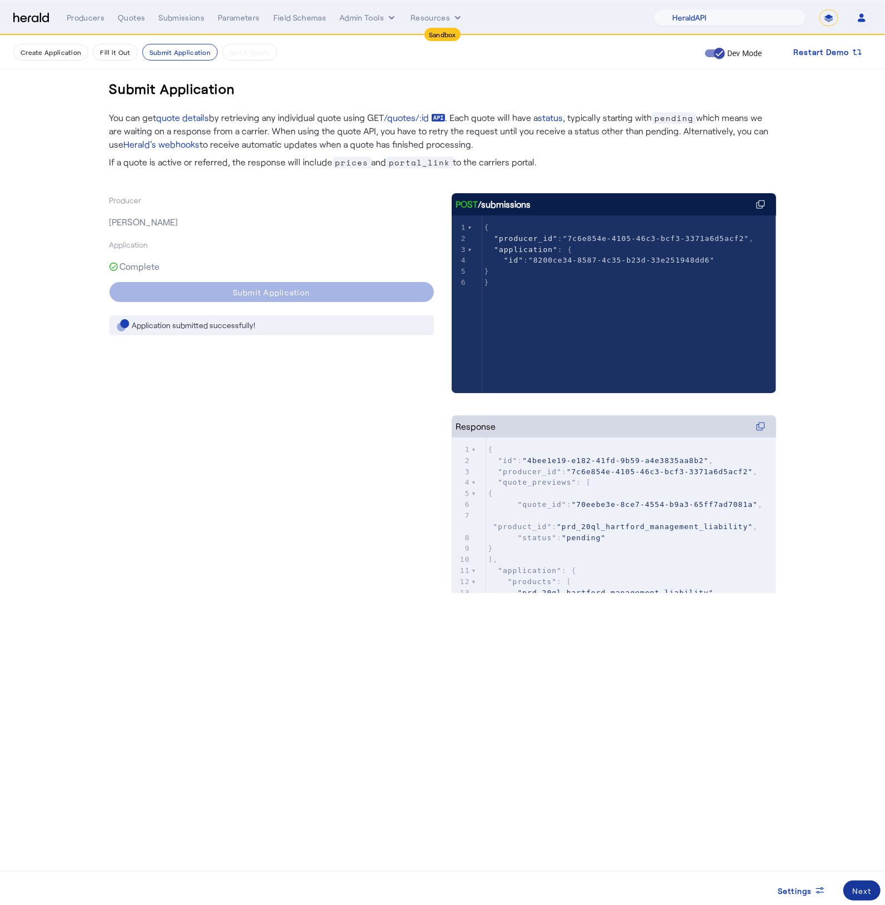
click at [865, 884] on div "Next" at bounding box center [861, 891] width 19 height 12
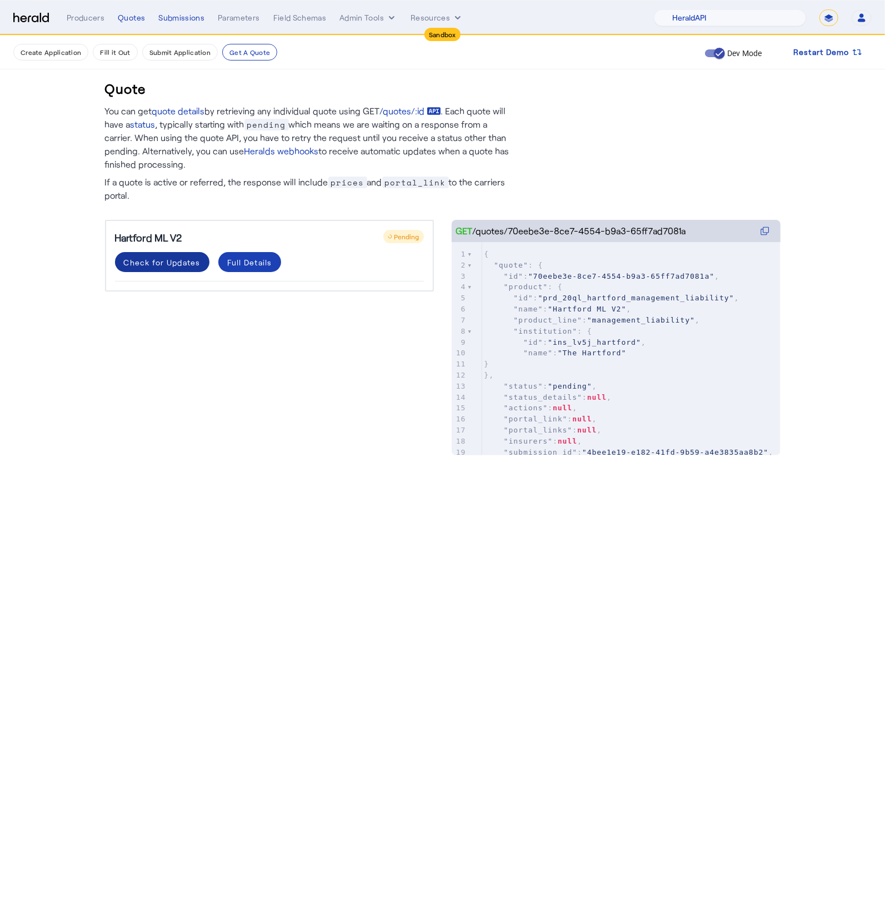
click at [166, 260] on div "Check for Updates" at bounding box center [162, 263] width 77 height 12
click at [184, 266] on div "Check for Updates" at bounding box center [162, 263] width 77 height 12
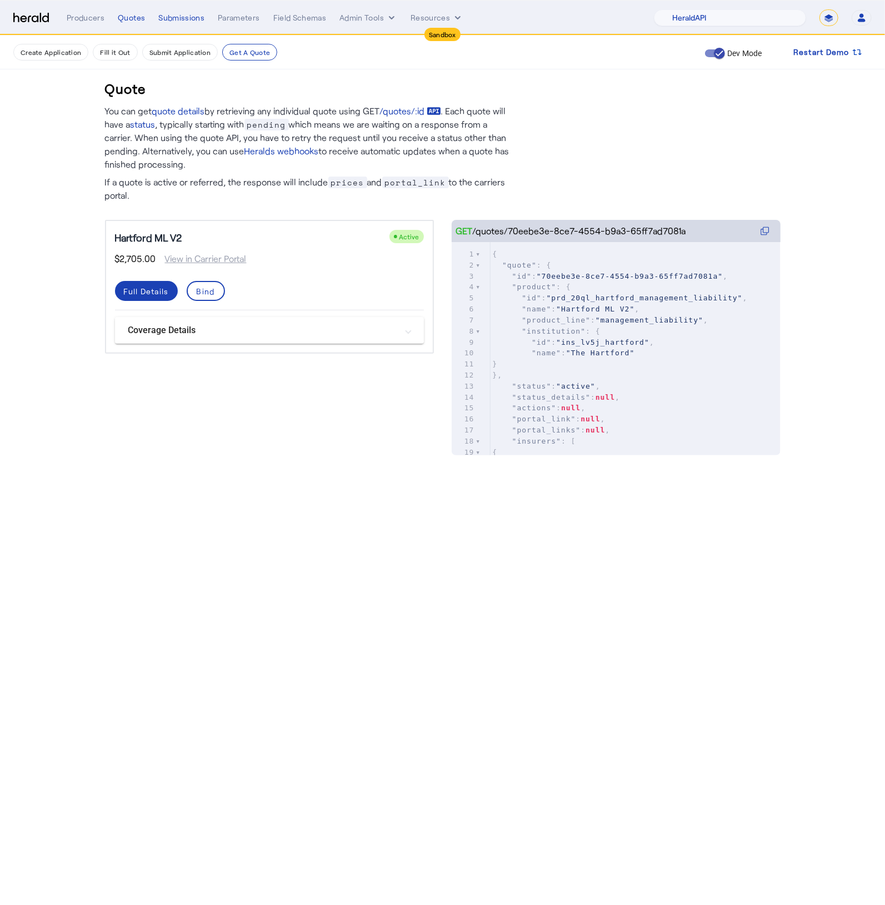
click at [329, 325] on mat-panel-title "Coverage Details" at bounding box center [262, 330] width 269 height 13
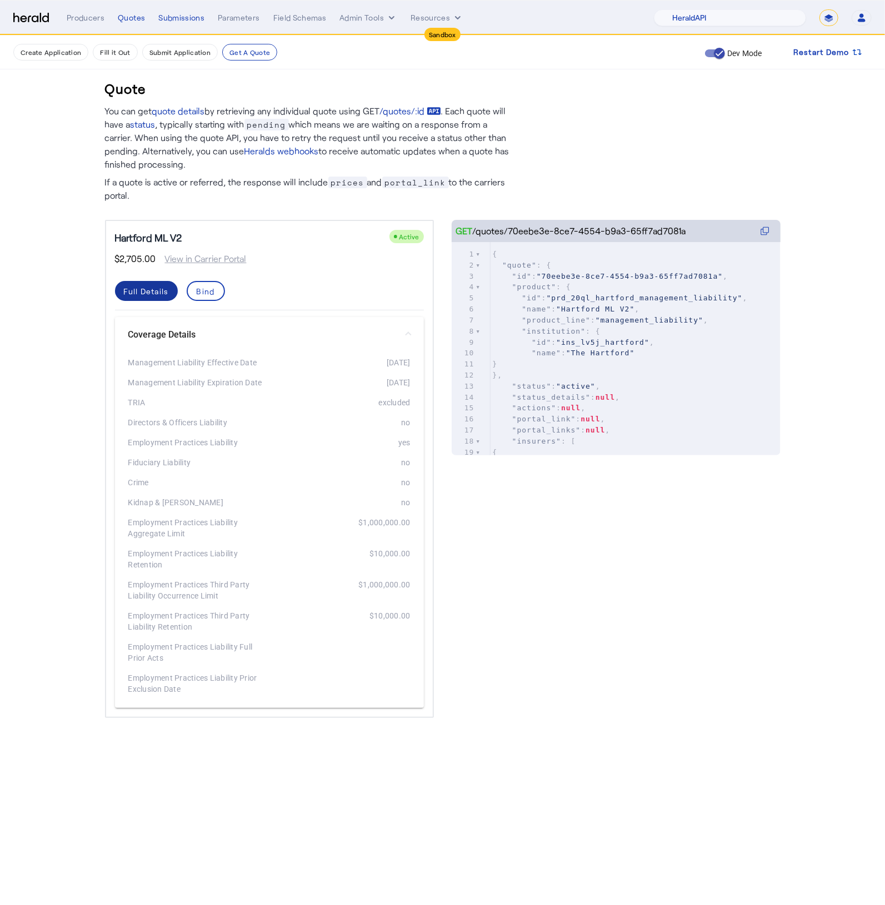
click at [151, 291] on div "Full Details" at bounding box center [146, 291] width 45 height 12
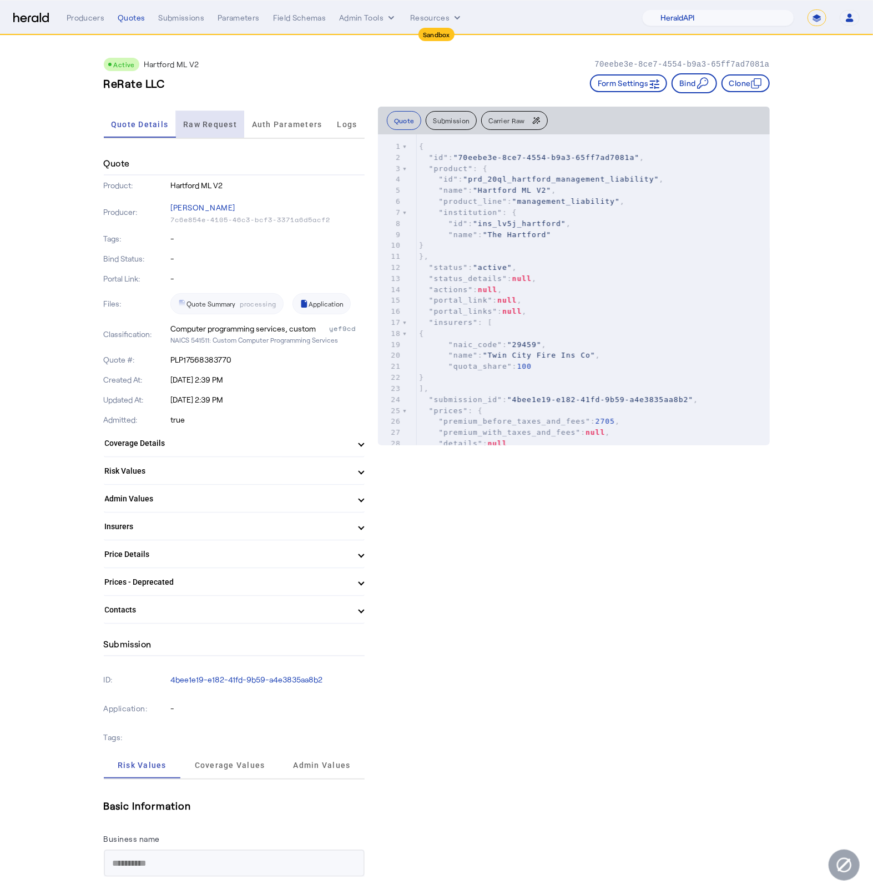
click at [210, 123] on span "Raw Request" at bounding box center [210, 124] width 54 height 8
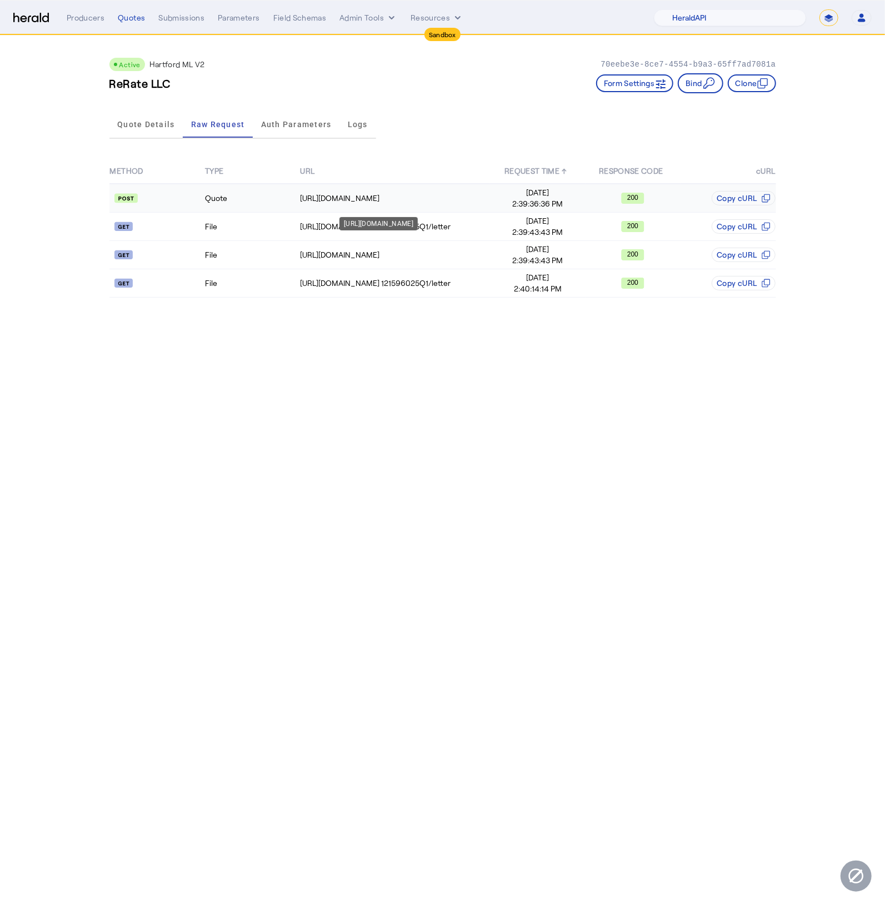
click at [335, 200] on div "https://qa-apis.thehartford.com/global-specialty/financial-lines/v3.0/quote" at bounding box center [394, 198] width 189 height 11
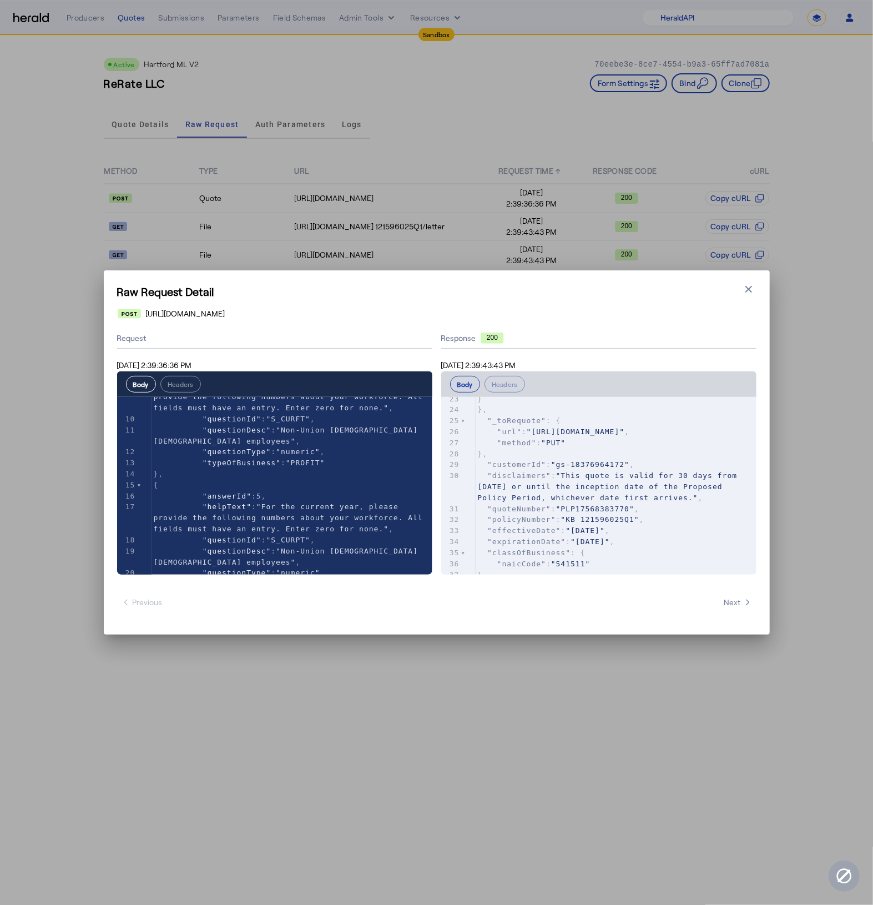
scroll to position [267, 0]
click at [597, 458] on pre ""method" : "PUT"" at bounding box center [616, 451] width 281 height 11
click at [637, 511] on span ""This quote is valid for 30 days from 09/02/2025 or until the inception date of…" at bounding box center [610, 495] width 265 height 31
click at [686, 534] on pre ""policyNumber" : "KB 121596025Q1" ," at bounding box center [616, 528] width 281 height 11
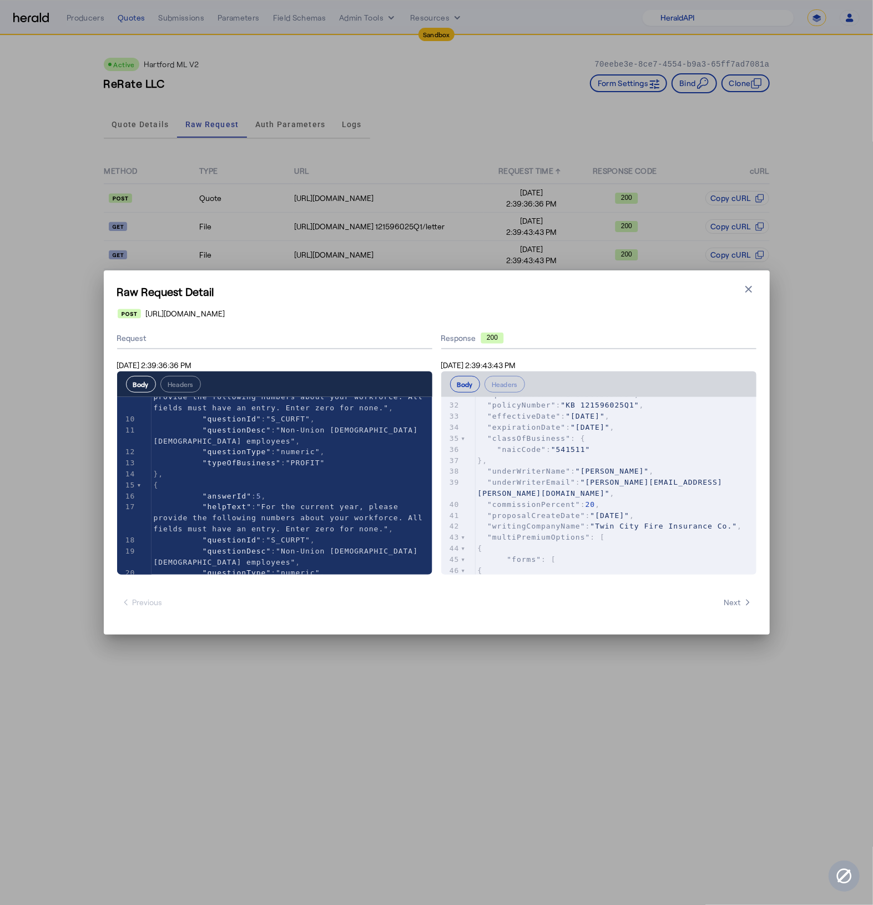
click at [747, 285] on icon "button" at bounding box center [748, 289] width 11 height 11
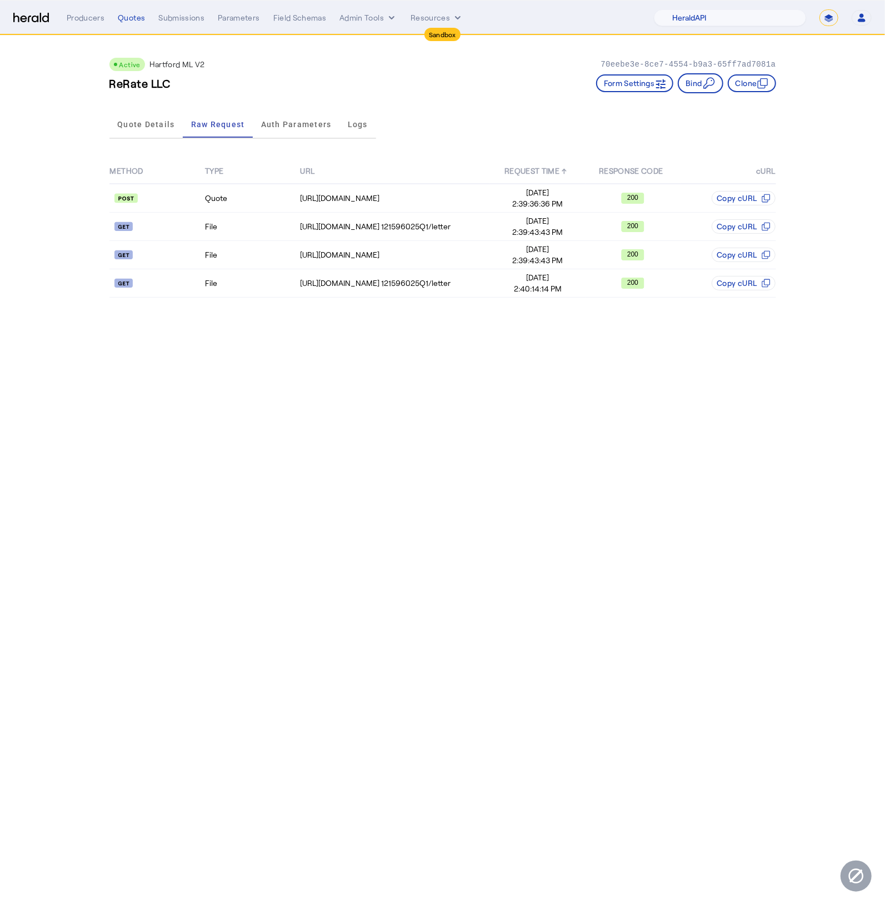
click at [25, 14] on img at bounding box center [31, 18] width 36 height 11
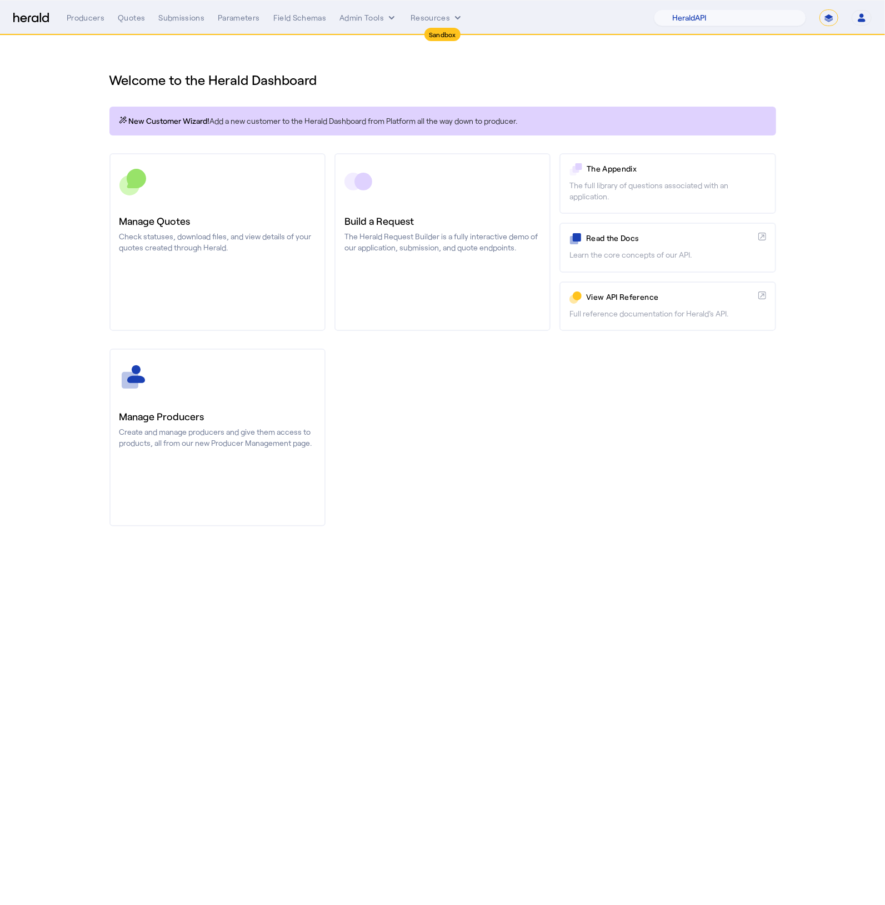
click at [26, 15] on img at bounding box center [31, 18] width 36 height 11
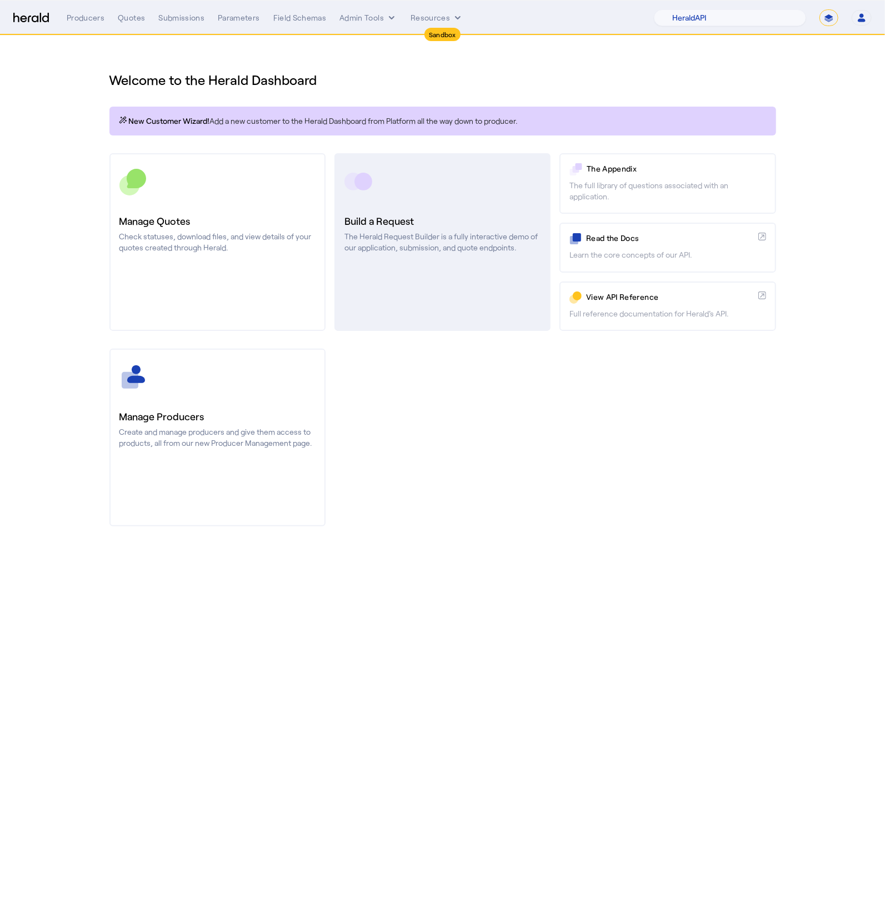
click at [438, 241] on p "The Herald Request Builder is a fully interactive demo of our application, subm…" at bounding box center [442, 242] width 196 height 22
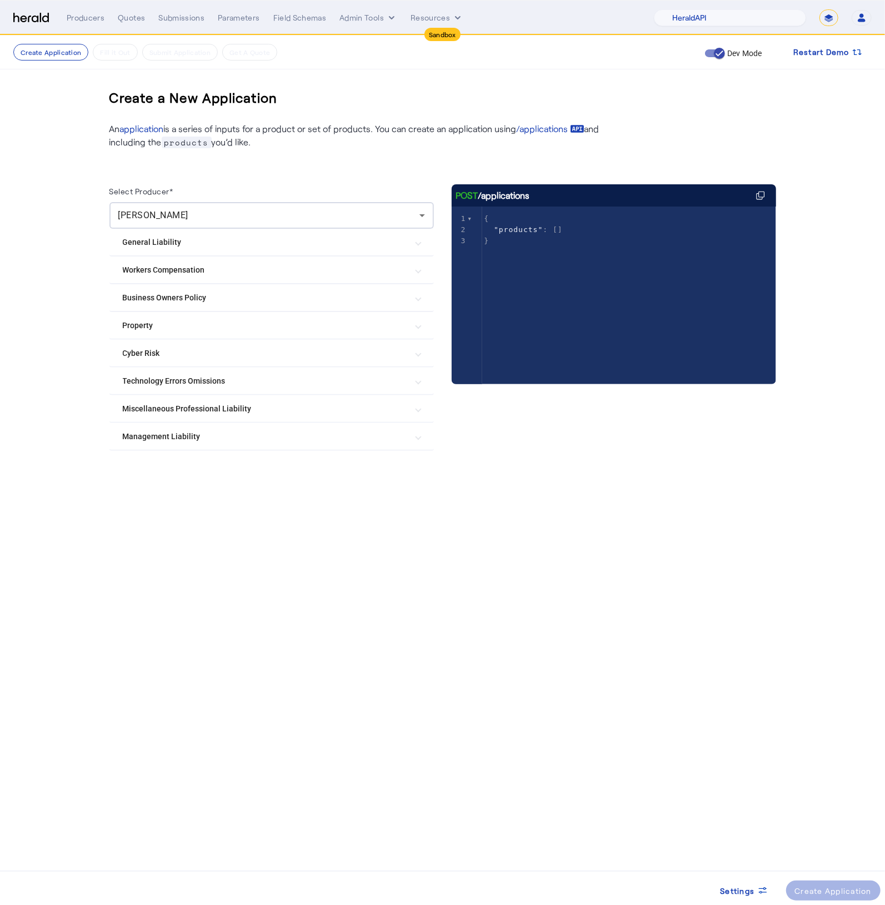
click at [222, 441] on mat-expansion-panel-header "Management Liability" at bounding box center [271, 436] width 324 height 27
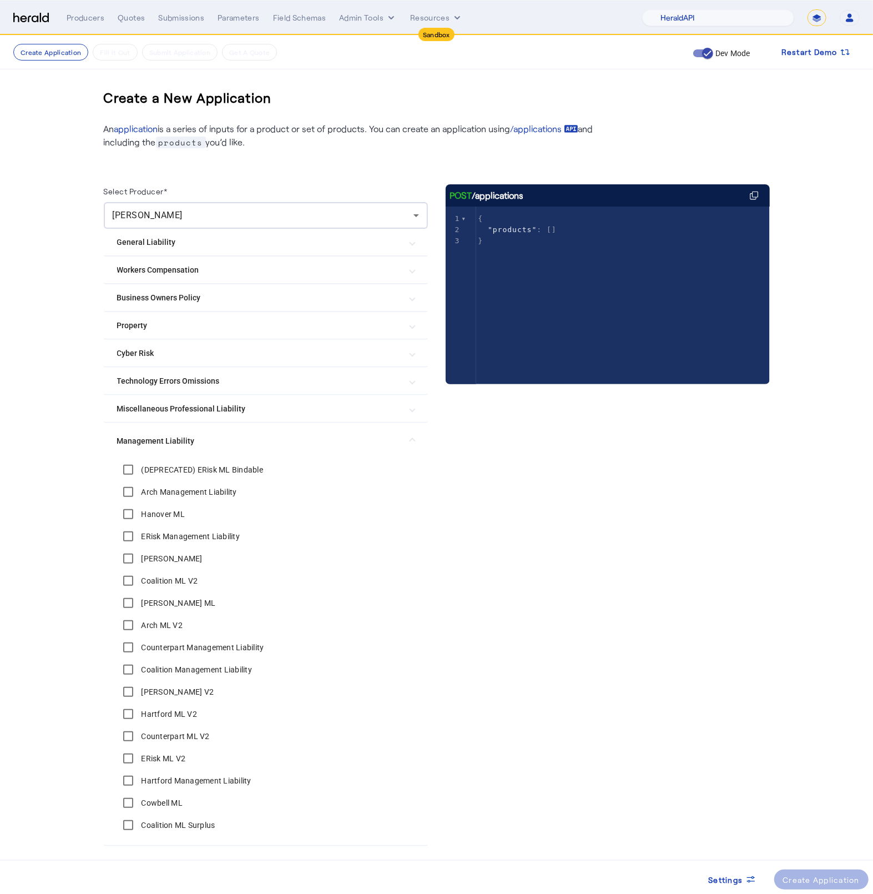
click at [224, 435] on Liability "Management Liability" at bounding box center [259, 441] width 284 height 12
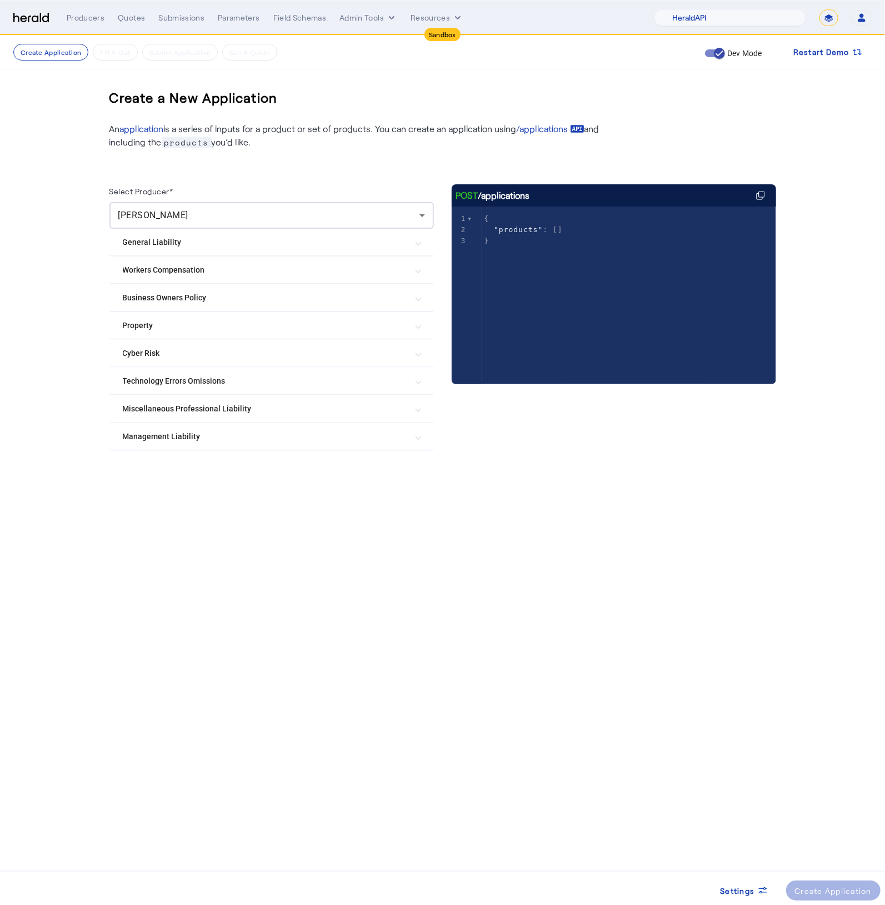
click at [189, 351] on Risk "Cyber Risk" at bounding box center [265, 354] width 284 height 12
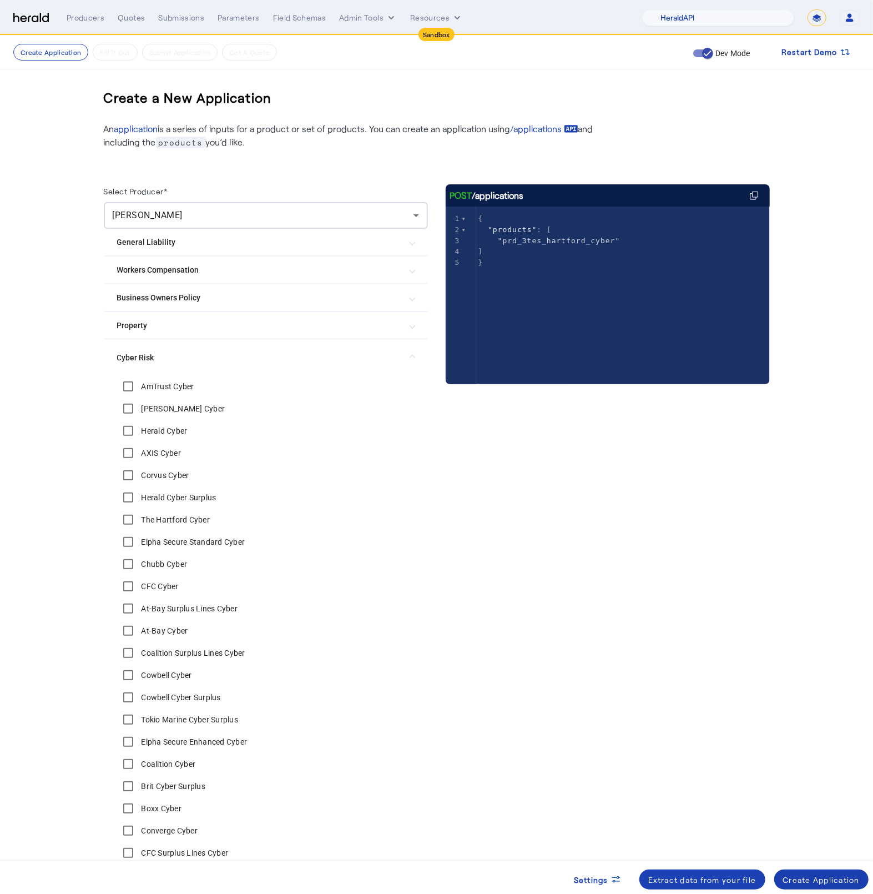
click at [833, 882] on div "Create Application" at bounding box center [821, 880] width 77 height 12
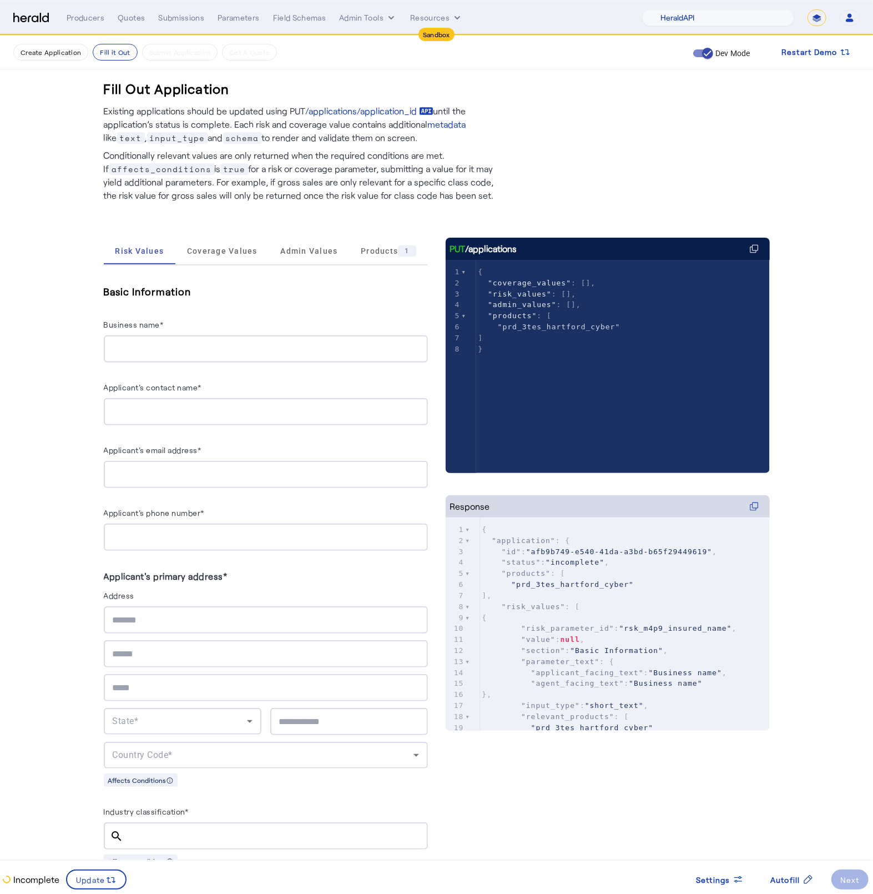
click at [237, 355] on input "Business name*" at bounding box center [266, 349] width 306 height 13
type input "*******"
type input "*"
type input "**********"
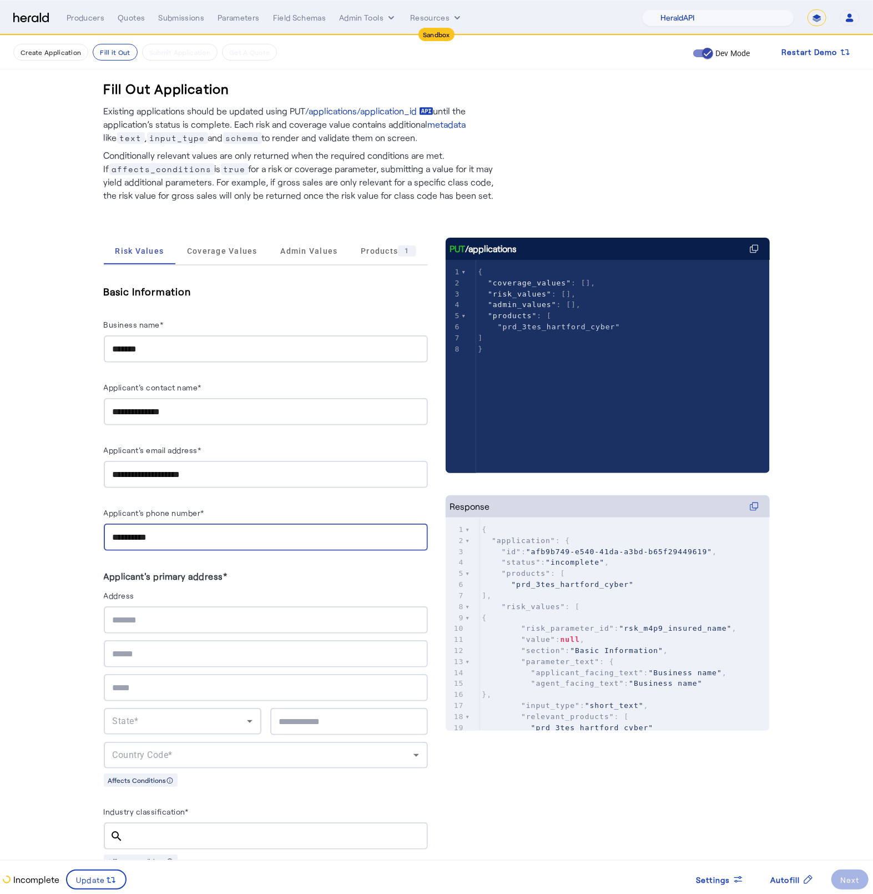
type input "**********"
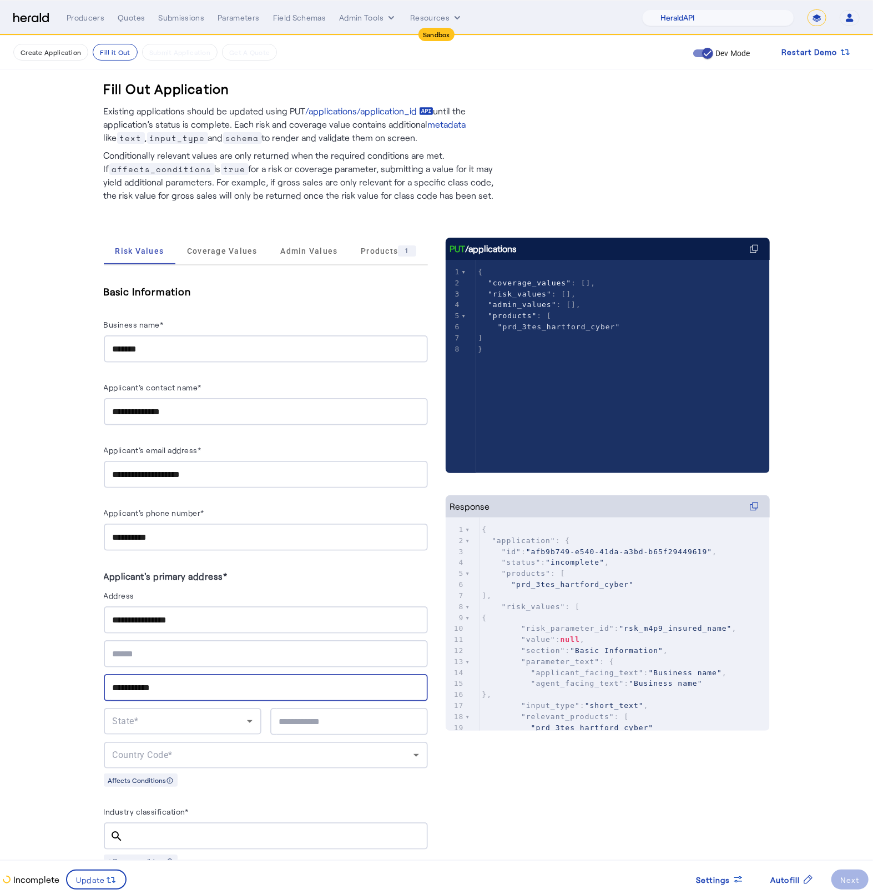
type input "**********"
click at [245, 727] on div "NE" at bounding box center [183, 721] width 140 height 27
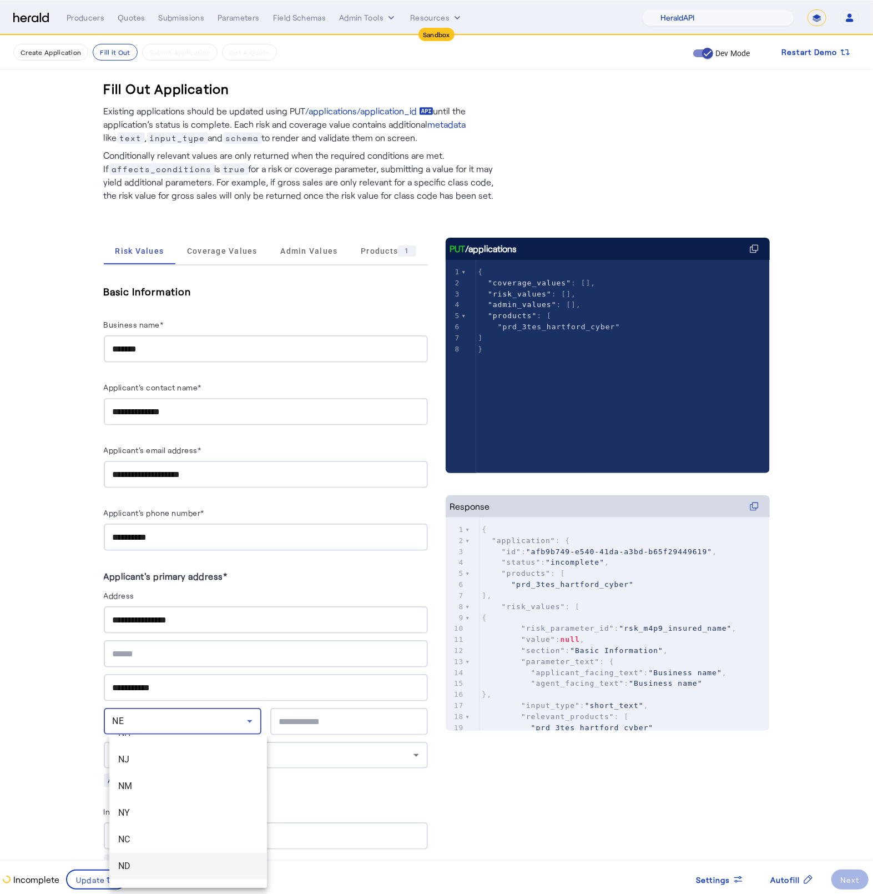
scroll to position [798, 0]
click at [156, 801] on span "NY" at bounding box center [188, 803] width 140 height 13
click at [327, 717] on input "text" at bounding box center [349, 721] width 140 height 13
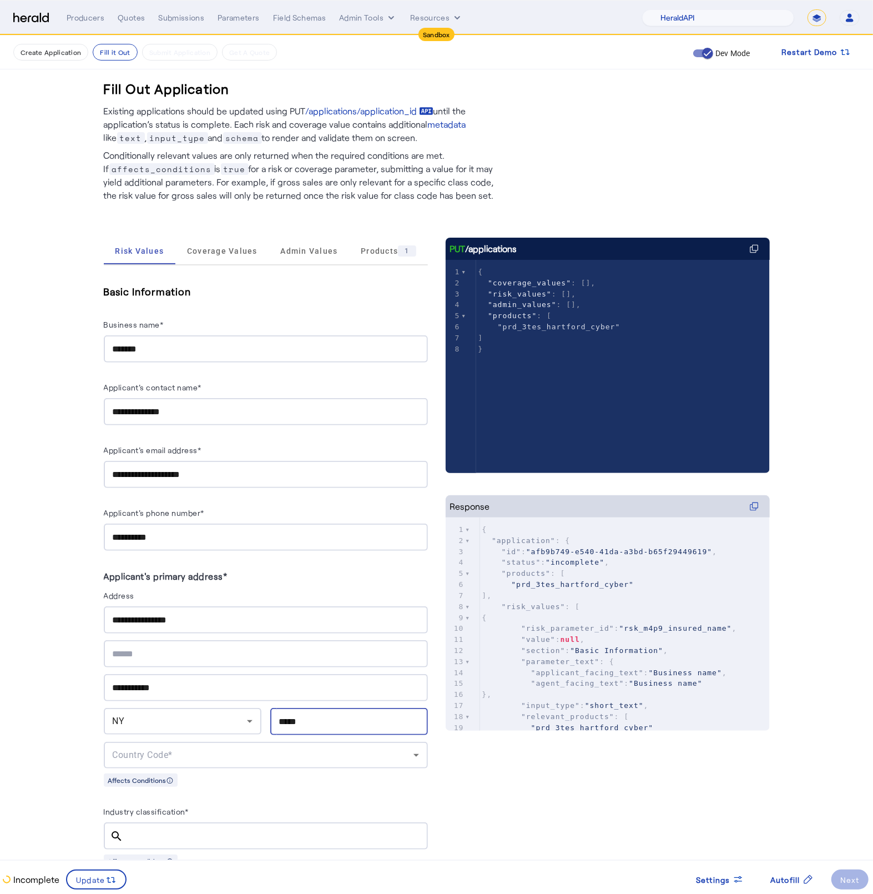
type input "*****"
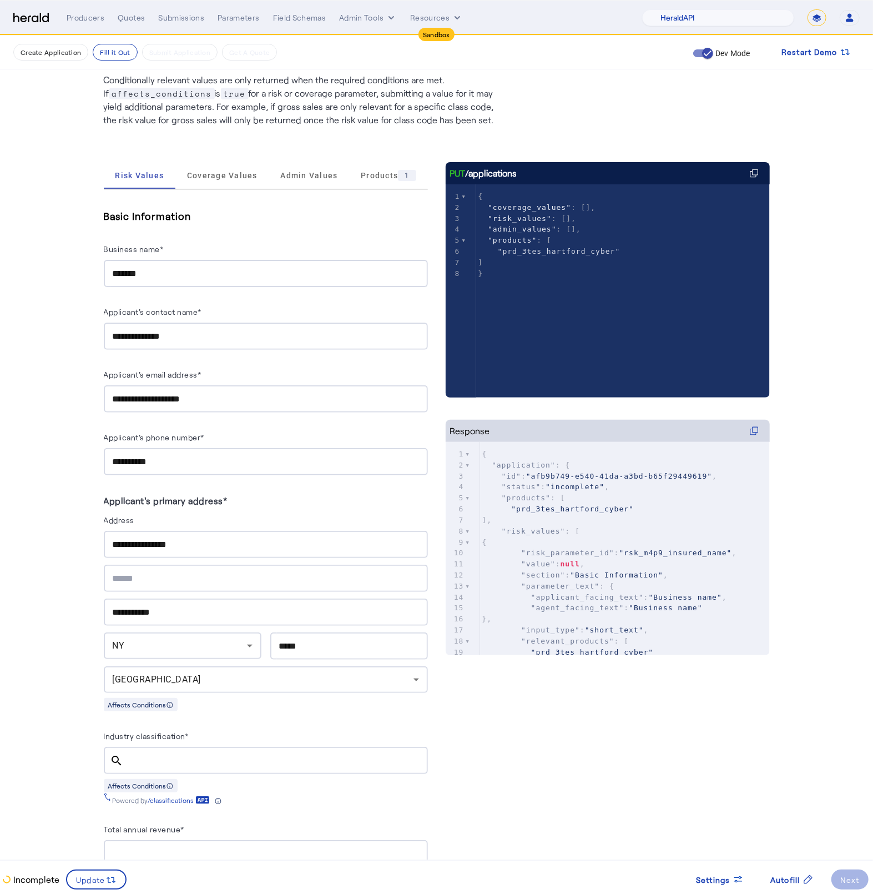
scroll to position [278, 0]
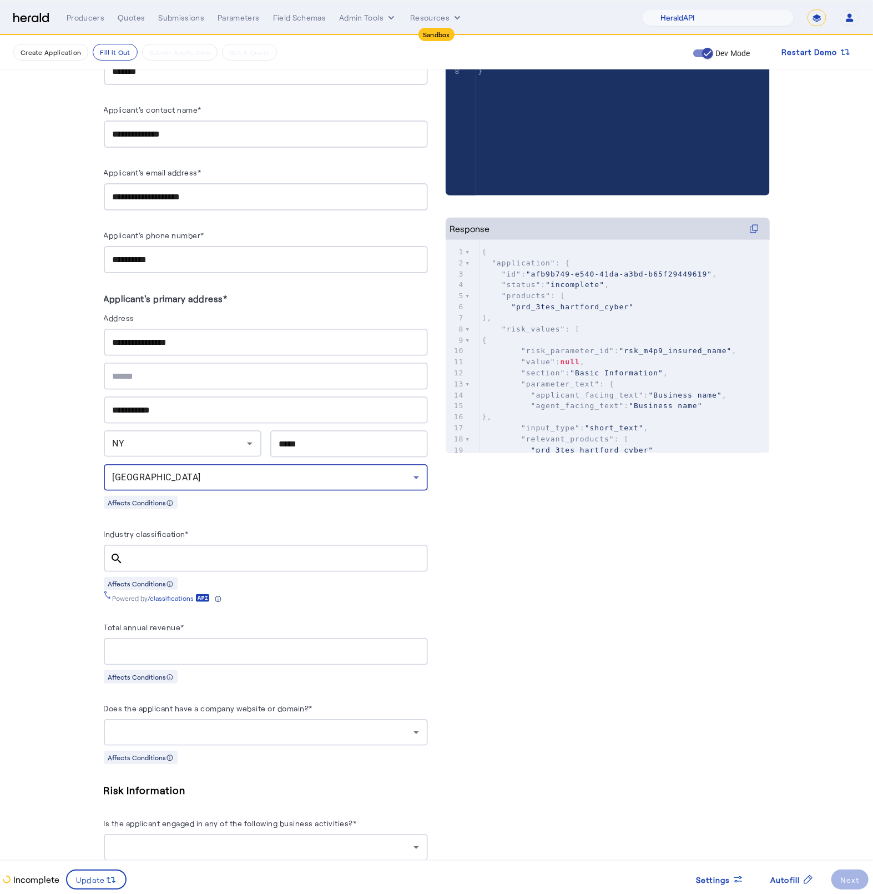
click at [159, 552] on input "Industry classification*" at bounding box center [276, 558] width 287 height 13
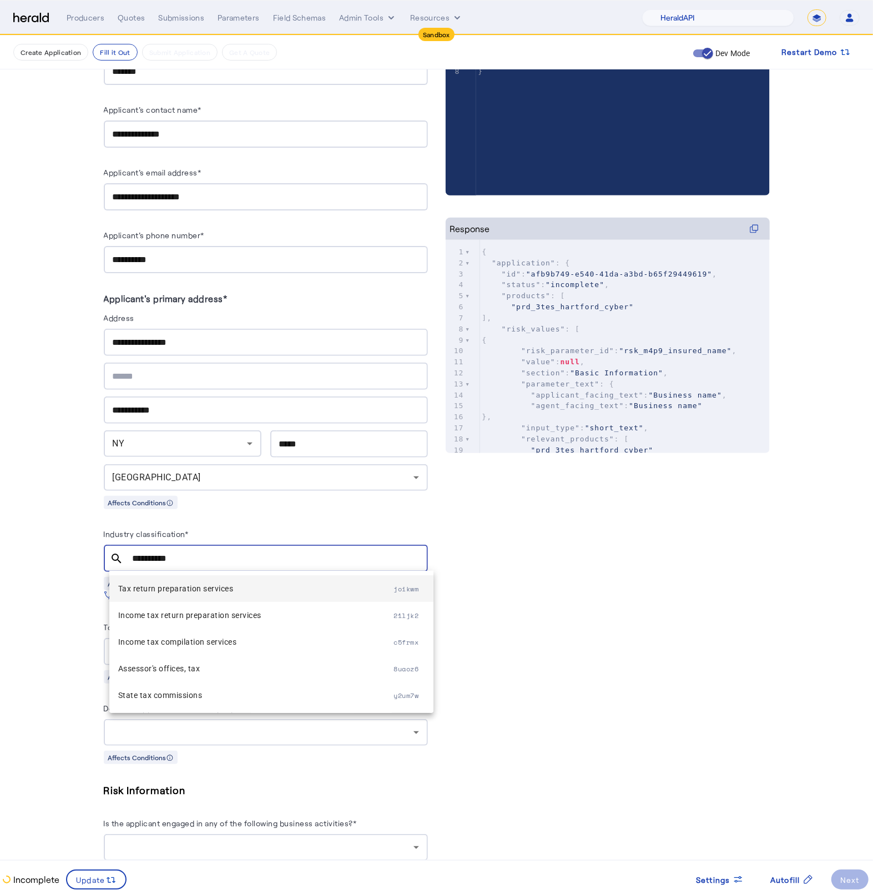
type input "**********"
click at [208, 594] on span "Tax return preparation services" at bounding box center [256, 588] width 276 height 13
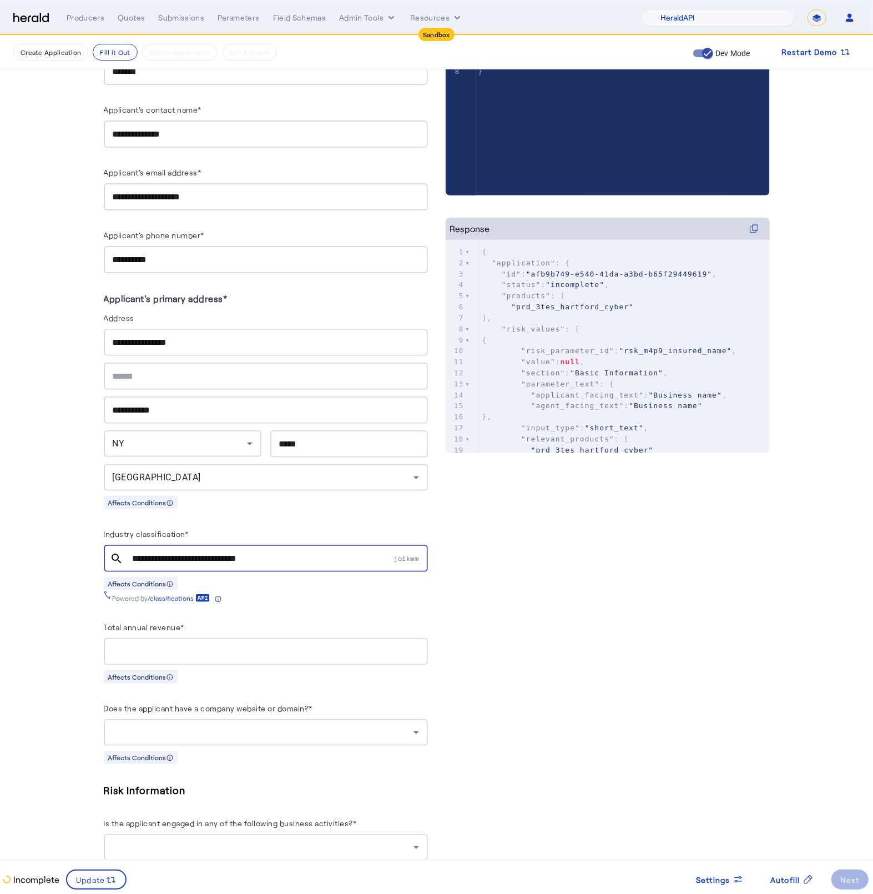
click at [215, 653] on input "Total annual revenue*" at bounding box center [266, 651] width 306 height 13
type input "**********"
click at [312, 741] on div at bounding box center [266, 732] width 306 height 27
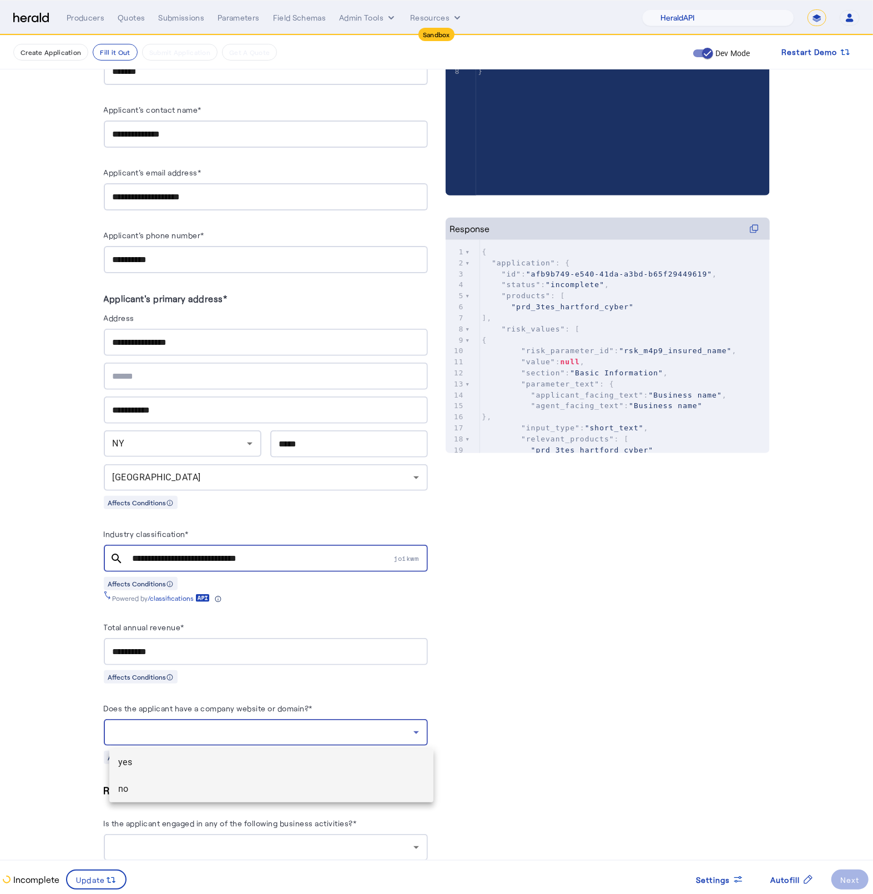
click at [205, 794] on span "no" at bounding box center [271, 788] width 306 height 13
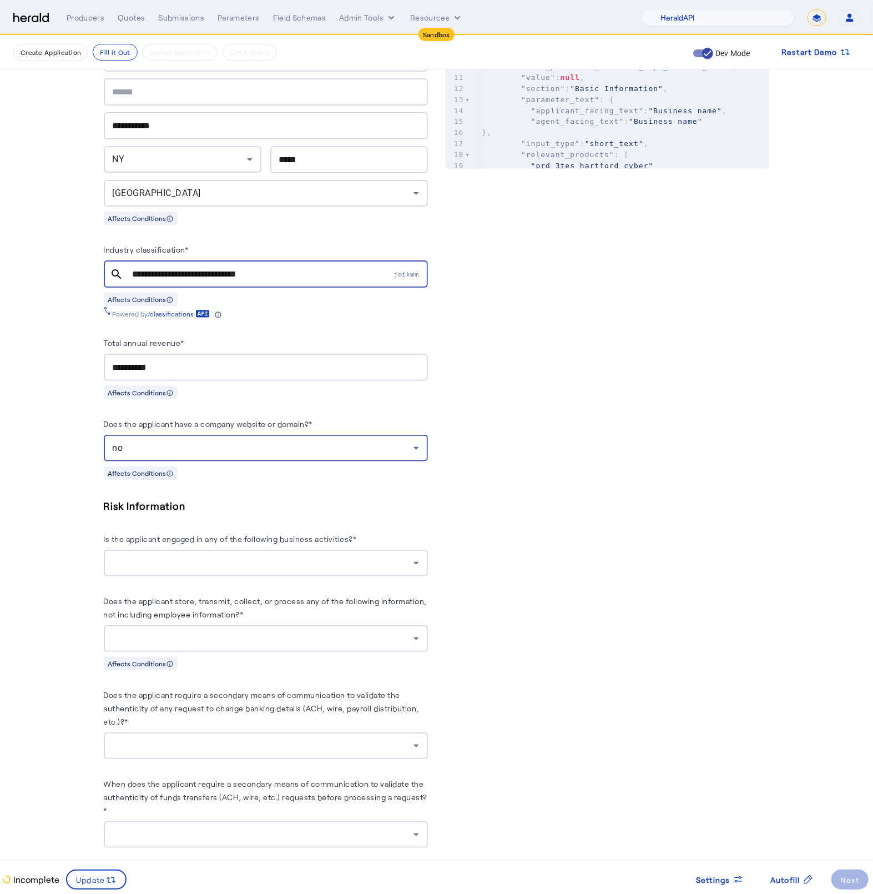
scroll to position [563, 0]
click at [365, 562] on div at bounding box center [263, 561] width 301 height 13
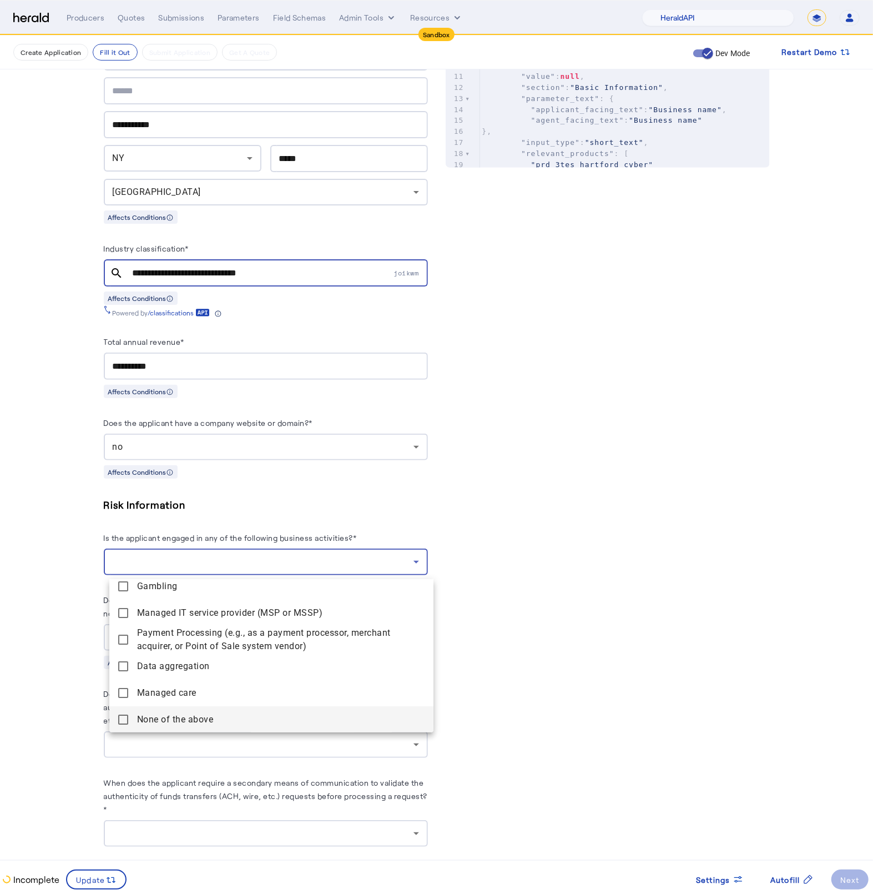
click at [126, 724] on mat-pseudo-checkbox at bounding box center [123, 720] width 10 height 10
click at [65, 702] on div at bounding box center [436, 447] width 873 height 894
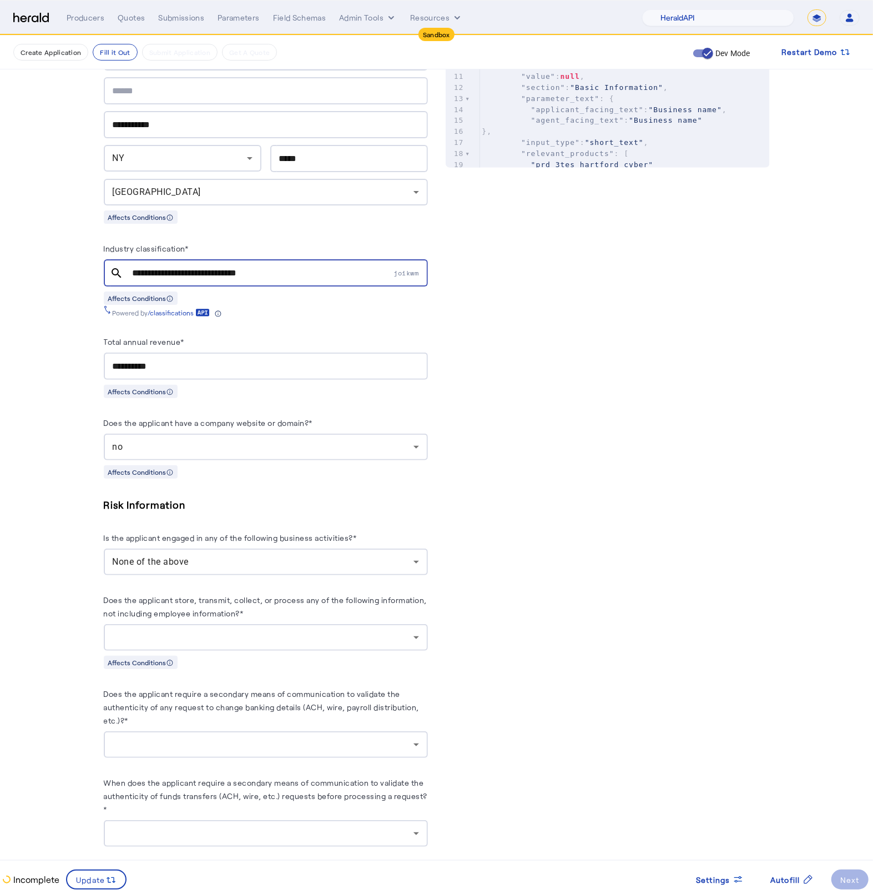
click at [232, 564] on div "None of the above" at bounding box center [263, 561] width 301 height 13
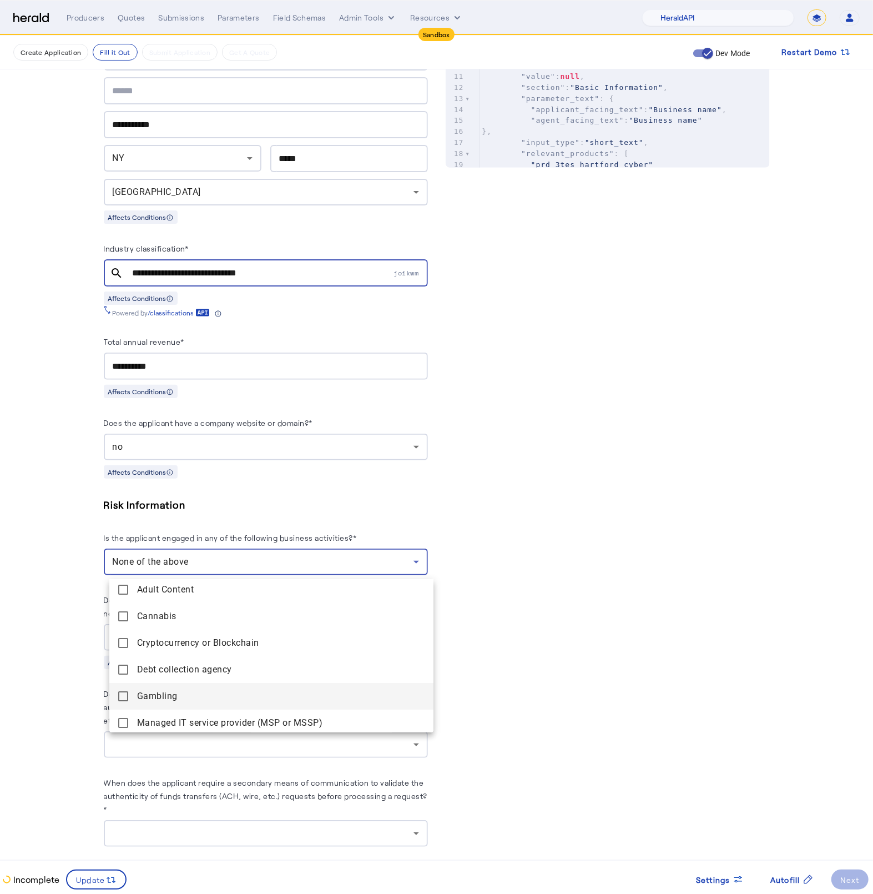
scroll to position [0, 0]
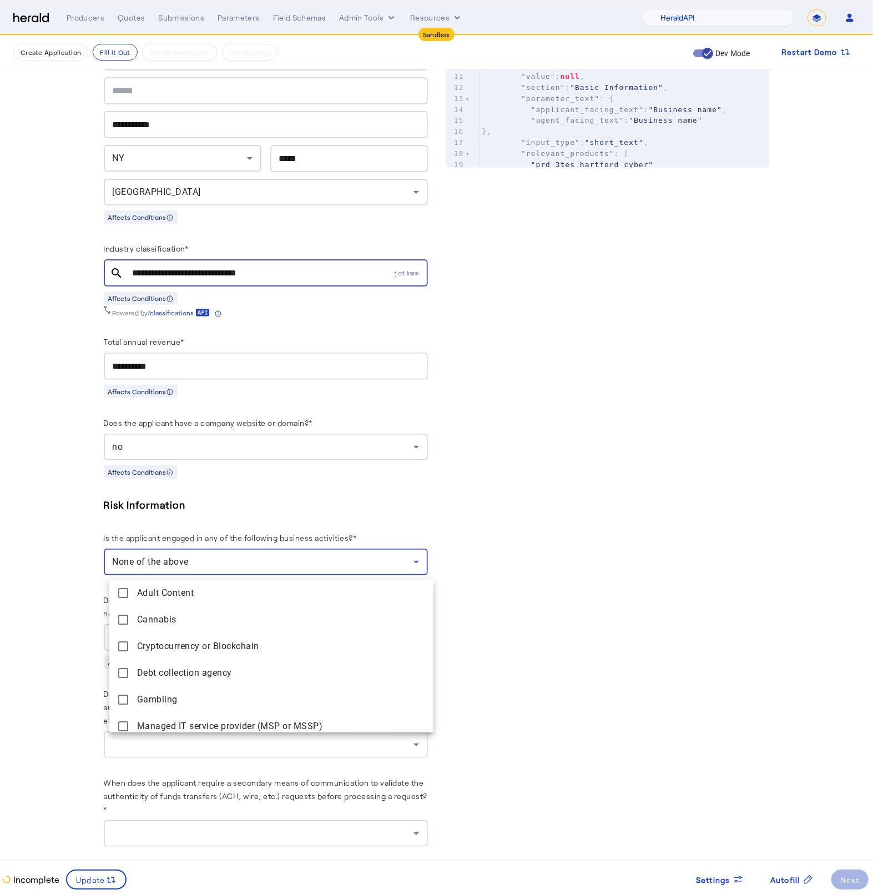
click at [59, 620] on div at bounding box center [436, 447] width 873 height 894
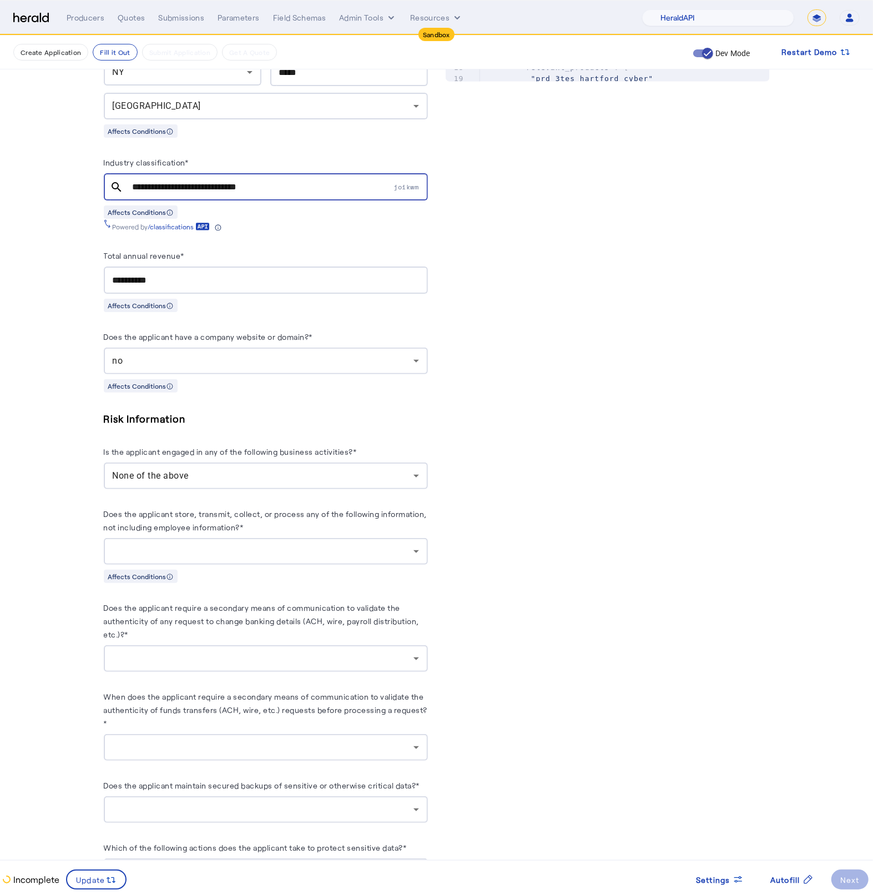
scroll to position [676, 0]
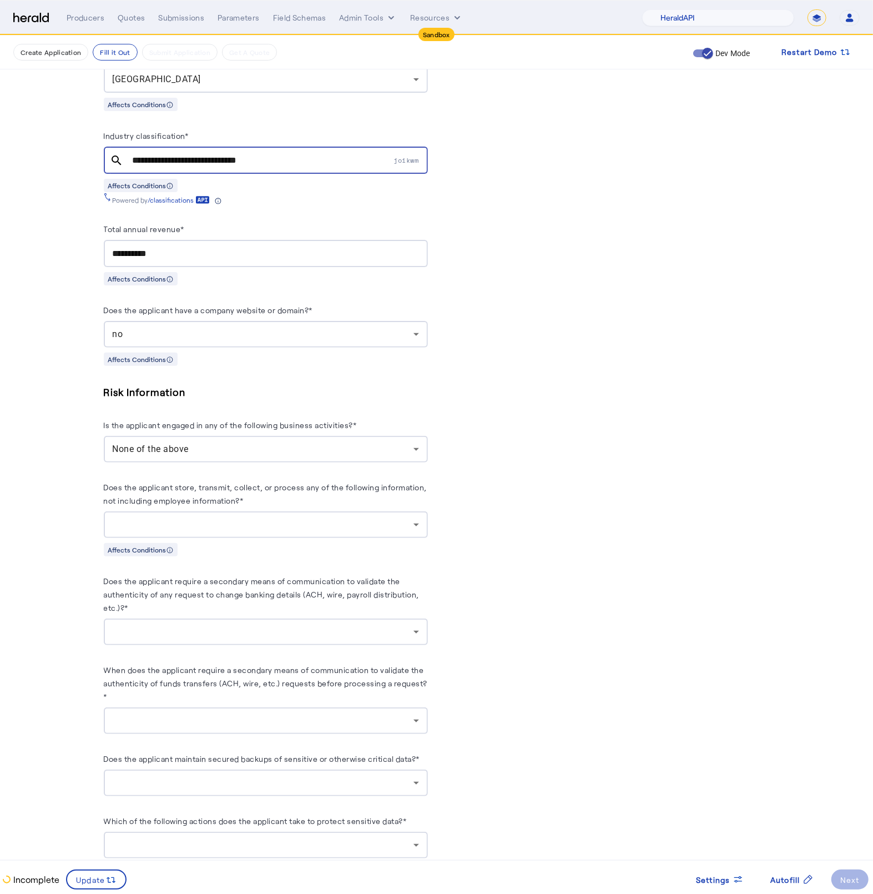
click at [333, 529] on div at bounding box center [263, 524] width 301 height 13
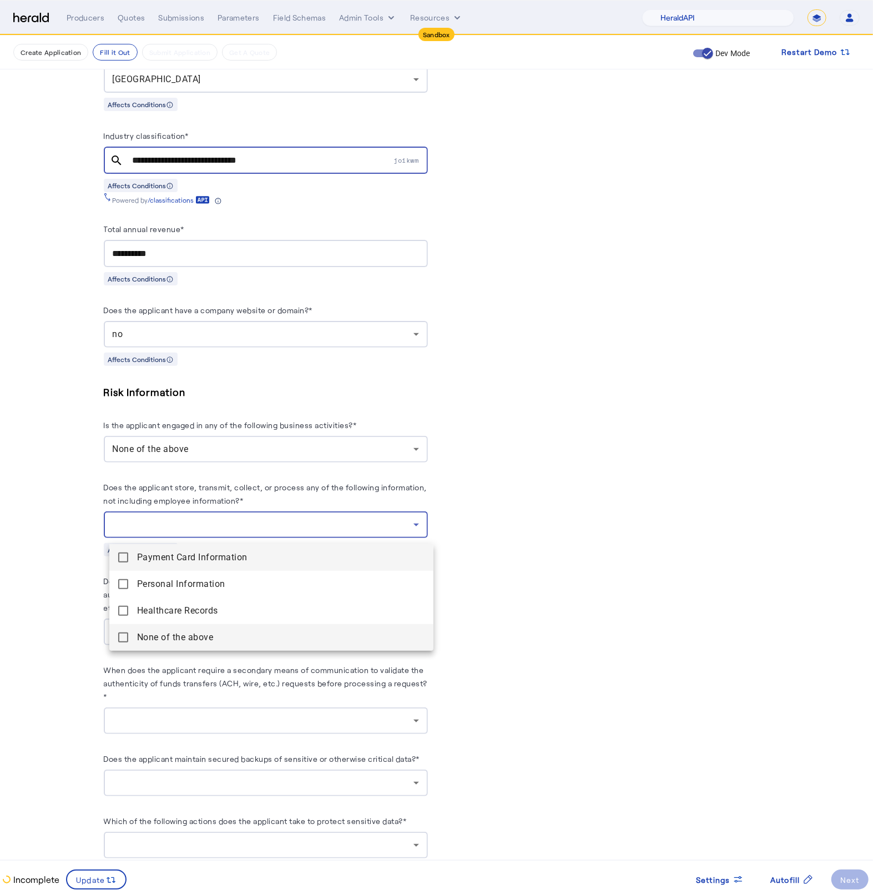
click at [119, 644] on above "None of the above" at bounding box center [271, 637] width 324 height 27
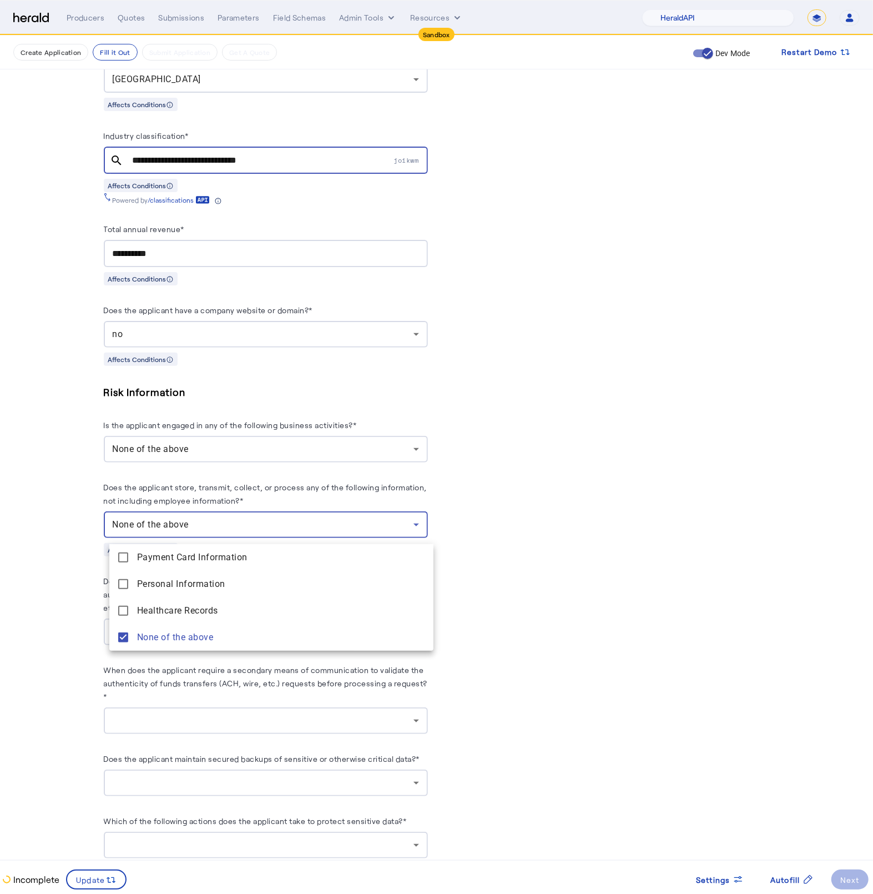
click at [44, 639] on div at bounding box center [436, 447] width 873 height 894
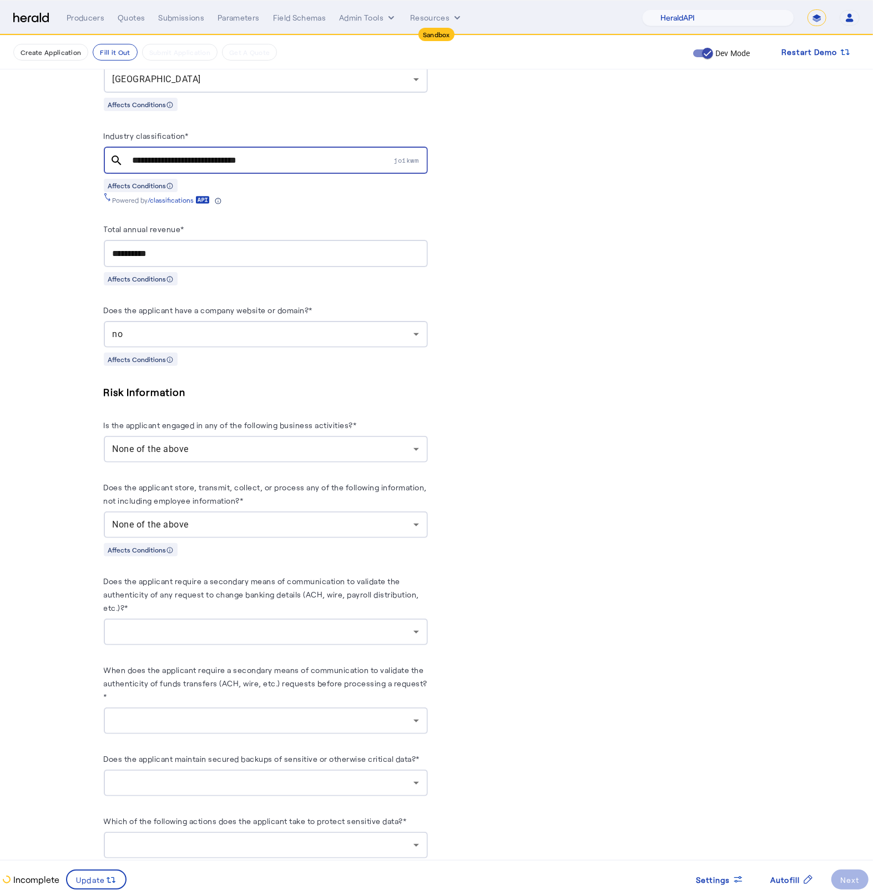
click at [255, 626] on div at bounding box center [266, 632] width 306 height 27
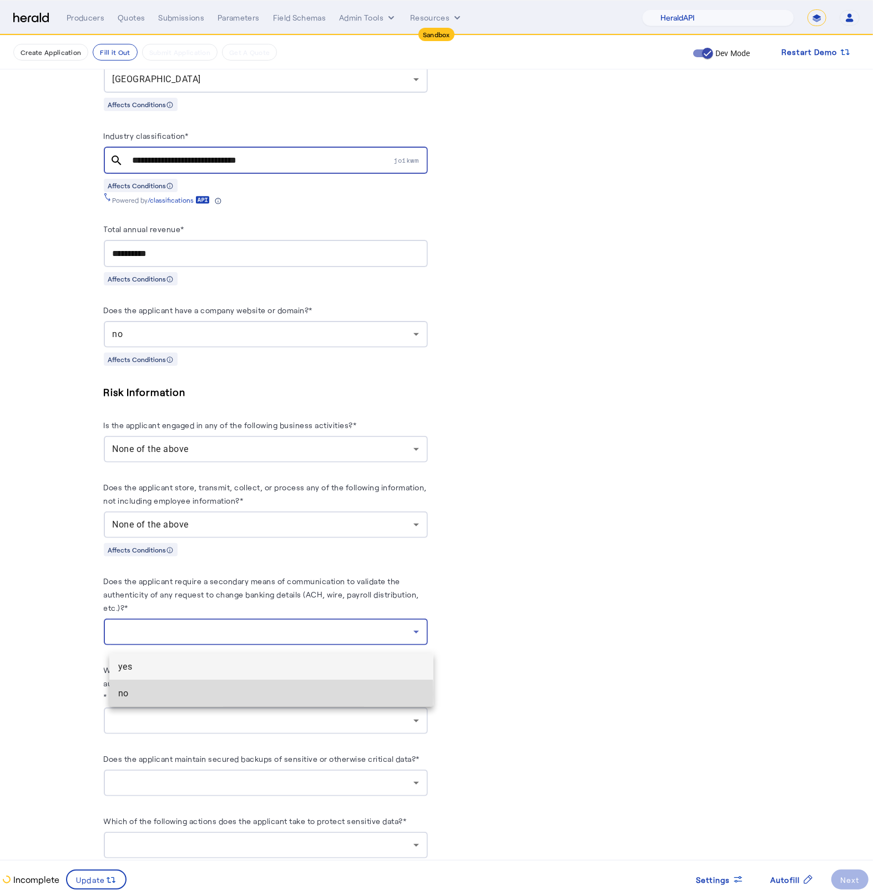
click at [187, 694] on span "no" at bounding box center [271, 693] width 306 height 13
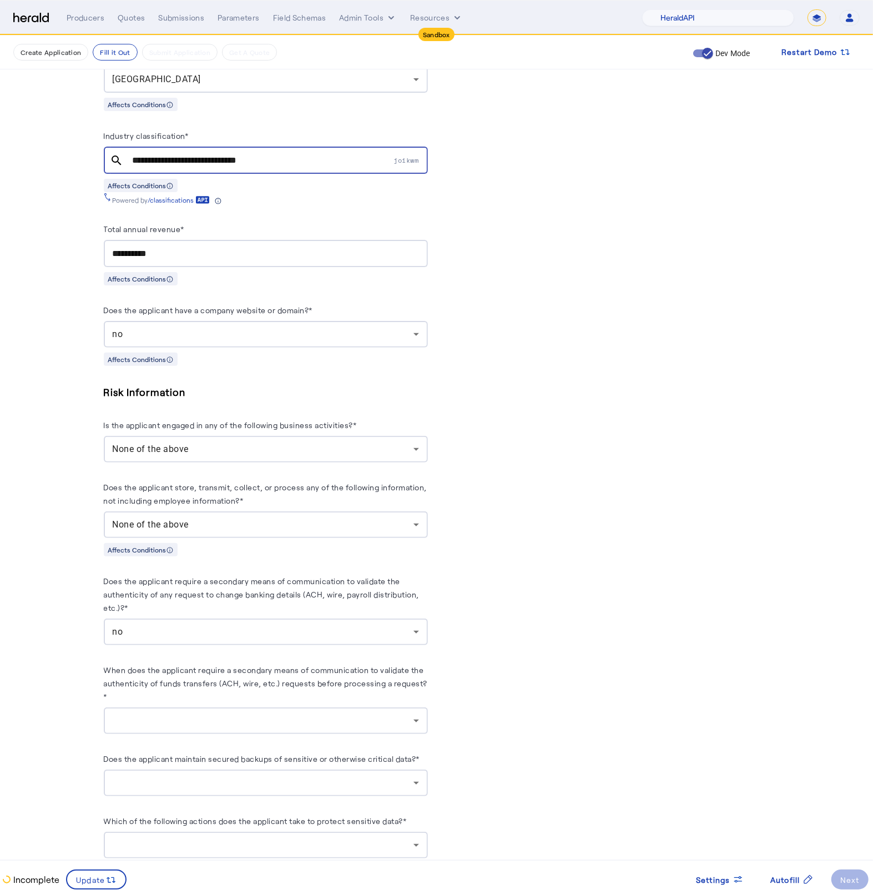
click at [49, 675] on fill-application-step "**********" at bounding box center [436, 440] width 873 height 2160
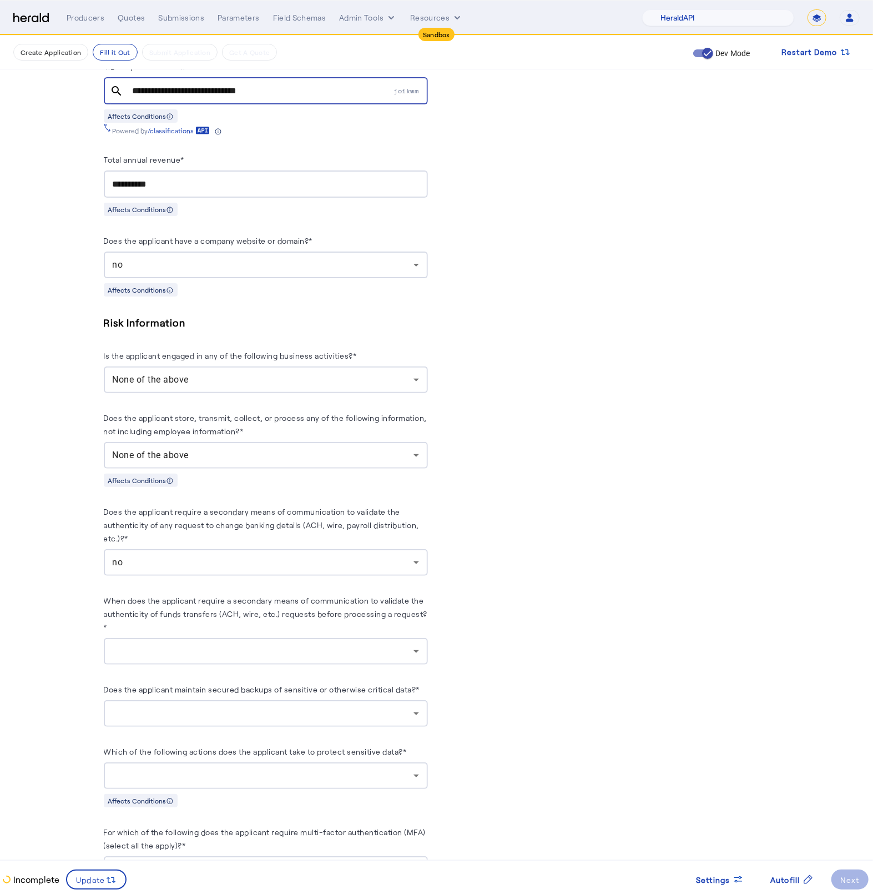
scroll to position [771, 0]
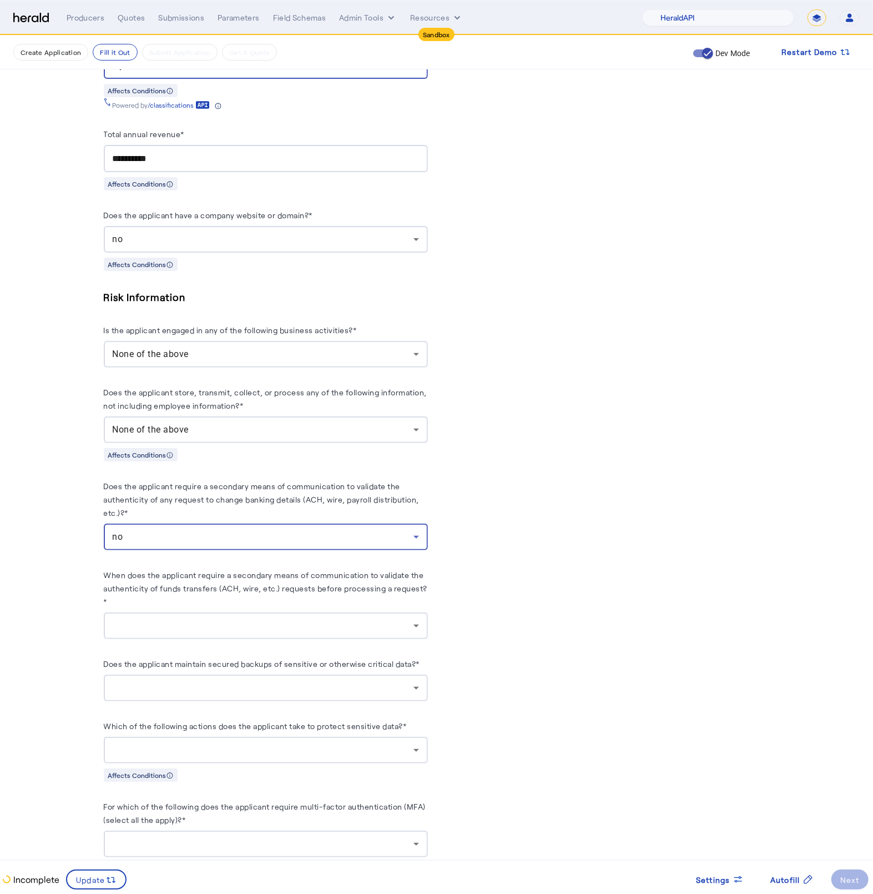
click at [295, 544] on div "no" at bounding box center [263, 536] width 301 height 13
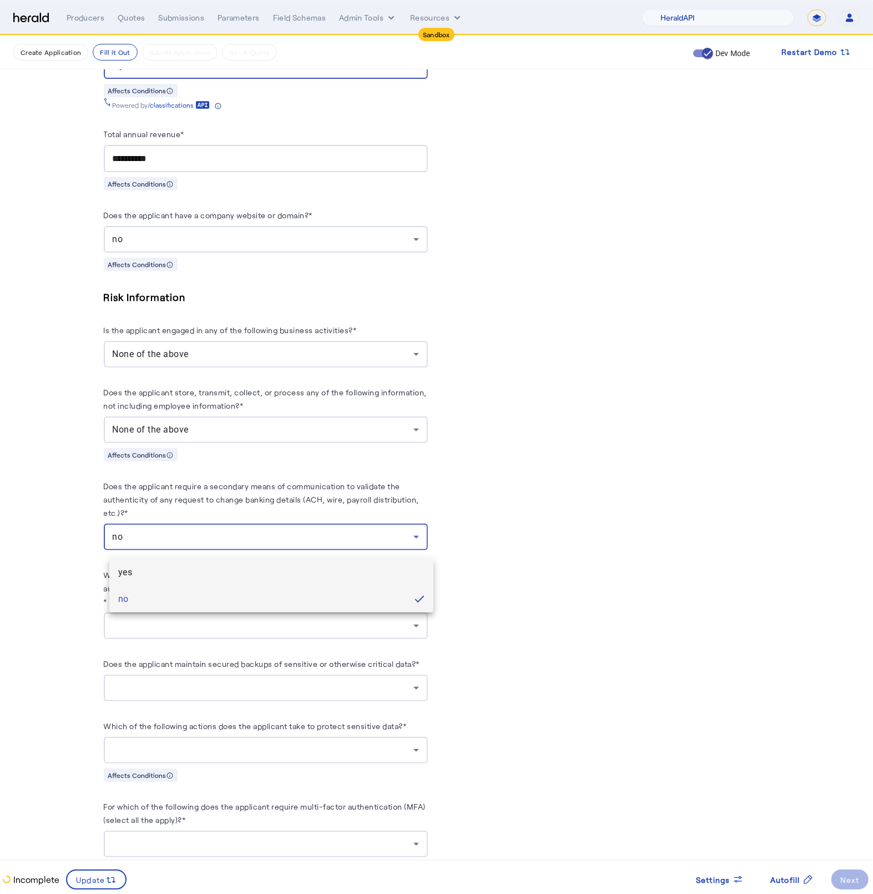
click at [208, 581] on mat-option "yes" at bounding box center [271, 572] width 324 height 27
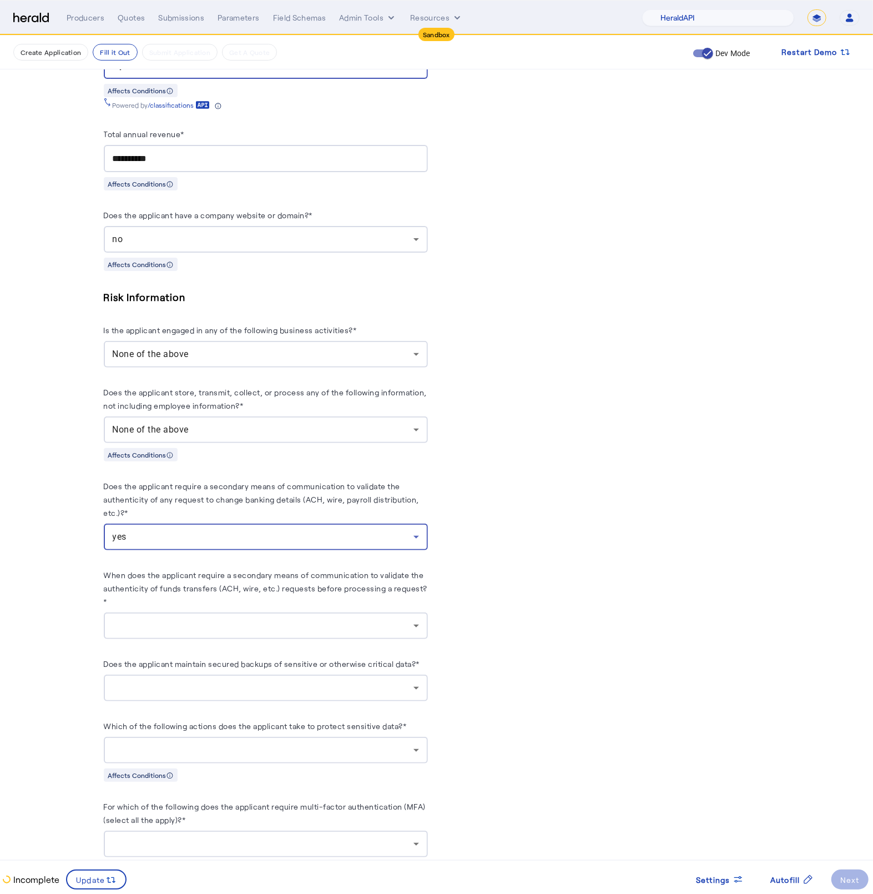
click at [254, 632] on div at bounding box center [263, 625] width 301 height 13
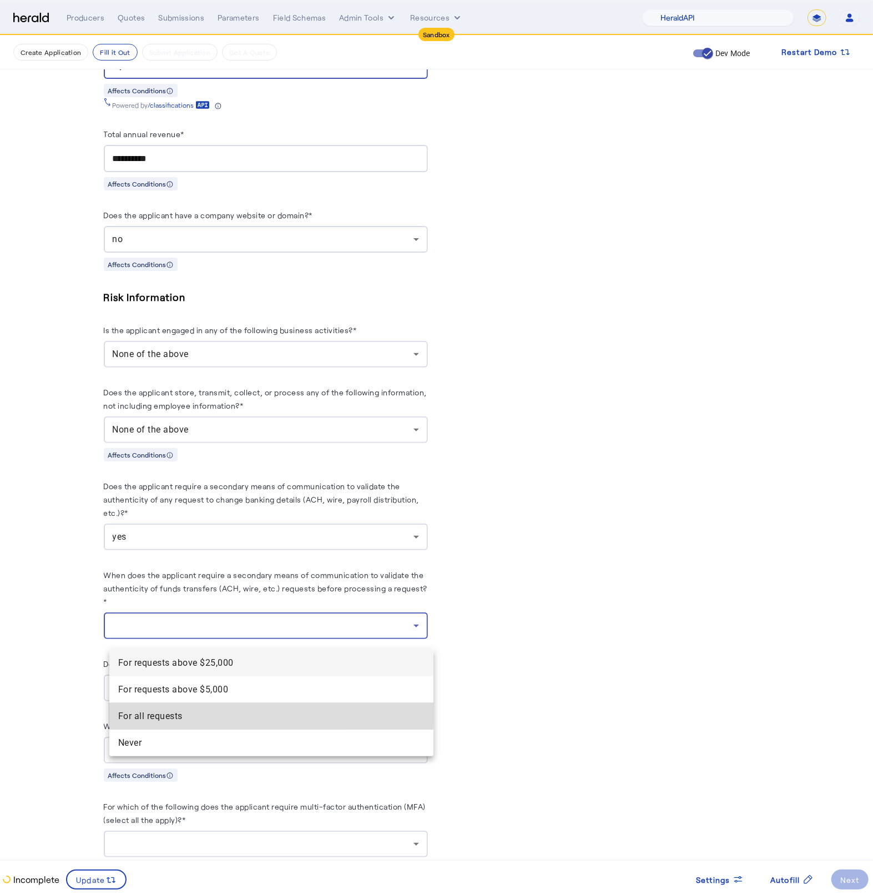
click at [178, 710] on span "For all requests" at bounding box center [271, 716] width 306 height 13
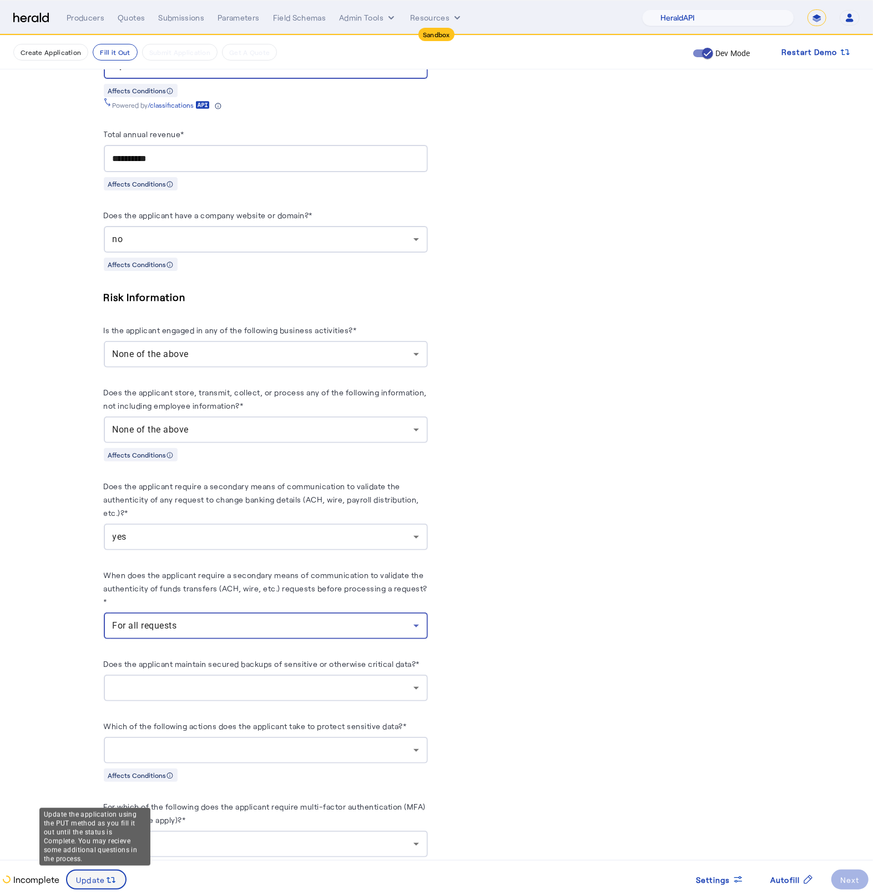
click at [82, 884] on span at bounding box center [96, 879] width 58 height 27
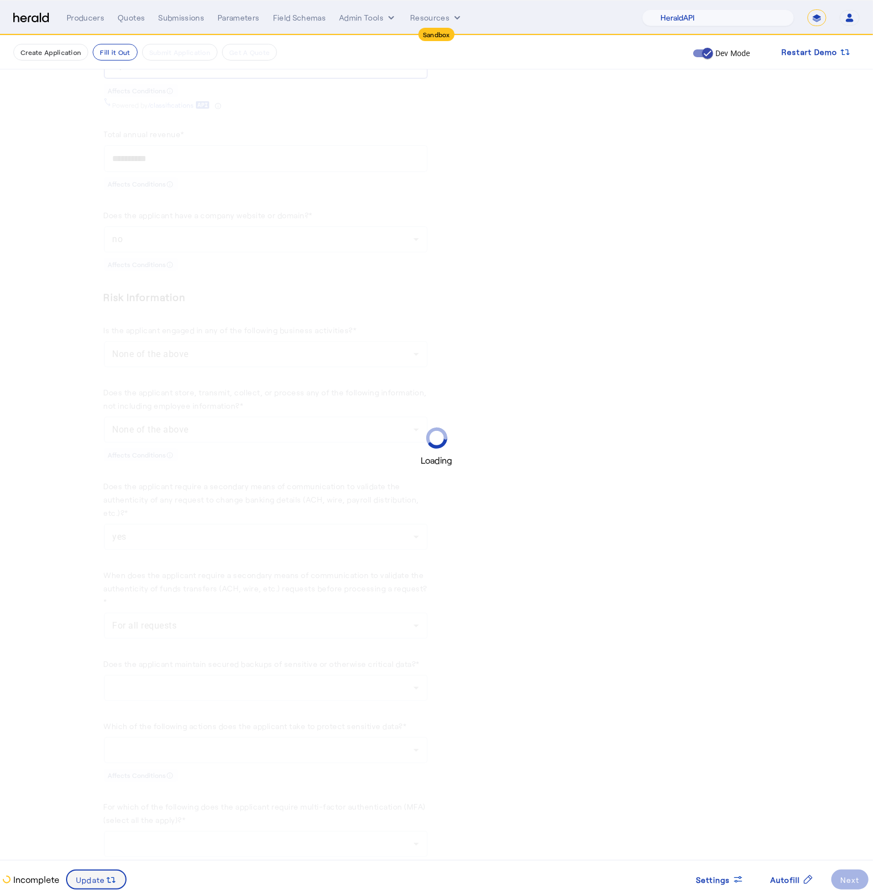
scroll to position [0, 0]
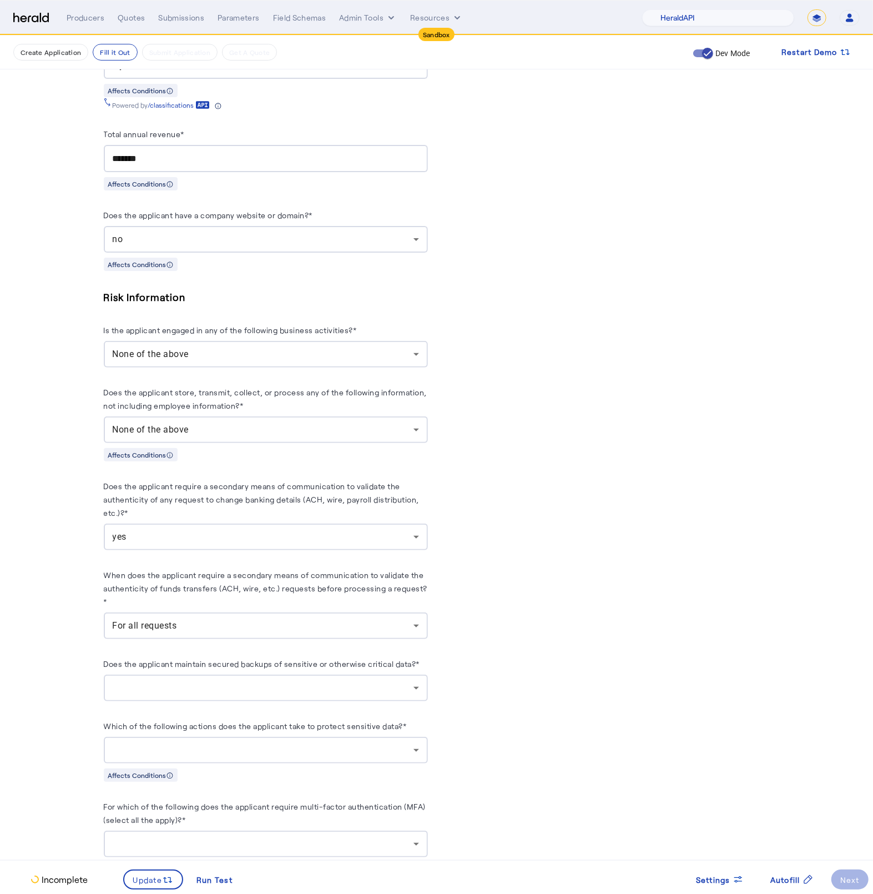
click at [54, 680] on fill-application-step "**********" at bounding box center [436, 345] width 873 height 2160
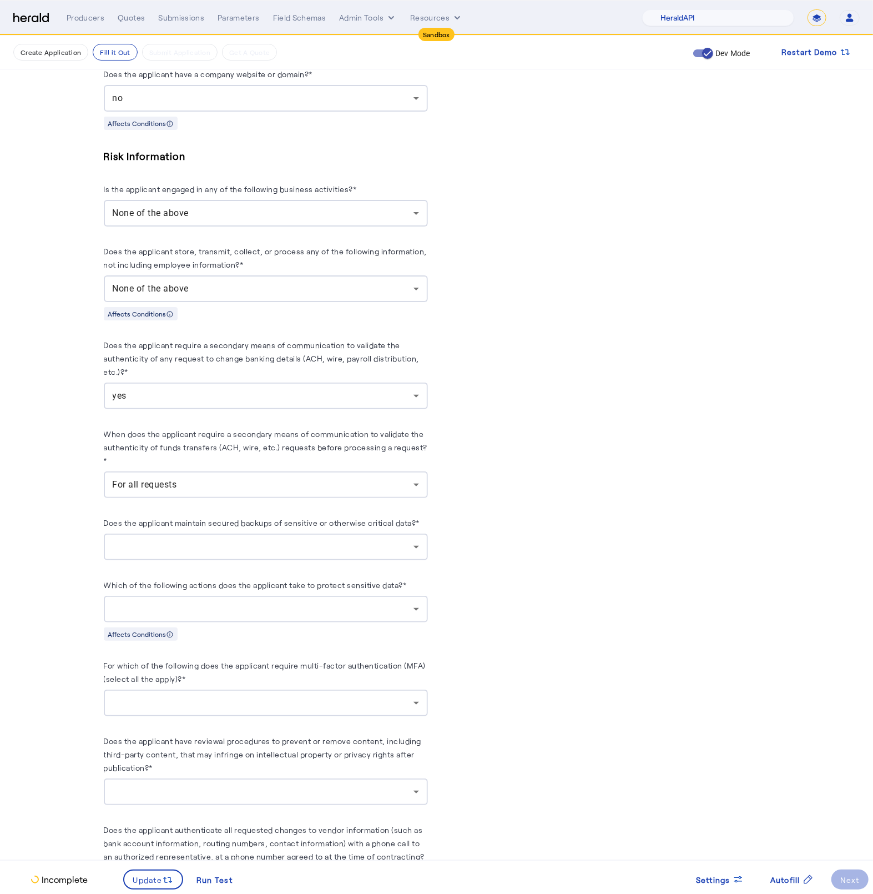
scroll to position [921, 0]
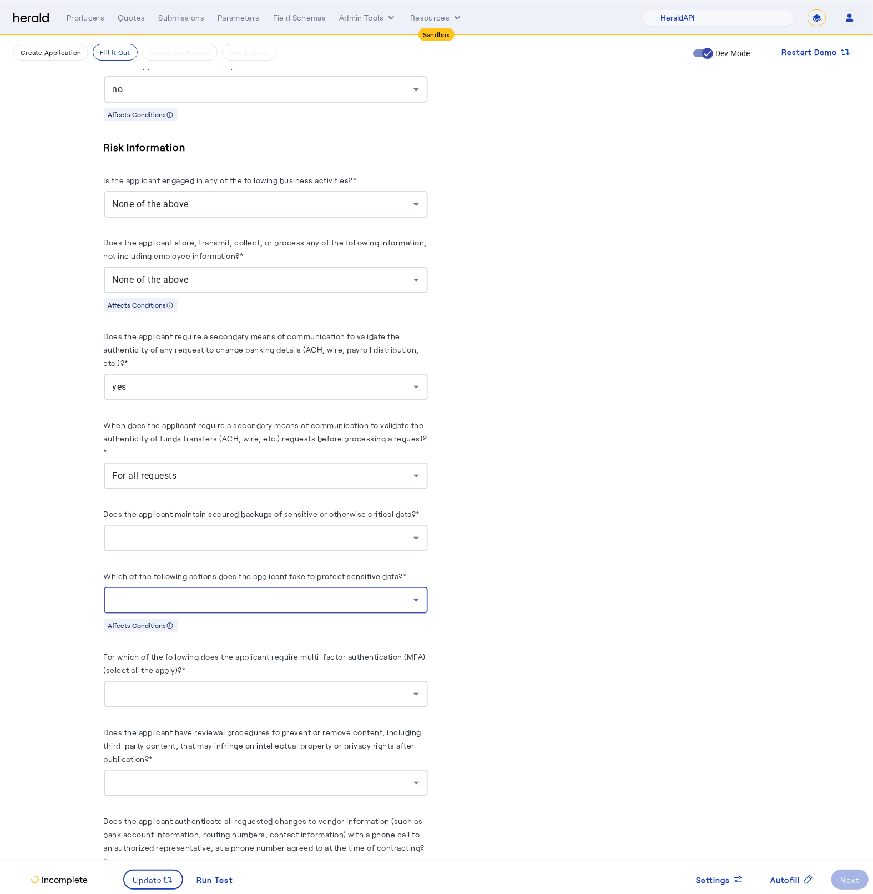
click at [303, 604] on div at bounding box center [263, 600] width 301 height 13
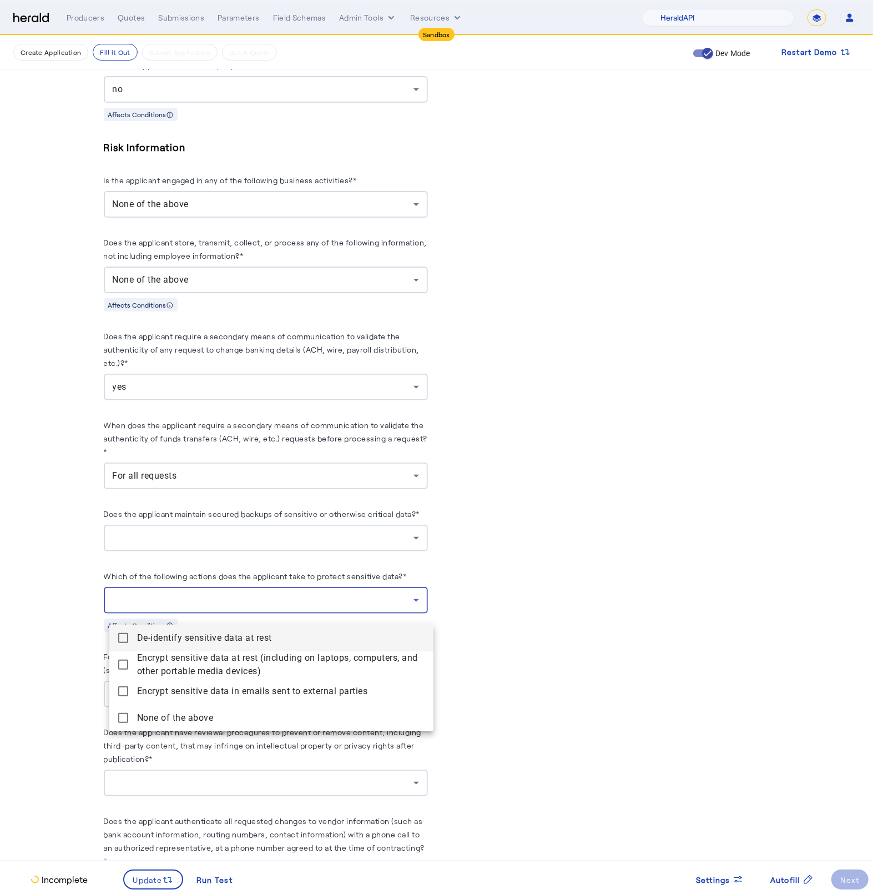
click at [118, 643] on rest "De-identify sensitive data at rest" at bounding box center [271, 638] width 324 height 27
click at [124, 670] on devices\) "Encrypt sensitive data at rest (including on laptops, computers, and other port…" at bounding box center [271, 664] width 324 height 27
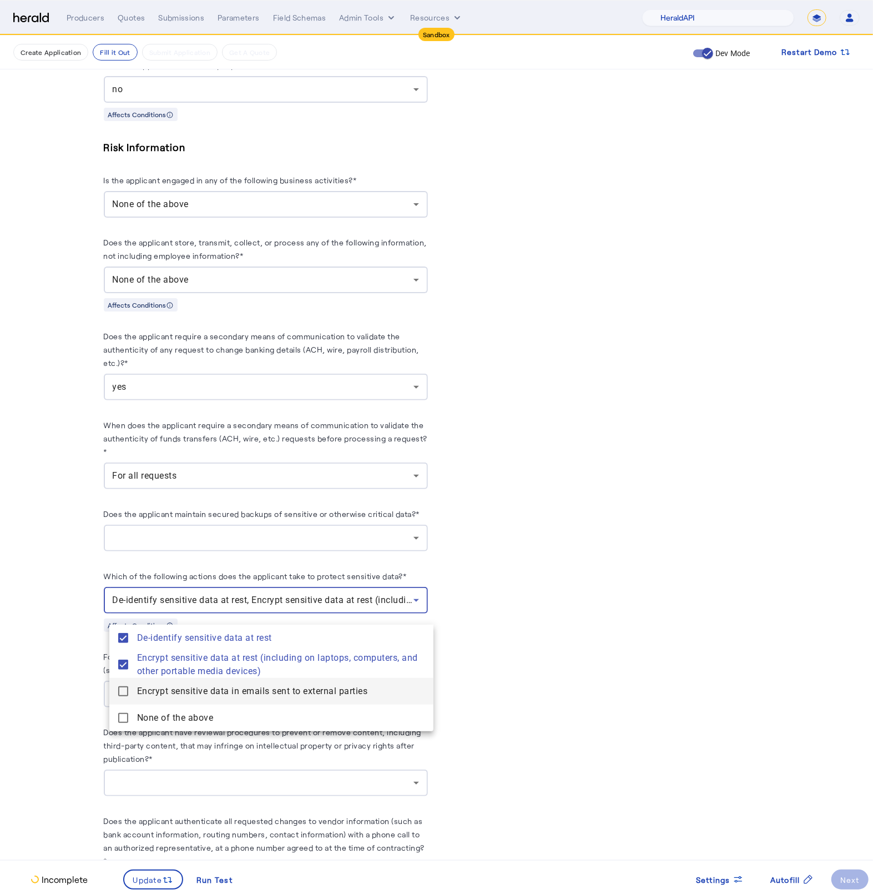
click at [126, 694] on mat-pseudo-checkbox at bounding box center [123, 691] width 10 height 10
click at [153, 884] on div at bounding box center [436, 447] width 873 height 894
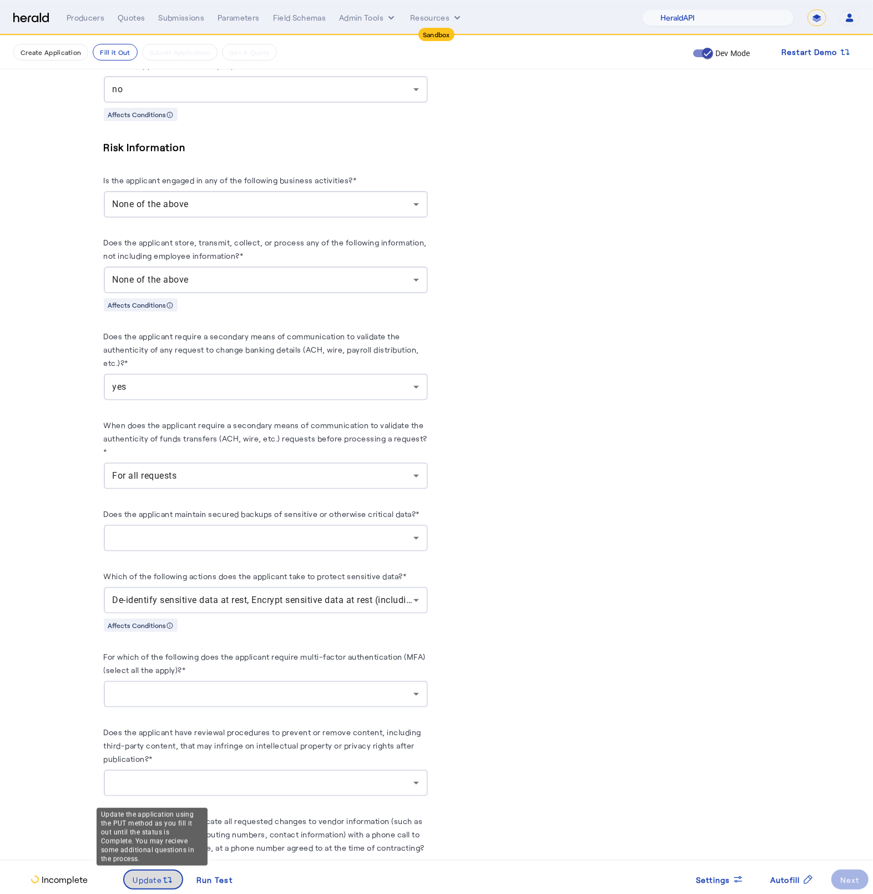
click at [153, 884] on span at bounding box center [153, 879] width 58 height 27
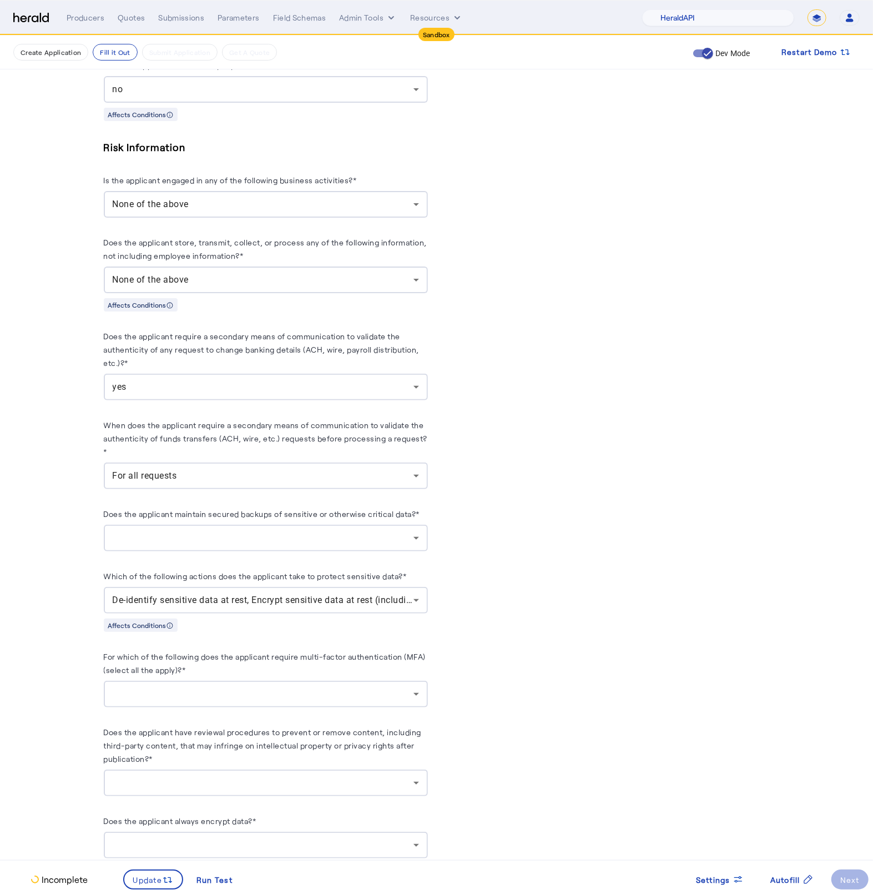
click at [97, 667] on div "**********" at bounding box center [437, 236] width 711 height 2243
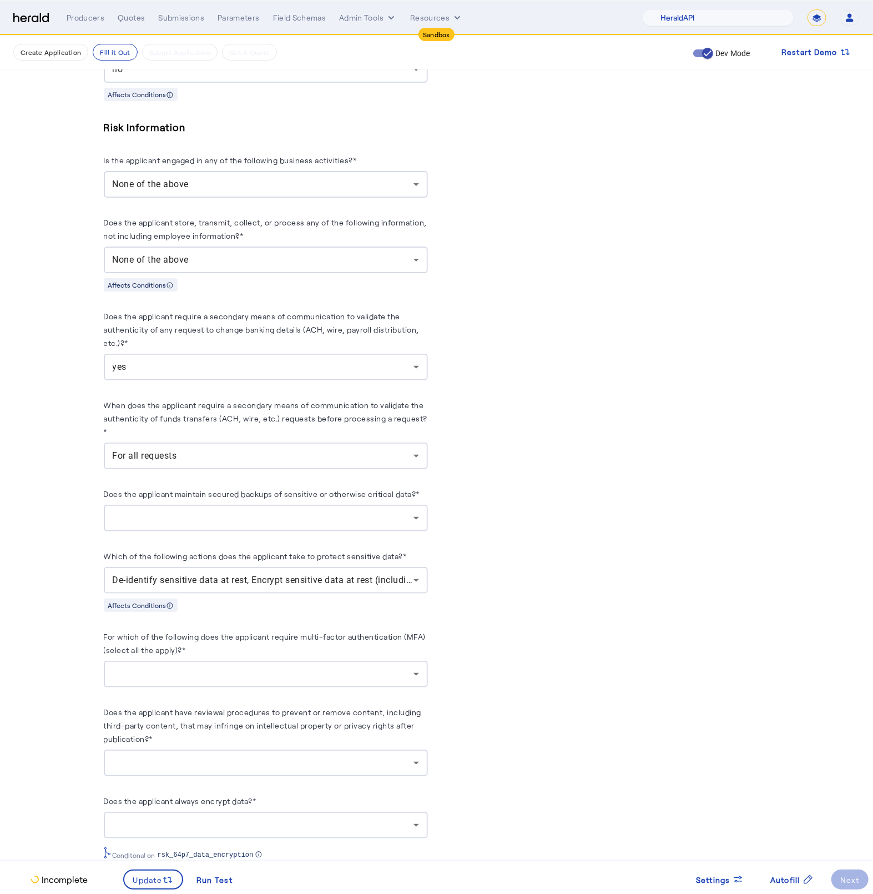
scroll to position [943, 0]
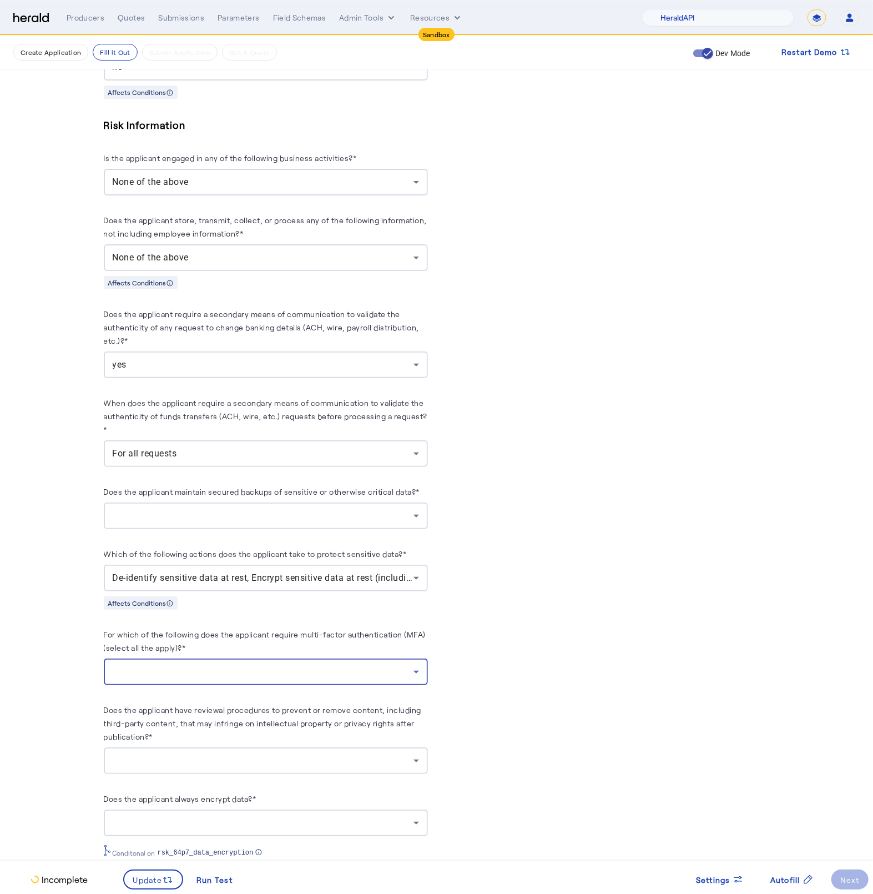
click at [334, 679] on div at bounding box center [263, 671] width 301 height 13
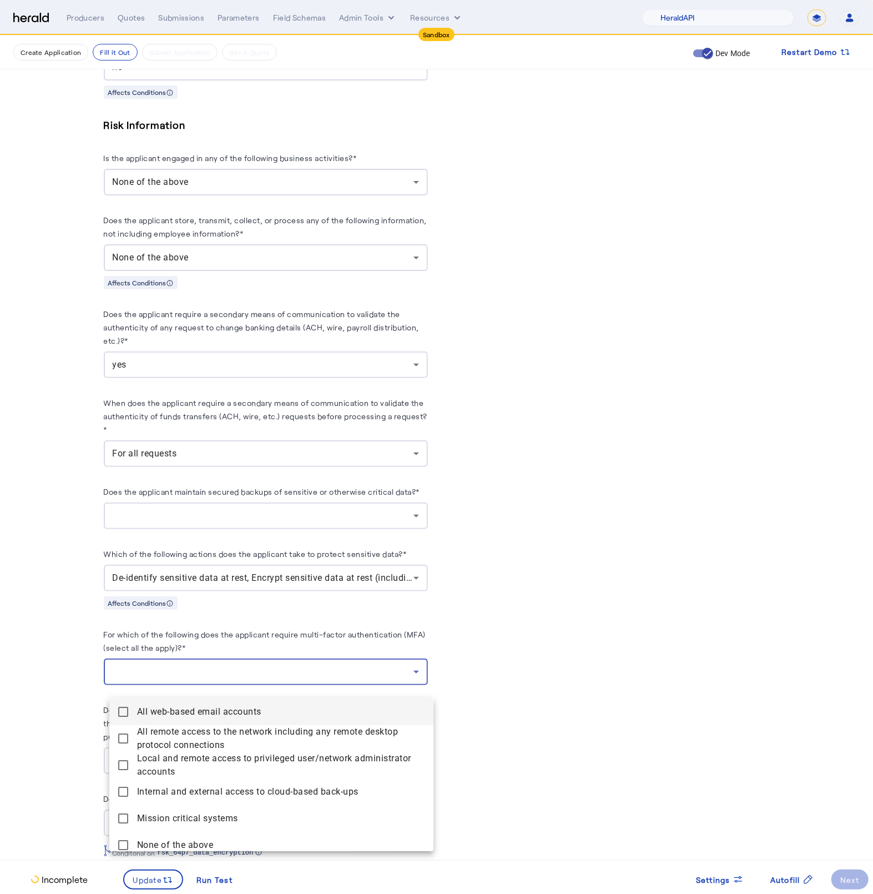
click at [319, 537] on div at bounding box center [436, 447] width 873 height 894
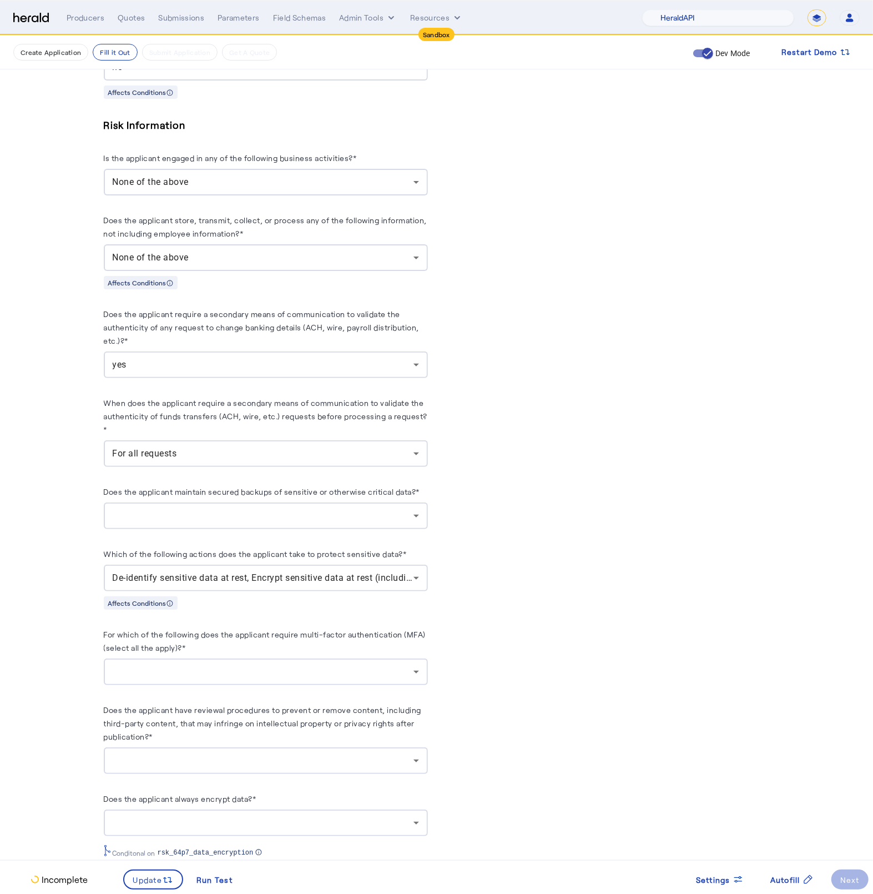
click at [315, 522] on div at bounding box center [263, 515] width 301 height 13
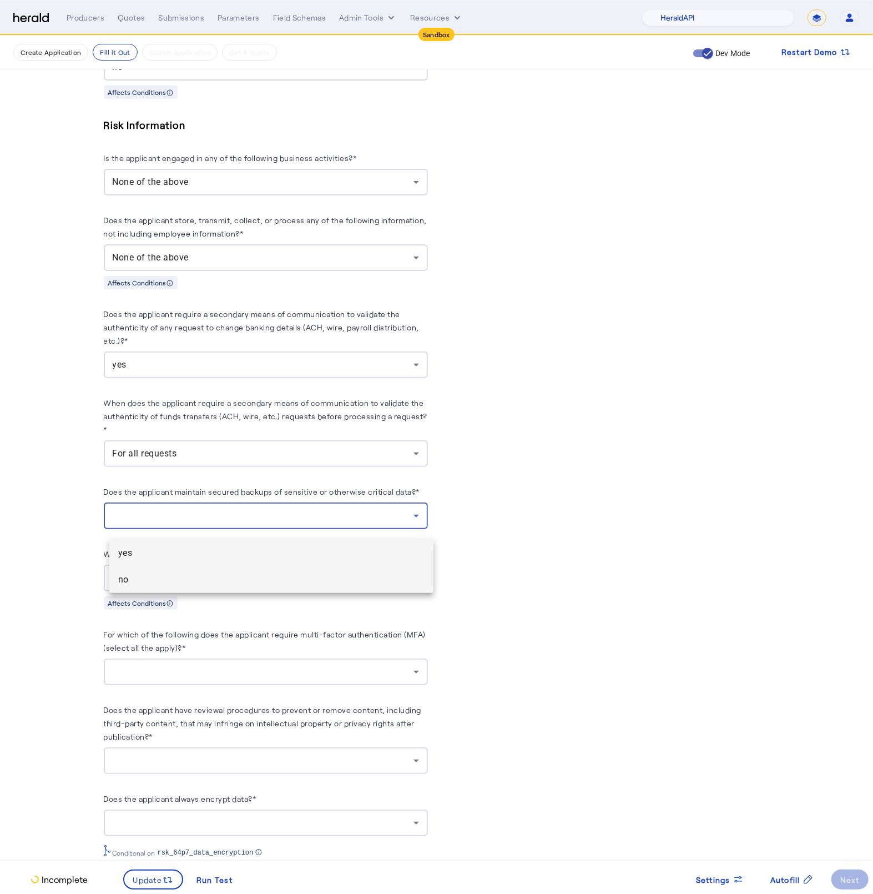
click at [209, 586] on span "no" at bounding box center [271, 579] width 306 height 13
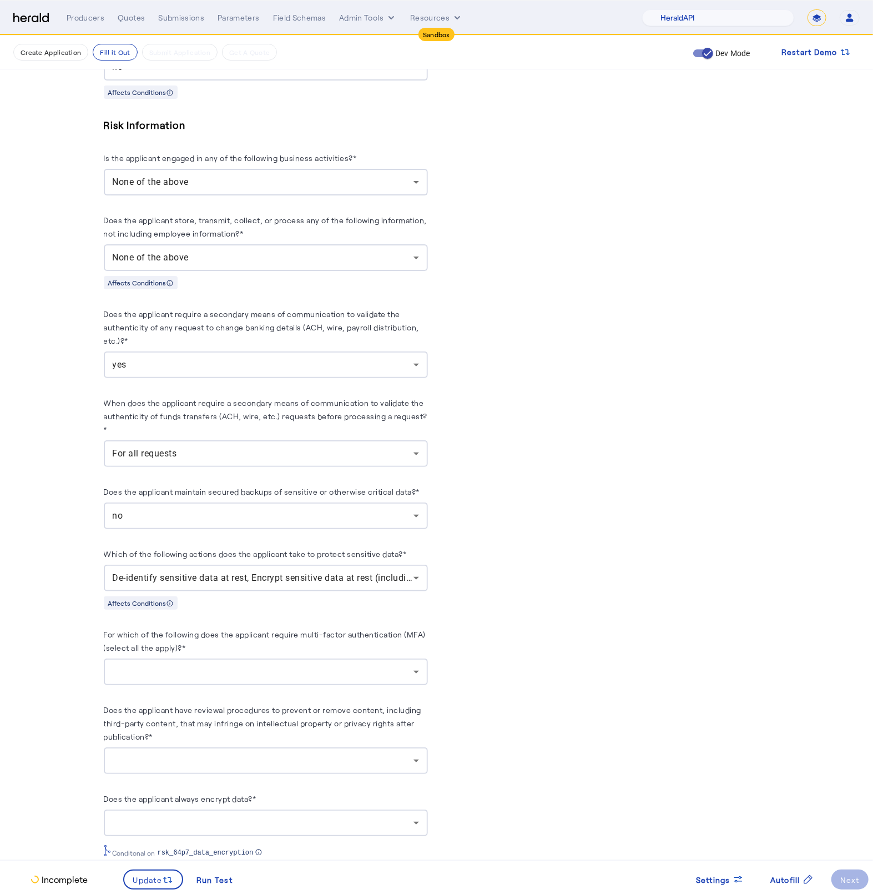
click at [82, 626] on fill-application-step "**********" at bounding box center [436, 214] width 873 height 2243
click at [275, 519] on div "no" at bounding box center [263, 515] width 301 height 13
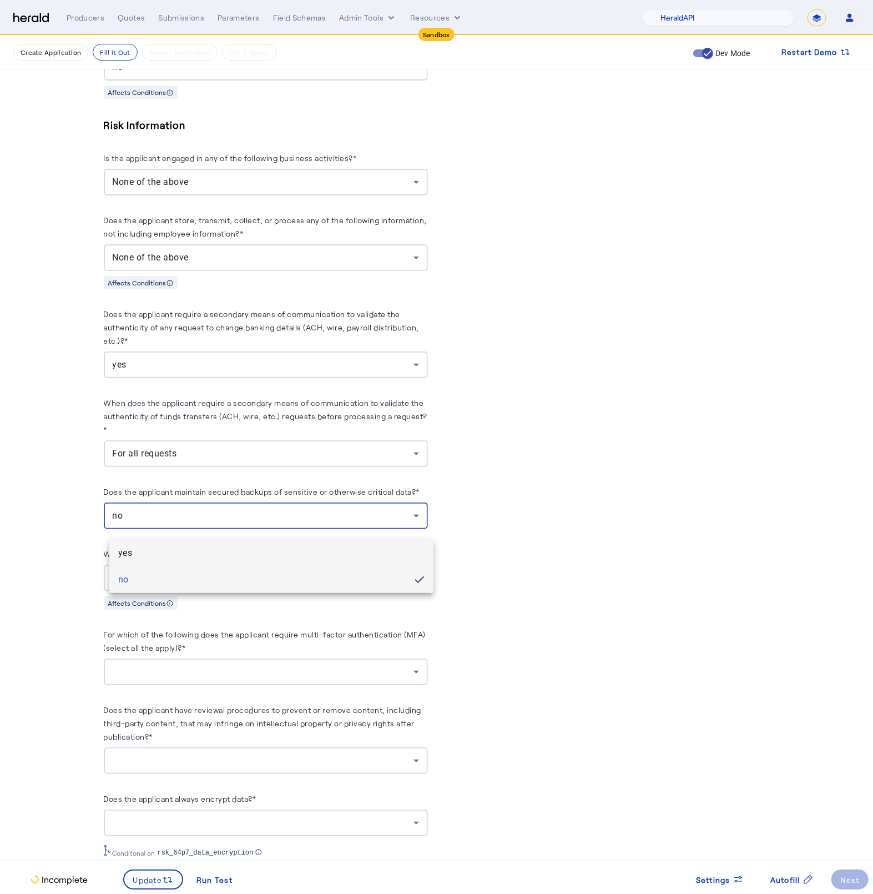
click at [220, 551] on span "yes" at bounding box center [271, 552] width 306 height 13
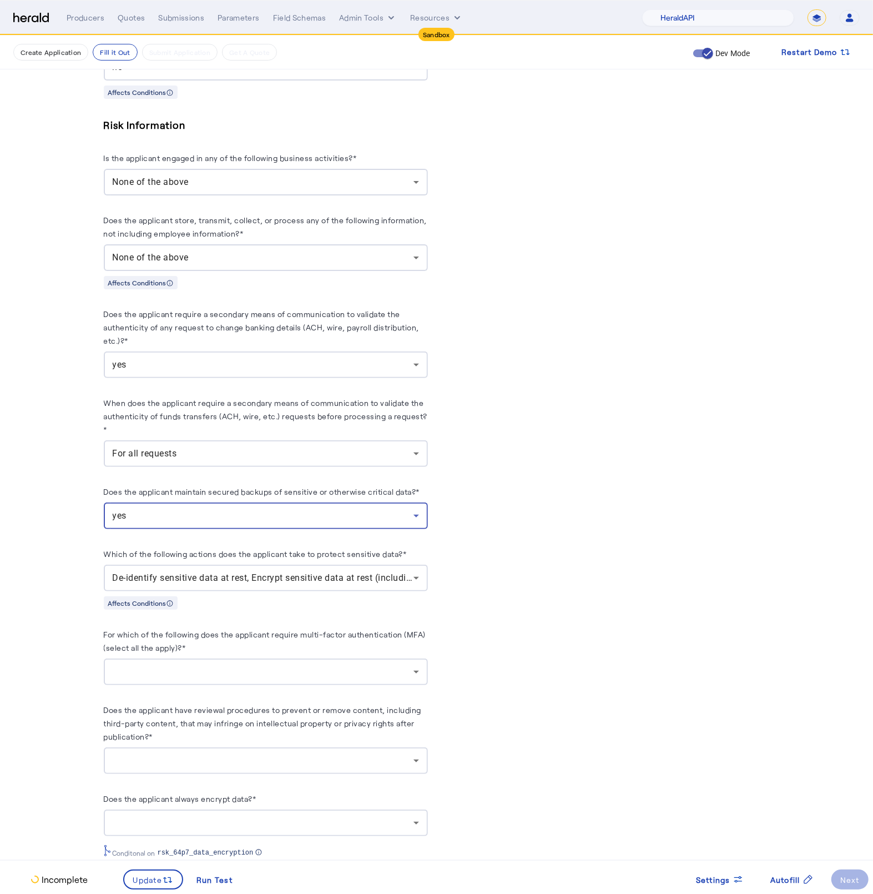
click at [23, 592] on fill-application-step "**********" at bounding box center [436, 214] width 873 height 2243
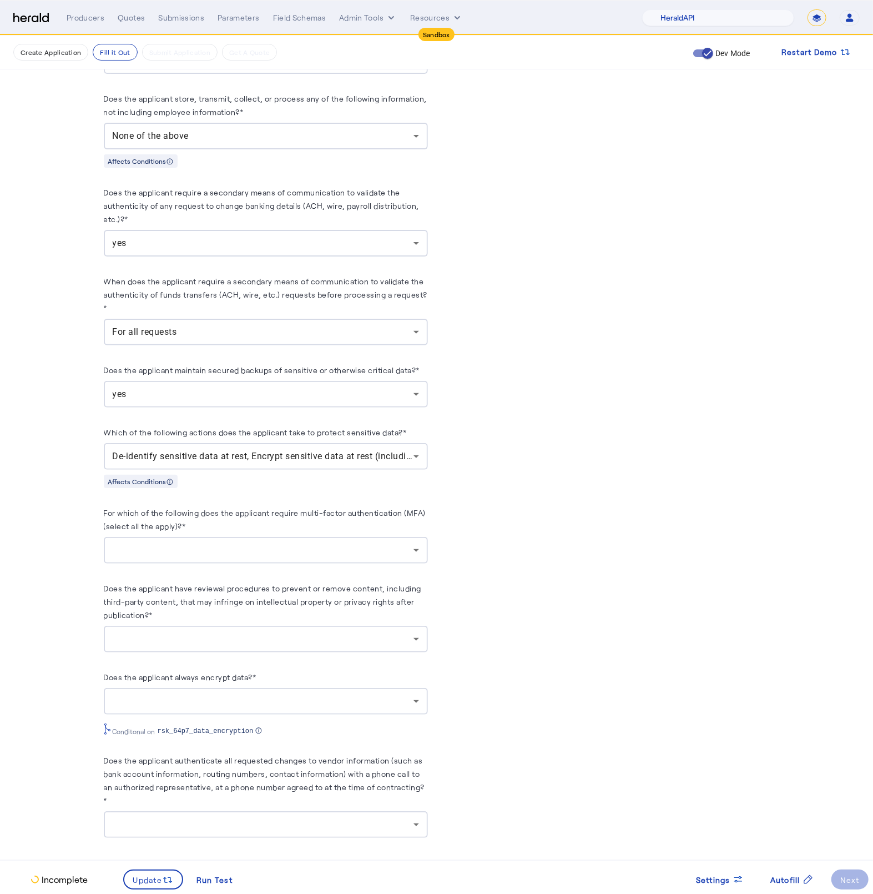
scroll to position [1069, 0]
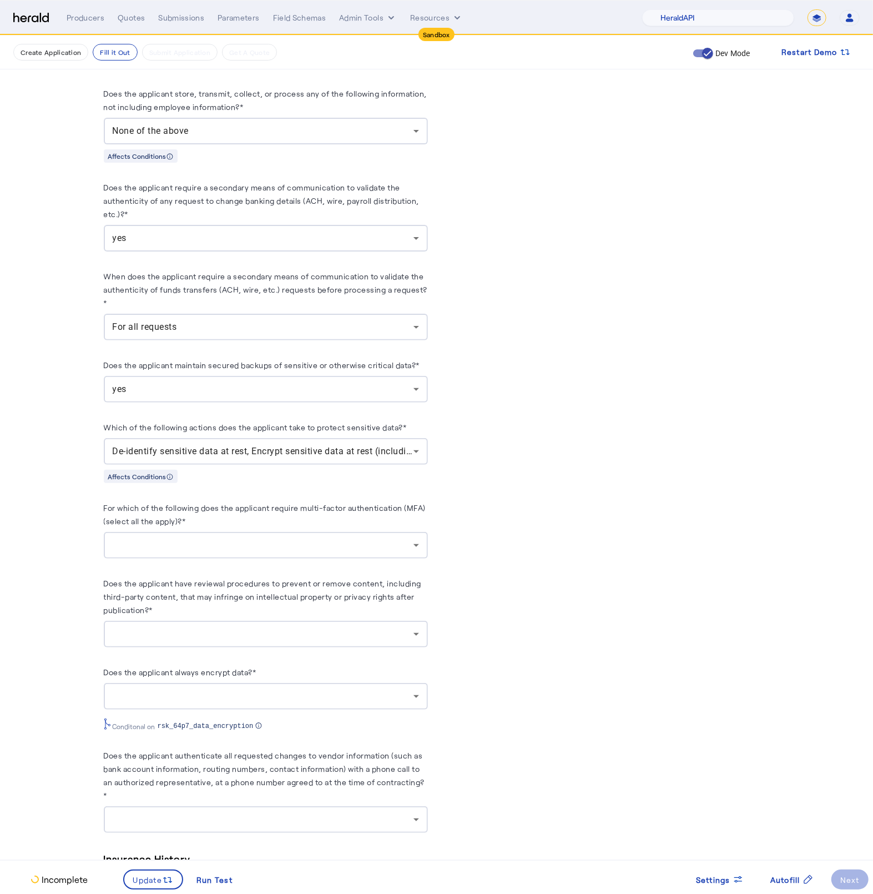
click at [237, 699] on div at bounding box center [266, 696] width 306 height 27
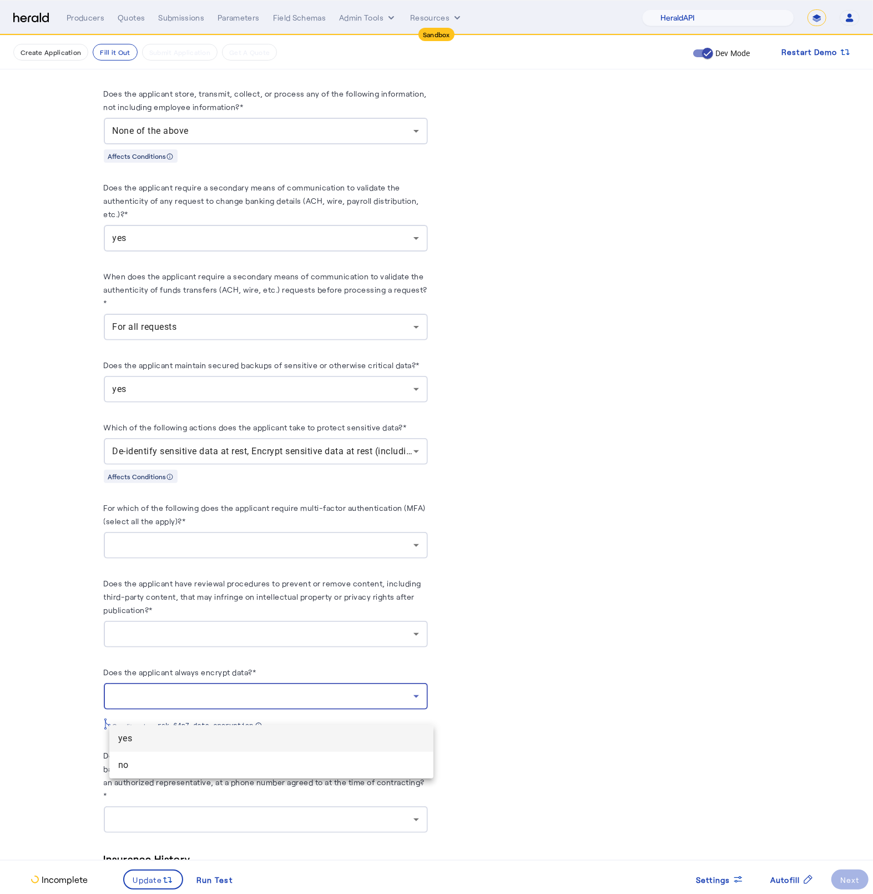
click at [210, 737] on span "yes" at bounding box center [271, 738] width 306 height 13
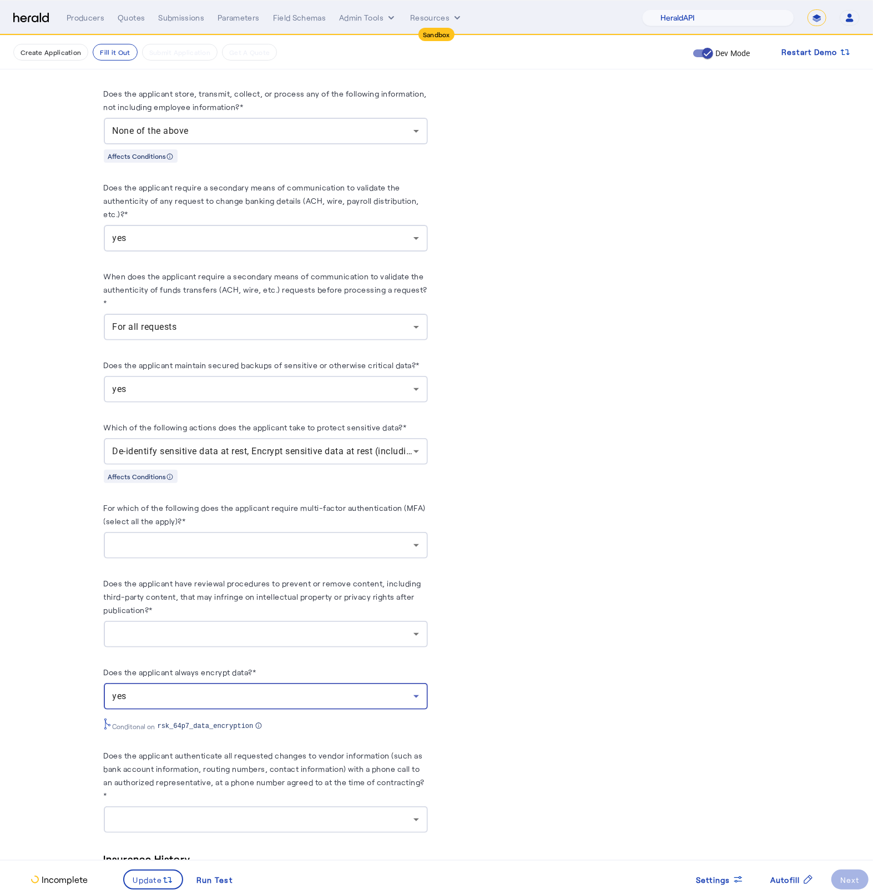
click at [272, 641] on div at bounding box center [263, 633] width 301 height 13
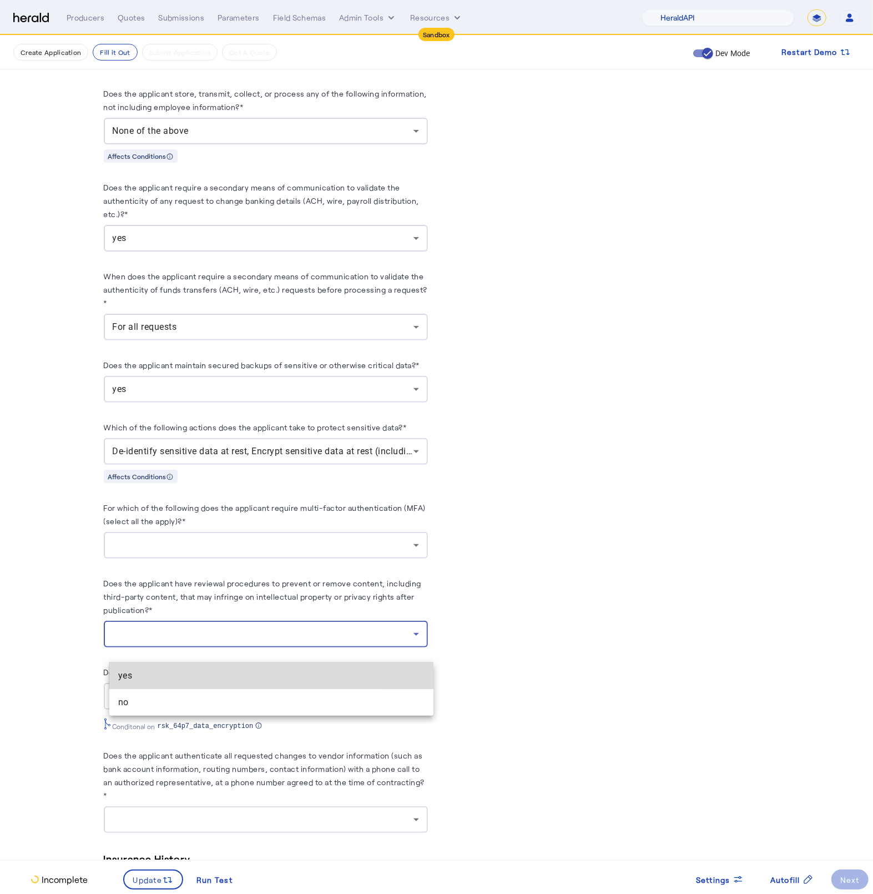
click at [195, 677] on span "yes" at bounding box center [271, 675] width 306 height 13
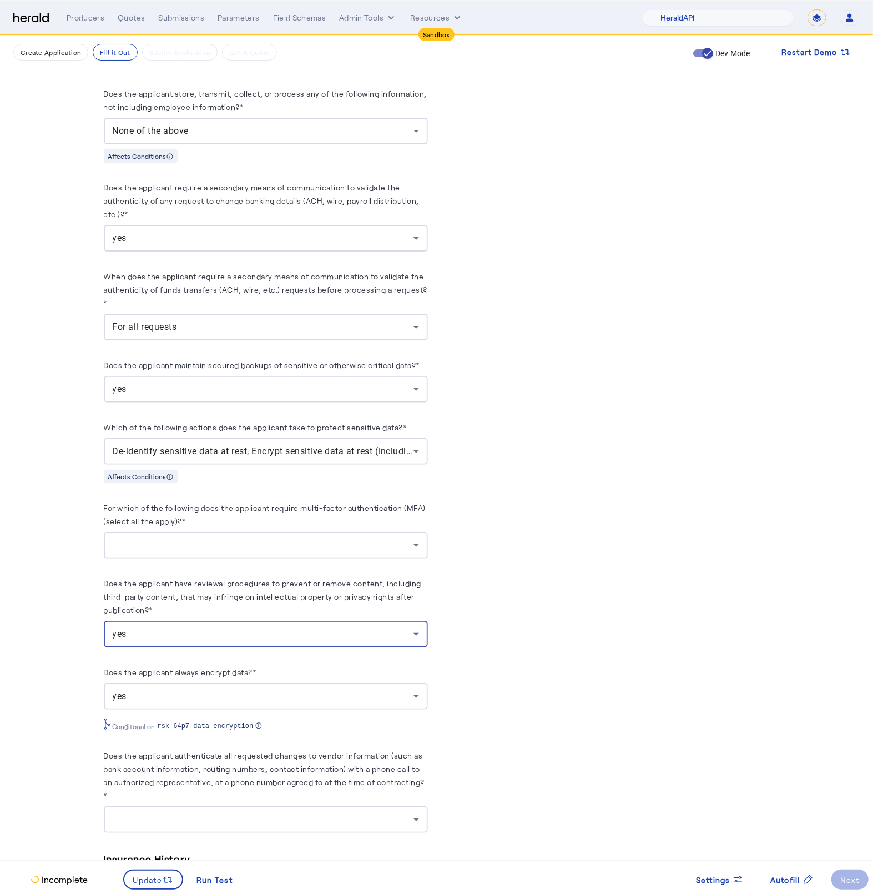
click at [292, 559] on div at bounding box center [266, 545] width 306 height 27
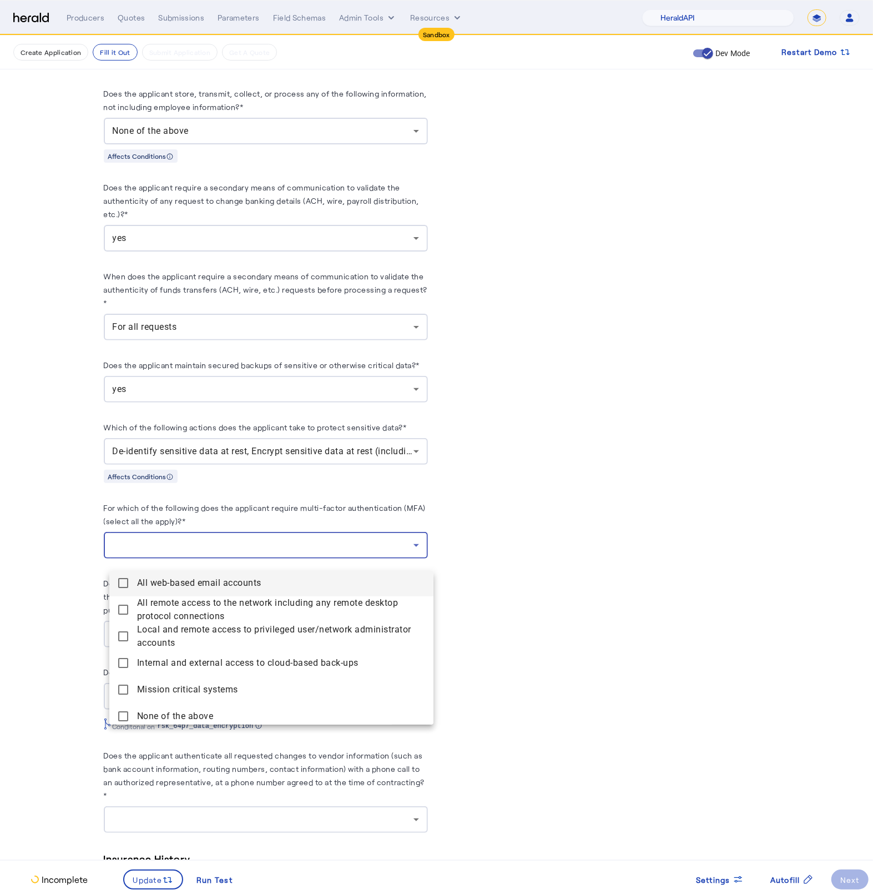
scroll to position [3, 0]
click at [133, 584] on accounts "All web-based email accounts" at bounding box center [271, 582] width 324 height 27
click at [129, 607] on connections "All remote access to the network including any remote desktop protocol connecti…" at bounding box center [271, 609] width 324 height 27
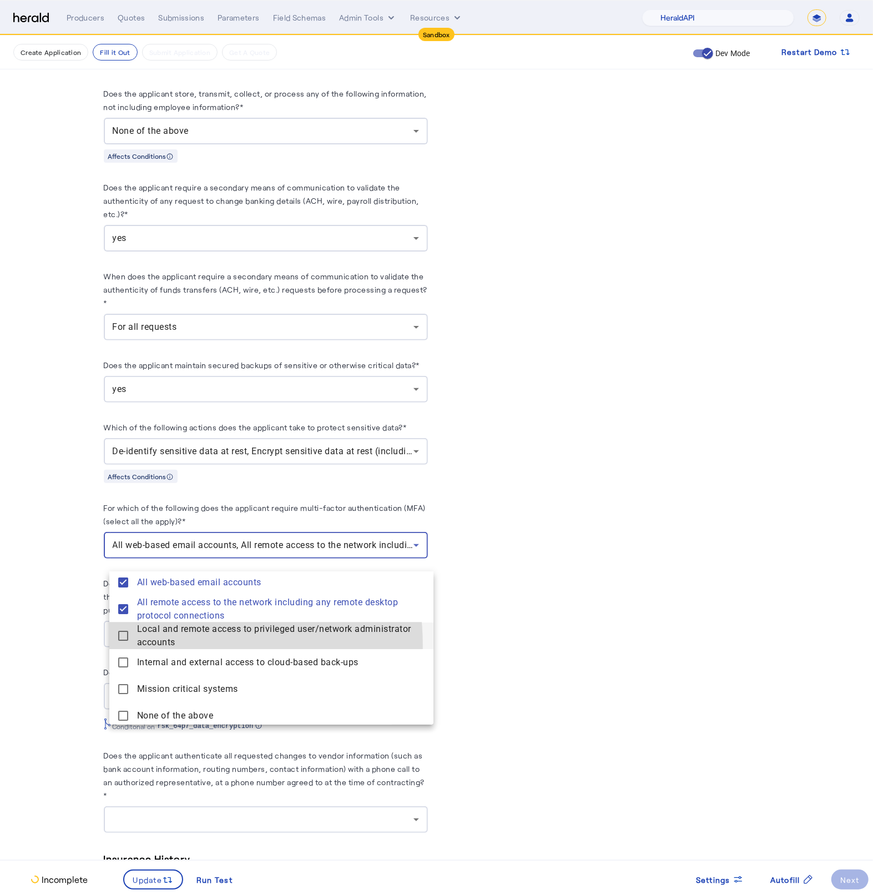
click at [129, 646] on accounts "Local and remote access to privileged user/network administrator accounts" at bounding box center [271, 635] width 324 height 27
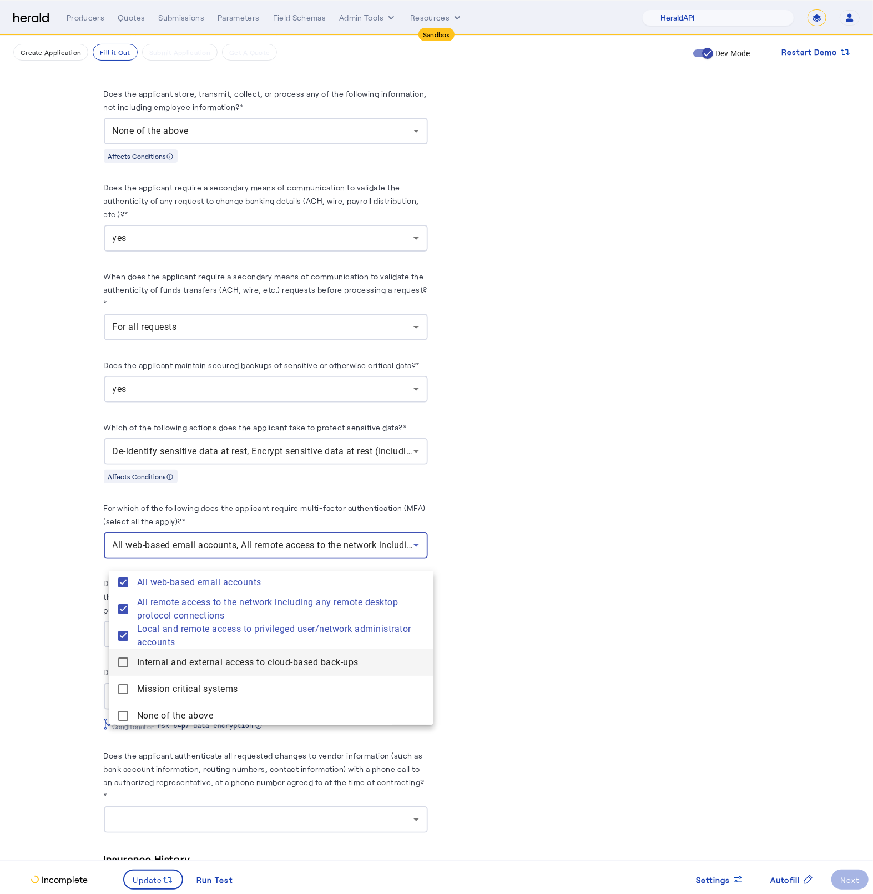
click at [127, 667] on back-ups "Internal and external access to cloud-based back-ups" at bounding box center [271, 662] width 324 height 27
click at [124, 692] on mat-pseudo-checkbox at bounding box center [123, 689] width 10 height 10
click at [67, 669] on div at bounding box center [436, 447] width 873 height 894
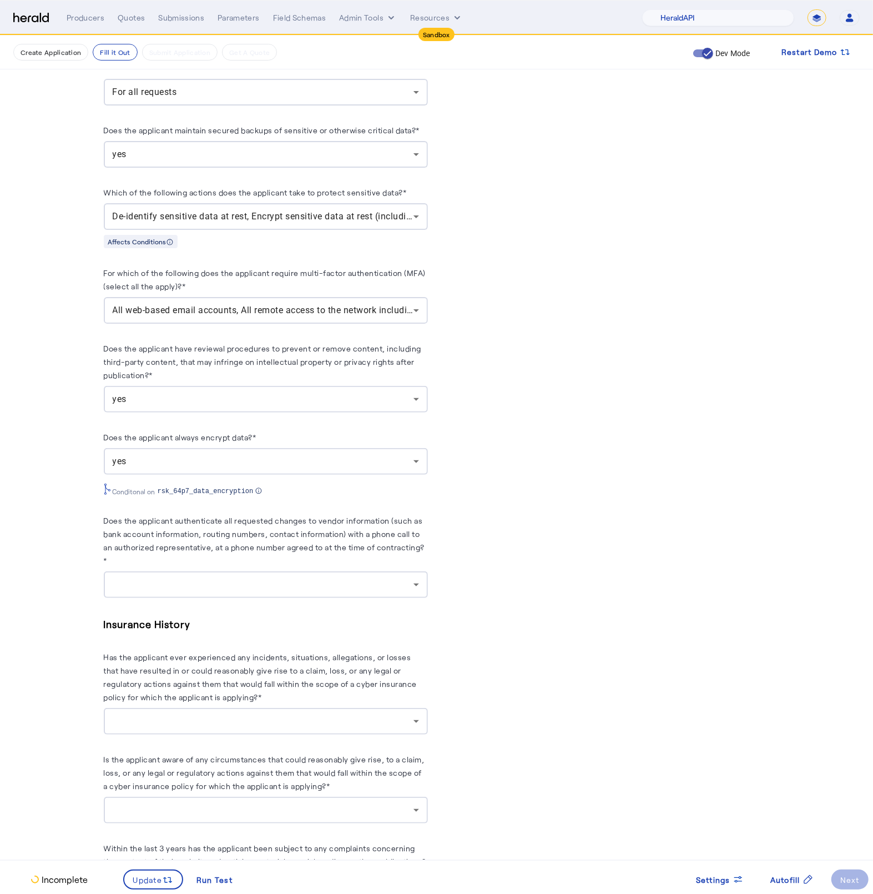
scroll to position [1327, 0]
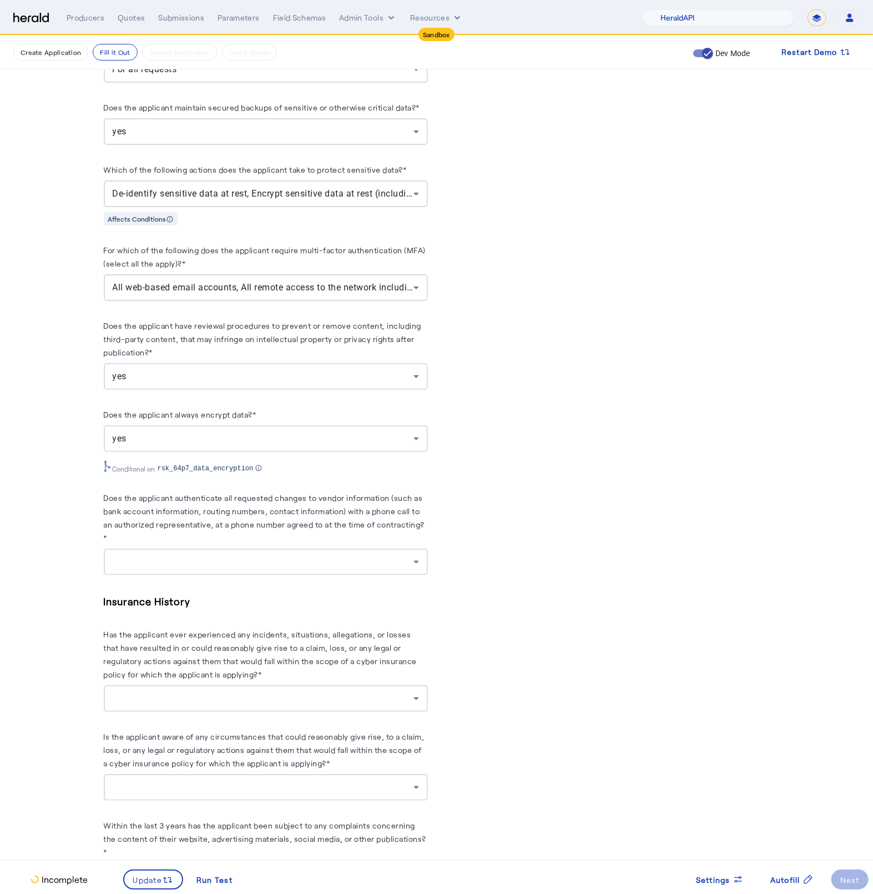
click at [373, 575] on div at bounding box center [266, 562] width 306 height 27
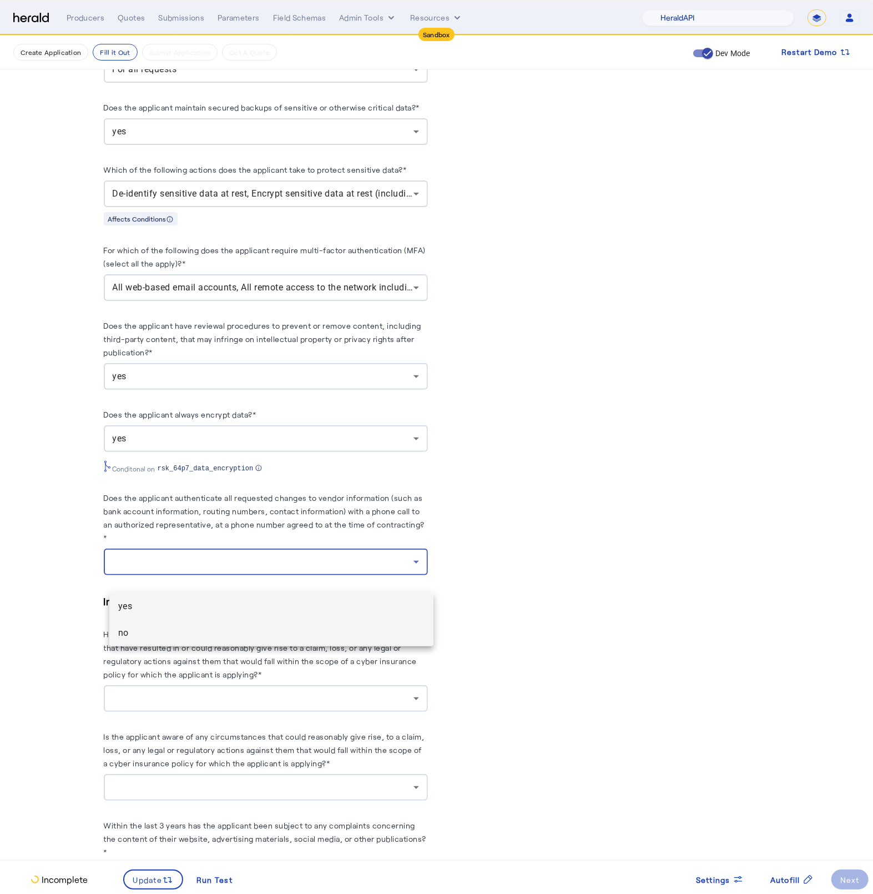
click at [271, 630] on span "no" at bounding box center [271, 632] width 306 height 13
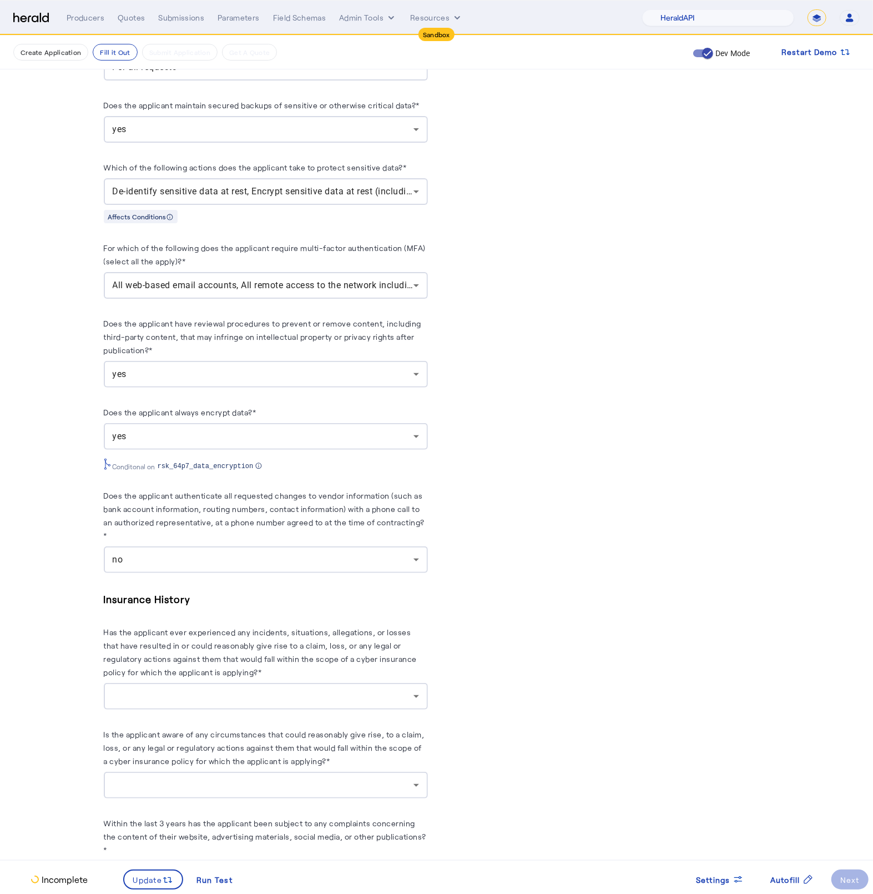
scroll to position [1330, 0]
click at [355, 566] on div "no" at bounding box center [266, 558] width 306 height 27
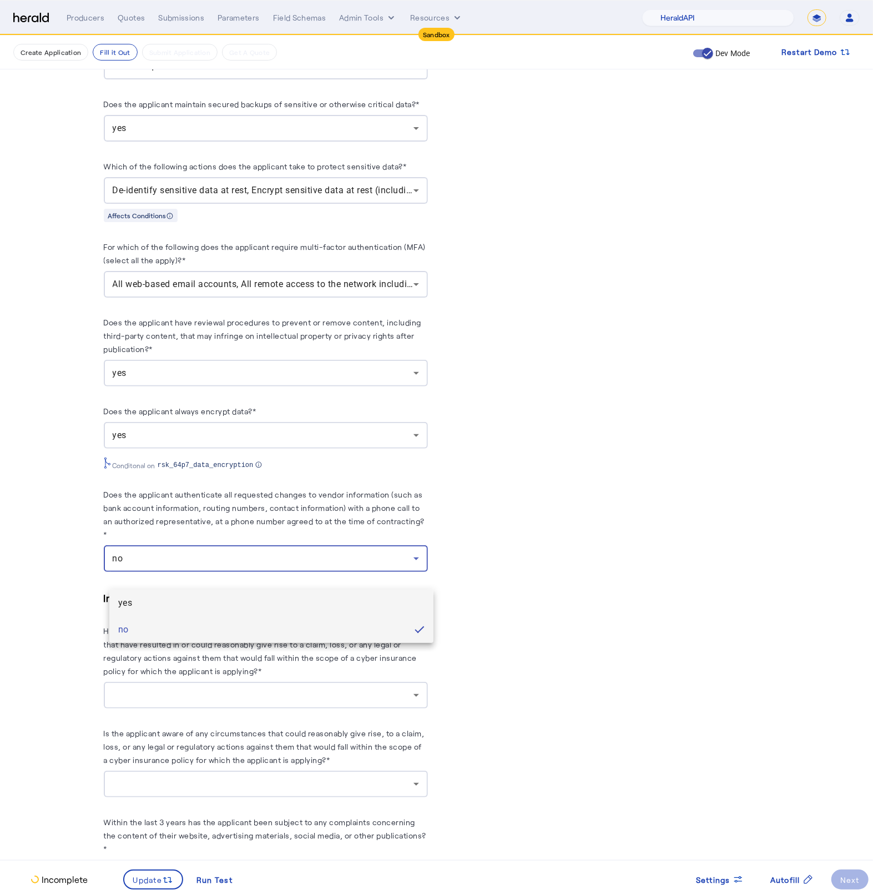
click at [303, 592] on mat-option "yes" at bounding box center [271, 603] width 324 height 27
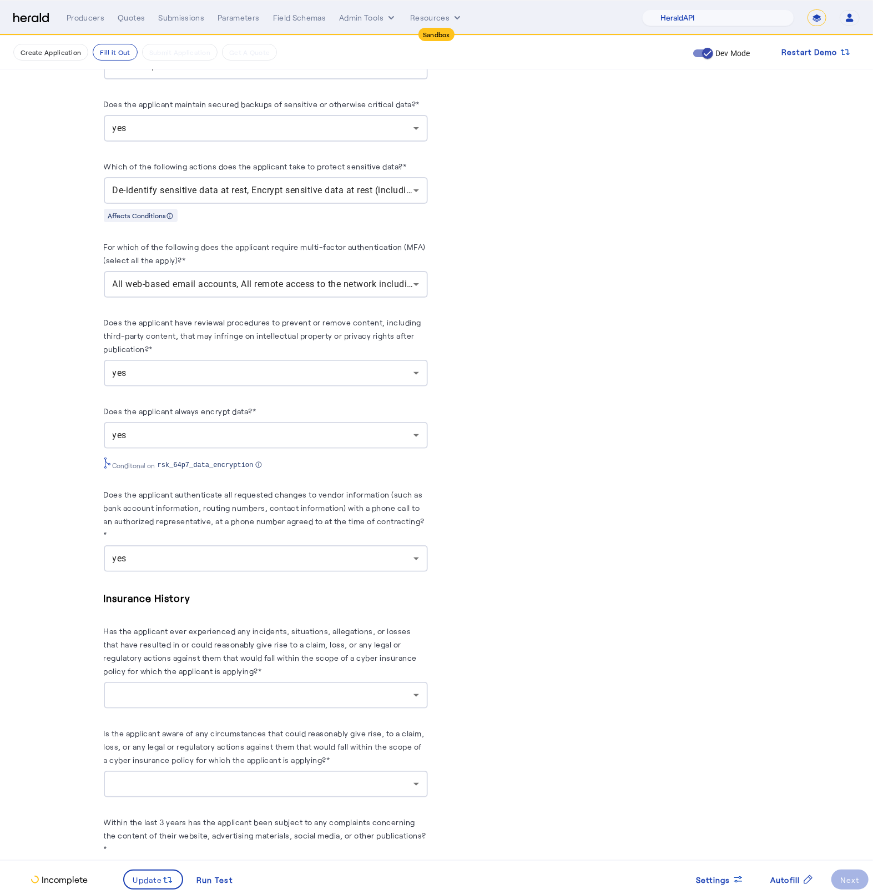
click at [347, 702] on div at bounding box center [263, 695] width 301 height 13
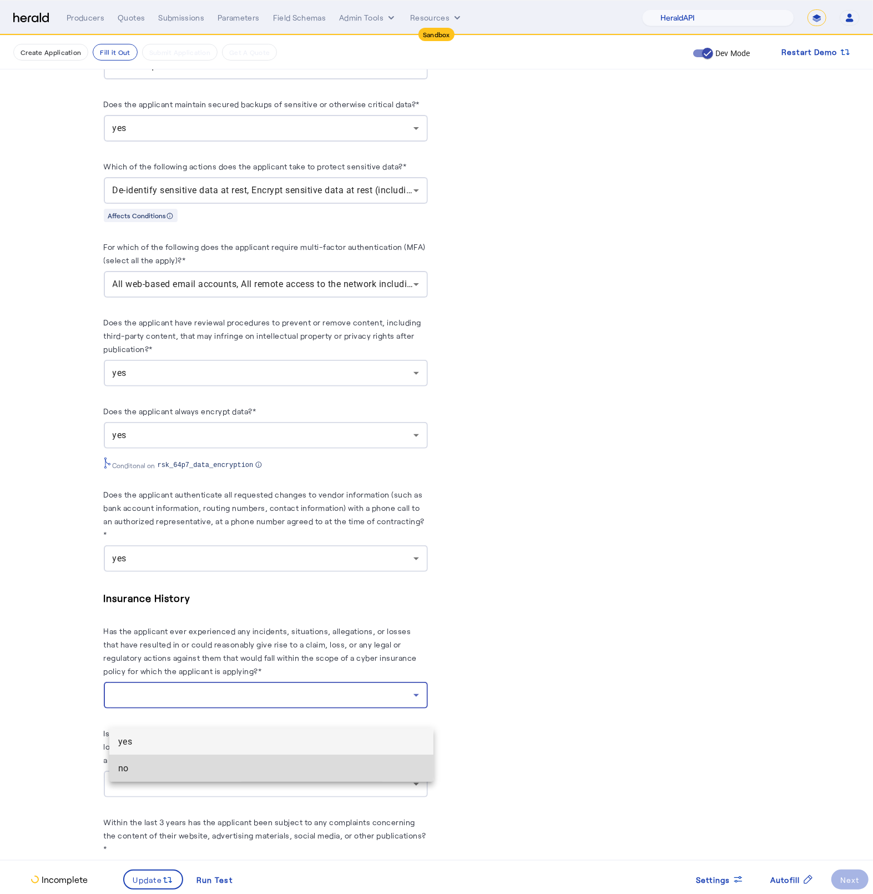
click at [267, 765] on span "no" at bounding box center [271, 768] width 306 height 13
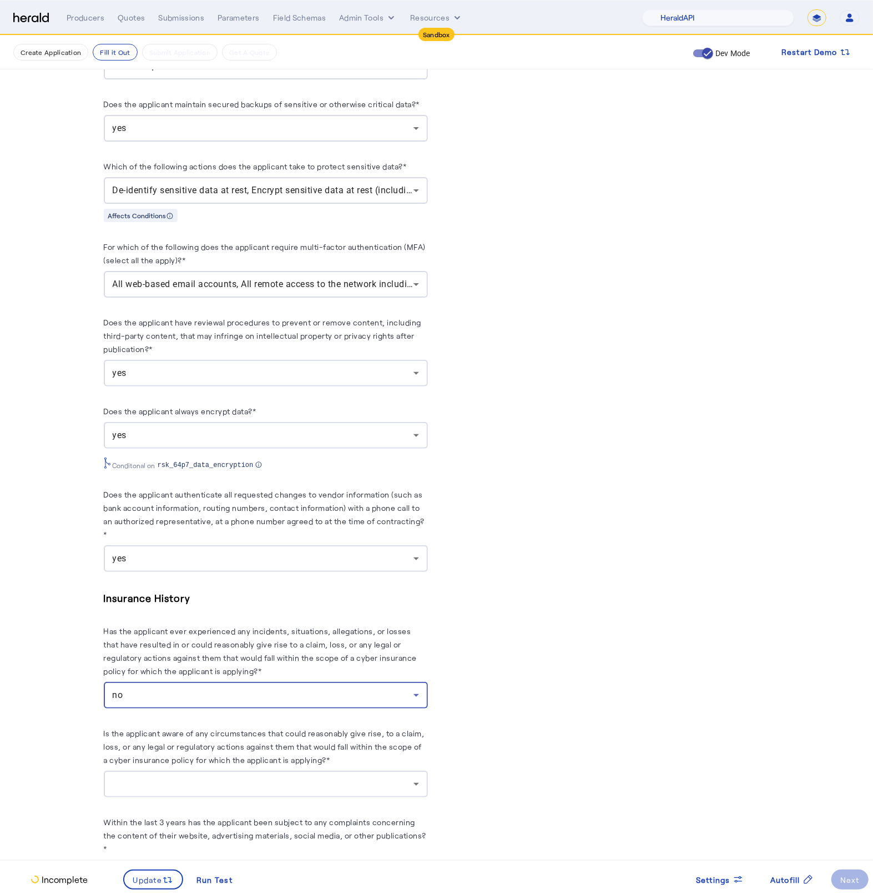
click at [281, 797] on div at bounding box center [266, 784] width 306 height 27
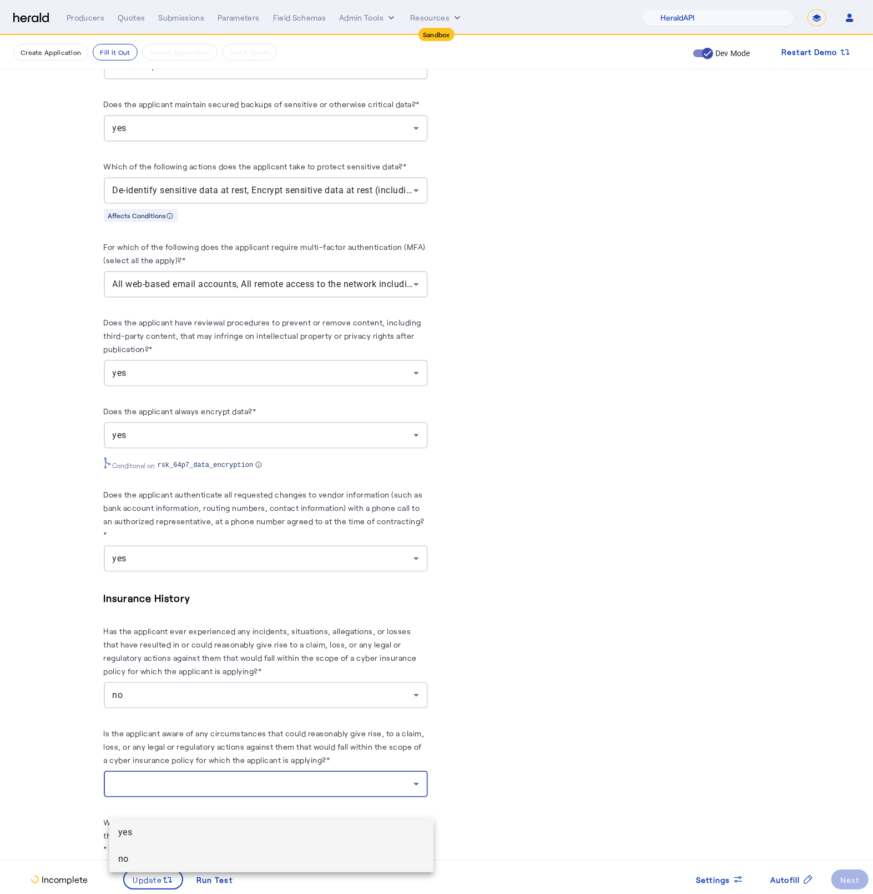
click at [255, 852] on span "no" at bounding box center [271, 858] width 306 height 13
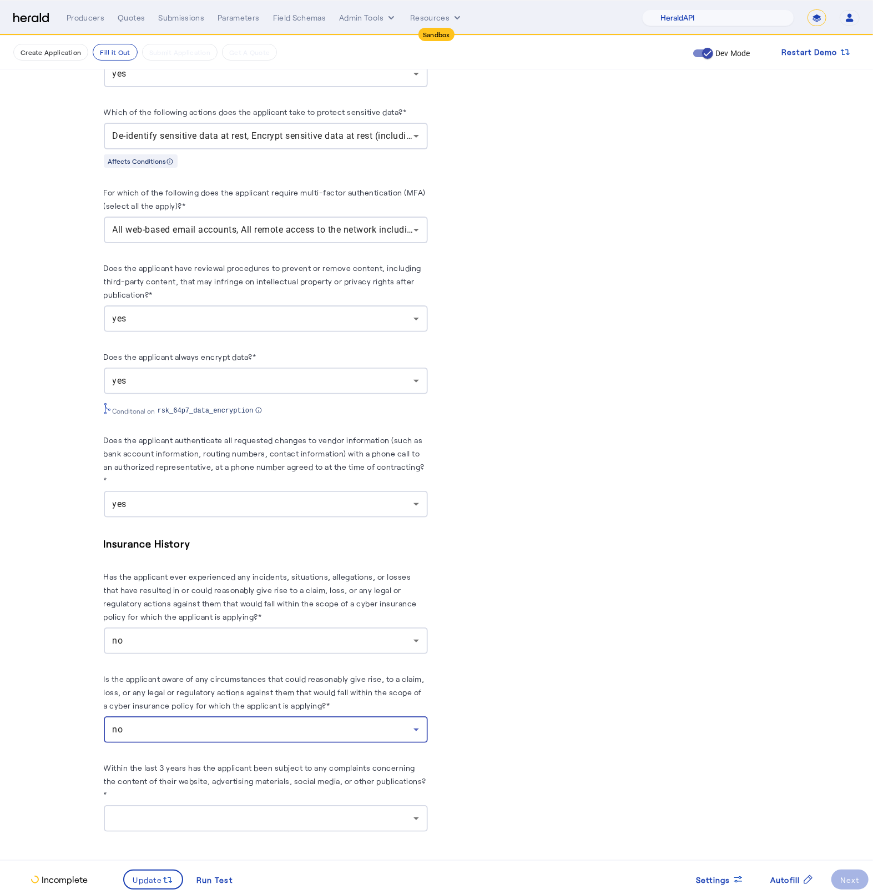
scroll to position [1406, 0]
click at [272, 818] on div at bounding box center [263, 818] width 301 height 13
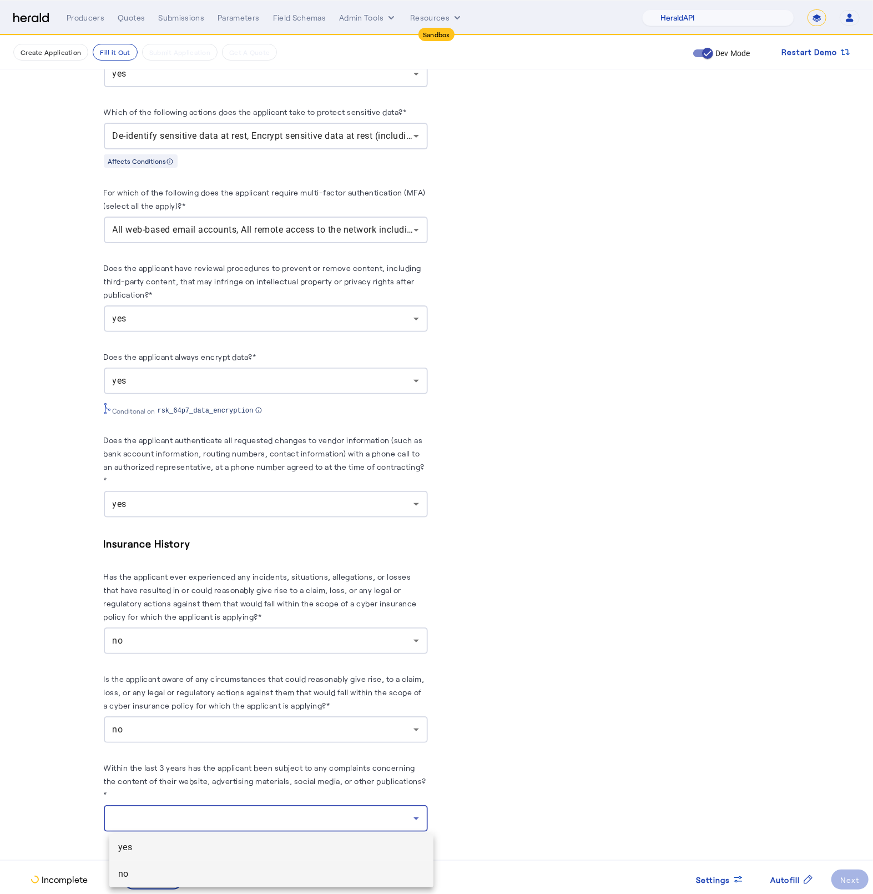
click at [193, 880] on span "no" at bounding box center [271, 873] width 306 height 13
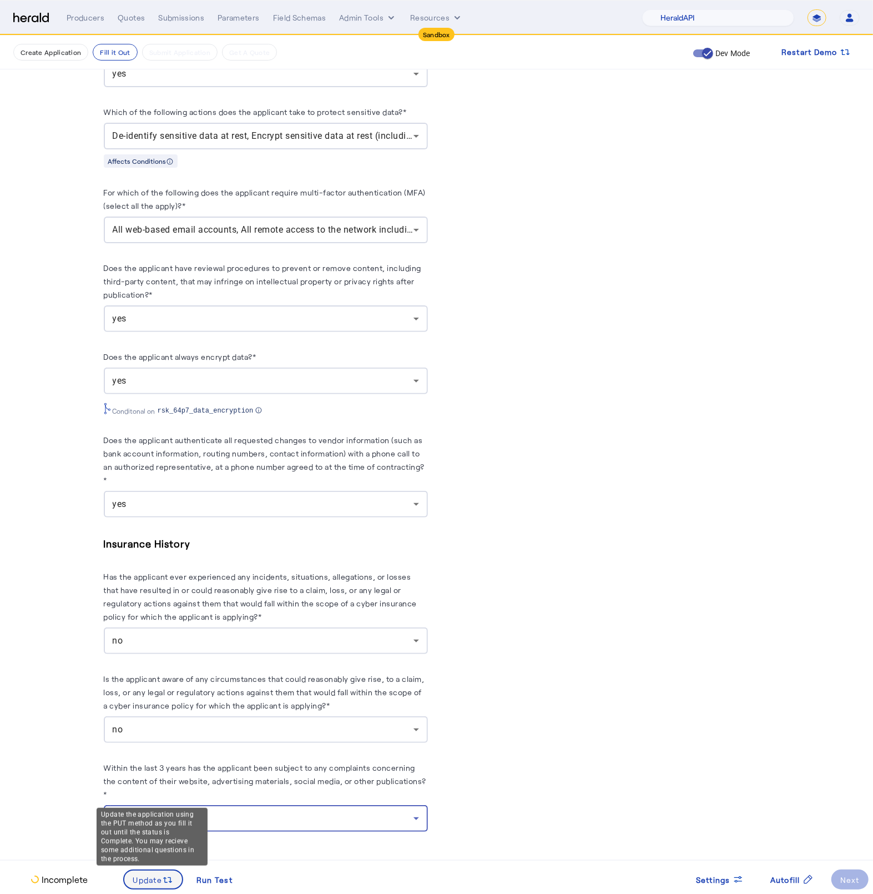
click at [142, 878] on span "Update" at bounding box center [147, 880] width 29 height 12
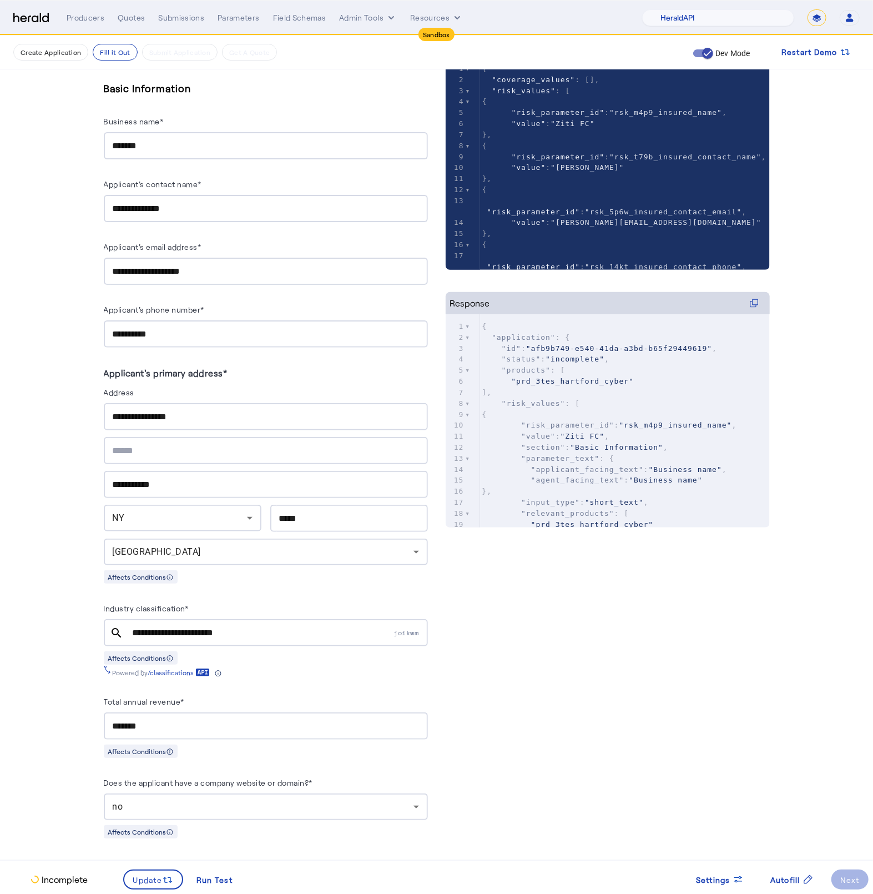
scroll to position [88, 0]
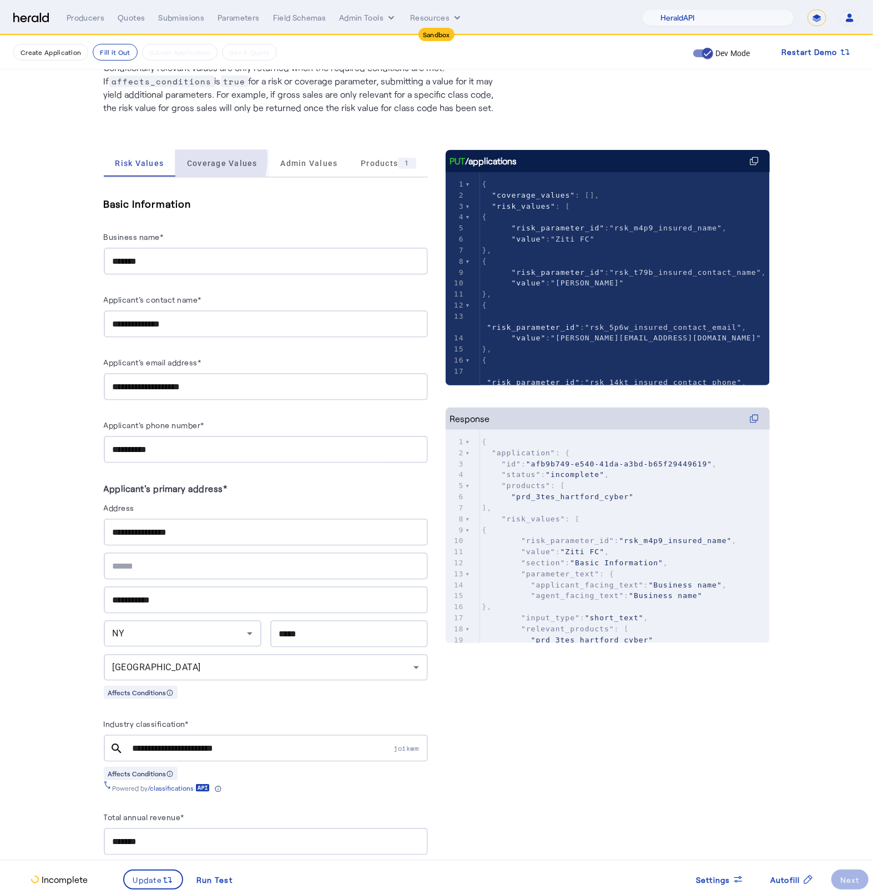
click at [197, 159] on span "Coverage Values" at bounding box center [222, 163] width 71 height 8
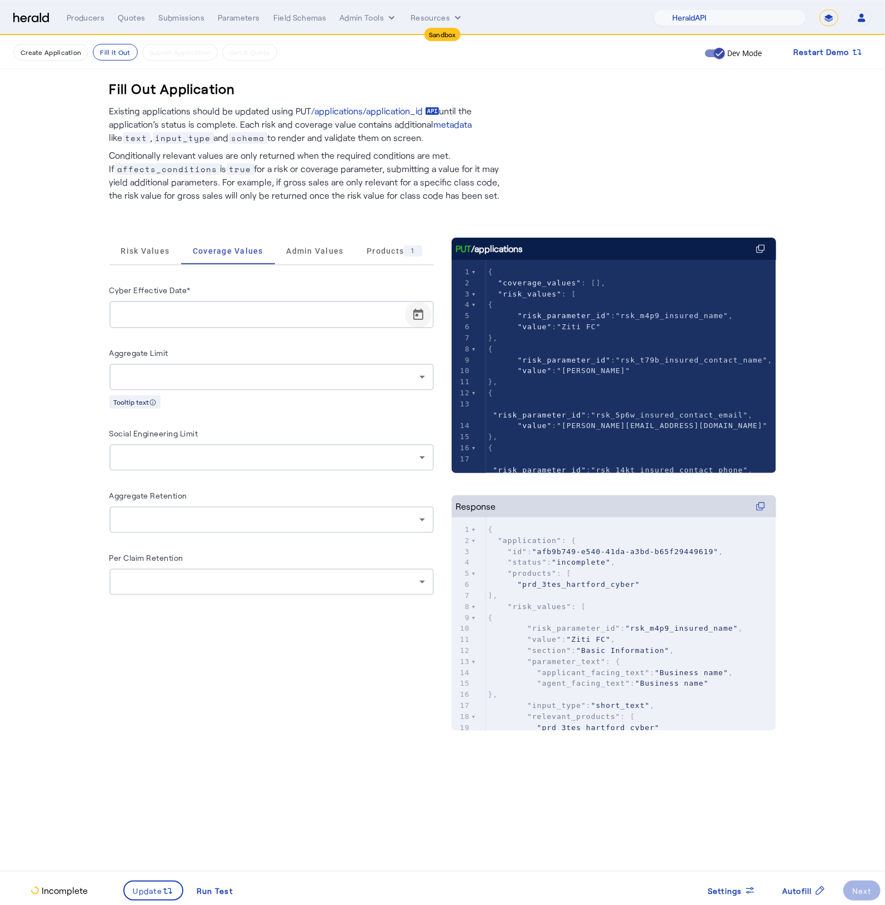
click at [429, 320] on span "Open calendar" at bounding box center [418, 315] width 27 height 27
click at [234, 420] on span "5" at bounding box center [236, 419] width 20 height 20
type input "**********"
click at [158, 884] on span at bounding box center [153, 890] width 58 height 27
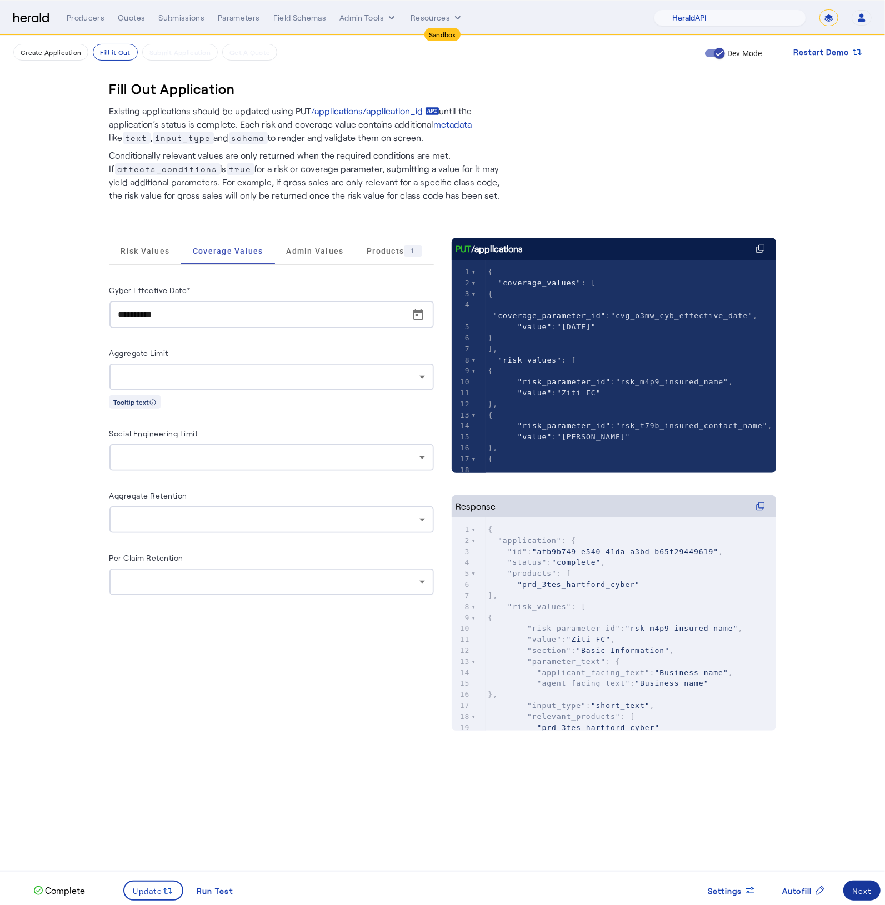
click at [873, 884] on span at bounding box center [861, 890] width 37 height 27
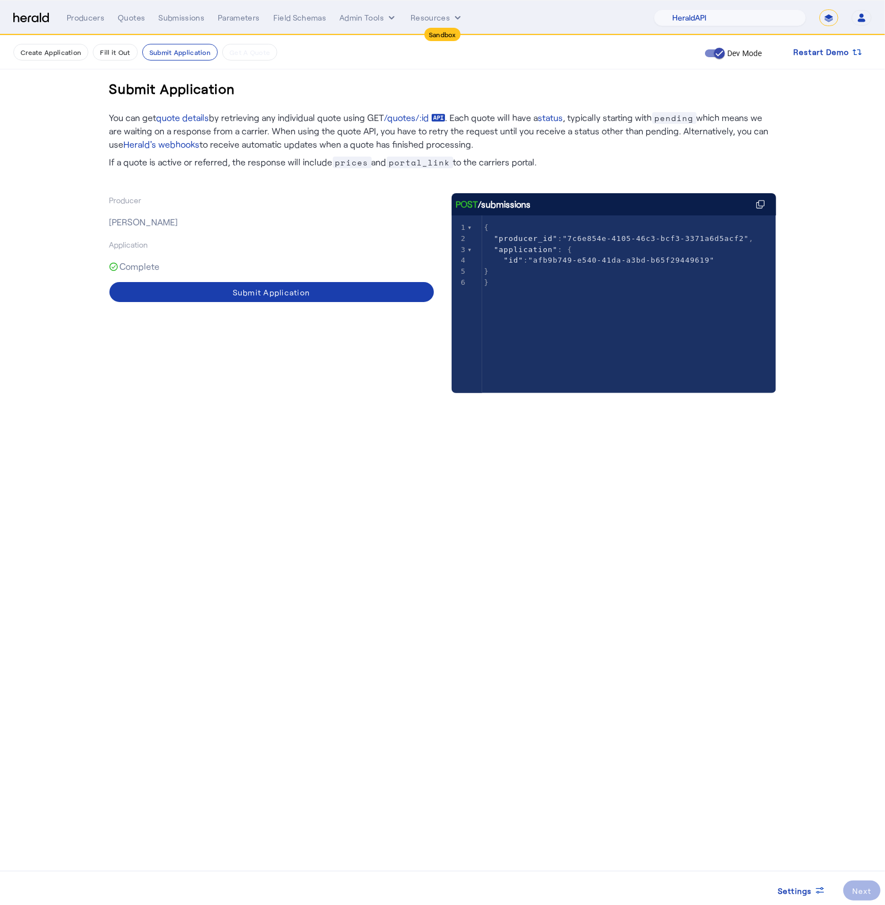
click at [309, 279] on span at bounding box center [271, 292] width 324 height 27
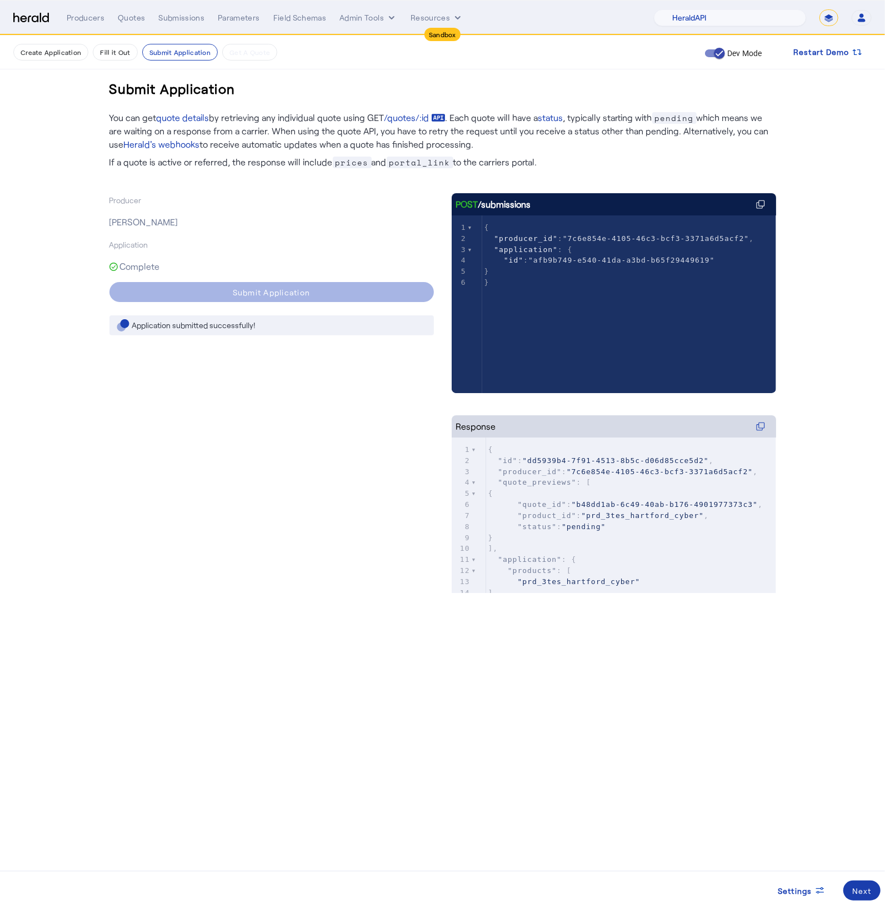
click at [861, 880] on span at bounding box center [861, 890] width 37 height 27
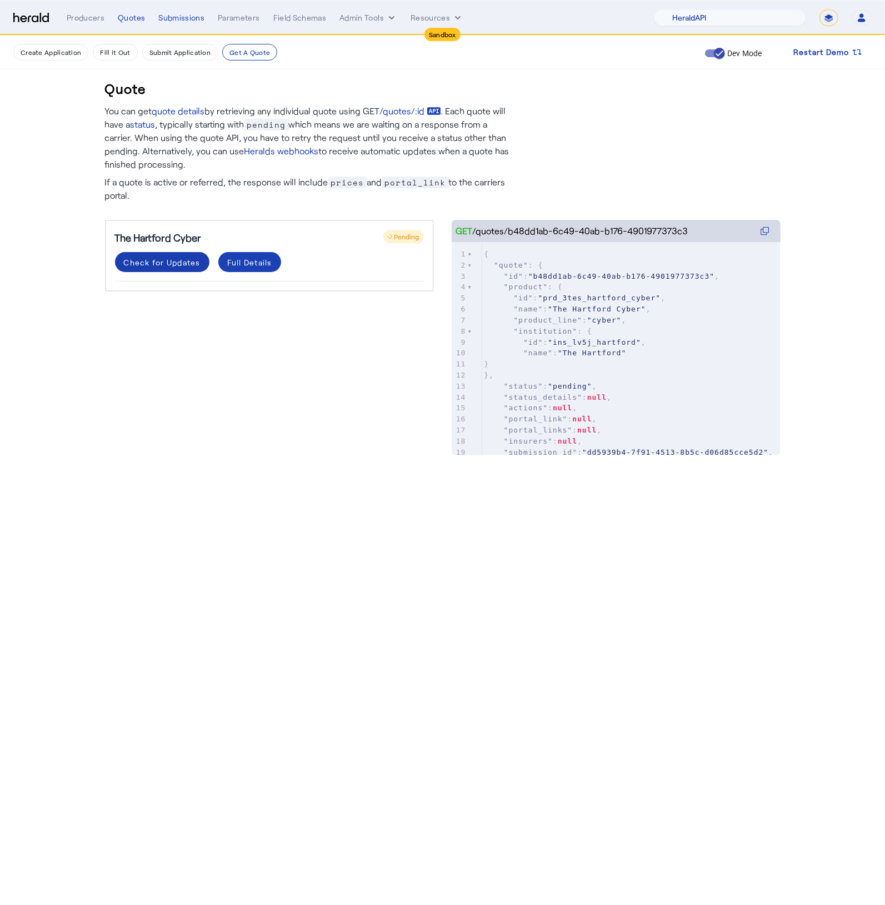
click at [143, 265] on div "Check for Updates" at bounding box center [162, 263] width 77 height 12
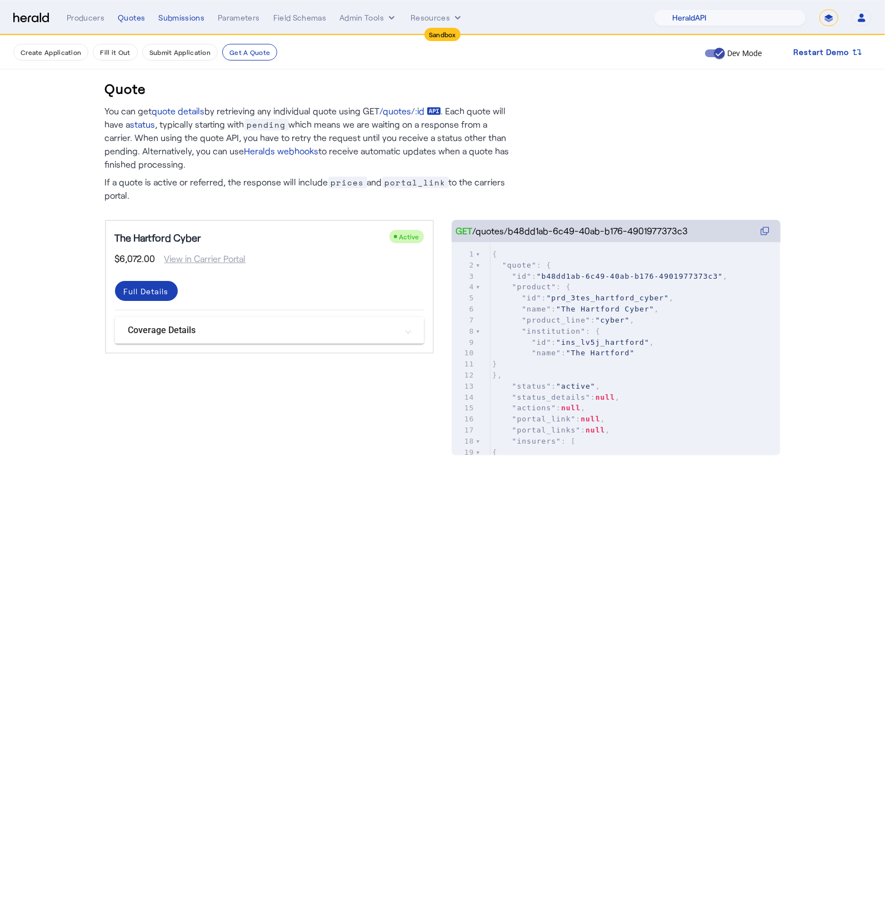
drag, startPoint x: 310, startPoint y: 308, endPoint x: 345, endPoint y: 336, distance: 45.0
click at [310, 309] on div "Full Details" at bounding box center [269, 295] width 309 height 29
click at [345, 336] on mat-panel-title "Coverage Details" at bounding box center [262, 330] width 269 height 13
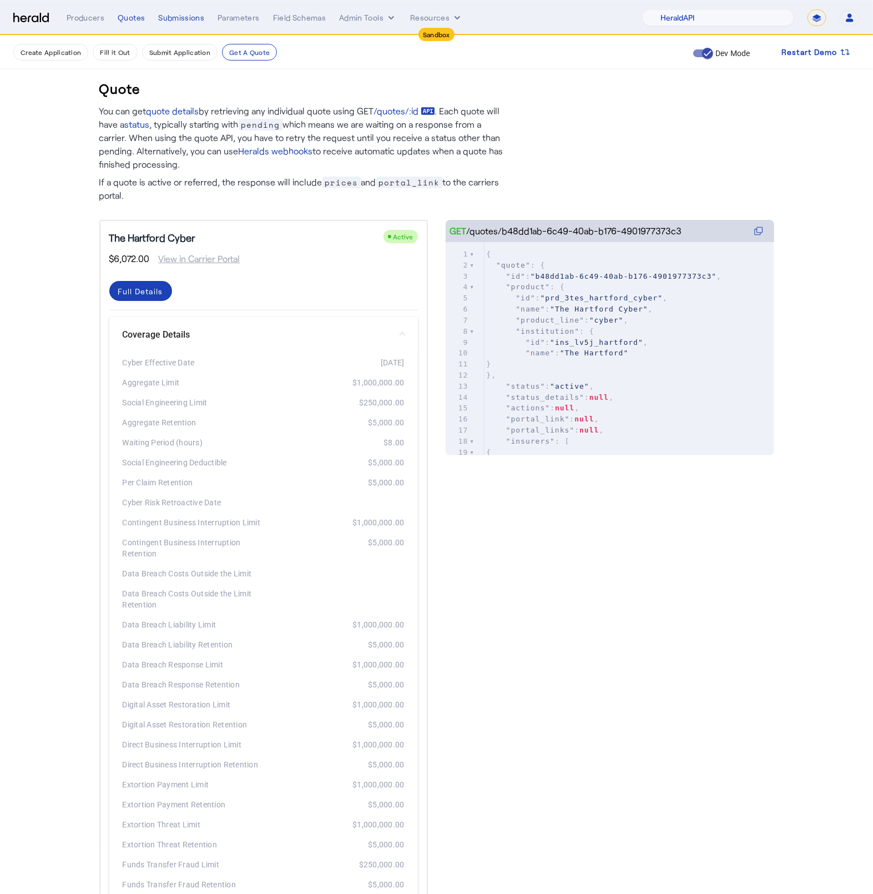
click at [345, 336] on mat-panel-title "Coverage Details" at bounding box center [257, 334] width 269 height 13
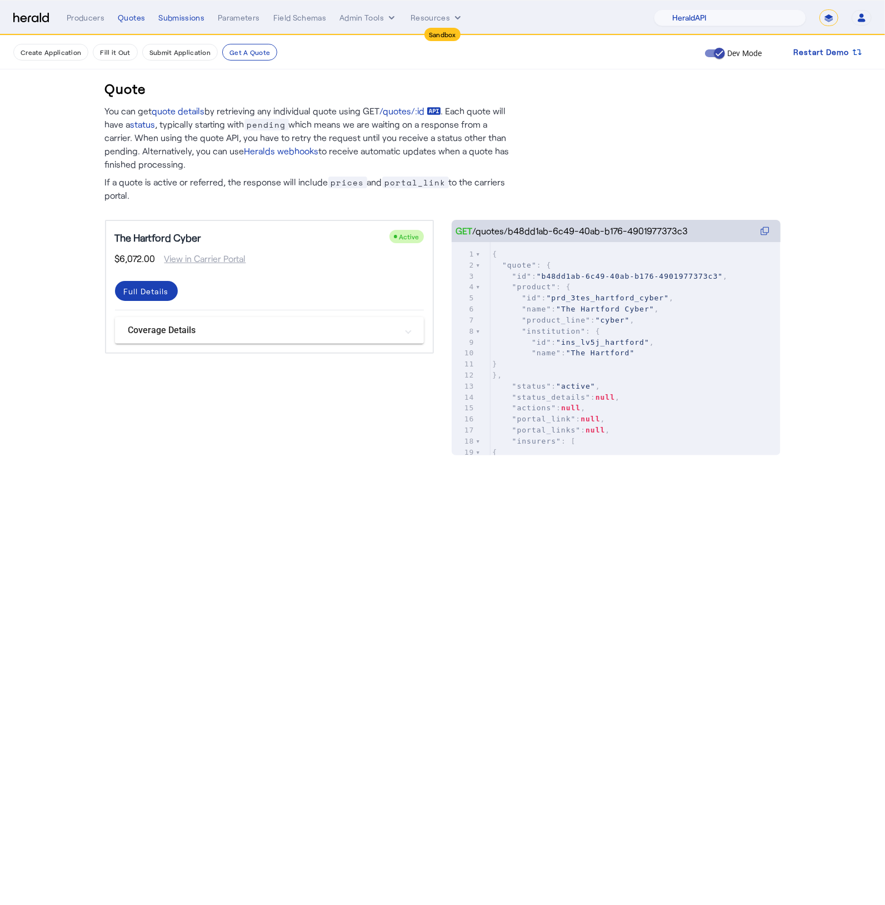
click at [393, 476] on div "Quote You can get quote details by retrieving any individual quote using GET /q…" at bounding box center [442, 257] width 711 height 442
click at [147, 285] on div "Full Details" at bounding box center [146, 291] width 45 height 12
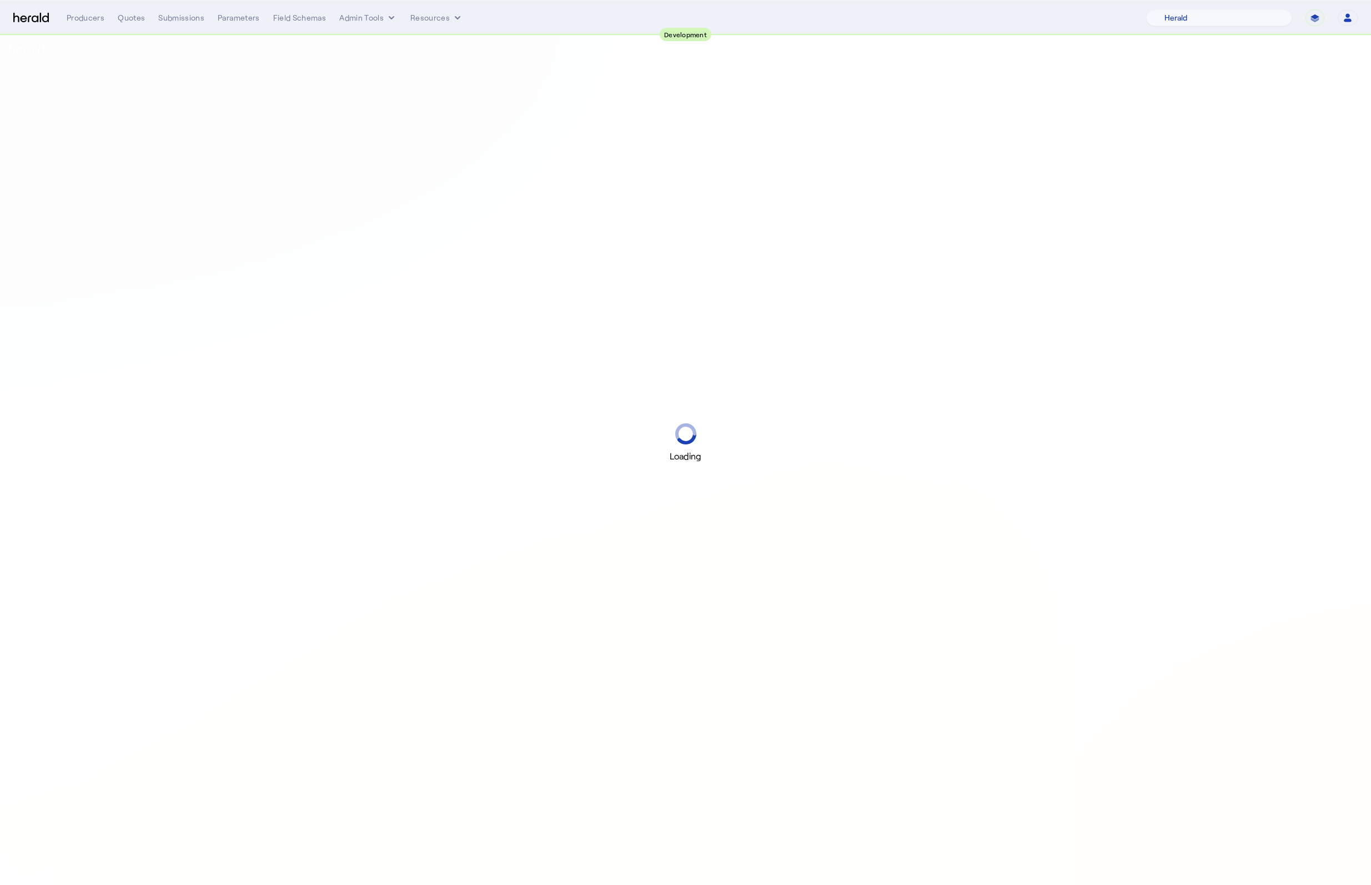
select select "pfm_2v8p_herald_api"
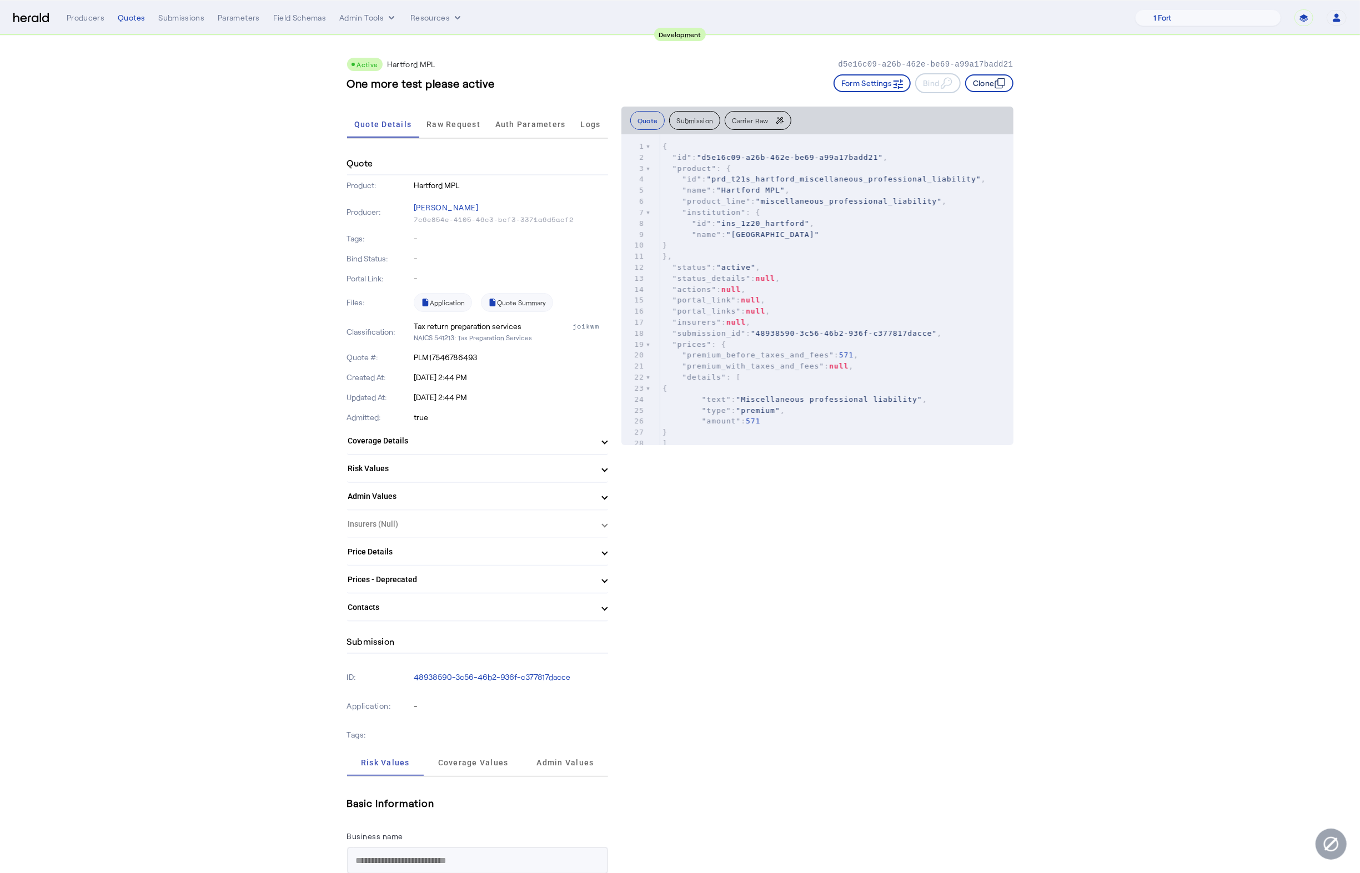
click at [997, 84] on button "Clone" at bounding box center [989, 83] width 48 height 18
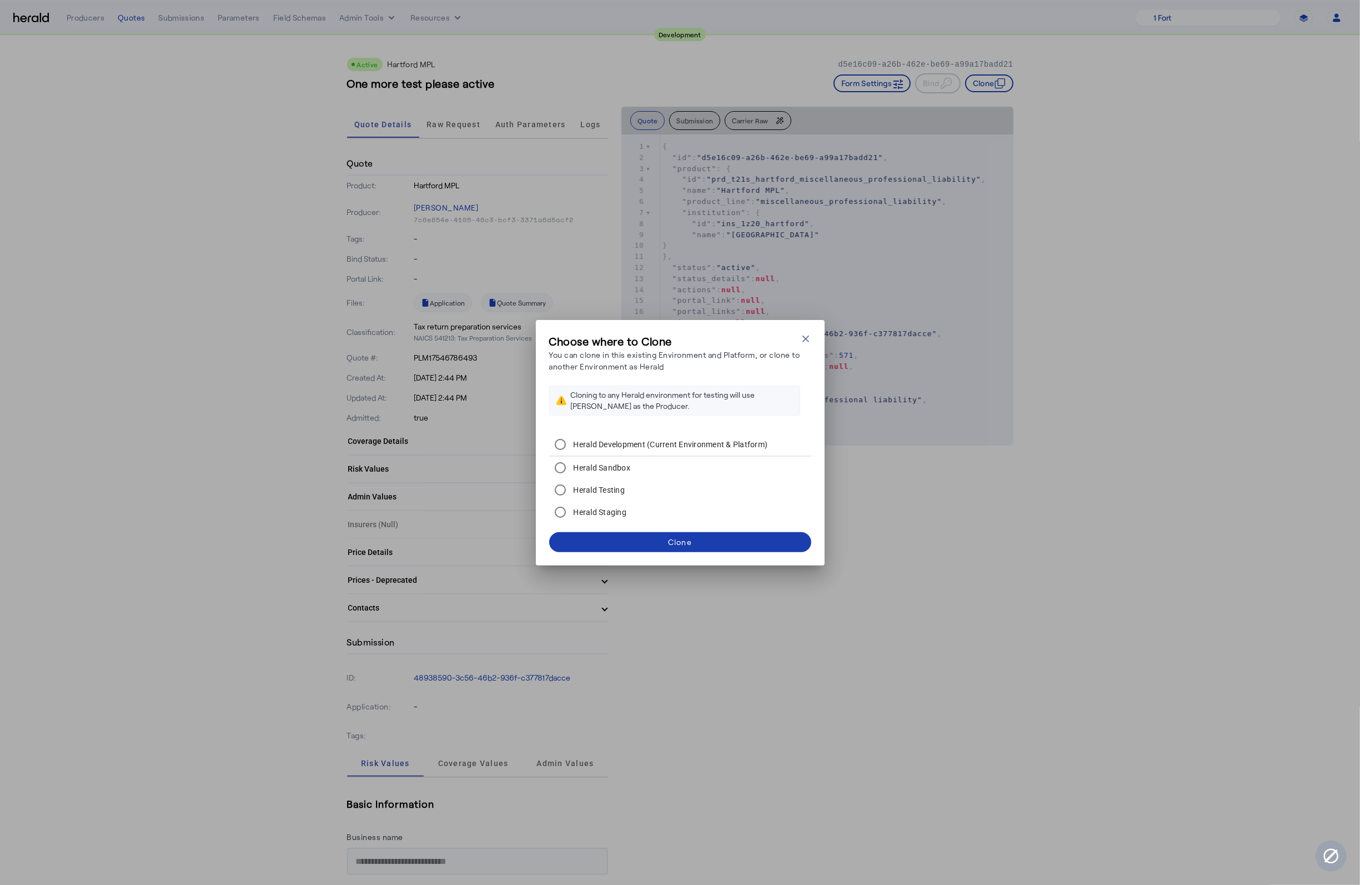
click at [748, 535] on span at bounding box center [680, 542] width 262 height 27
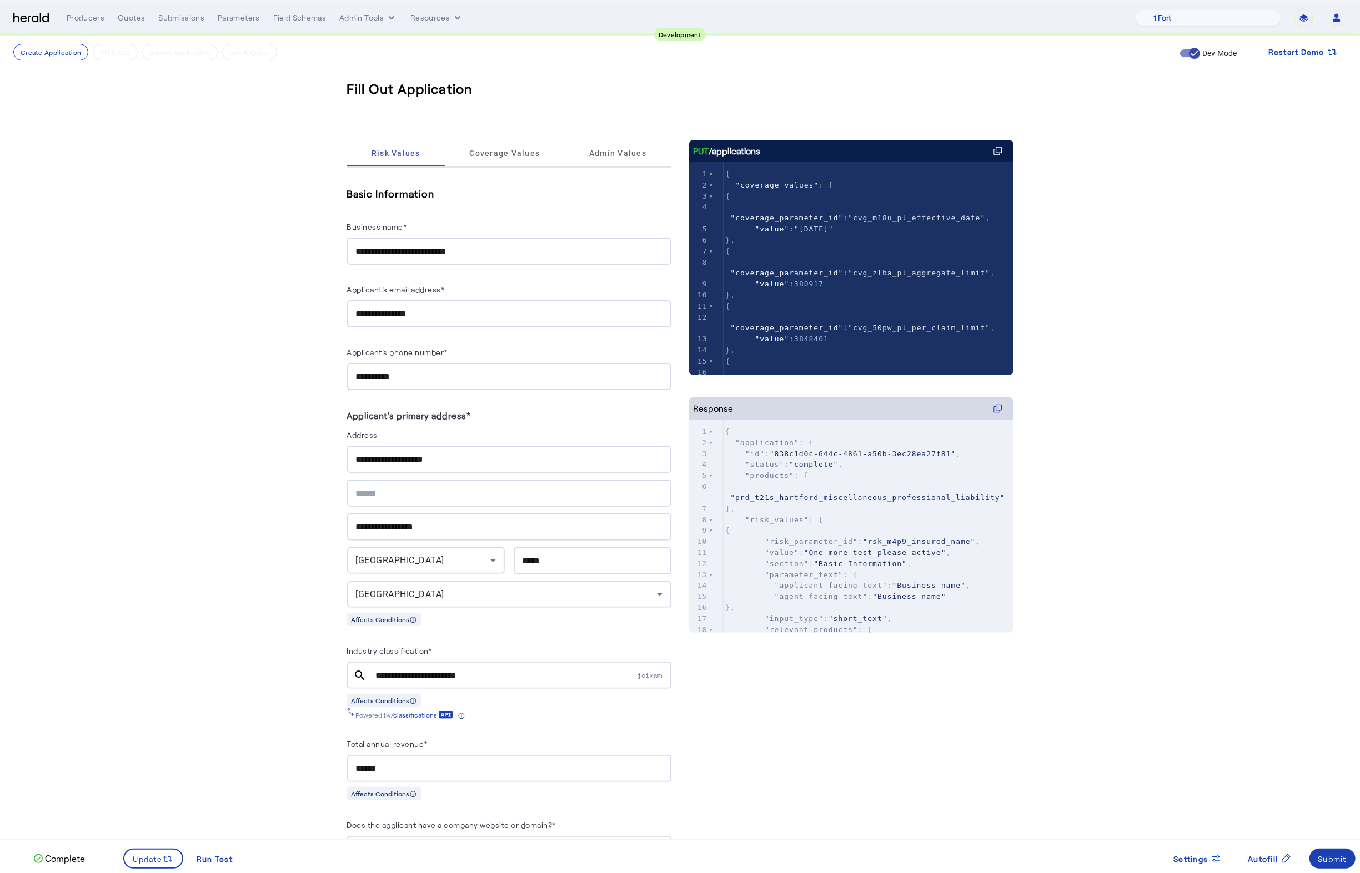
click at [461, 247] on input "**********" at bounding box center [509, 251] width 306 height 13
type input "*******"
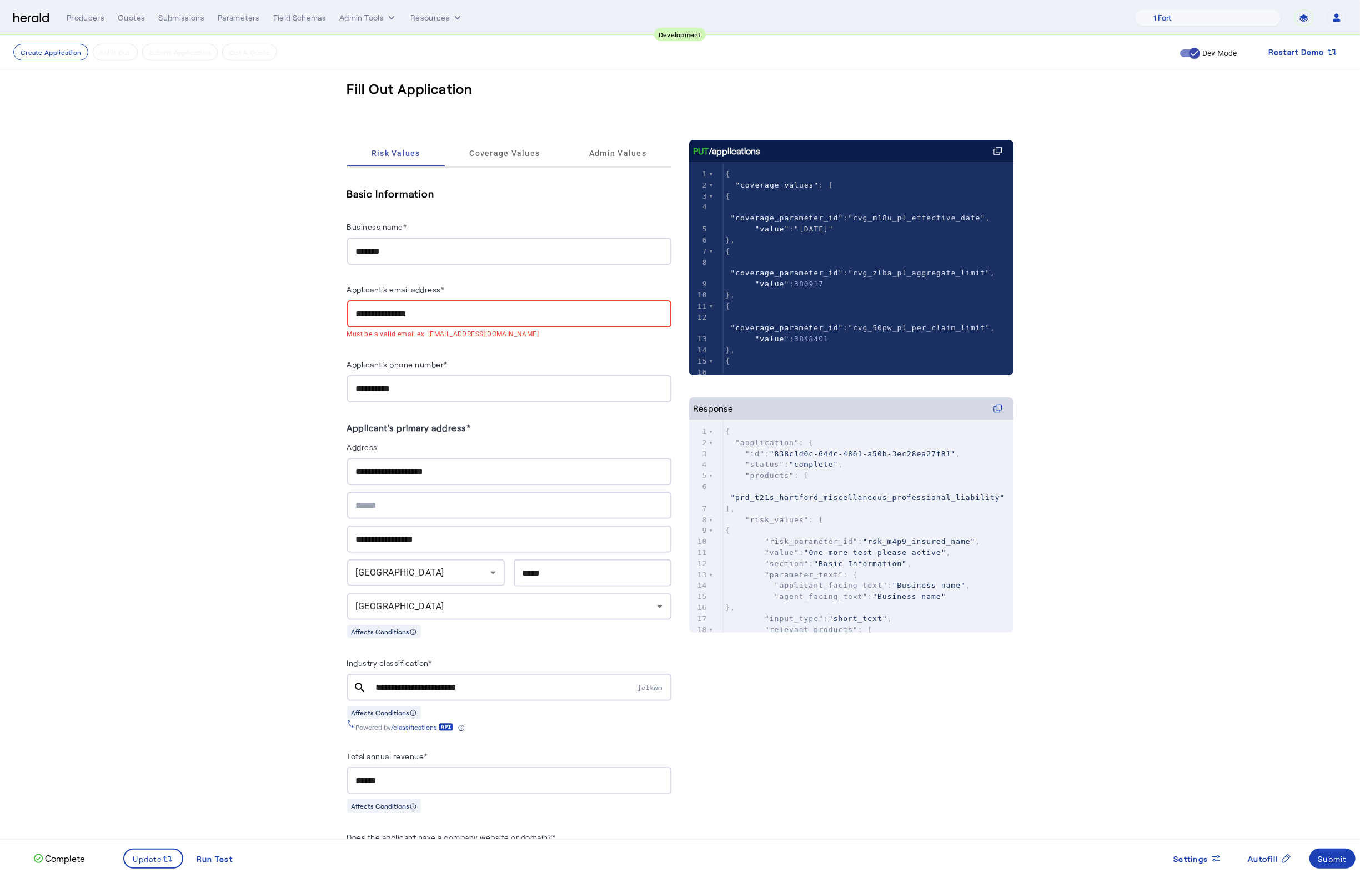
click at [453, 309] on input "**********" at bounding box center [509, 314] width 306 height 13
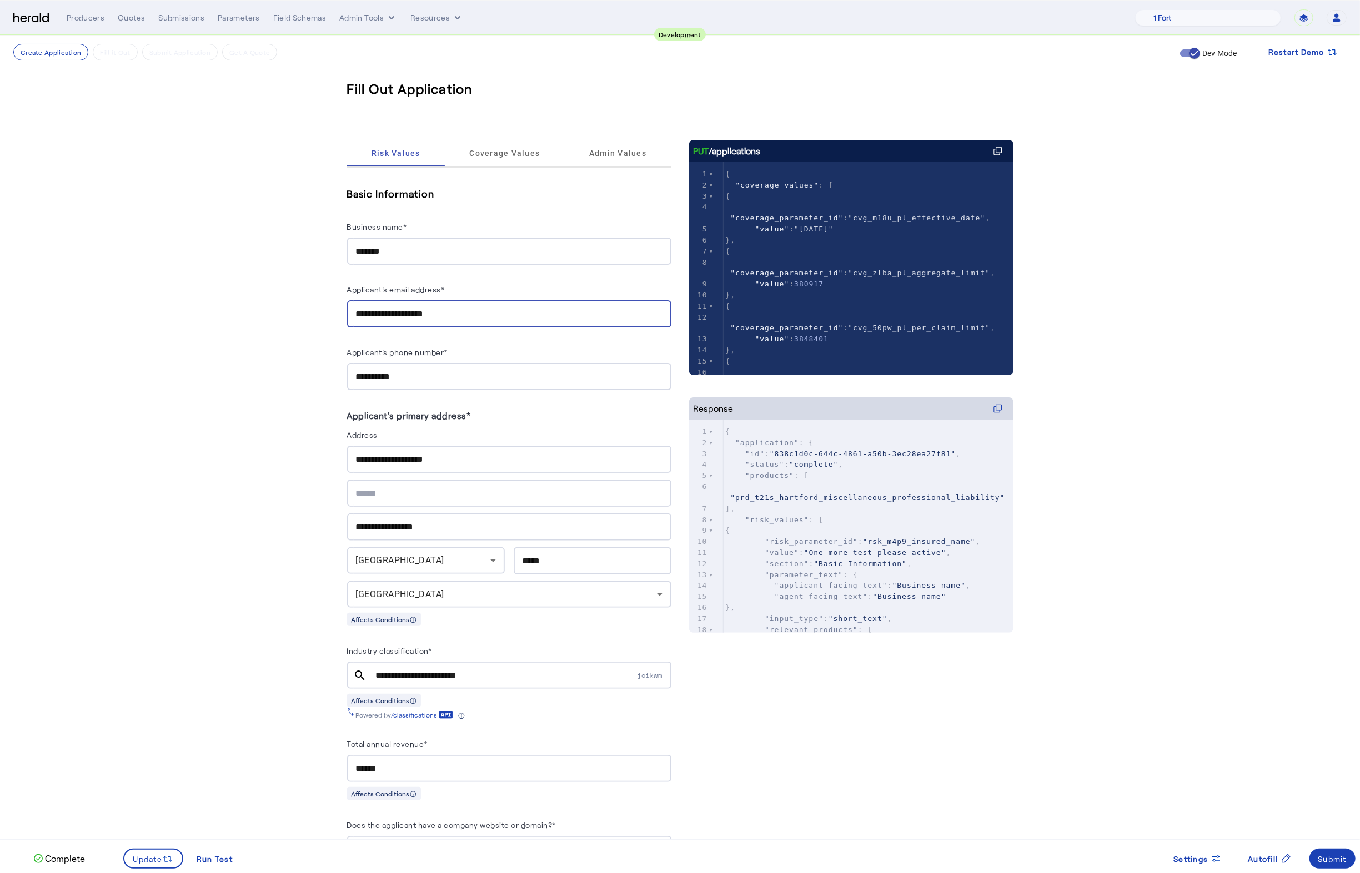
type input "**********"
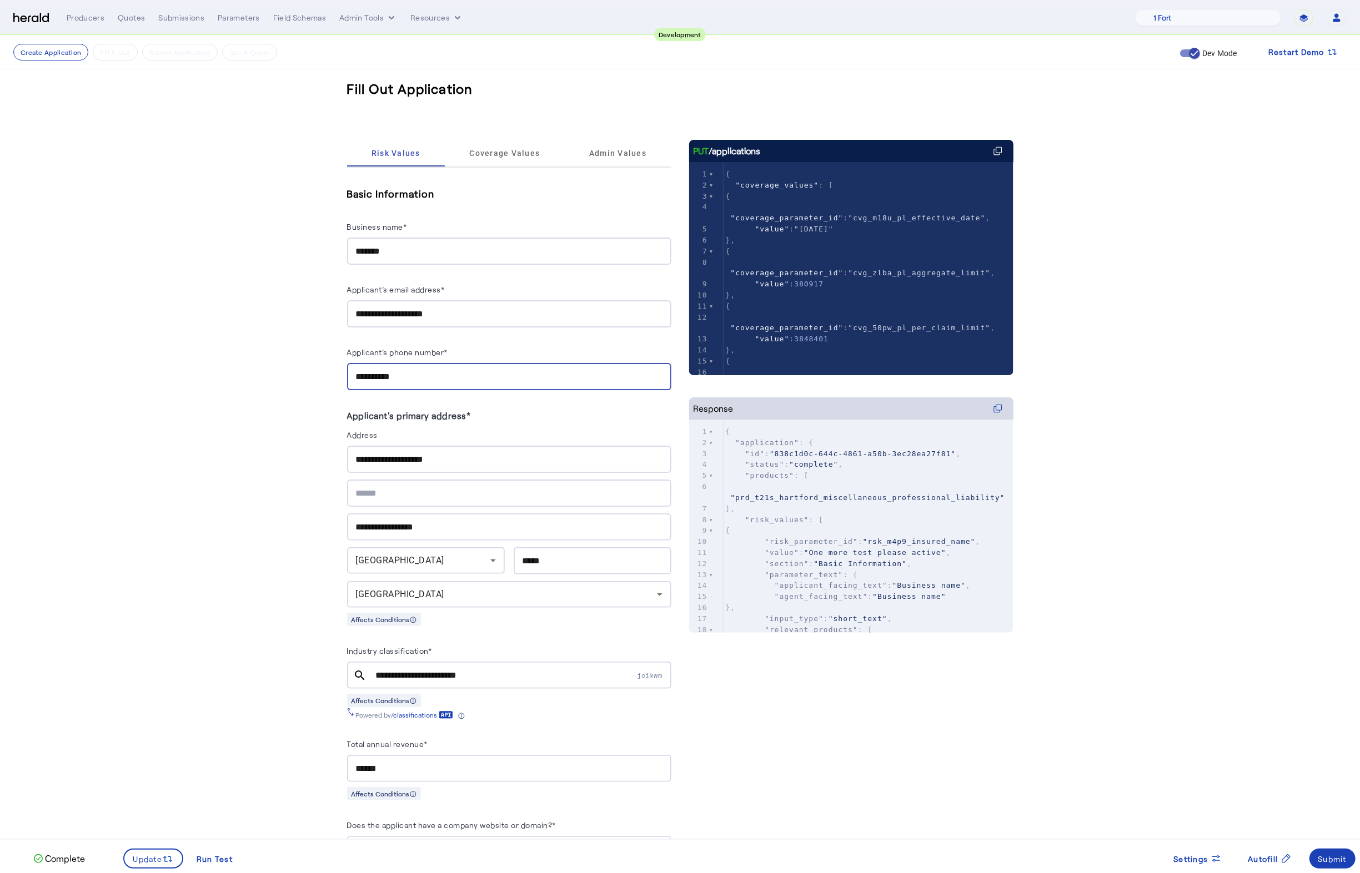
type input "**********"
click at [500, 557] on icon at bounding box center [492, 560] width 13 height 13
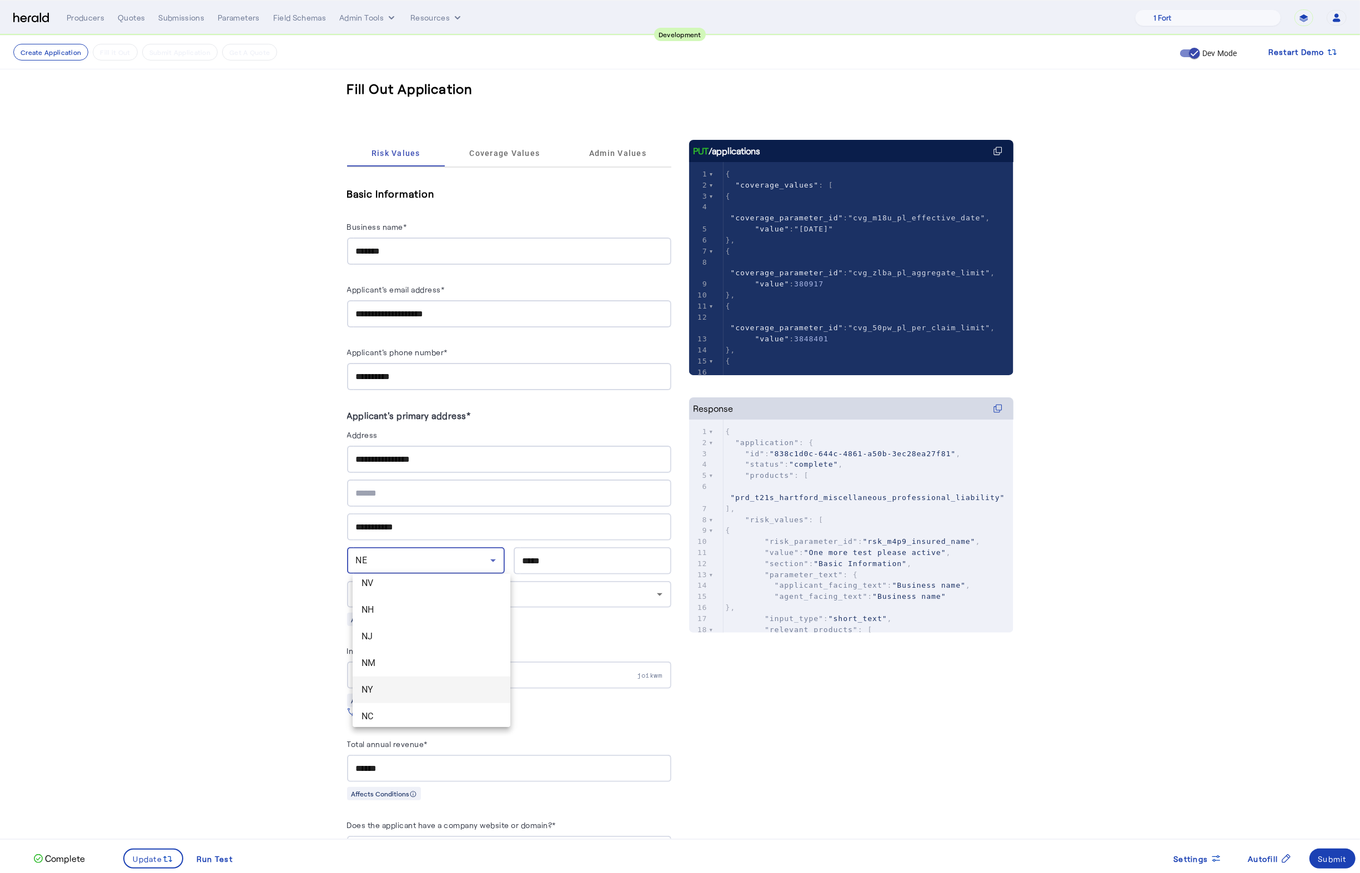
scroll to position [757, 0]
click at [398, 687] on span "NY" at bounding box center [431, 683] width 140 height 13
click at [551, 558] on input "*****" at bounding box center [592, 561] width 140 height 13
type input "*****"
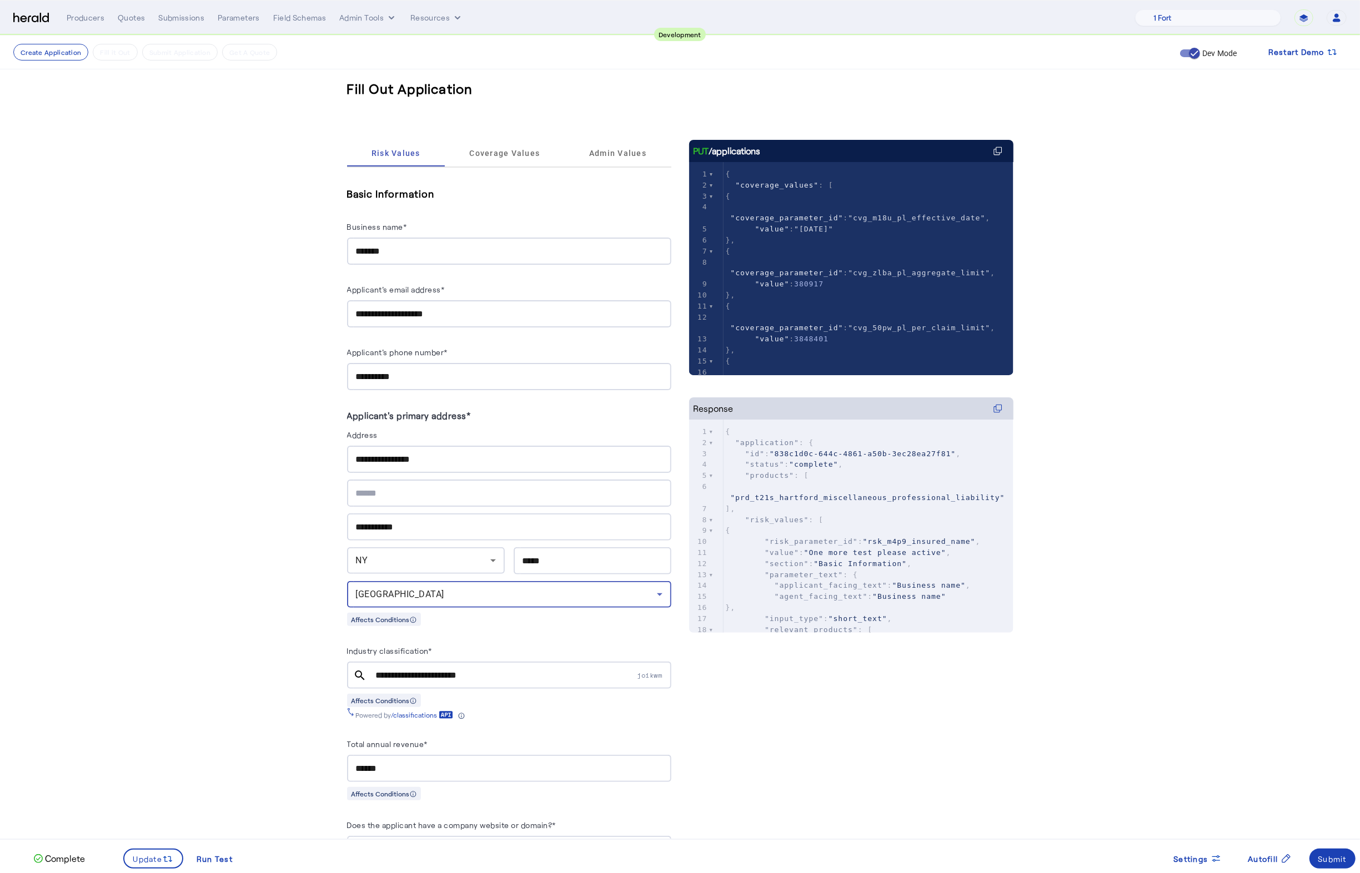
click at [376, 761] on div "******" at bounding box center [509, 768] width 306 height 27
click at [376, 762] on input "******" at bounding box center [509, 768] width 306 height 13
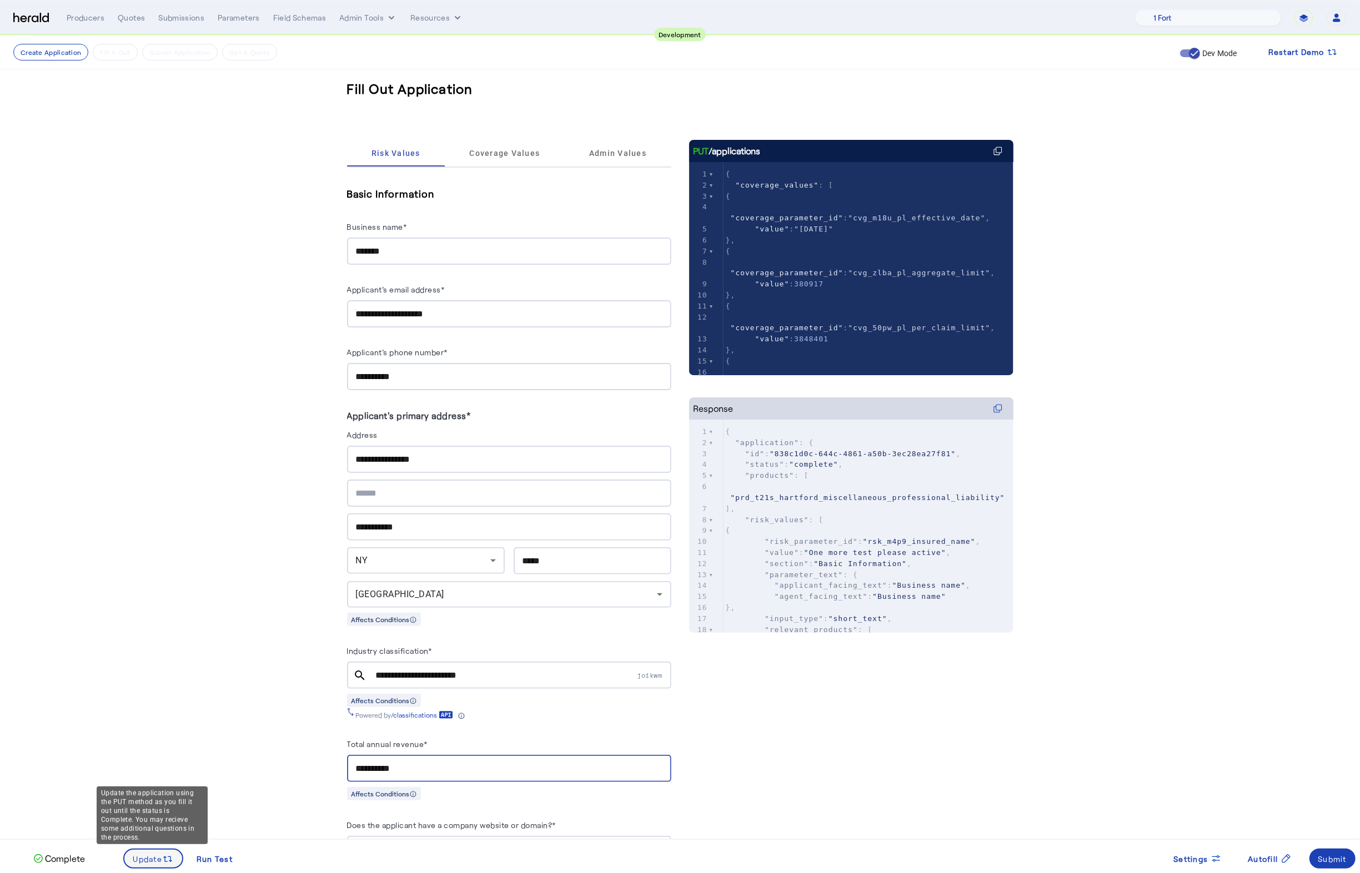
type input "**********"
click at [155, 858] on span "Update" at bounding box center [147, 859] width 29 height 12
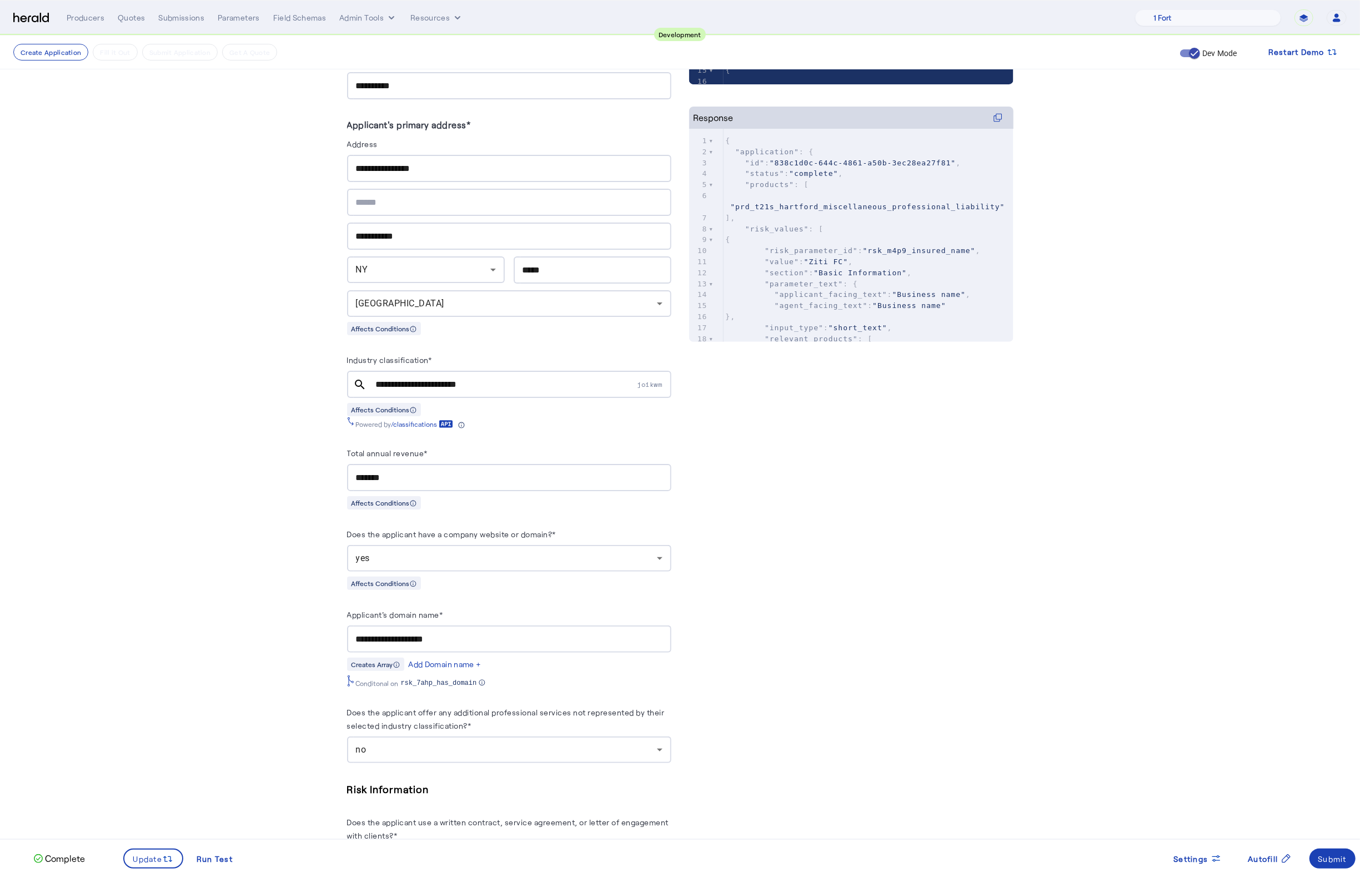
click at [520, 560] on div "yes" at bounding box center [506, 558] width 301 height 13
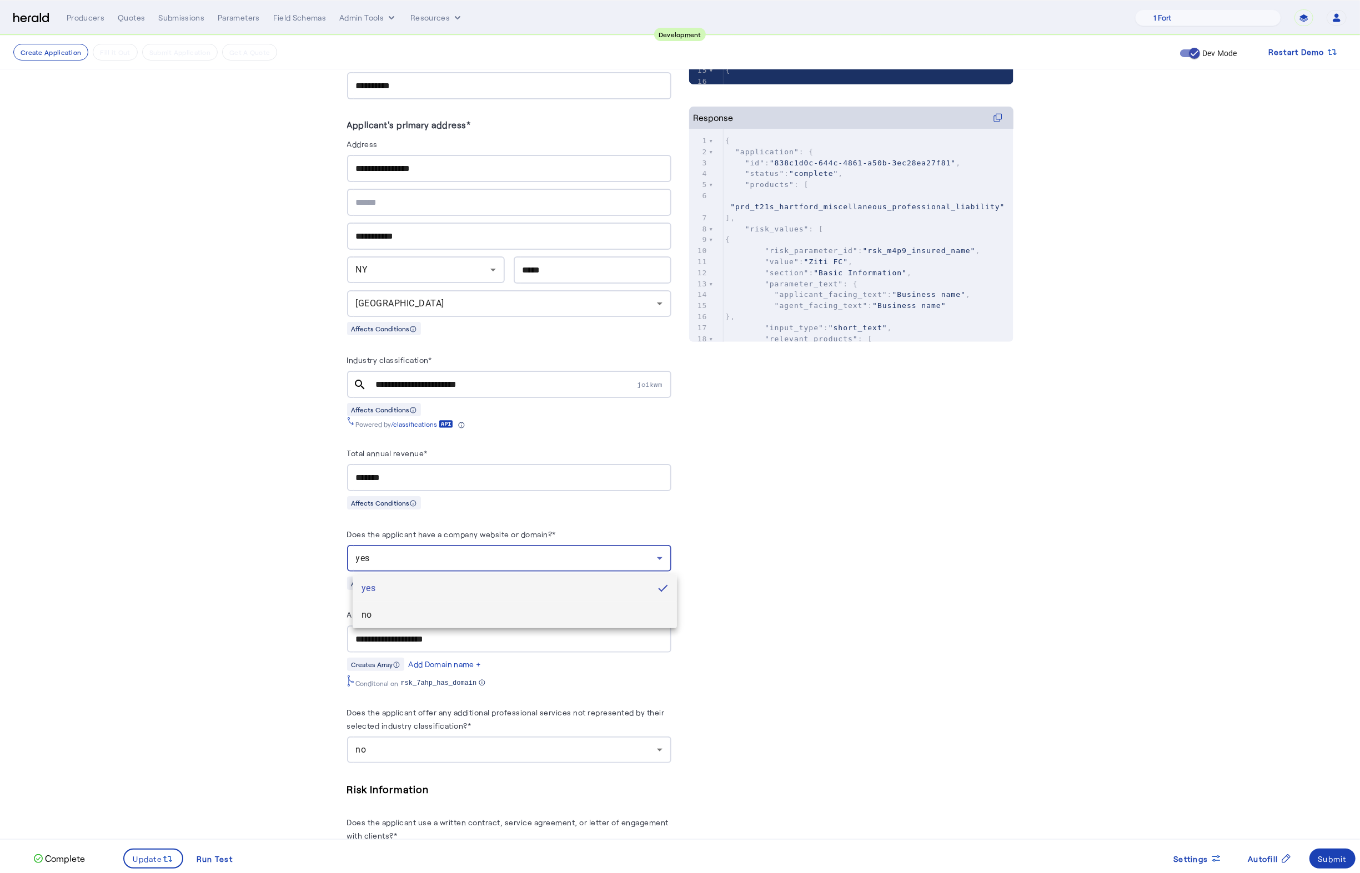
click at [446, 609] on span "no" at bounding box center [514, 615] width 306 height 13
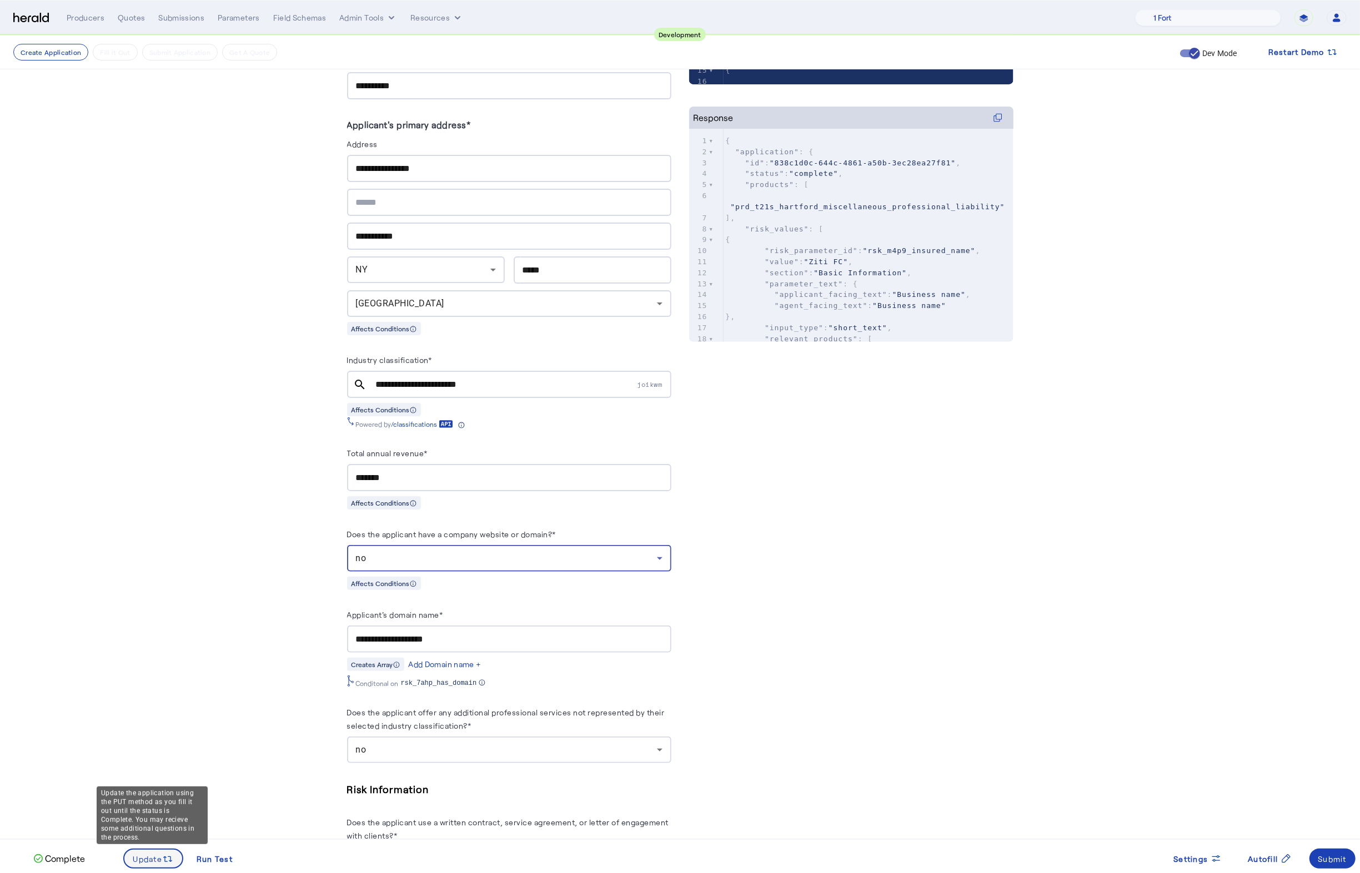
click at [139, 857] on span "Update" at bounding box center [147, 859] width 29 height 12
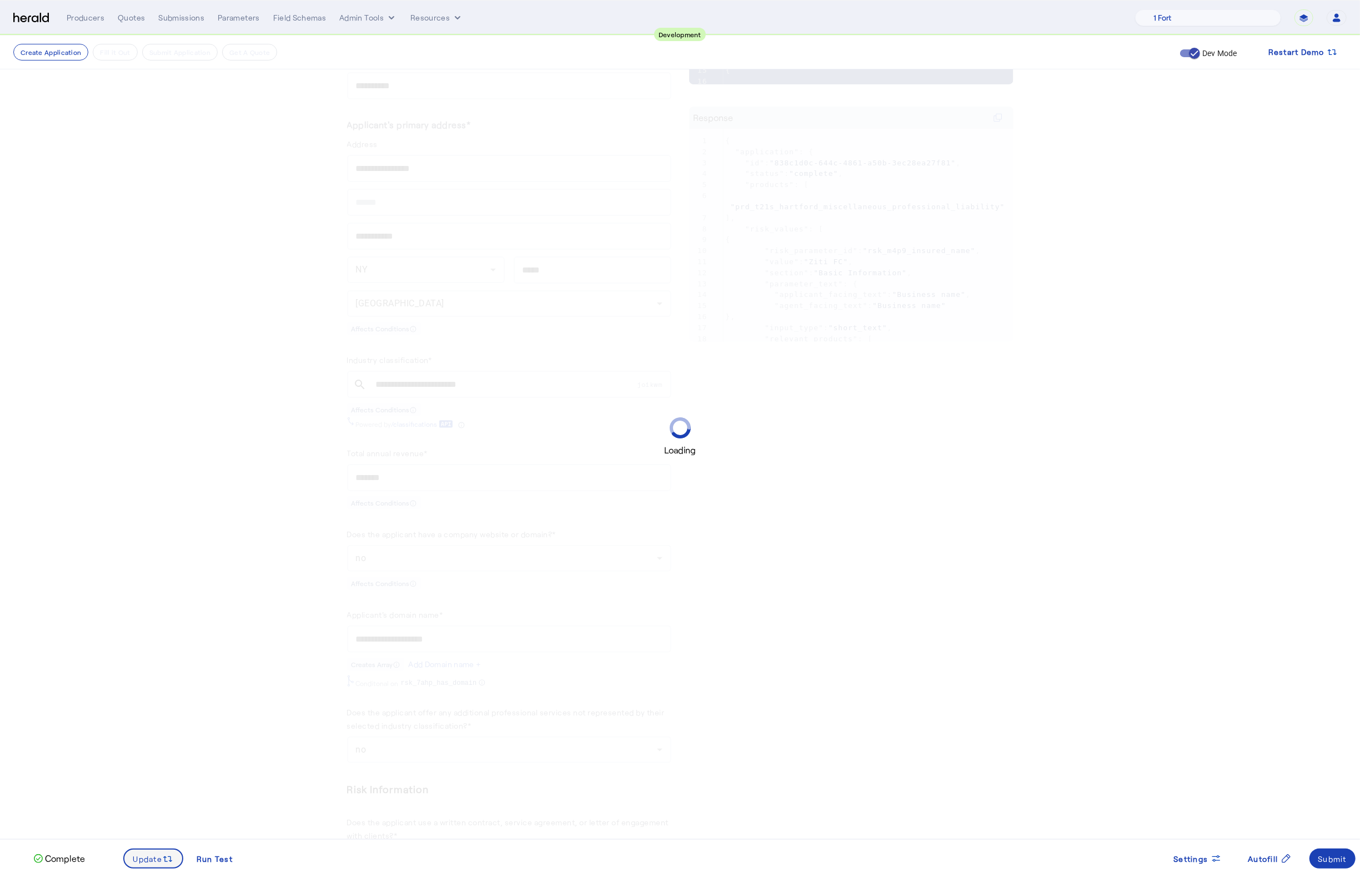
scroll to position [0, 0]
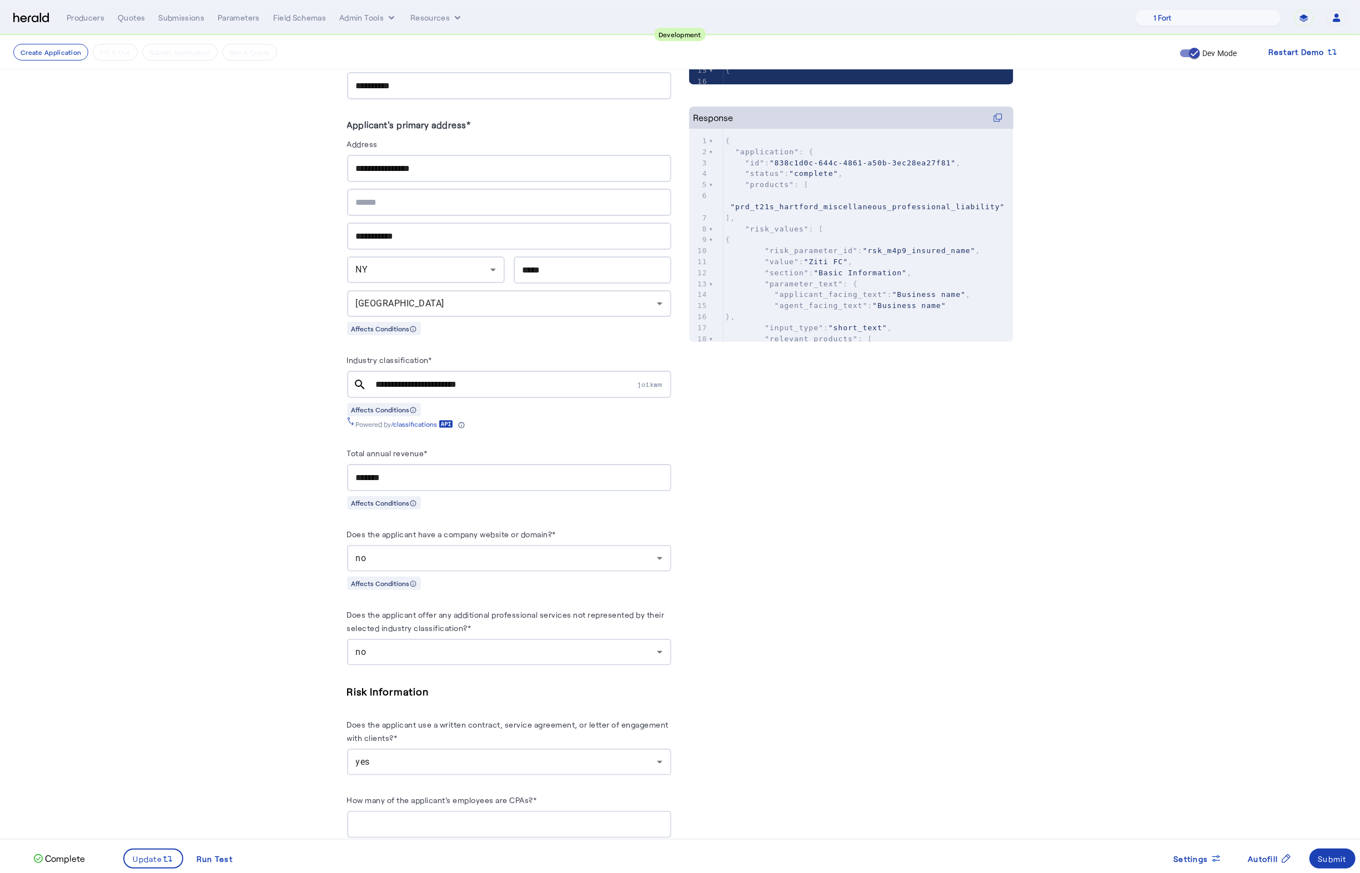
click at [241, 598] on fill-application-step "**********" at bounding box center [680, 769] width 1360 height 2049
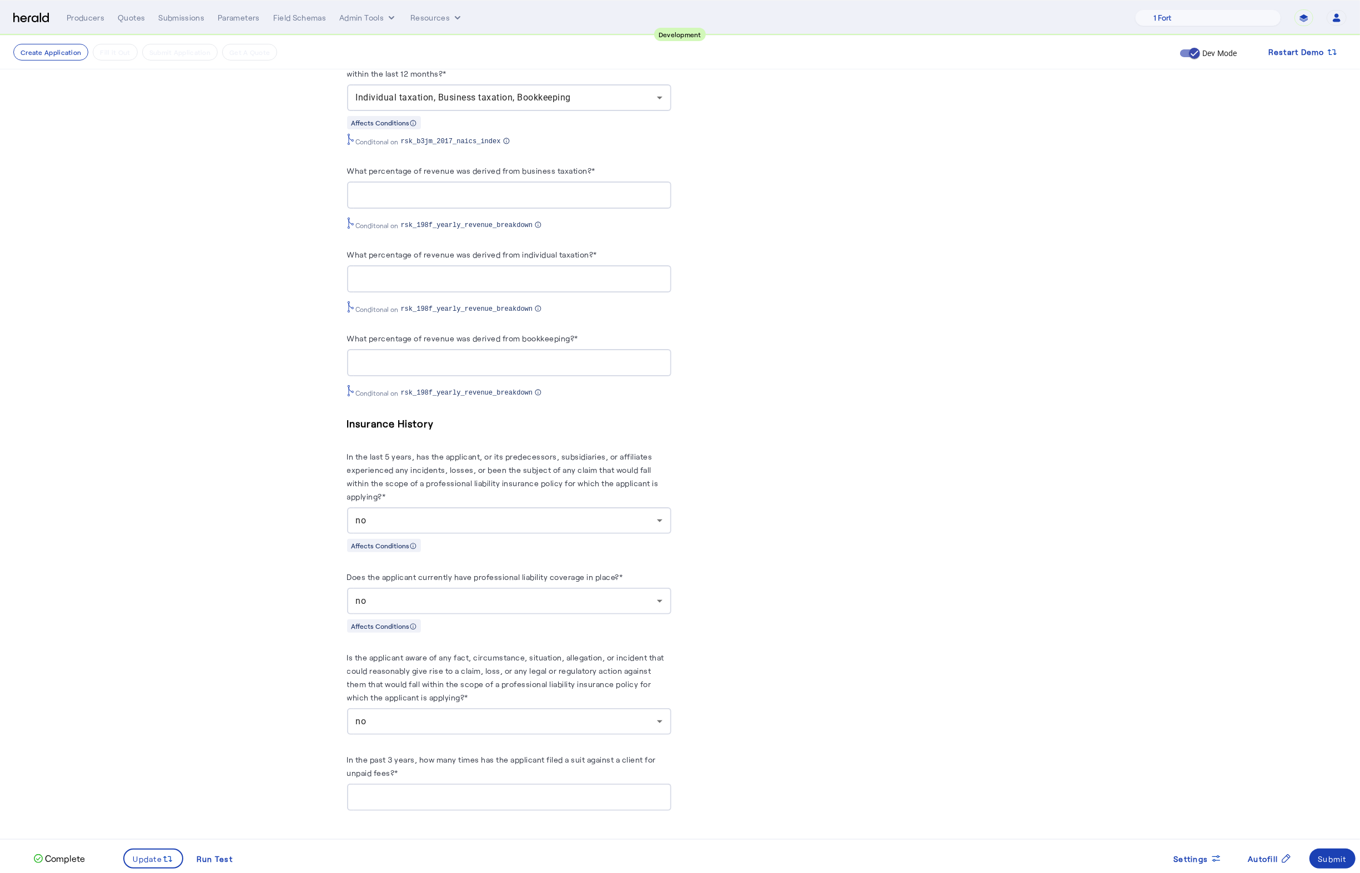
scroll to position [1227, 0]
click at [170, 865] on span at bounding box center [153, 859] width 58 height 27
click at [1338, 870] on span at bounding box center [1332, 859] width 47 height 27
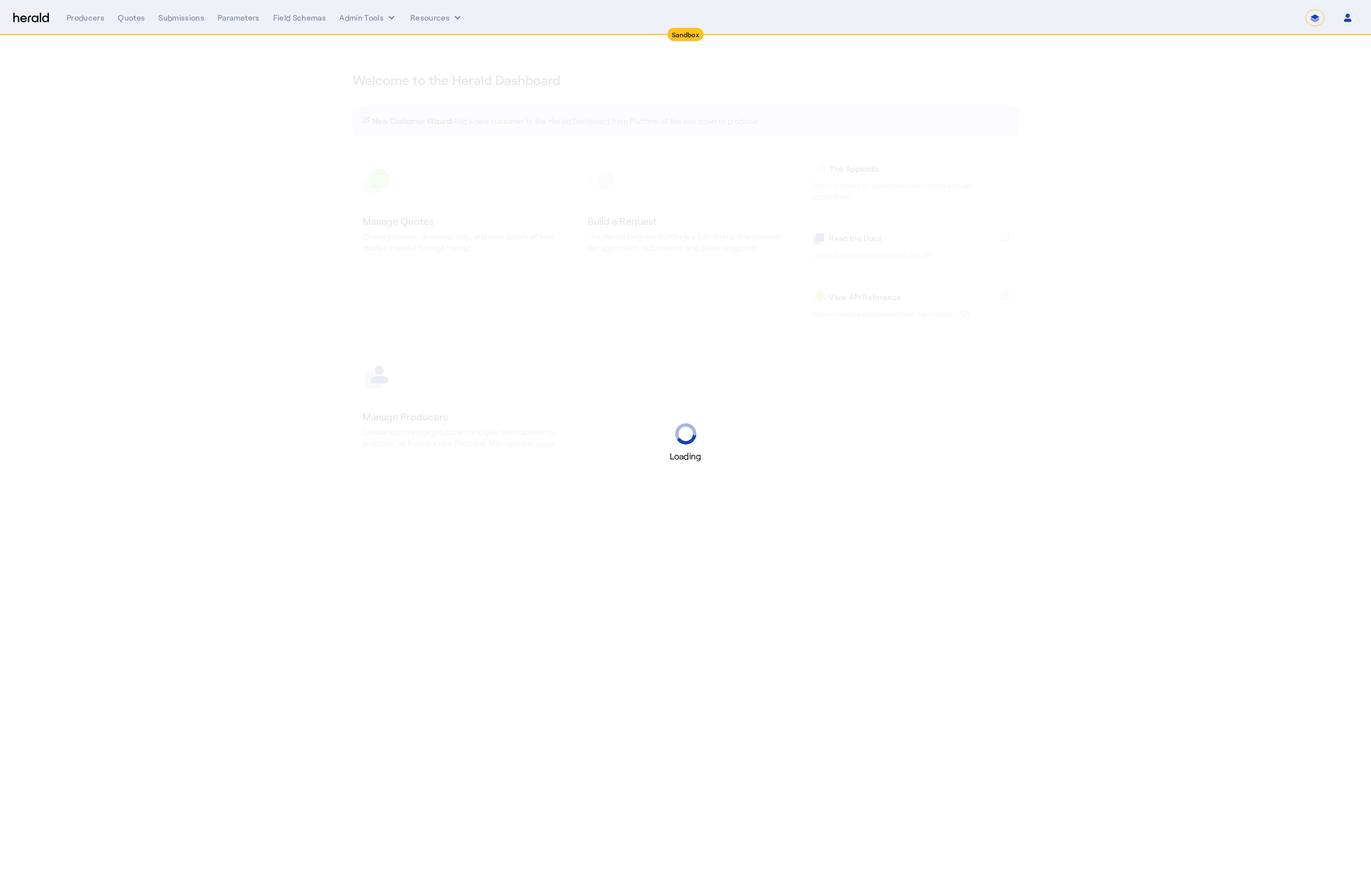
select select "*******"
select select "pfm_2v8p_herald_api"
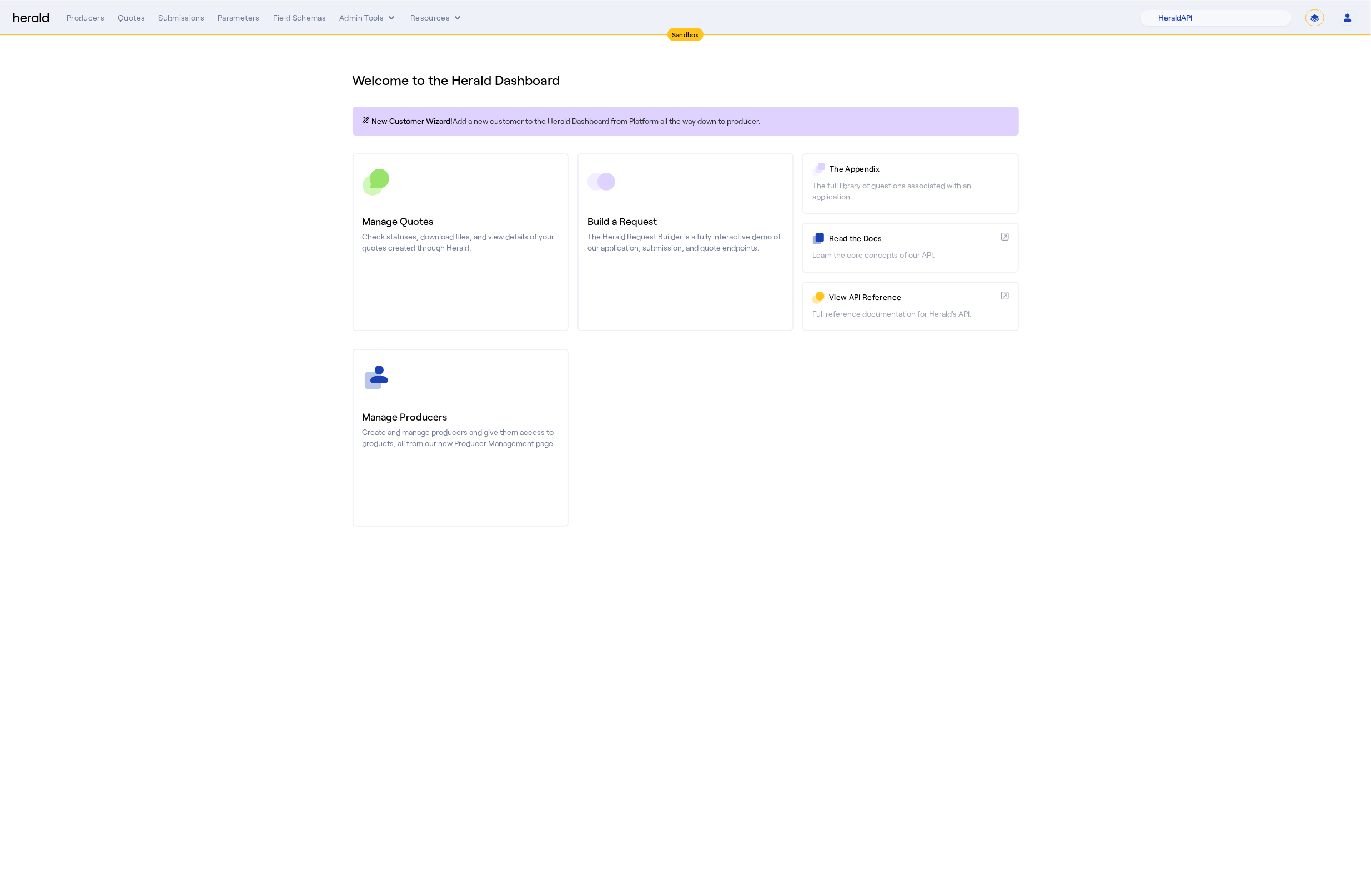
click at [905, 525] on div "Manage Producers Create and manage producers and give them access to products, …" at bounding box center [686, 438] width 666 height 178
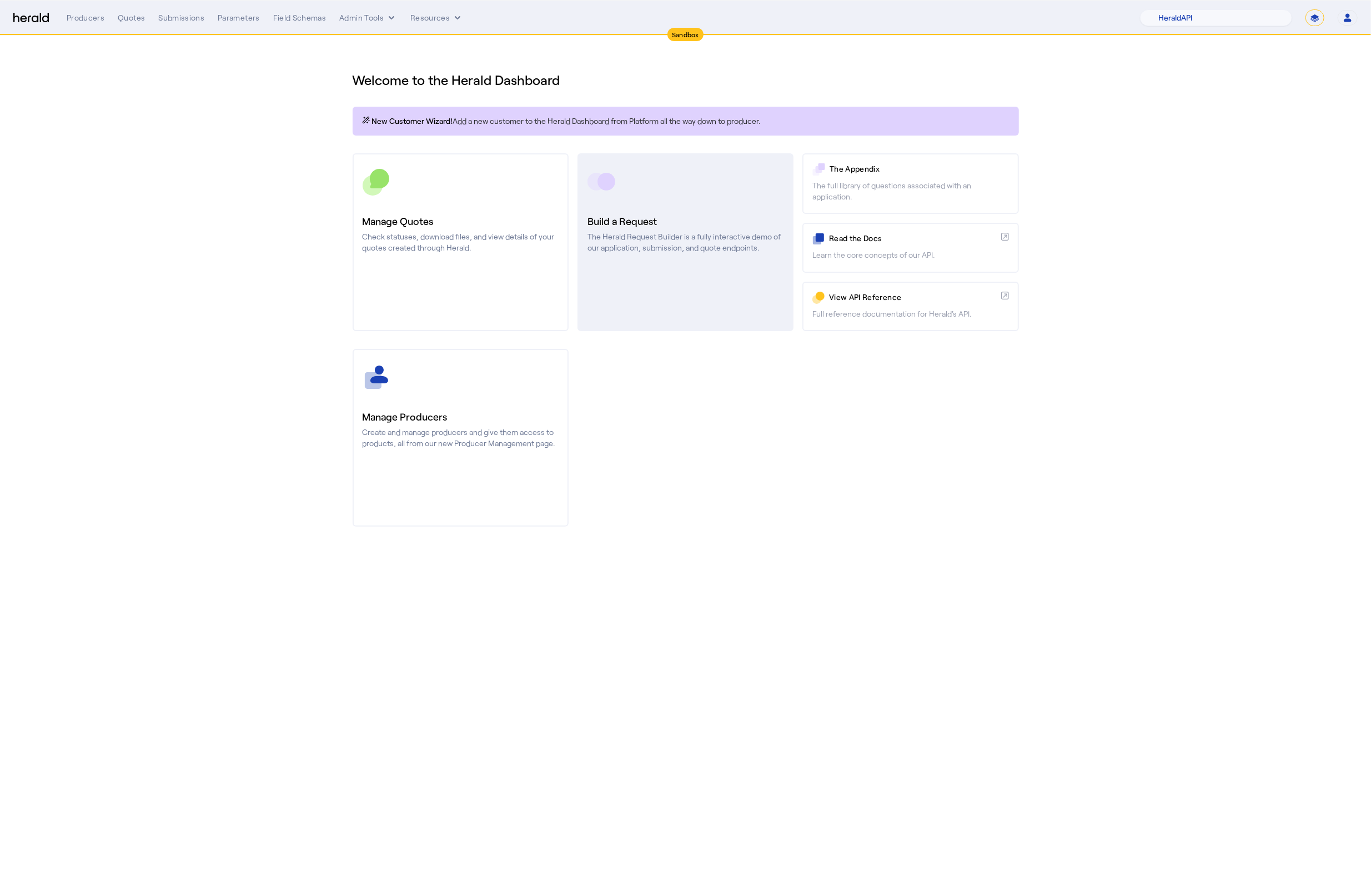
click at [665, 209] on link "Build a Request The Herald Request Builder is a fully interactive demo of our a…" at bounding box center [685, 242] width 216 height 178
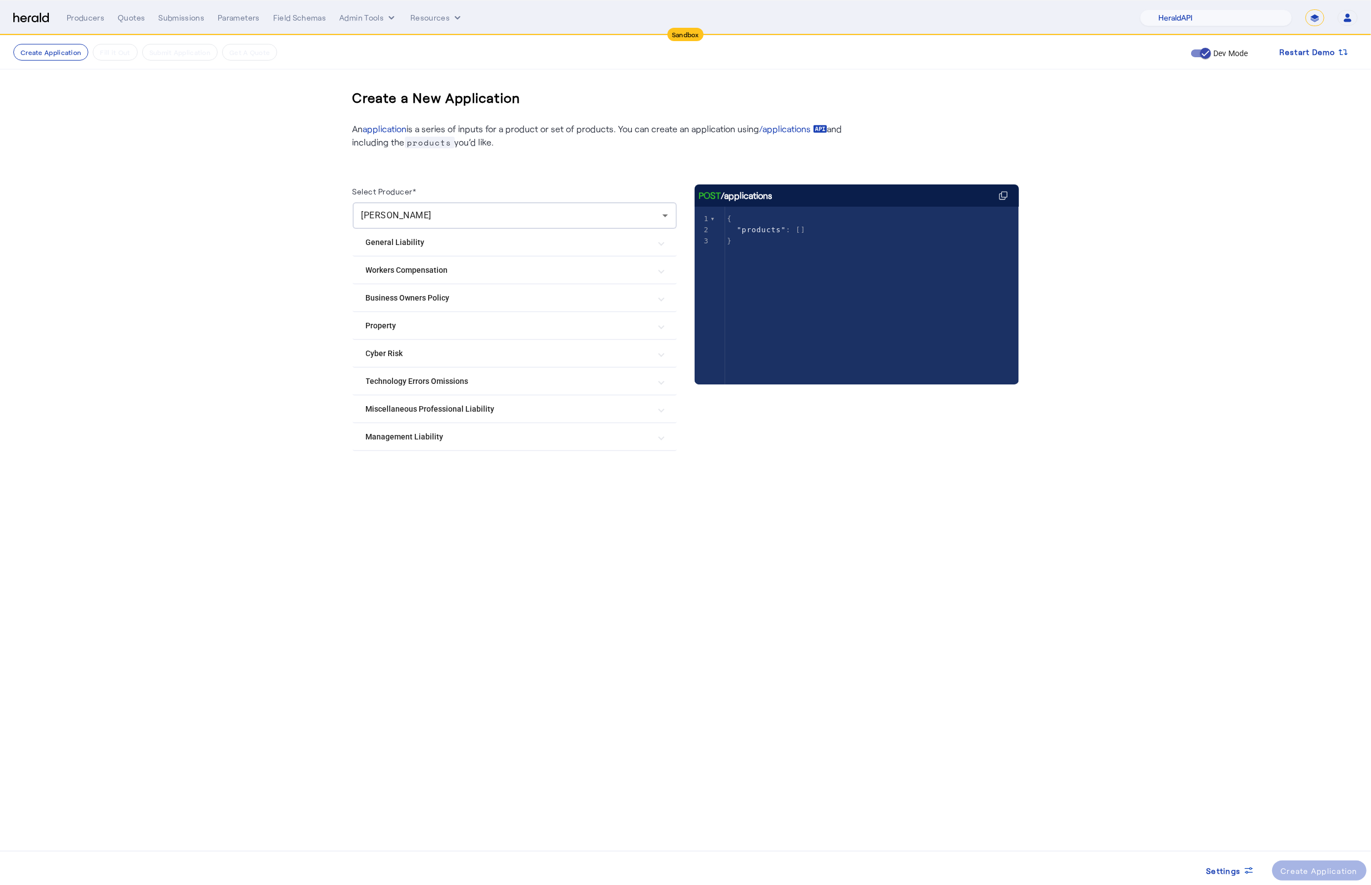
click at [511, 415] on mat-expansion-panel-header "Miscellaneous Professional Liability" at bounding box center [515, 408] width 324 height 27
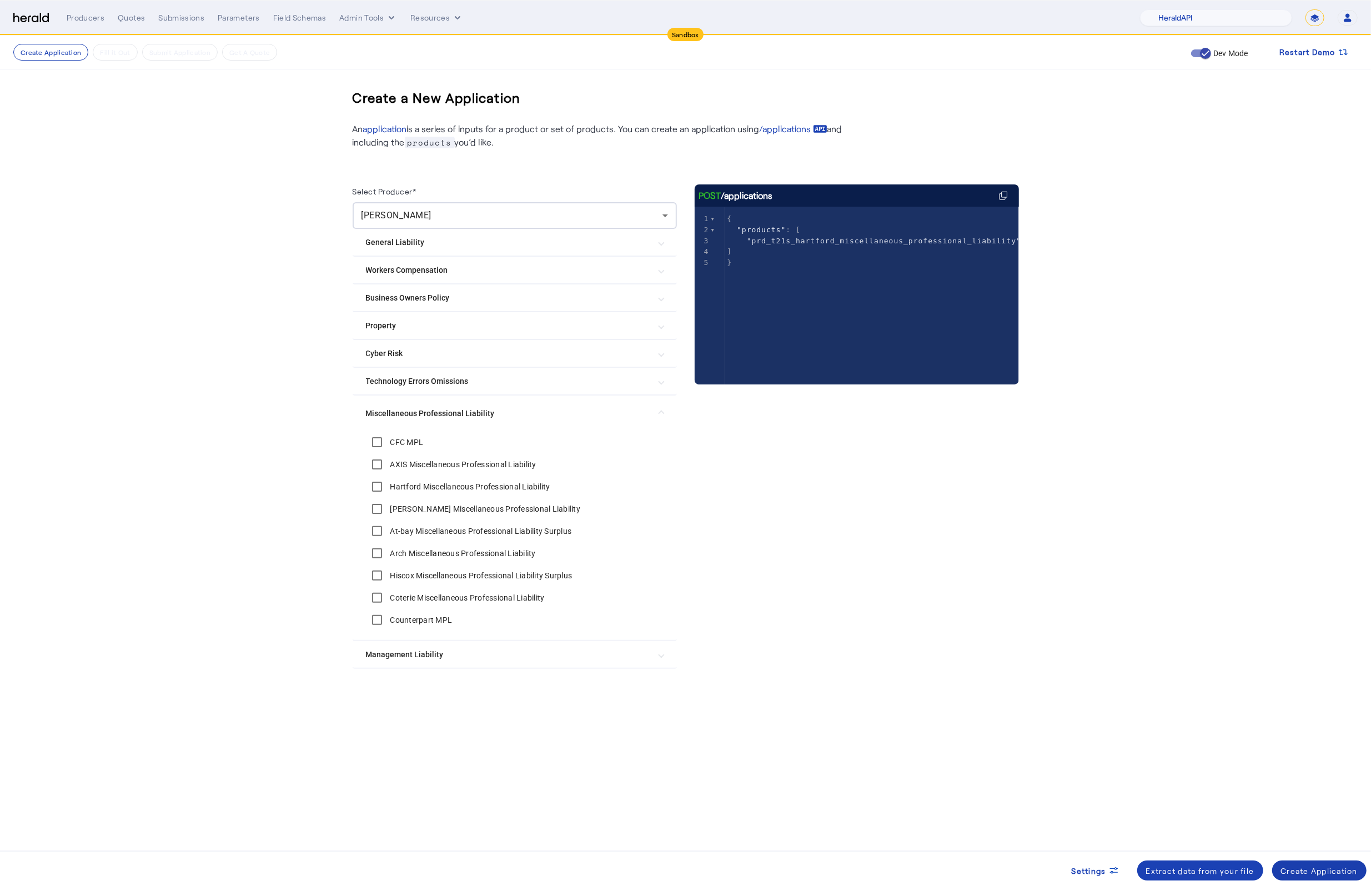
click at [1298, 873] on div "Create Application" at bounding box center [1319, 871] width 77 height 12
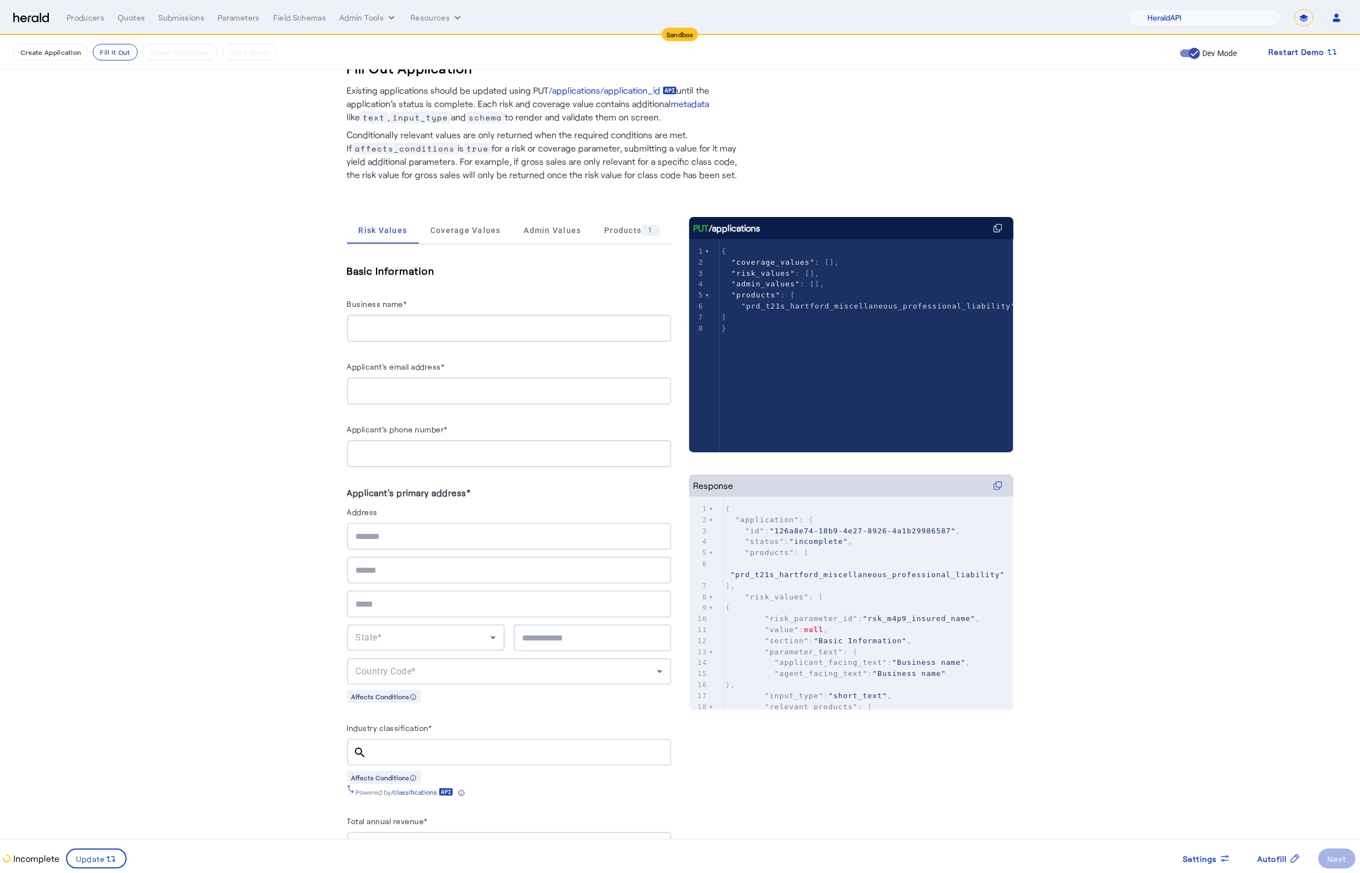
scroll to position [22, 0]
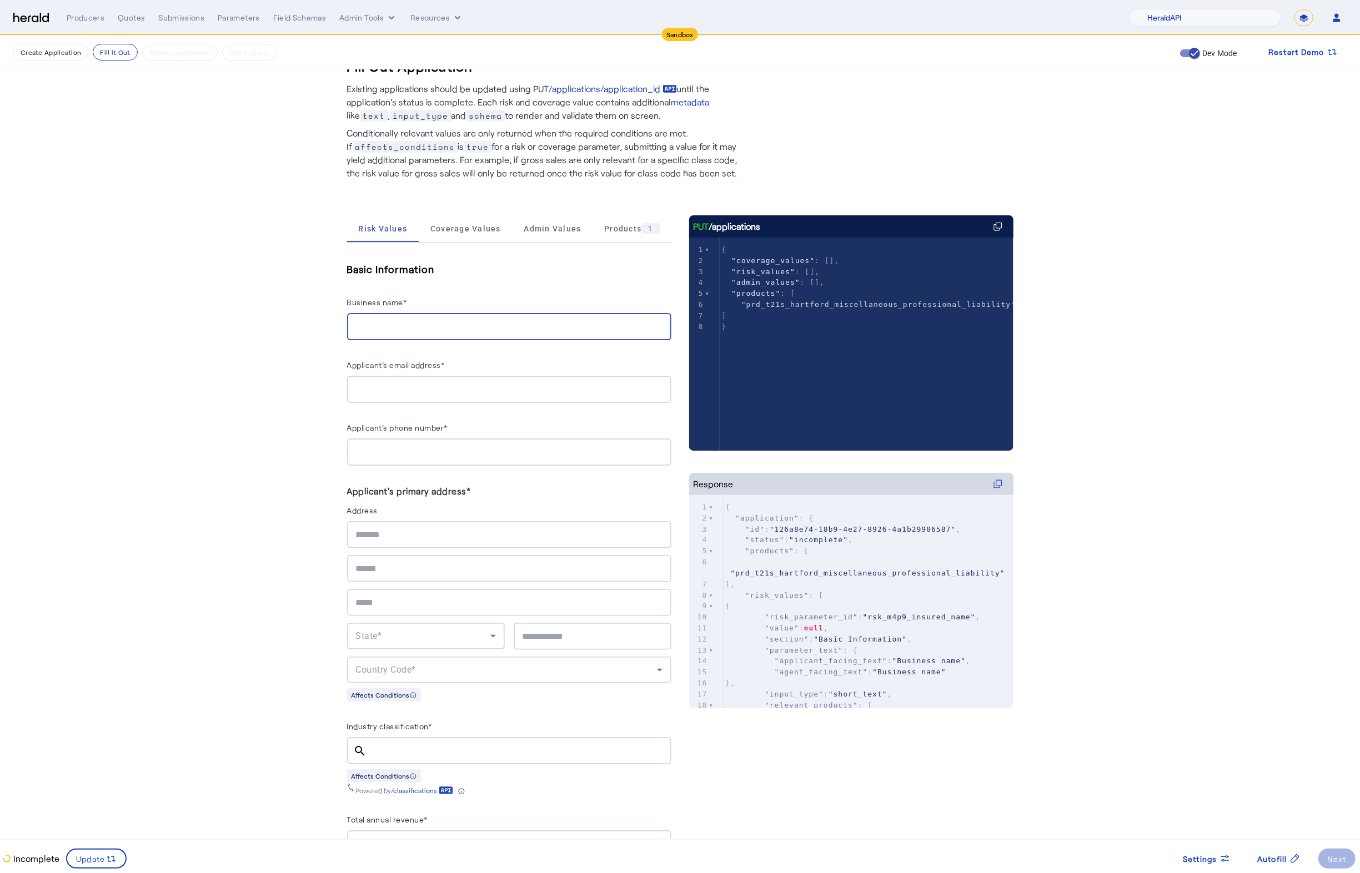
click at [416, 328] on input "Business name*" at bounding box center [509, 326] width 306 height 13
type input "*******"
type input "**********"
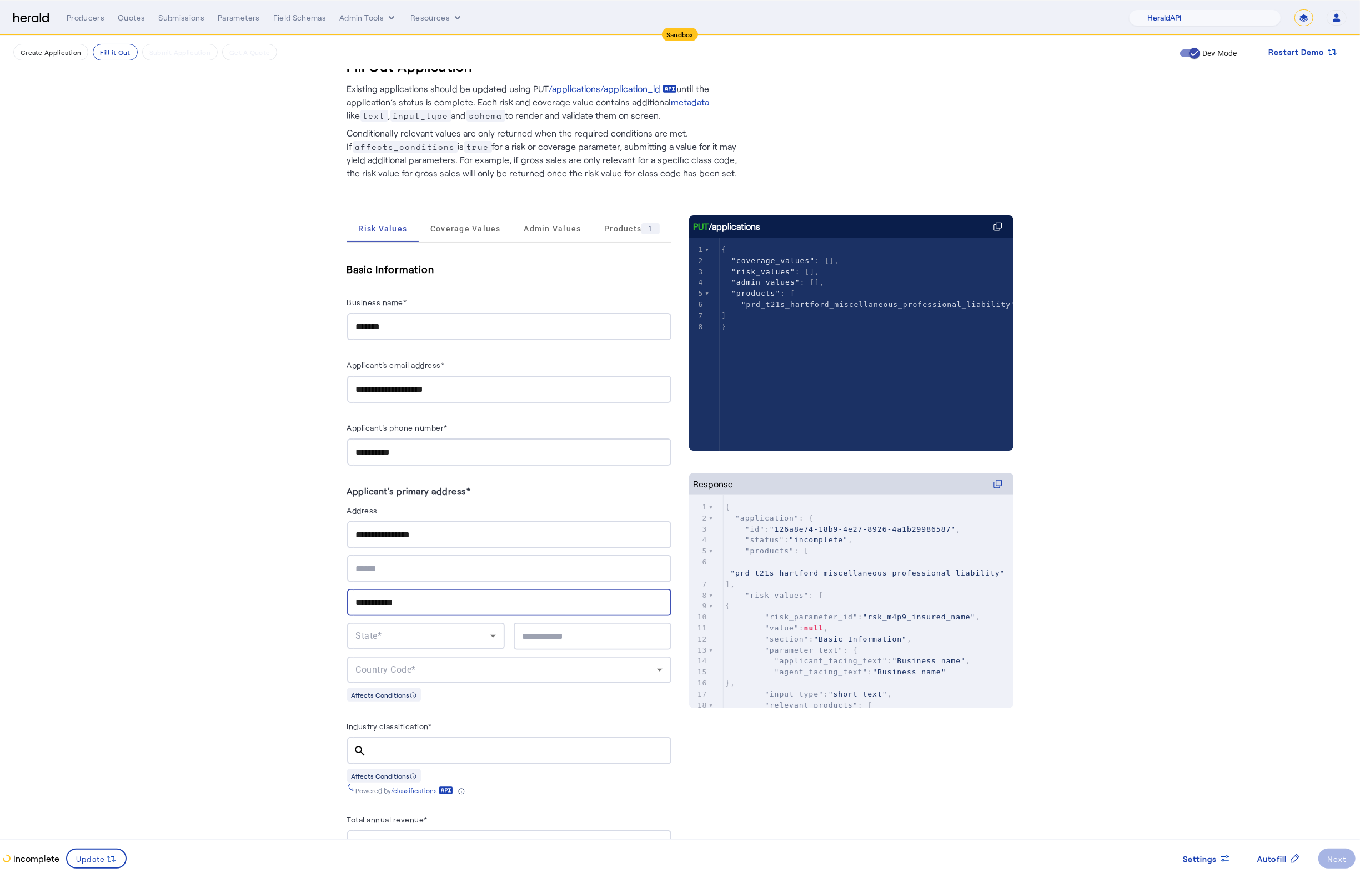
type input "**********"
type input "*****"
click at [517, 665] on div "Country Code*" at bounding box center [506, 670] width 301 height 13
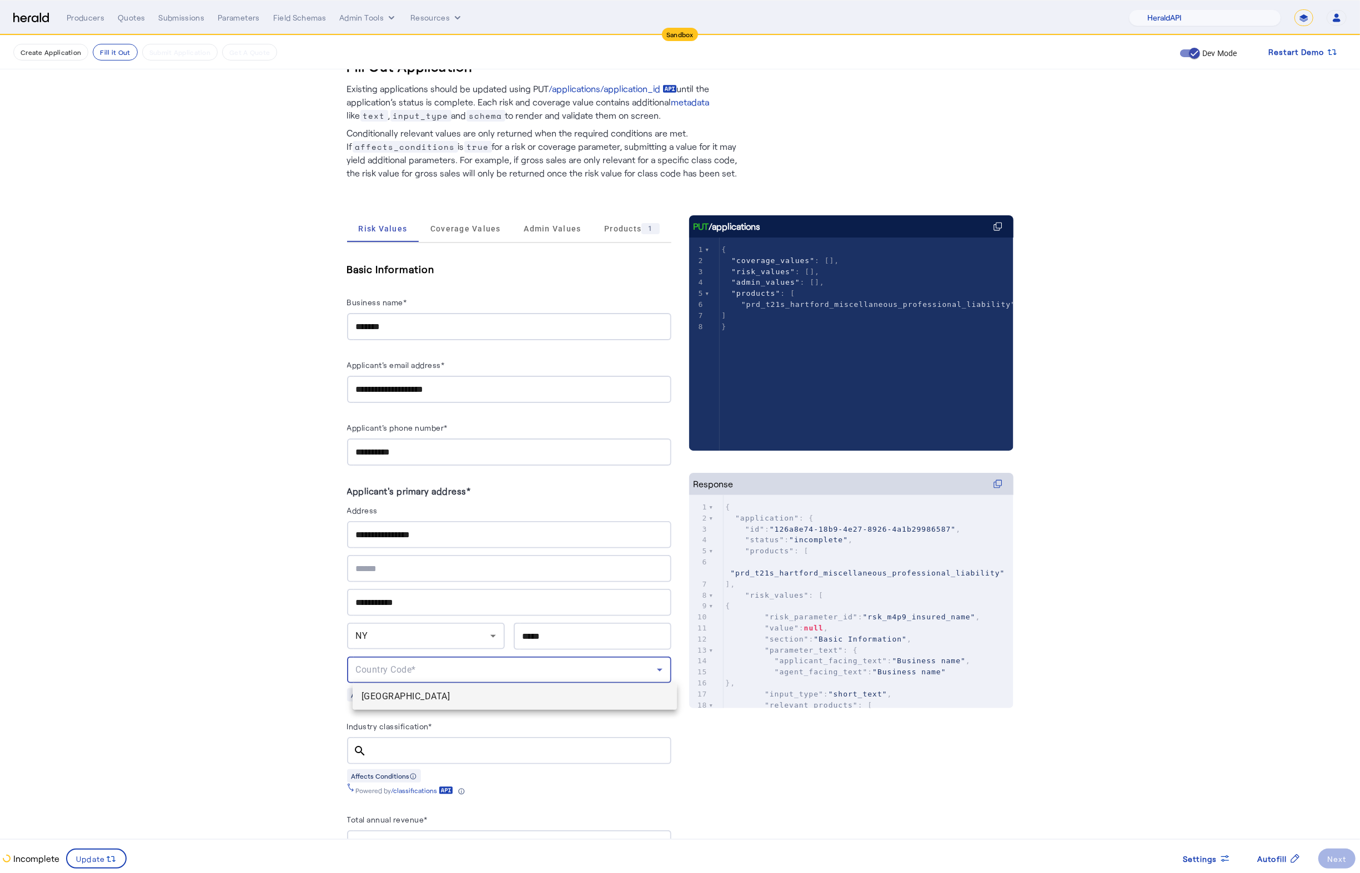
click at [433, 697] on span "[GEOGRAPHIC_DATA]" at bounding box center [514, 696] width 306 height 13
click at [167, 675] on fill-application-step "**********" at bounding box center [680, 815] width 1360 height 1605
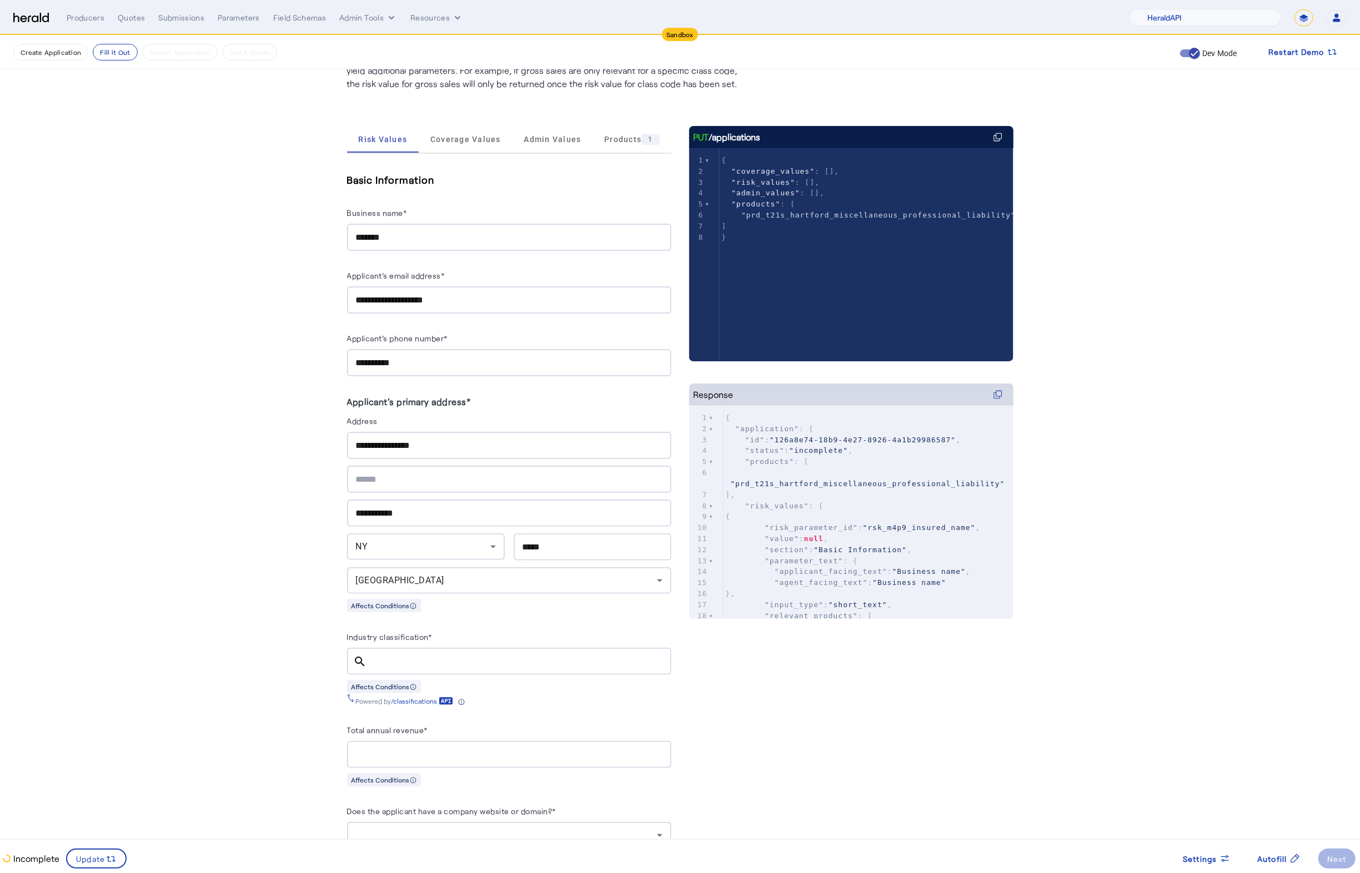
scroll to position [323, 0]
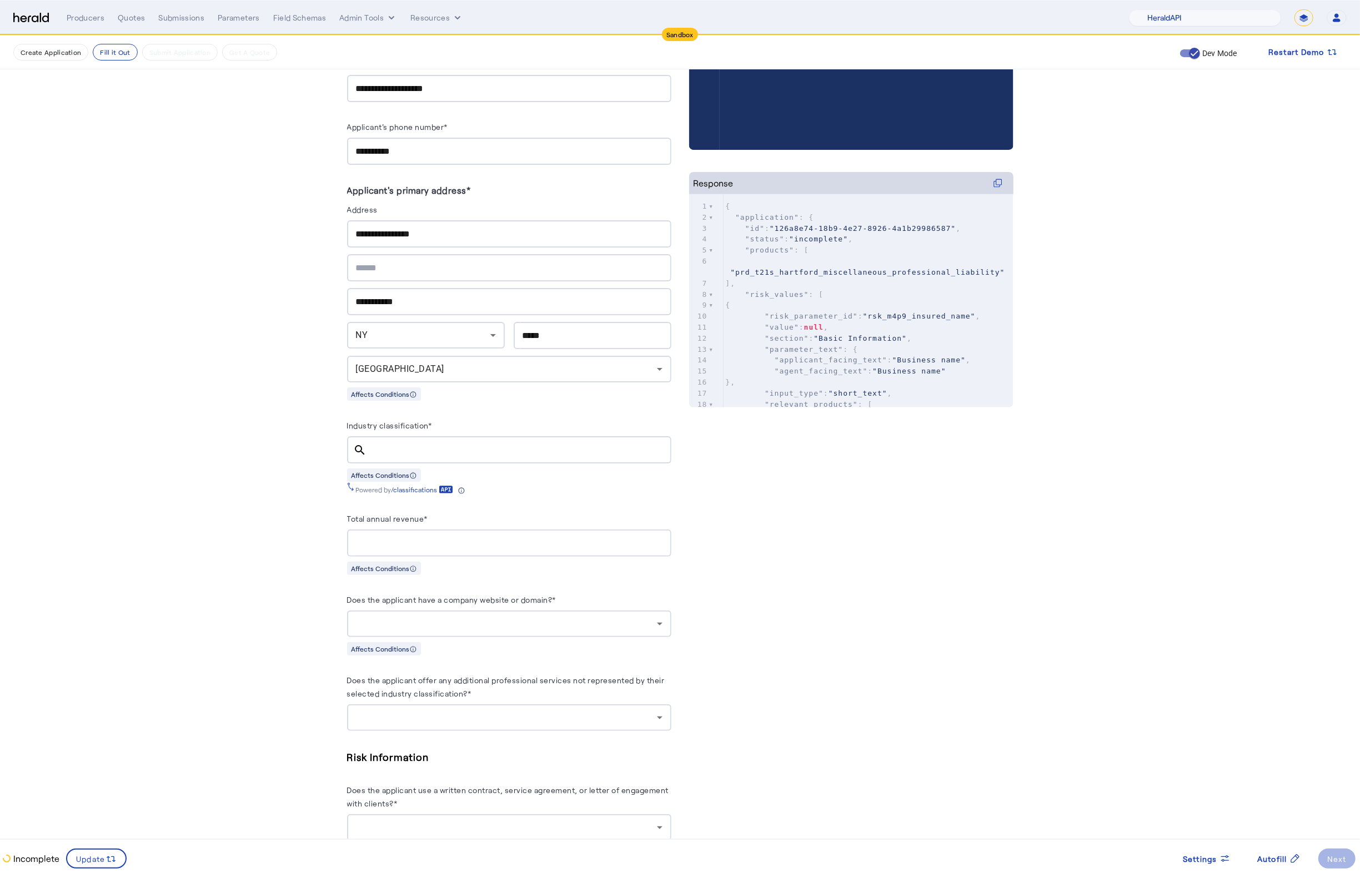
click at [511, 446] on input "Industry classification*" at bounding box center [519, 450] width 287 height 13
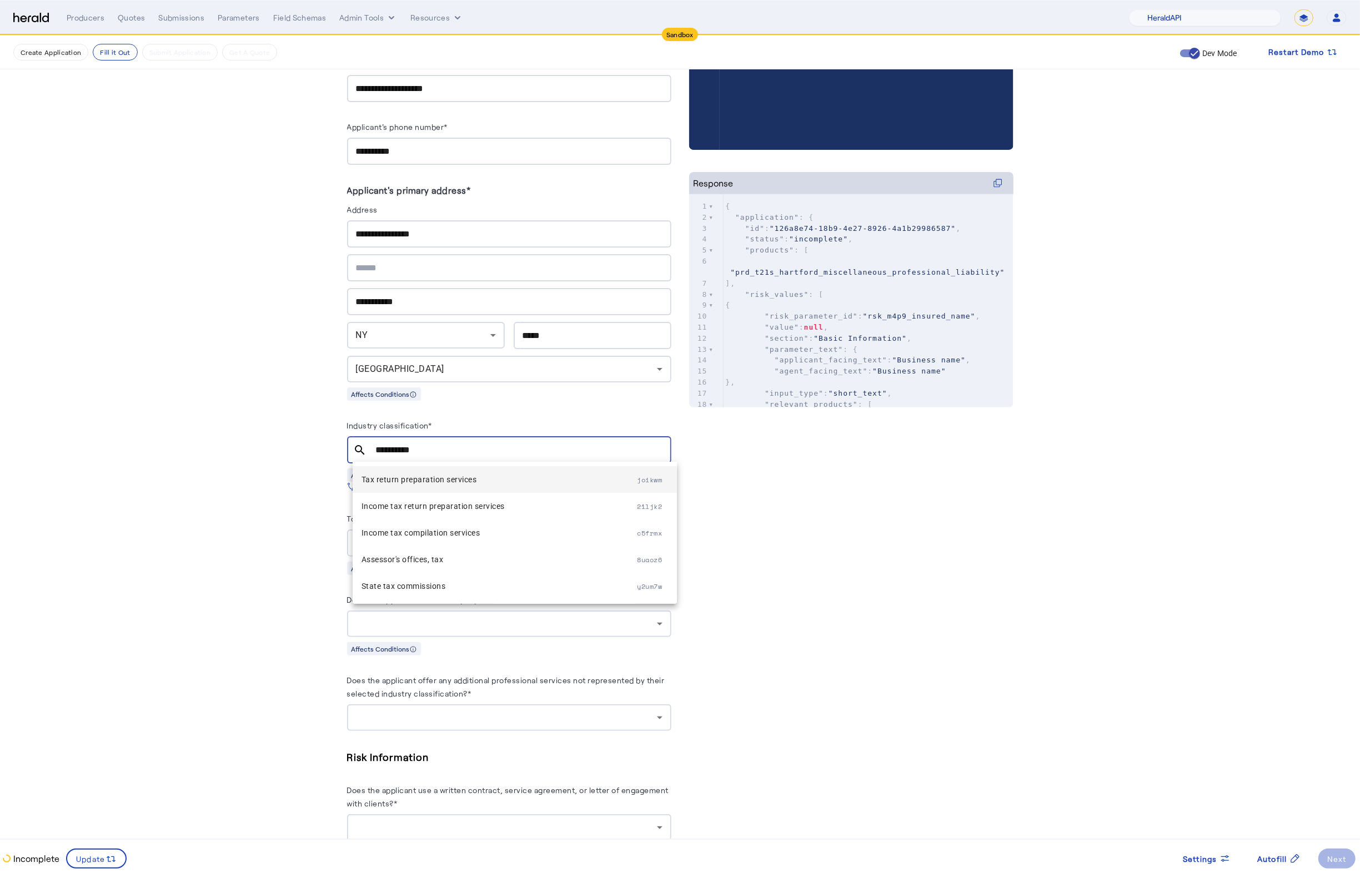
type input "**********"
click at [485, 487] on mat-option "Tax return preparation services joikwm" at bounding box center [515, 479] width 324 height 27
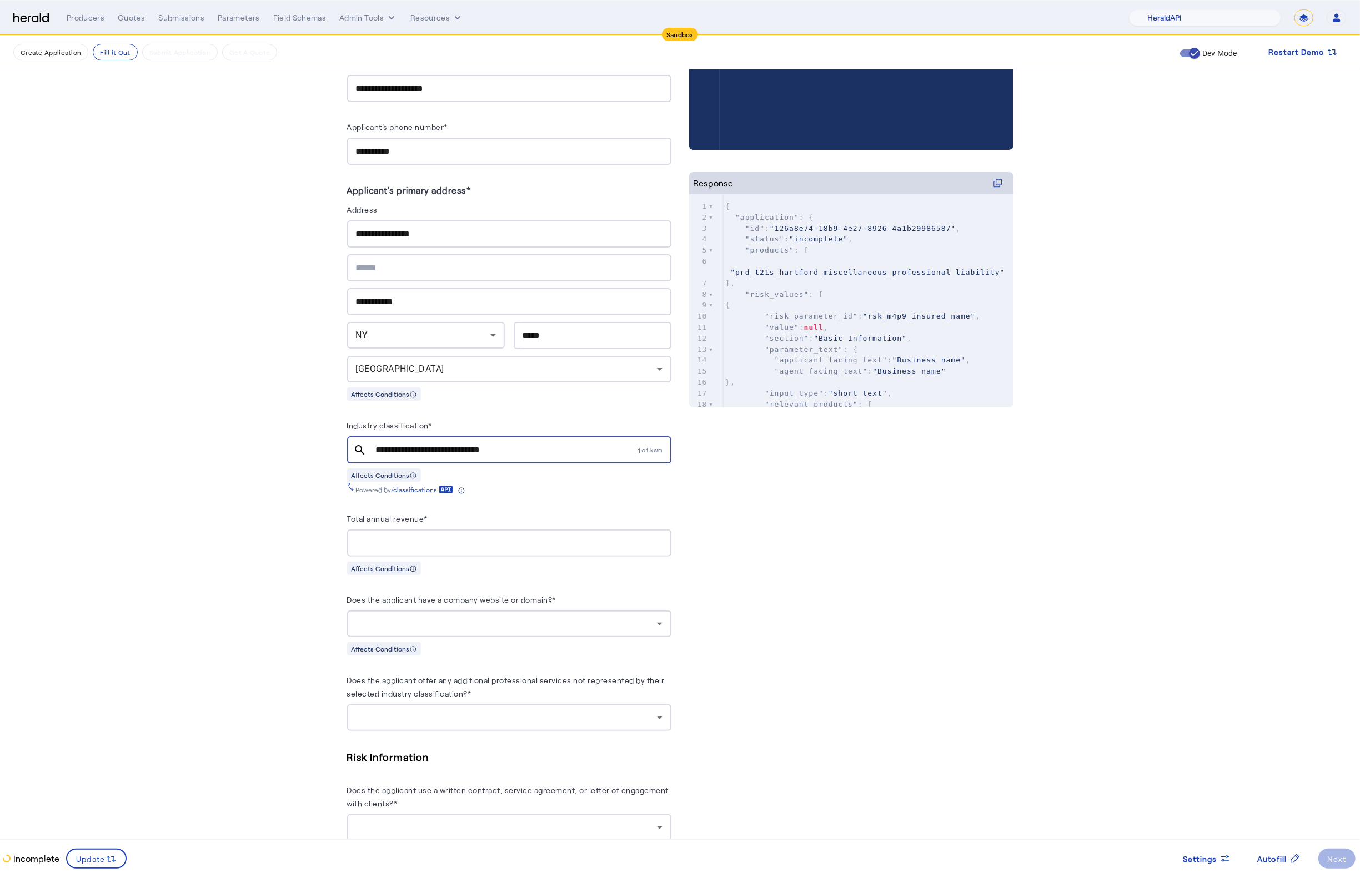
click at [456, 550] on div at bounding box center [509, 543] width 306 height 27
type input "**********"
click at [871, 686] on div "PUT /applications xxxxxxxxxx 8 1 { 2 "coverage_values" : [], 3 "risk_values" : …" at bounding box center [851, 593] width 324 height 1358
click at [594, 631] on div at bounding box center [506, 623] width 301 height 13
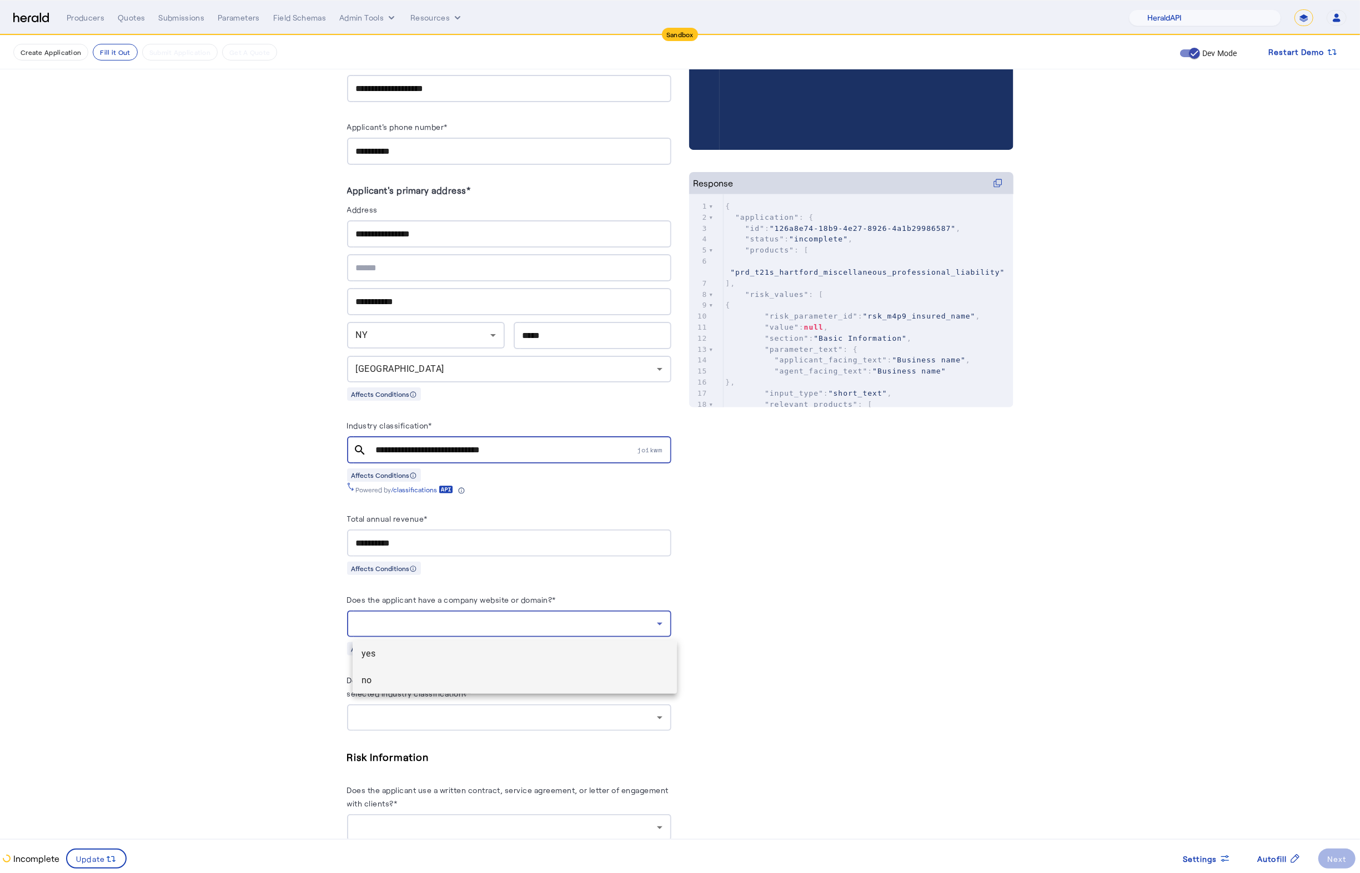
click at [445, 683] on span "no" at bounding box center [514, 680] width 306 height 13
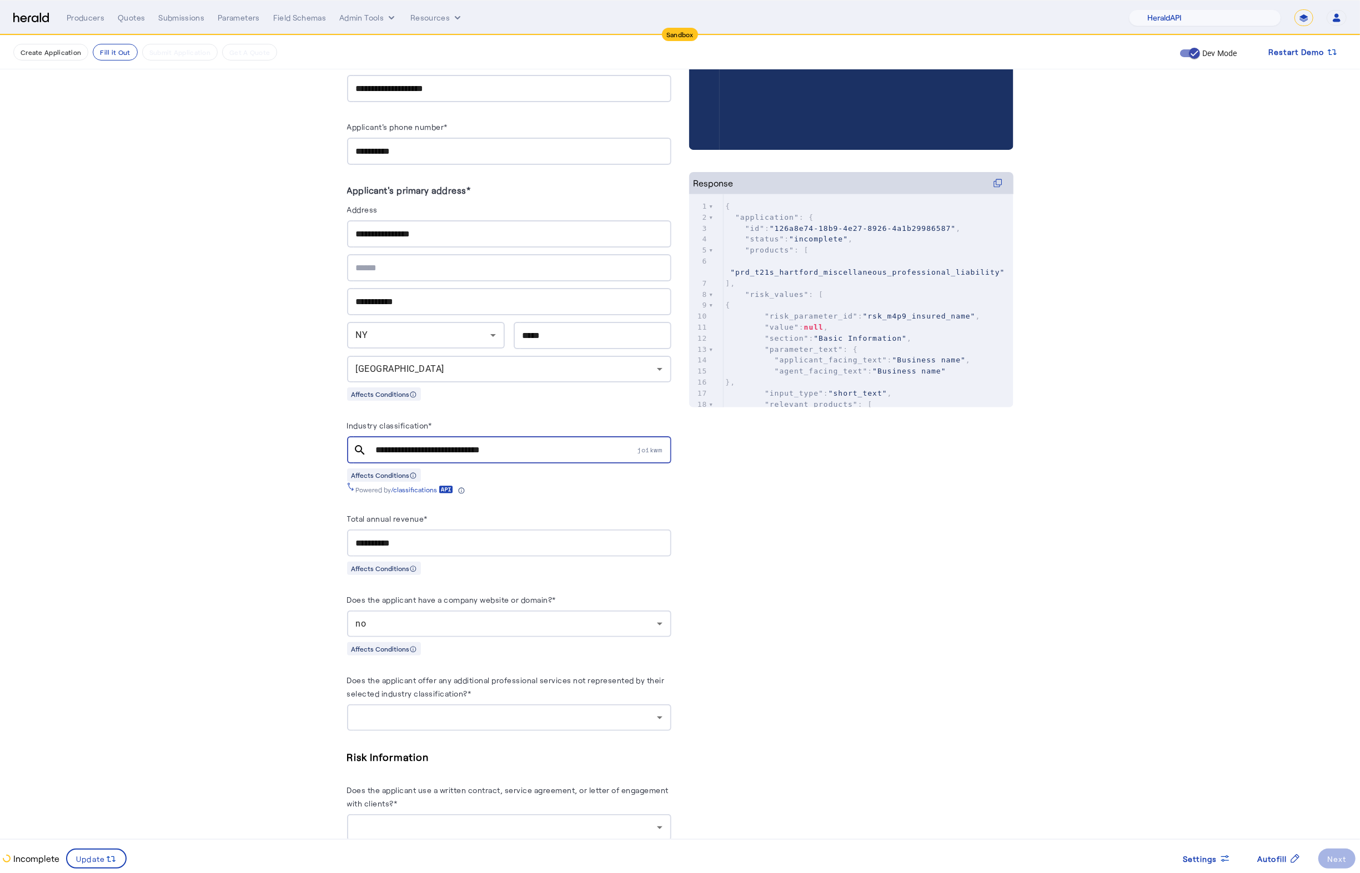
click at [1024, 641] on div "**********" at bounding box center [680, 514] width 711 height 1605
click at [582, 724] on div at bounding box center [506, 717] width 301 height 13
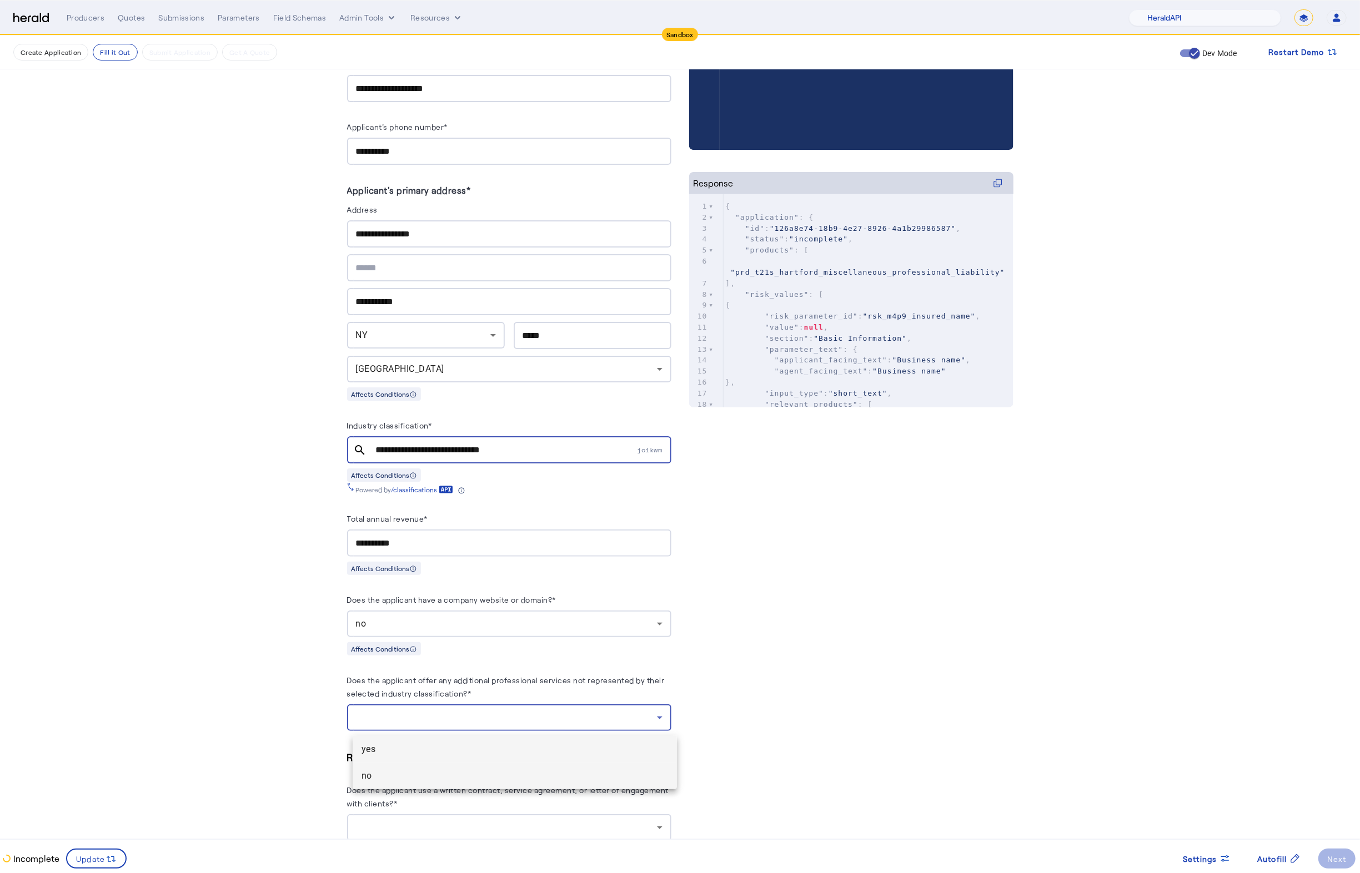
click at [416, 775] on span "no" at bounding box center [514, 776] width 306 height 13
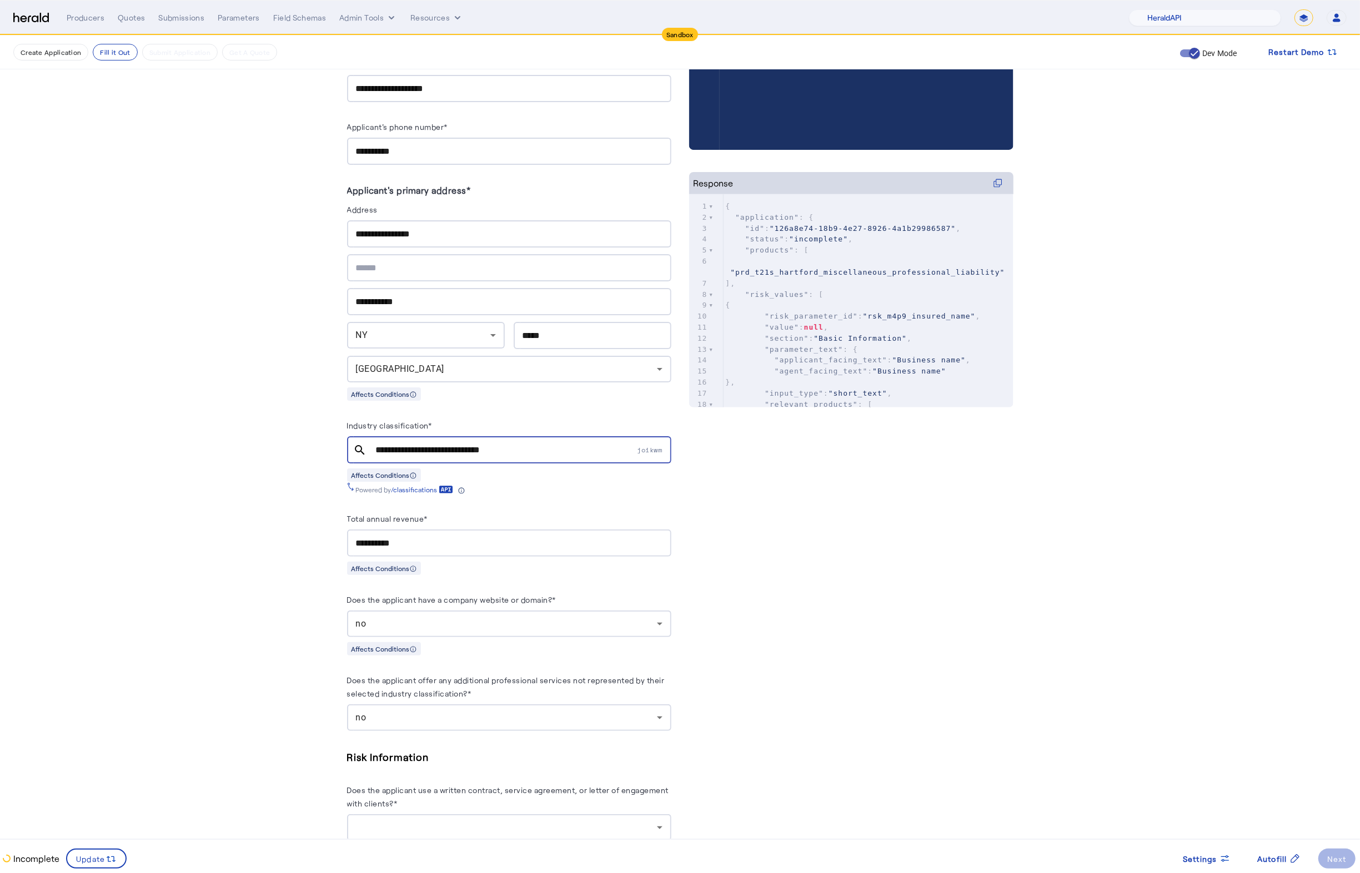
click at [777, 723] on div "PUT /applications xxxxxxxxxx 8 1 { 2 "coverage_values" : [], 3 "risk_values" : …" at bounding box center [851, 593] width 324 height 1358
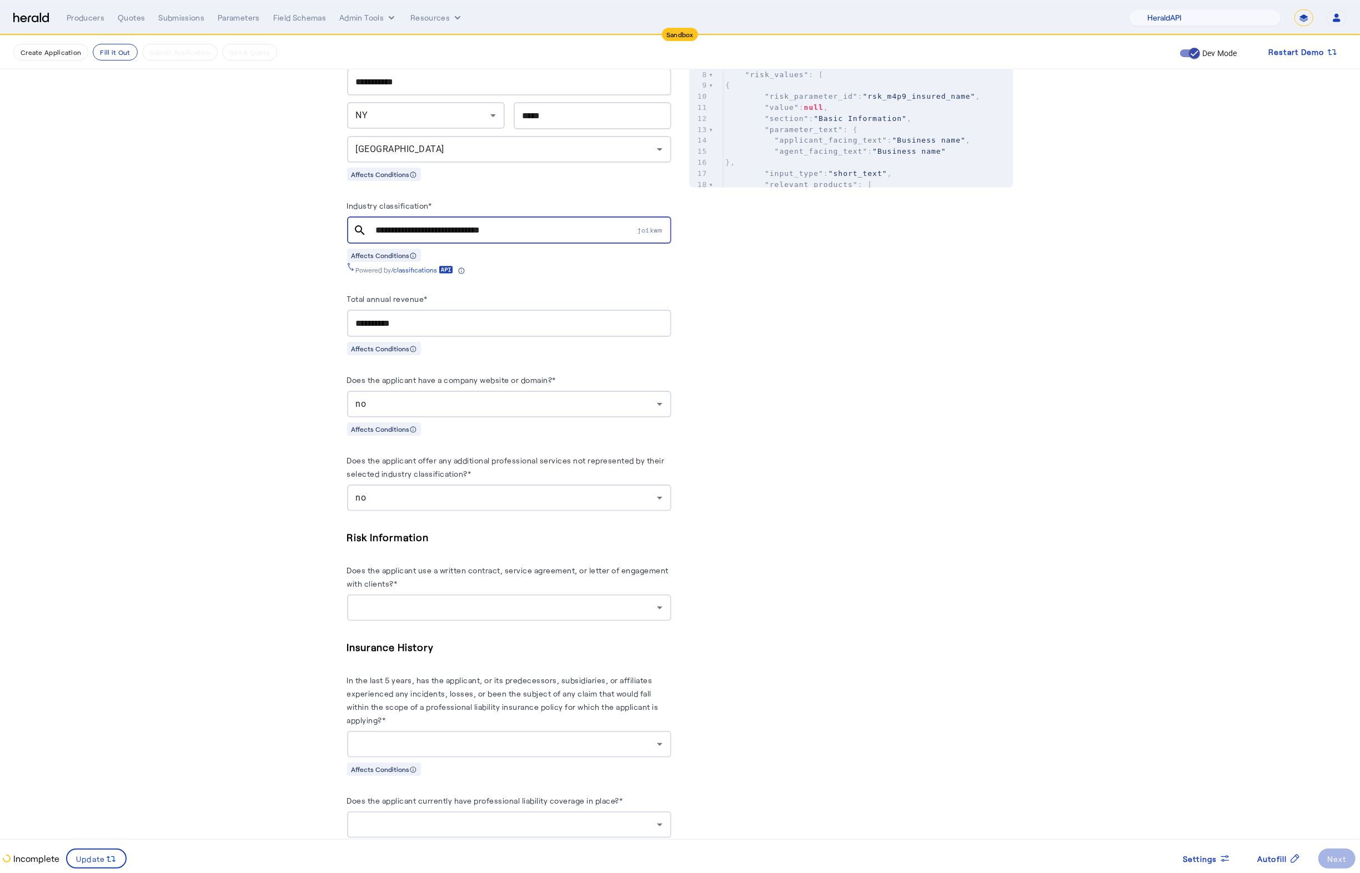
scroll to position [778, 0]
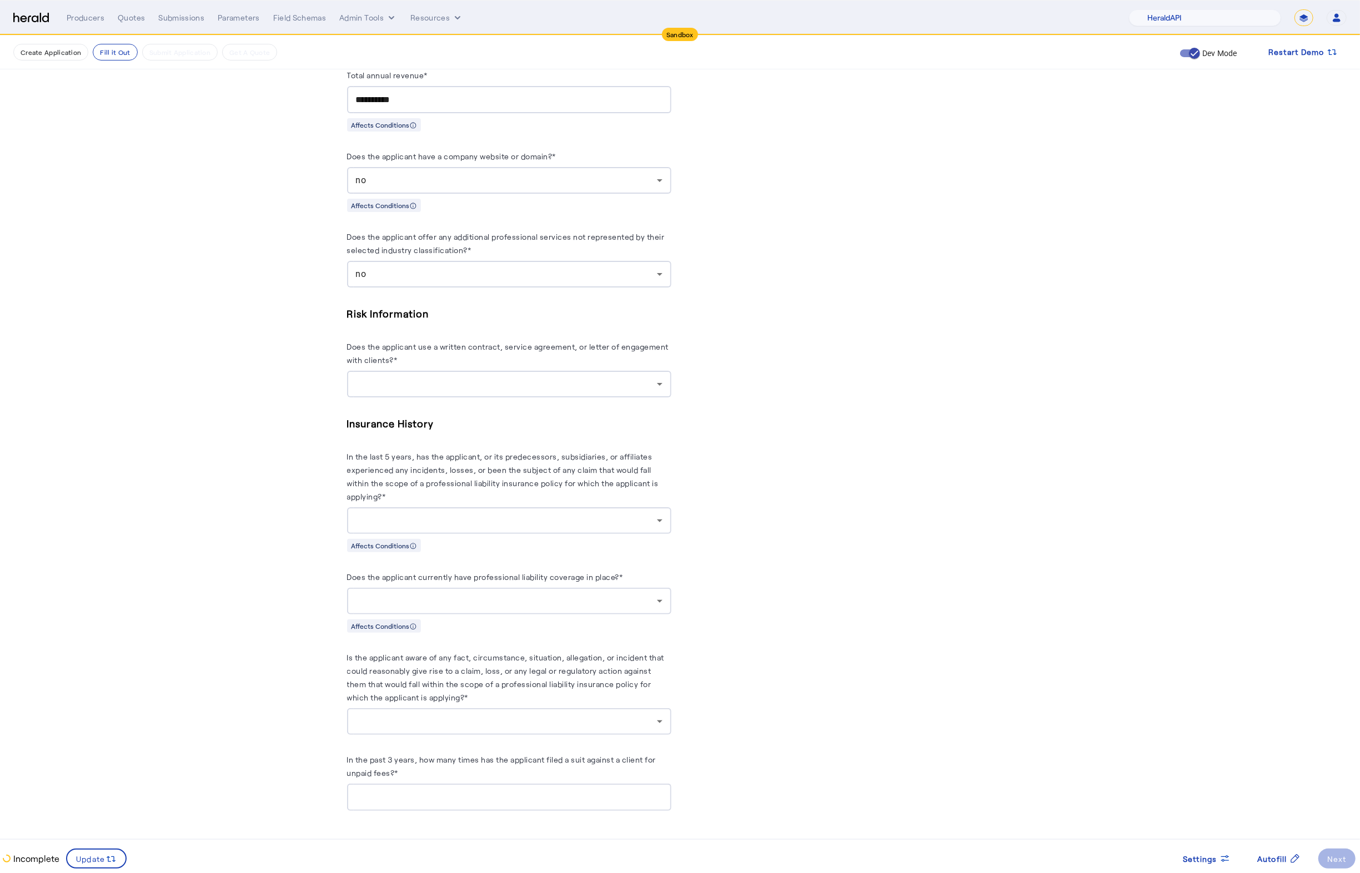
click at [485, 378] on div at bounding box center [506, 384] width 301 height 13
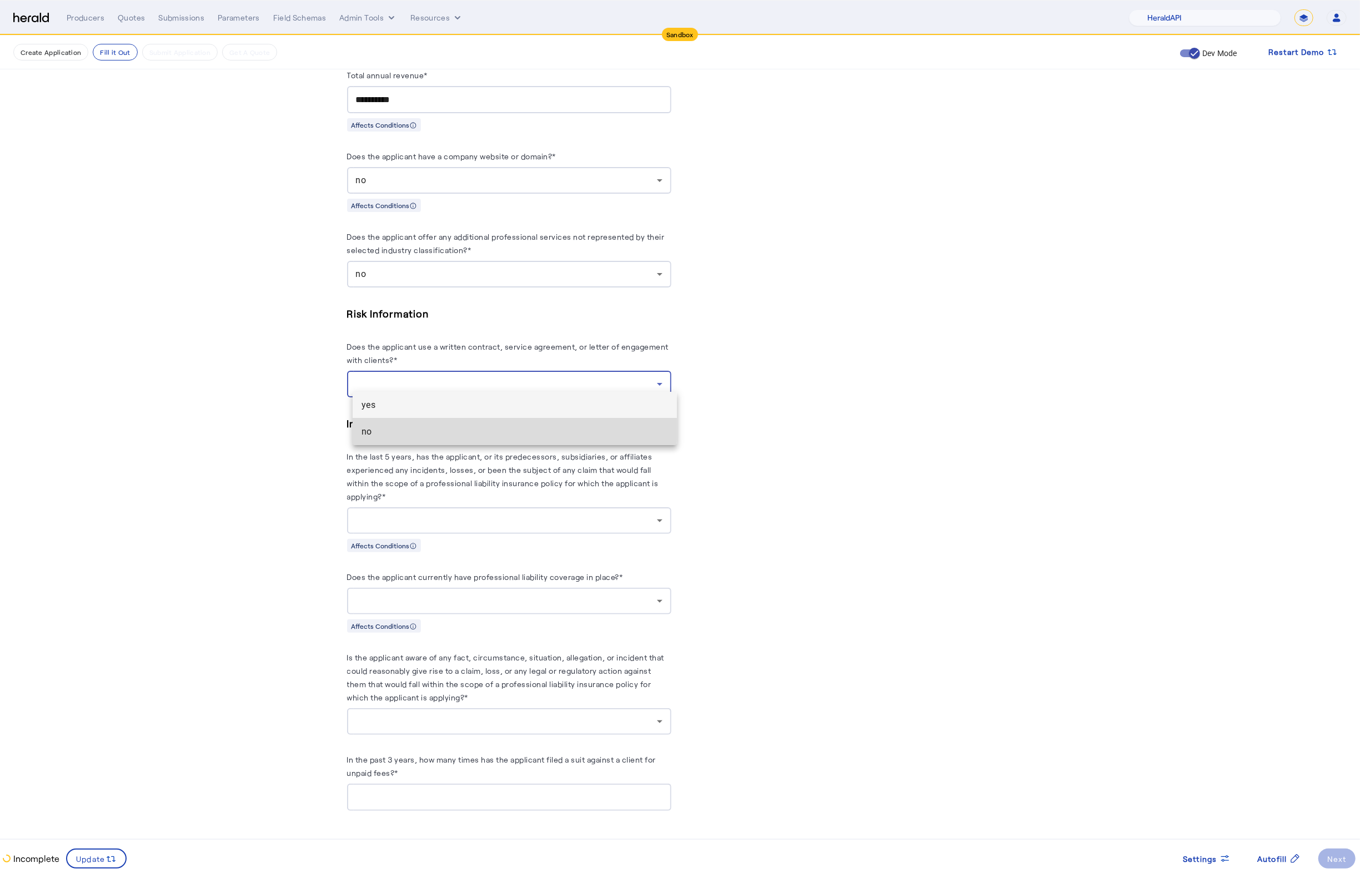
click at [424, 426] on span "no" at bounding box center [514, 431] width 306 height 13
click at [547, 520] on div at bounding box center [506, 520] width 301 height 13
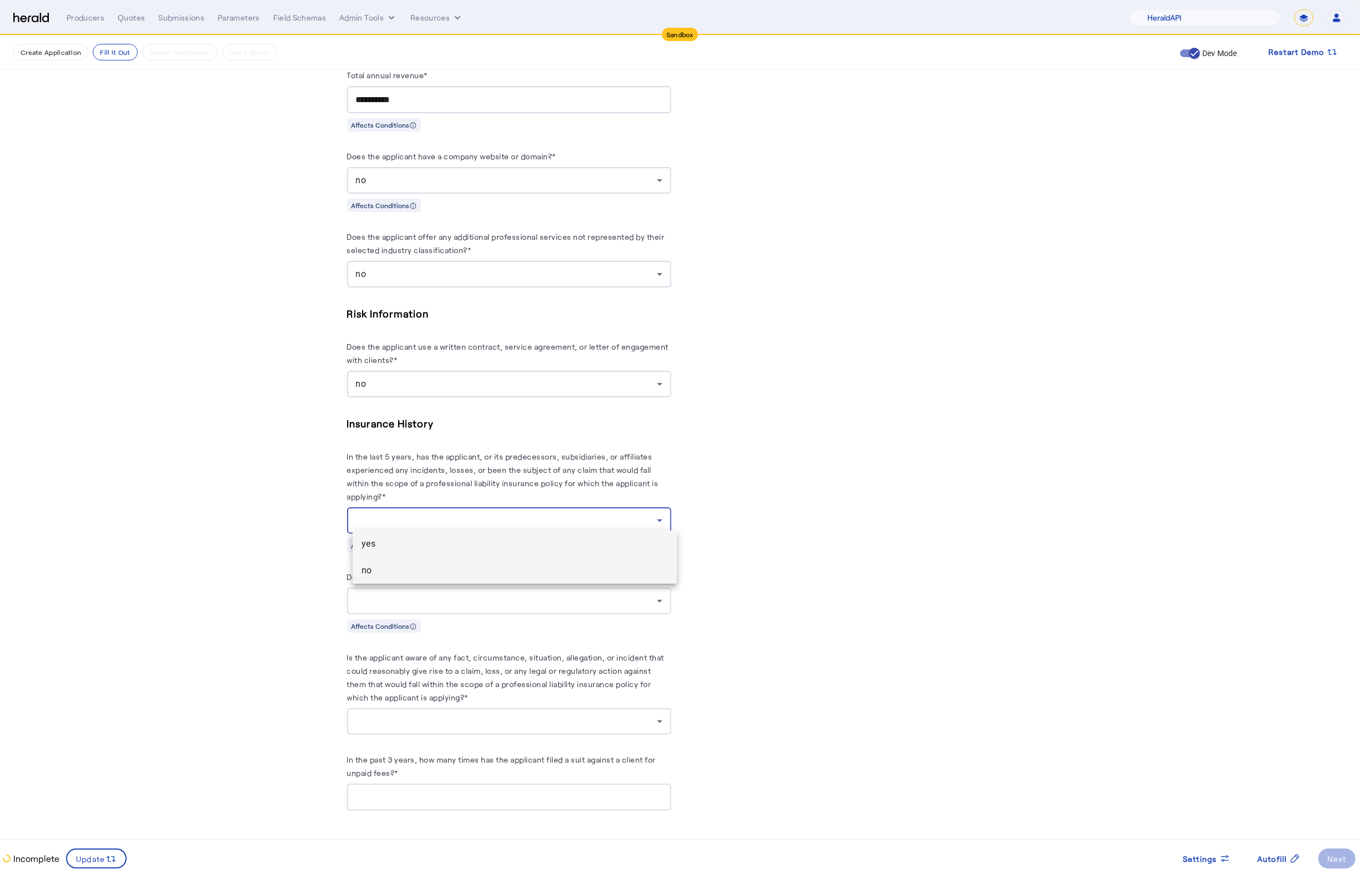
click at [445, 574] on span "no" at bounding box center [514, 570] width 306 height 13
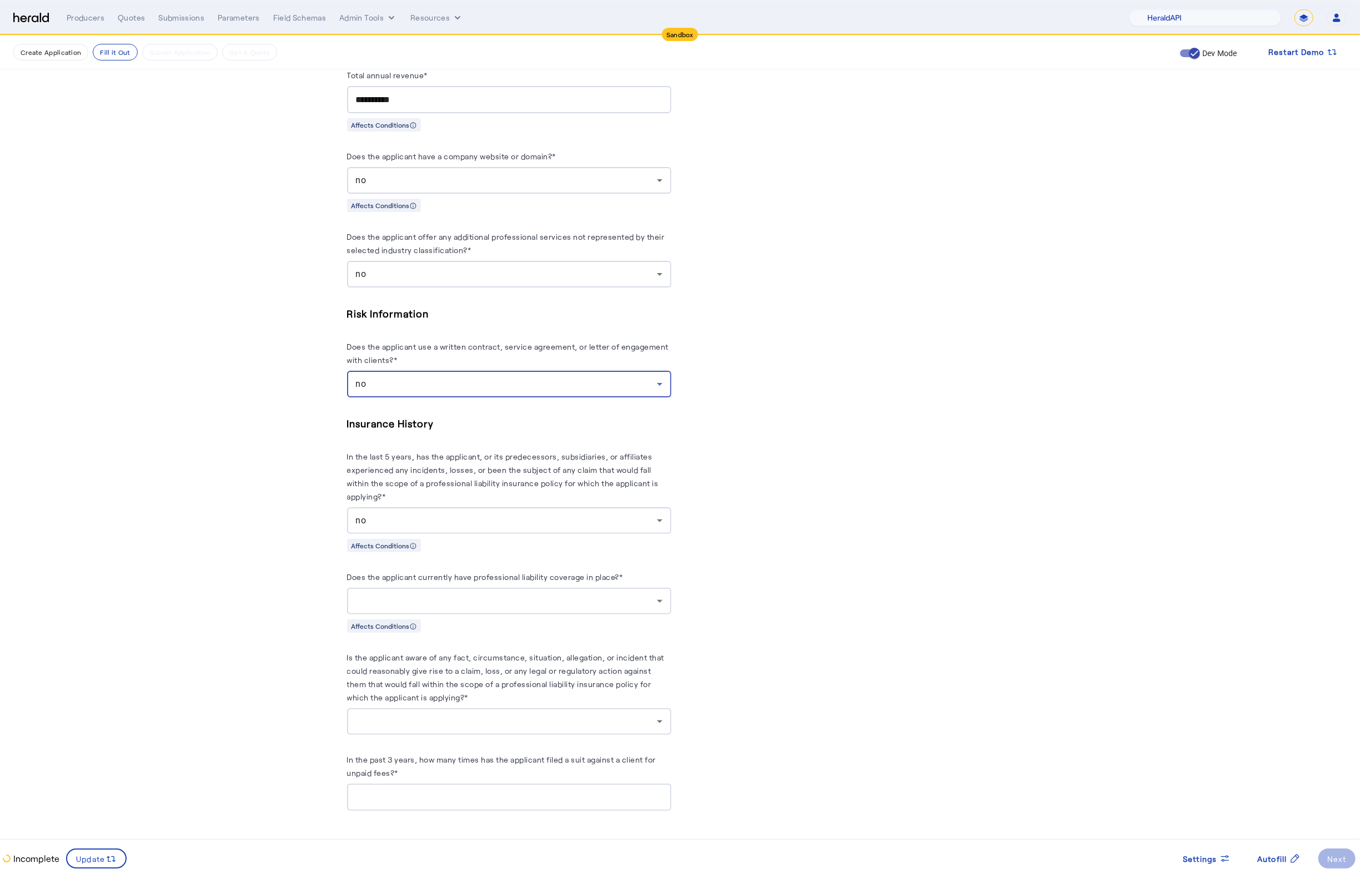
click at [534, 378] on div "no" at bounding box center [506, 384] width 301 height 13
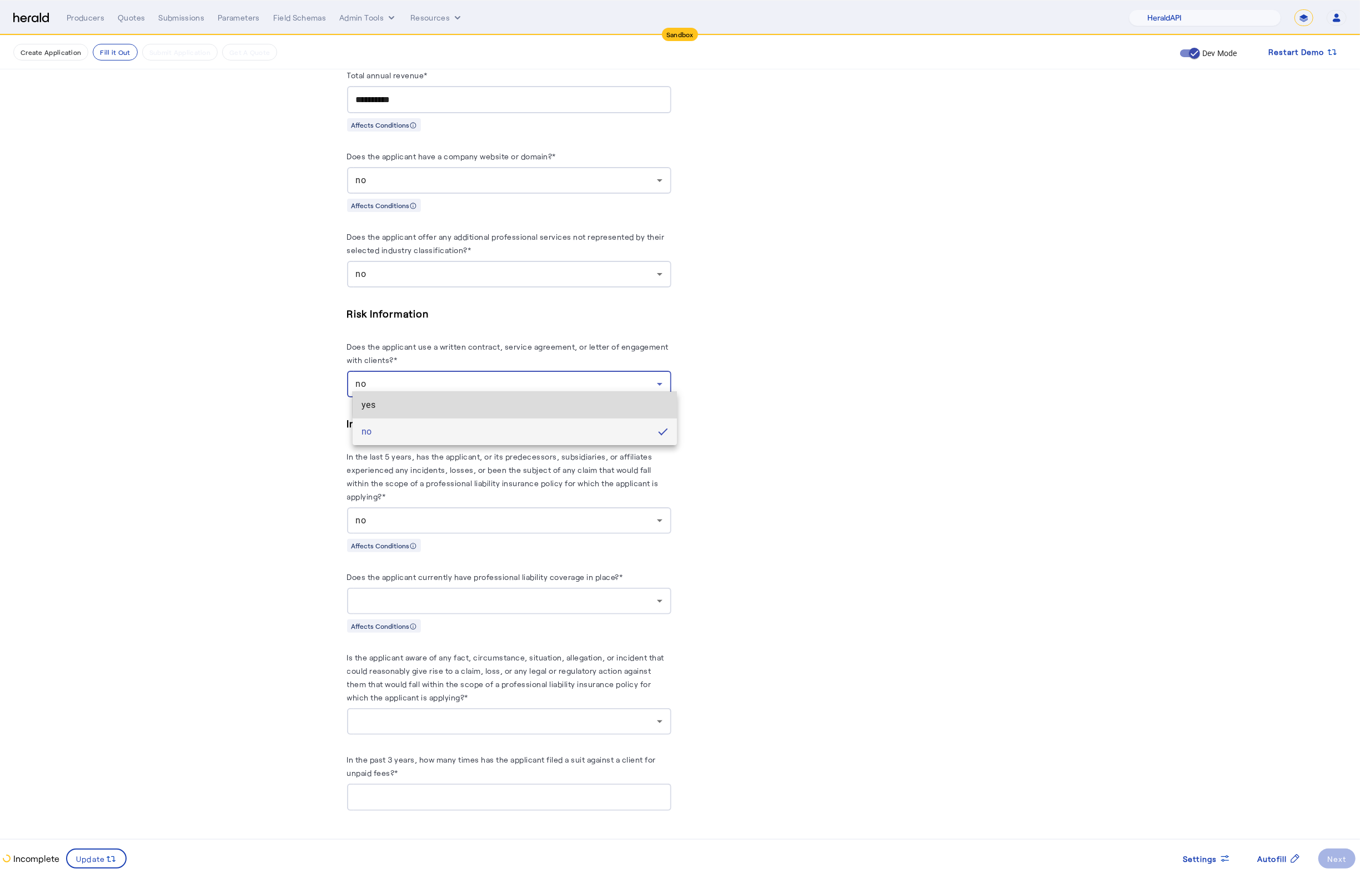
click at [517, 400] on span "yes" at bounding box center [514, 405] width 306 height 13
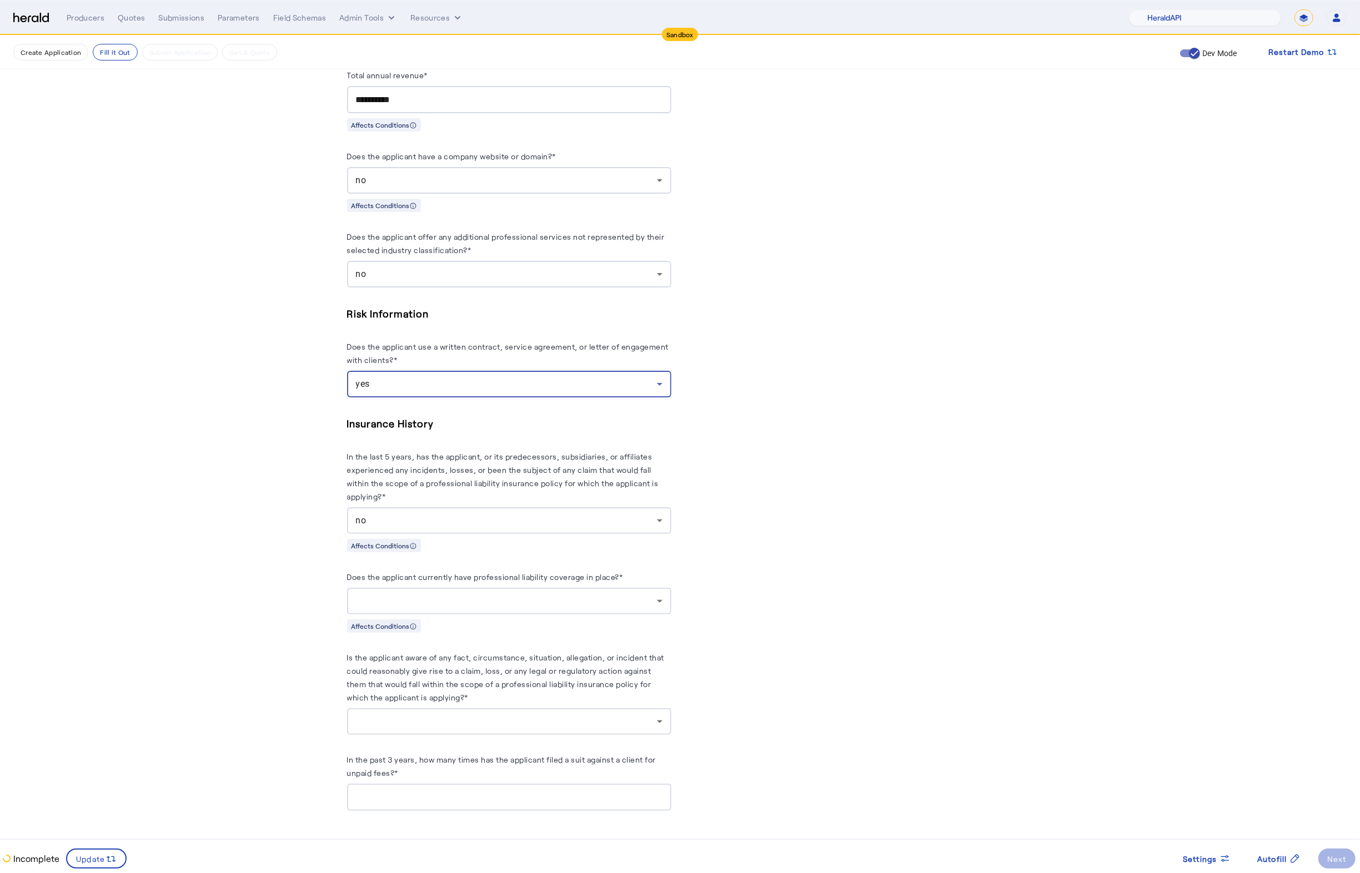
click at [541, 588] on div at bounding box center [509, 601] width 306 height 27
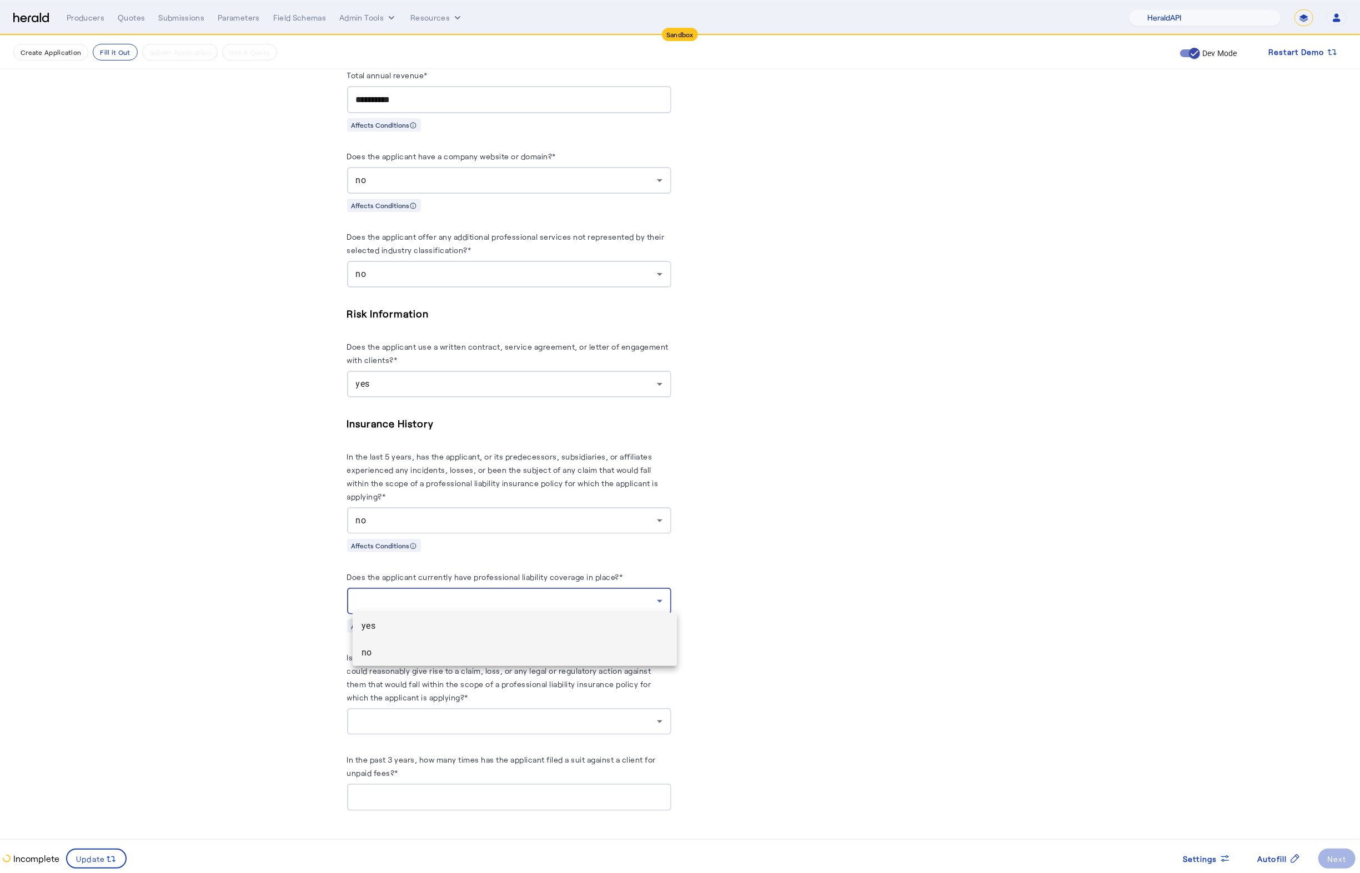
click at [443, 656] on span "no" at bounding box center [514, 652] width 306 height 13
click at [537, 703] on herald-label "Is the applicant aware of any fact, circumstance, situation, allegation, or inc…" at bounding box center [509, 680] width 324 height 58
click at [542, 731] on div at bounding box center [509, 722] width 306 height 27
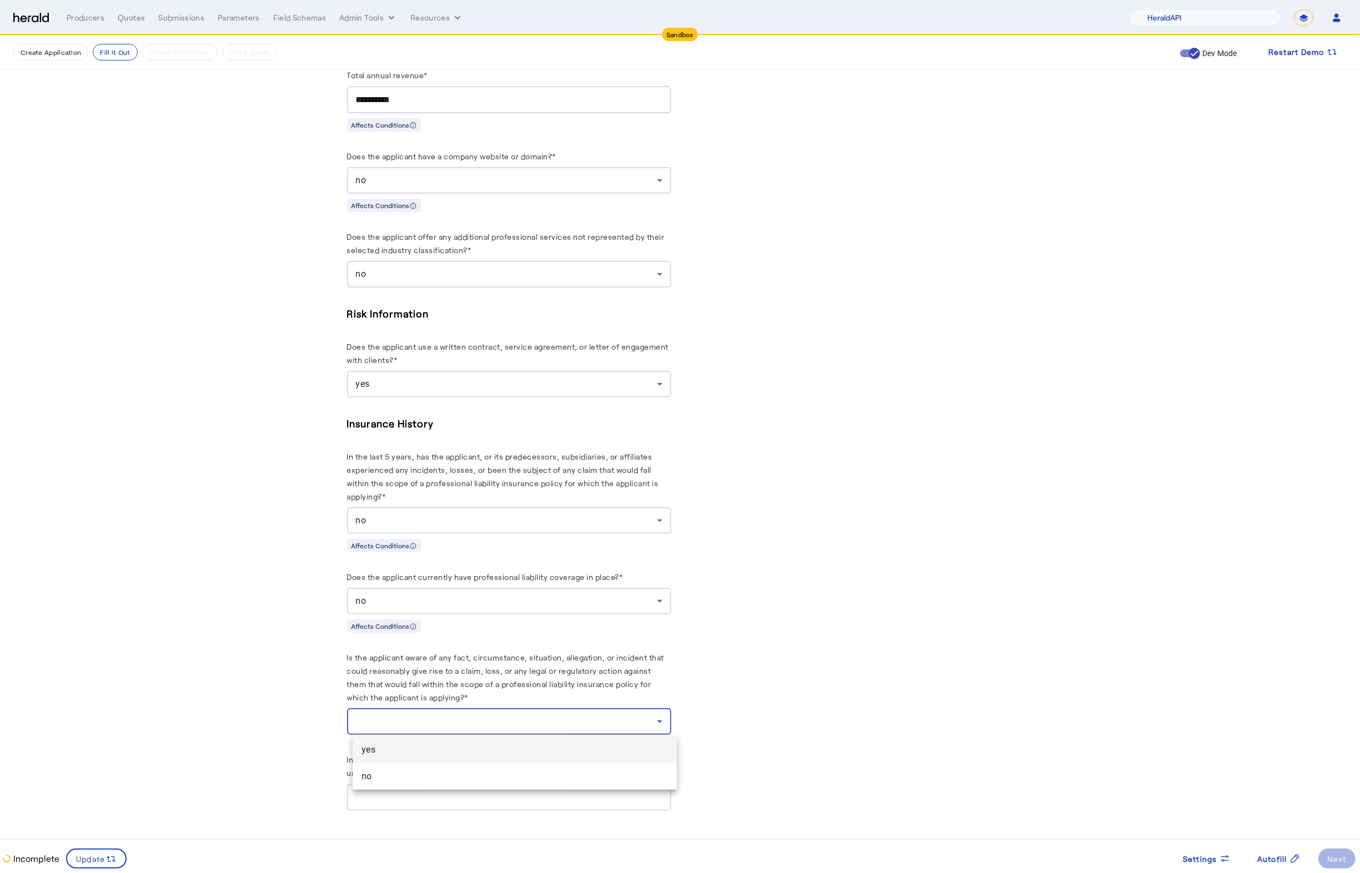
click at [456, 787] on mat-option "no" at bounding box center [515, 776] width 324 height 27
click at [471, 790] on div at bounding box center [509, 797] width 306 height 27
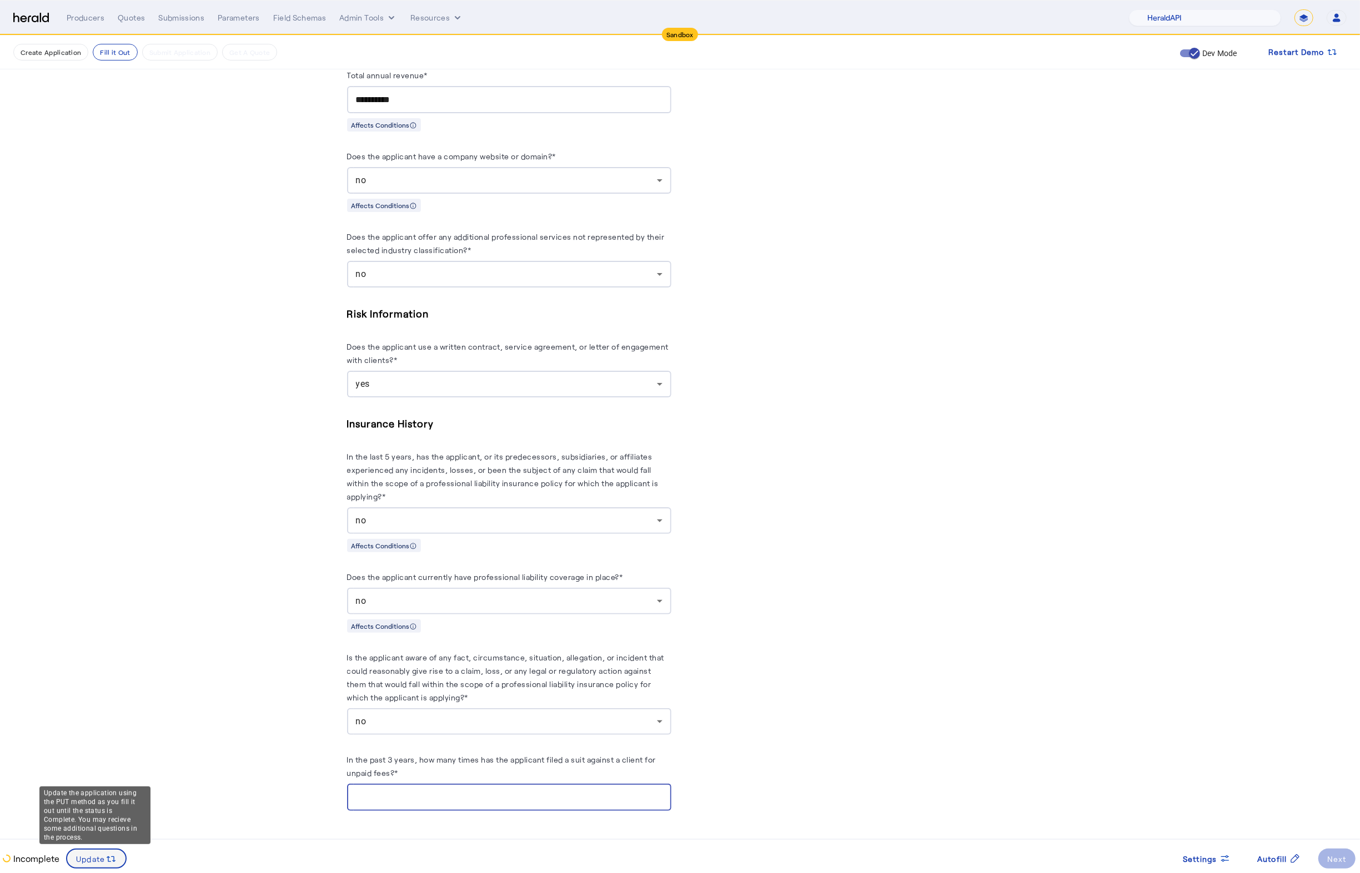
type input "*"
click at [98, 863] on span "Update" at bounding box center [90, 859] width 29 height 12
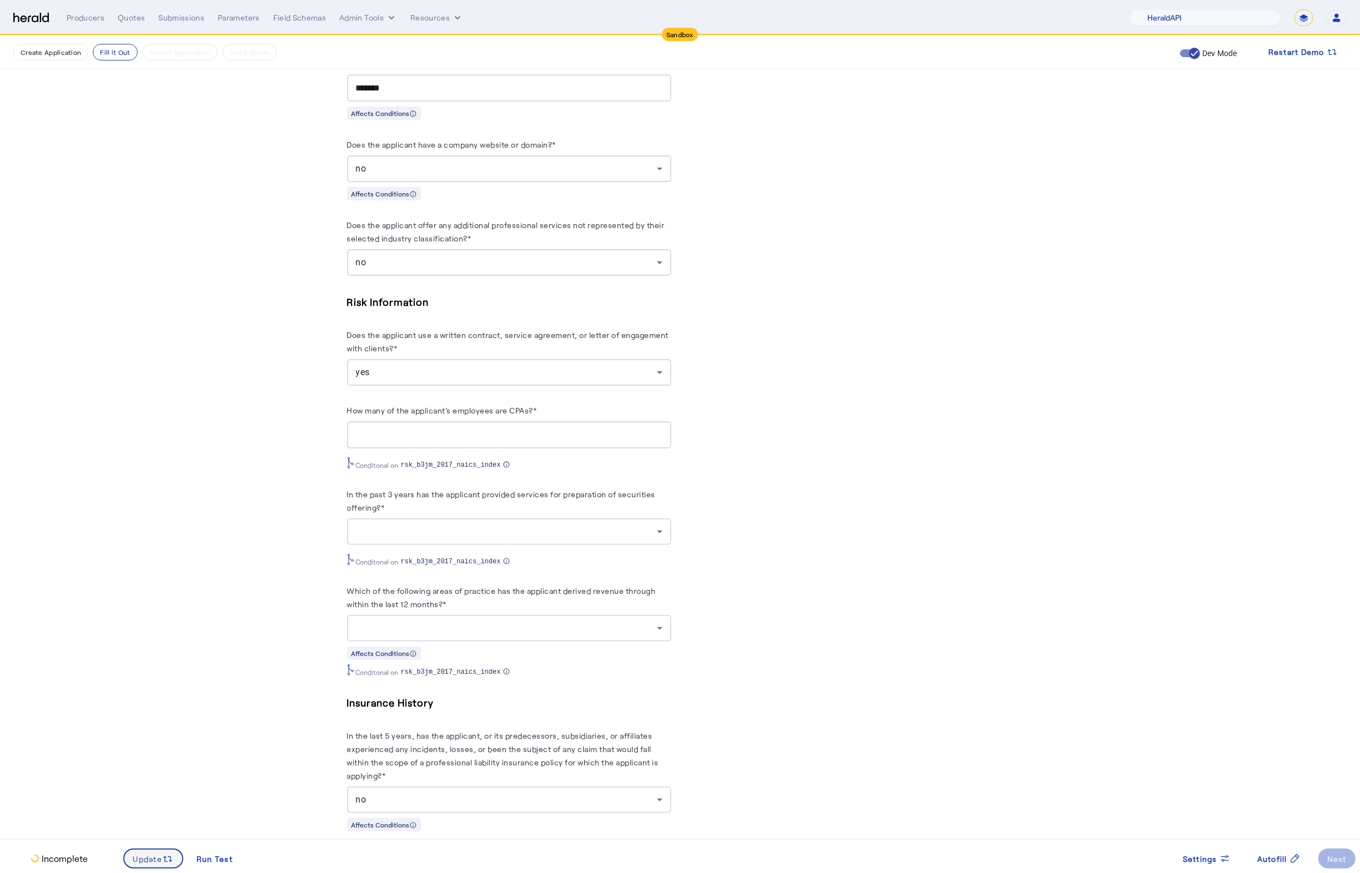
scroll to position [0, 0]
click at [240, 750] on fill-application-step "**********" at bounding box center [680, 205] width 1360 height 1896
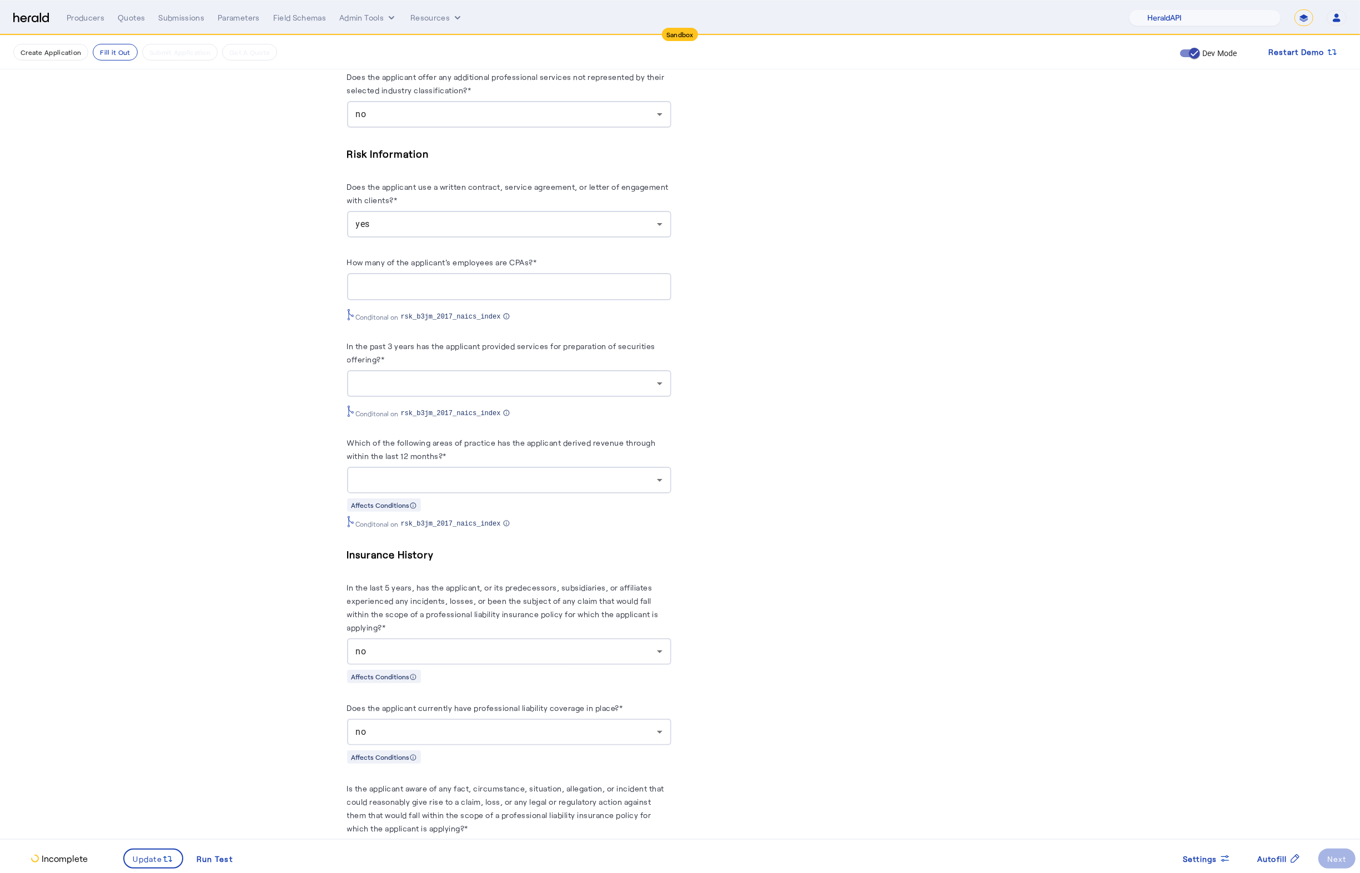
scroll to position [919, 0]
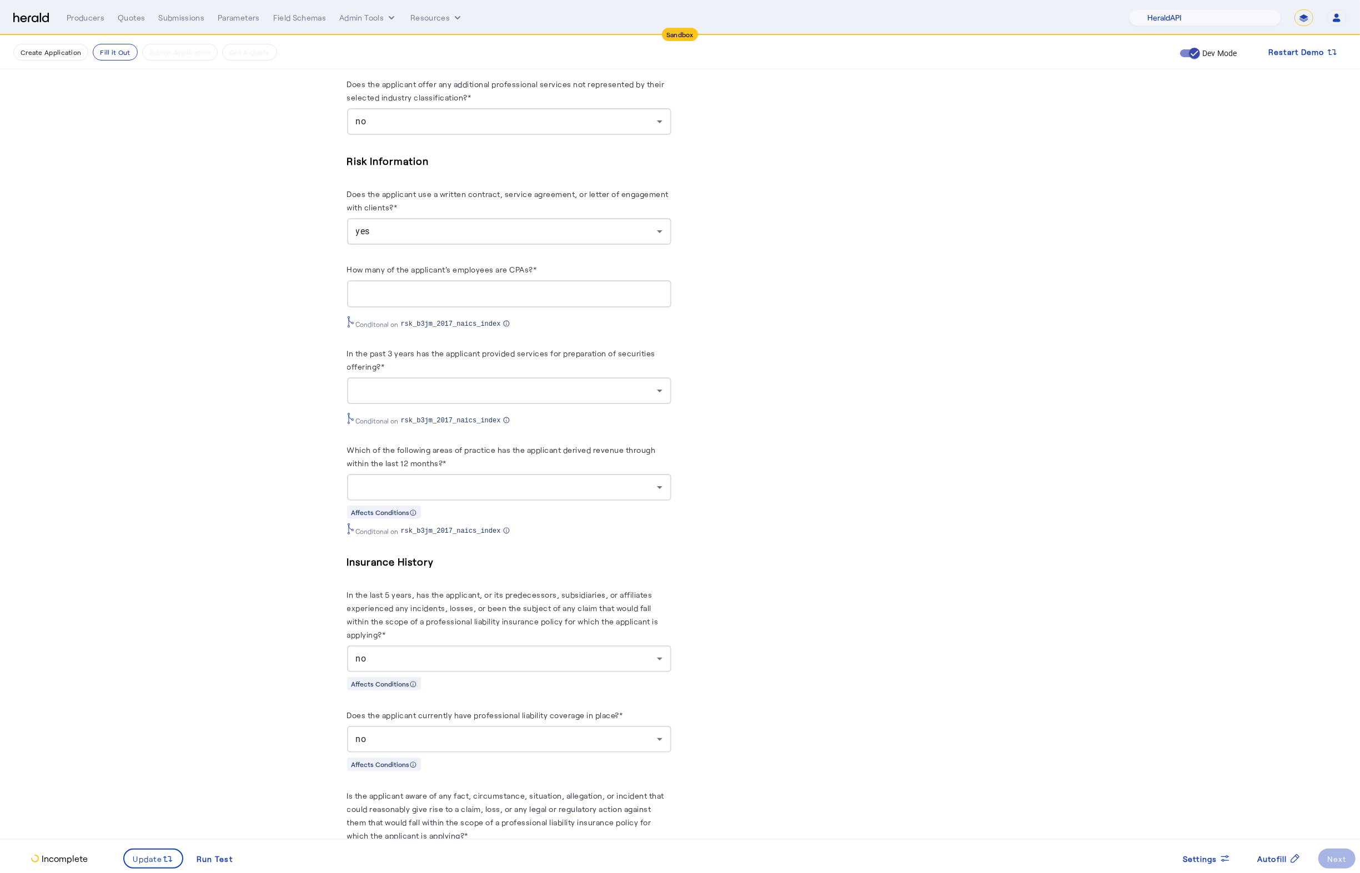
click at [521, 494] on div at bounding box center [506, 487] width 301 height 13
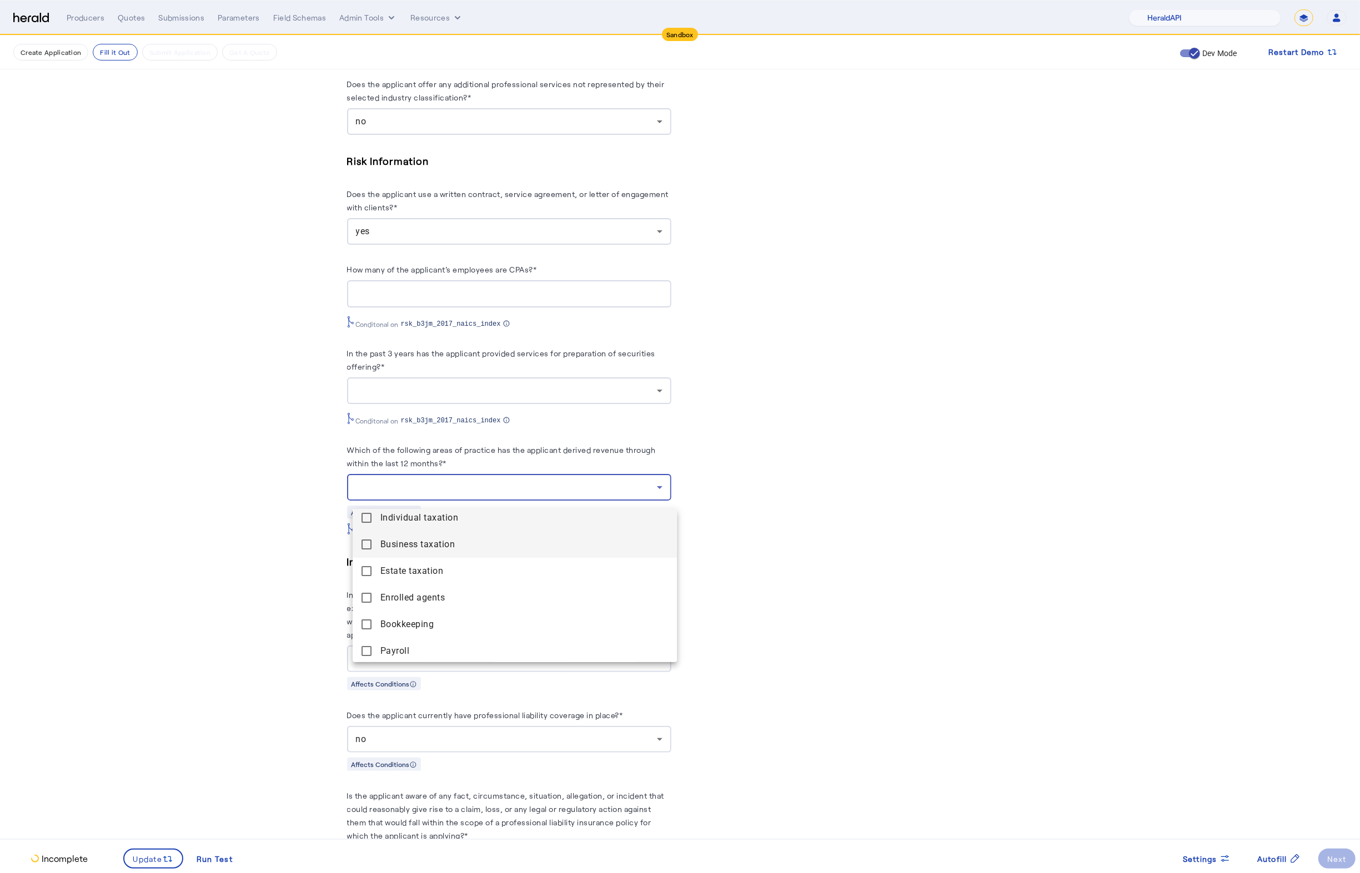
scroll to position [0, 0]
click at [368, 522] on mat-pseudo-checkbox at bounding box center [366, 523] width 10 height 10
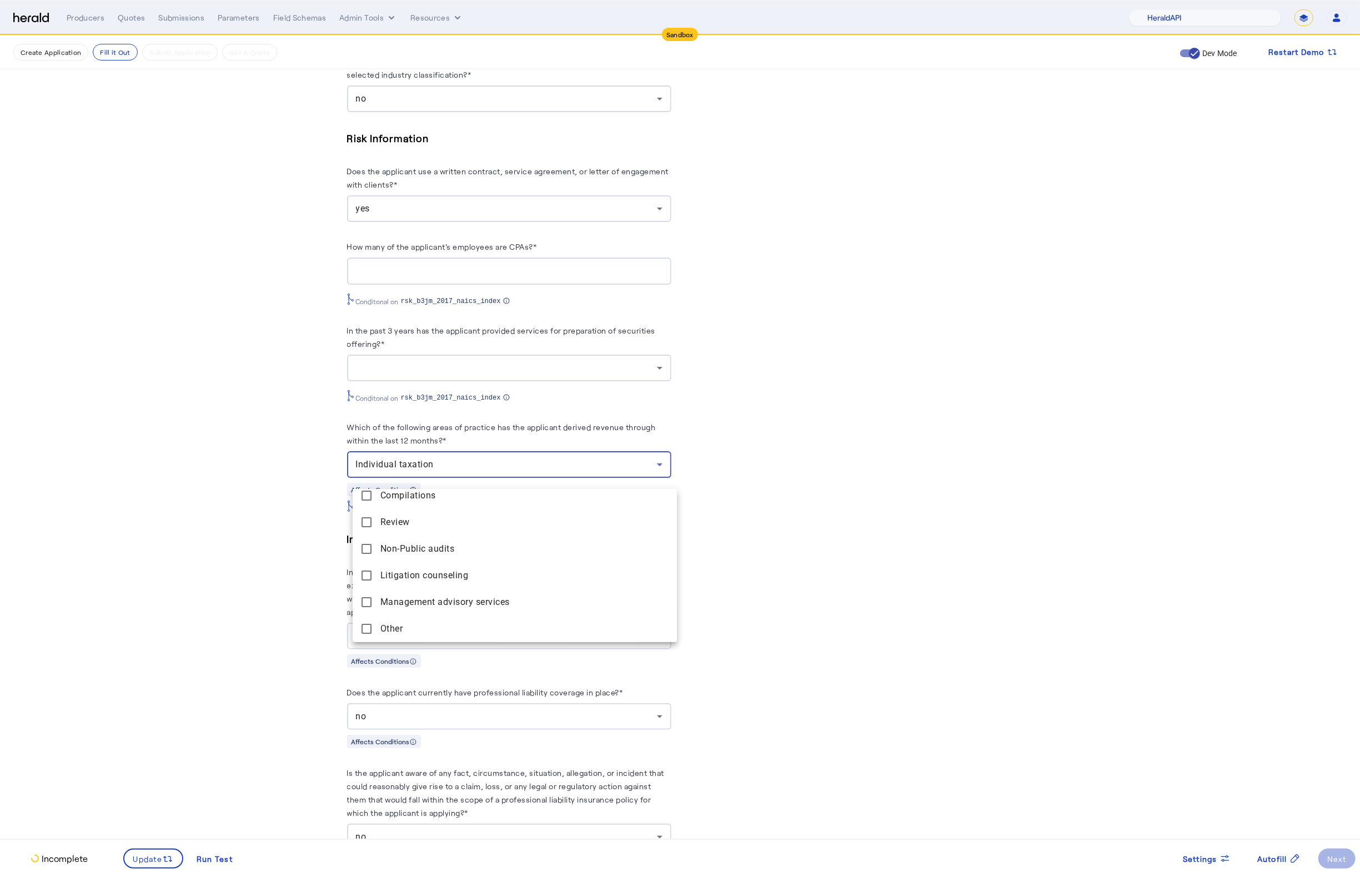
scroll to position [944, 0]
click at [204, 601] on div at bounding box center [680, 436] width 1360 height 873
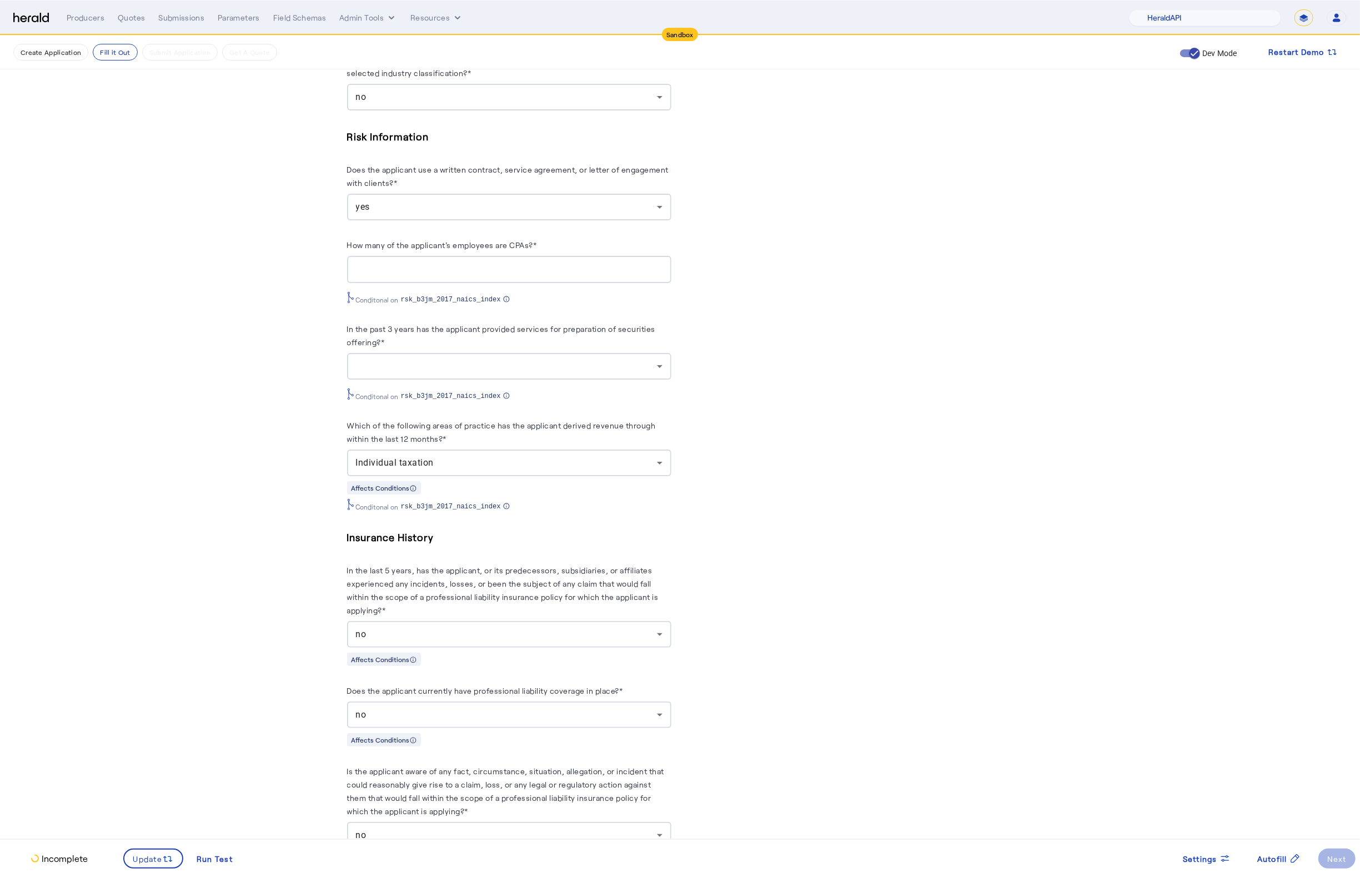
click at [520, 380] on div at bounding box center [509, 366] width 306 height 27
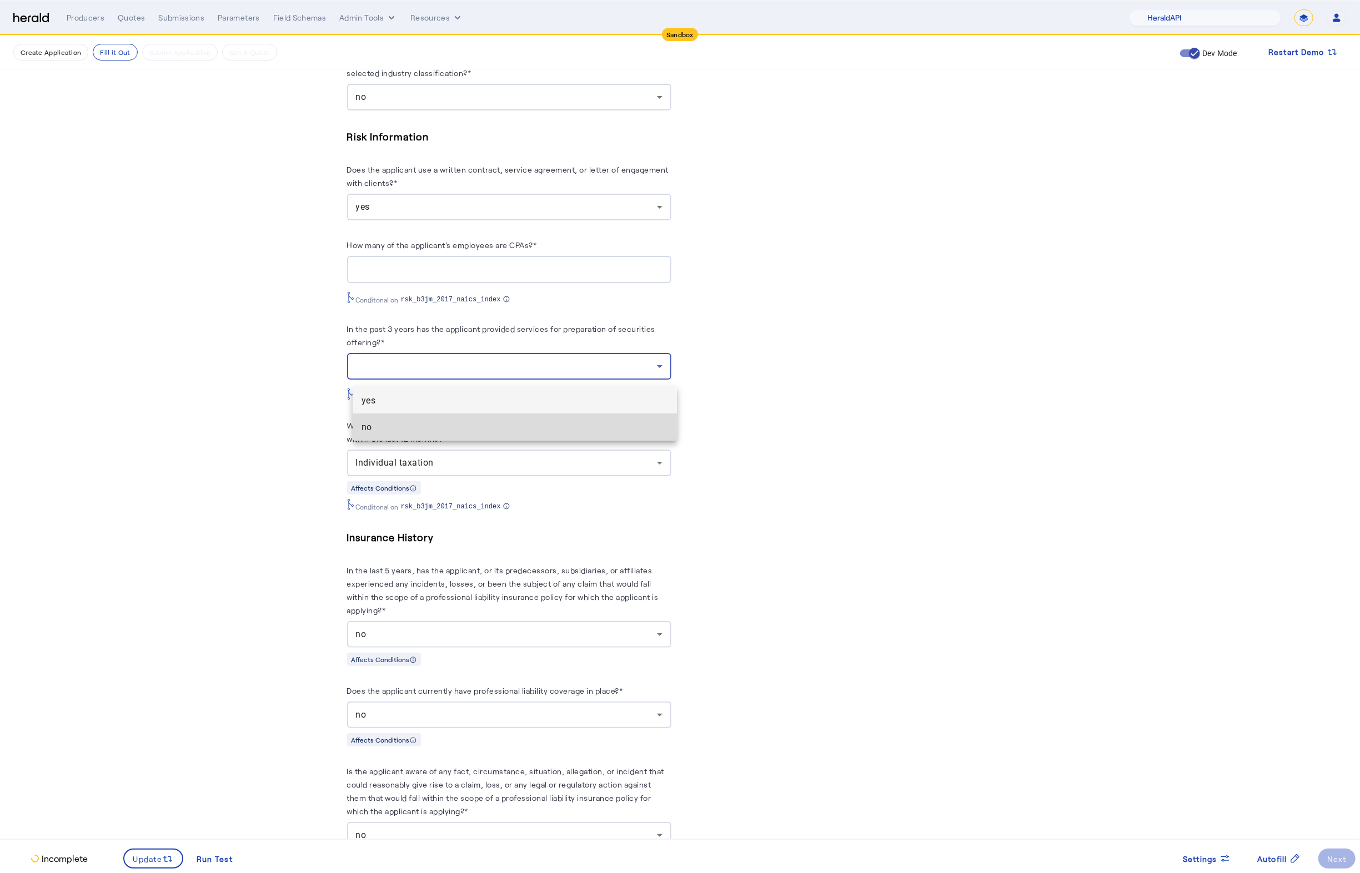
click at [485, 426] on span "no" at bounding box center [514, 427] width 306 height 13
click at [294, 390] on fill-application-step "**********" at bounding box center [680, 40] width 1360 height 1896
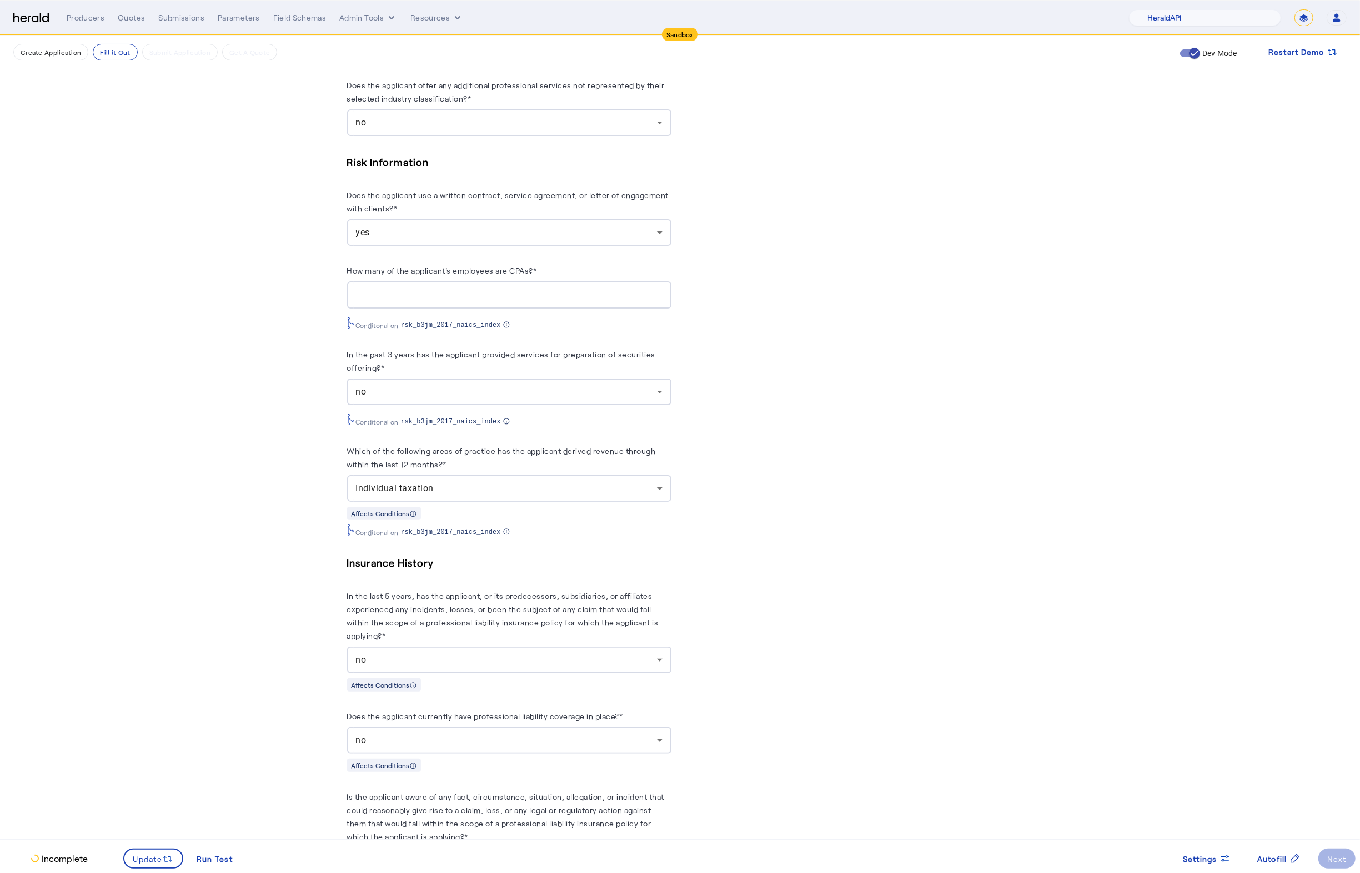
scroll to position [917, 0]
click at [454, 308] on div at bounding box center [509, 296] width 306 height 27
type input "*"
click at [249, 369] on fill-application-step "**********" at bounding box center [680, 66] width 1360 height 1896
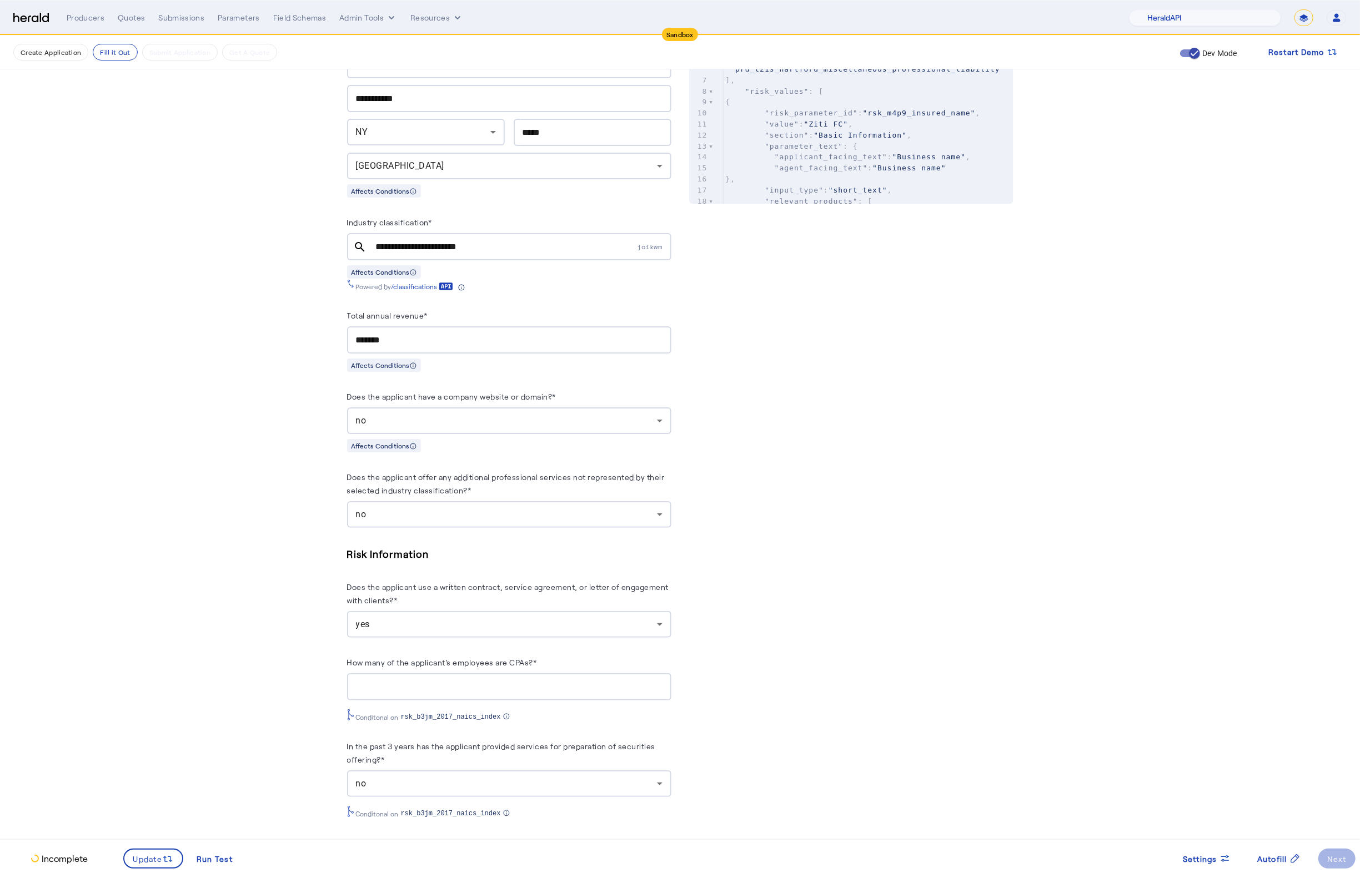
scroll to position [522, 0]
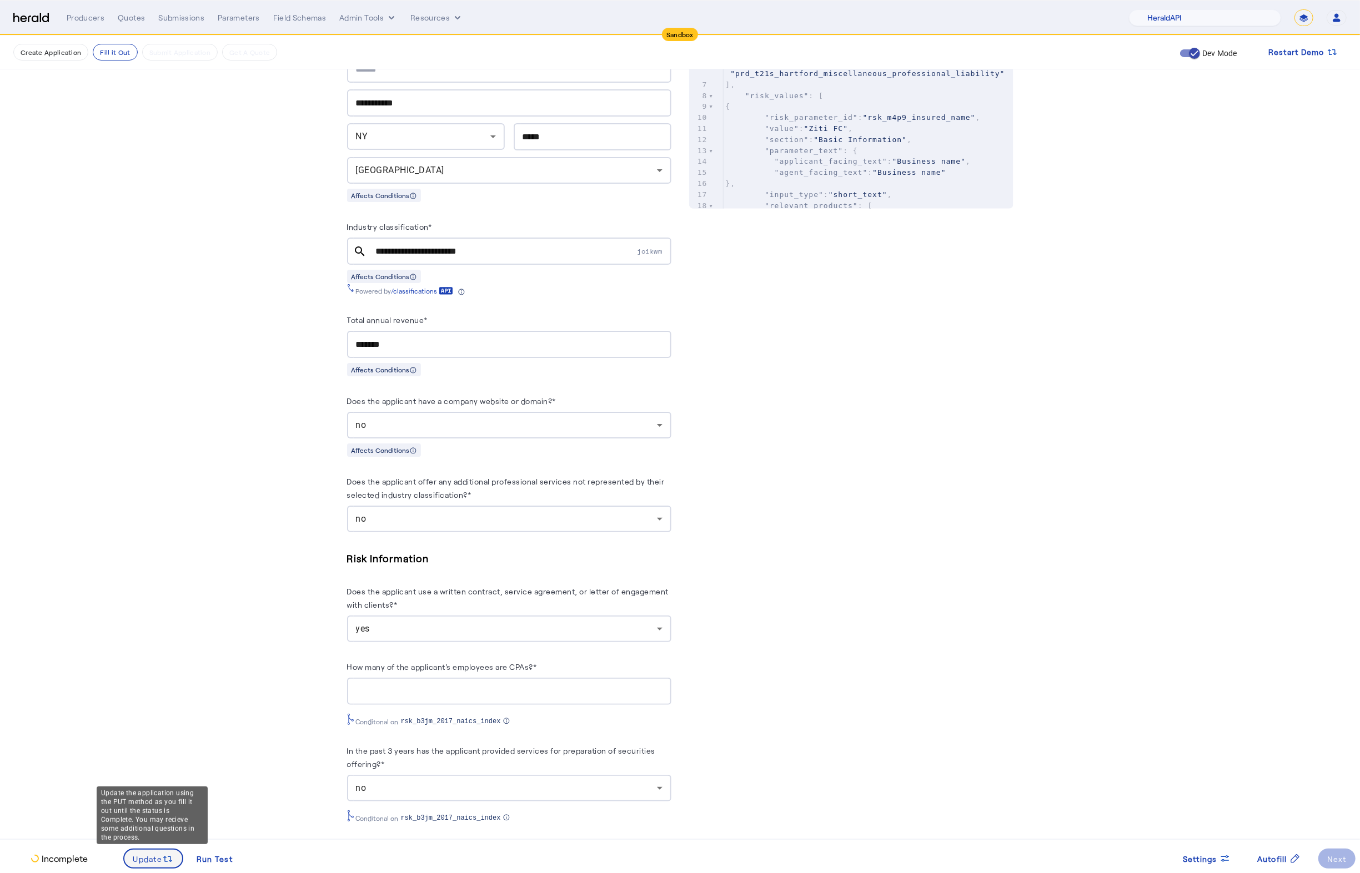
click at [150, 851] on span at bounding box center [153, 859] width 58 height 27
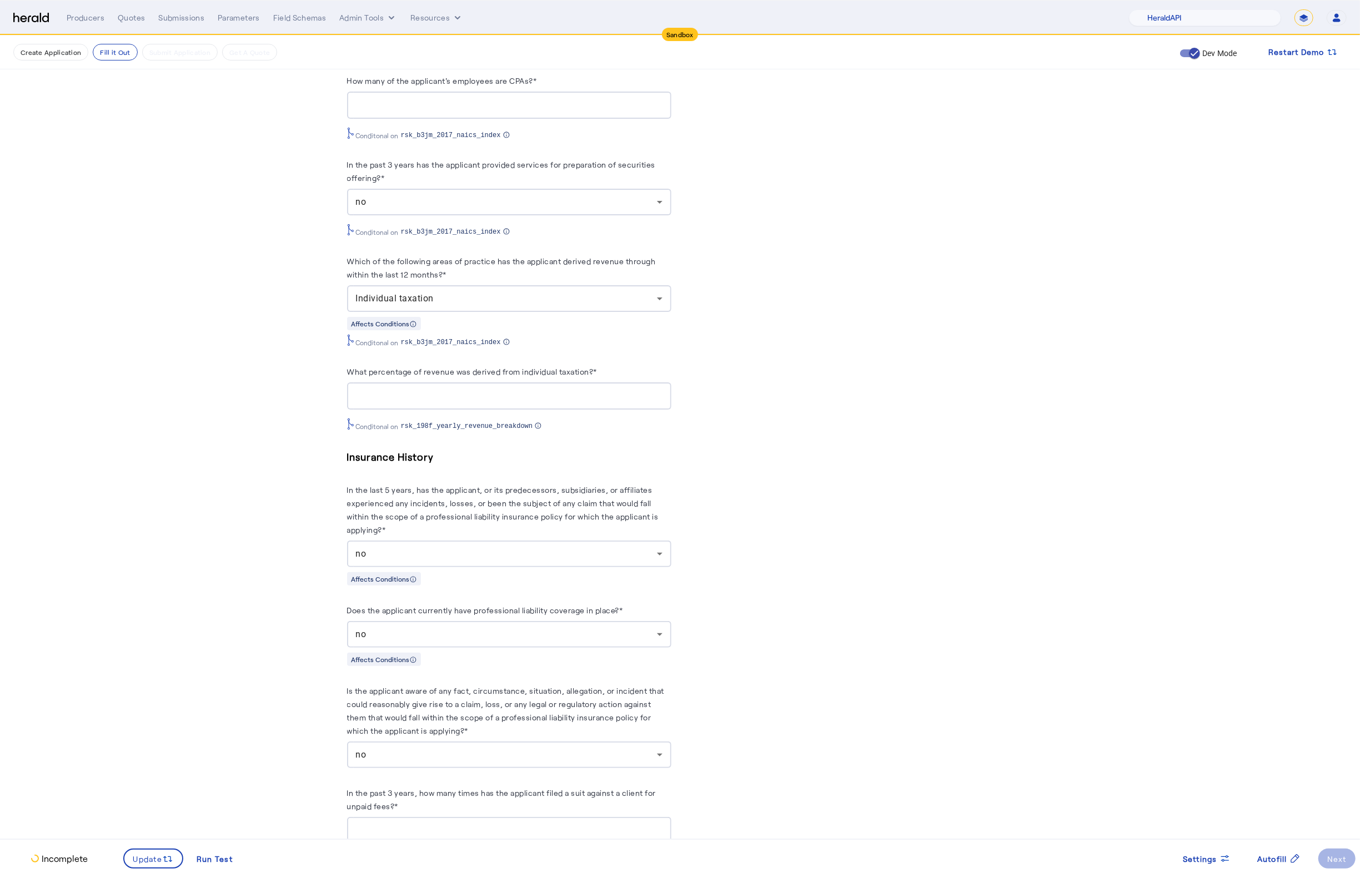
scroll to position [1136, 0]
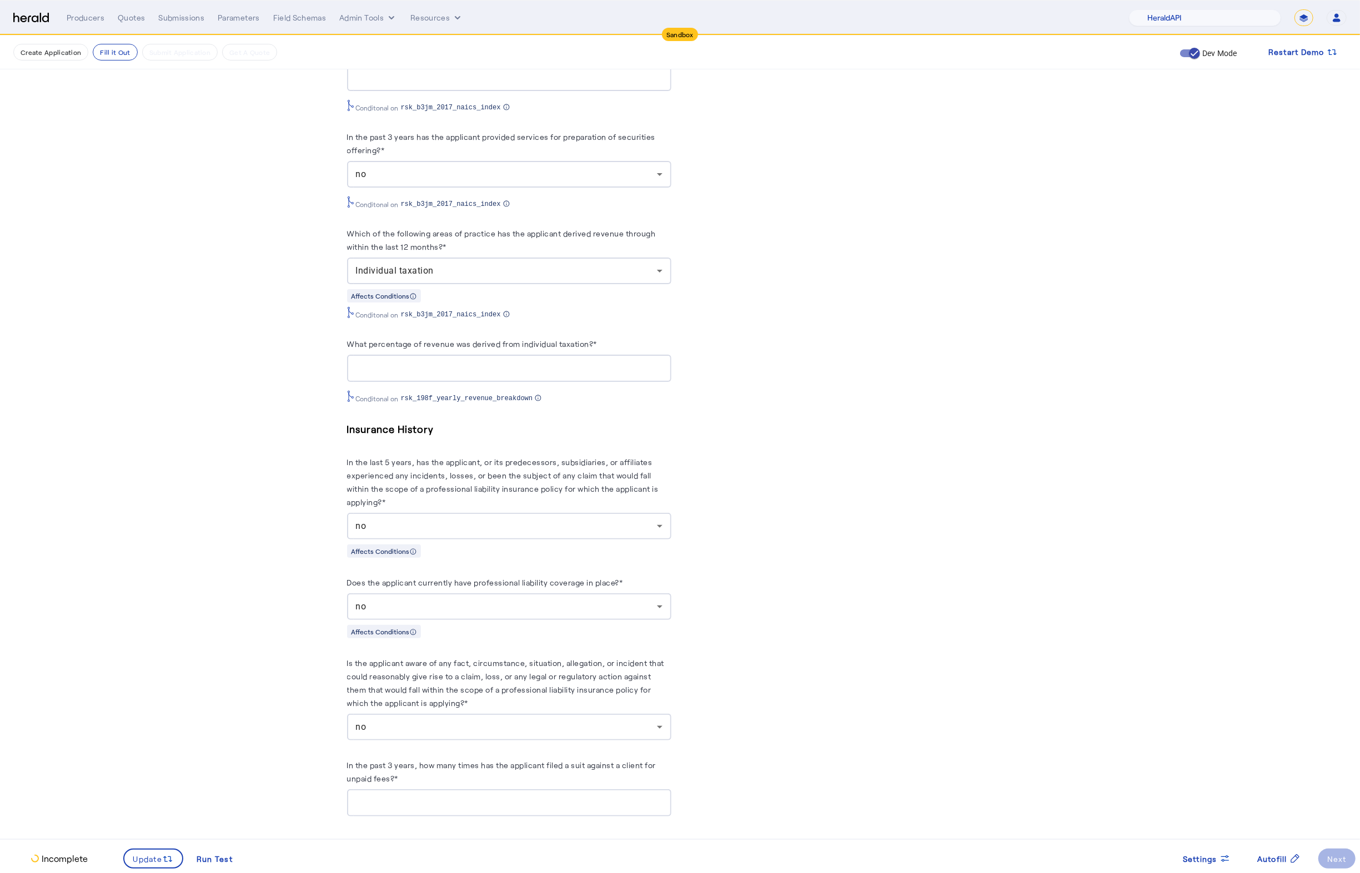
click at [399, 375] on input "What percentage of revenue was derived from individual taxation?*" at bounding box center [509, 368] width 306 height 13
type input "**"
click at [147, 868] on span at bounding box center [153, 859] width 58 height 27
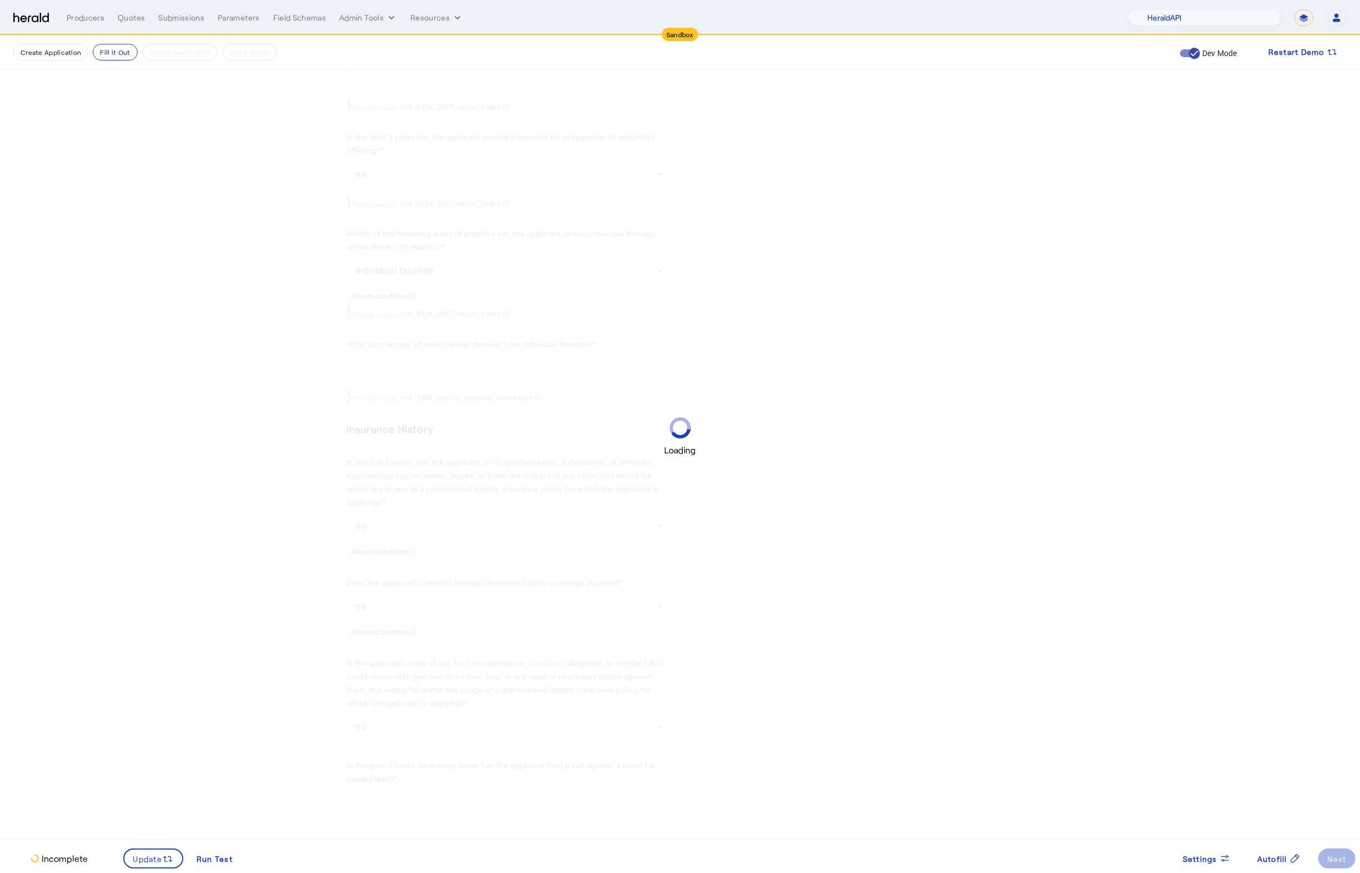
scroll to position [0, 0]
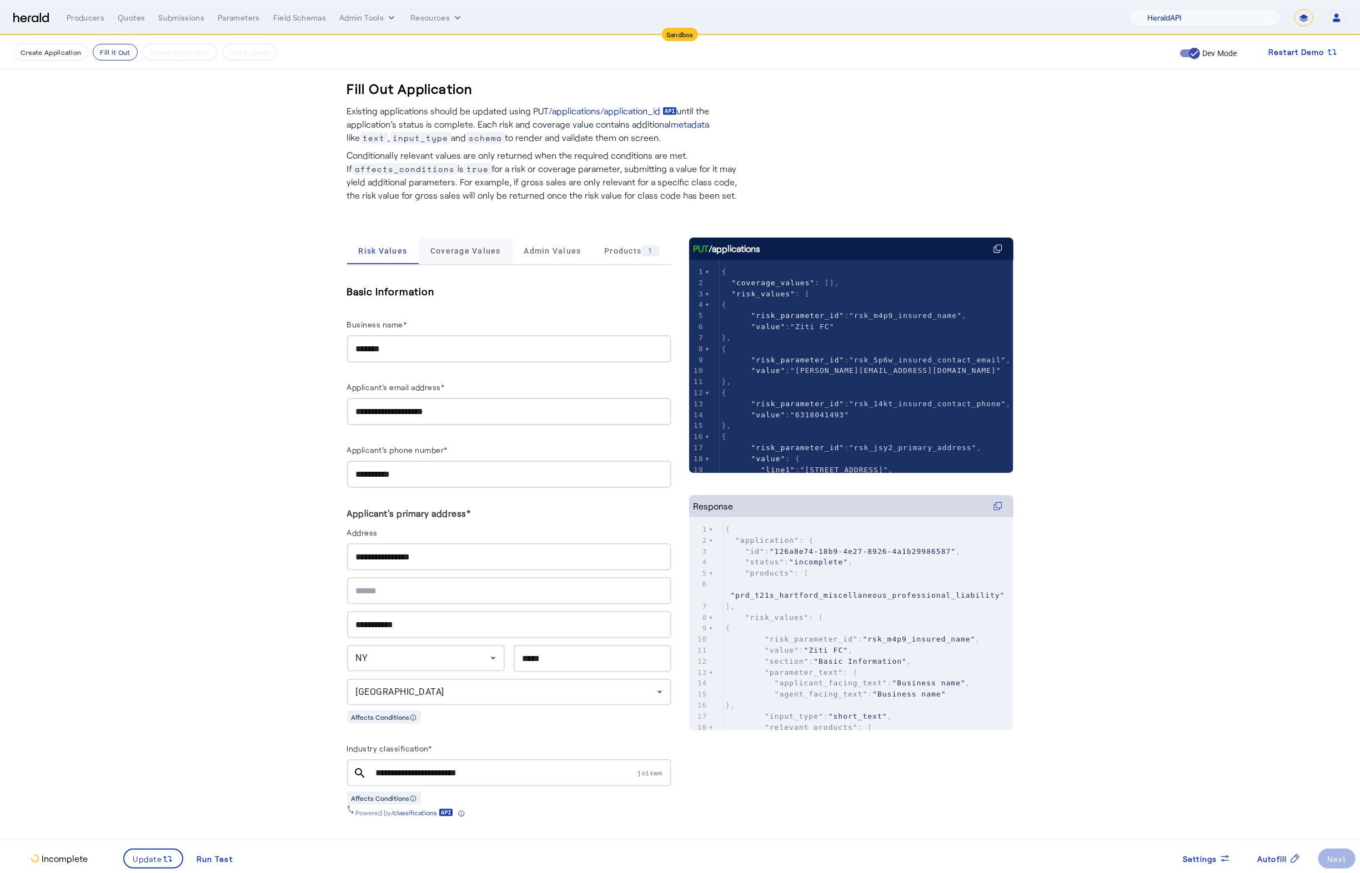
click at [459, 255] on span "Coverage Values" at bounding box center [465, 251] width 71 height 27
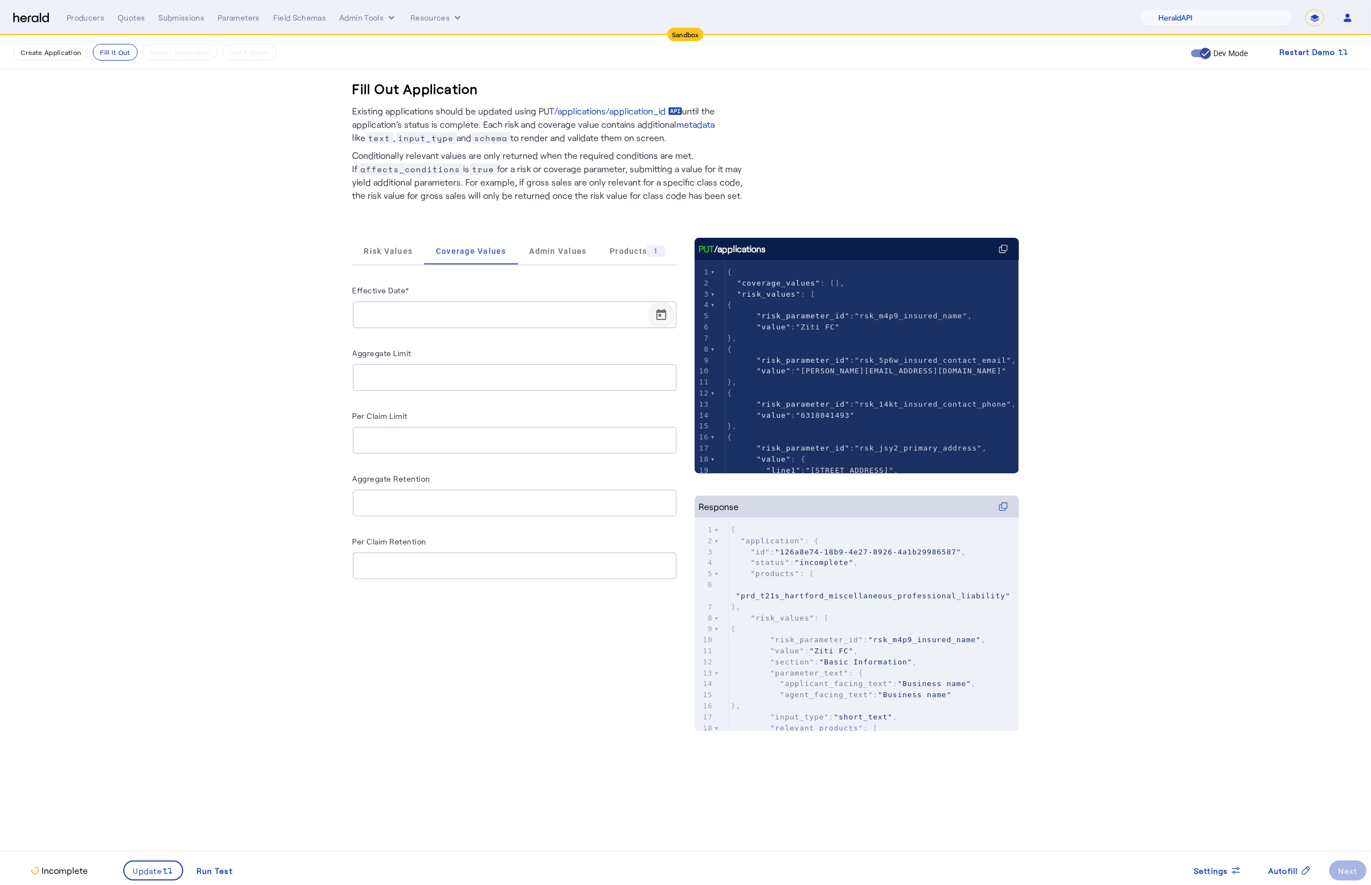
click at [669, 311] on span "Open calendar" at bounding box center [661, 315] width 27 height 27
click at [475, 428] on span "5" at bounding box center [479, 419] width 20 height 20
type input "**********"
click at [163, 863] on span at bounding box center [153, 870] width 58 height 27
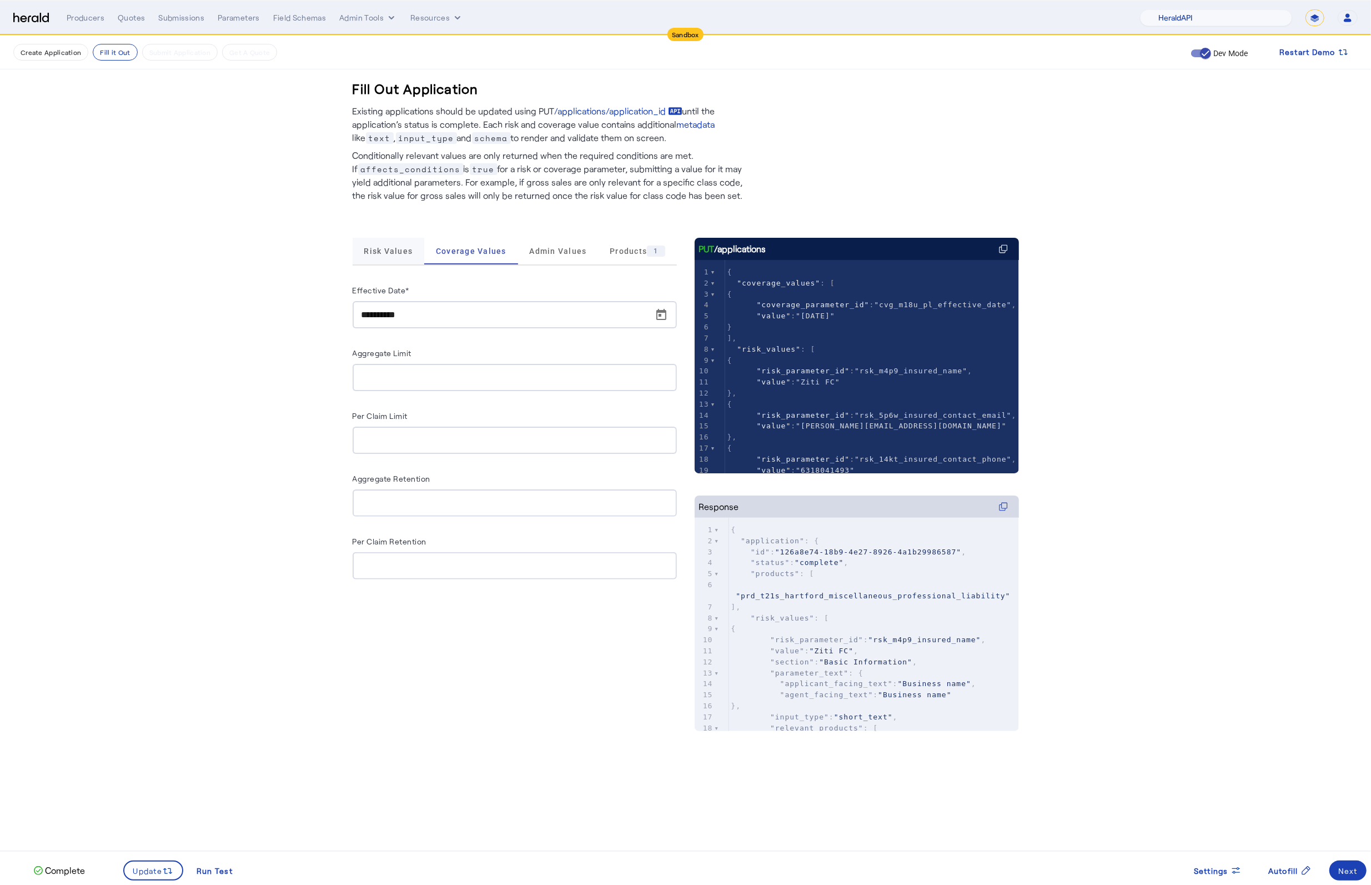
click at [391, 255] on span "Risk Values" at bounding box center [388, 251] width 49 height 27
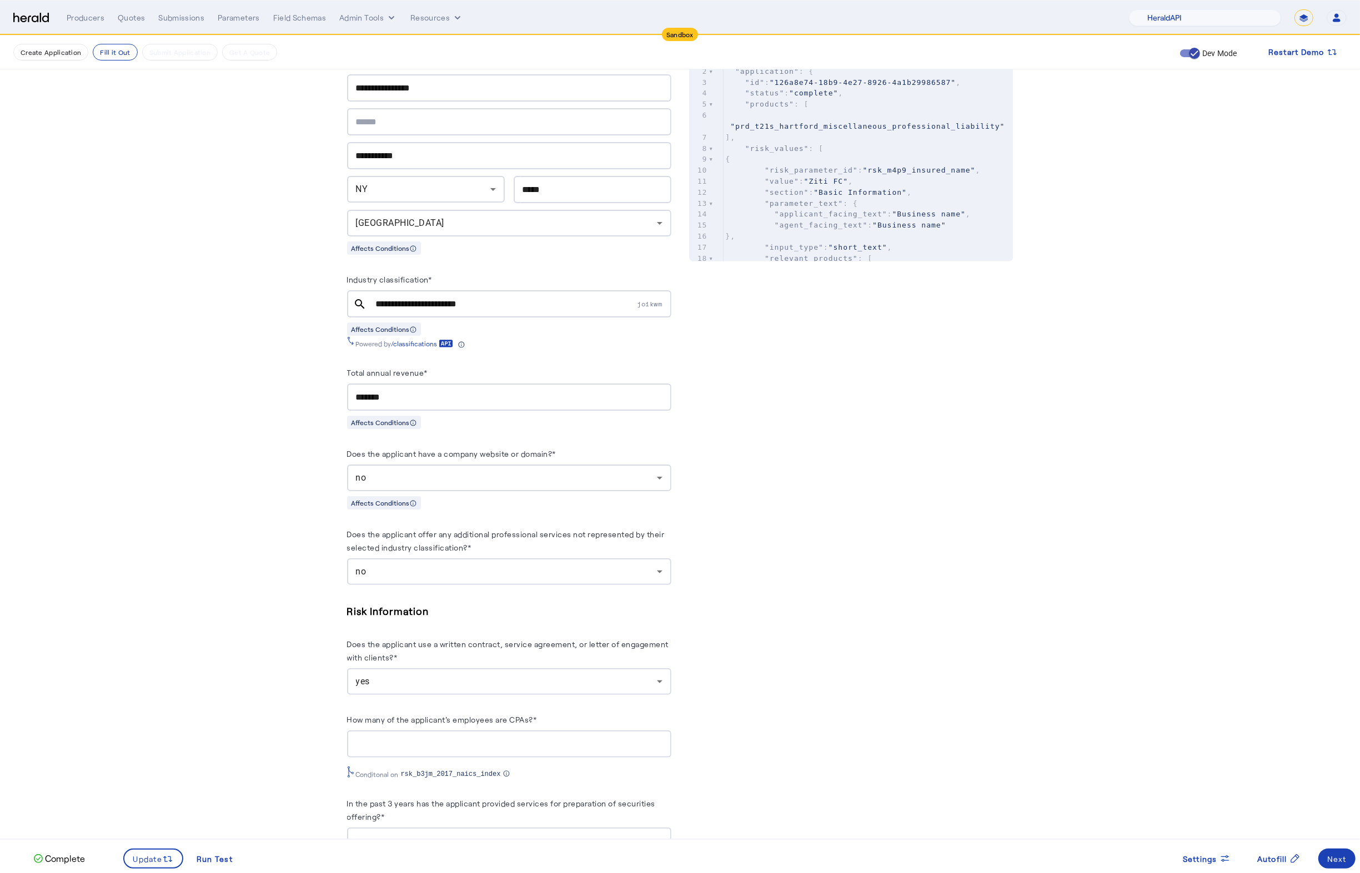
scroll to position [471, 0]
click at [1334, 859] on div "Next" at bounding box center [1336, 859] width 19 height 12
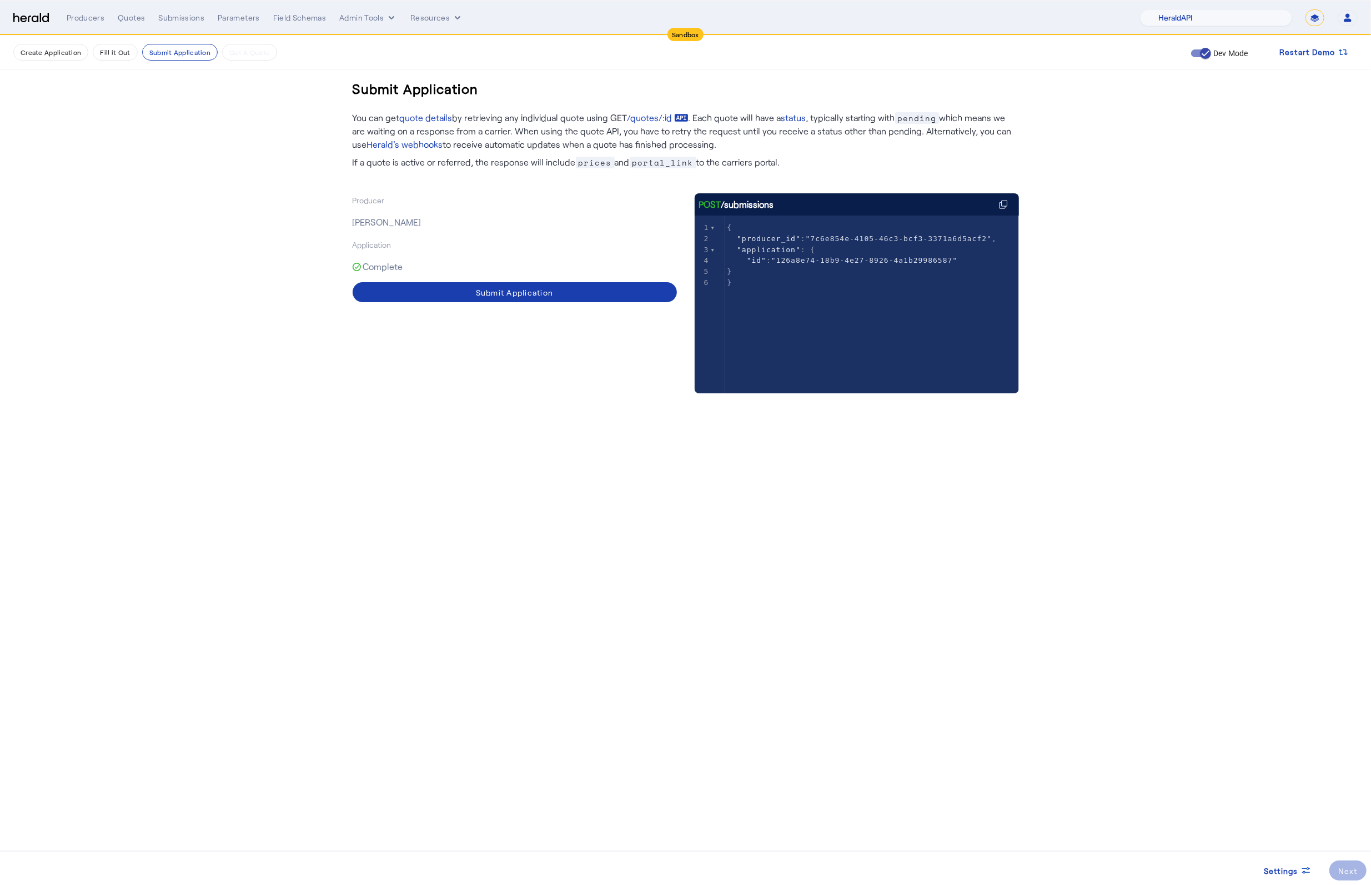
click at [530, 299] on span at bounding box center [515, 292] width 324 height 27
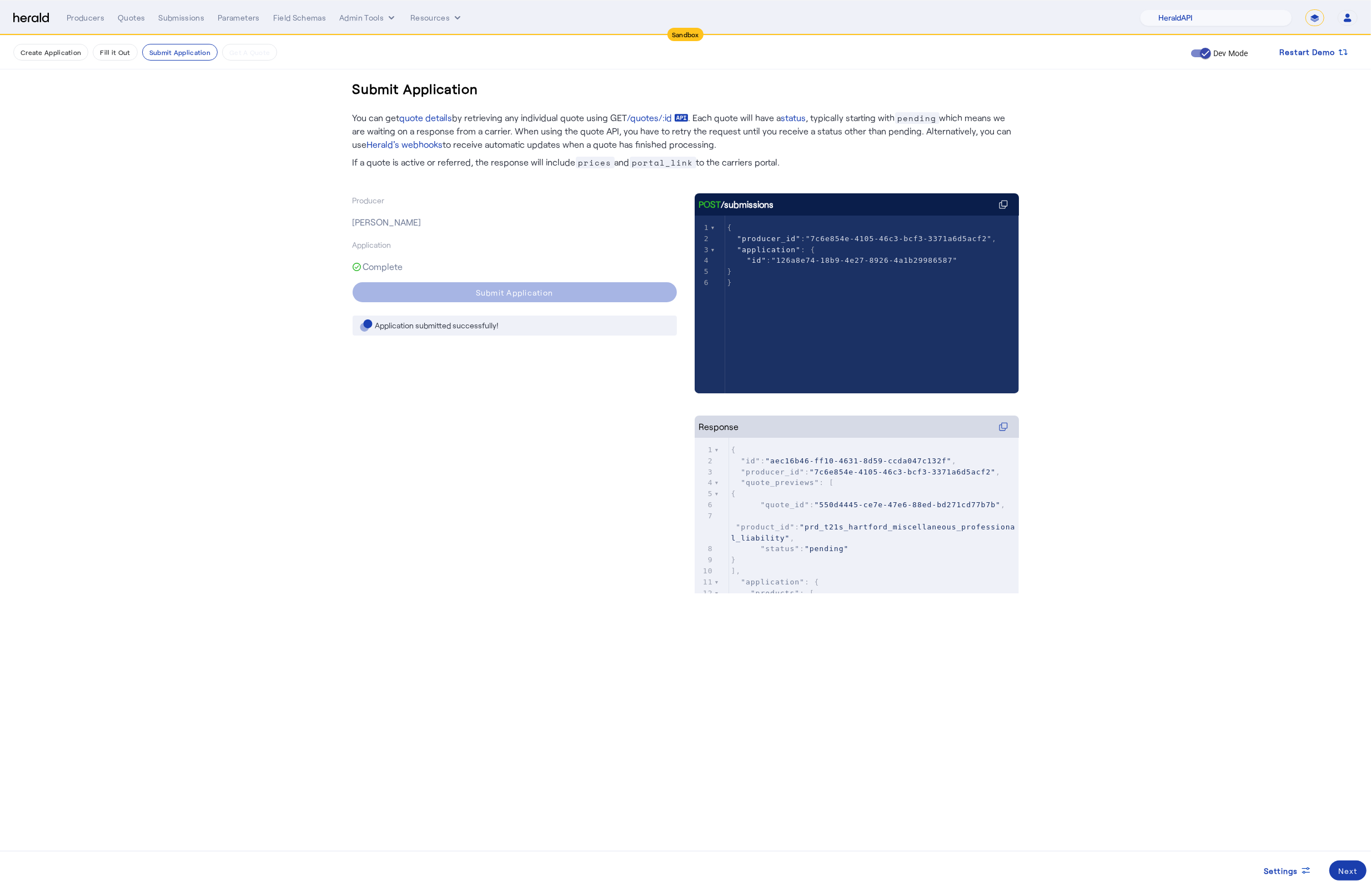
click at [1361, 869] on span at bounding box center [1347, 870] width 37 height 27
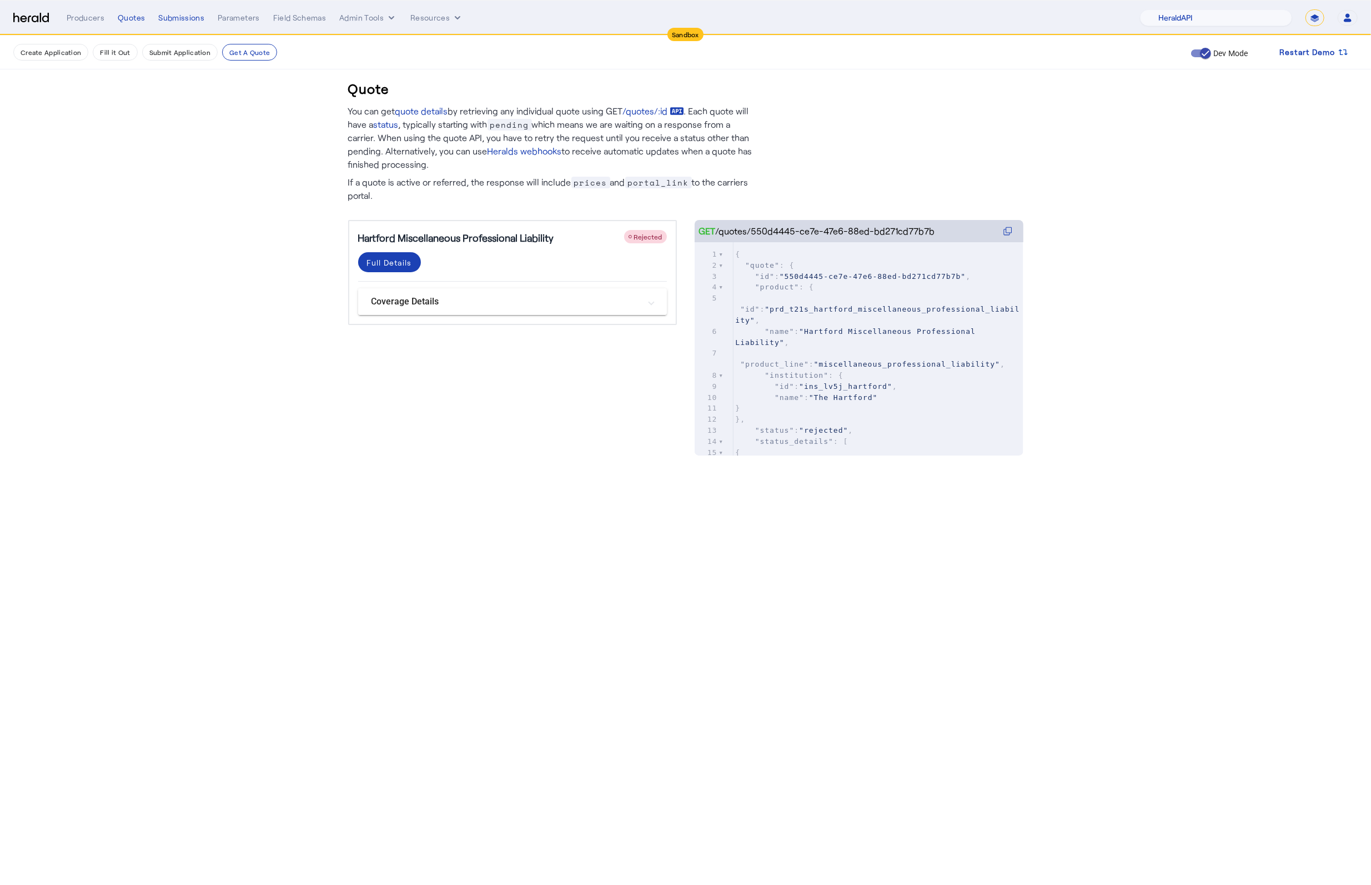
click at [580, 303] on mat-panel-title "Coverage Details" at bounding box center [505, 301] width 269 height 13
click at [579, 303] on mat-panel-title "Coverage Details" at bounding box center [505, 305] width 269 height 13
click at [403, 264] on div "Full Details" at bounding box center [389, 263] width 45 height 12
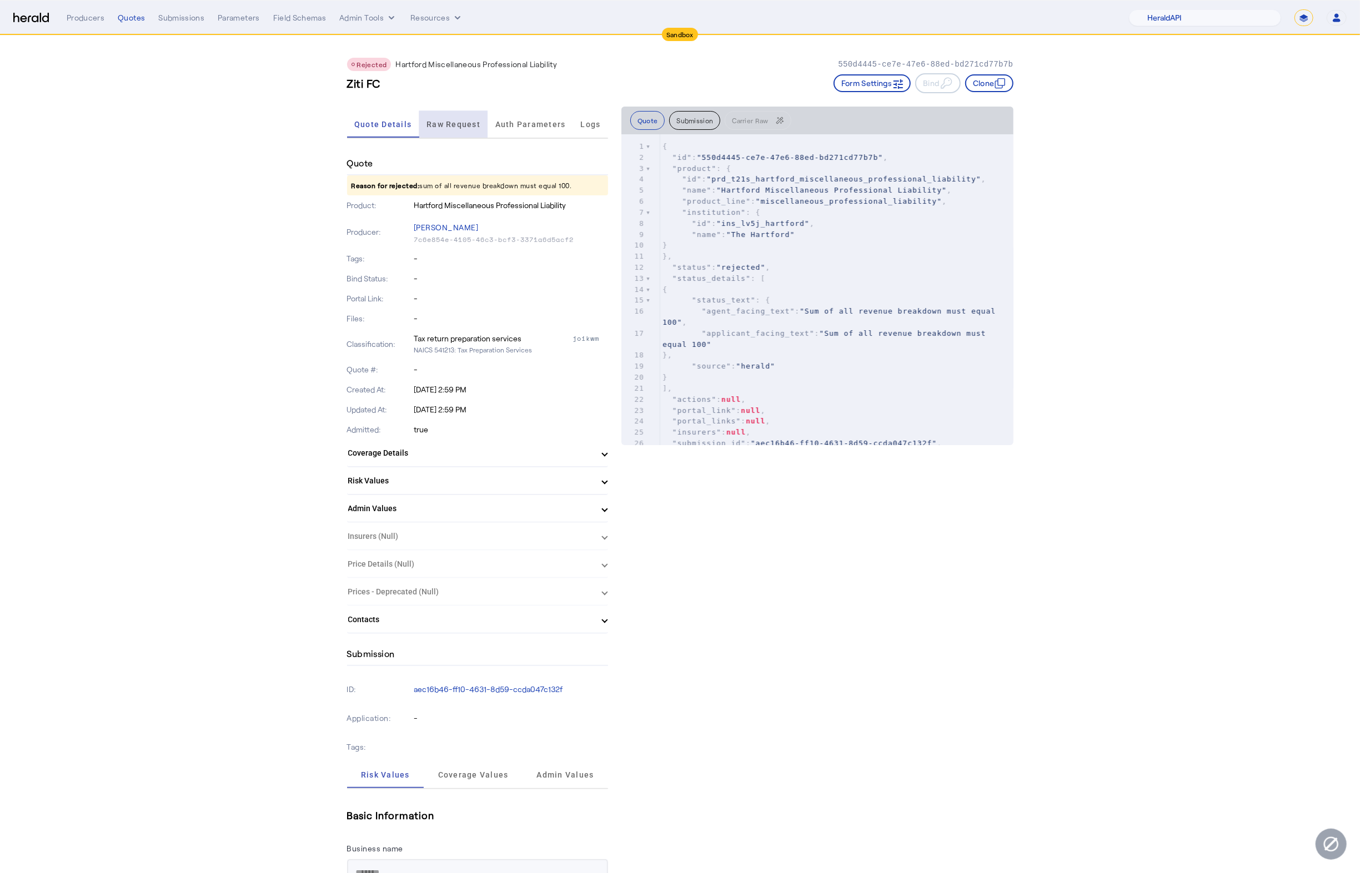
click at [478, 130] on span "Raw Request" at bounding box center [453, 124] width 54 height 27
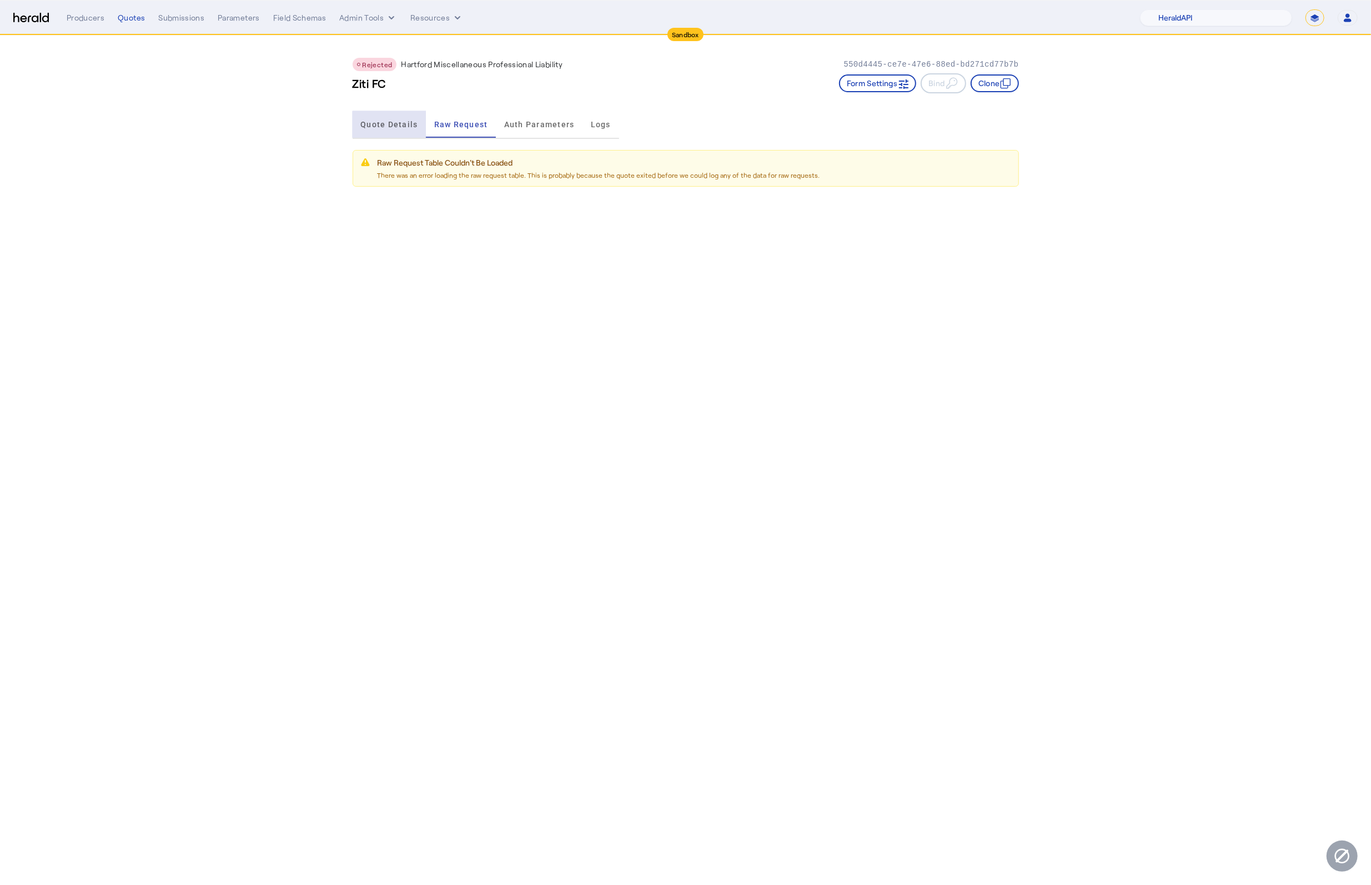
click at [394, 128] on span "Quote Details" at bounding box center [388, 124] width 57 height 27
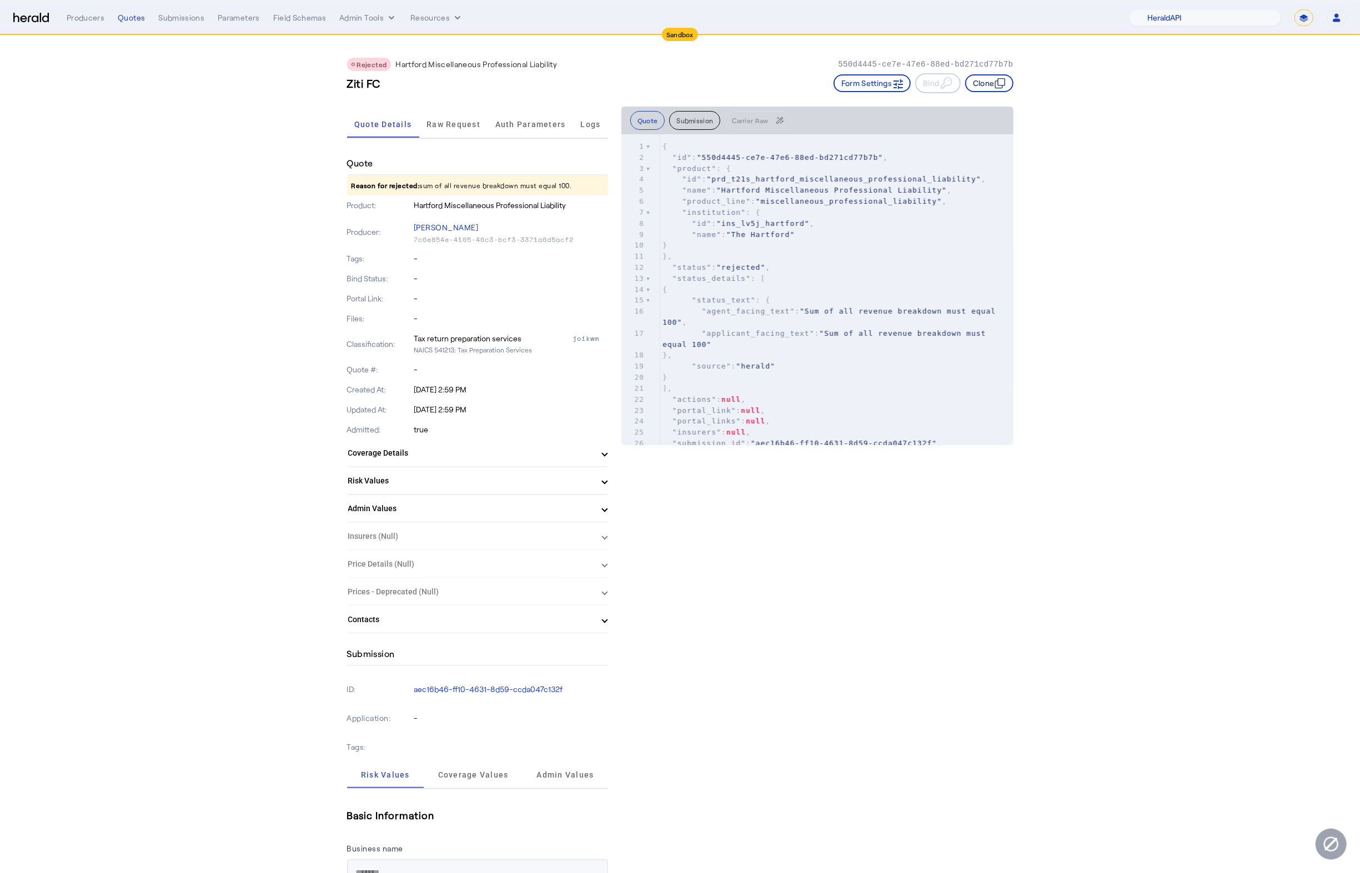
click at [986, 86] on button "Clone" at bounding box center [989, 83] width 48 height 18
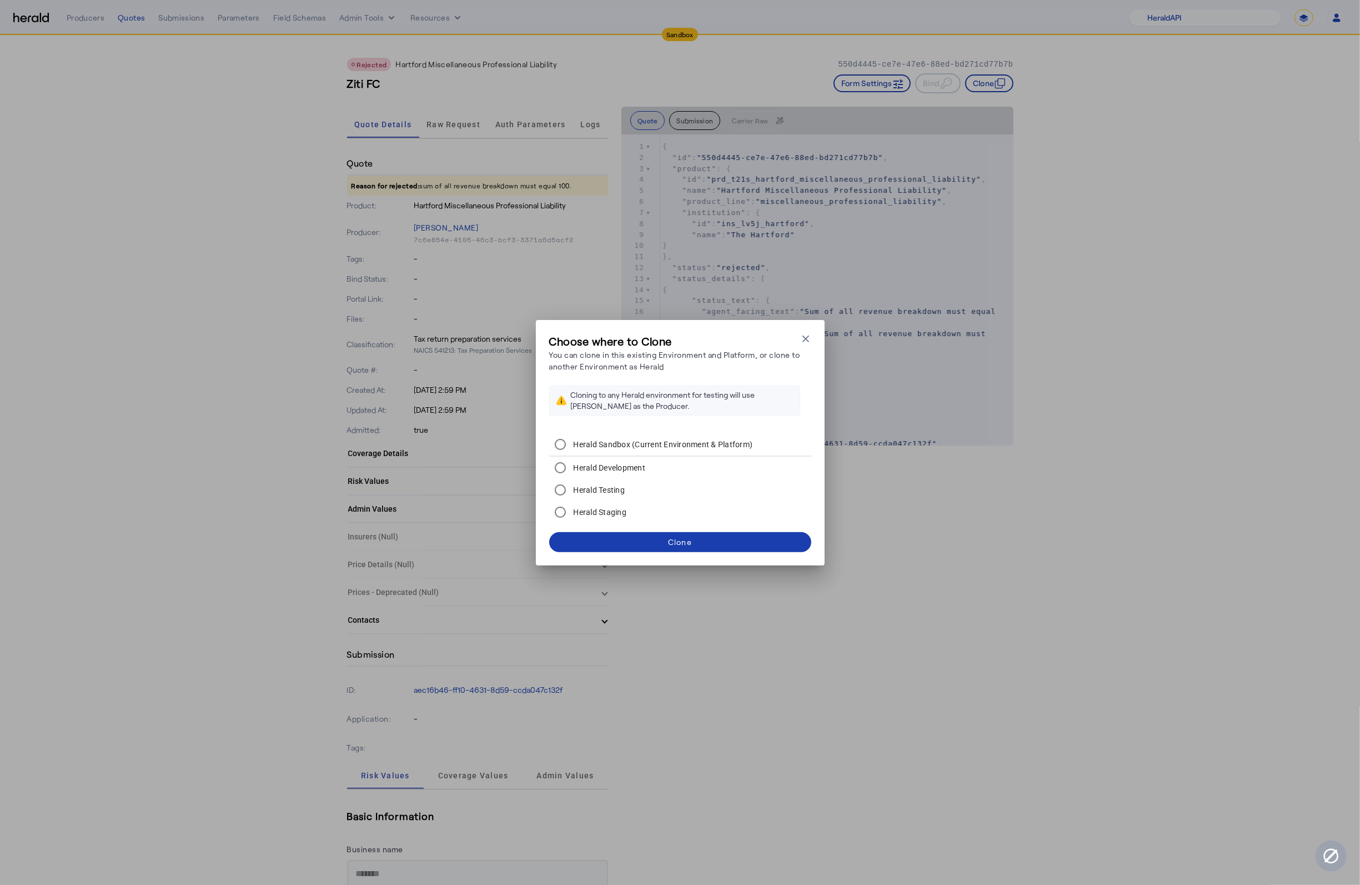
click at [735, 539] on span at bounding box center [680, 542] width 262 height 27
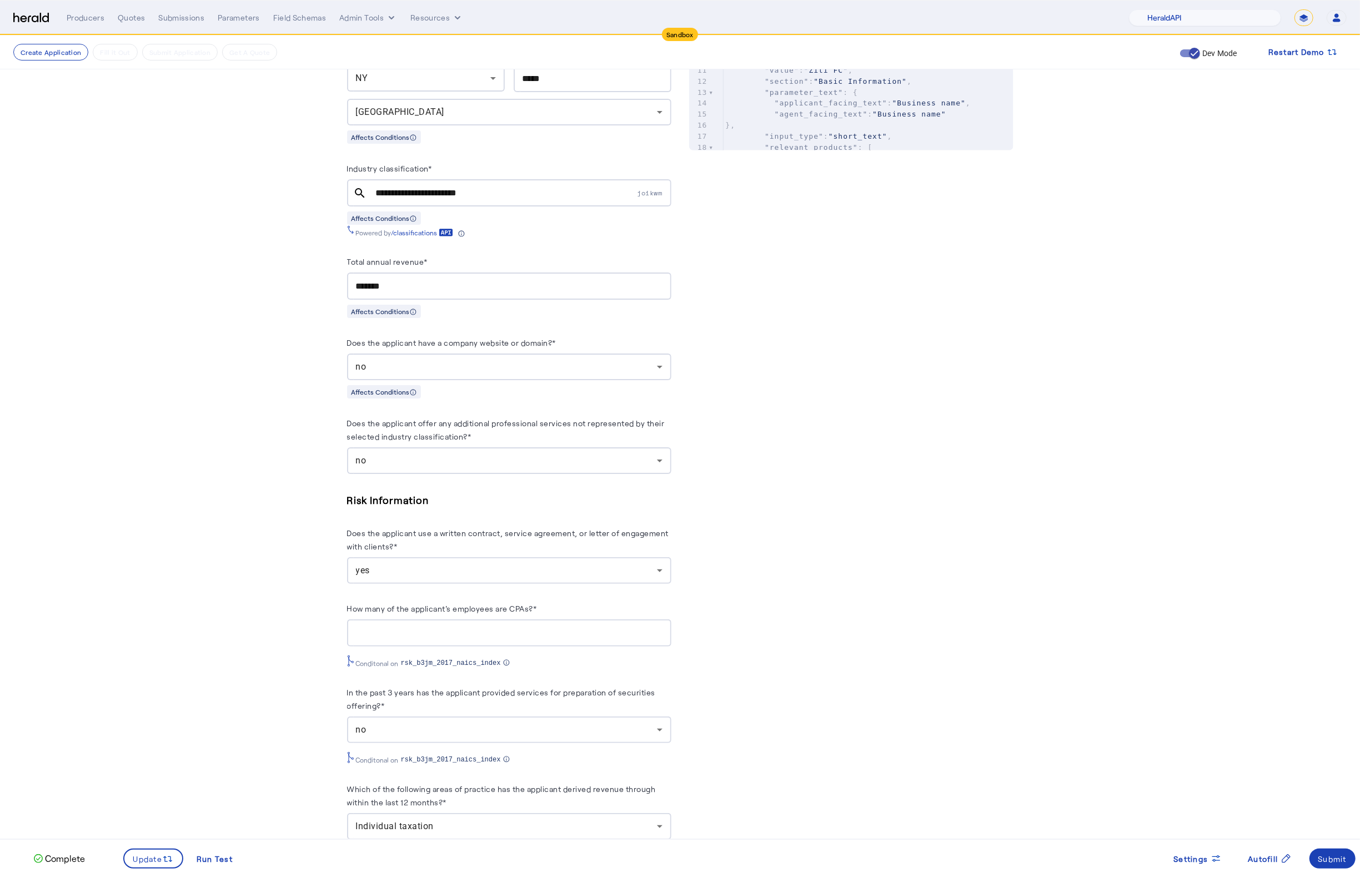
scroll to position [967, 0]
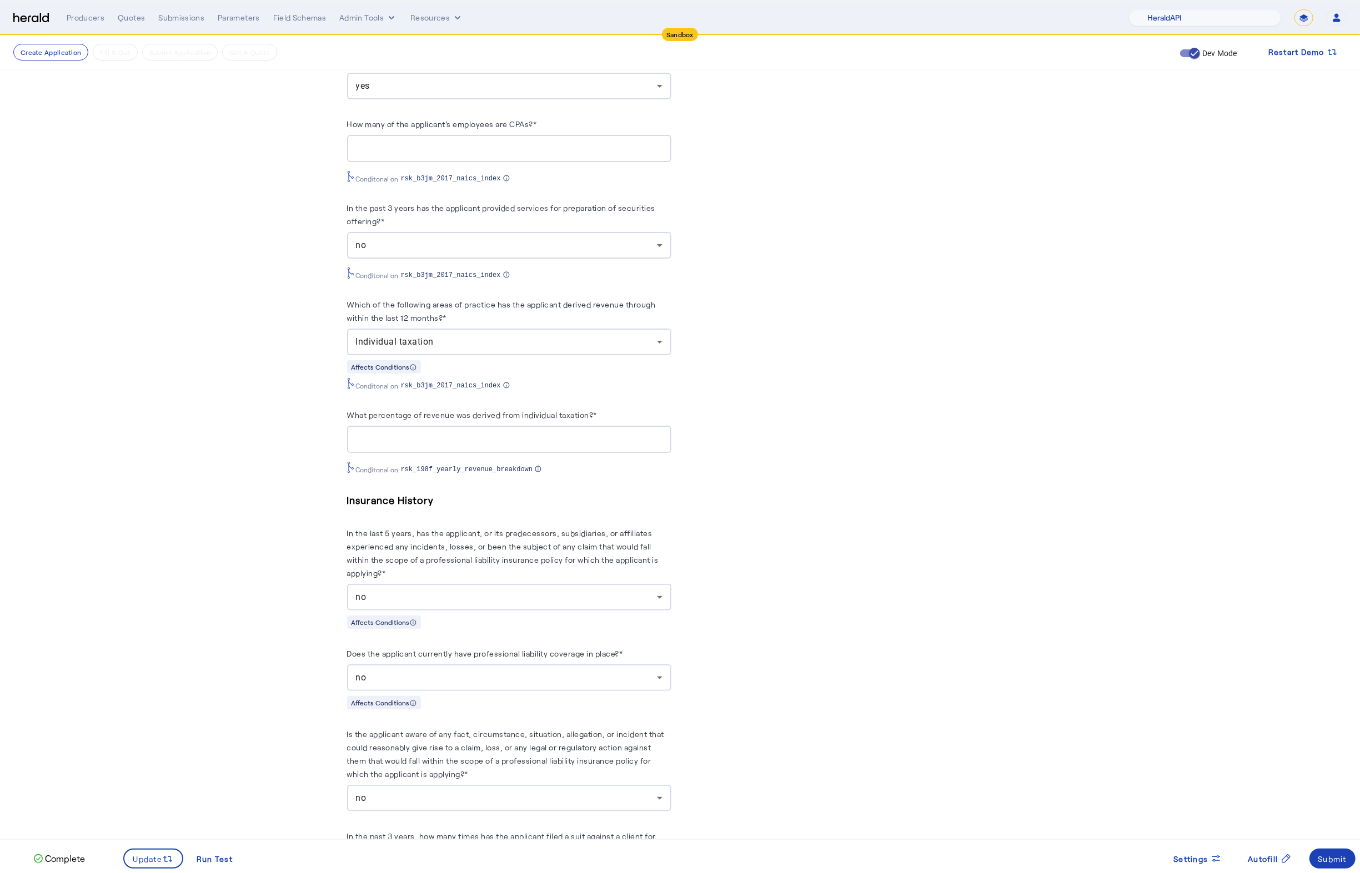
click at [390, 446] on input "**" at bounding box center [509, 439] width 306 height 13
click at [376, 446] on input "**" at bounding box center [509, 439] width 306 height 13
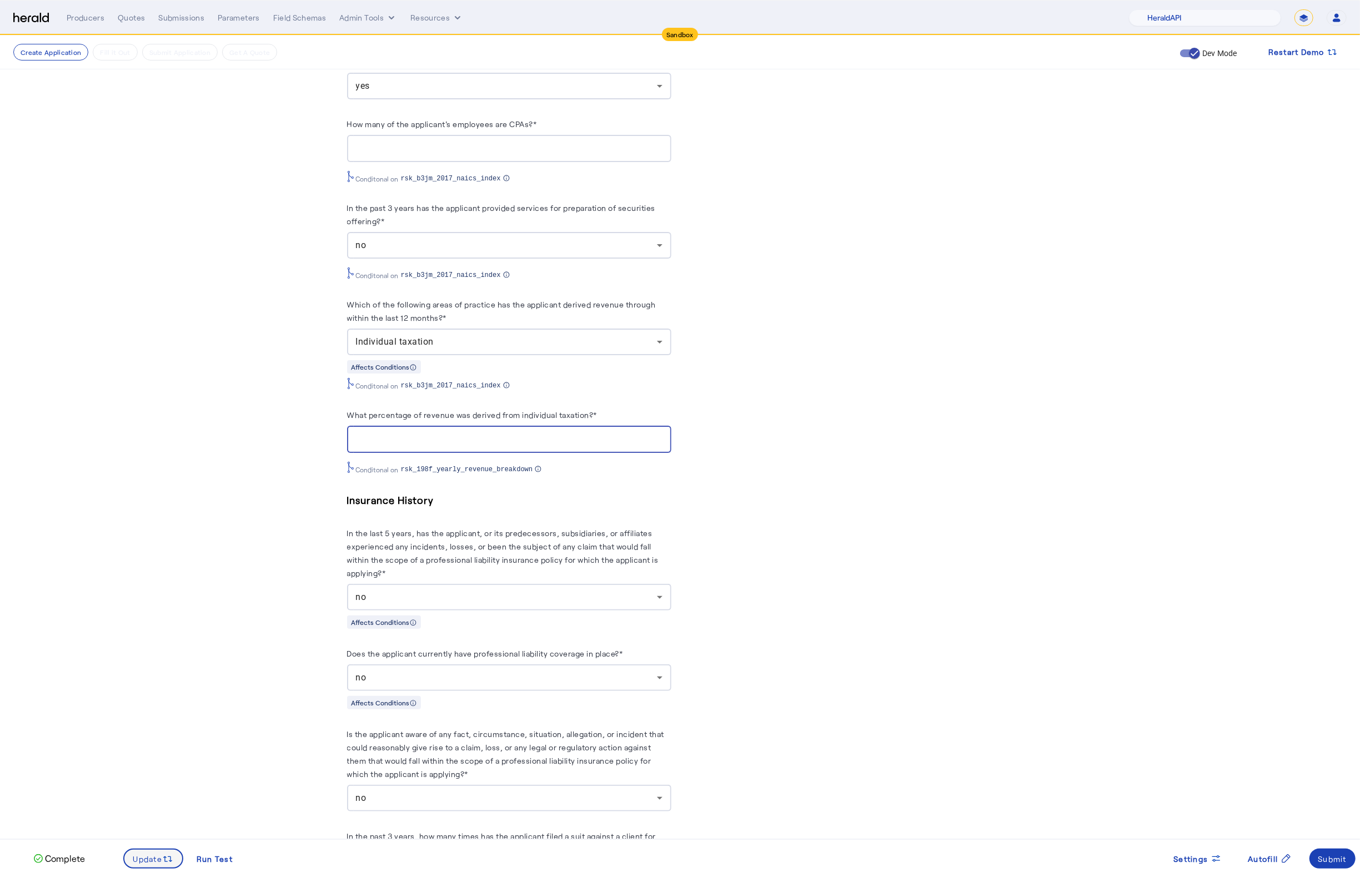
type input "***"
click at [144, 860] on span "Update" at bounding box center [147, 859] width 29 height 12
click at [145, 861] on span "Update" at bounding box center [147, 859] width 29 height 12
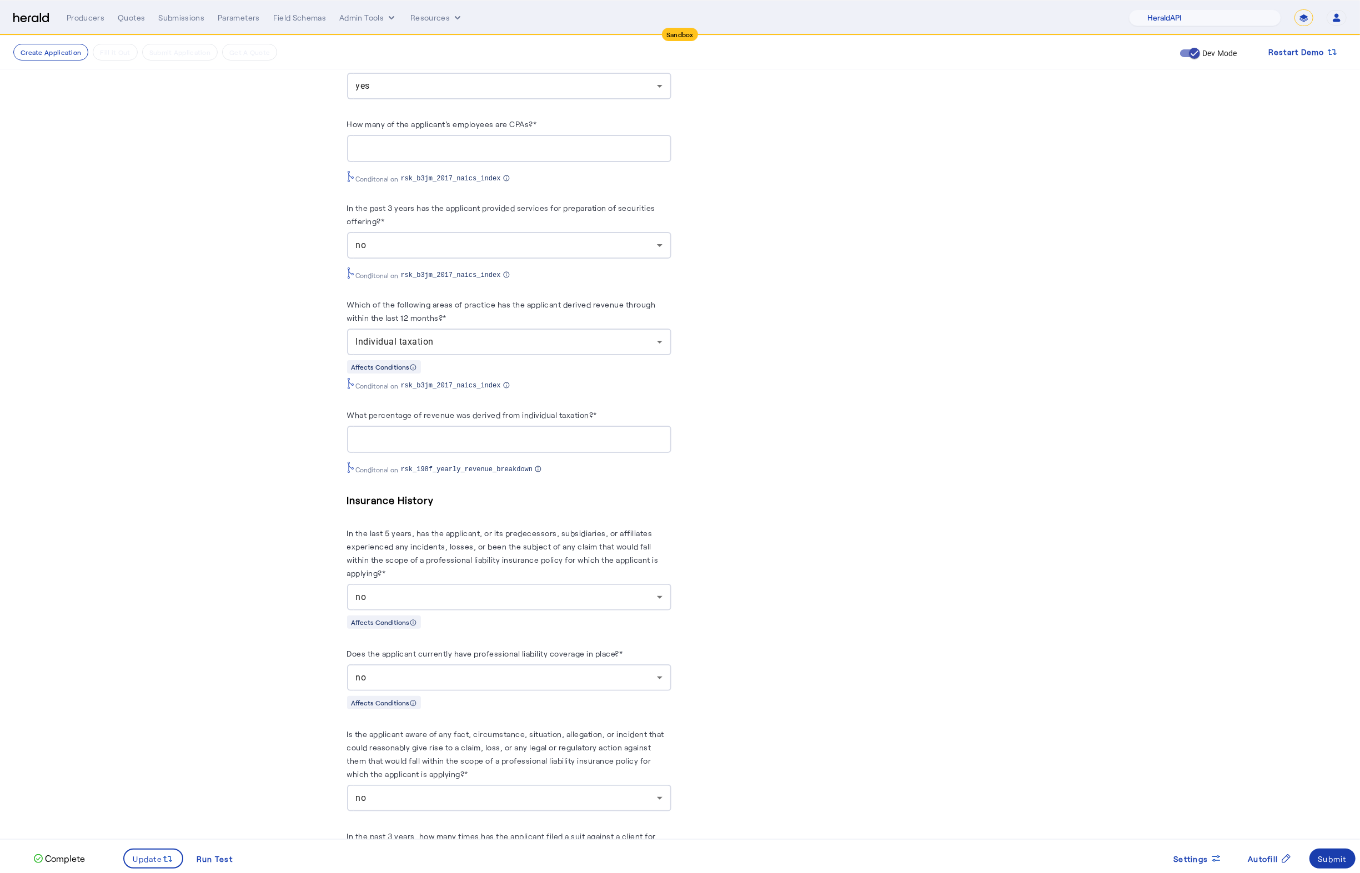
click at [1349, 862] on span at bounding box center [1332, 859] width 47 height 27
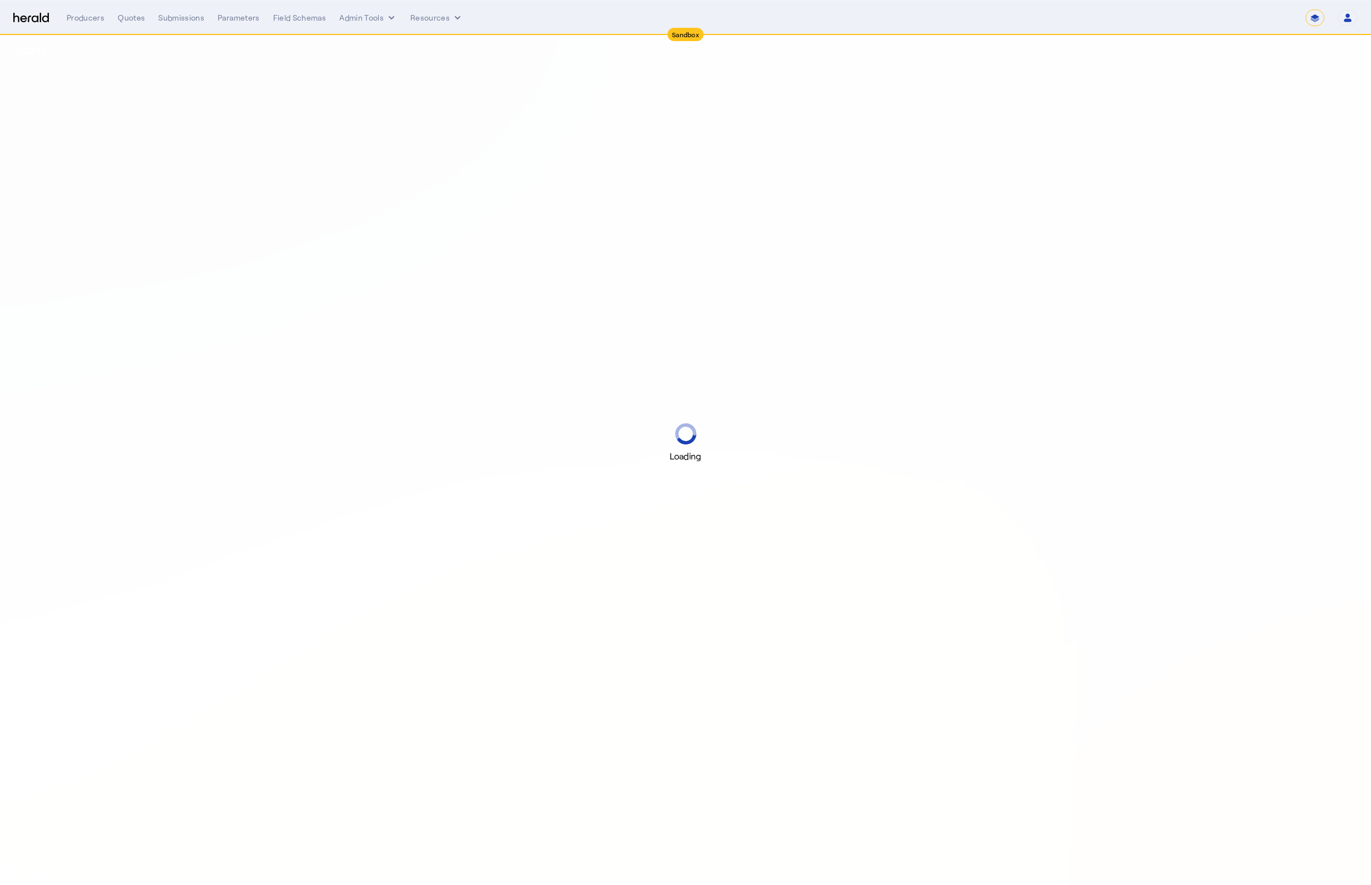
select select "*******"
select select "pfm_2v8p_herald_api"
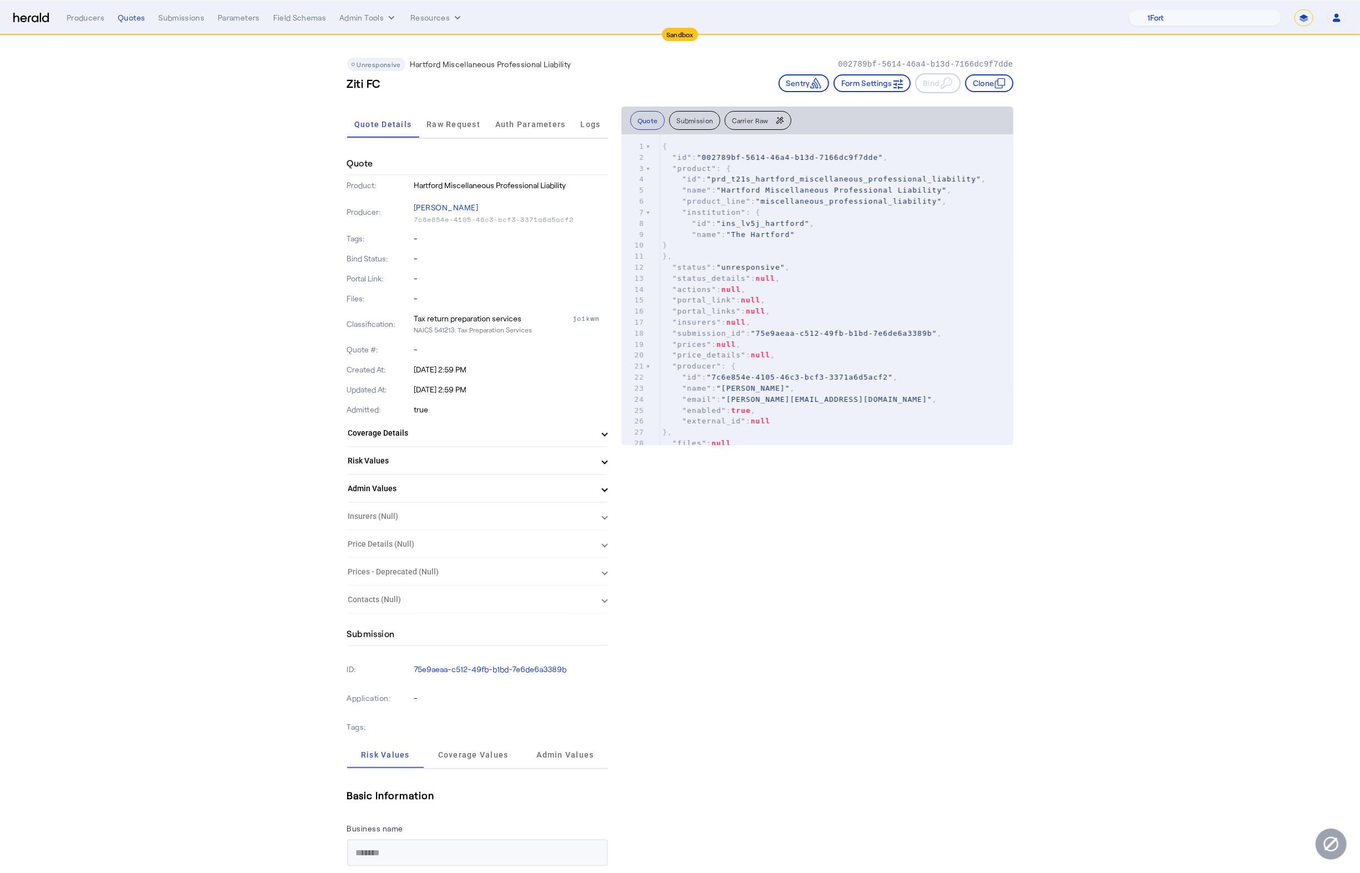
click at [465, 122] on span "Raw Request" at bounding box center [453, 124] width 54 height 8
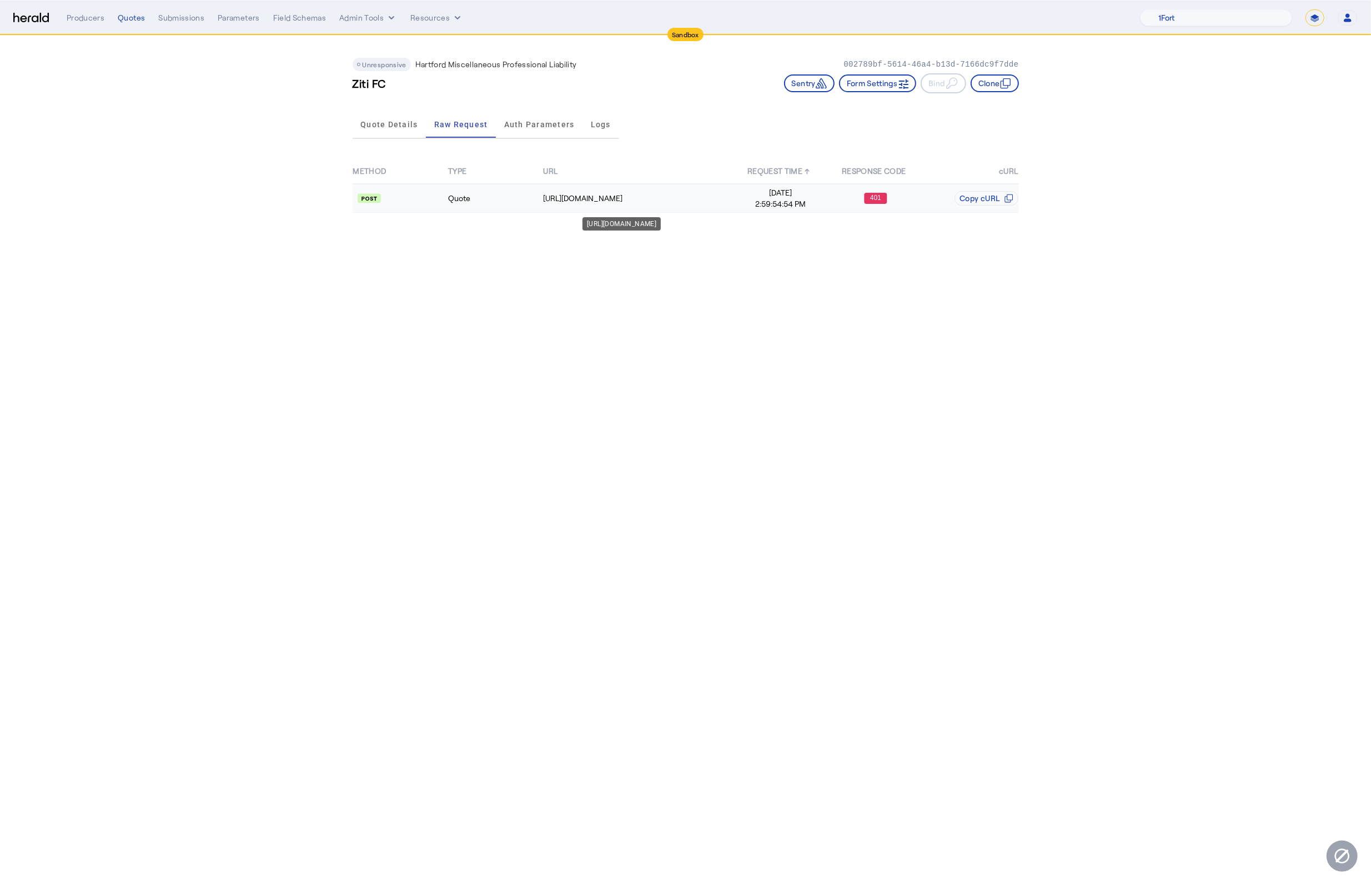
click at [662, 196] on div "[URL][DOMAIN_NAME]" at bounding box center [637, 198] width 189 height 11
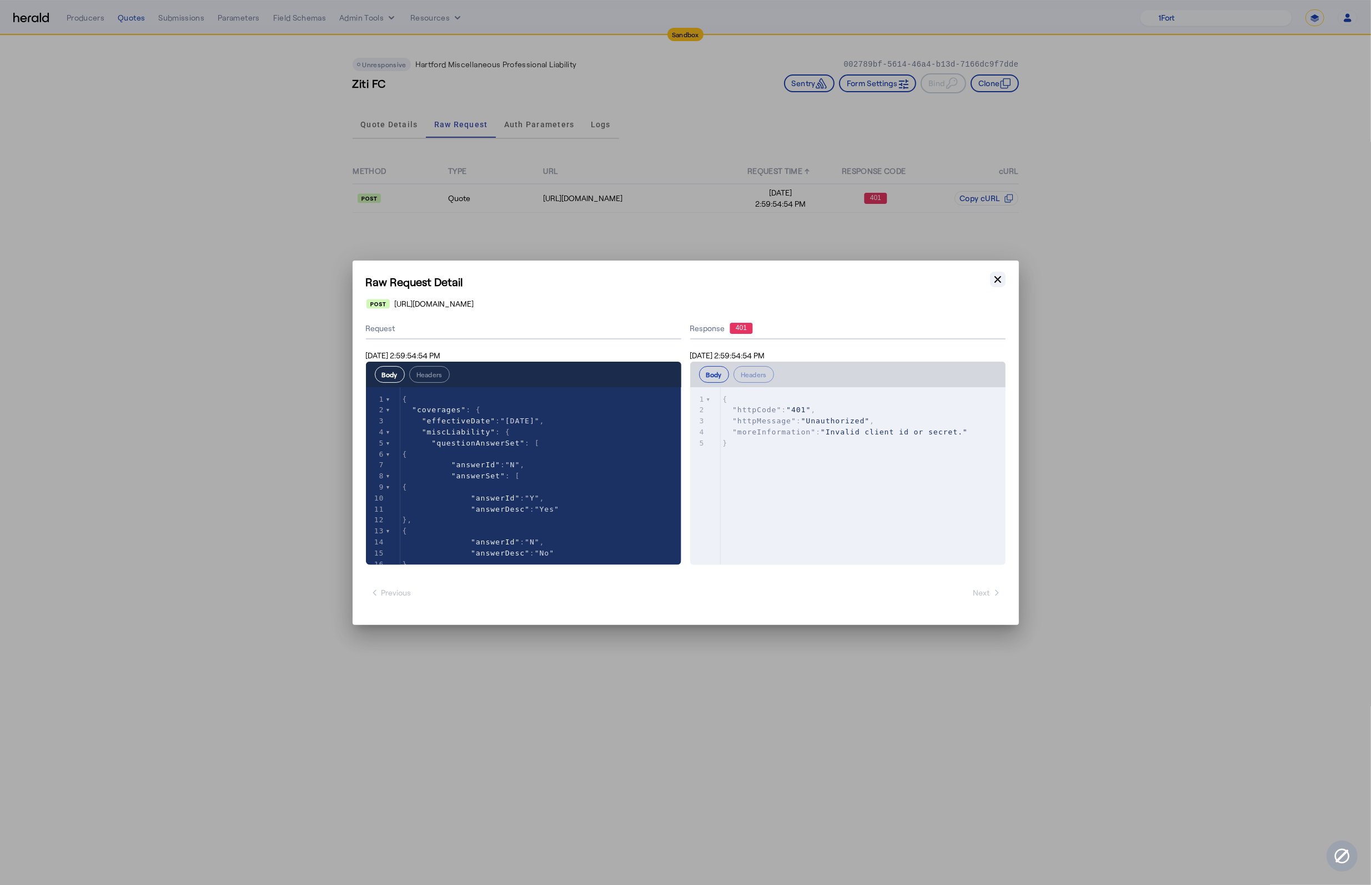
click at [999, 286] on button "Close modal" at bounding box center [998, 280] width 16 height 16
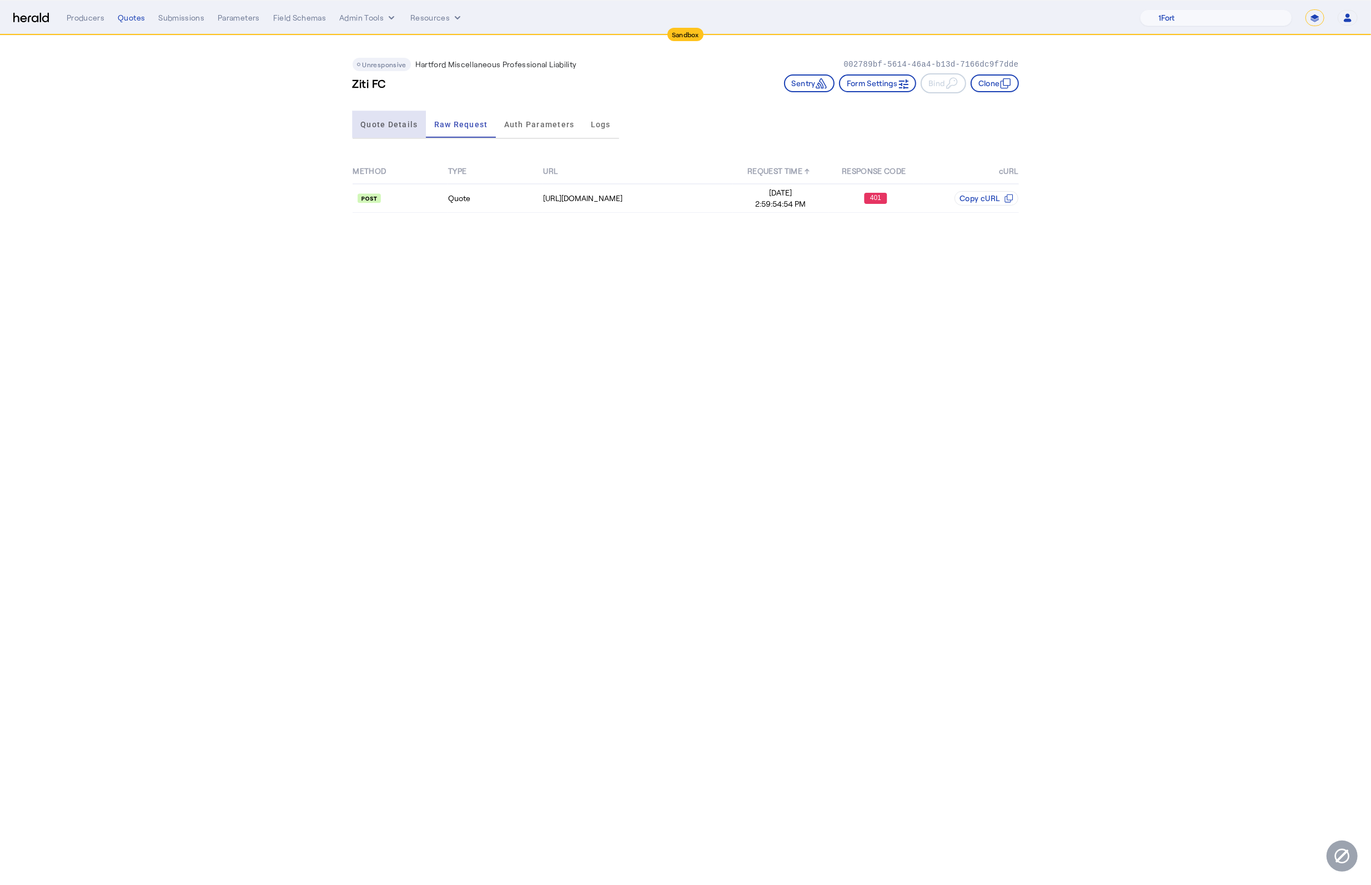
click at [381, 120] on span "Quote Details" at bounding box center [388, 124] width 57 height 8
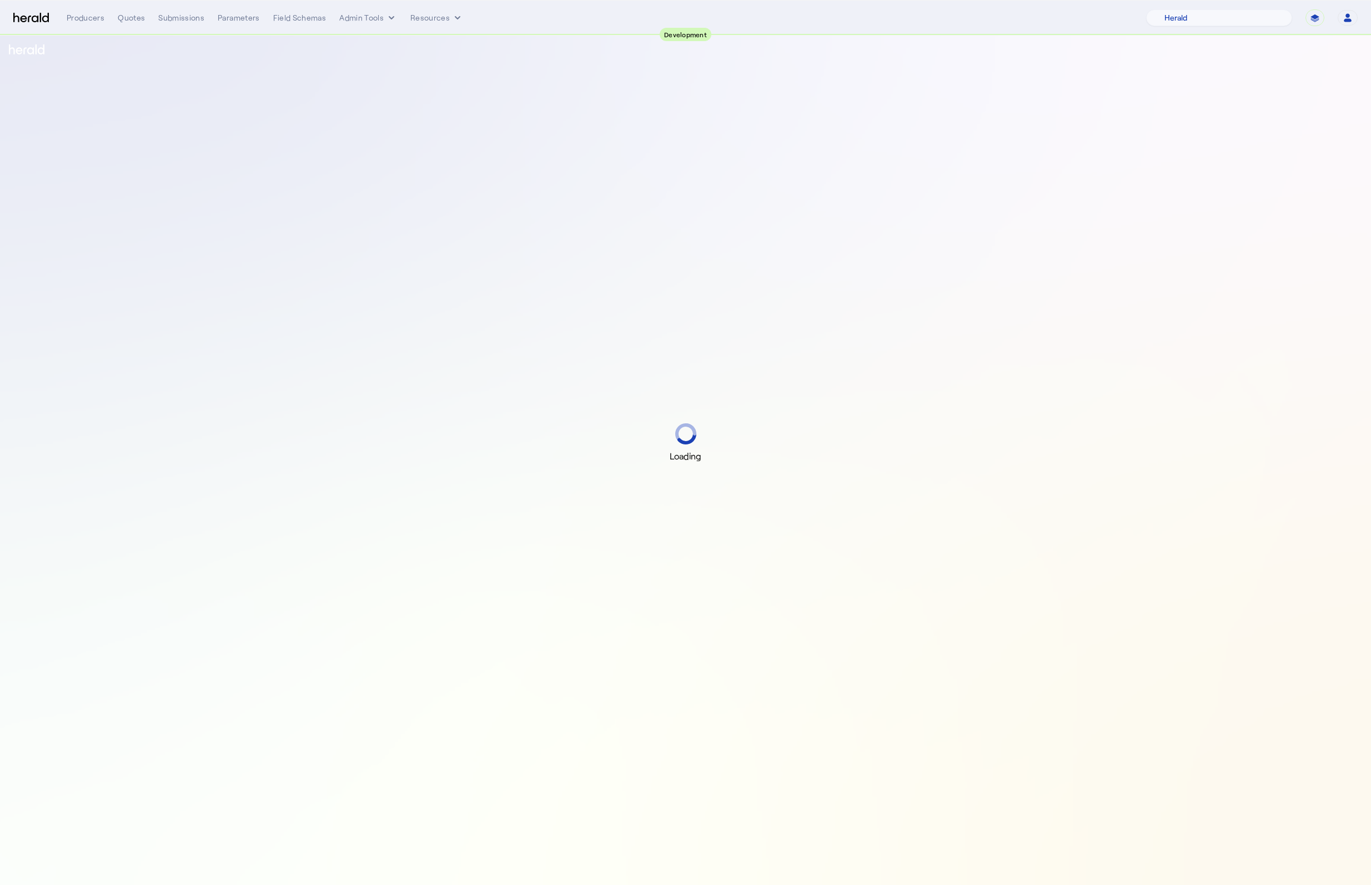
select select "pfm_2v8p_herald_api"
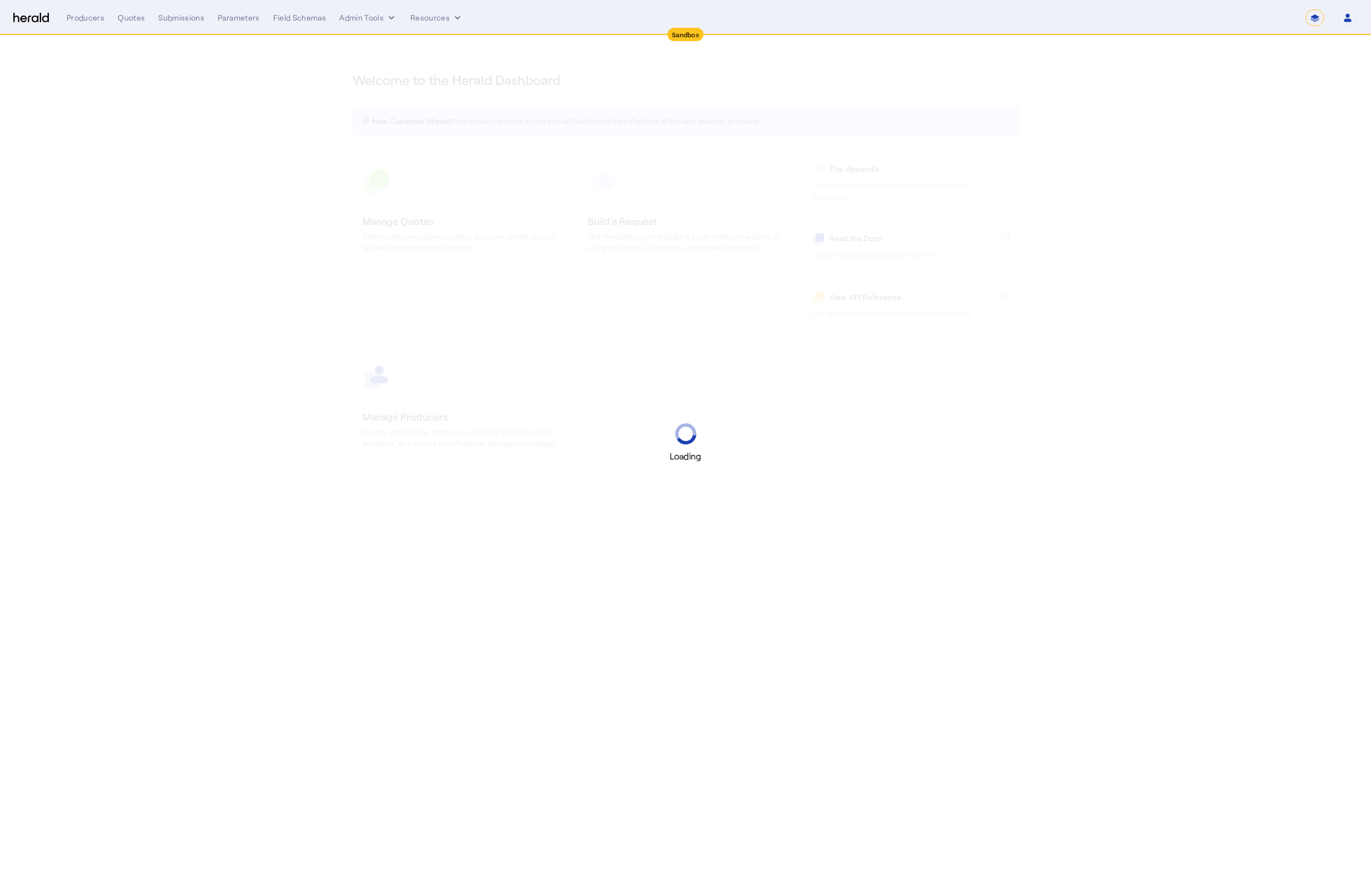
select select "*******"
select select "pfm_2v8p_herald_api"
